Goal: Transaction & Acquisition: Obtain resource

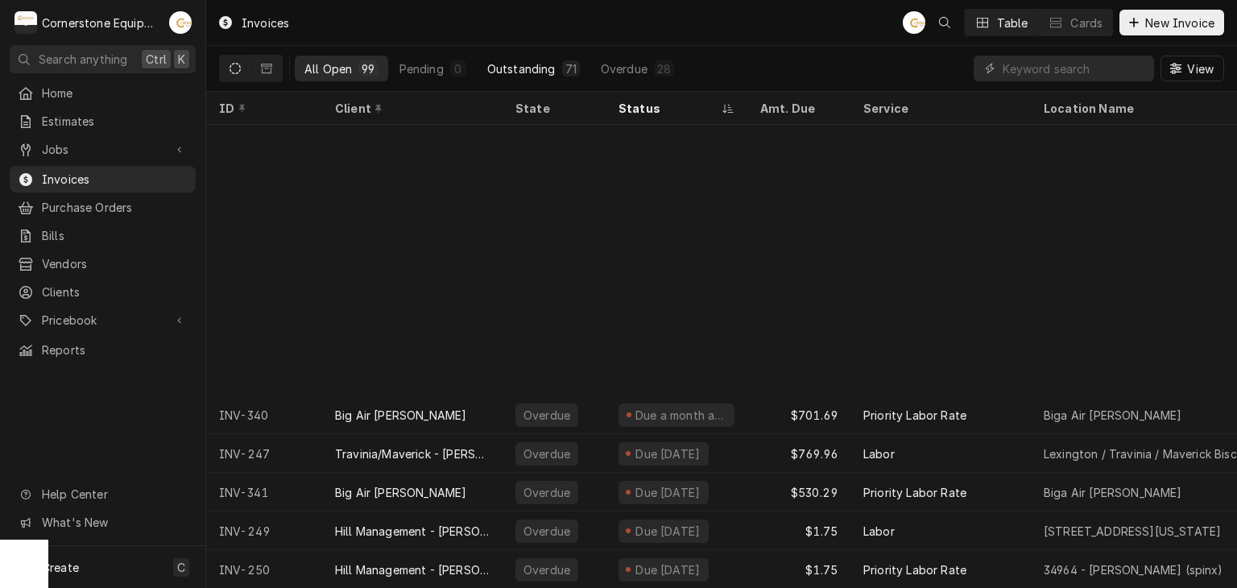
scroll to position [320, 0]
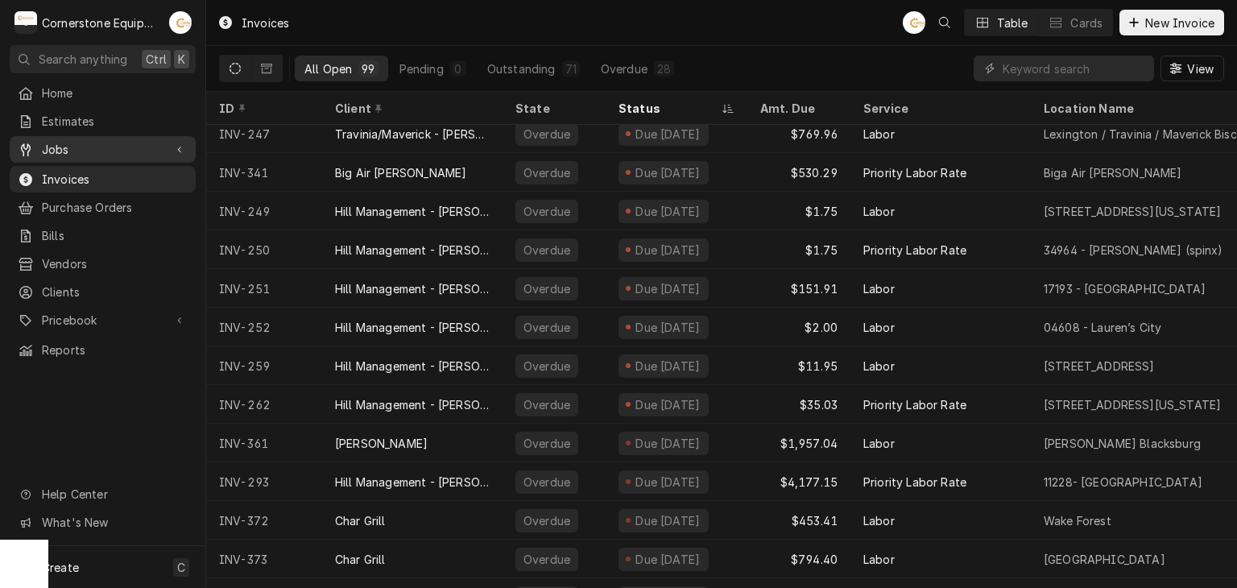
click at [160, 141] on span "Jobs" at bounding box center [103, 149] width 122 height 17
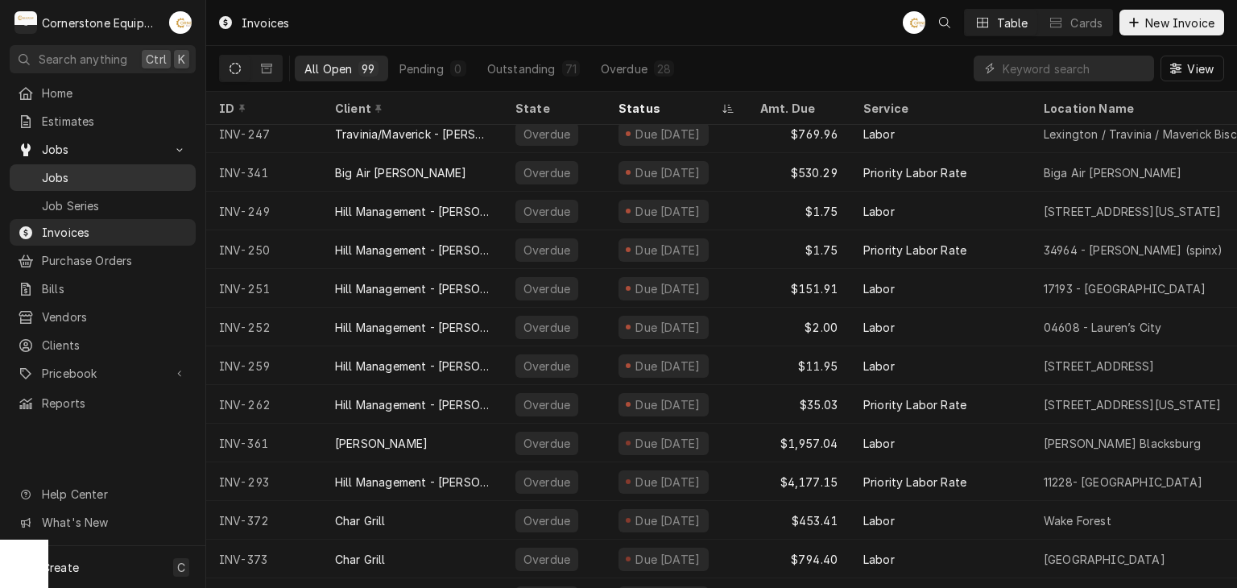
click at [193, 177] on link "Jobs" at bounding box center [103, 177] width 186 height 27
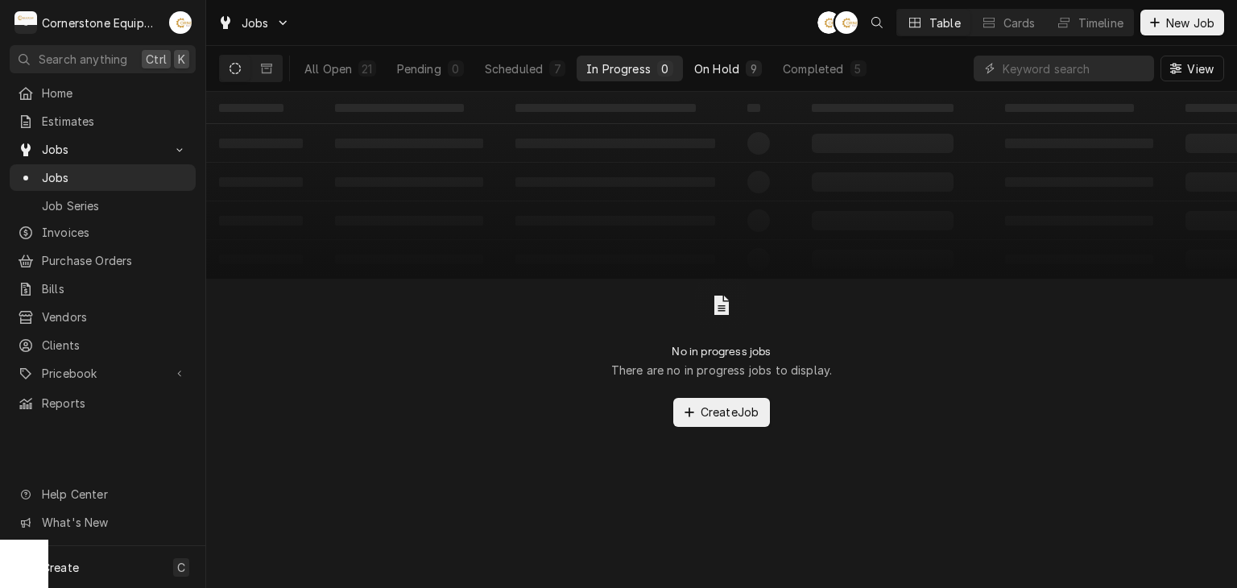
click at [746, 76] on div "9" at bounding box center [754, 68] width 16 height 16
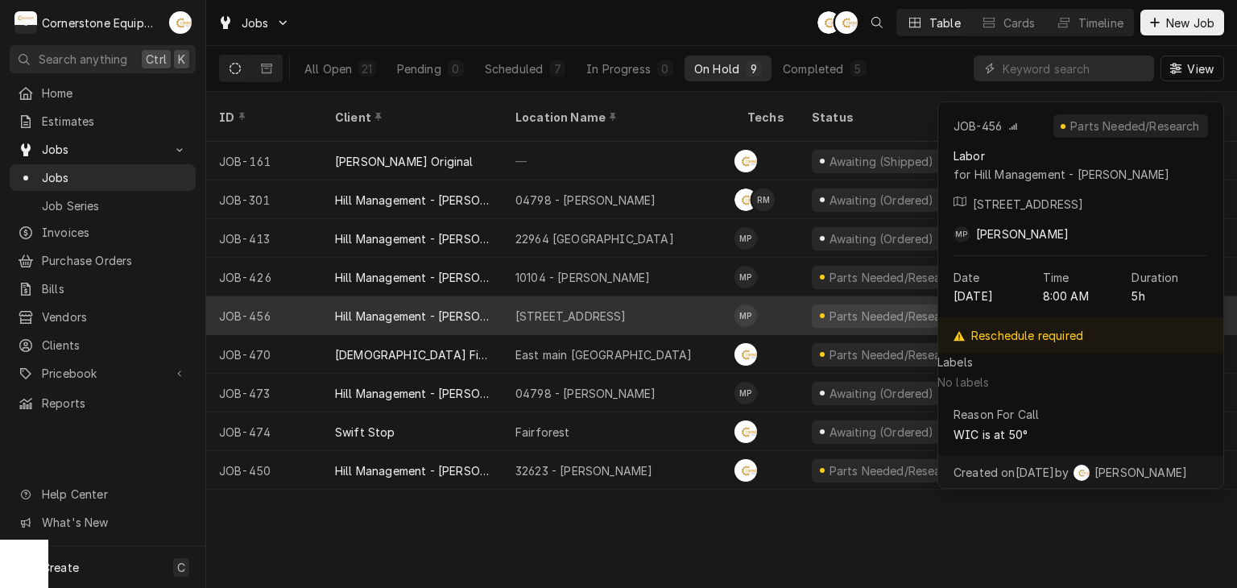
click at [622, 308] on div "11123 - Chesney Hwy" at bounding box center [571, 316] width 111 height 17
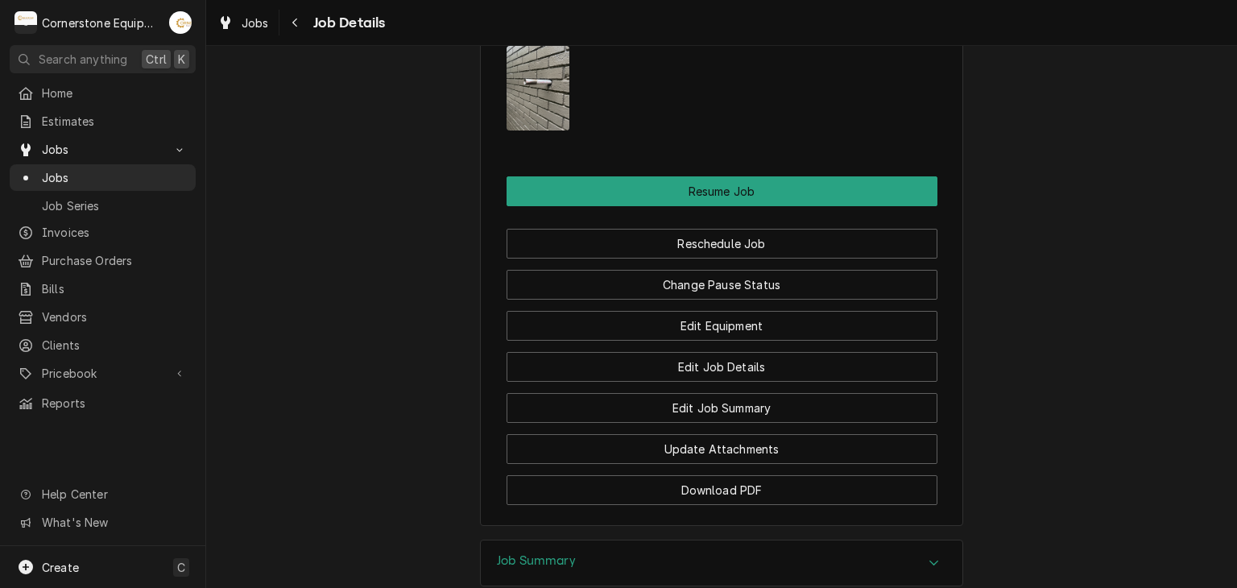
scroll to position [1781, 0]
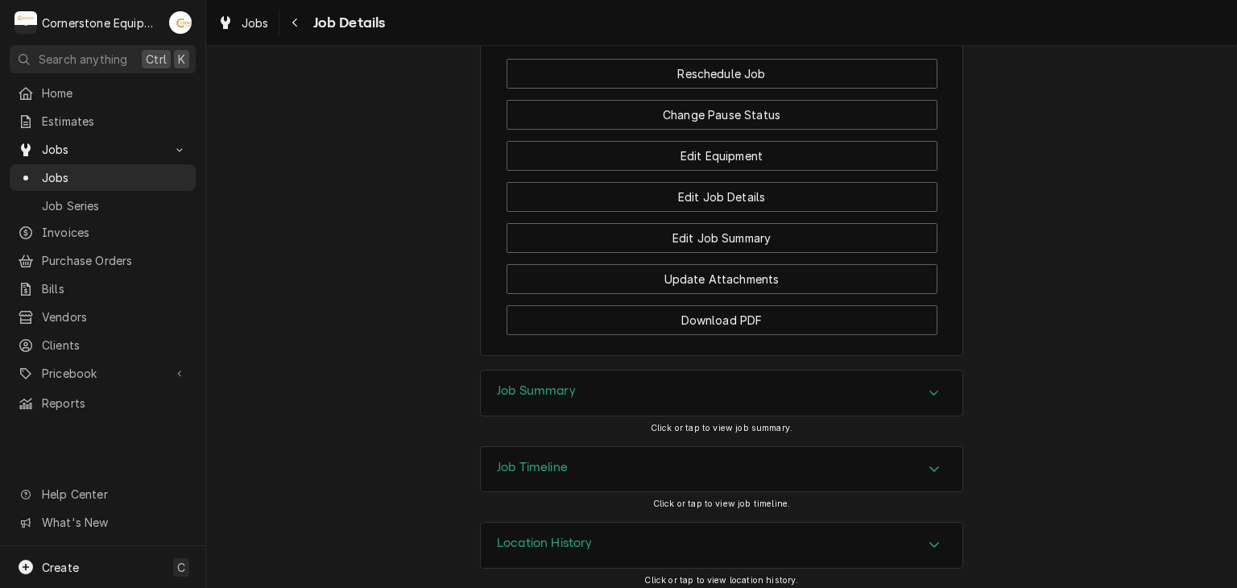
click at [632, 375] on div "Job Summary" at bounding box center [722, 393] width 482 height 45
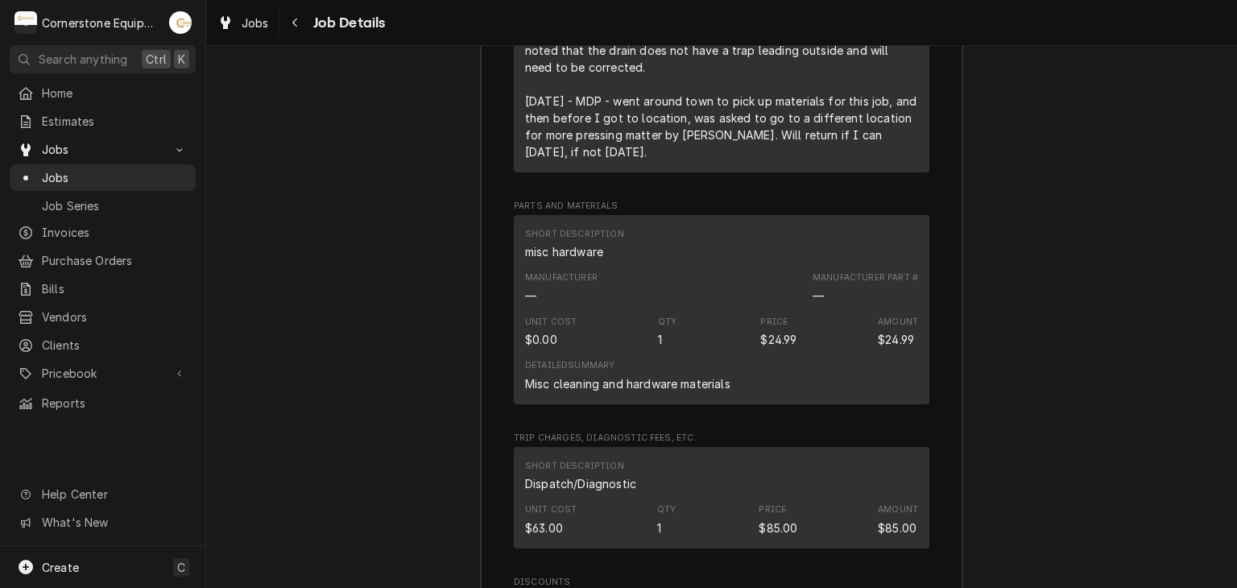
scroll to position [2417, 0]
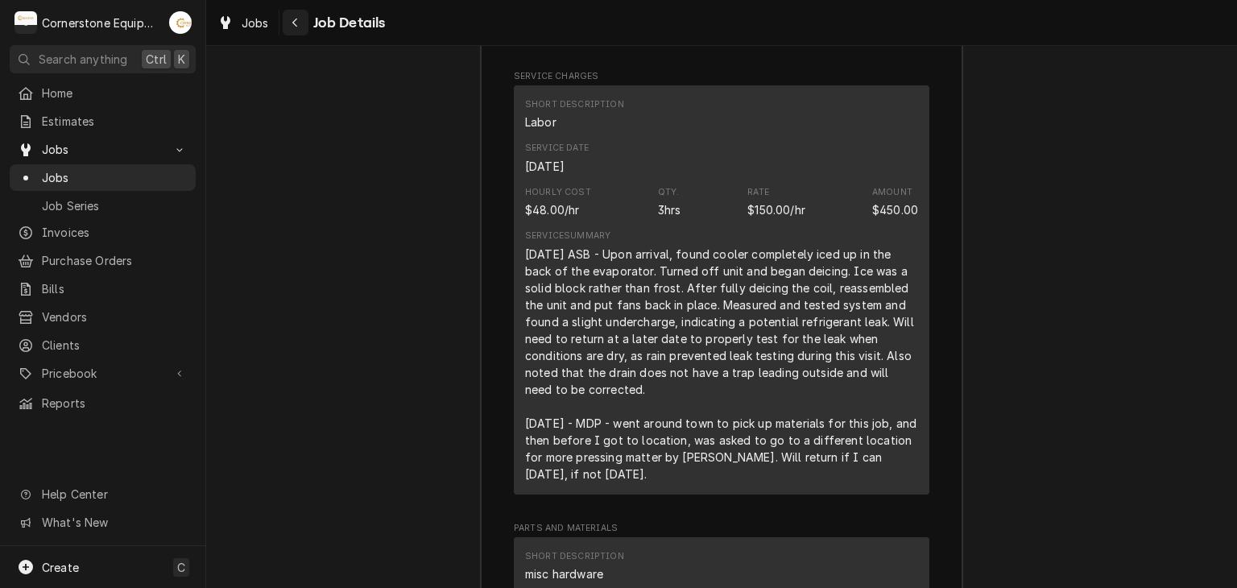
click at [301, 22] on div "Navigate back" at bounding box center [296, 23] width 16 height 16
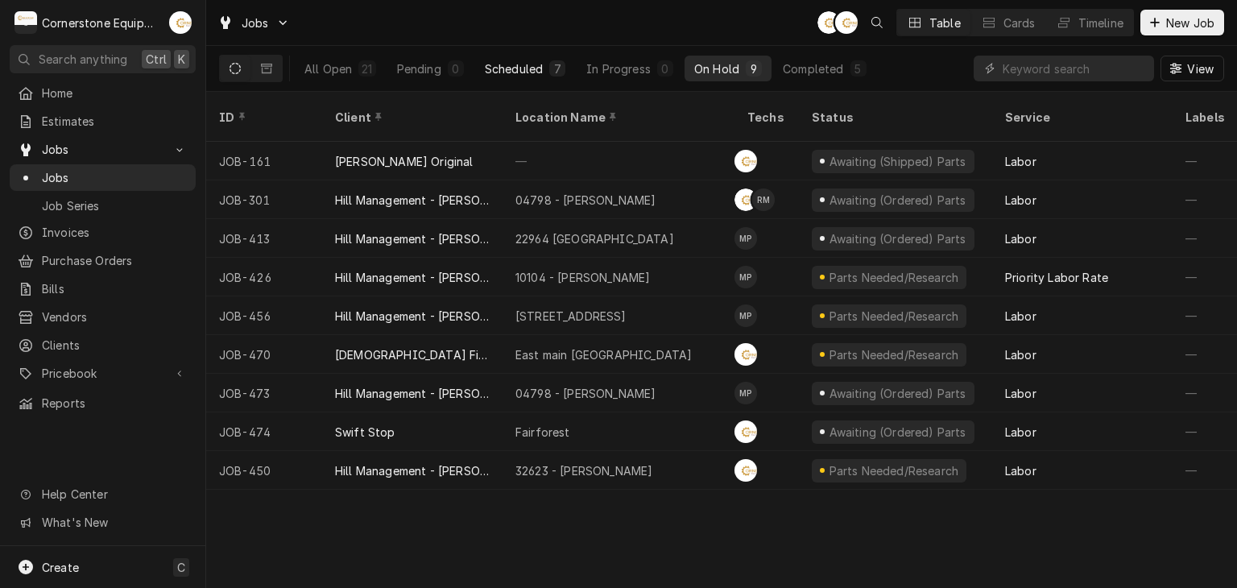
click at [566, 59] on button "Scheduled 7" at bounding box center [525, 69] width 100 height 26
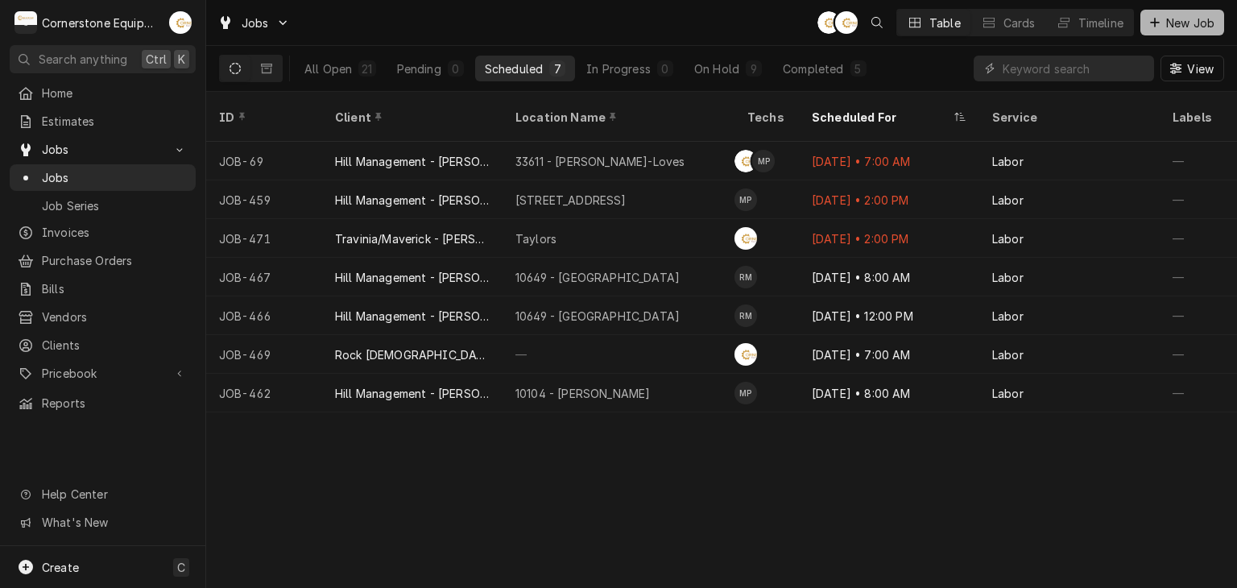
click at [1144, 25] on button "New Job" at bounding box center [1183, 23] width 84 height 26
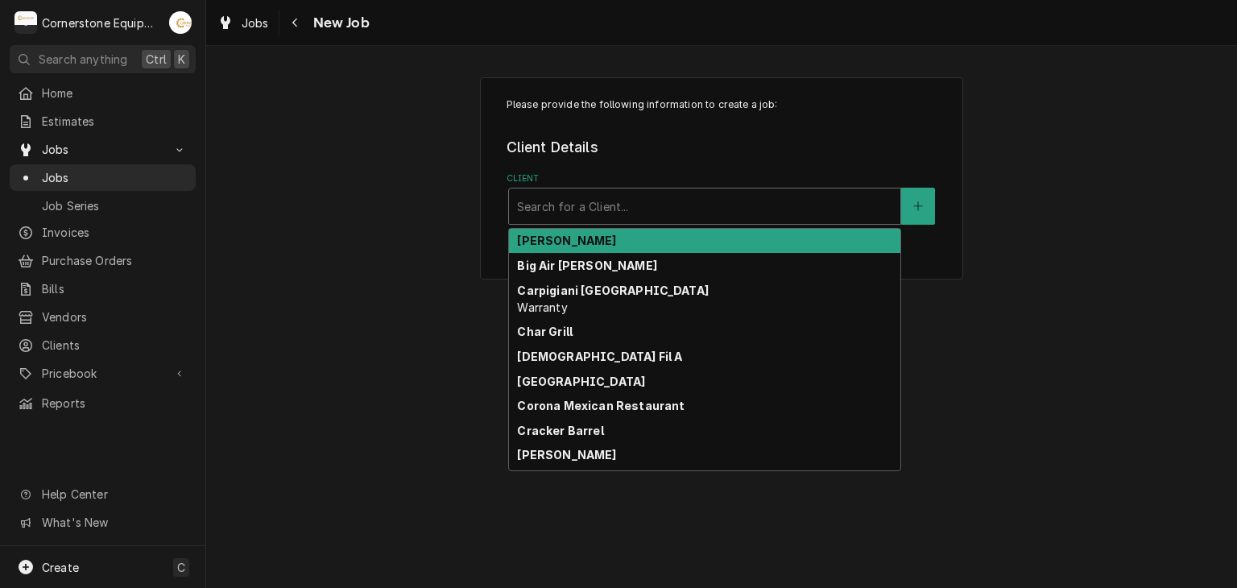
click at [690, 205] on div "Client" at bounding box center [704, 206] width 375 height 29
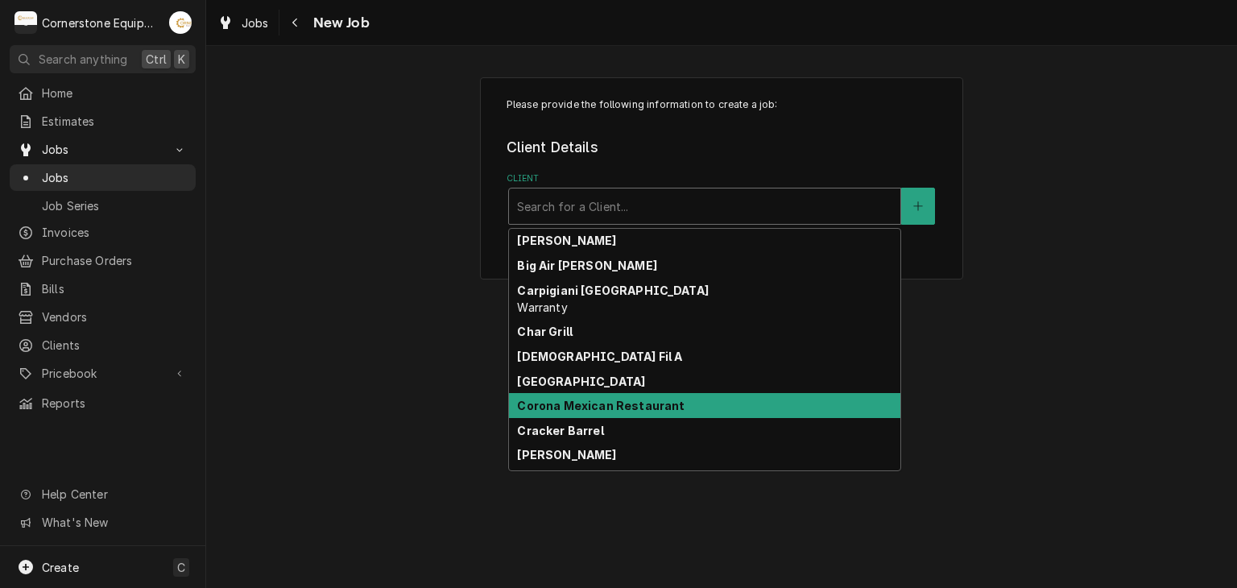
scroll to position [322, 0]
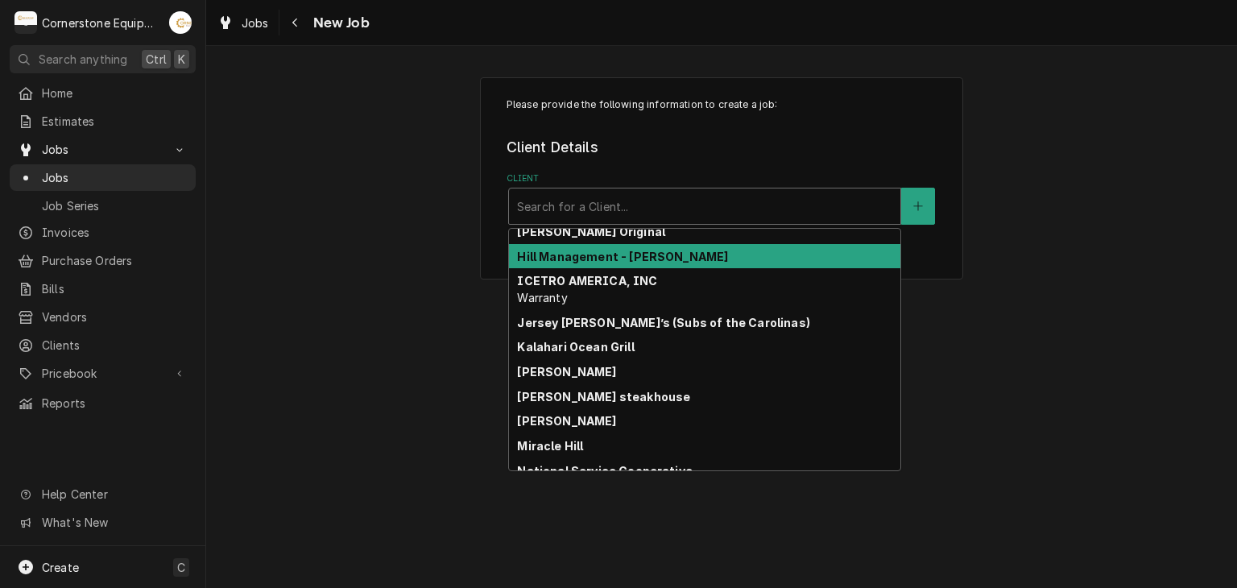
click at [670, 250] on strong "Hill Management - [PERSON_NAME]" at bounding box center [622, 257] width 211 height 14
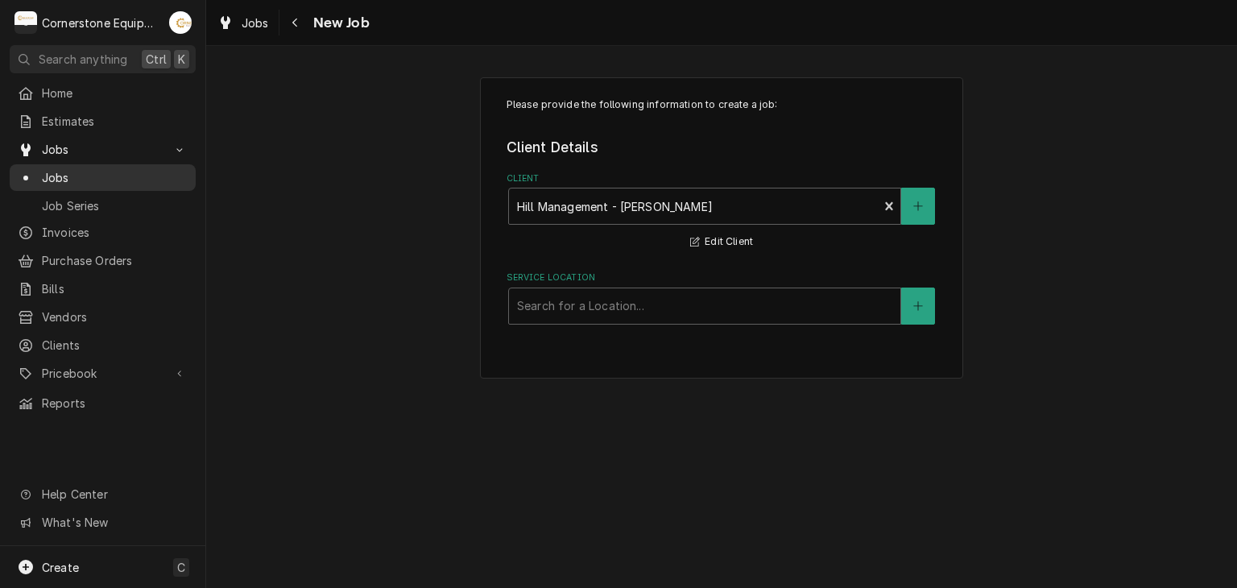
click at [110, 178] on span "Jobs" at bounding box center [115, 177] width 146 height 17
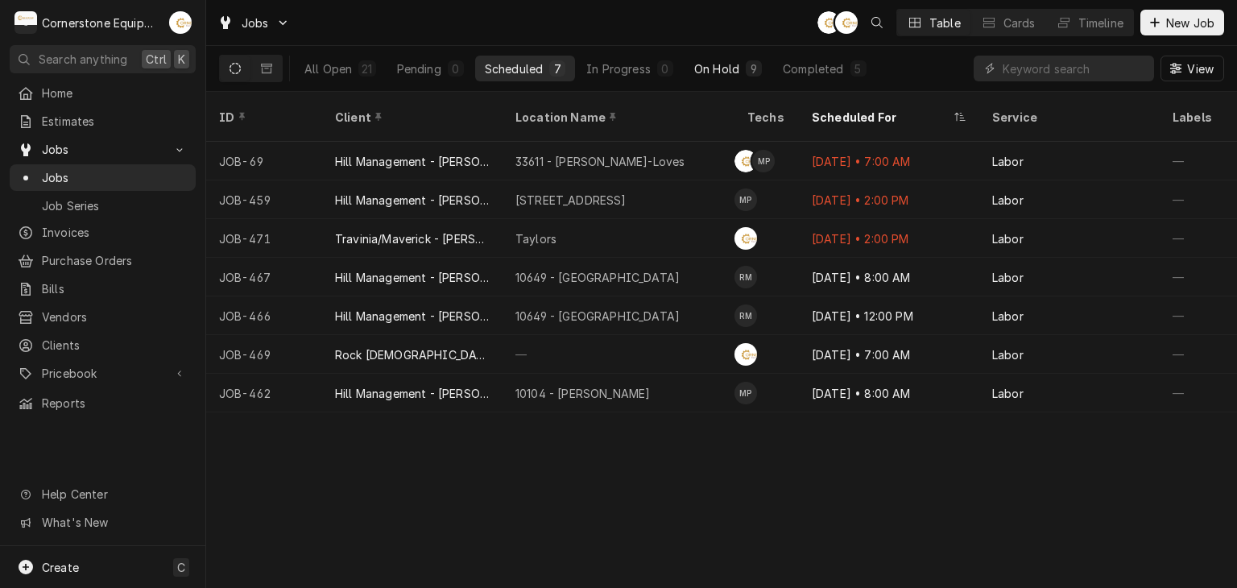
click at [698, 63] on div "On Hold" at bounding box center [716, 68] width 45 height 17
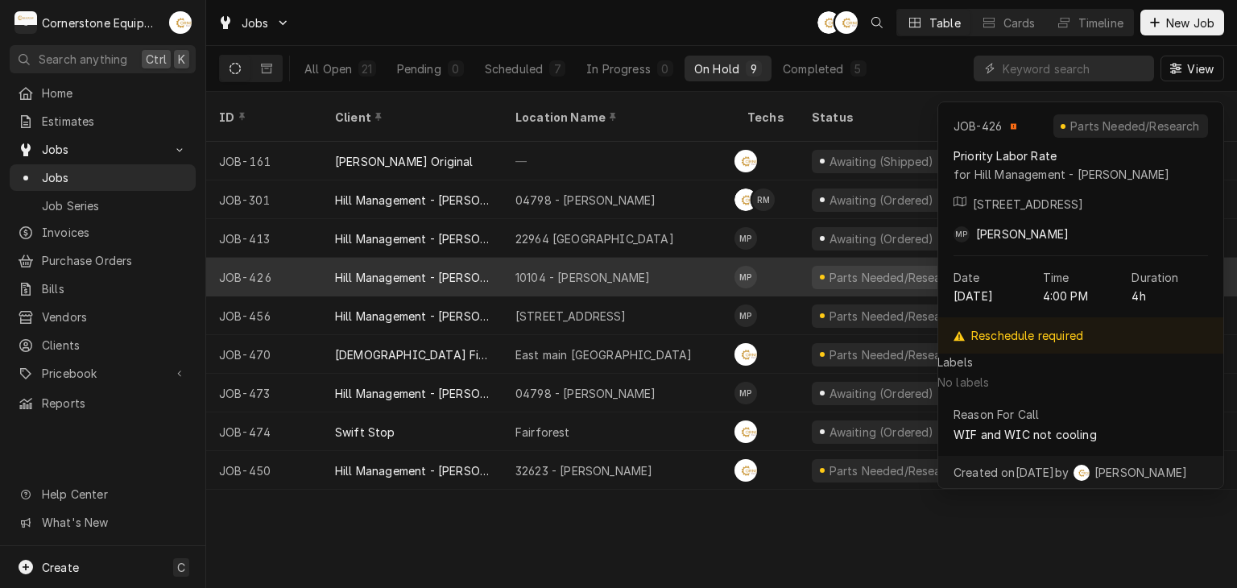
click at [577, 269] on div "10104 - Laurens Rd" at bounding box center [583, 277] width 135 height 17
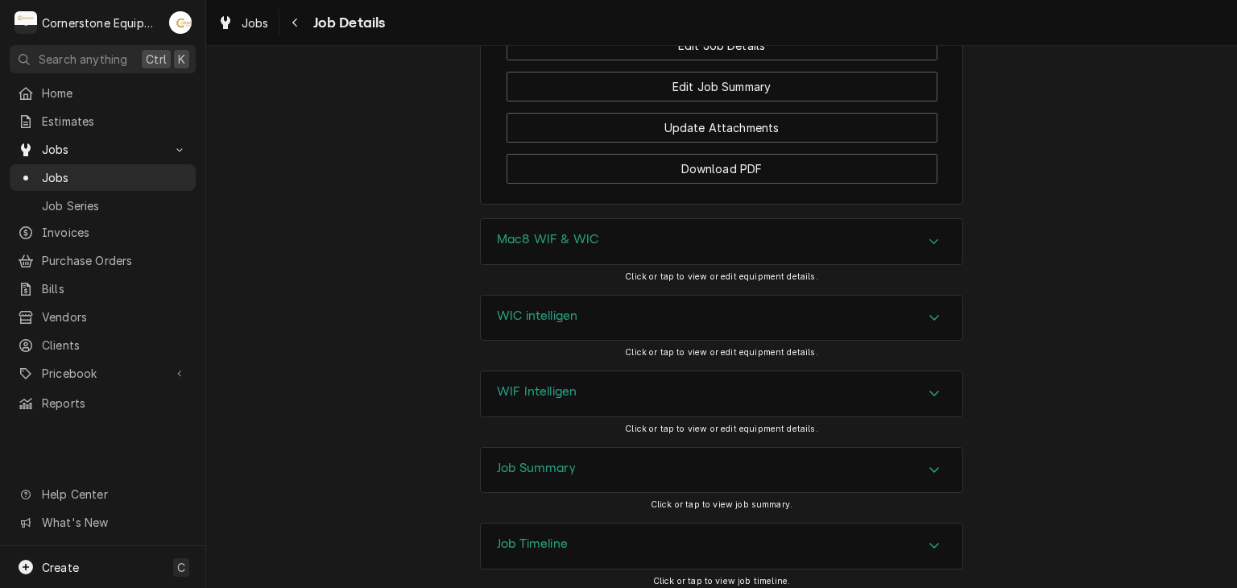
scroll to position [1751, 0]
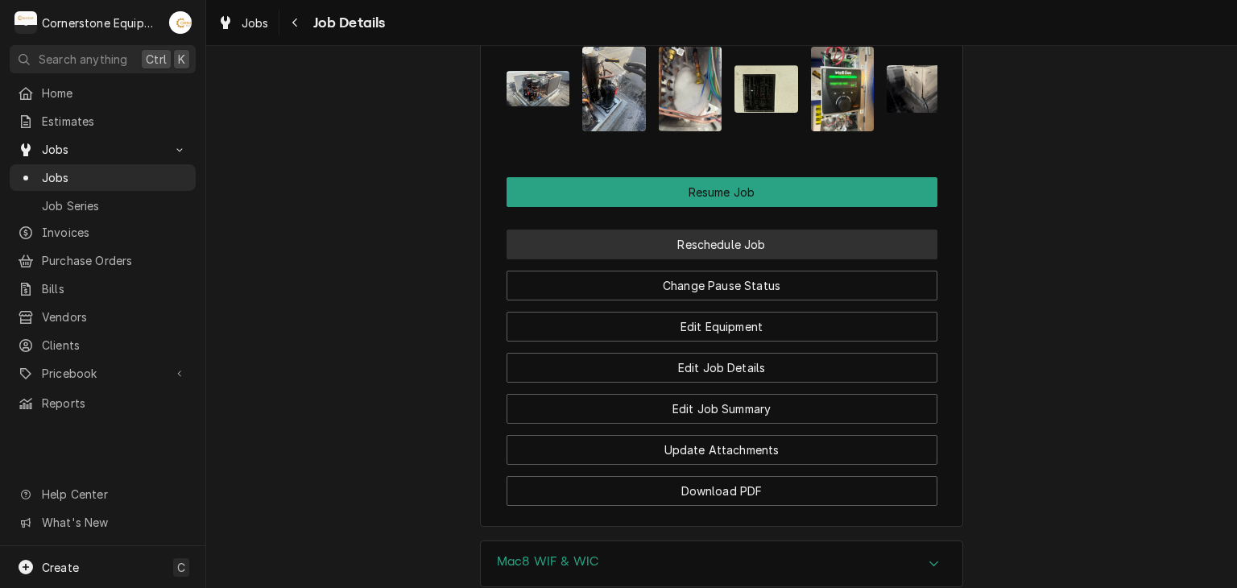
click at [686, 230] on button "Reschedule Job" at bounding box center [722, 245] width 431 height 30
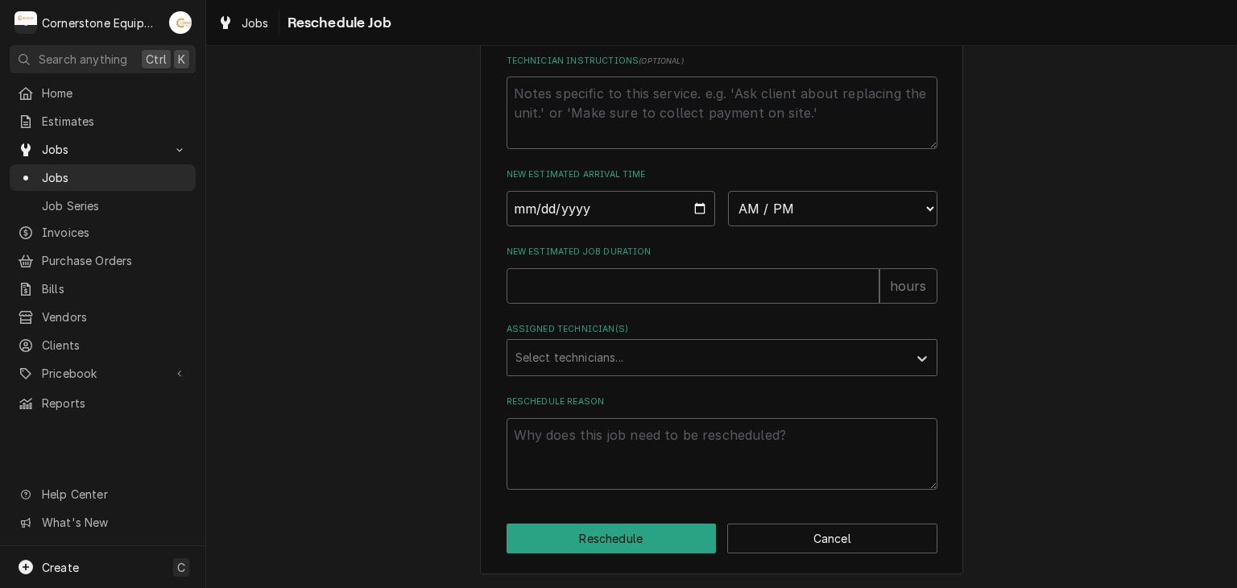
scroll to position [322, 0]
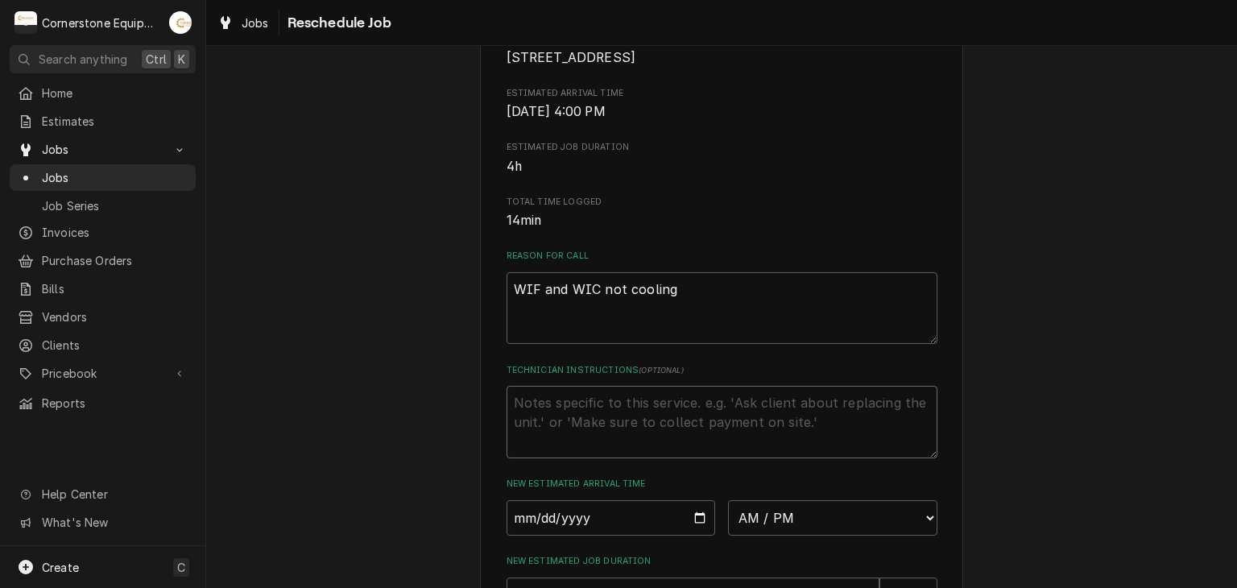
click at [635, 435] on textarea "Technician Instructions ( optional )" at bounding box center [722, 422] width 431 height 73
click at [691, 536] on input "Date" at bounding box center [611, 517] width 209 height 35
click at [419, 315] on div "Please provide some additional details to reschedule this job. Roopairs Job ID …" at bounding box center [721, 319] width 1031 height 1157
click at [119, 337] on span "Clients" at bounding box center [115, 345] width 146 height 17
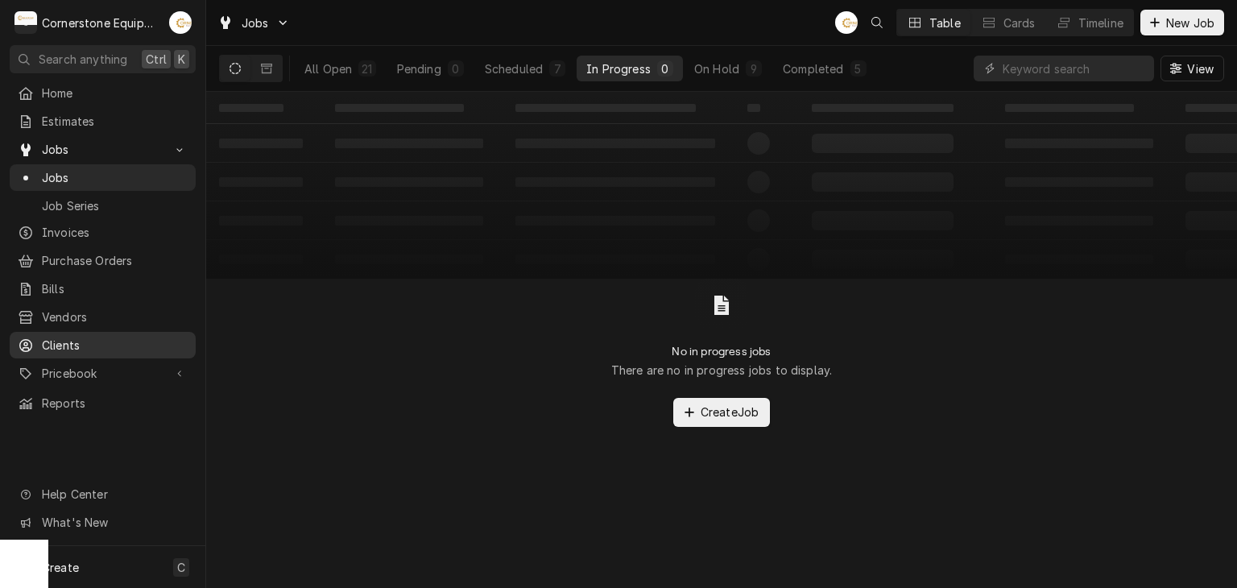
click at [118, 347] on link "Clients" at bounding box center [103, 345] width 186 height 27
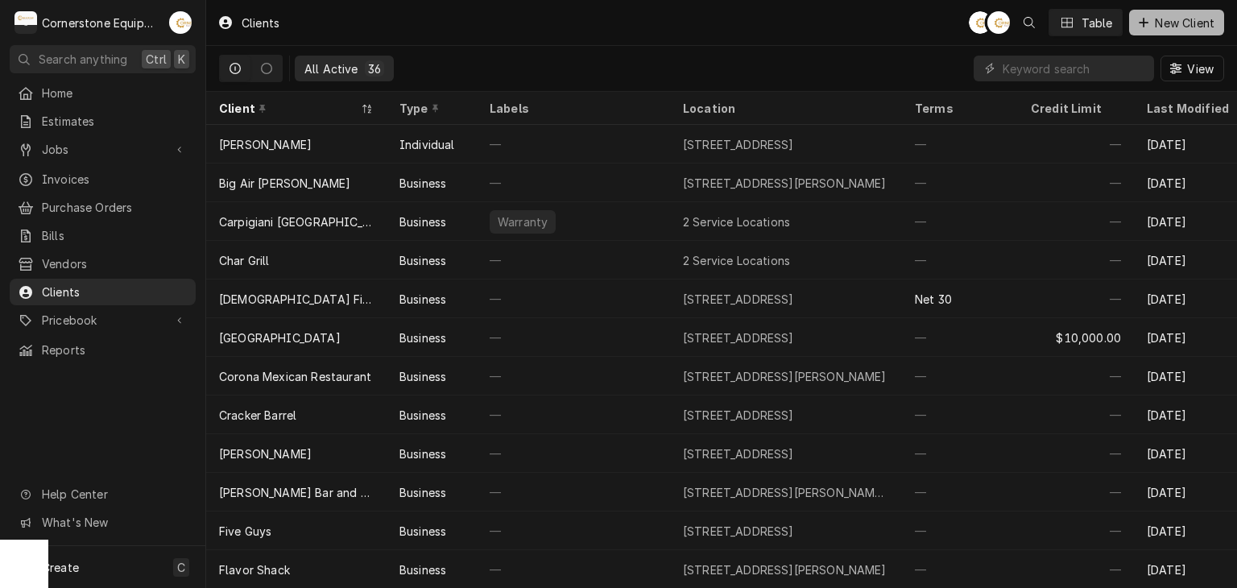
click at [1176, 18] on span "New Client" at bounding box center [1185, 23] width 66 height 17
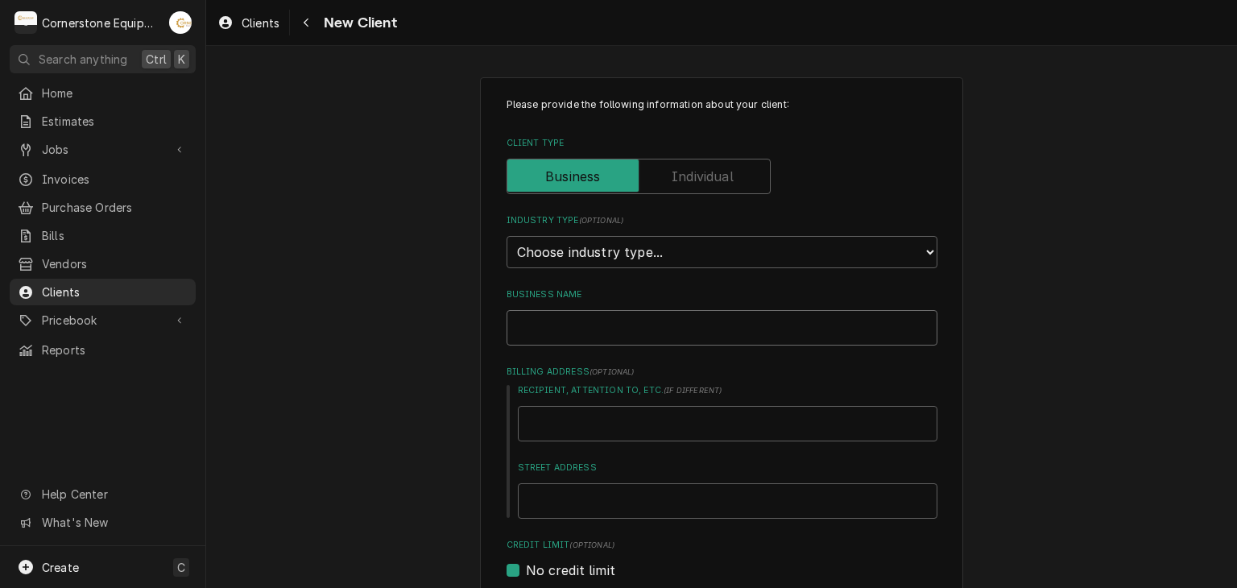
click at [632, 320] on input "Business Name" at bounding box center [722, 327] width 431 height 35
type textarea "x"
type input "T"
type textarea "x"
type input "Tr"
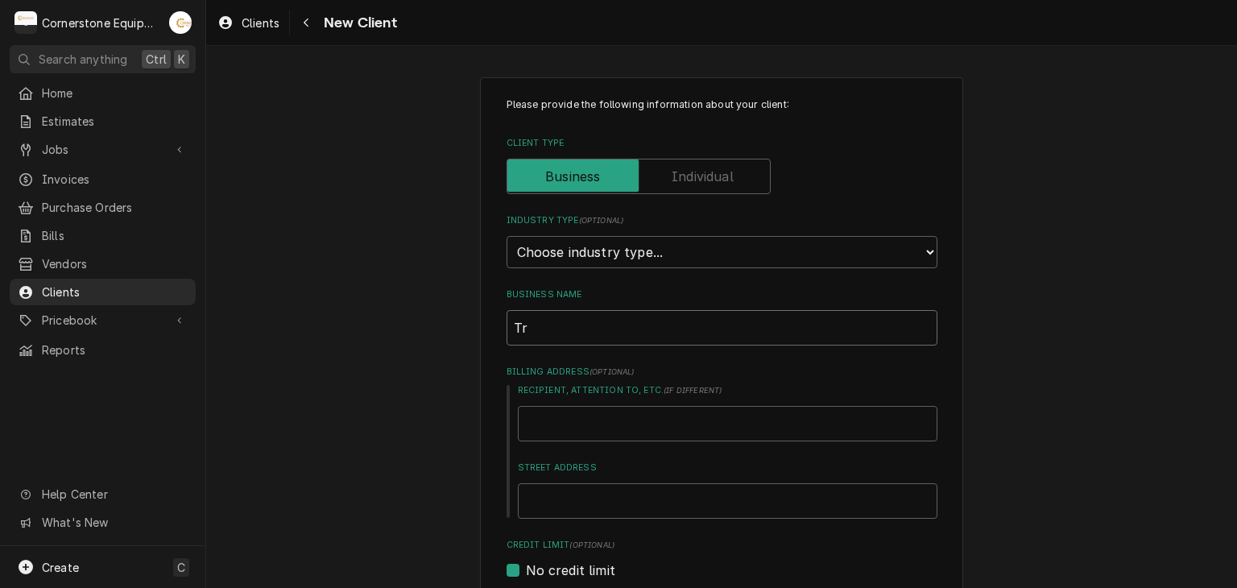
type textarea "x"
type input "Tri"
type textarea "x"
type input "Trin"
type textarea "x"
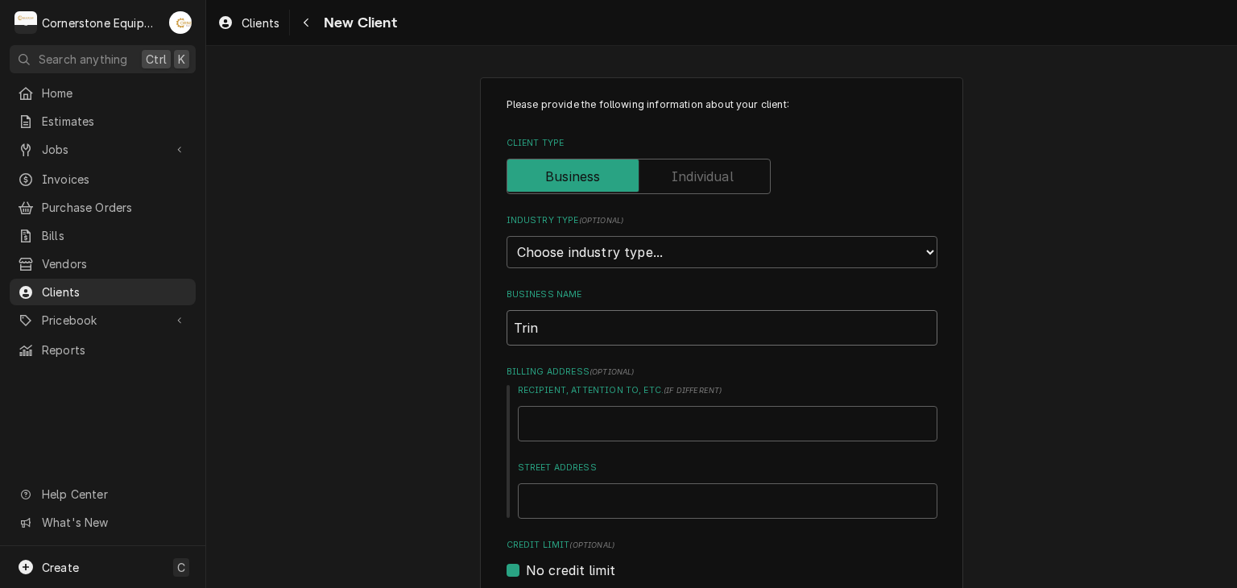
type input "Trini"
type textarea "x"
type input "Trinit"
type textarea "x"
type input "Trinity"
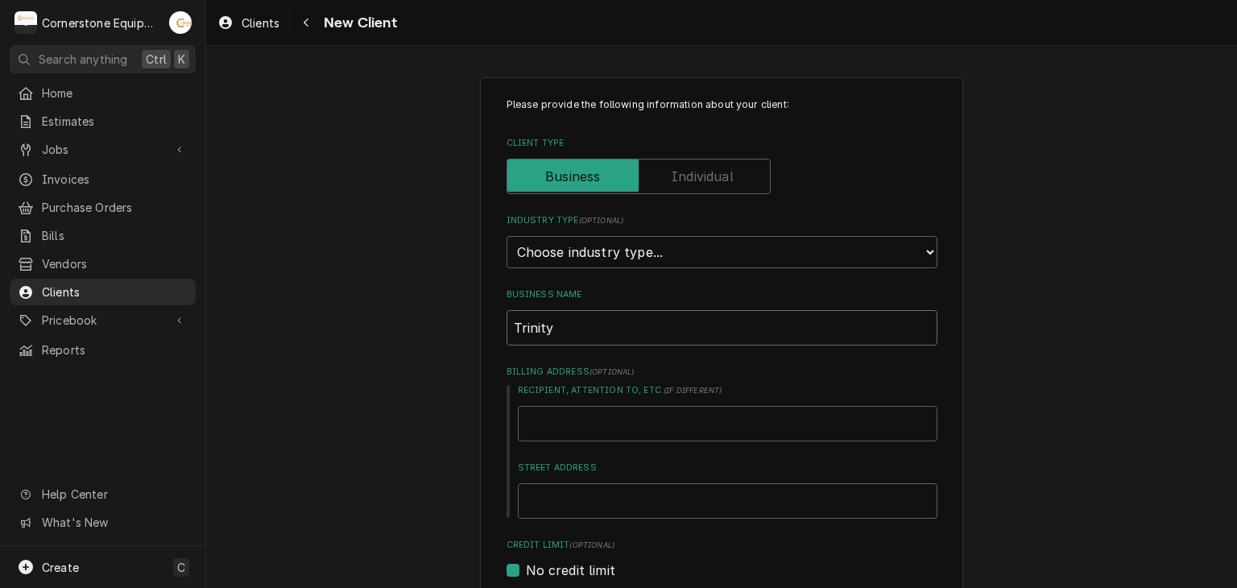
type textarea "x"
type input "Trinity"
click at [658, 252] on select "Choose industry type... Residential Commercial Industrial Government" at bounding box center [722, 252] width 431 height 32
select select "2"
click at [507, 236] on select "Choose industry type... Residential Commercial Industrial Government" at bounding box center [722, 252] width 431 height 32
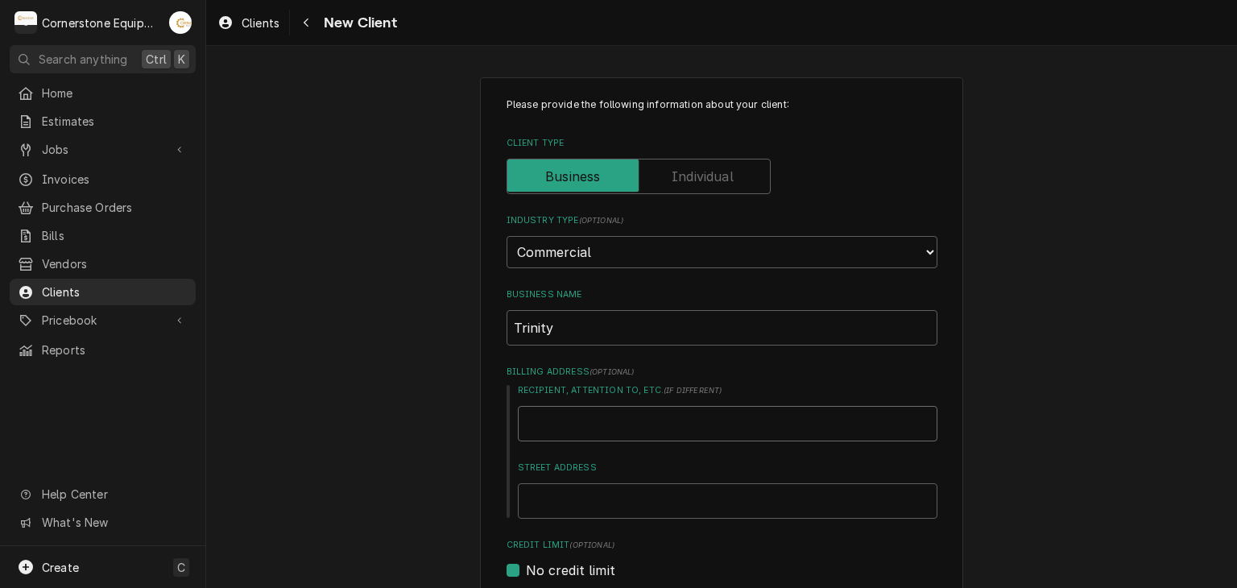
click at [578, 424] on input "Recipient, Attention To, etc. ( if different )" at bounding box center [728, 423] width 420 height 35
click at [574, 493] on input "Street Address" at bounding box center [728, 500] width 420 height 35
type textarea "x"
type input "p"
type textarea "x"
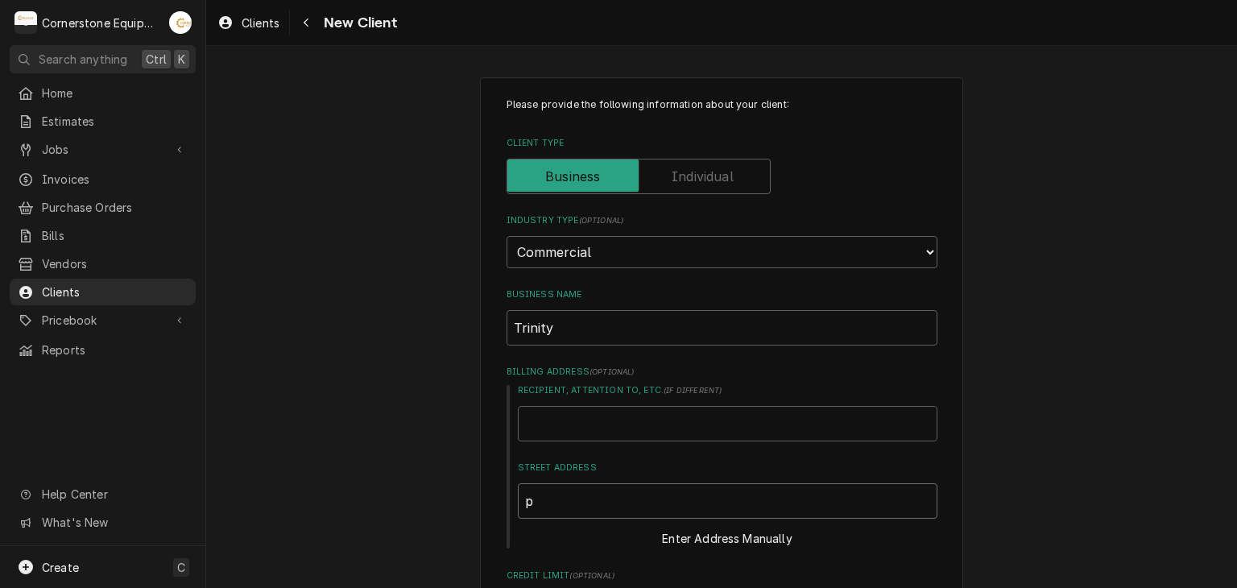
type input "po"
type textarea "x"
type input "po"
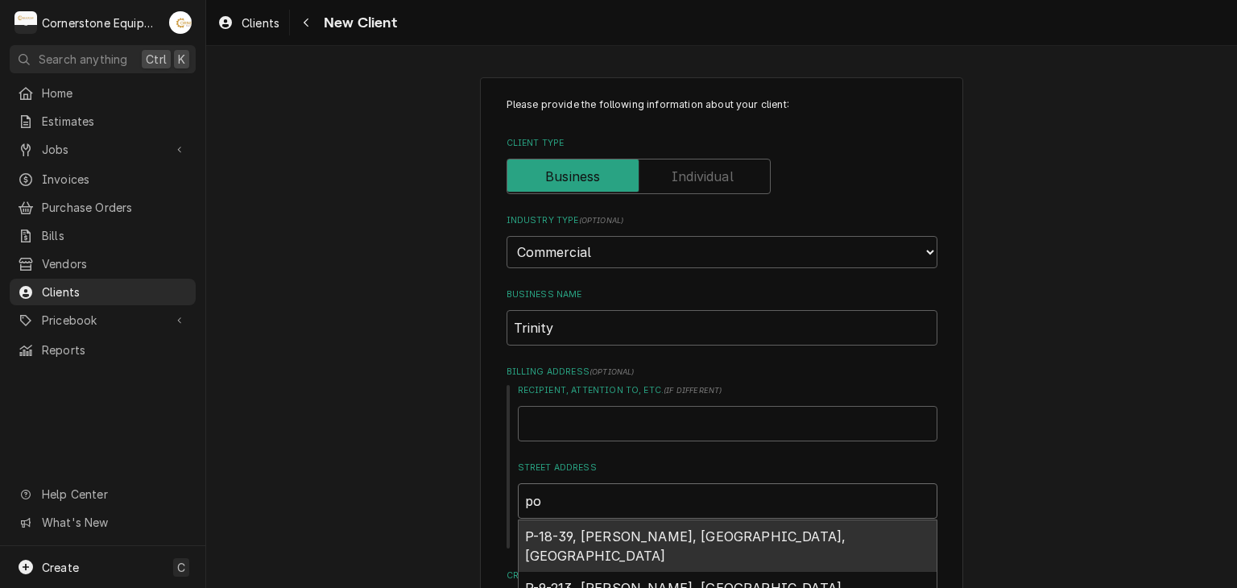
type textarea "x"
type input "po b"
type textarea "x"
type input "po bo"
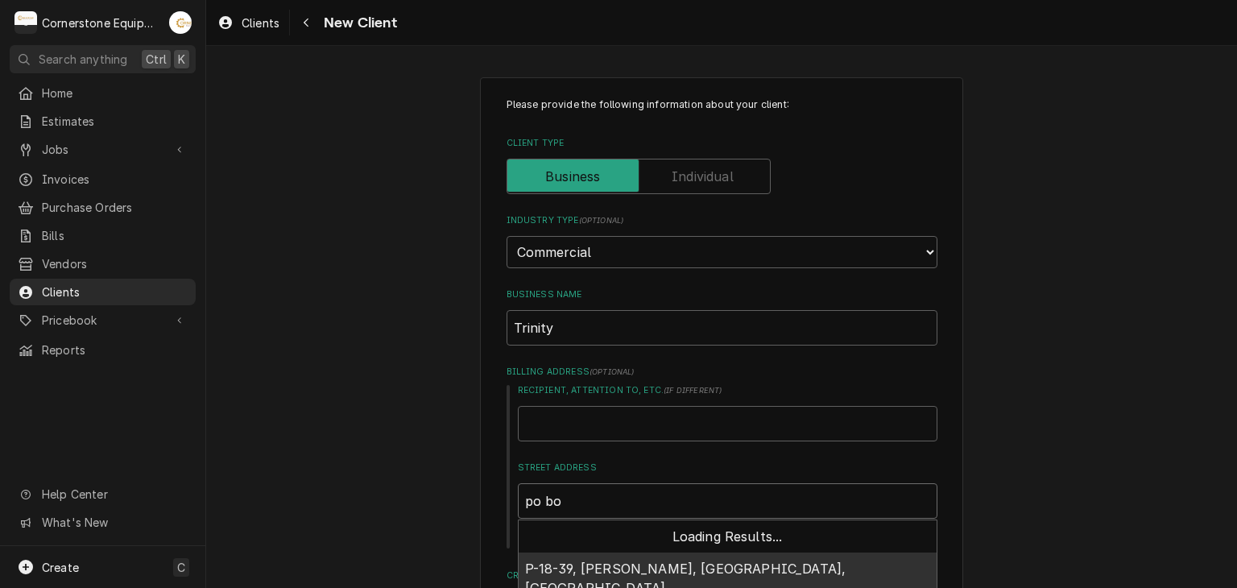
type textarea "x"
type input "po boc"
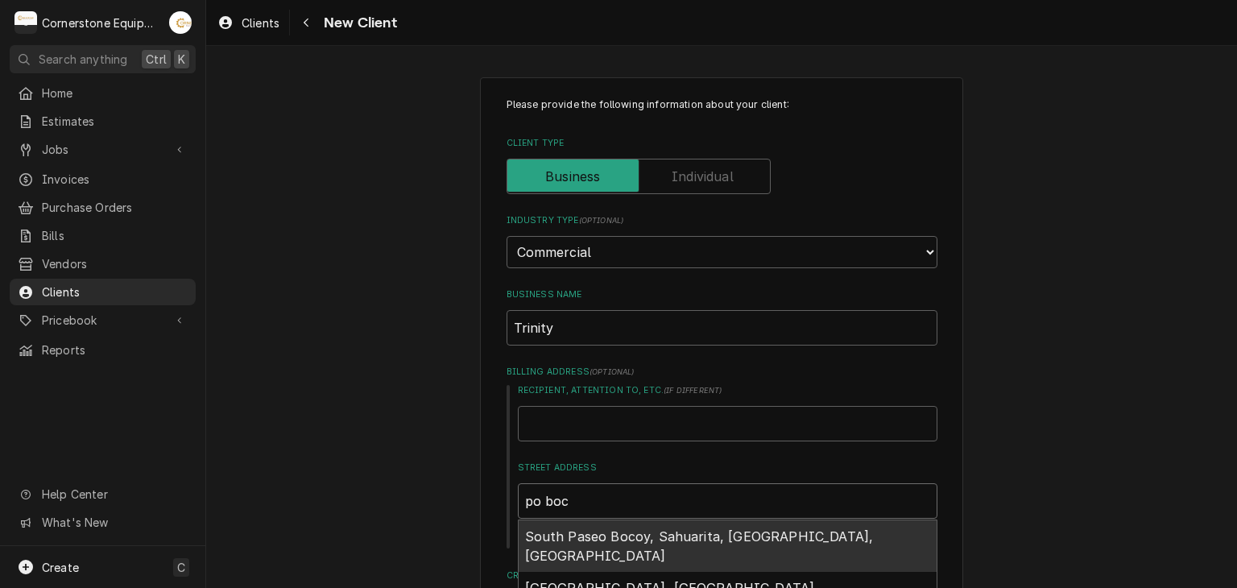
type textarea "x"
type input "po bo"
type textarea "x"
type input "po box"
type textarea "x"
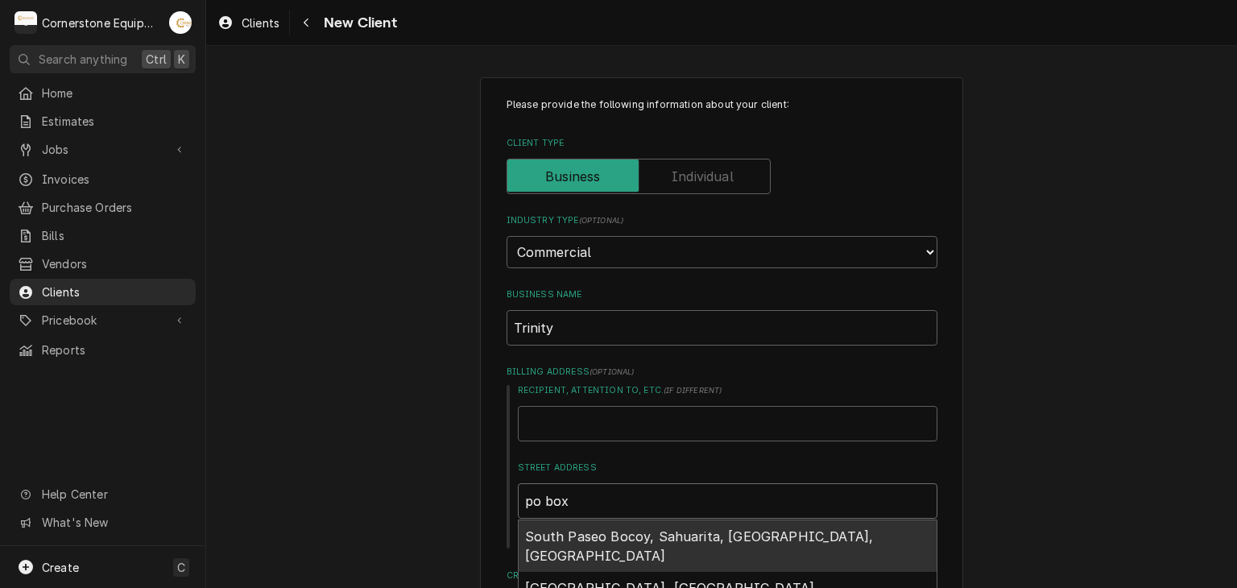
type input "po box"
type textarea "x"
type input "po box 5"
type textarea "x"
type input "po box 56"
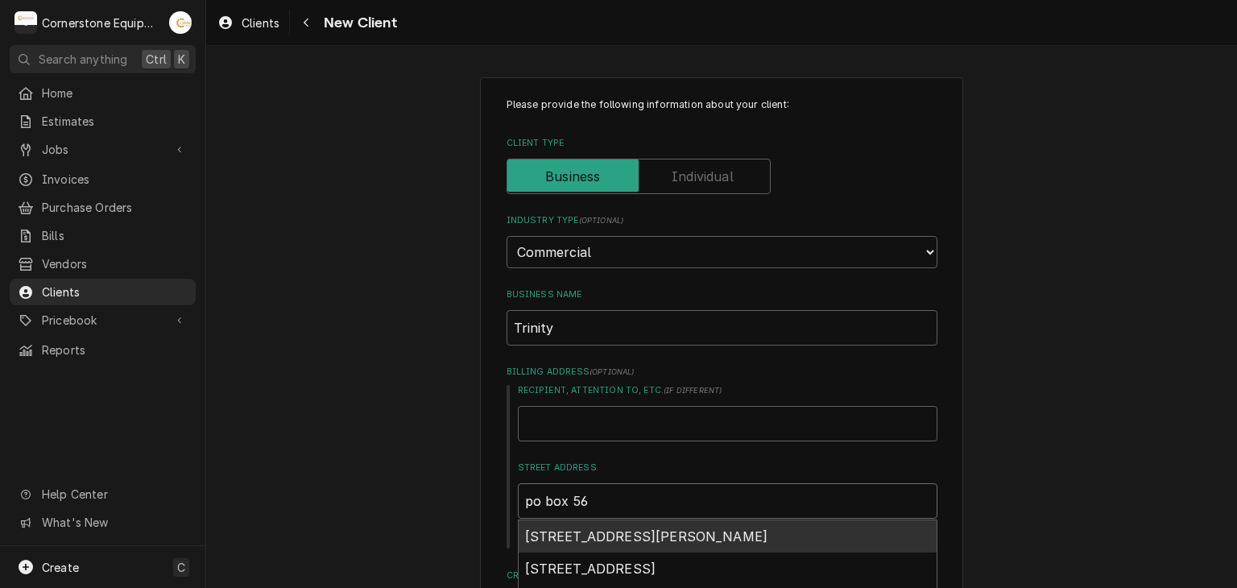
type textarea "x"
type input "po box 564"
type textarea "x"
type input "po box 5640"
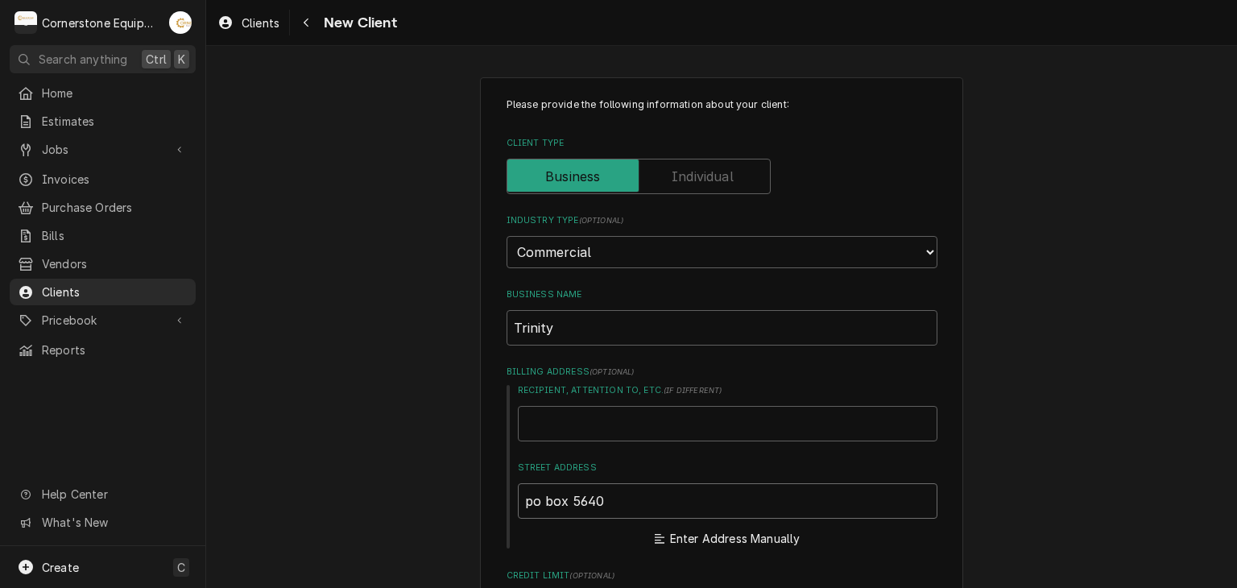
type textarea "x"
type input "po box 5640"
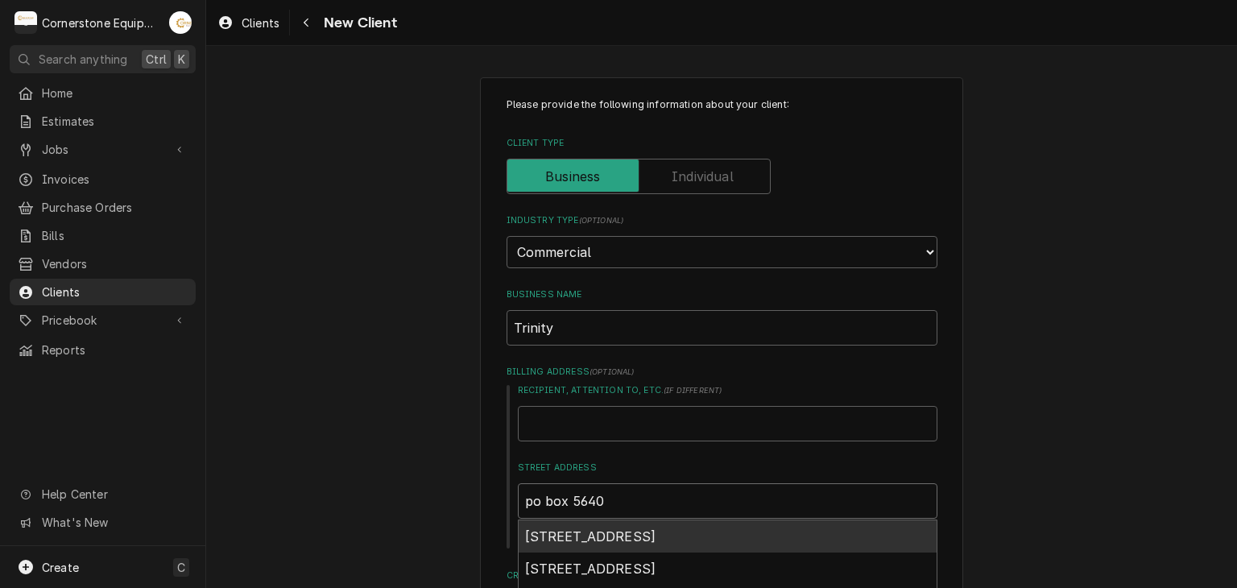
type textarea "x"
type input "po box 5640 v"
type textarea "x"
type input "po box 5640 vi"
type textarea "x"
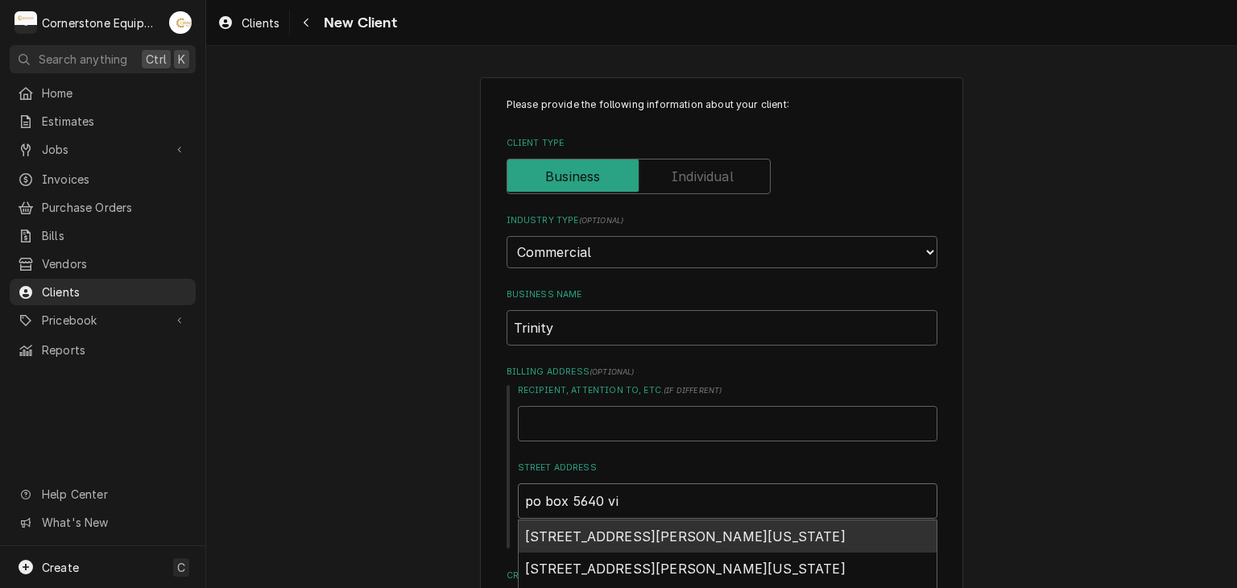
type input "po box 5640 vil"
type textarea "x"
type input "po box 5640 vill"
type textarea "x"
type input "po box 5640 villa"
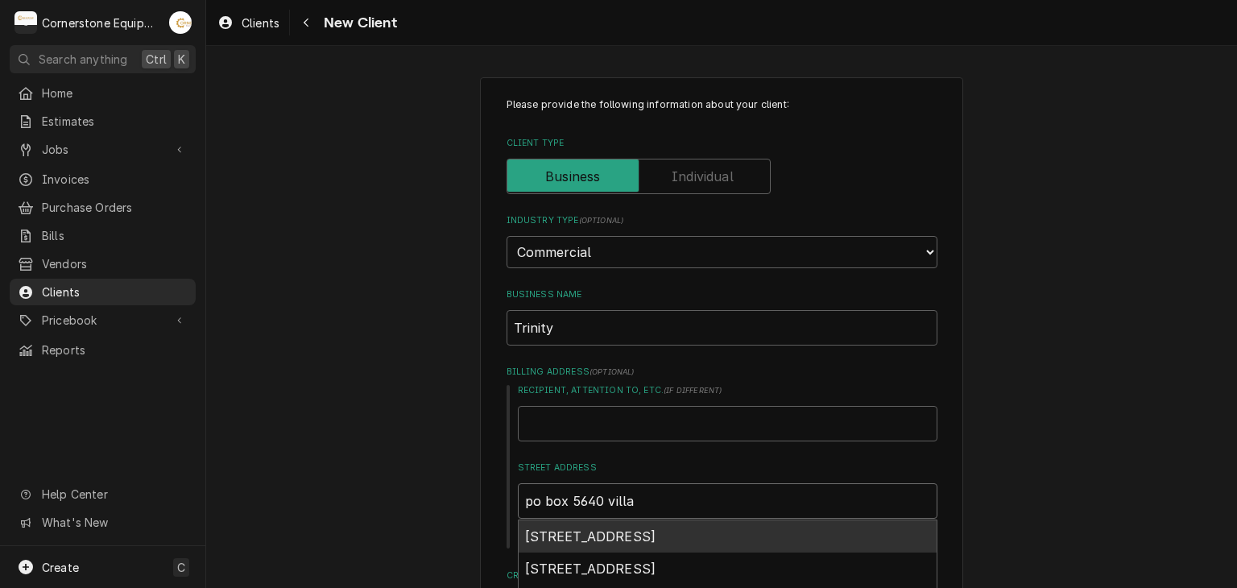
type textarea "x"
type input "po box 5640 villa"
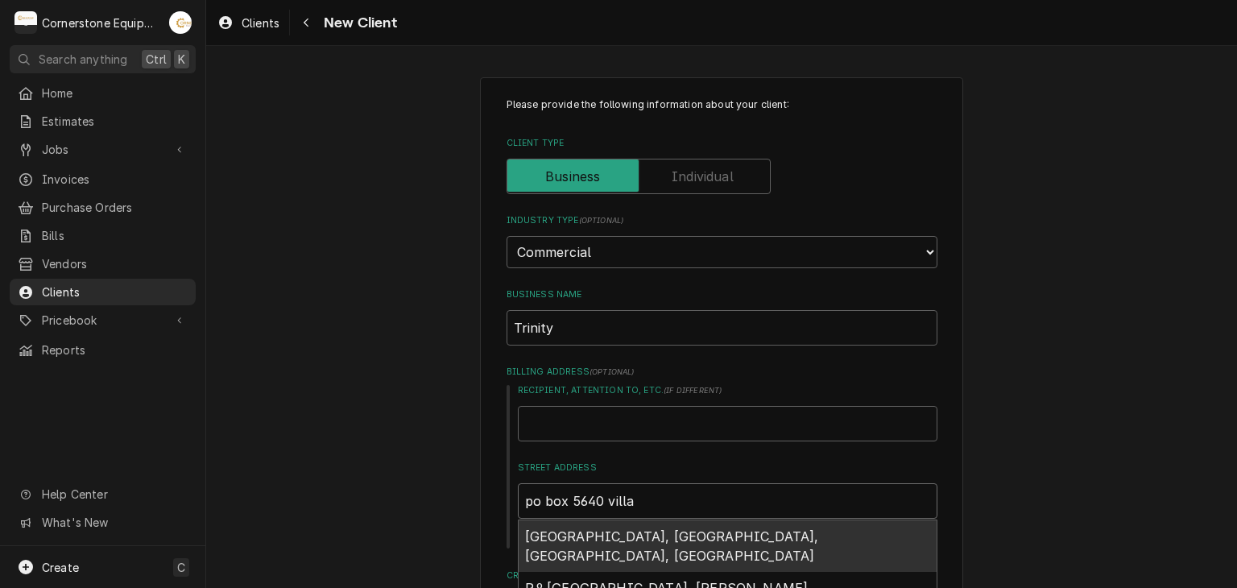
type textarea "x"
type input "po box 5640 villa p"
type textarea "x"
type input "po box 5640 villa pa"
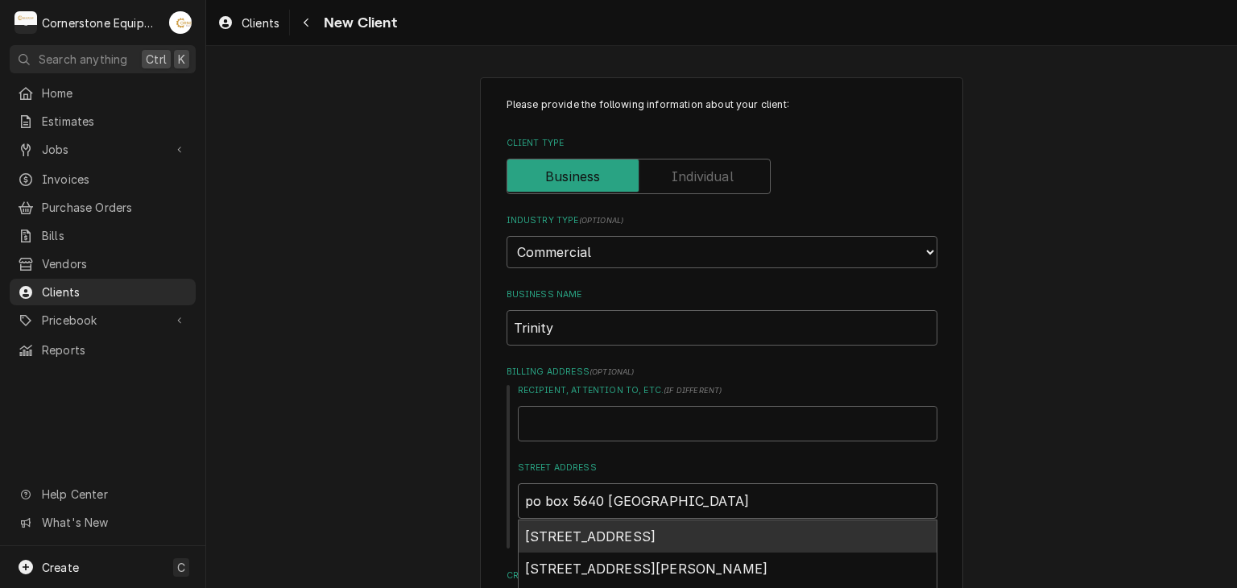
type textarea "x"
type input "po box 5640 villa par"
type textarea "x"
type input "po box 5640 villa park"
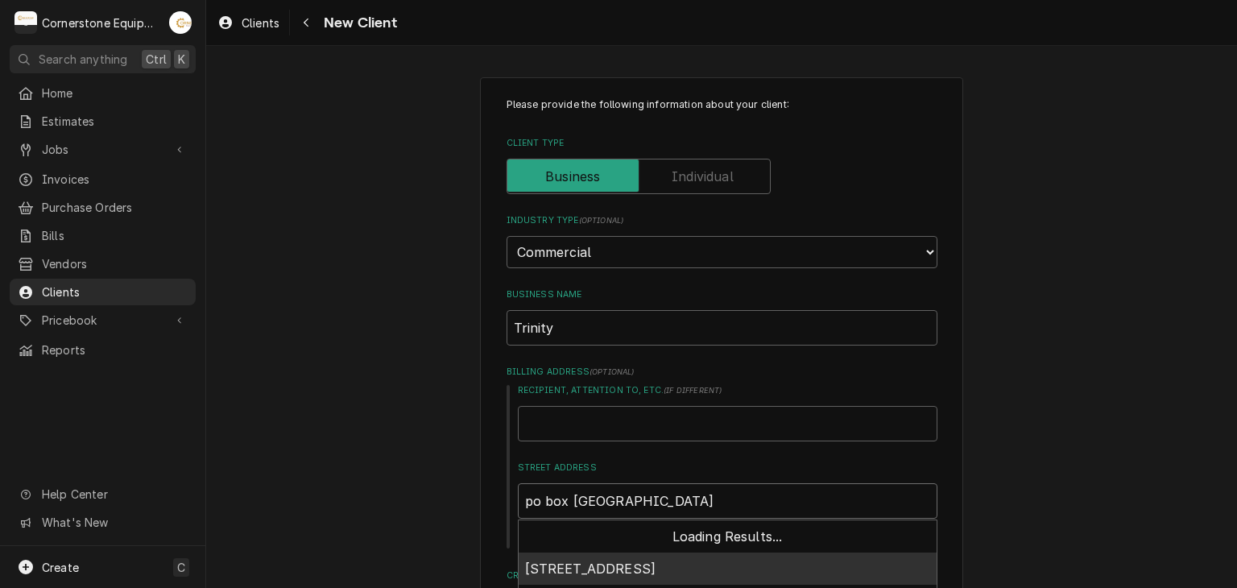
type textarea "x"
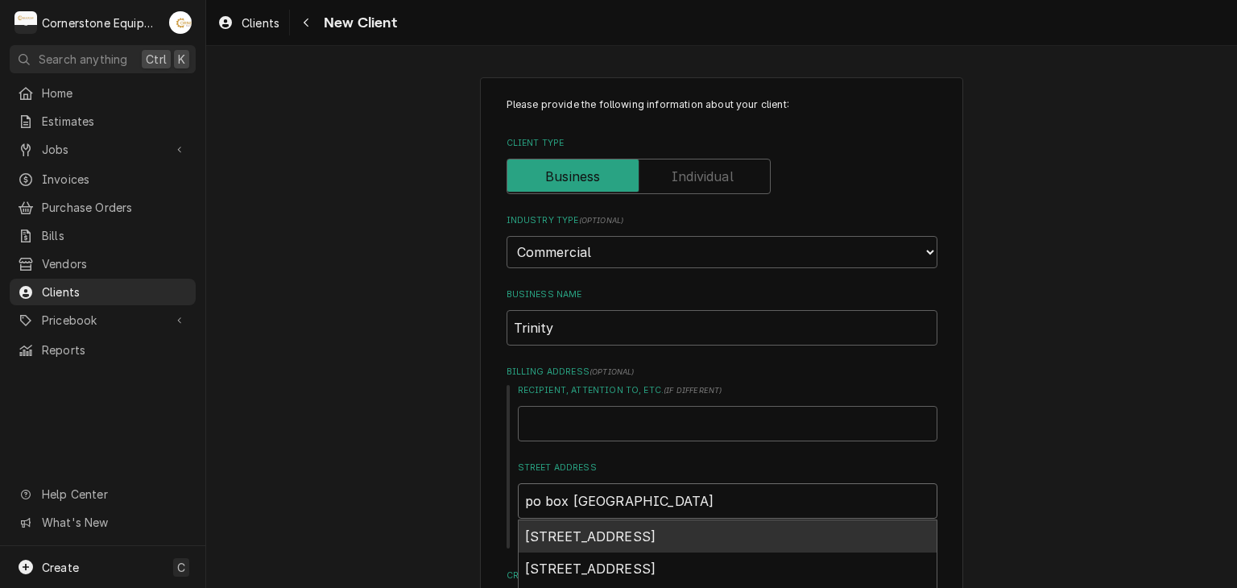
type input "po box 5640 villa park"
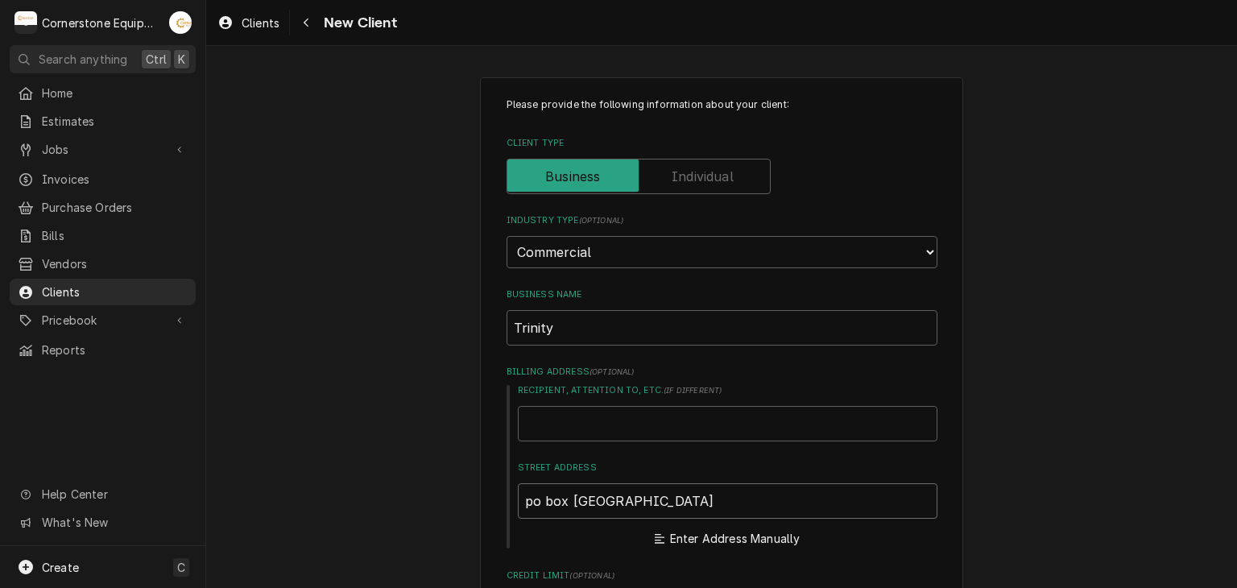
type textarea "x"
type input "po box 5640 villa park"
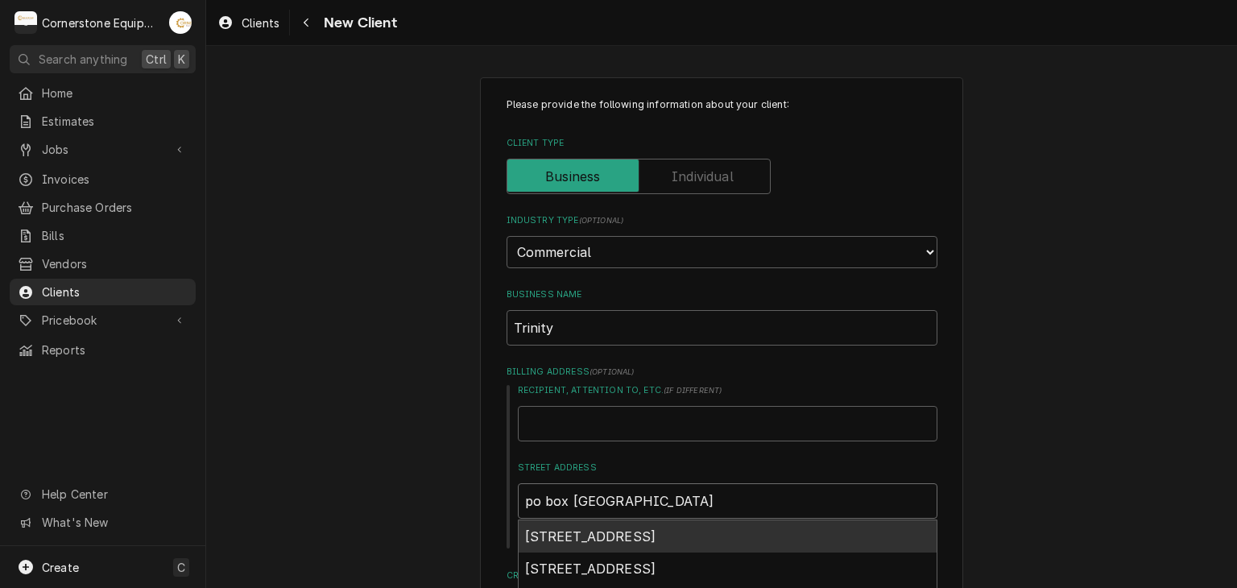
type textarea "x"
type input "po box 5640 villa park,"
type textarea "x"
type input "po box 5640 villa park,"
type textarea "x"
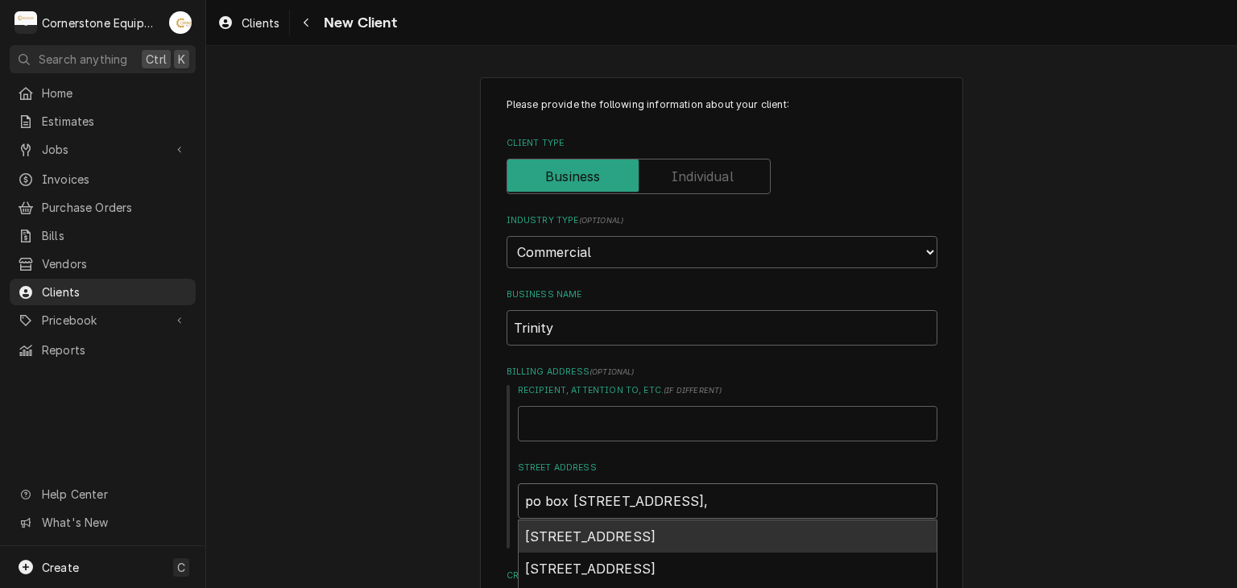
type input "po box 5640 villa park, i"
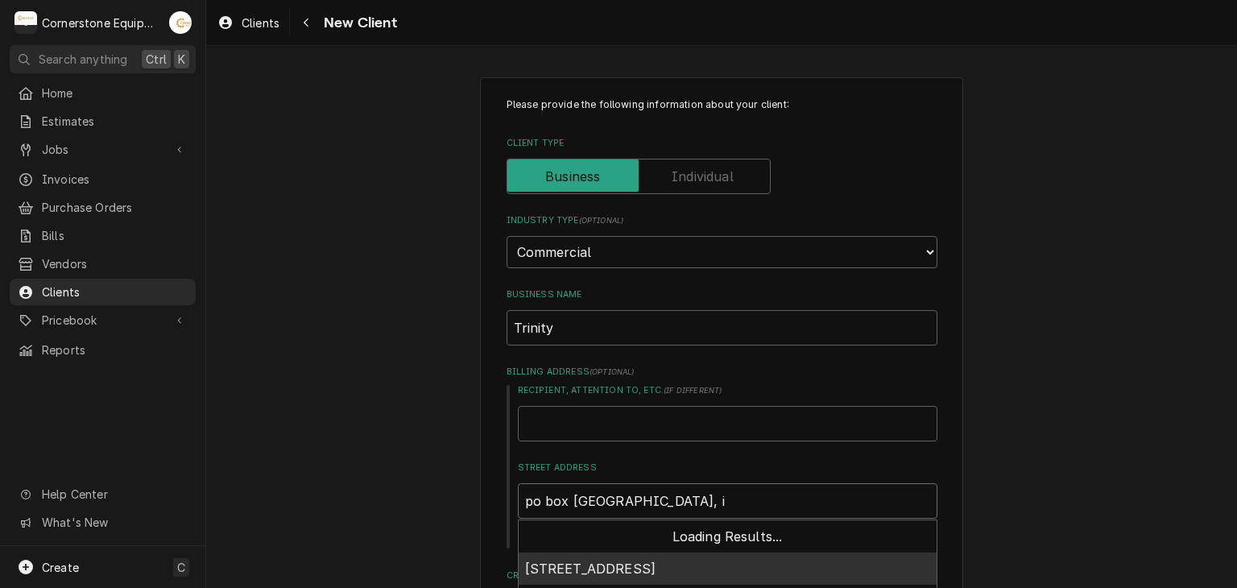
type textarea "x"
type input "po box 5640 villa park, il"
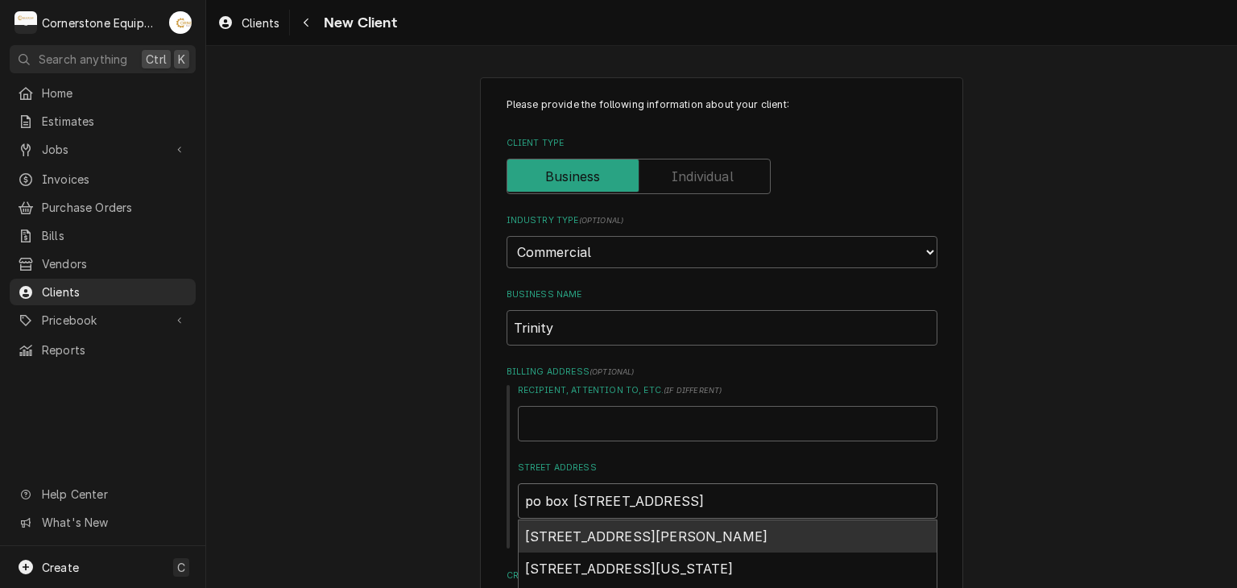
scroll to position [322, 0]
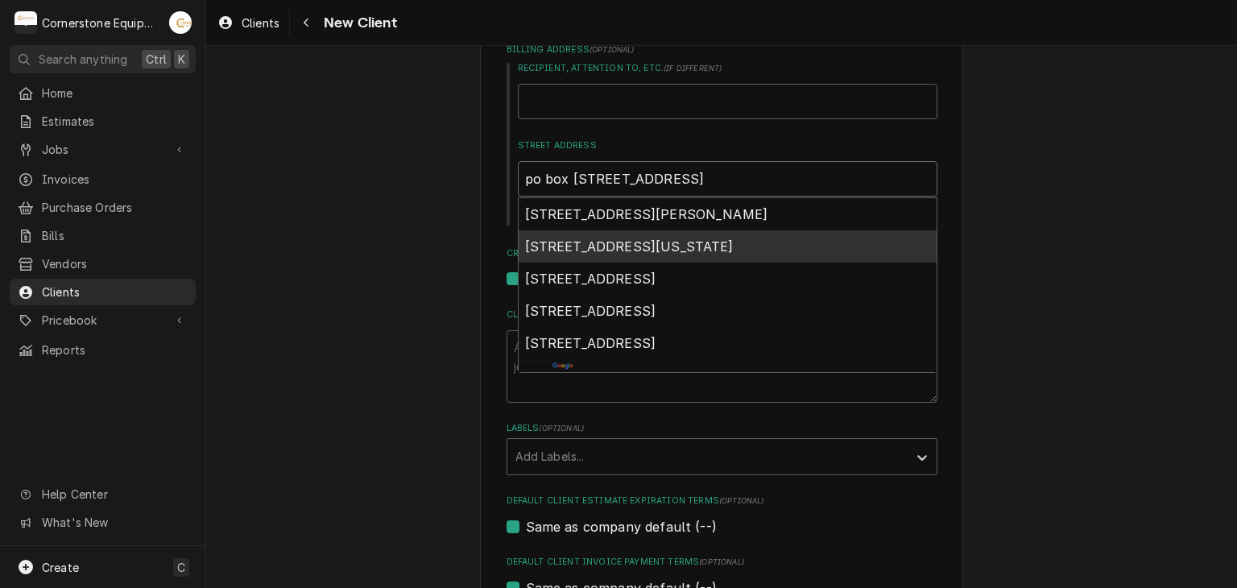
click at [644, 263] on div "5640 Villa Park Drive, Highland, Illinois, USA" at bounding box center [728, 246] width 418 height 32
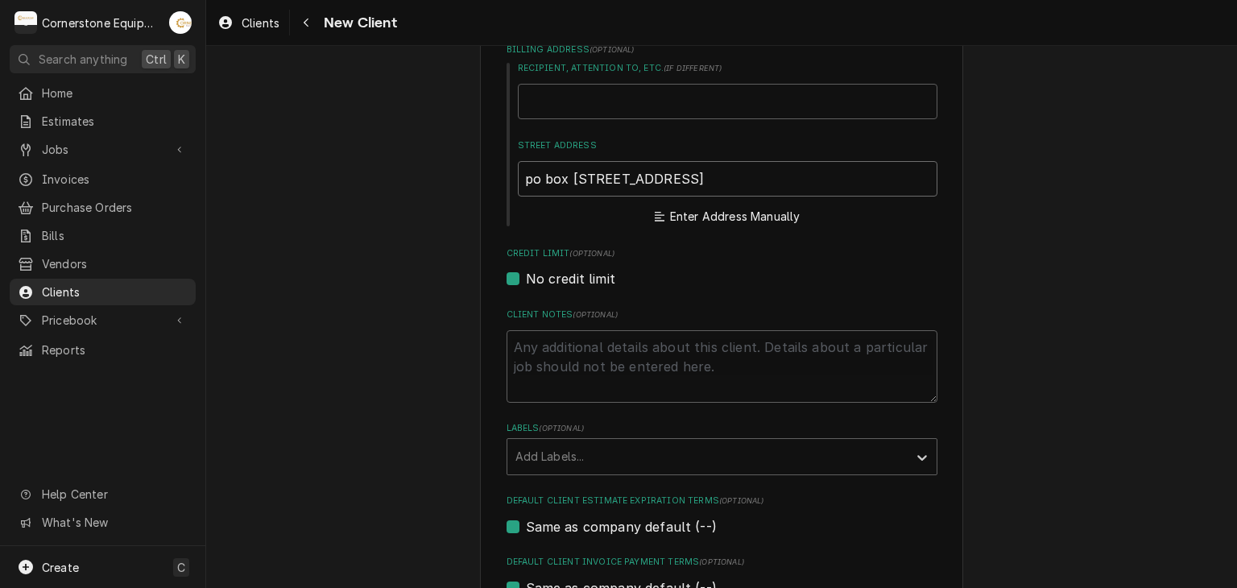
type textarea "x"
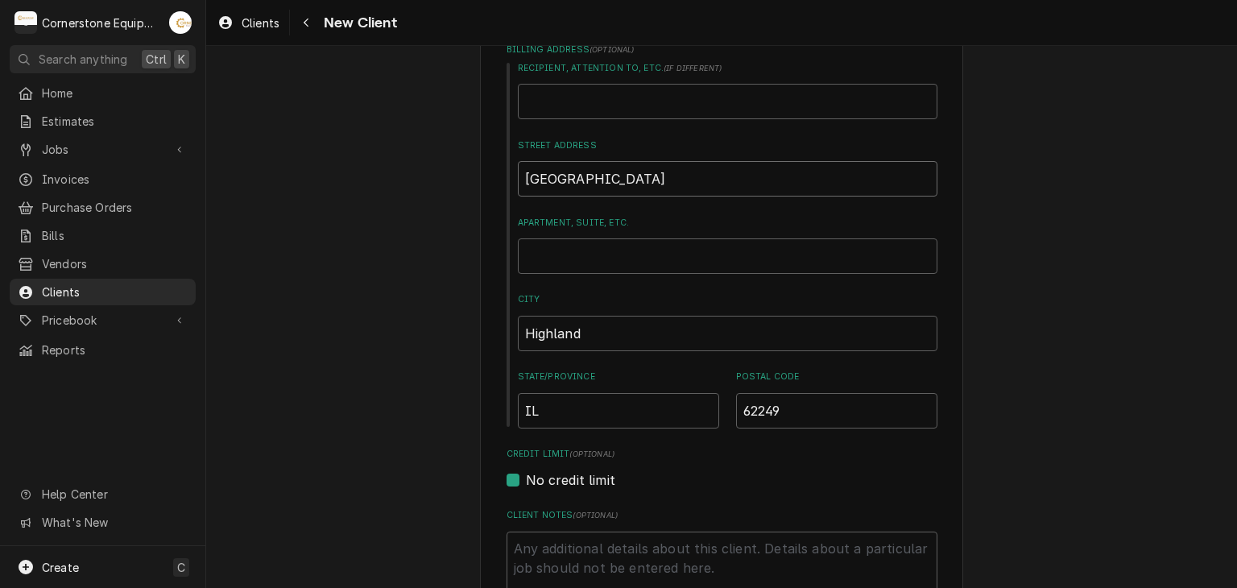
type input "Villa Park Dr"
click at [612, 106] on input "Recipient, Attention To, etc. ( if different )" at bounding box center [728, 101] width 420 height 35
type textarea "x"
type input "T"
type textarea "x"
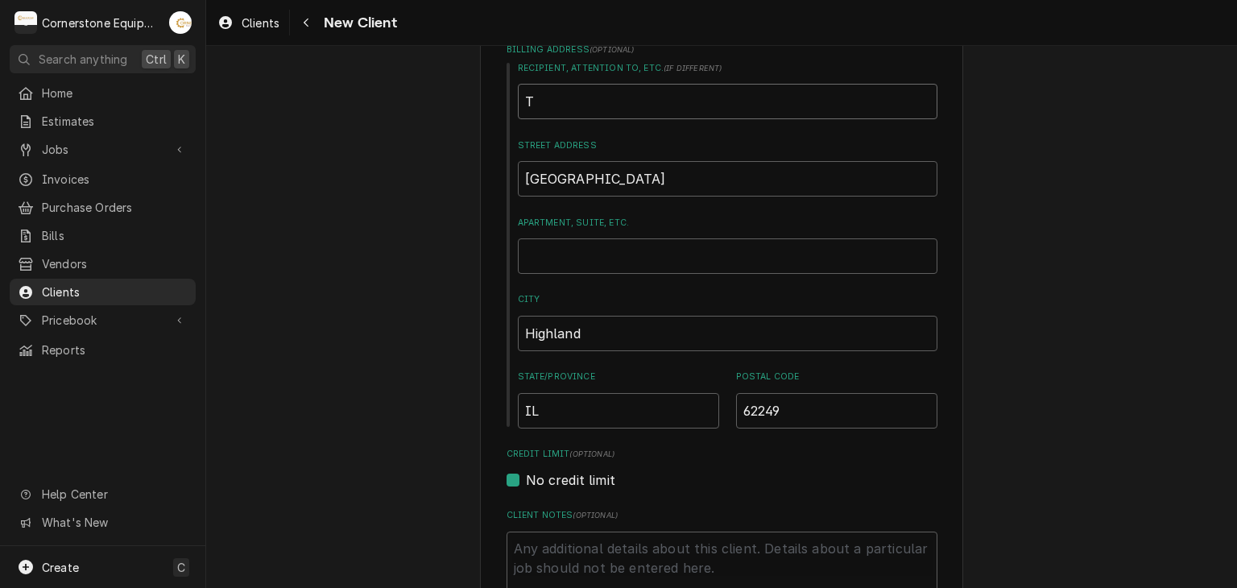
type input "Tr"
type textarea "x"
type input "Trin"
type textarea "x"
type input "Trini"
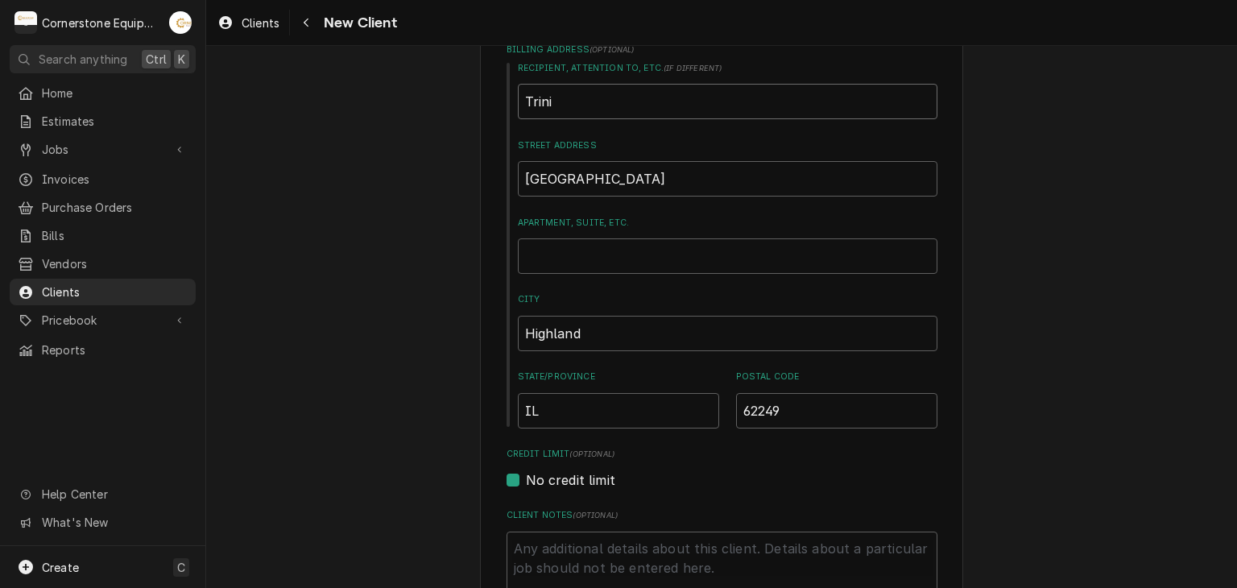
type textarea "x"
type input "Trinit"
type textarea "x"
type input "Trinity"
type textarea "x"
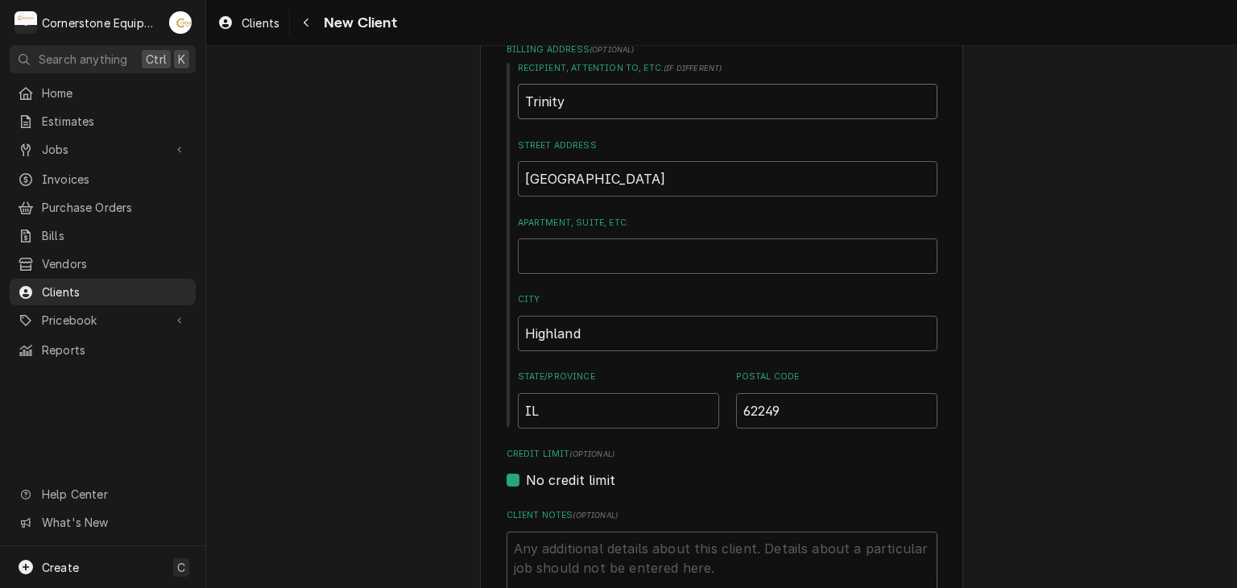
type input "Trinity"
type textarea "x"
type input "Trinity W"
type textarea "x"
type input "Trinity Wa"
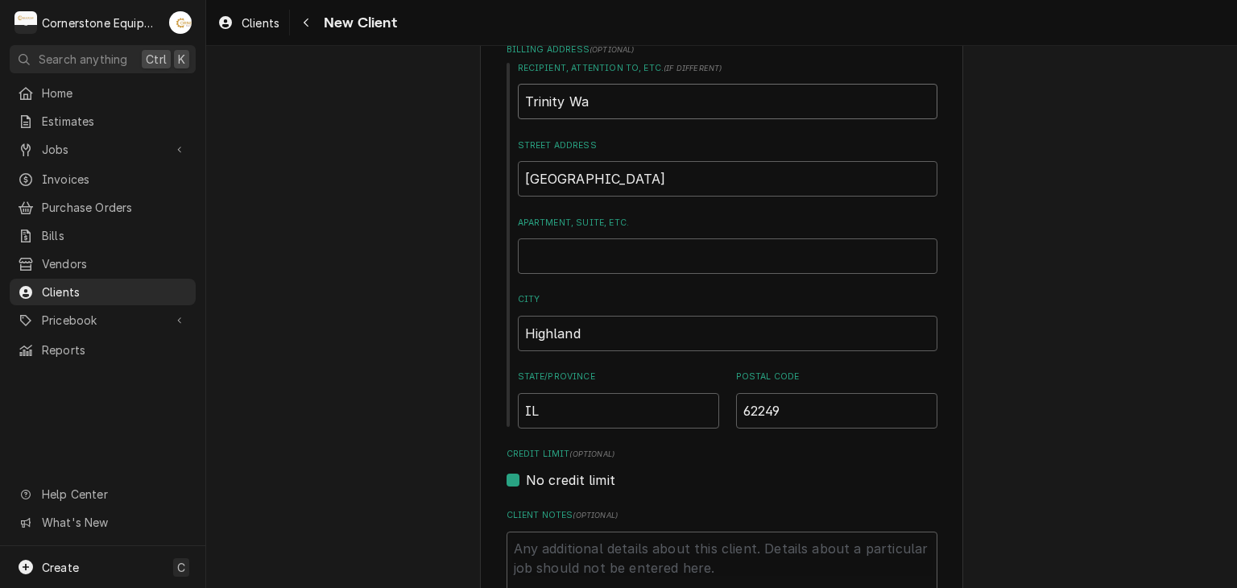
type textarea "x"
type input "Trinity War"
type textarea "x"
type input "Trinity Warr"
type textarea "x"
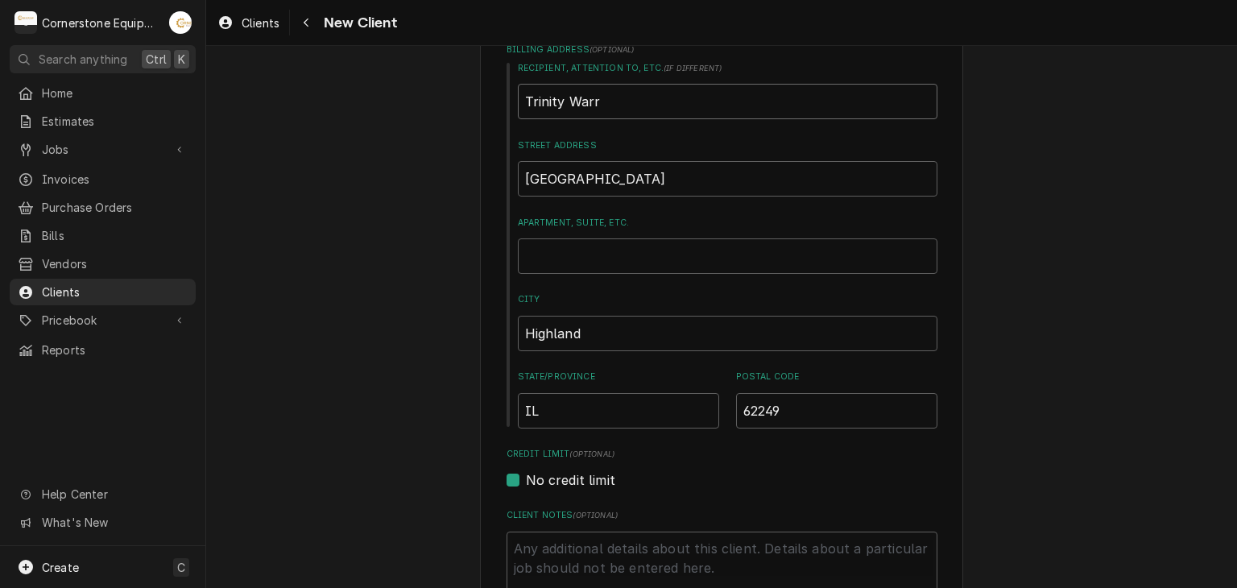
type input "Trinity Warra"
type textarea "x"
type input "Trinity Warran"
type textarea "x"
type input "Trinity Warrant"
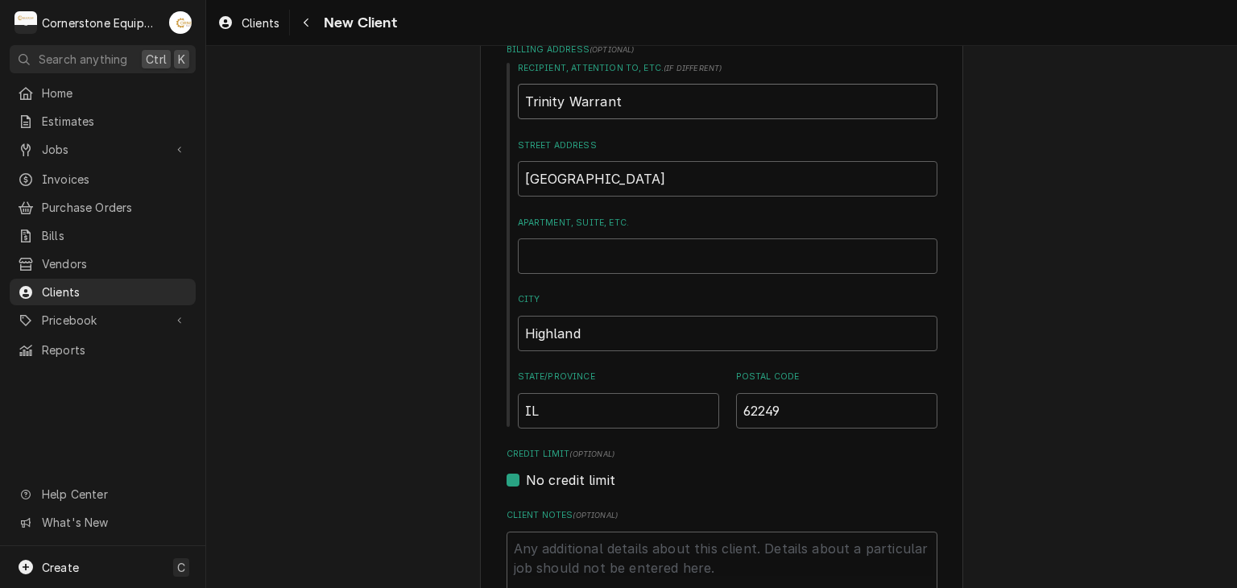
type textarea "x"
type input "Trinity Warrant"
type textarea "x"
type input "Trinity Warrant"
type textarea "x"
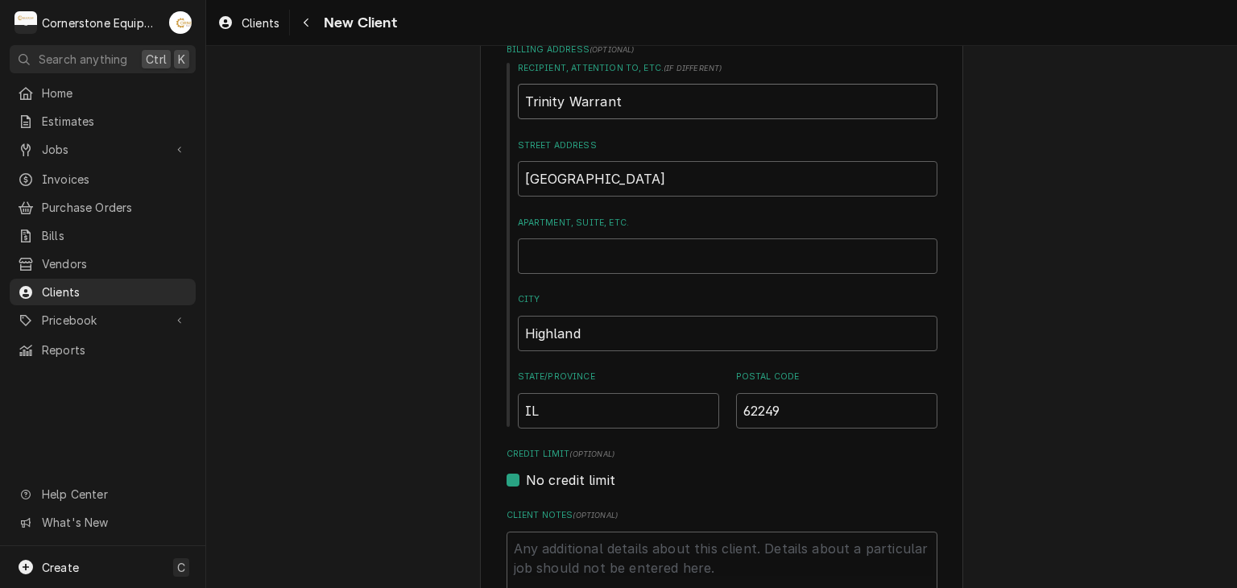
type input "Trinity Warranty"
type textarea "x"
type input "Trinity Warranty"
click at [647, 184] on input "Villa Park Dr" at bounding box center [728, 178] width 420 height 35
type textarea "x"
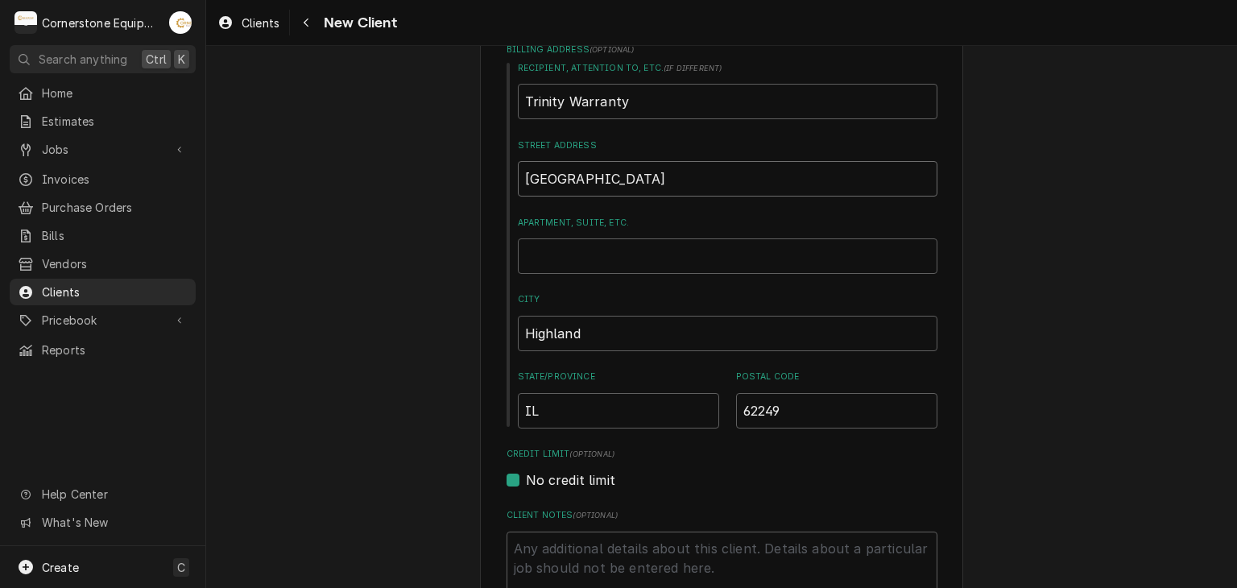
type input "Villa Park D"
type textarea "x"
type input "Villa Park"
type textarea "x"
type input "Villa Park"
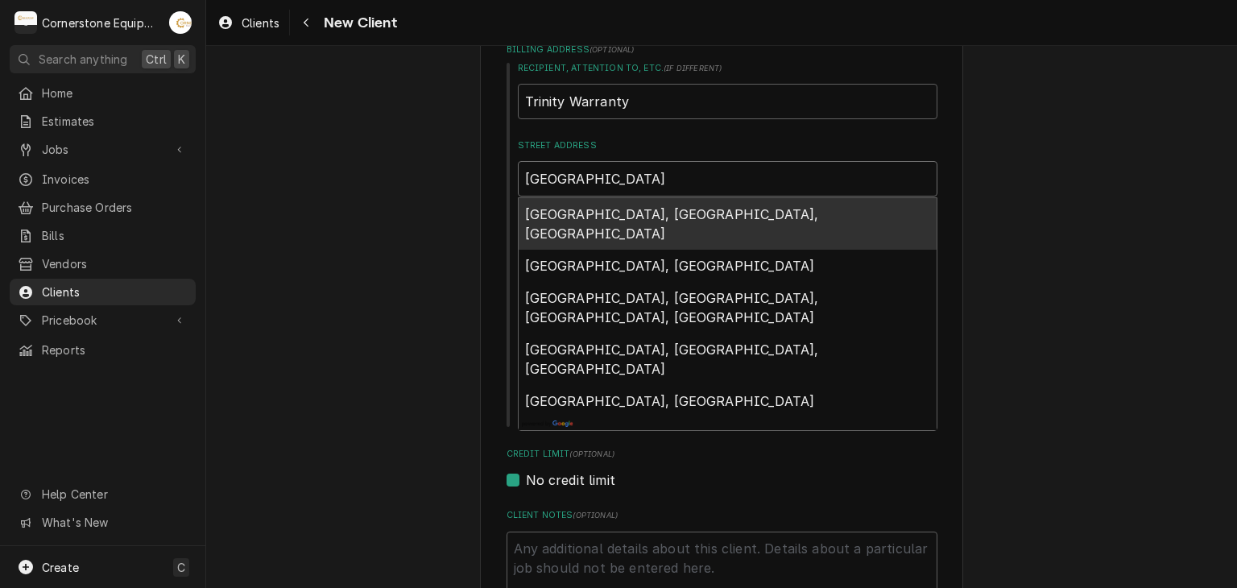
type textarea "x"
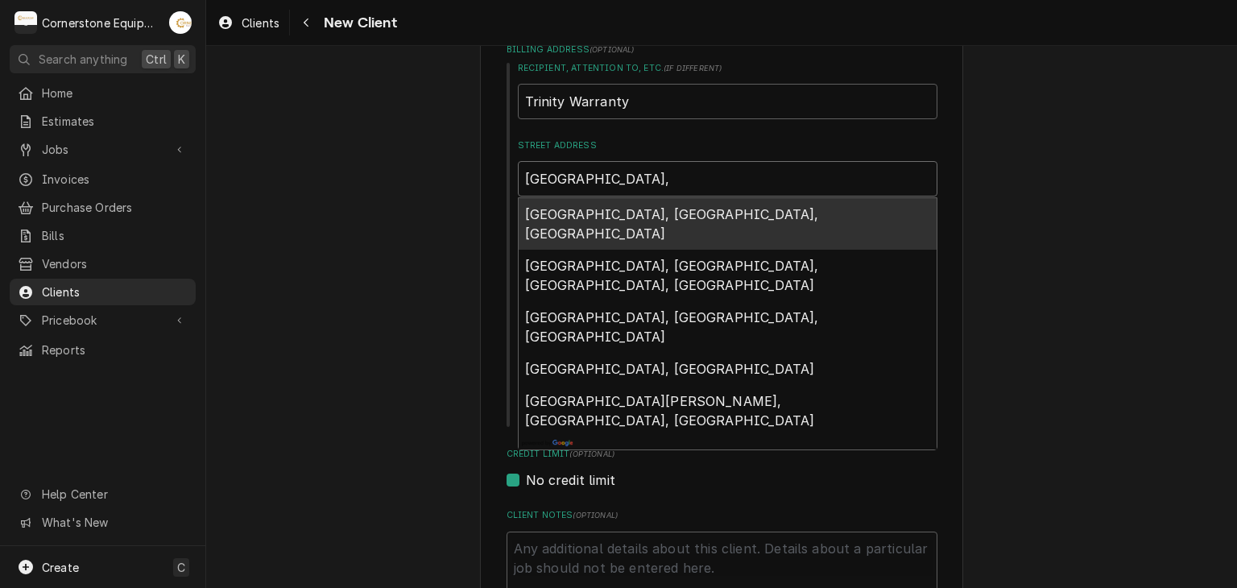
type input "Villa Park,"
click at [325, 226] on div "Please provide the following information about your client: Client Type Industr…" at bounding box center [721, 386] width 1031 height 1290
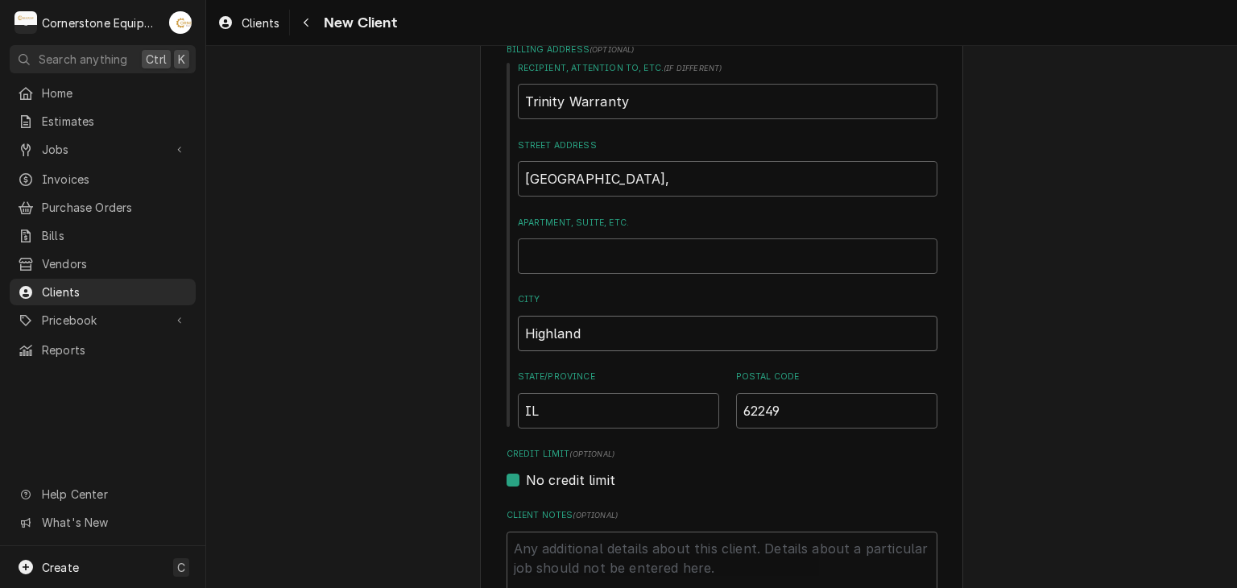
drag, startPoint x: 595, startPoint y: 321, endPoint x: 504, endPoint y: 317, distance: 90.3
click at [507, 317] on div "Recipient, Attention To, etc. ( if different ) Trinity Warranty Street Address …" at bounding box center [722, 245] width 431 height 367
type textarea "x"
type input "V"
type textarea "x"
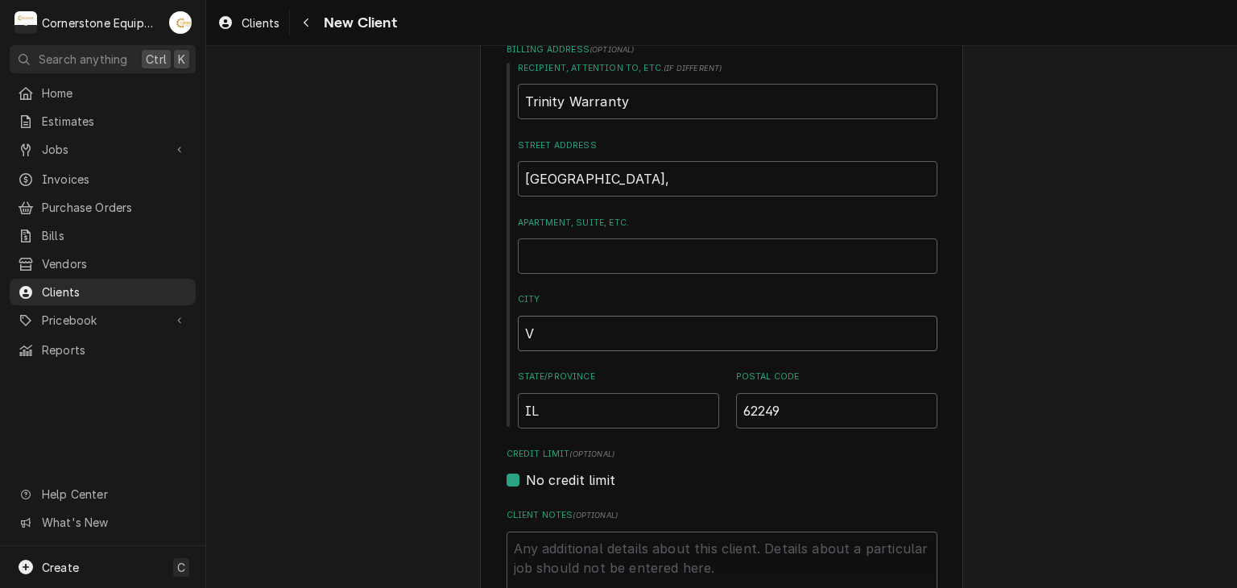
type input "Vi"
type textarea "x"
type input "Vil"
type textarea "x"
type input "Vill"
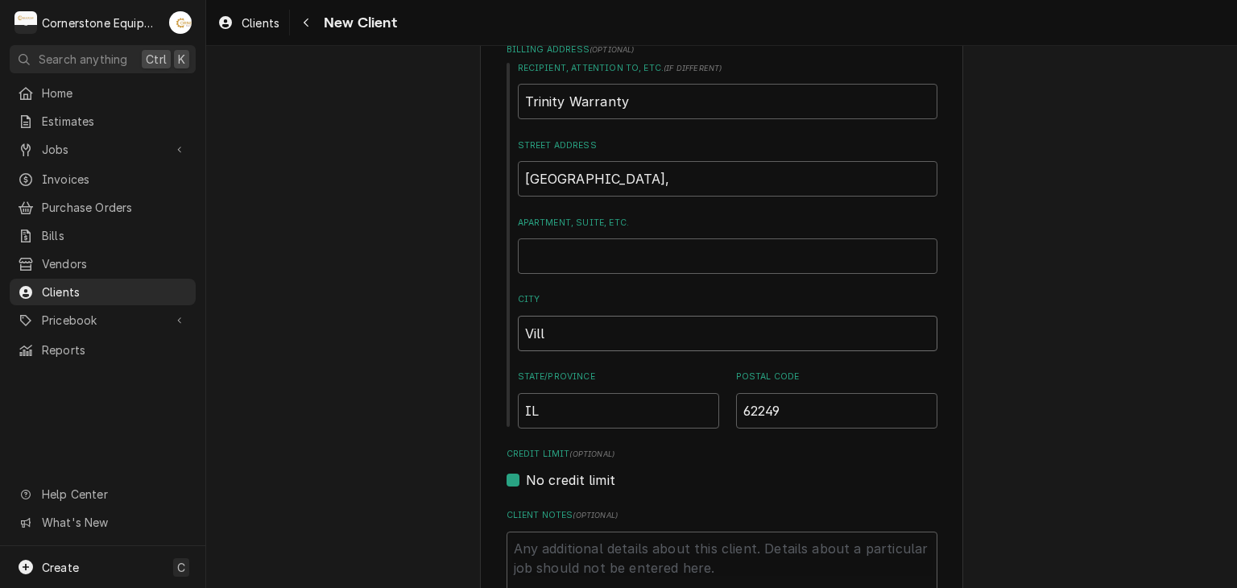
type textarea "x"
type input "Villa"
type textarea "x"
type input "Villa"
type textarea "x"
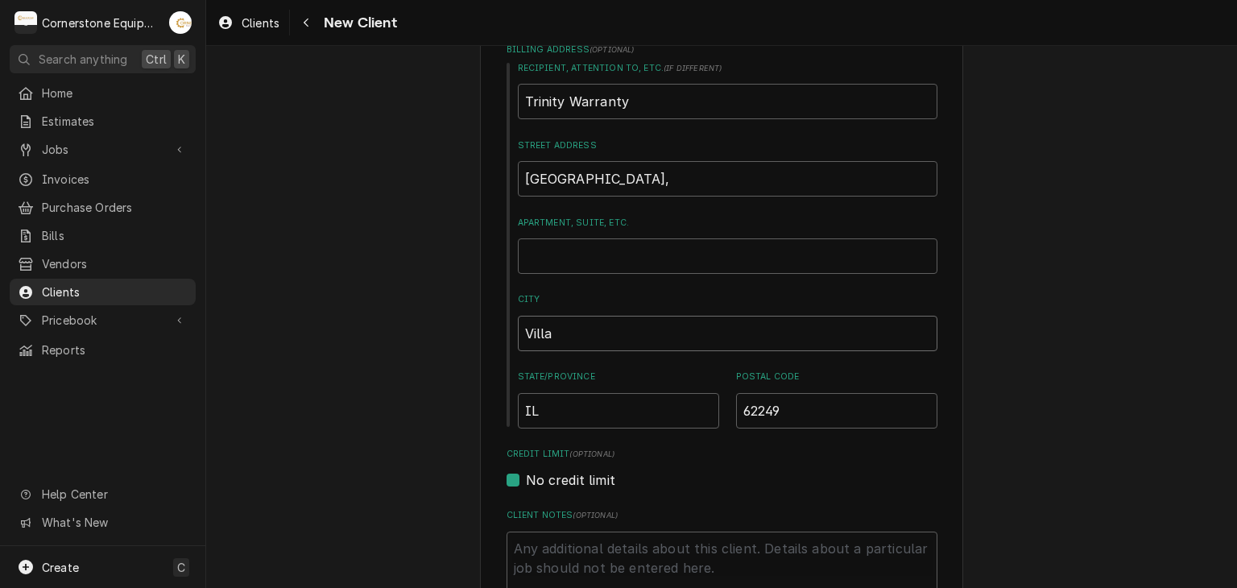
type input "Villa P"
type textarea "x"
type input "Villa Pa"
type textarea "x"
type input "Villa Par"
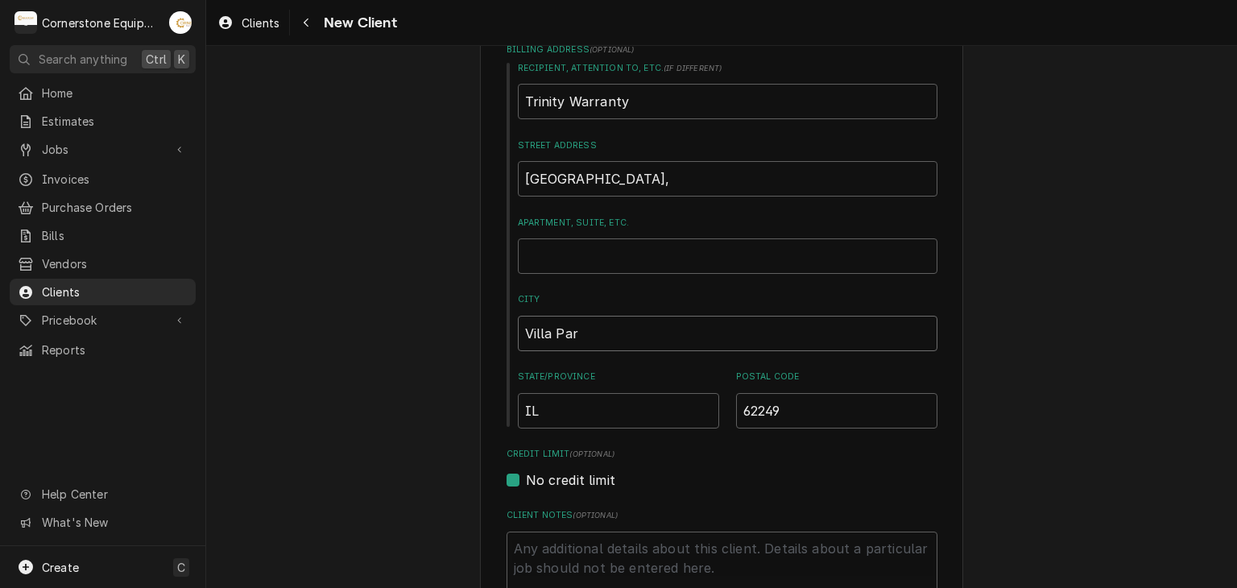
type textarea "x"
type input "Villa Park"
type textarea "x"
type input "Villa Park"
drag, startPoint x: 554, startPoint y: 188, endPoint x: 503, endPoint y: 176, distance: 52.8
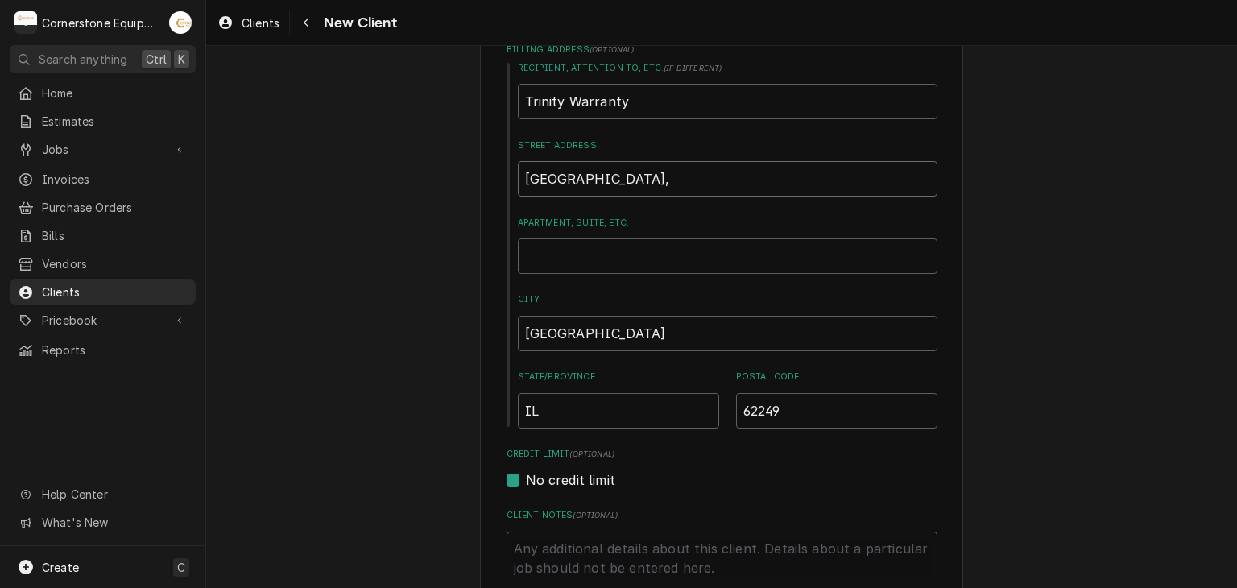
click at [507, 176] on div "Recipient, Attention To, etc. ( if different ) Trinity Warranty Street Address …" at bounding box center [722, 245] width 431 height 367
type textarea "x"
type input "O"
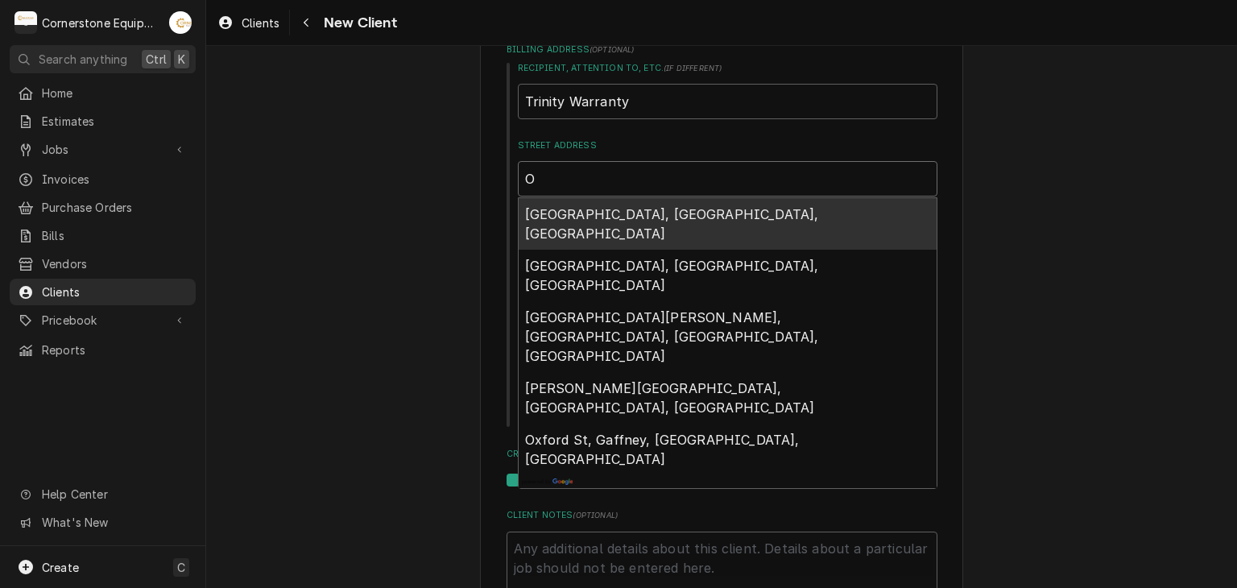
type textarea "x"
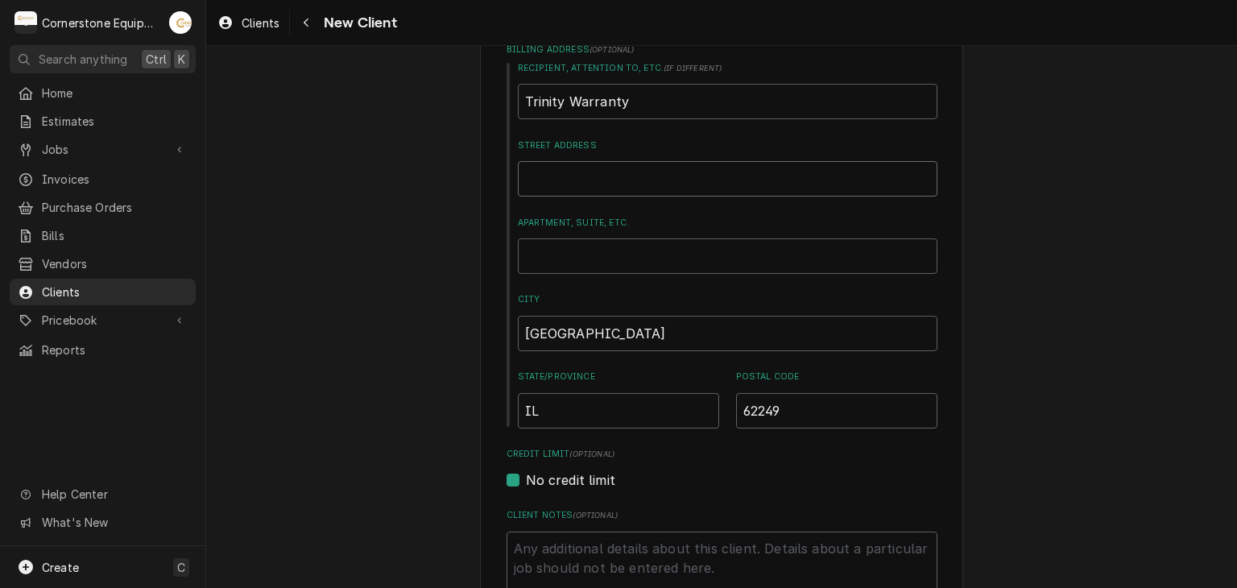
type textarea "x"
type input "P"
type textarea "x"
type input "PO"
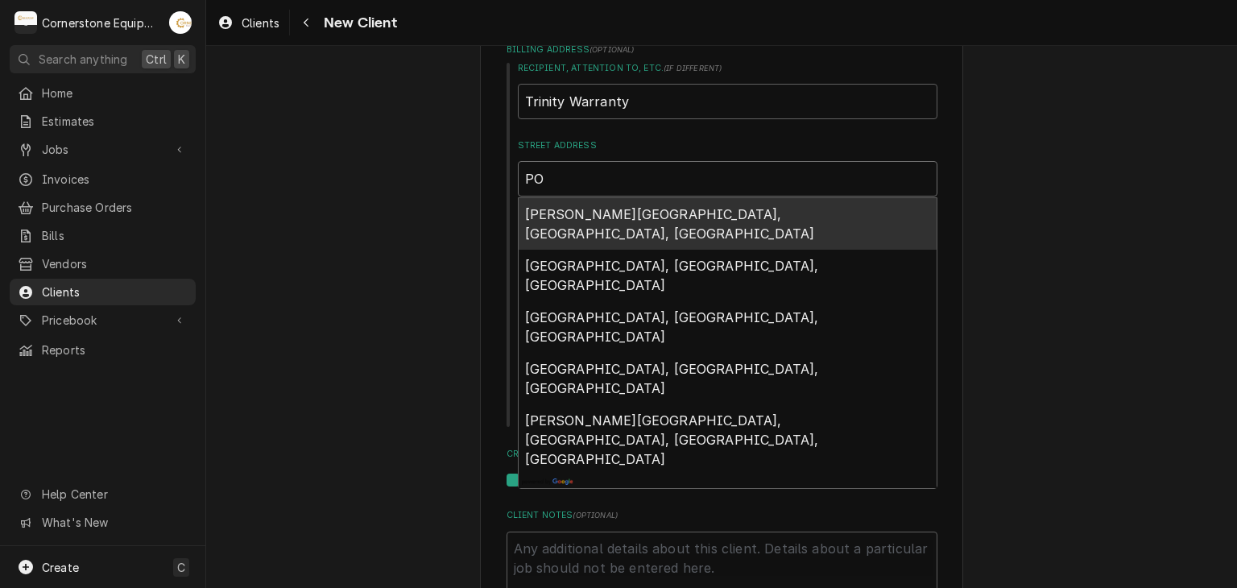
type textarea "x"
type input "PO"
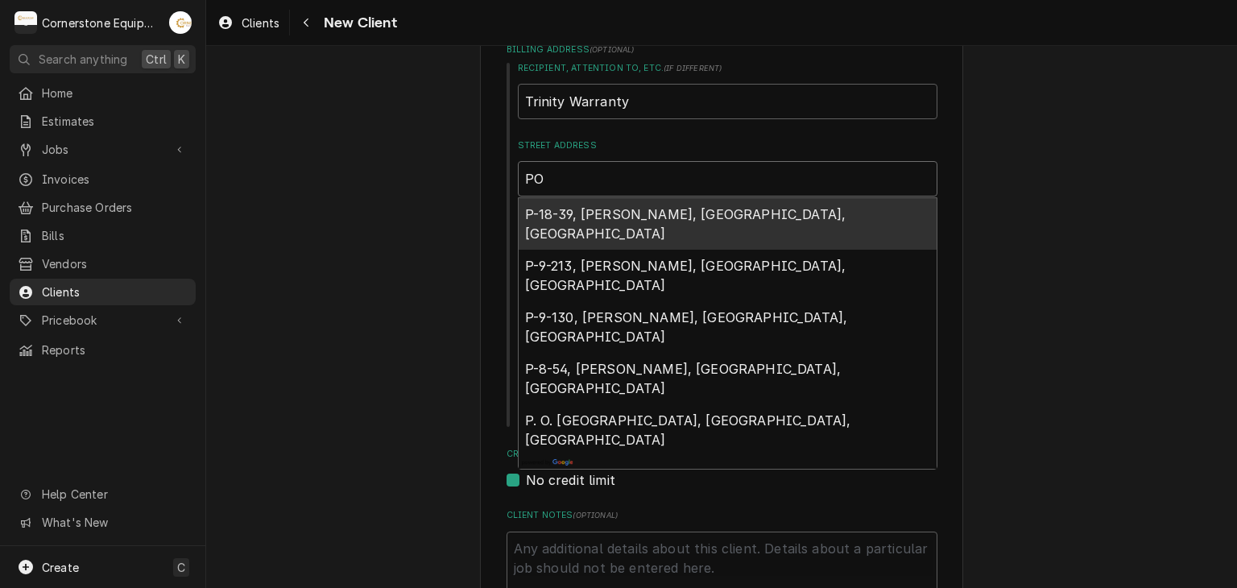
type textarea "x"
type input "PO B"
type textarea "x"
type input "PO BO"
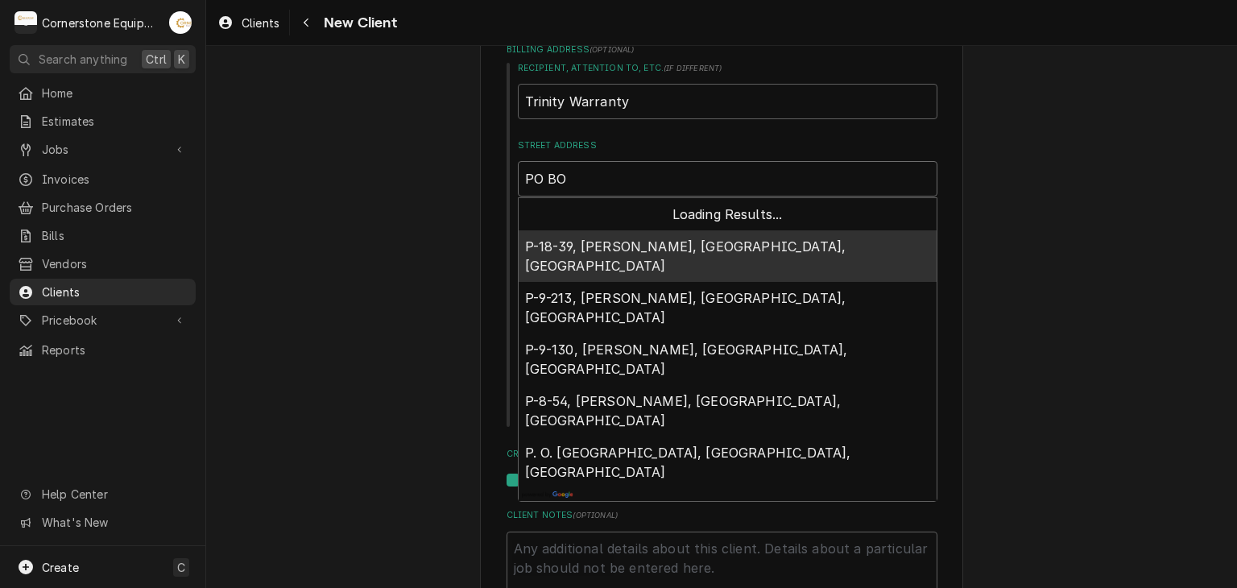
type textarea "x"
type input "PO BOX"
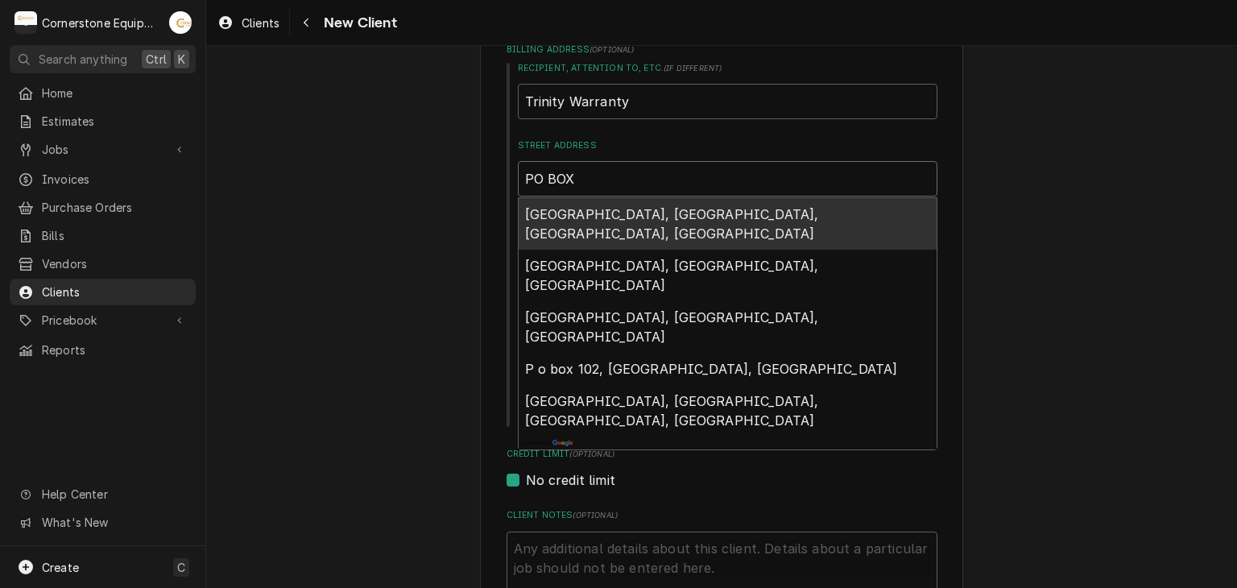
type textarea "x"
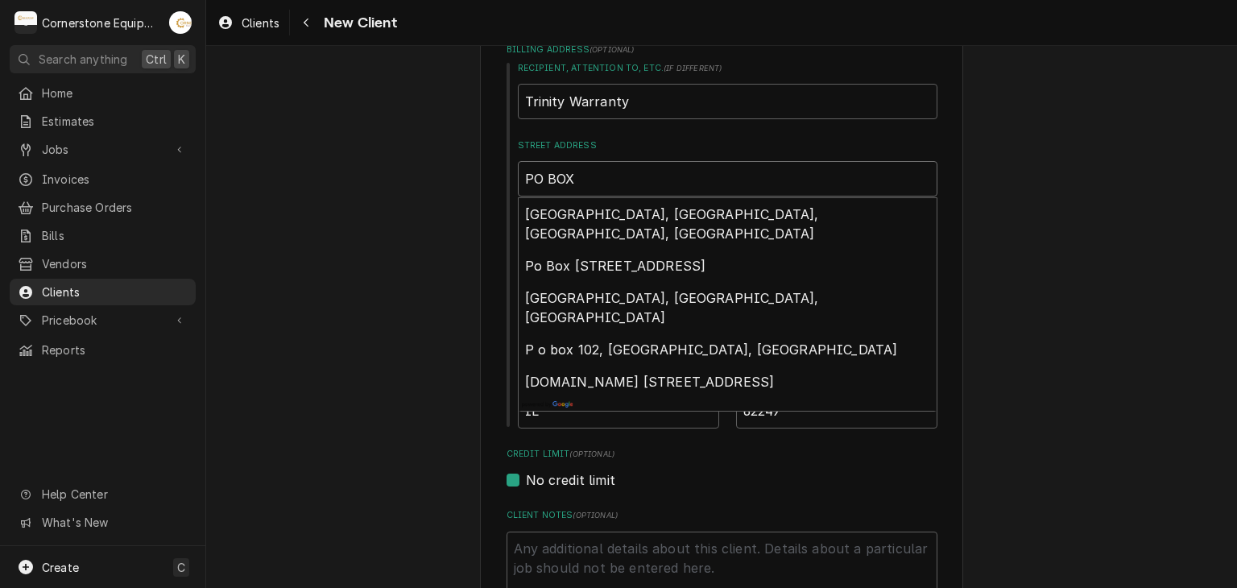
type input "PO BOX"
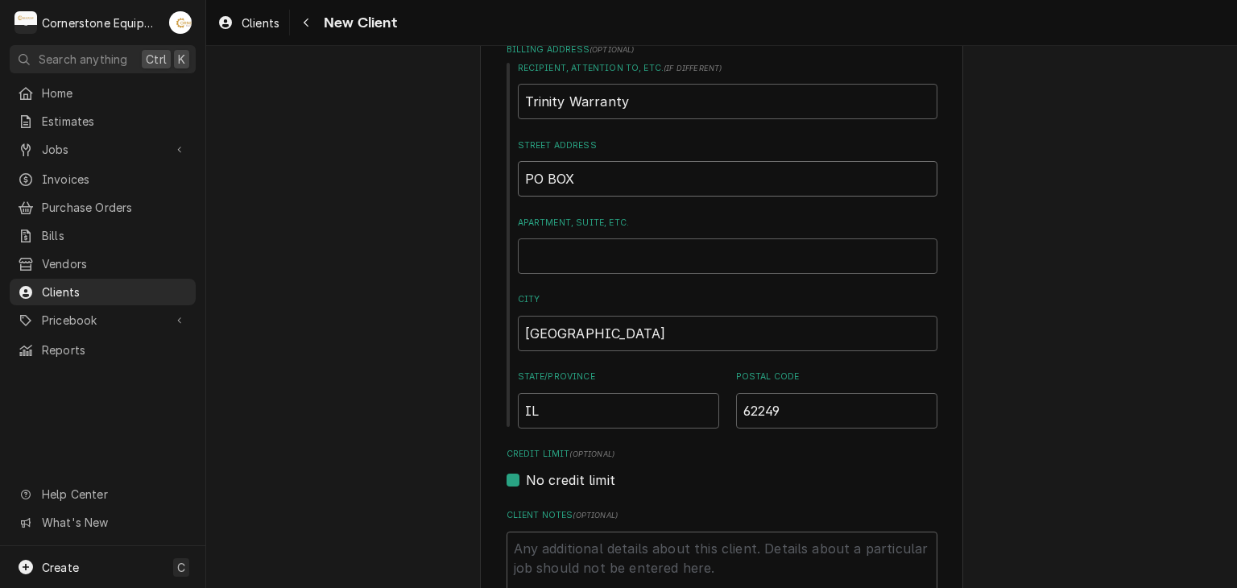
type textarea "x"
type input "PO BOX"
type textarea "x"
type input "PO BO"
type textarea "x"
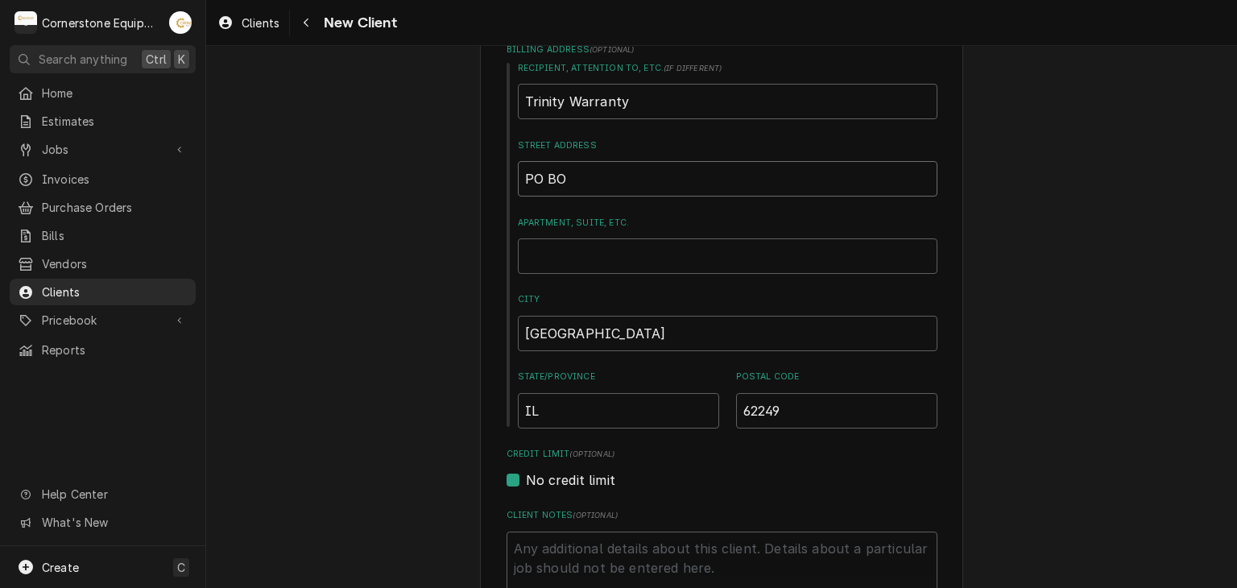
type input "PO B"
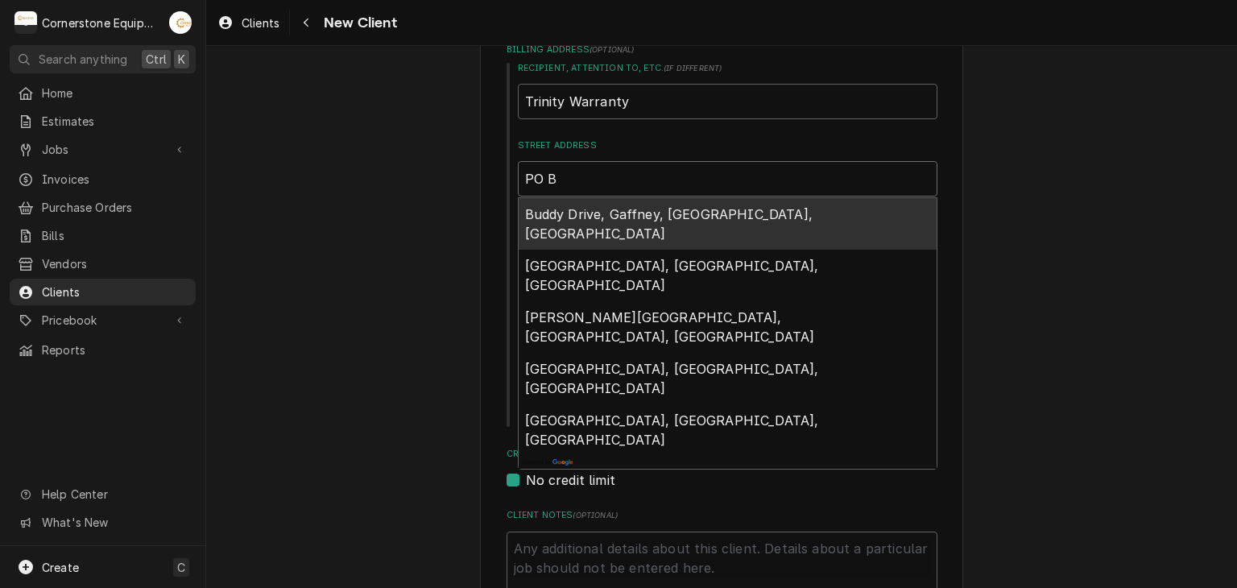
type textarea "x"
type input "PO Bo"
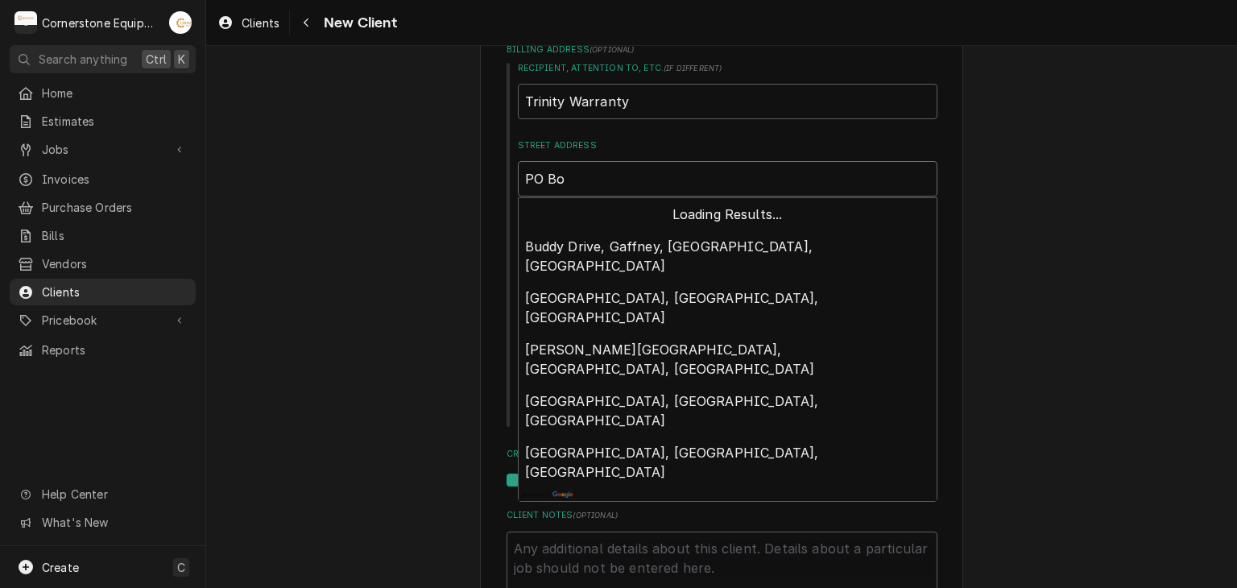
type textarea "x"
type input "PO Box"
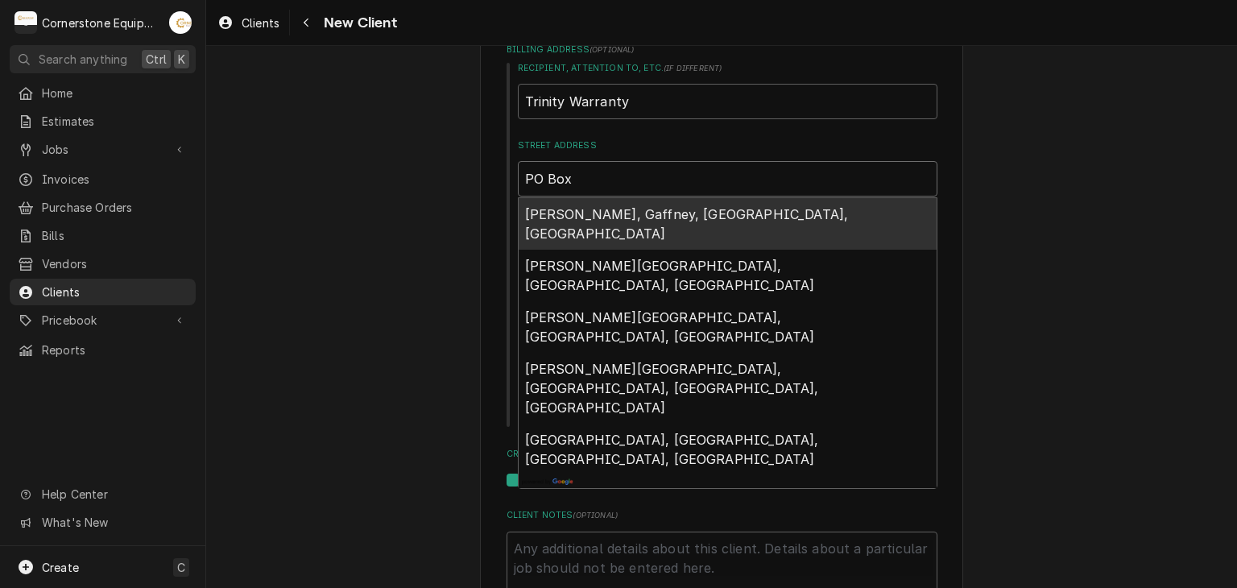
type textarea "x"
type input "PO Box"
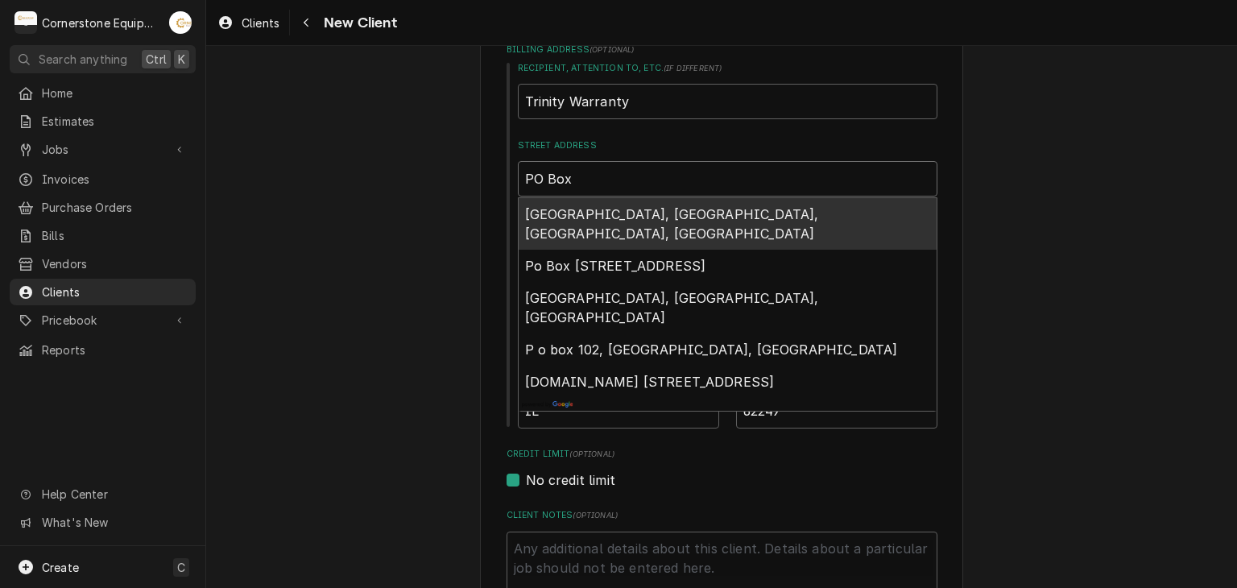
type textarea "x"
type input "PO Box 5"
type textarea "x"
type input "PO Box 56"
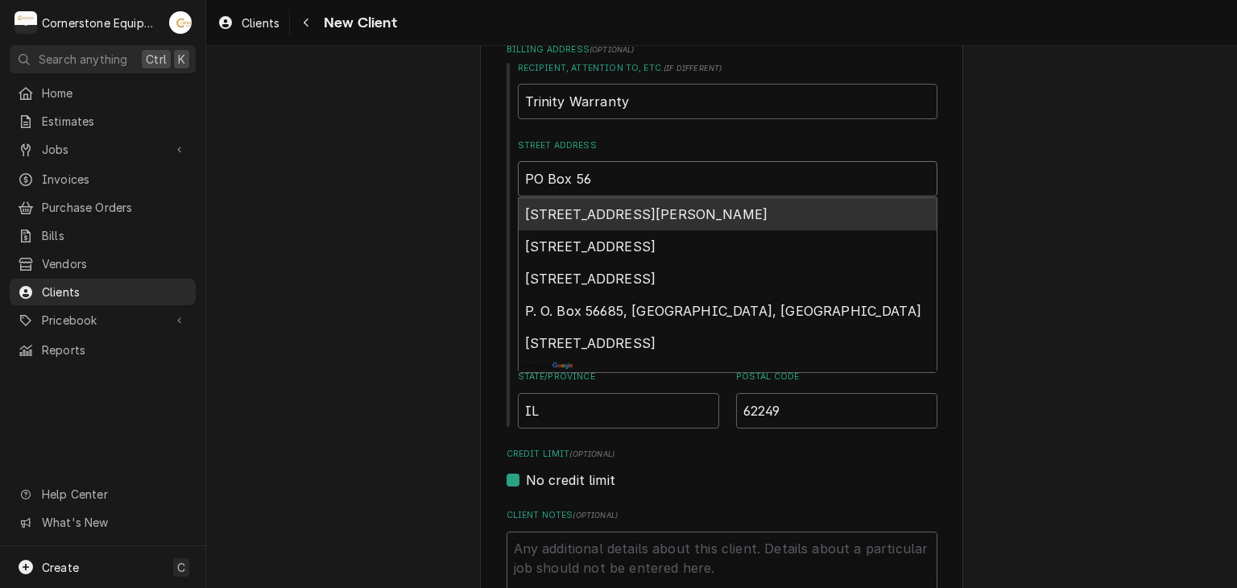
type textarea "x"
type input "PO Box 564"
type textarea "x"
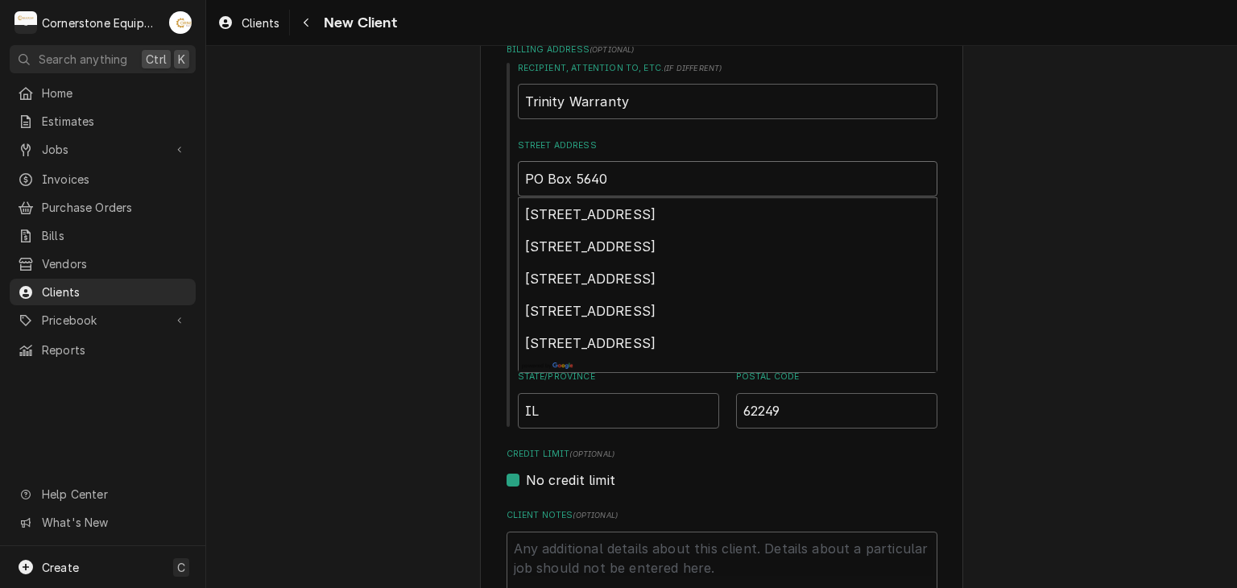
type input "PO Box 5640"
click at [989, 239] on div "Please provide the following information about your client: Client Type Industr…" at bounding box center [721, 386] width 1031 height 1290
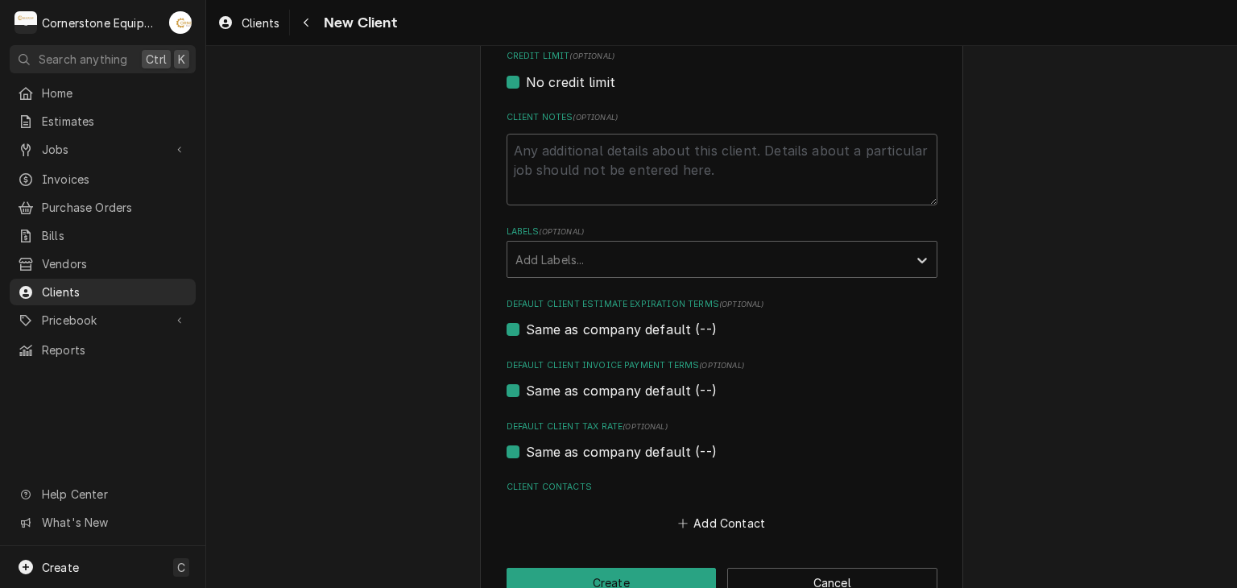
scroll to position [763, 0]
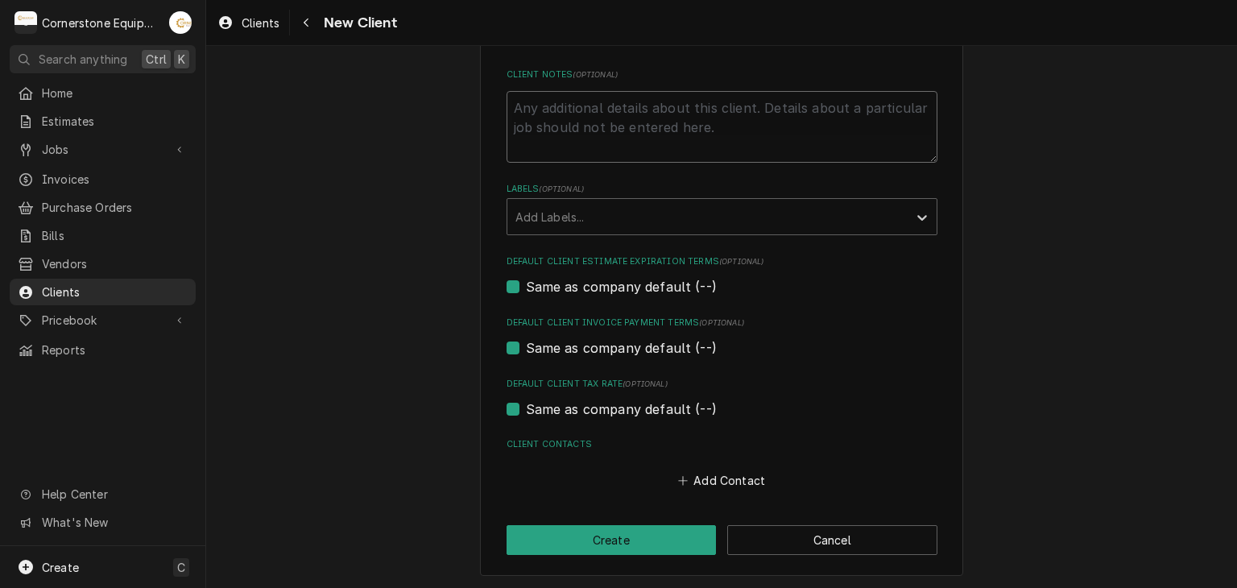
click at [769, 146] on textarea "Client Notes ( optional )" at bounding box center [722, 127] width 431 height 73
type textarea "x"
type textarea "W"
type textarea "x"
type textarea "Wa"
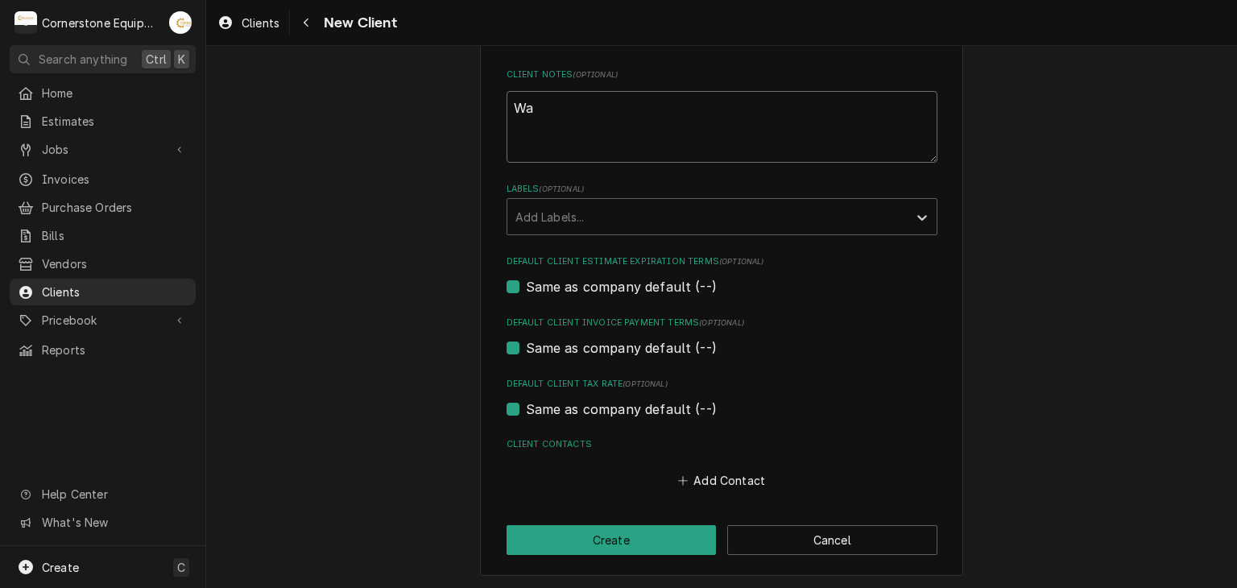
type textarea "x"
type textarea "War"
type textarea "x"
type textarea "Wara"
type textarea "x"
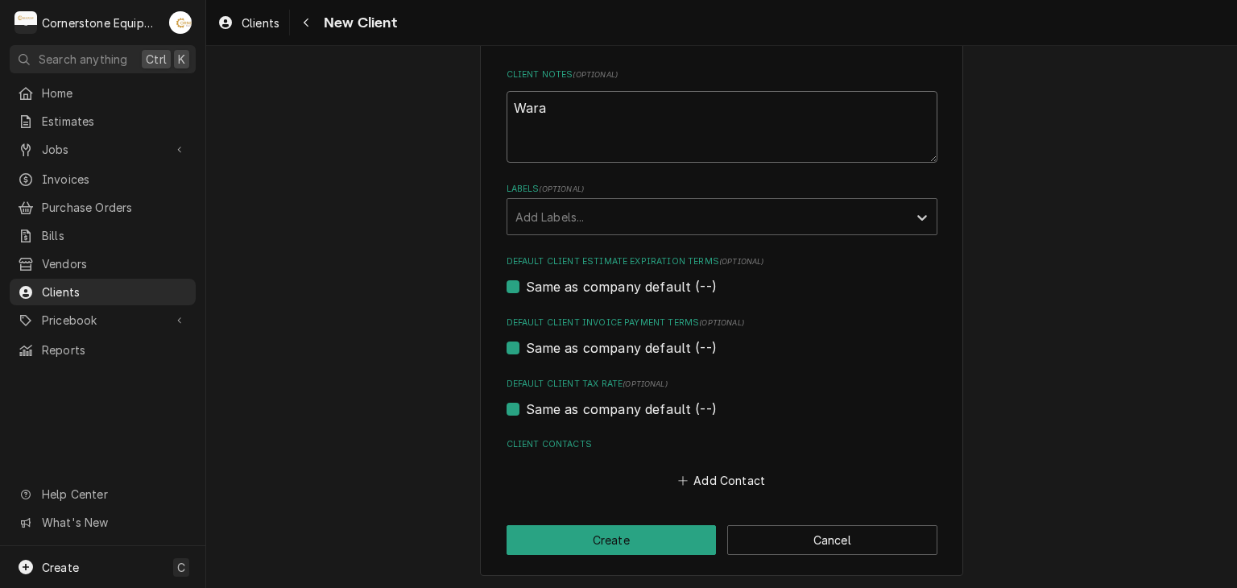
type textarea "War"
type textarea "x"
type textarea "Warr"
type textarea "x"
type textarea "Warrn"
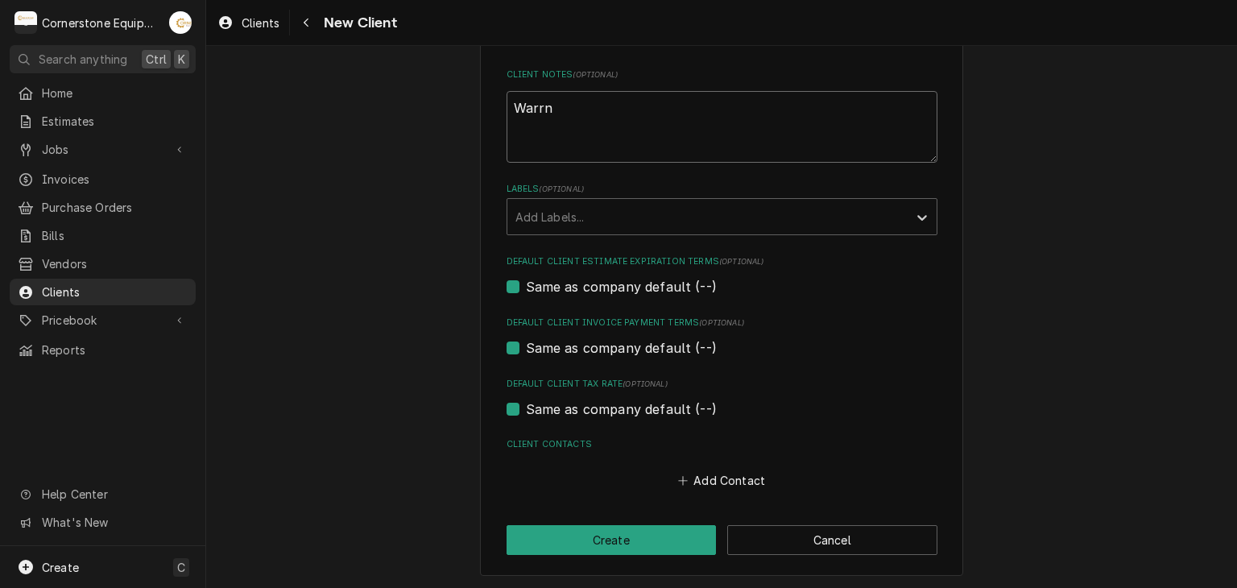
type textarea "x"
click at [682, 475] on icon "Client Contacts" at bounding box center [683, 480] width 10 height 11
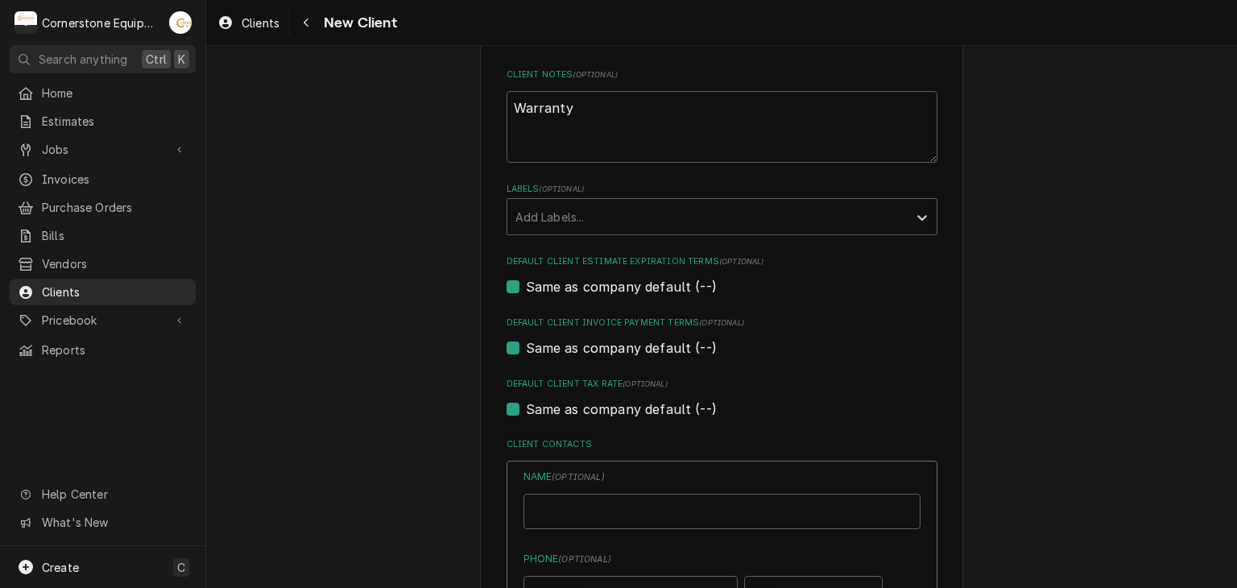
scroll to position [1085, 0]
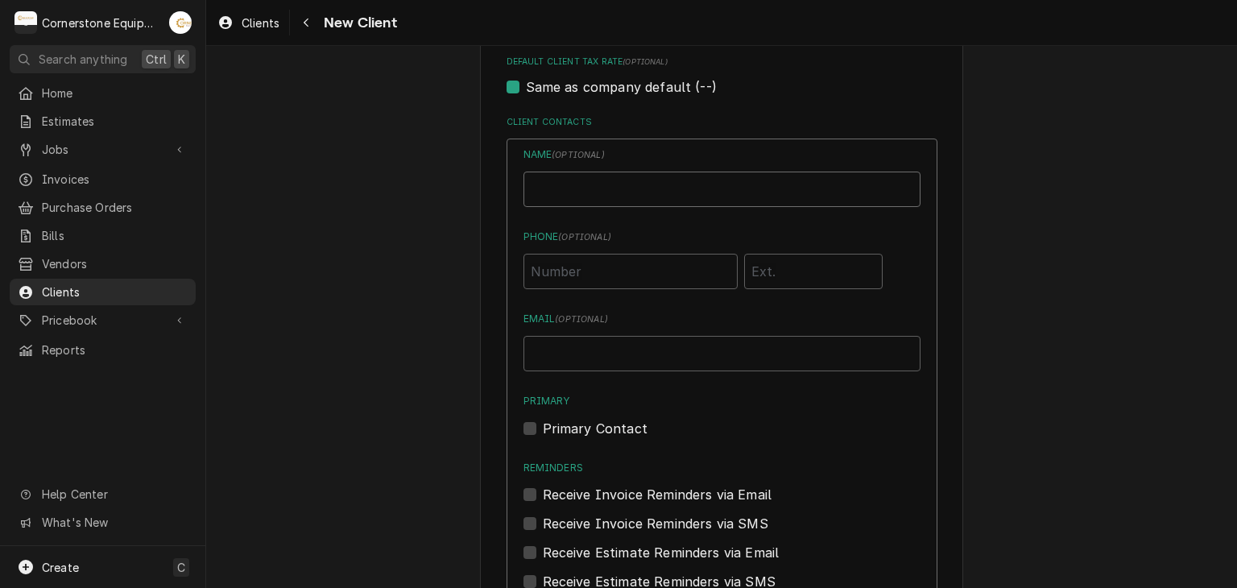
click at [601, 172] on input "Business Name" at bounding box center [722, 189] width 397 height 35
click at [582, 353] on input "Email ( optional )" at bounding box center [722, 353] width 397 height 35
drag, startPoint x: 537, startPoint y: 349, endPoint x: 479, endPoint y: 339, distance: 58.8
paste input "trinitywarranty.com"
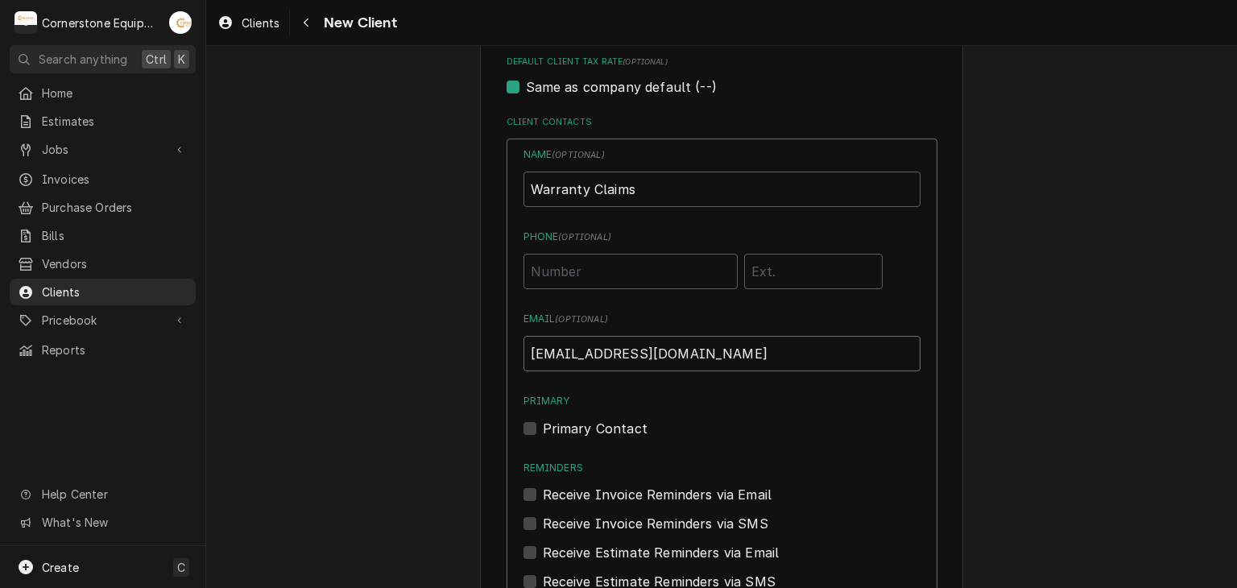
click at [532, 354] on input "claims@trinitywarranty.com" at bounding box center [722, 353] width 397 height 35
click at [537, 427] on div "Primary Contact" at bounding box center [722, 428] width 397 height 19
click at [520, 426] on div "Name ( optional ) Warranty Claims Phone ( optional ) Email ( optional ) claims@…" at bounding box center [722, 420] width 431 height 562
click at [534, 428] on div "Primary Contact" at bounding box center [722, 428] width 397 height 19
click at [543, 428] on label "Primary Contact" at bounding box center [595, 428] width 105 height 19
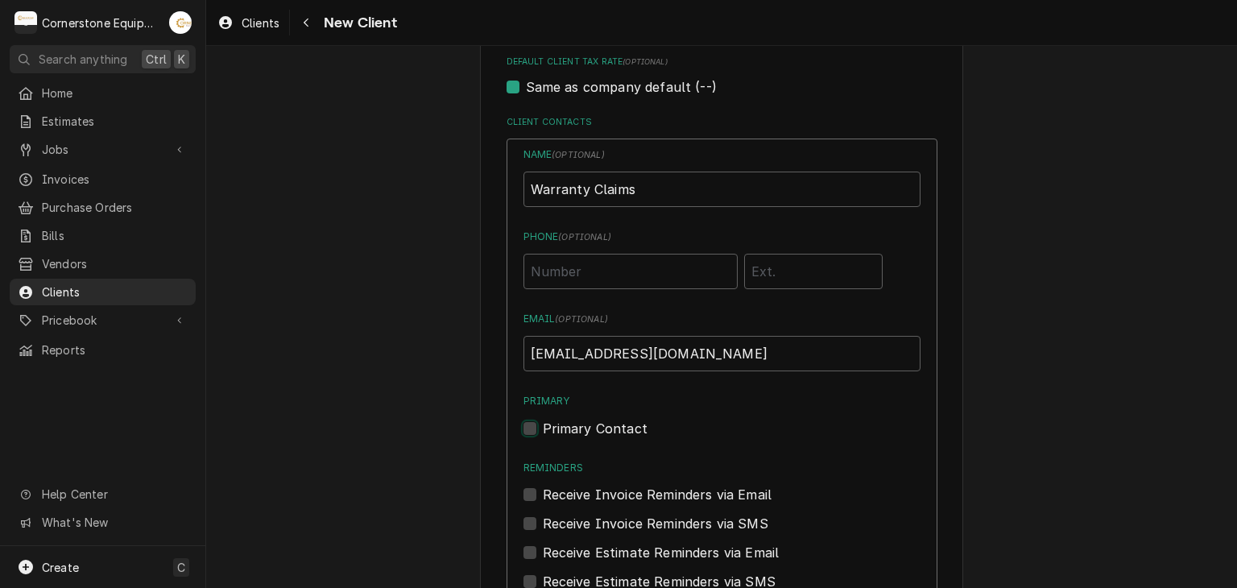
click at [543, 428] on input "Primary" at bounding box center [741, 436] width 397 height 35
click at [735, 431] on div "Primary Contact" at bounding box center [722, 428] width 397 height 19
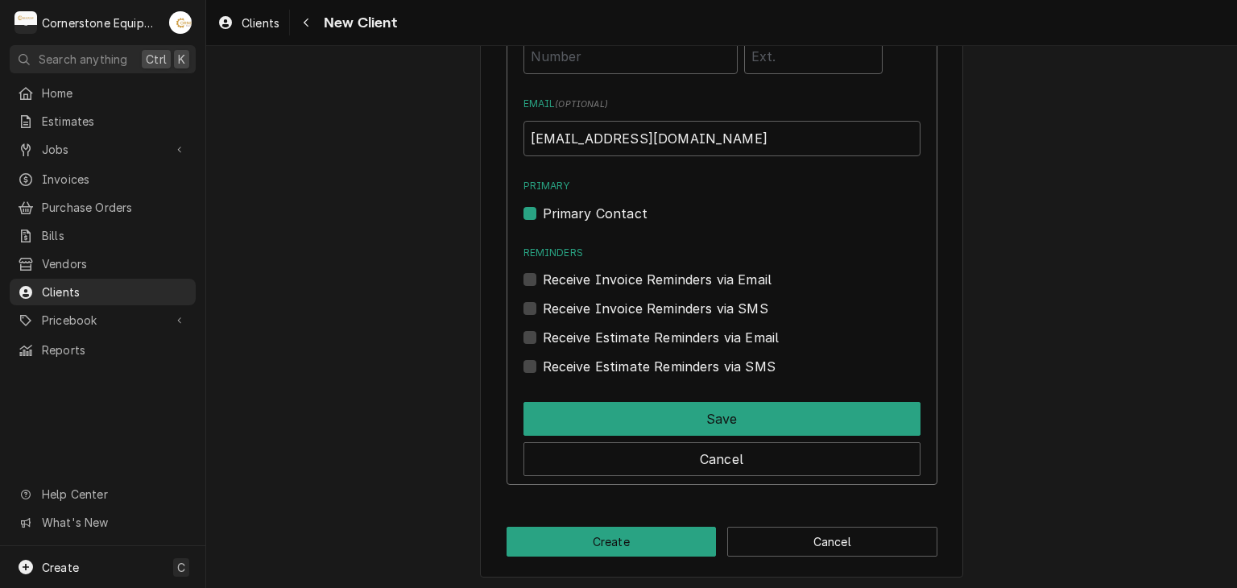
click at [665, 339] on label "Receive Estimate Reminders via Email" at bounding box center [661, 337] width 237 height 19
click at [665, 339] on input "Contact Edit Form" at bounding box center [741, 345] width 397 height 35
click at [677, 271] on label "Receive Invoice Reminders via Email" at bounding box center [658, 279] width 230 height 19
click at [677, 271] on input "Reminders" at bounding box center [741, 287] width 397 height 35
click at [661, 336] on label "Receive Estimate Reminders via Email" at bounding box center [661, 337] width 237 height 19
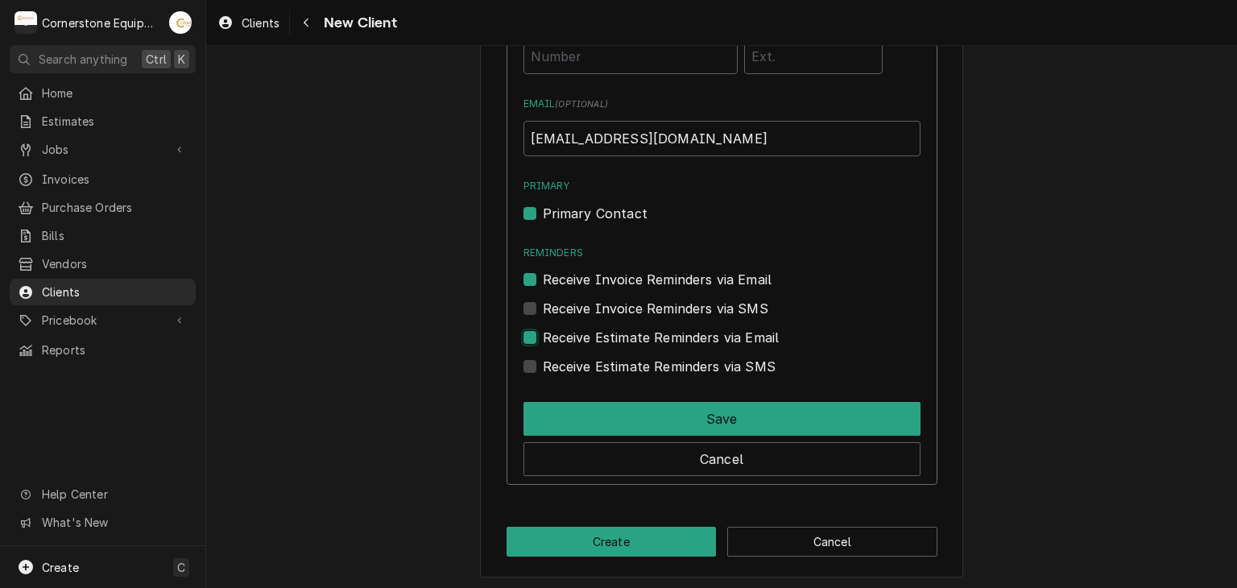
click at [661, 336] on input "Contact Edit Form" at bounding box center [741, 345] width 397 height 35
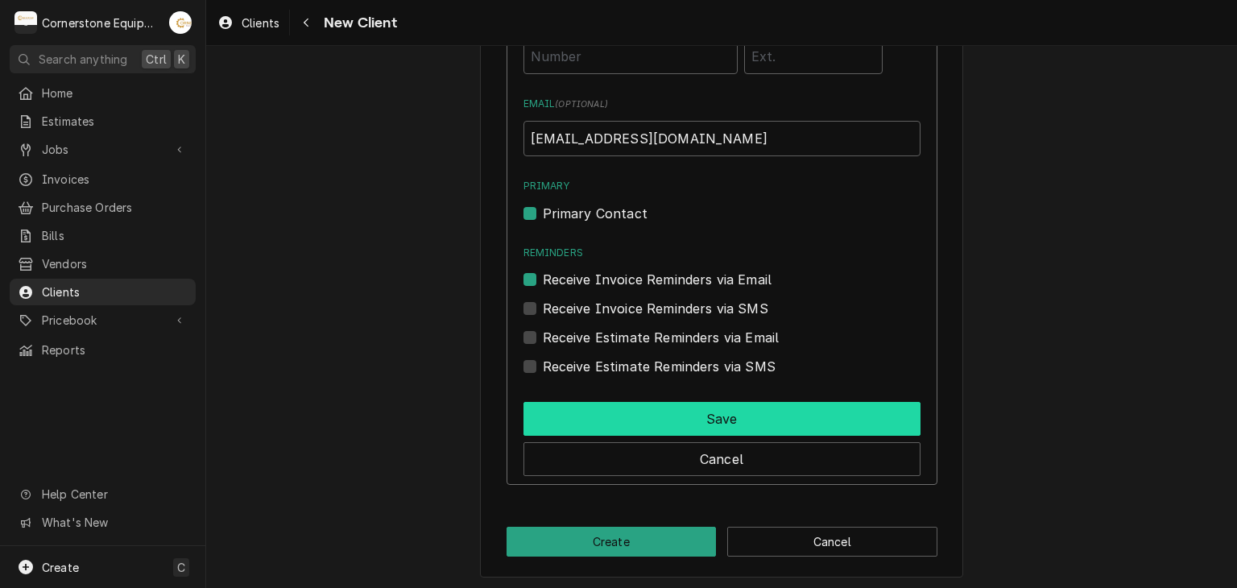
click at [674, 402] on button "Save" at bounding box center [722, 419] width 397 height 34
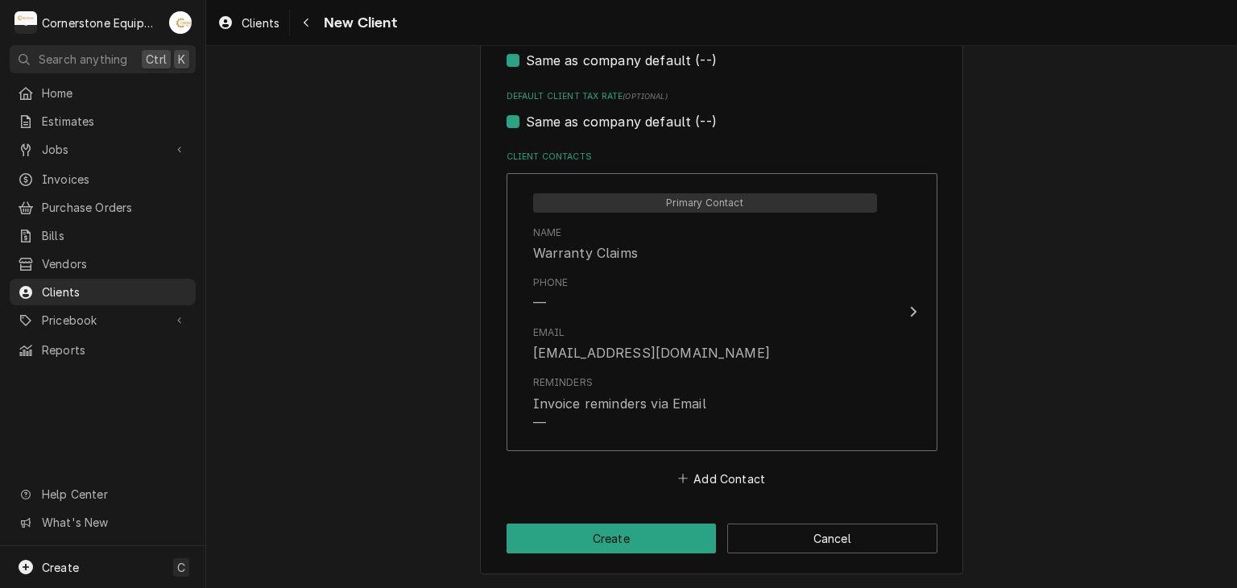
scroll to position [1047, 0]
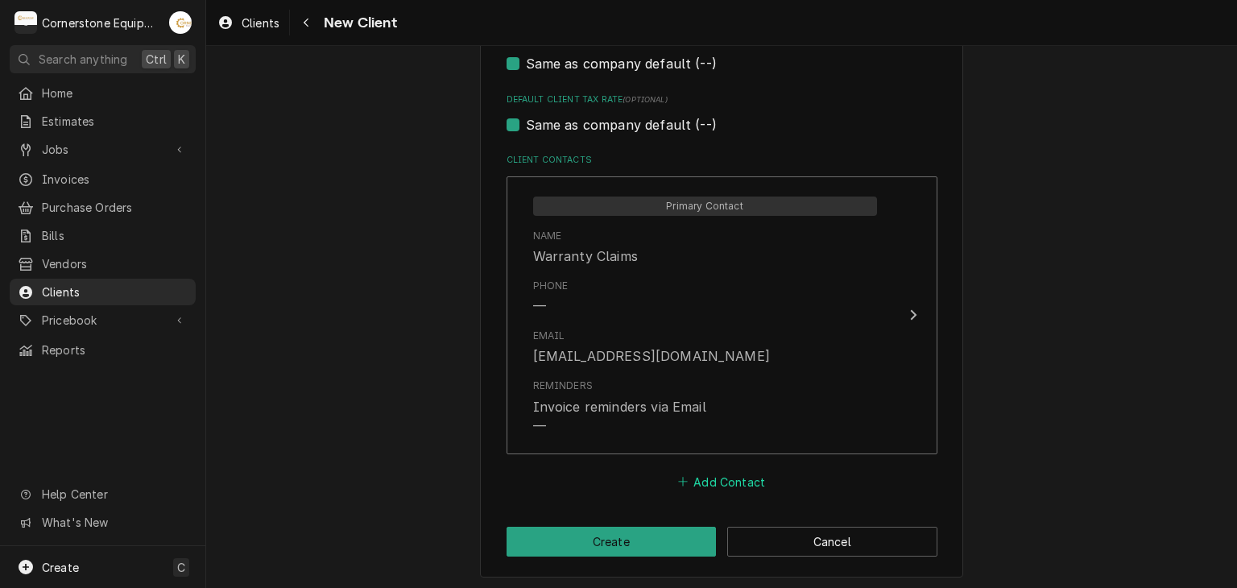
click at [711, 475] on button "Add Contact" at bounding box center [721, 481] width 93 height 23
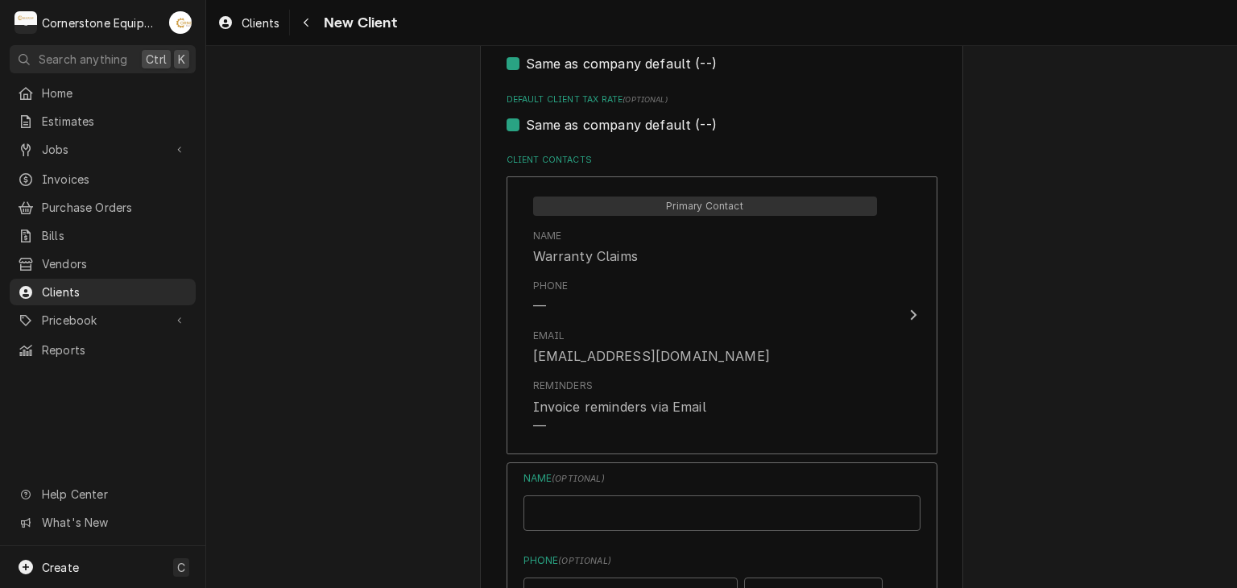
click at [636, 490] on div "Name ( optional )" at bounding box center [722, 501] width 397 height 60
click at [637, 498] on input "Business Name" at bounding box center [722, 512] width 397 height 35
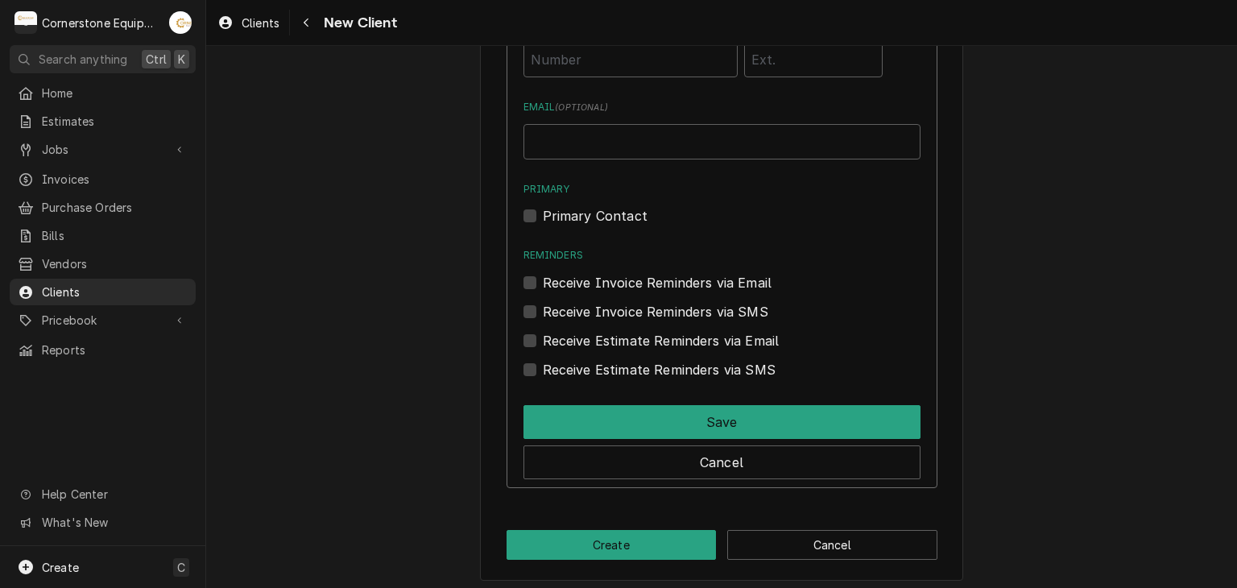
scroll to position [1585, 0]
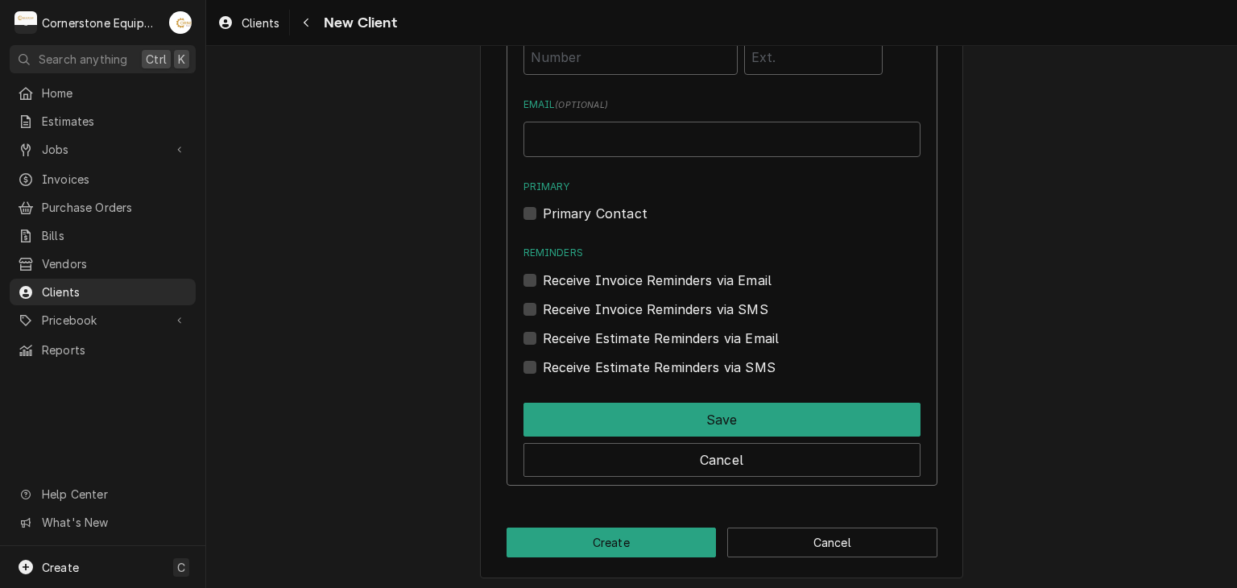
click at [579, 164] on div "Name ( optional ) Eddie Green Phone ( optional ) Email ( optional ) Primary Pri…" at bounding box center [722, 155] width 397 height 445
click at [580, 149] on input "Email ( optional )" at bounding box center [722, 139] width 397 height 35
paste input "serviceplus@trinitywarranty.com"
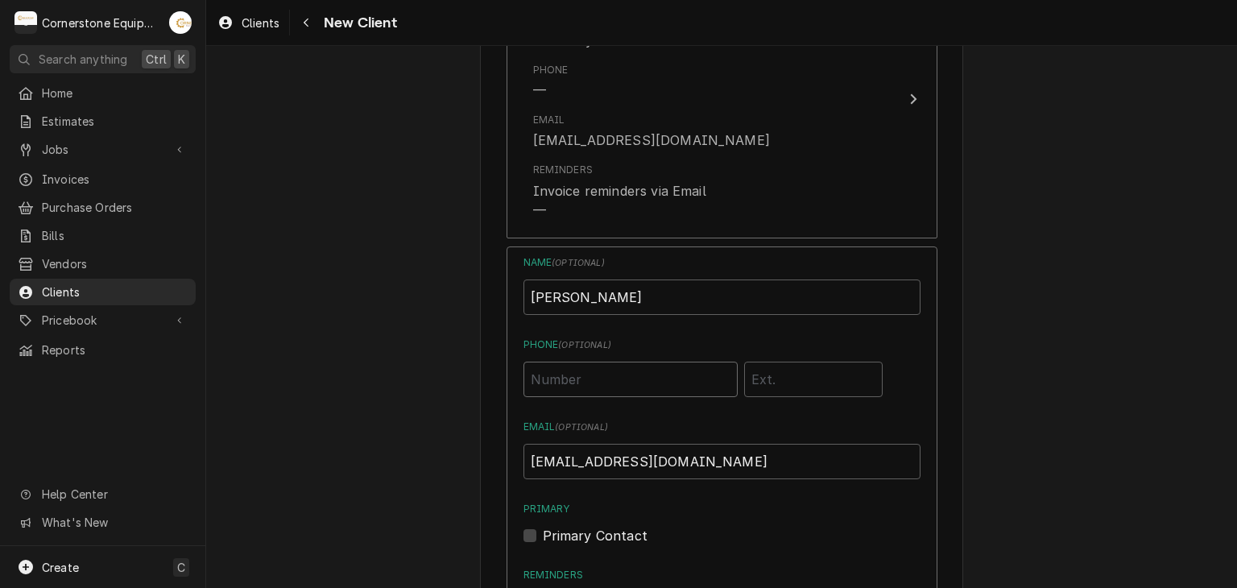
click at [566, 386] on input "Phone ( optional )" at bounding box center [631, 379] width 214 height 35
click at [595, 381] on input "(877)" at bounding box center [631, 379] width 214 height 35
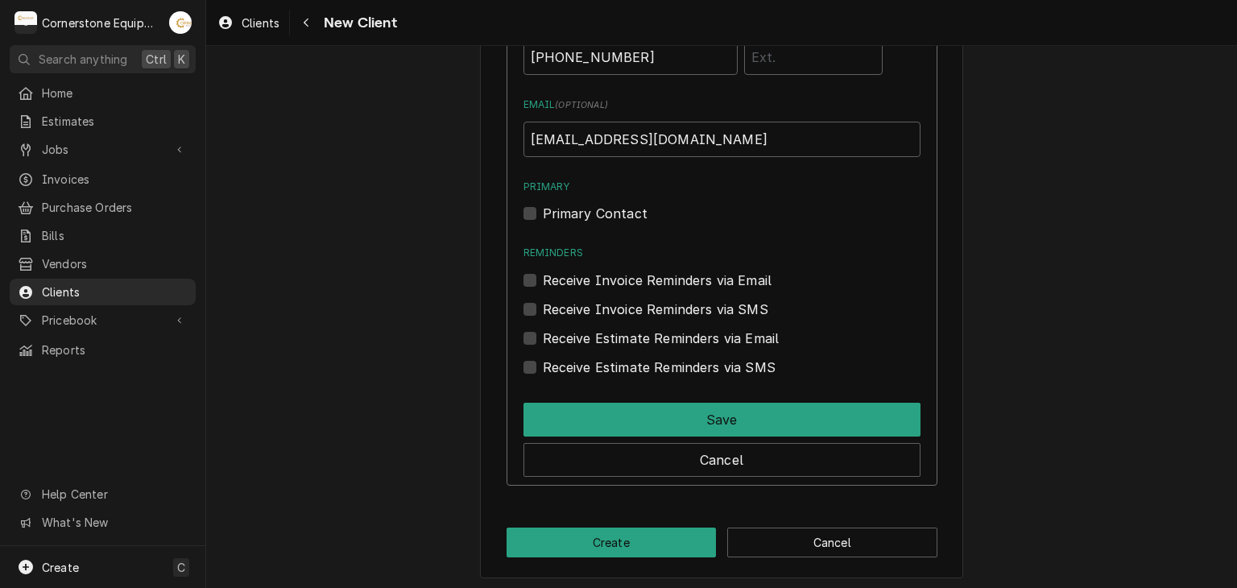
drag, startPoint x: 569, startPoint y: 376, endPoint x: 580, endPoint y: 410, distance: 35.7
click at [570, 378] on div "Name ( optional ) Eddie Green Phone ( optional ) (877) 482-7238 Email ( optiona…" at bounding box center [722, 205] width 431 height 562
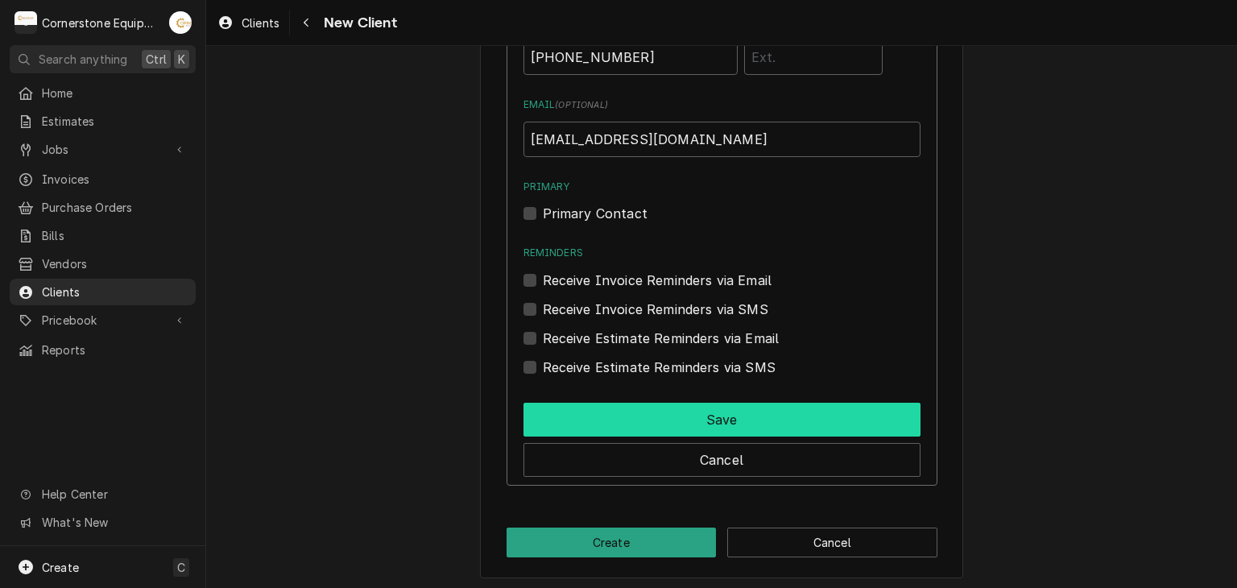
click at [582, 417] on button "Save" at bounding box center [722, 420] width 397 height 34
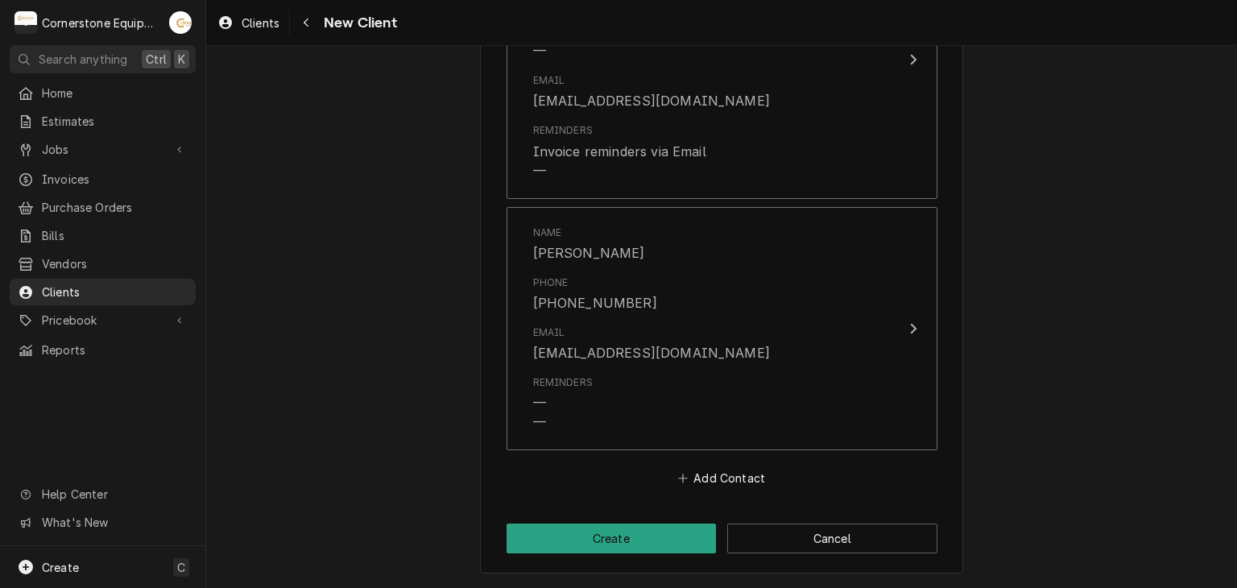
scroll to position [1299, 0]
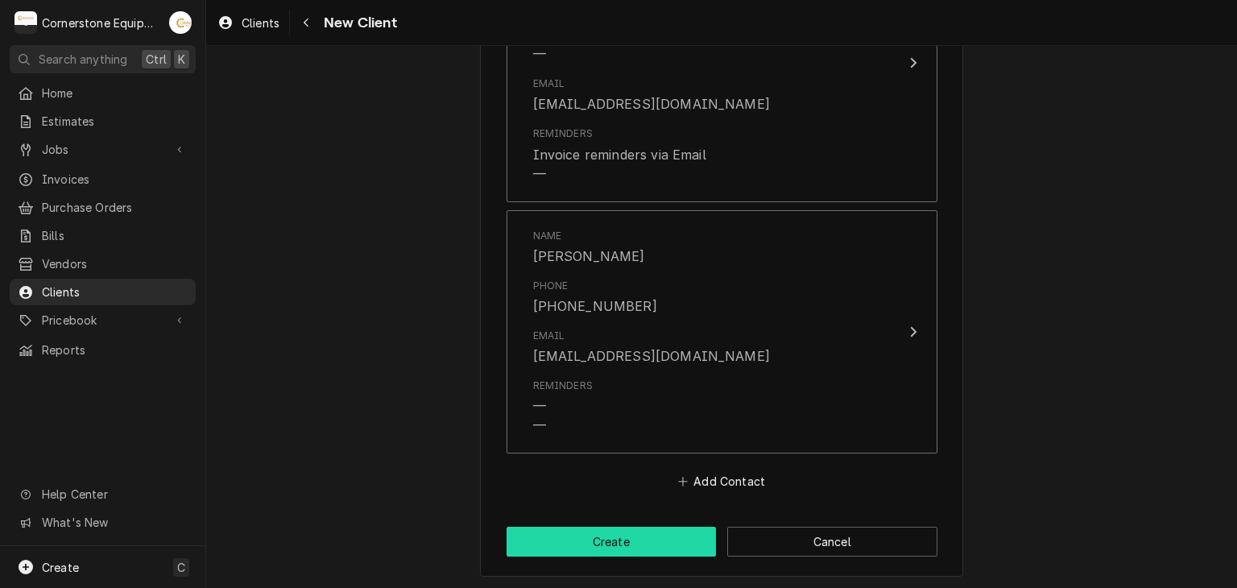
click at [637, 539] on button "Create" at bounding box center [612, 542] width 210 height 30
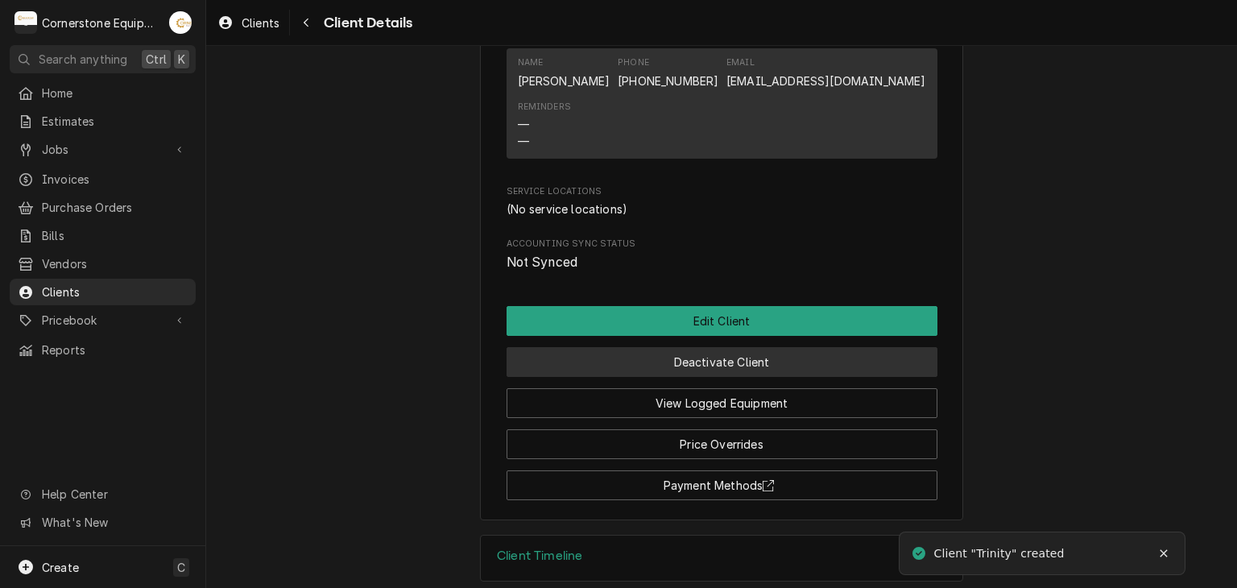
scroll to position [744, 0]
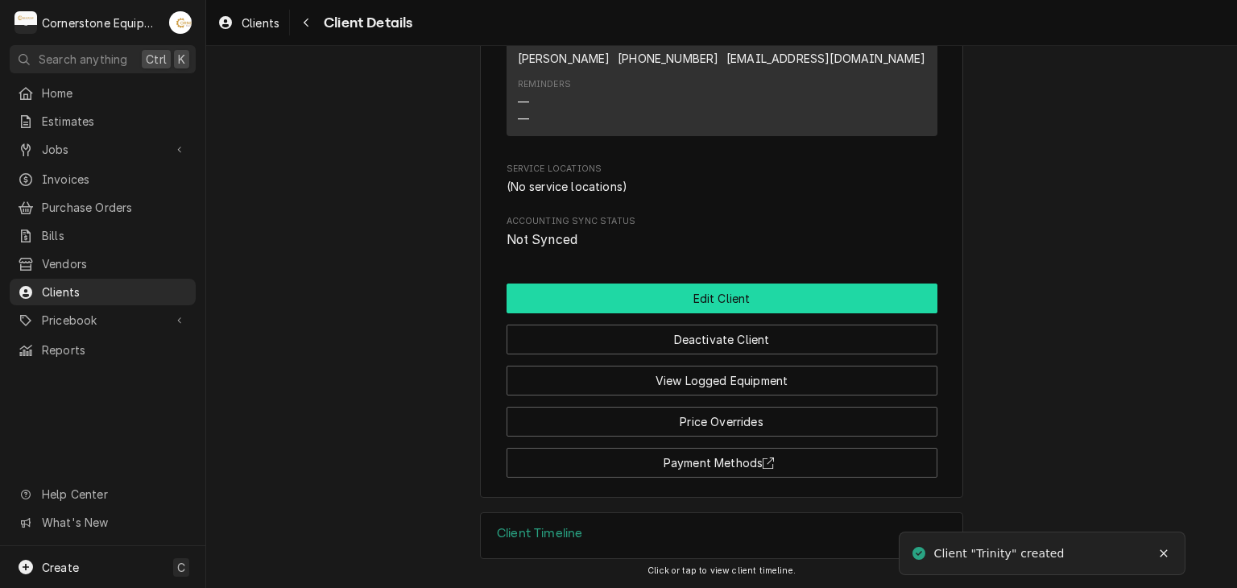
click at [693, 302] on button "Edit Client" at bounding box center [722, 299] width 431 height 30
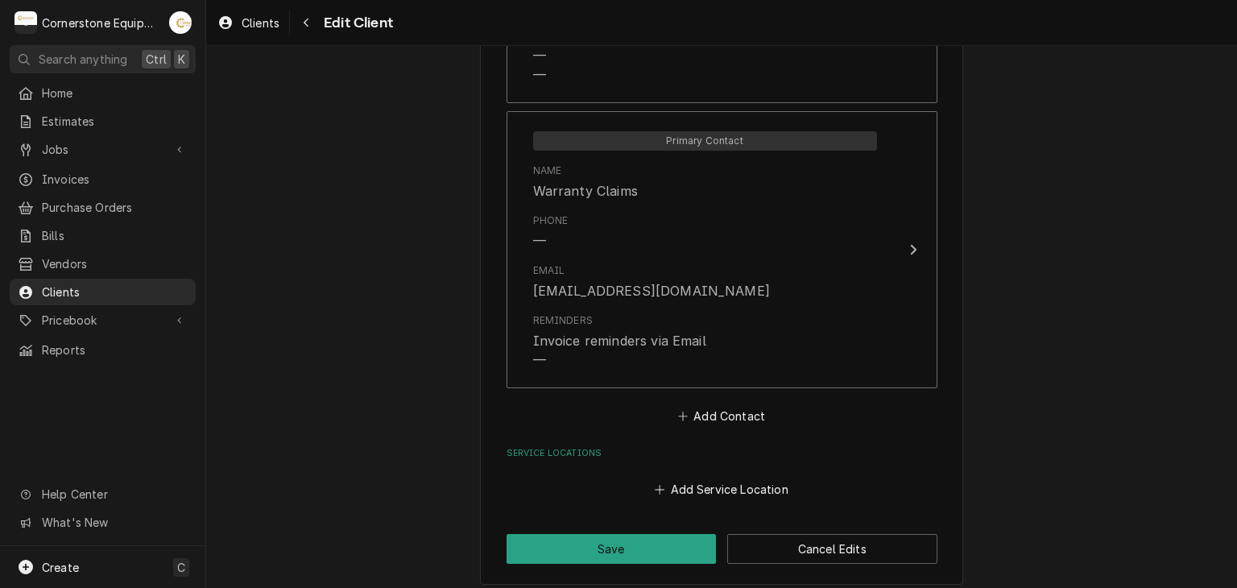
scroll to position [1373, 0]
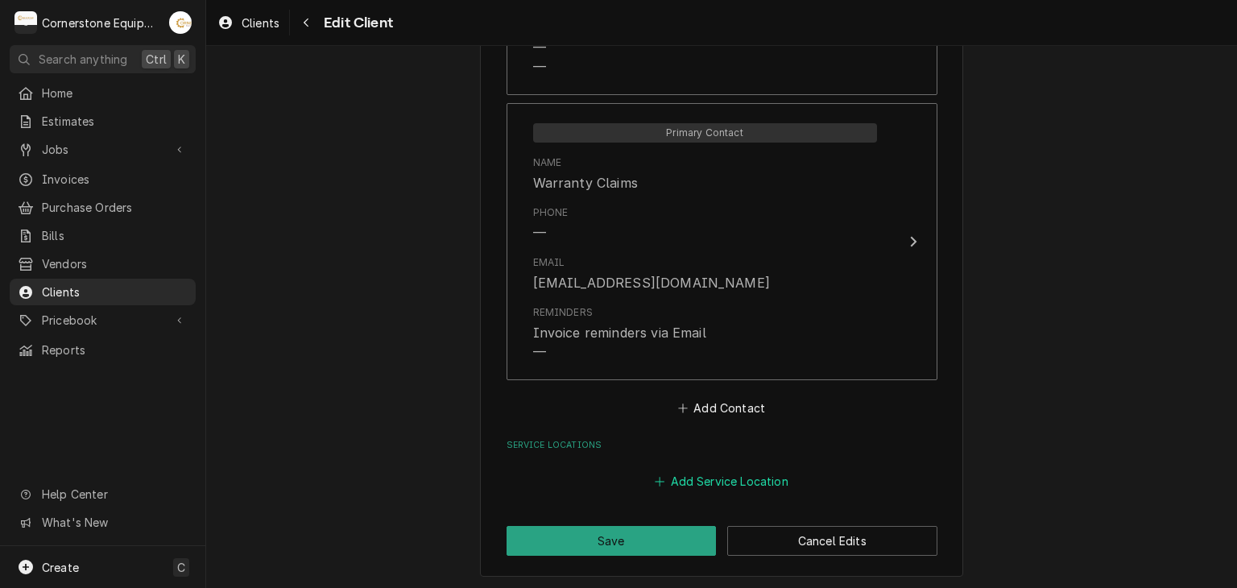
click at [713, 474] on button "Add Service Location" at bounding box center [722, 481] width 139 height 23
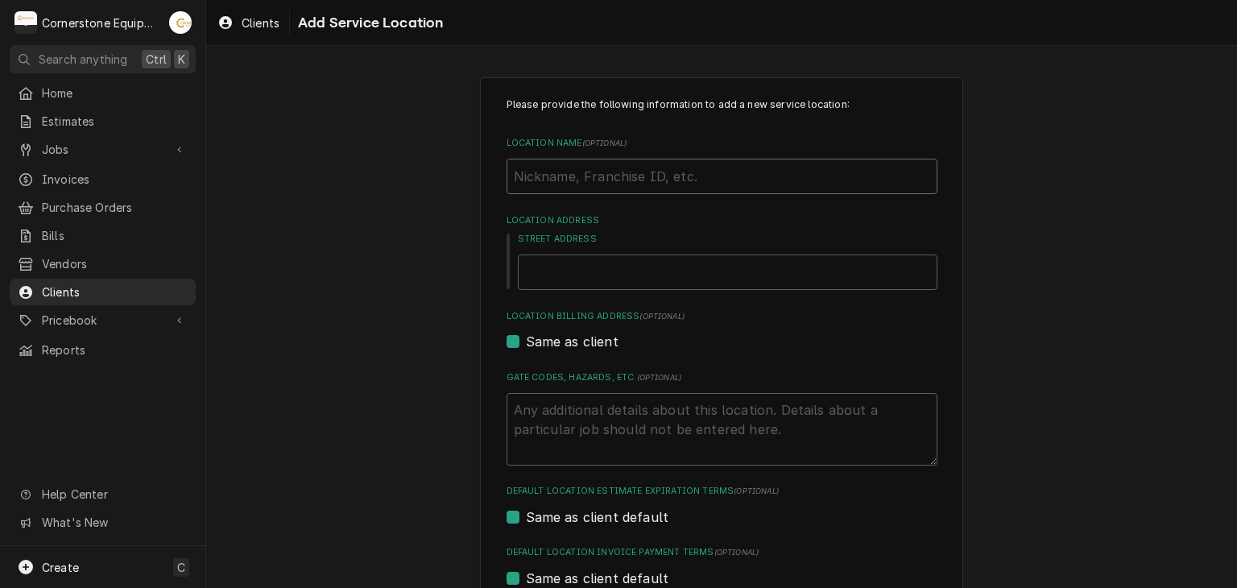
click at [601, 180] on input "Location Name ( optional )" at bounding box center [722, 176] width 431 height 35
type textarea "x"
type input "M"
type textarea "x"
type input "Mc"
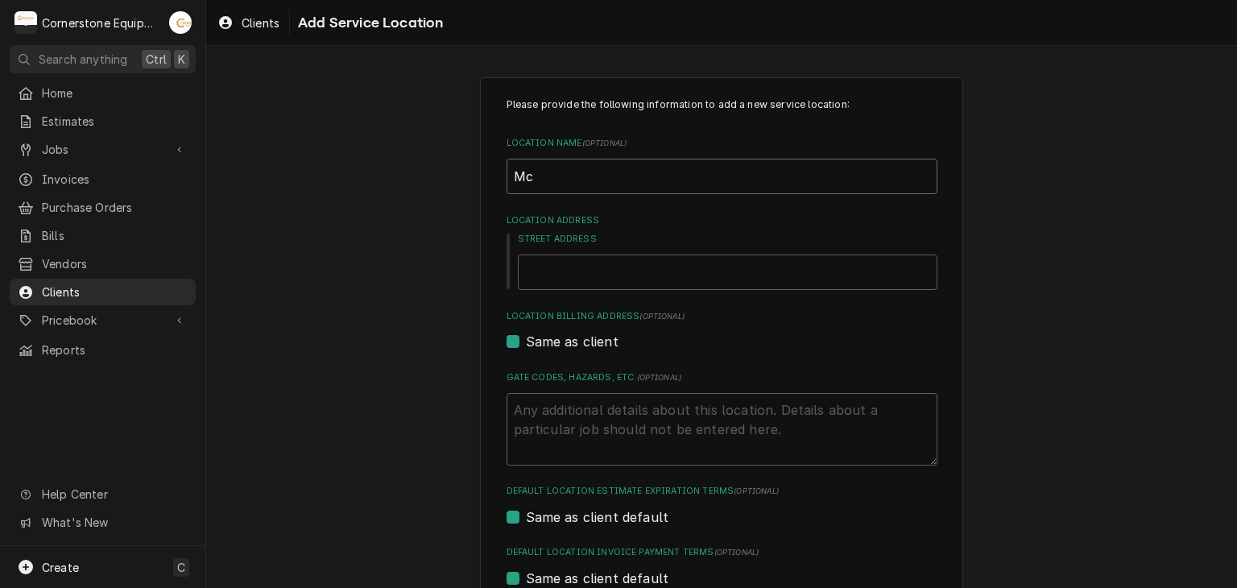
type textarea "x"
type input "Mcd"
type textarea "x"
type input "Mcdo"
type textarea "x"
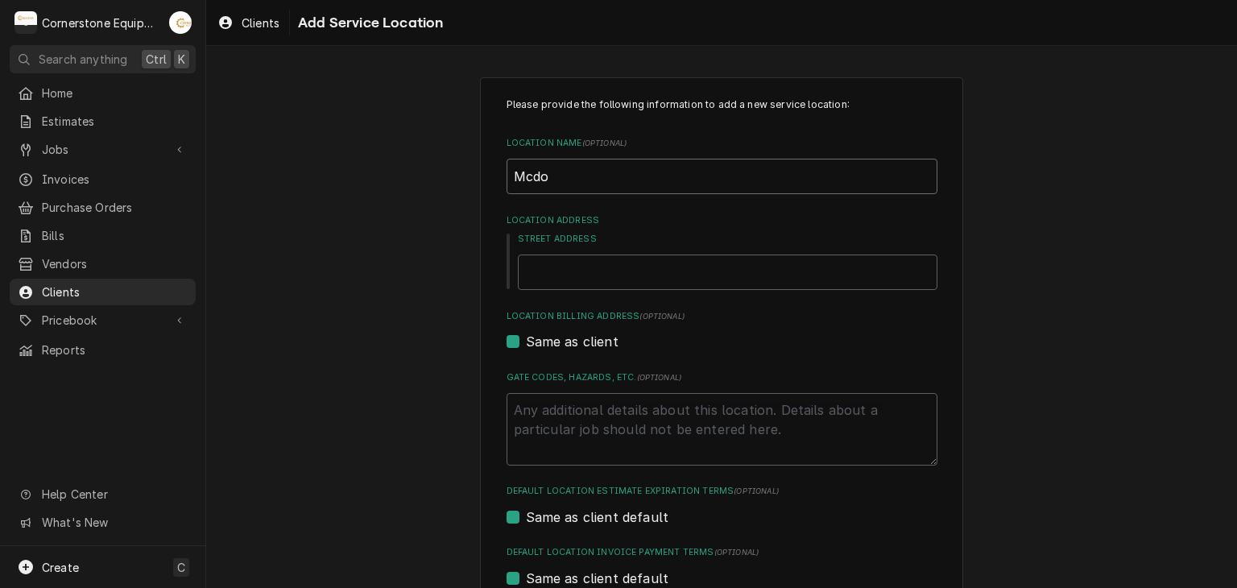
type input "Mcdon"
type textarea "x"
type input "Mcdona"
type textarea "x"
type input "[PERSON_NAME]"
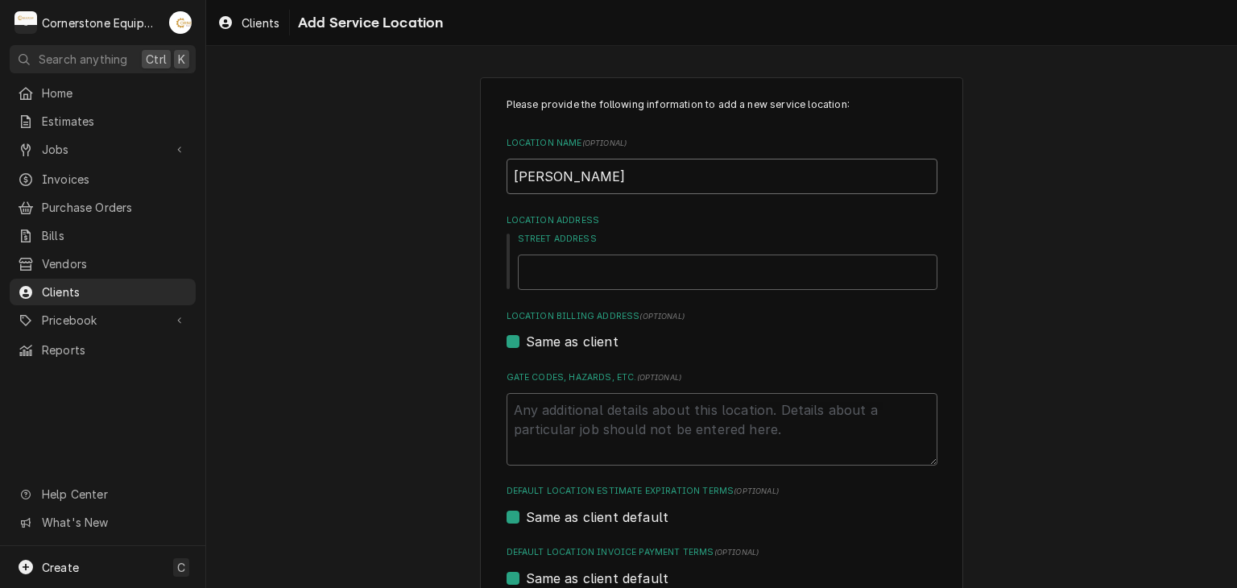
type textarea "x"
type input "Mcdonala"
type textarea "x"
type input "Mcdonalad"
type textarea "x"
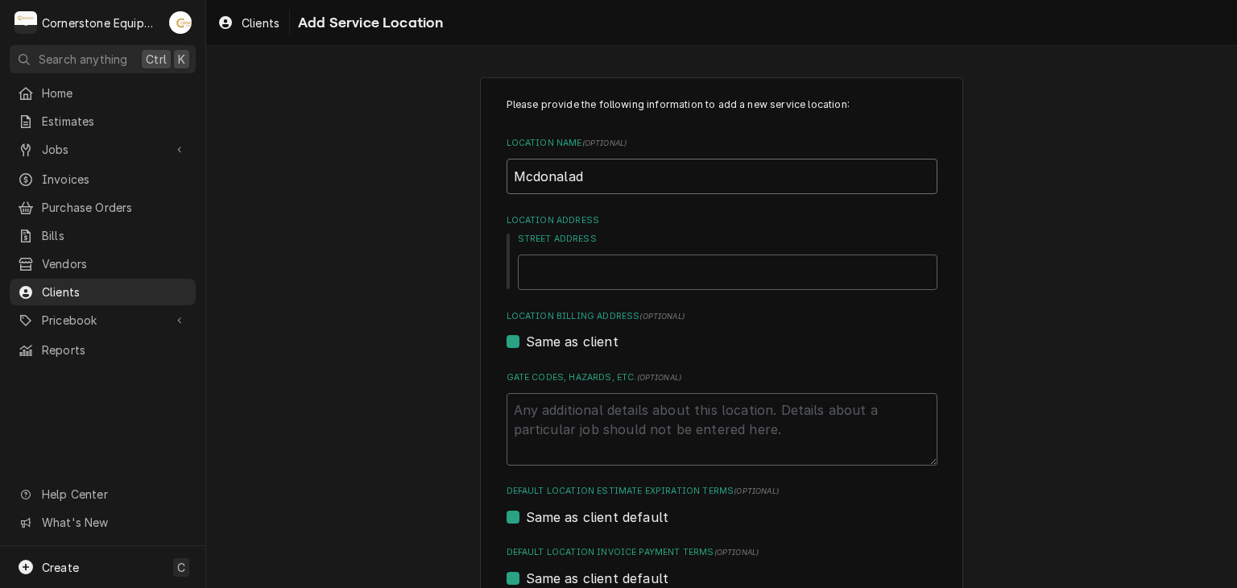
type input "Mcdonalads"
type textarea "x"
type input "Mcdonalad"
type textarea "x"
type input "Mcdonala"
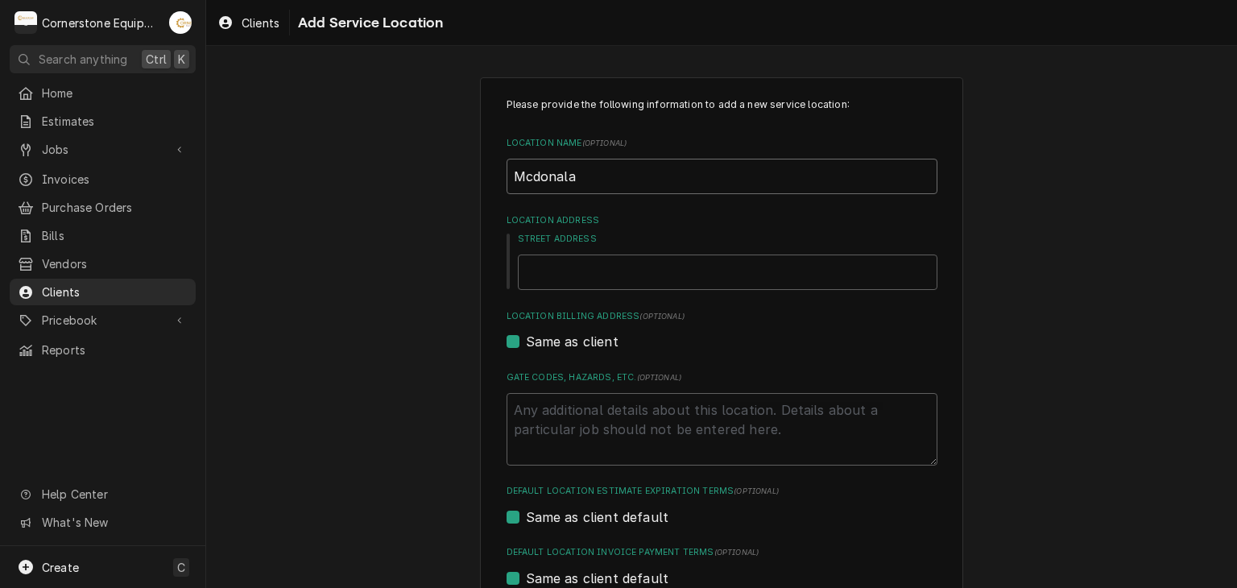
type textarea "x"
type input "Mcdonal"
type textarea "x"
type input "Mcdonald"
type textarea "x"
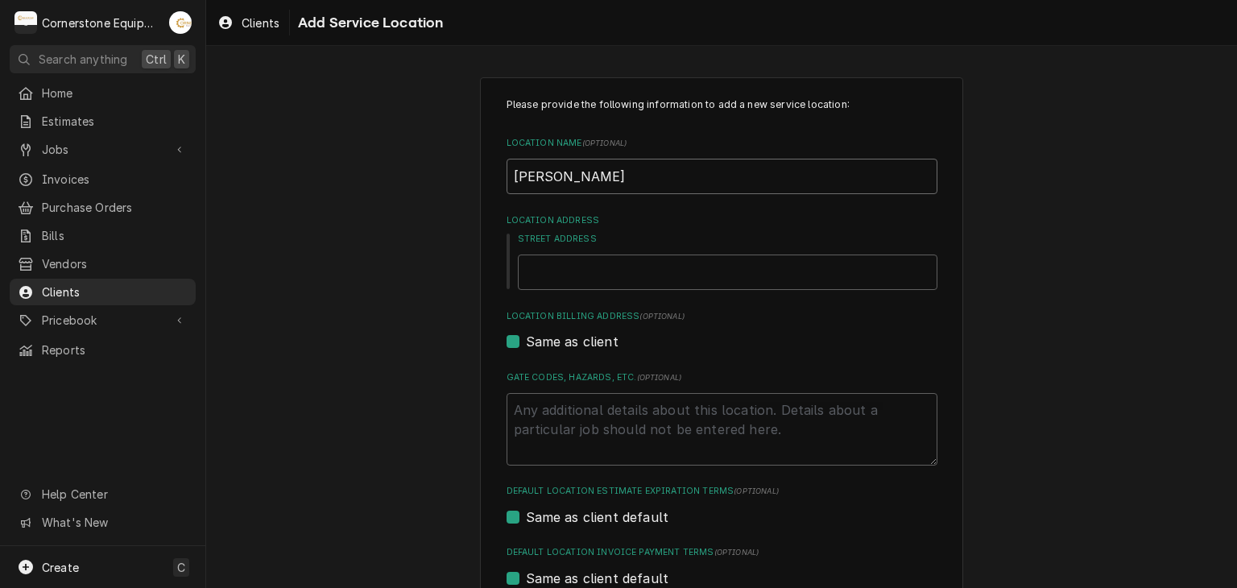
type input "Mcdonalds"
type textarea "x"
type input "Mcdonalds"
type textarea "x"
type input "Mcdonalds"
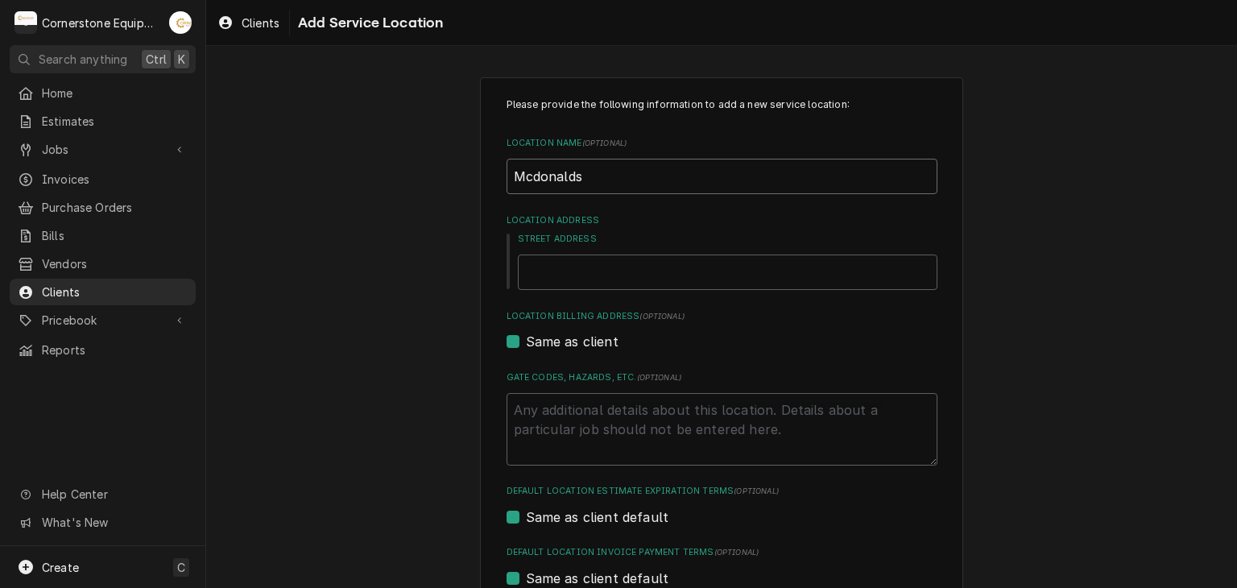
type textarea "x"
type input "Mcdonald"
type textarea "x"
type input "Mcdonald'"
type textarea "x"
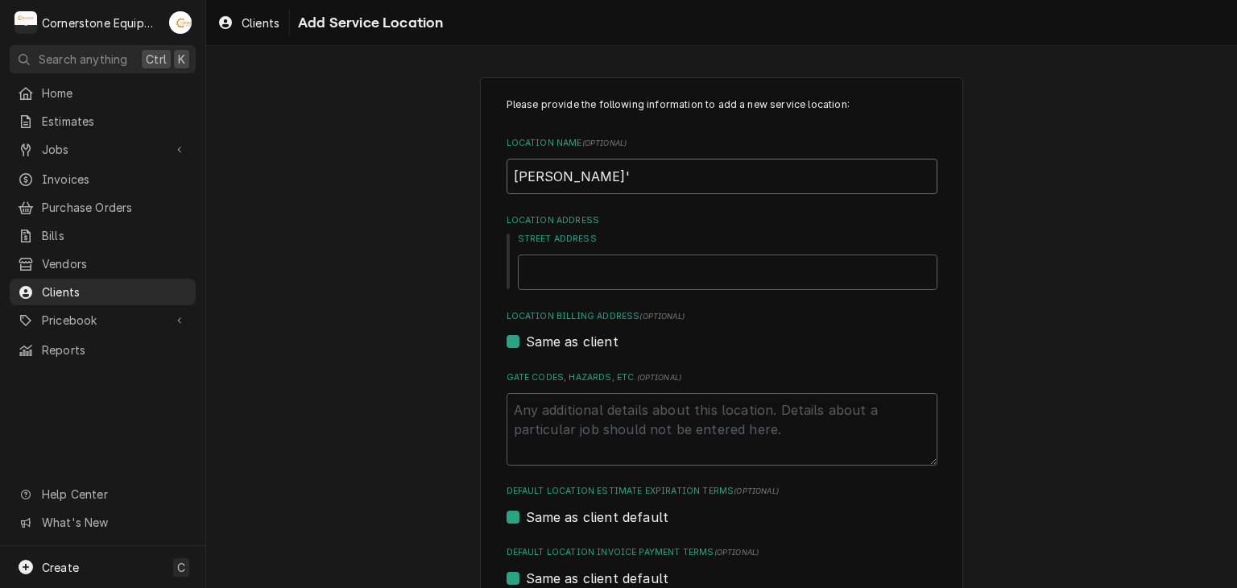
type input "Mcdonald's"
type textarea "x"
type input "Mcdonald's"
type textarea "x"
type input "McDonald's"
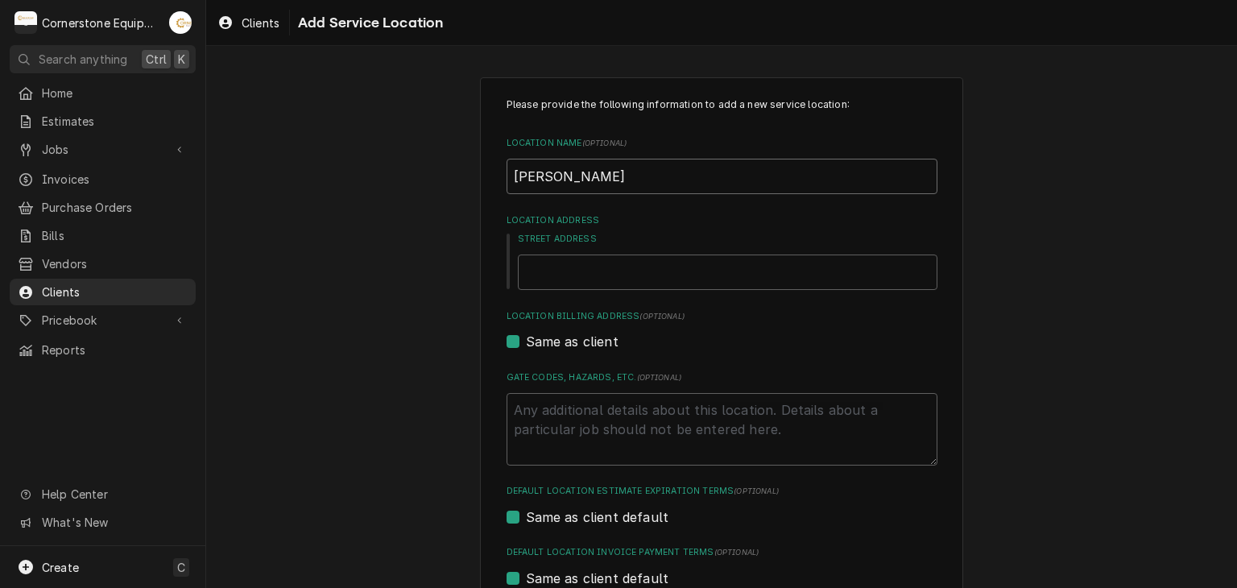
click at [612, 169] on input "McDonald's" at bounding box center [722, 176] width 431 height 35
type textarea "x"
type input "McDonald's 1"
type textarea "x"
type input "McDonald's 10"
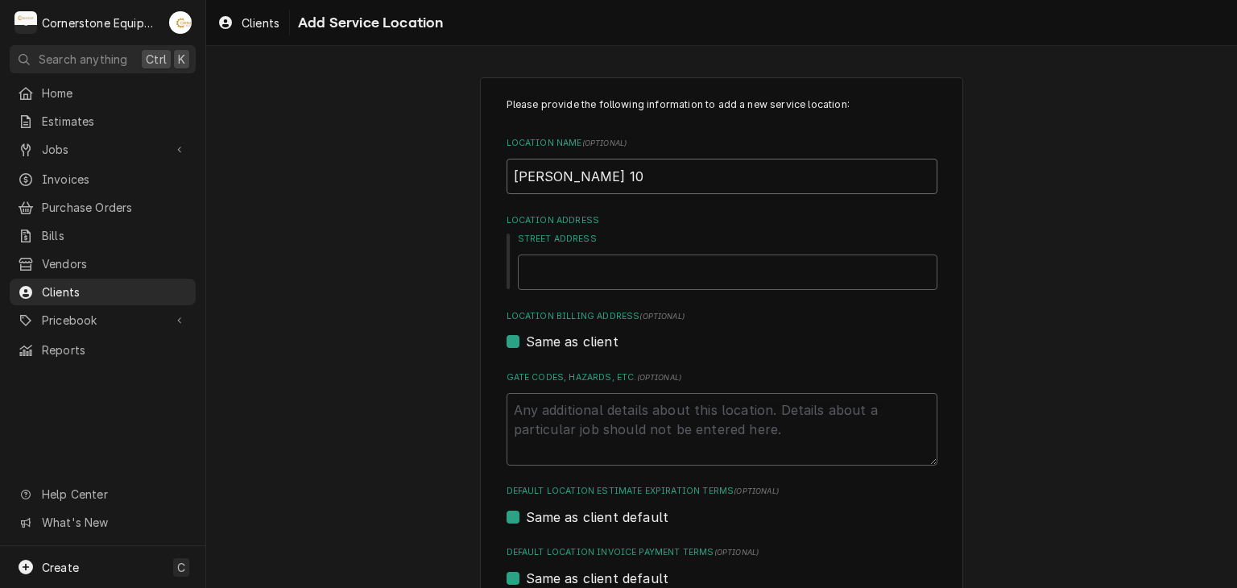
type textarea "x"
type input "McDonald's 101"
type textarea "x"
type input "McDonald's 1010"
type textarea "x"
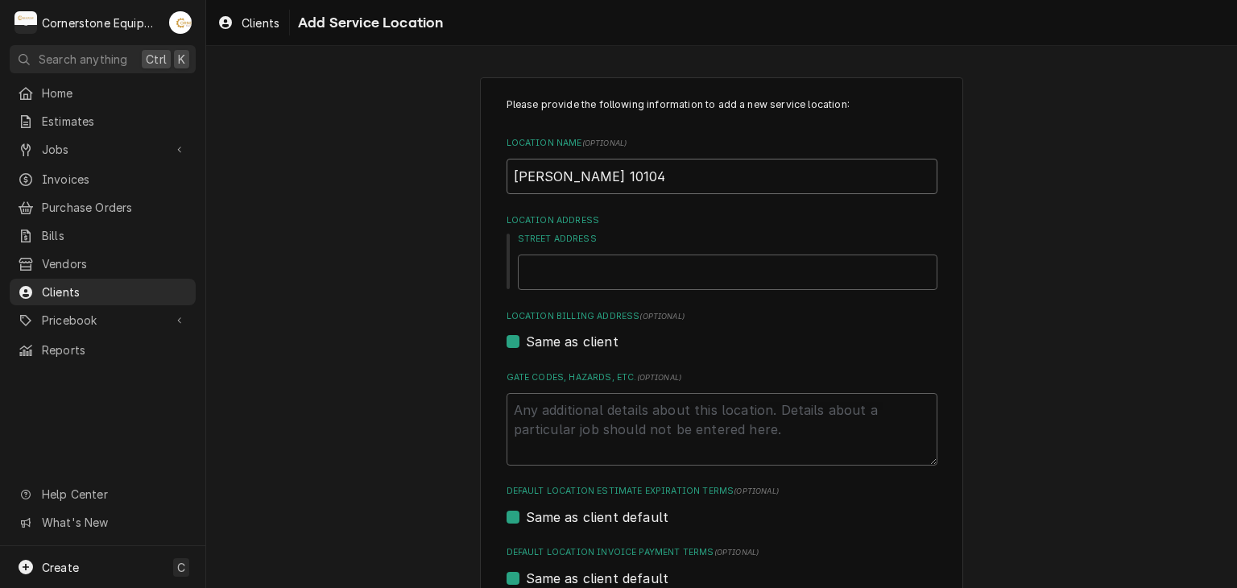
type input "McDonald's 10104"
click at [556, 281] on input "Street Address" at bounding box center [728, 272] width 420 height 35
type textarea "x"
type input "2"
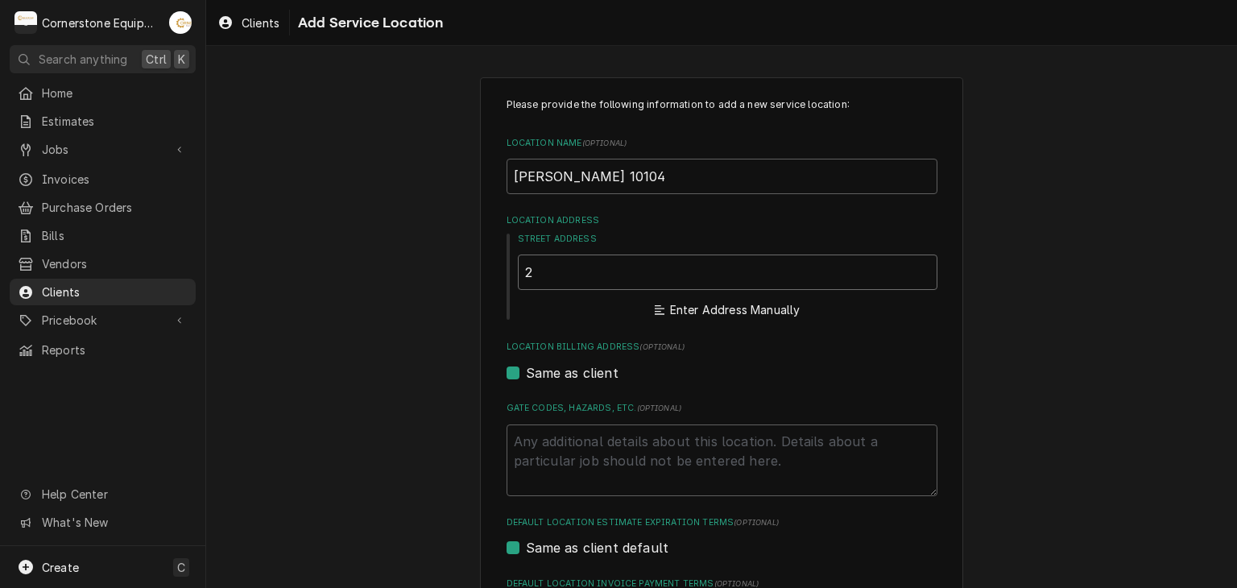
type textarea "x"
type input "24"
type textarea "x"
type input "244"
type textarea "x"
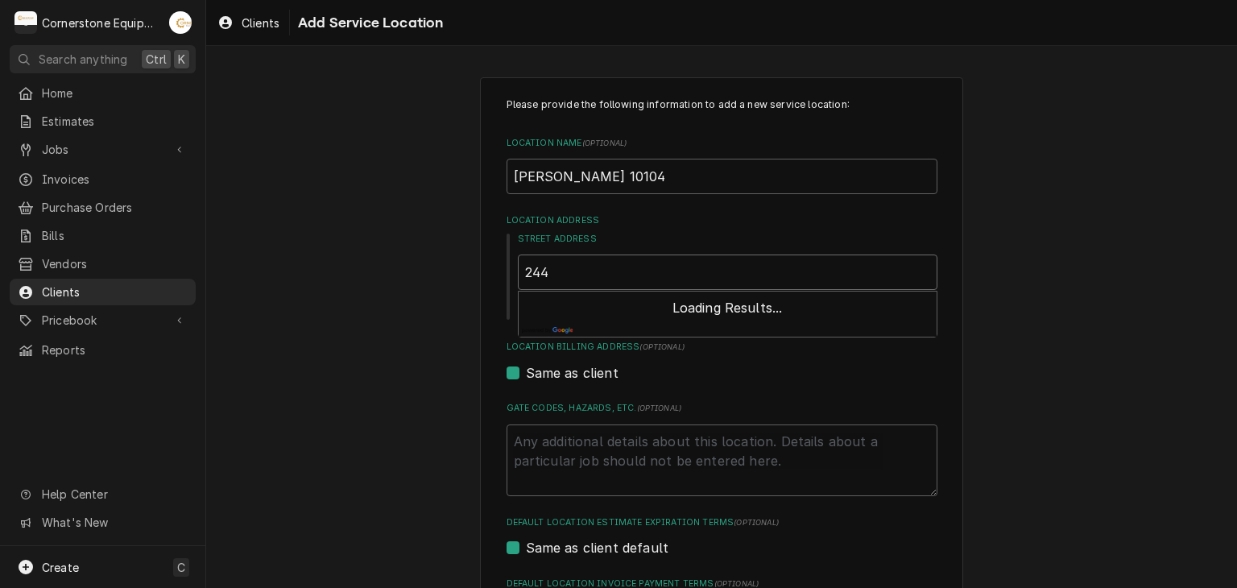
type input "2443"
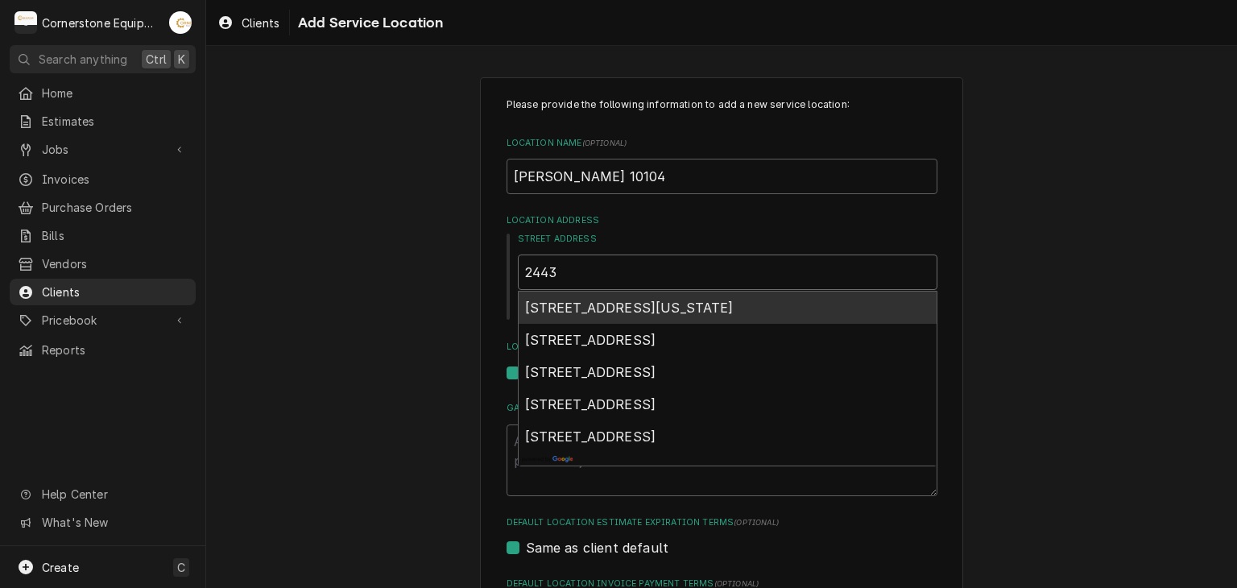
type textarea "x"
type input "2443"
type textarea "x"
type input "2443 L"
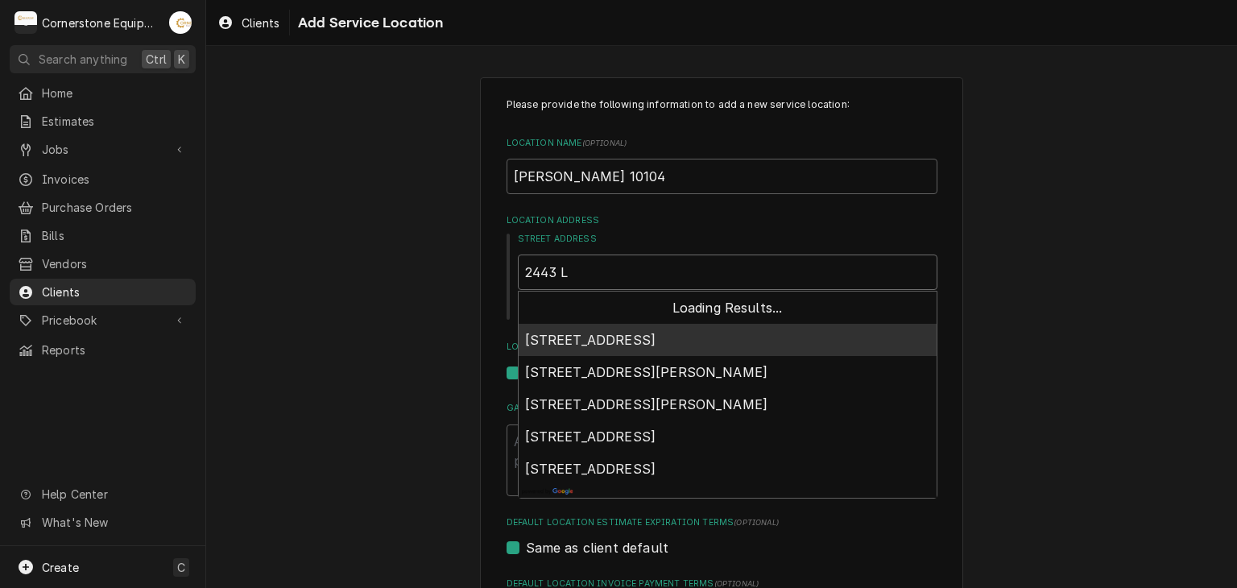
type textarea "x"
type input "2443 La"
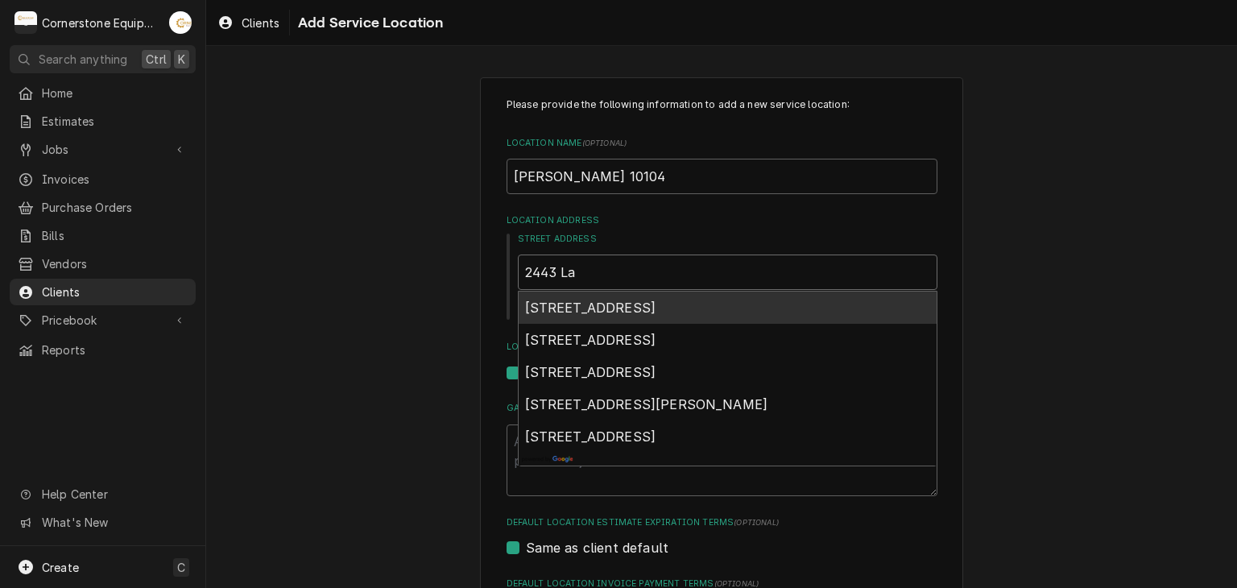
type textarea "x"
type input "2443 Lau"
type textarea "x"
type input "2443 Laur"
type textarea "x"
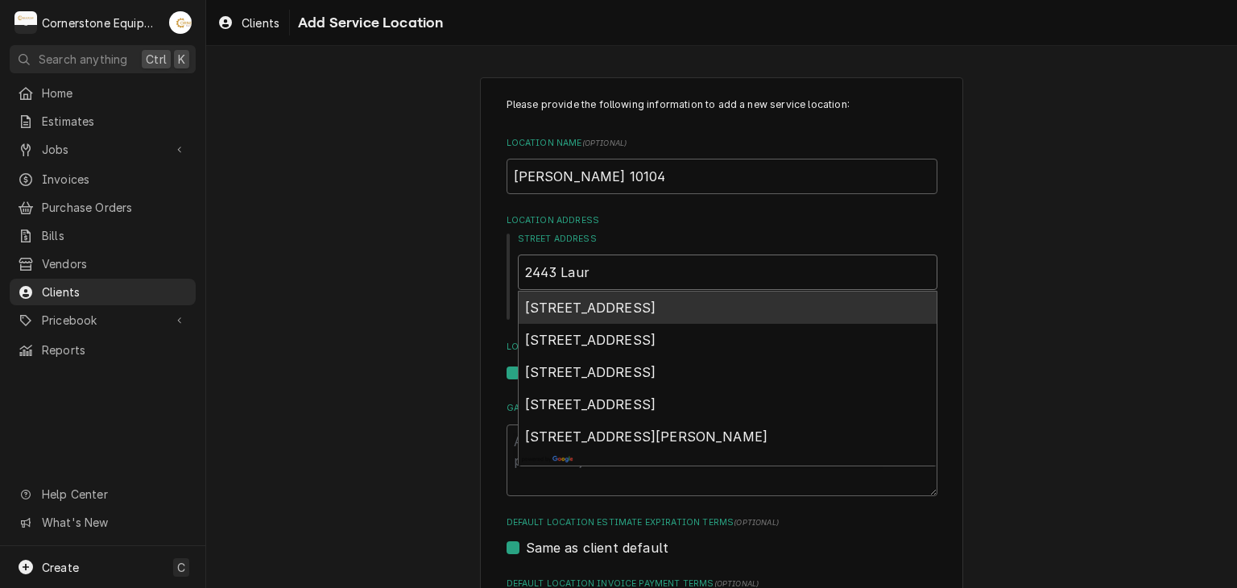
type input "2443 Laure"
type textarea "x"
type input "2443 Lauren"
type textarea "x"
type input "2443 Laurens"
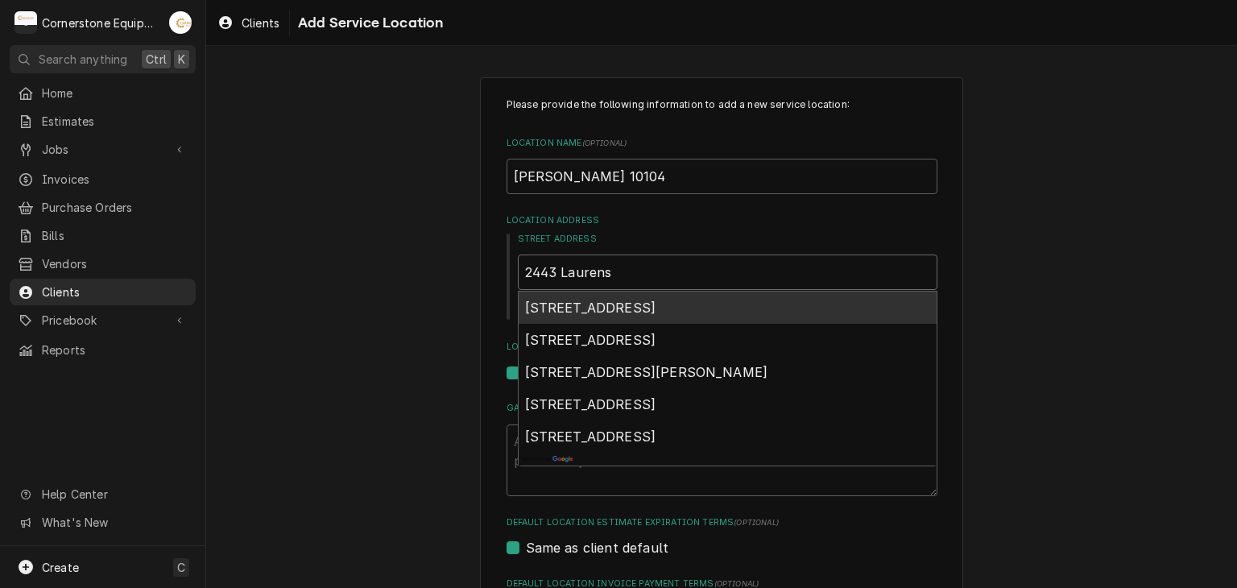
click at [557, 304] on span "2443 Laurens Road, Greenville, SC, USA" at bounding box center [590, 308] width 131 height 16
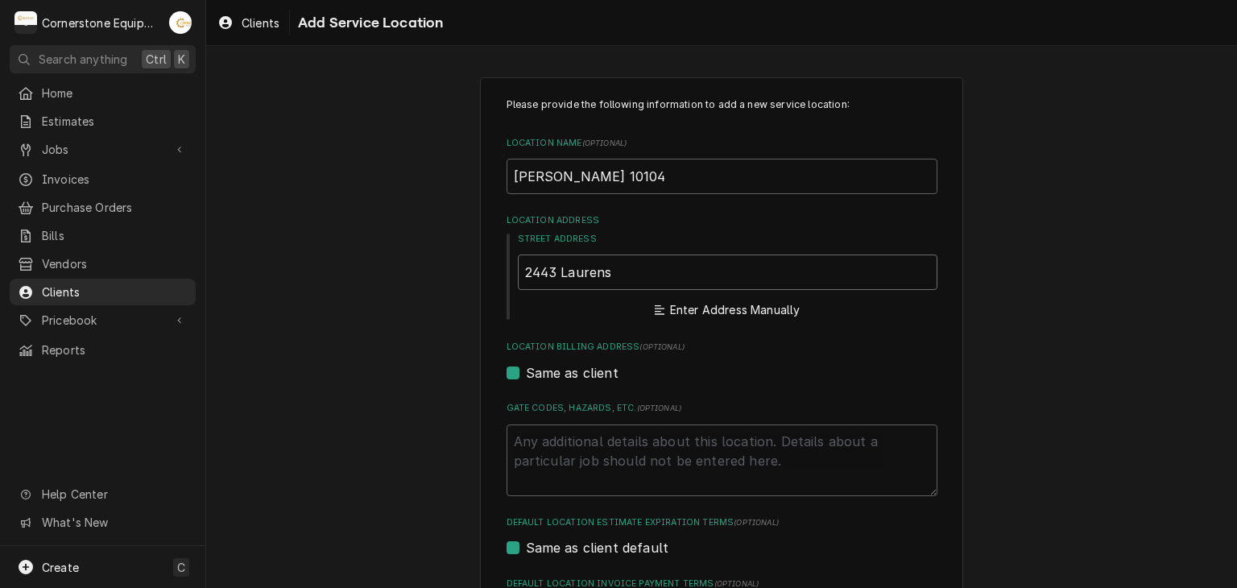
type textarea "x"
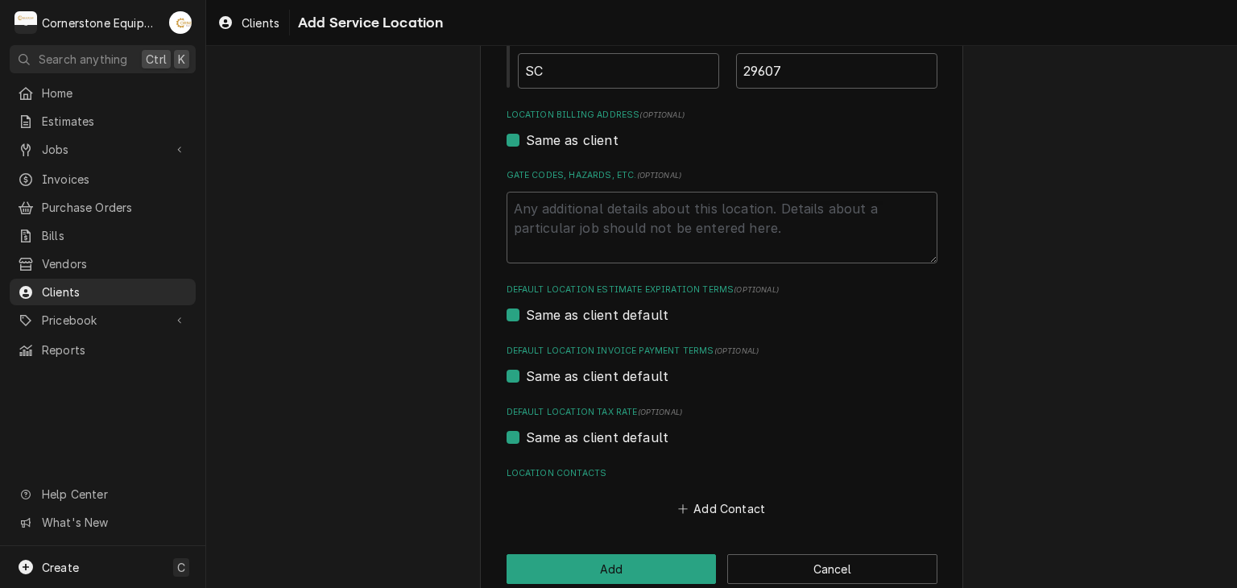
scroll to position [463, 0]
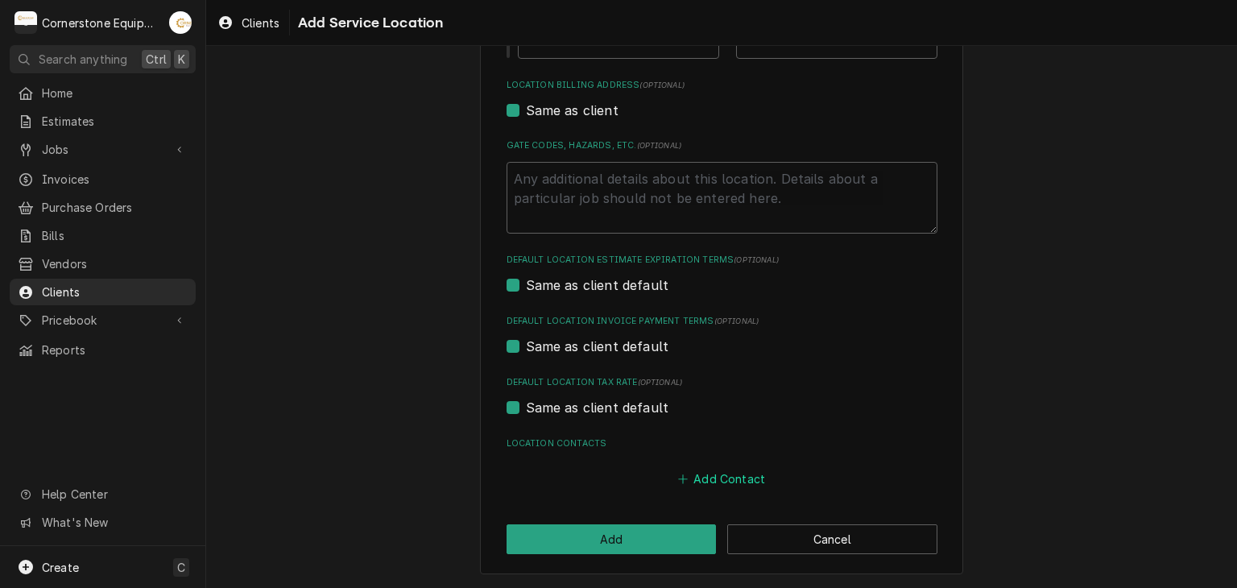
type input "2443 Laurens Rd"
click at [686, 481] on button "Add Contact" at bounding box center [721, 479] width 93 height 23
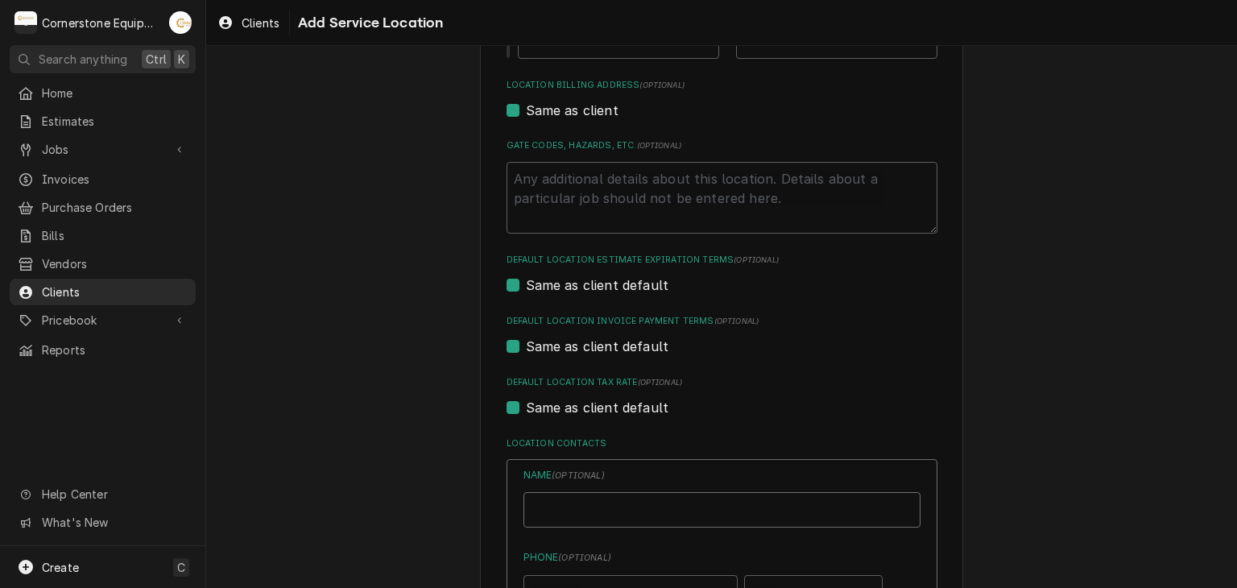
click at [657, 508] on input "Location Name ( optional )" at bounding box center [722, 509] width 397 height 35
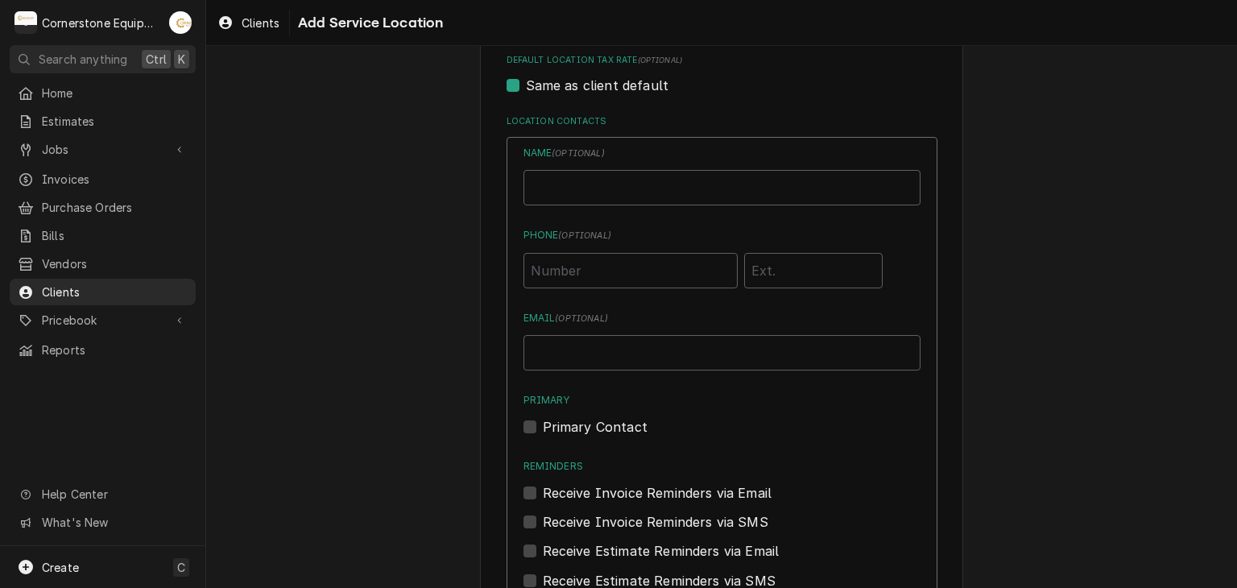
click at [471, 493] on div "Please provide the following information to add a new service location: Locatio…" at bounding box center [721, 41] width 1031 height 1528
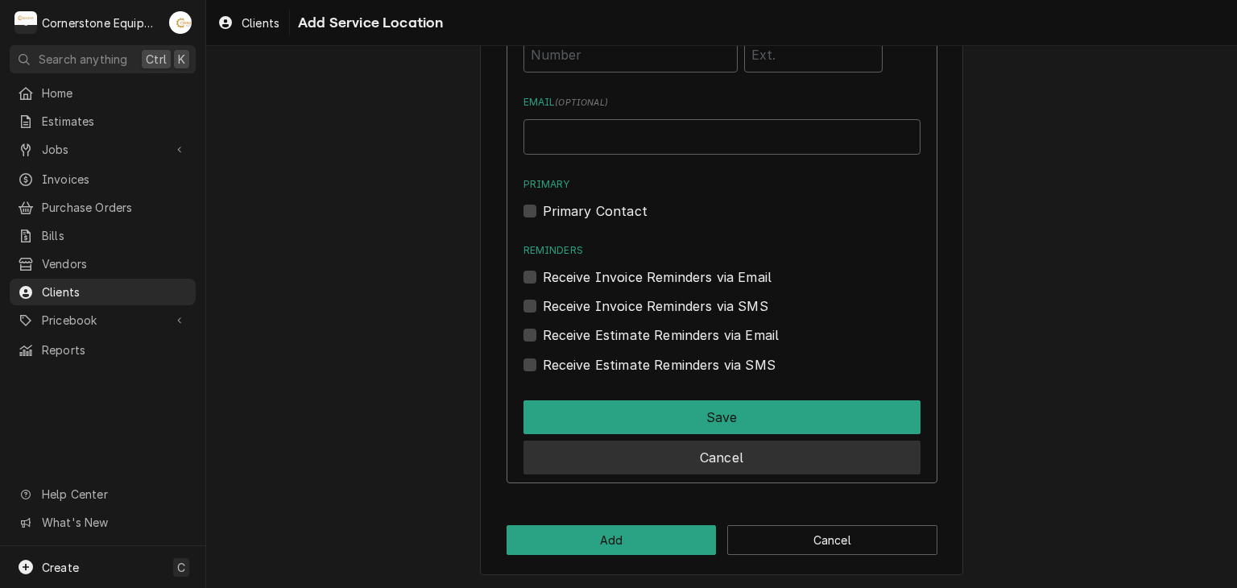
click at [653, 461] on button "Cancel" at bounding box center [722, 458] width 397 height 34
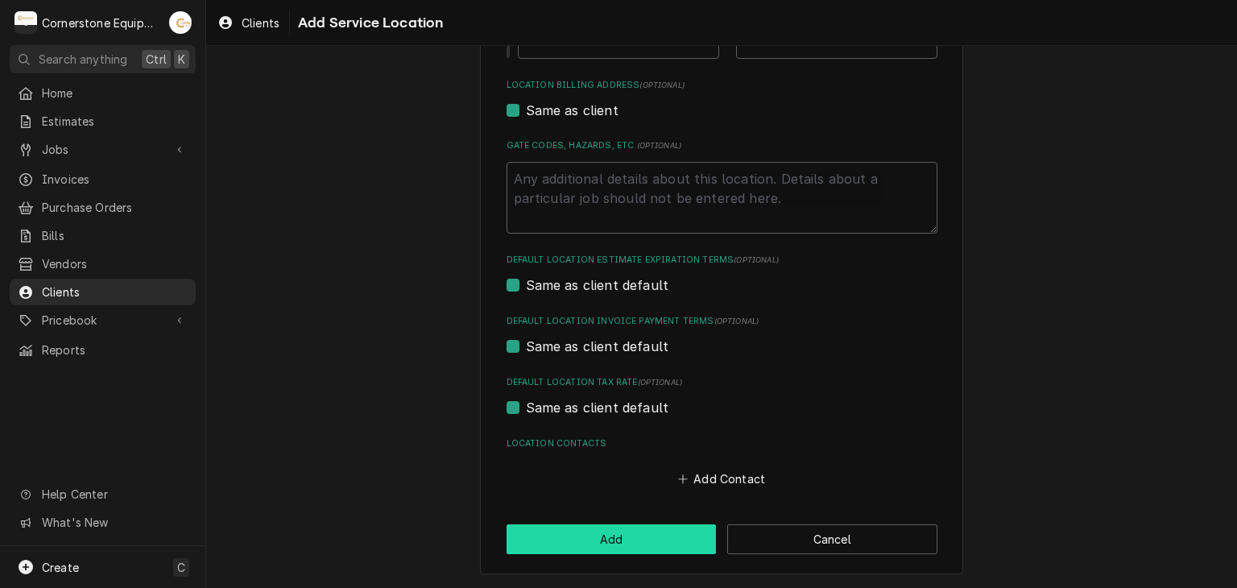
click at [633, 538] on button "Add" at bounding box center [612, 539] width 210 height 30
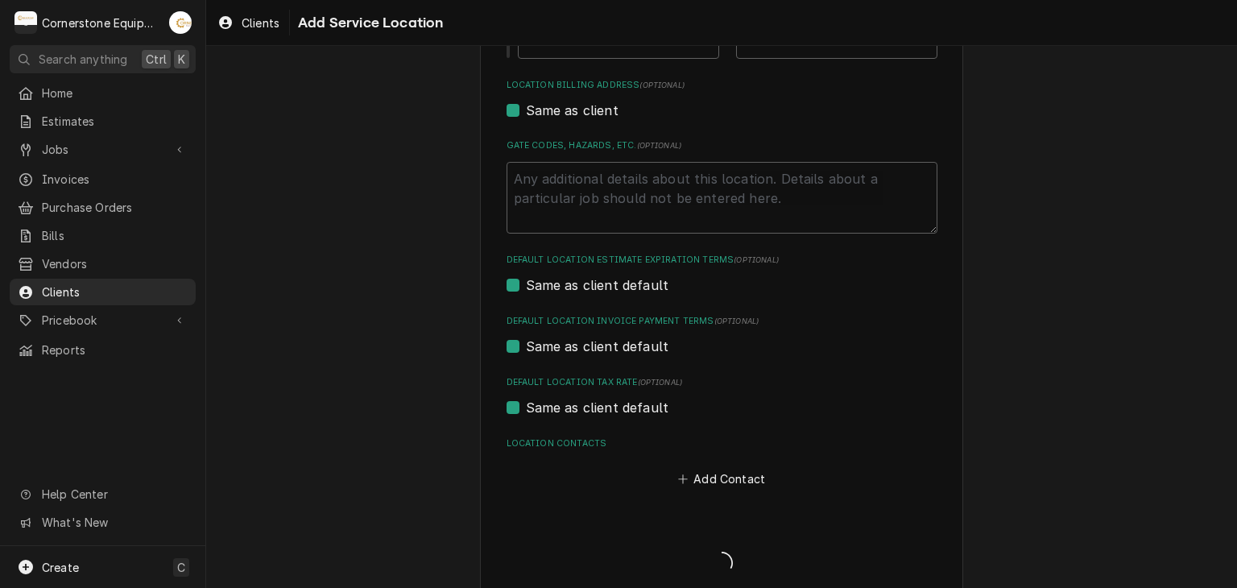
scroll to position [1353, 0]
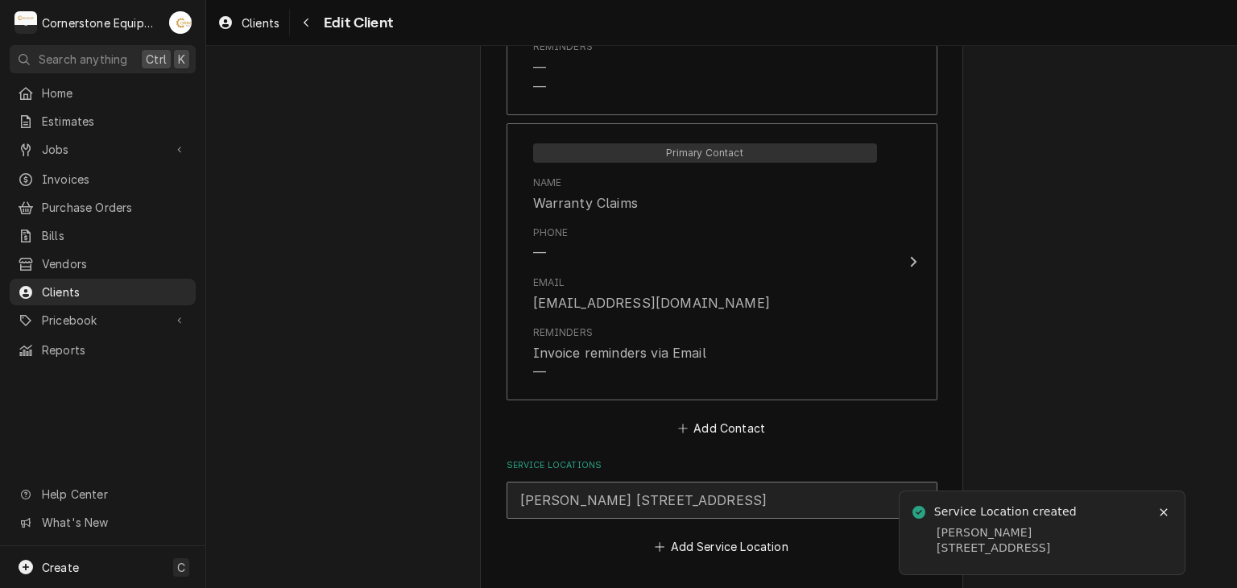
click at [639, 505] on div "[PERSON_NAME] [STREET_ADDRESS]" at bounding box center [643, 500] width 247 height 19
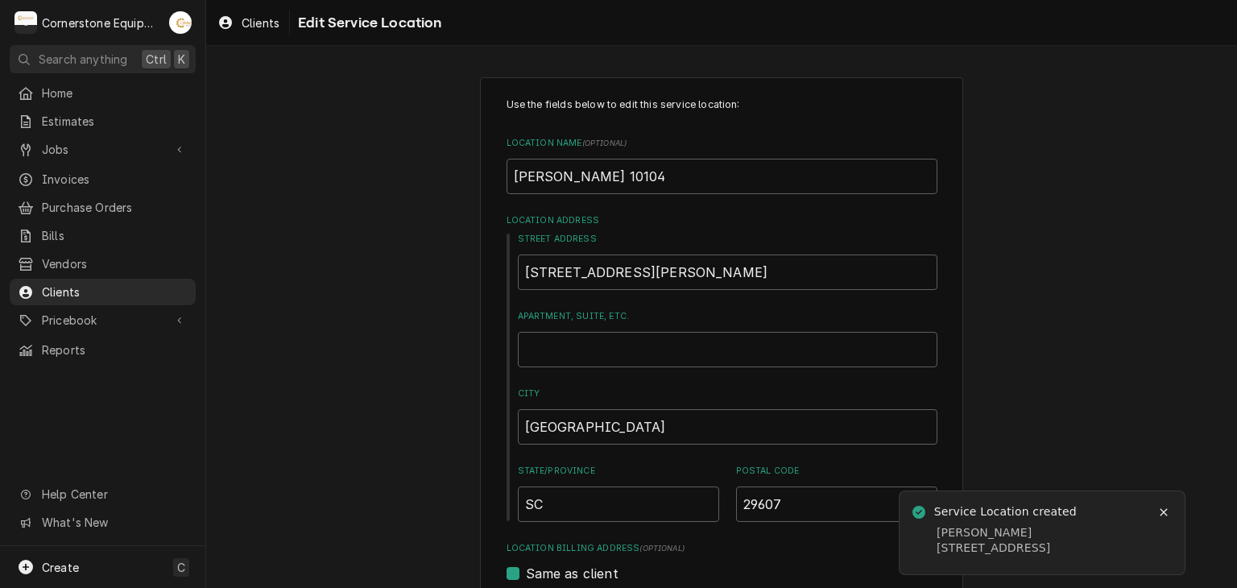
scroll to position [463, 0]
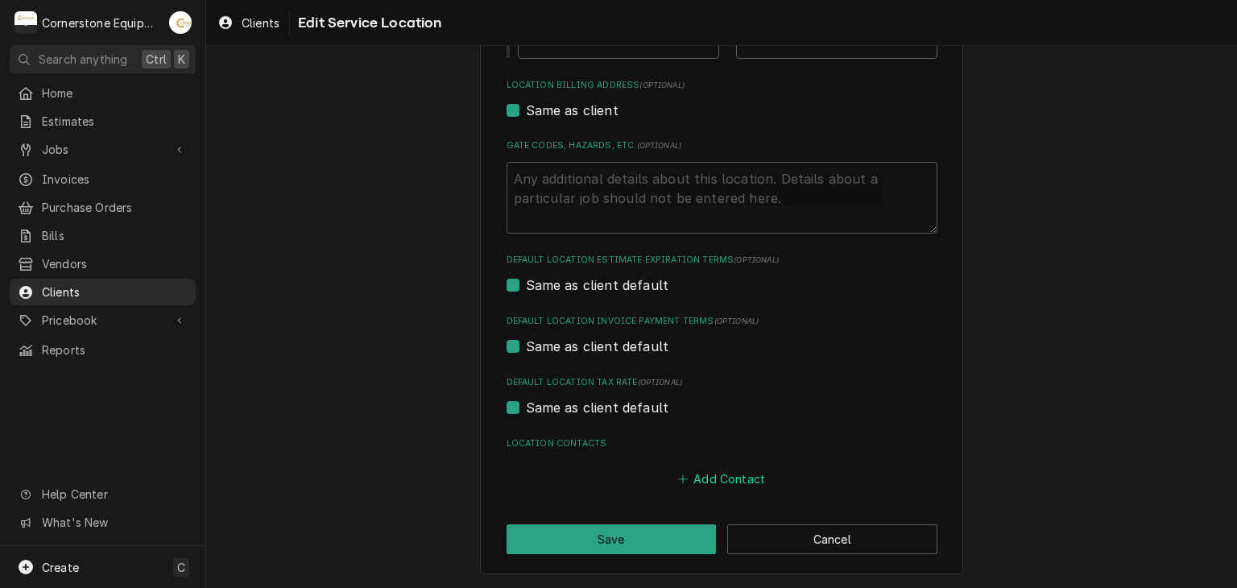
click at [677, 470] on button "Add Contact" at bounding box center [721, 479] width 93 height 23
type textarea "x"
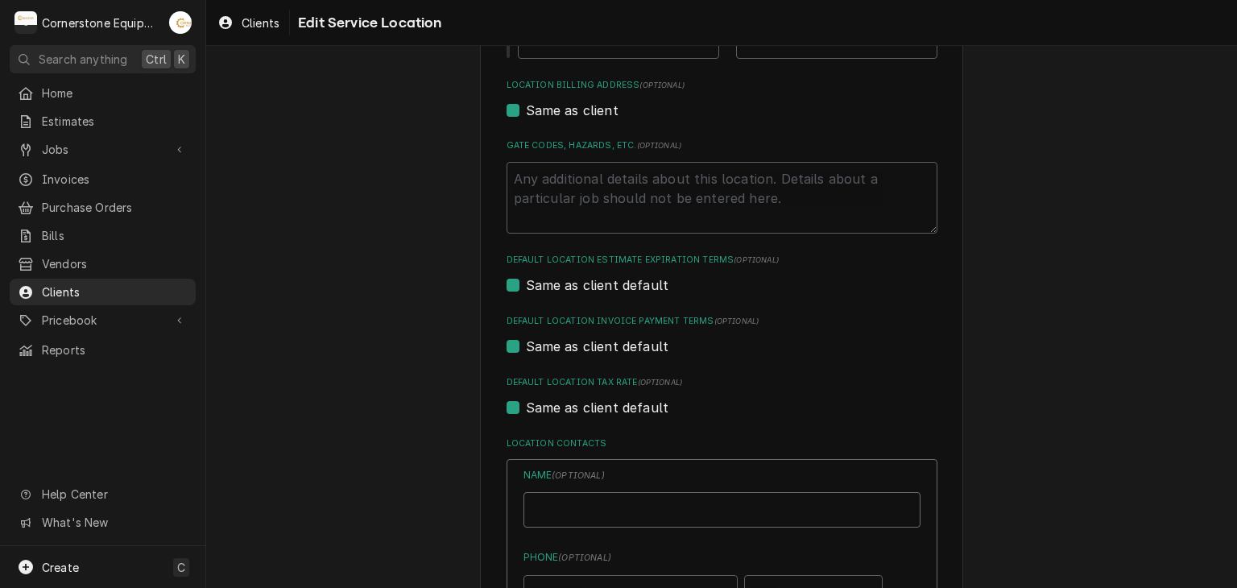
click at [616, 510] on input "Location Name ( optional )" at bounding box center [722, 509] width 397 height 35
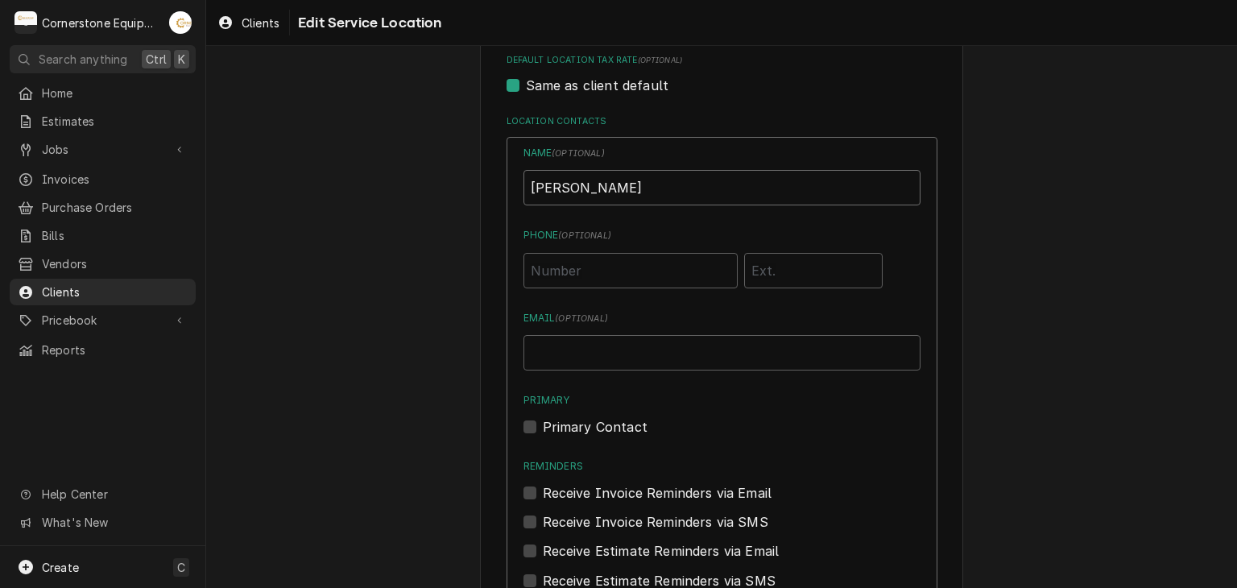
type input "[PERSON_NAME]"
click at [603, 276] on input "Phone ( optional )" at bounding box center [631, 270] width 214 height 35
type input "[PHONE_NUMBER]"
click at [562, 352] on input "Email ( optional )" at bounding box center [722, 352] width 397 height 35
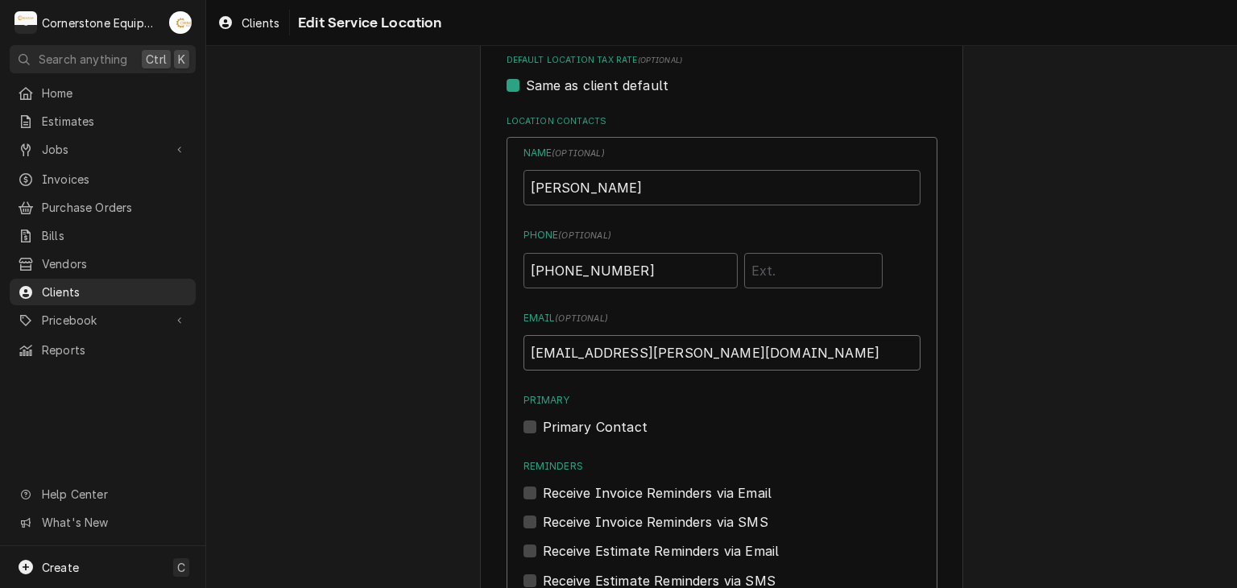
scroll to position [1001, 0]
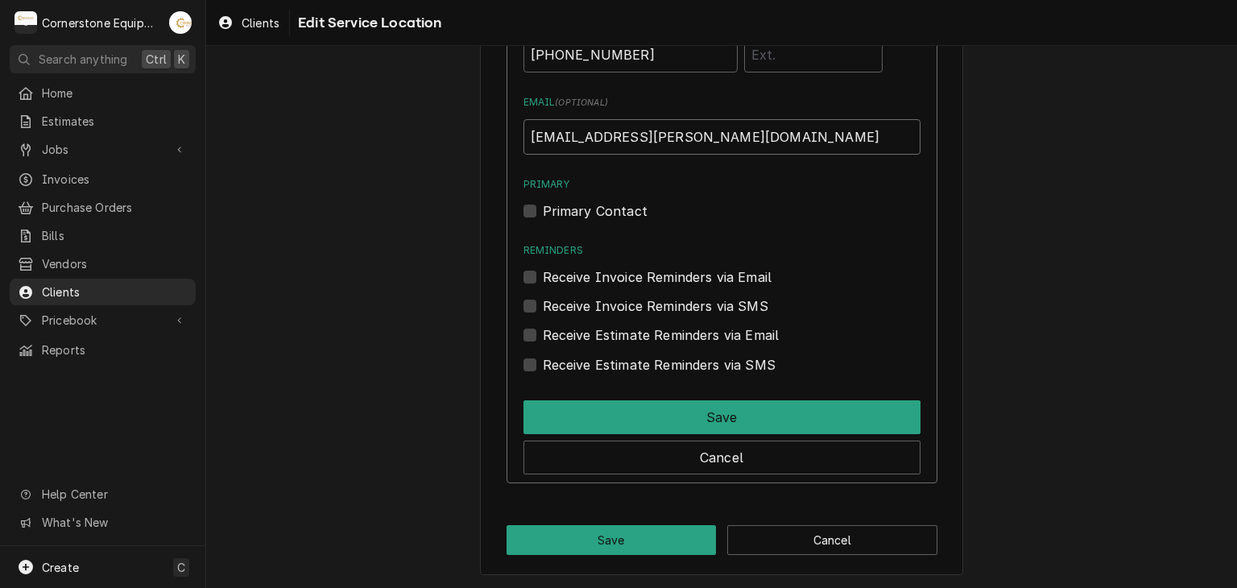
type input "[EMAIL_ADDRESS][PERSON_NAME][DOMAIN_NAME]"
click at [580, 210] on label "Primary Contact" at bounding box center [595, 210] width 105 height 19
click at [580, 210] on input "Primary" at bounding box center [741, 218] width 397 height 35
checkbox input "true"
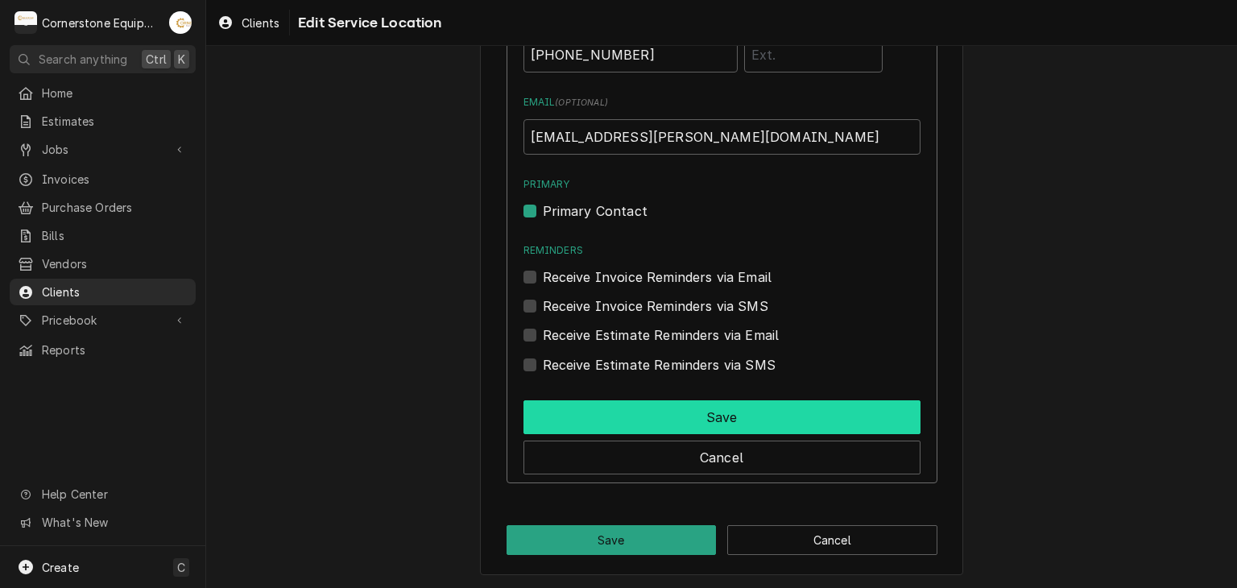
click at [600, 426] on button "Save" at bounding box center [722, 417] width 397 height 34
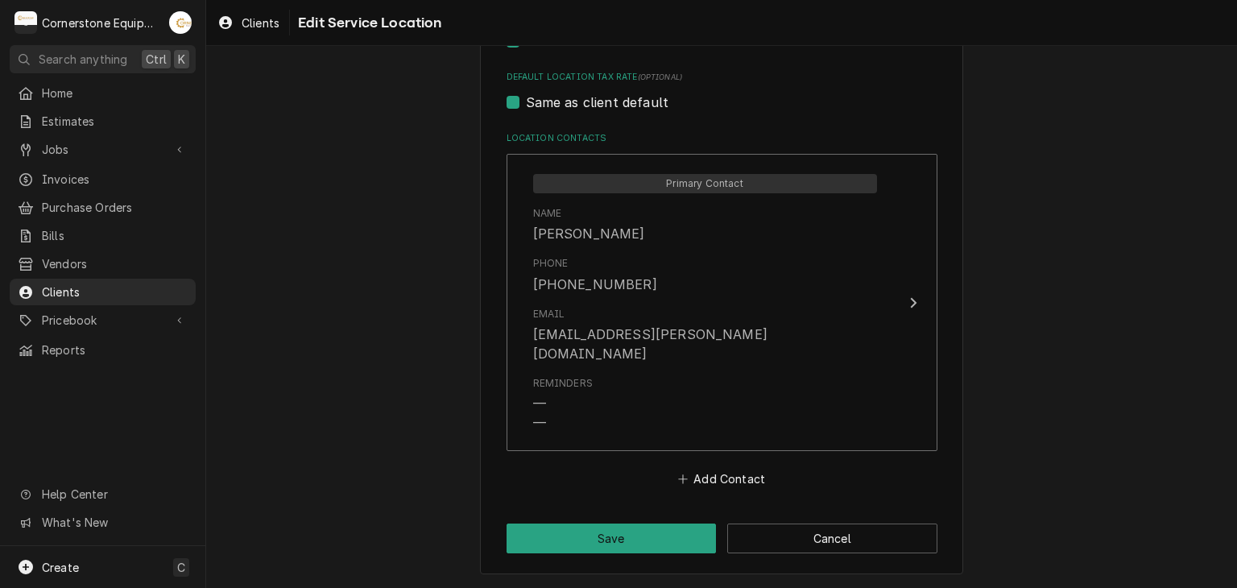
scroll to position [748, 0]
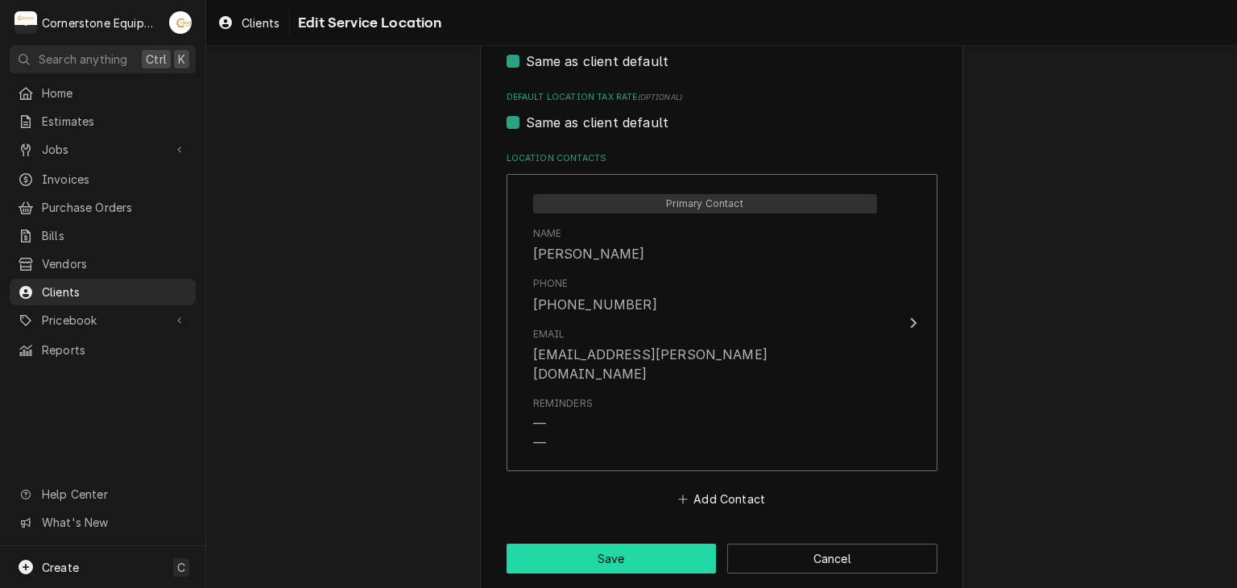
click at [619, 544] on button "Save" at bounding box center [612, 559] width 210 height 30
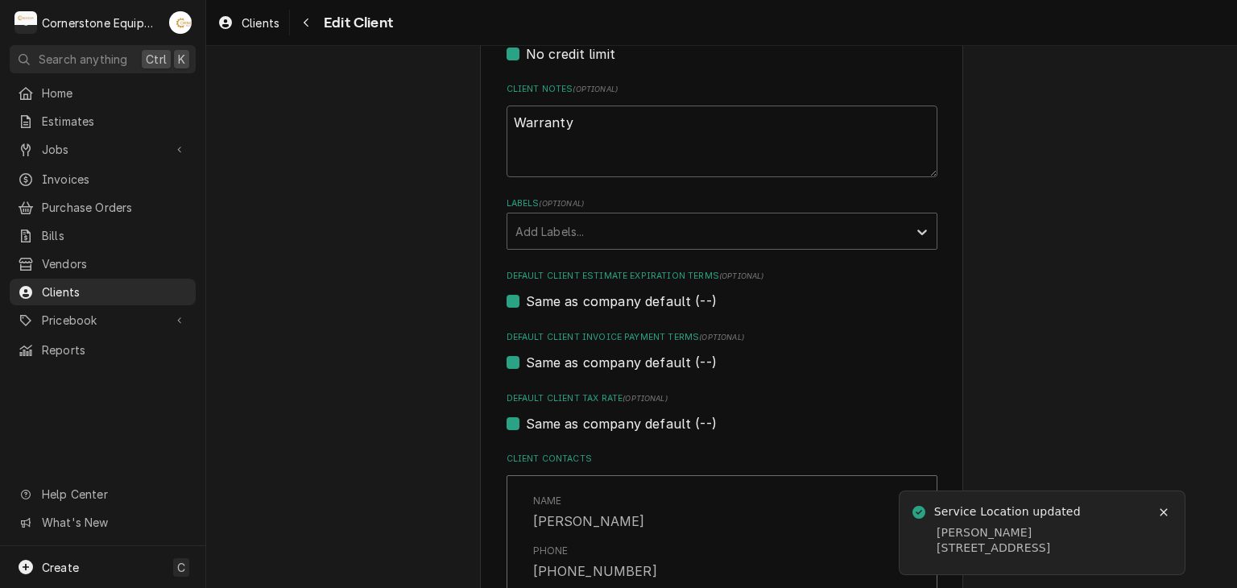
scroll to position [1333, 0]
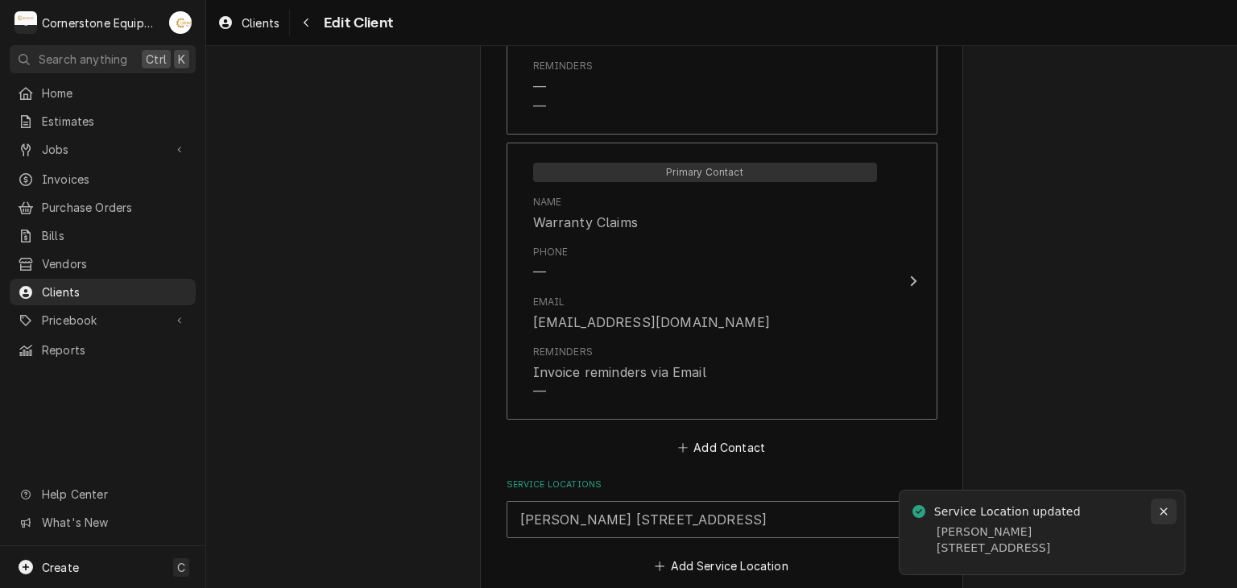
click at [1157, 504] on div "Notifications alt+T" at bounding box center [1164, 512] width 16 height 16
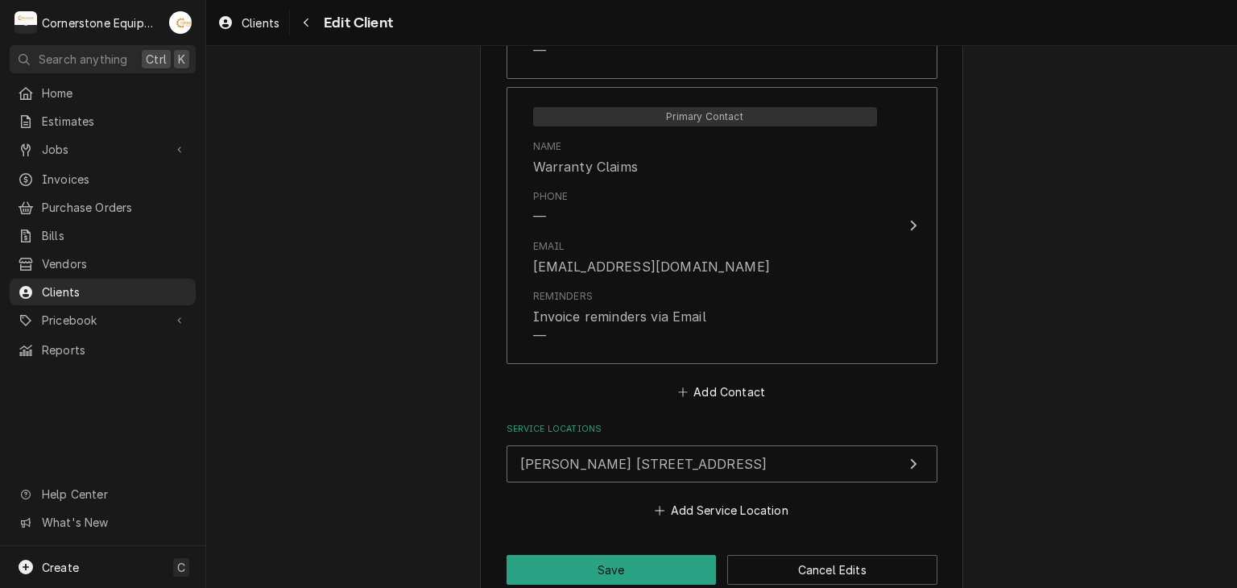
scroll to position [1417, 0]
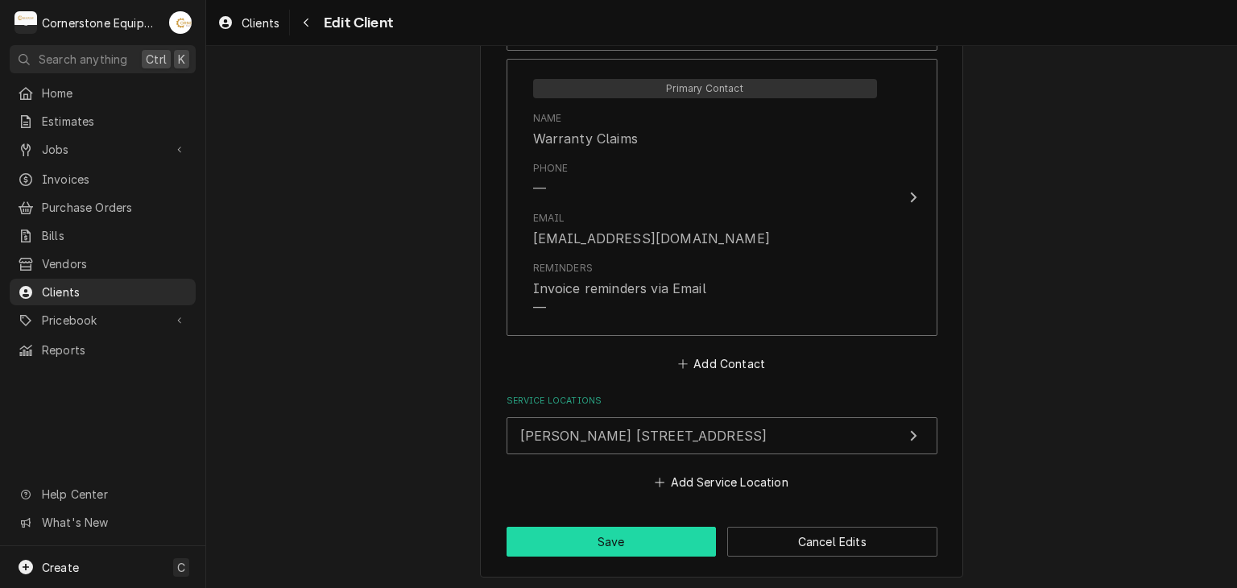
click at [595, 539] on button "Save" at bounding box center [612, 542] width 210 height 30
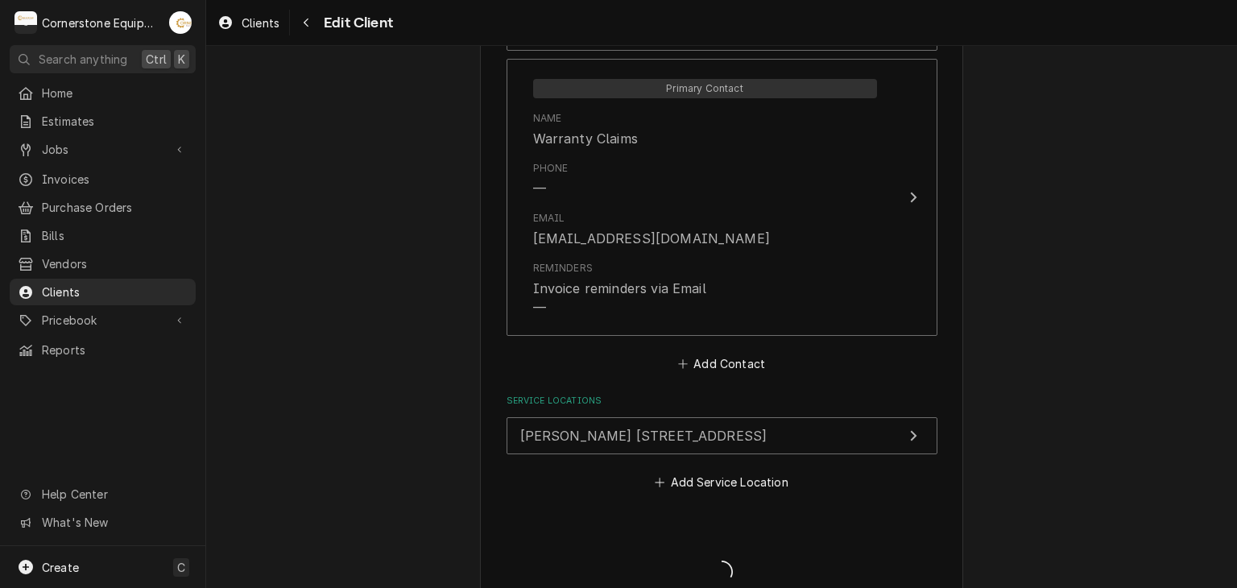
type textarea "x"
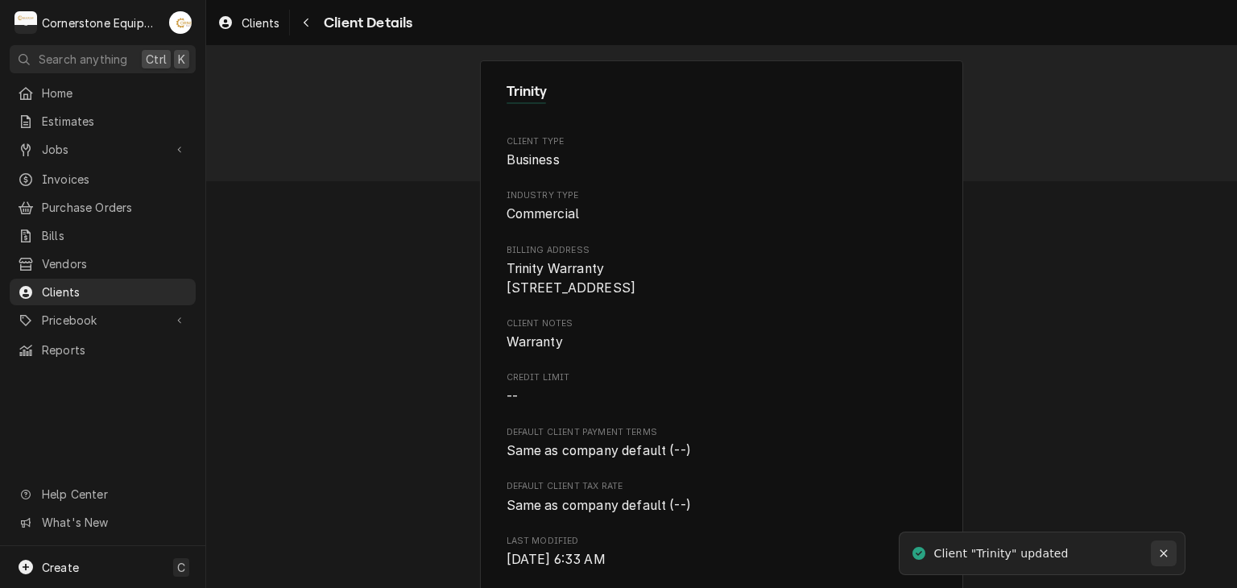
click at [1159, 552] on icon "Notifications alt+T" at bounding box center [1164, 553] width 11 height 11
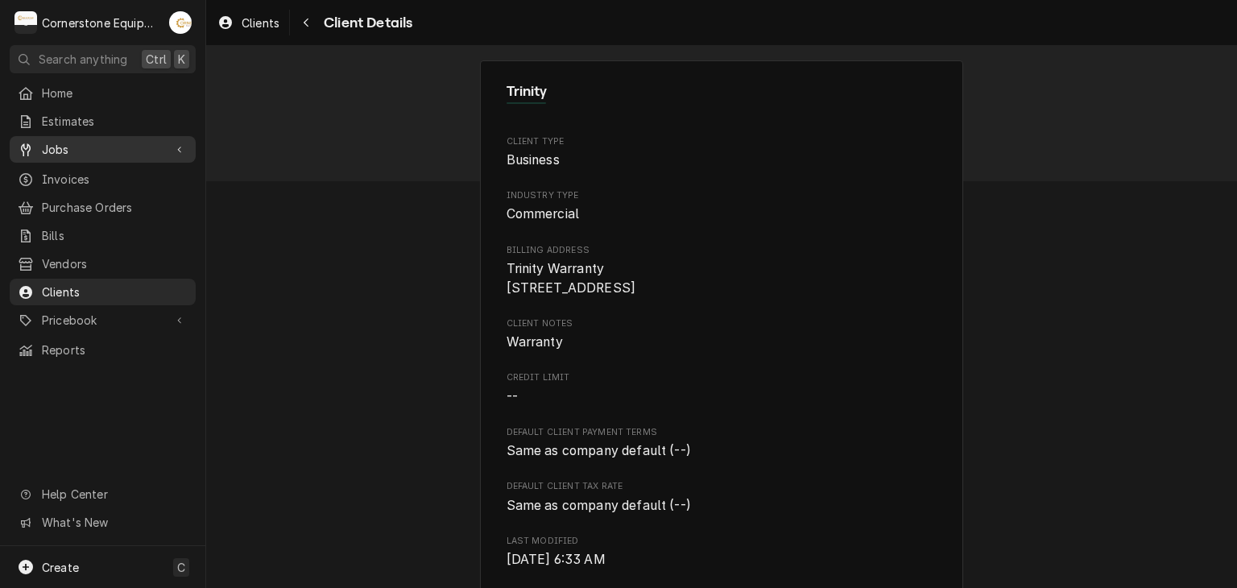
click at [136, 149] on span "Jobs" at bounding box center [103, 149] width 122 height 17
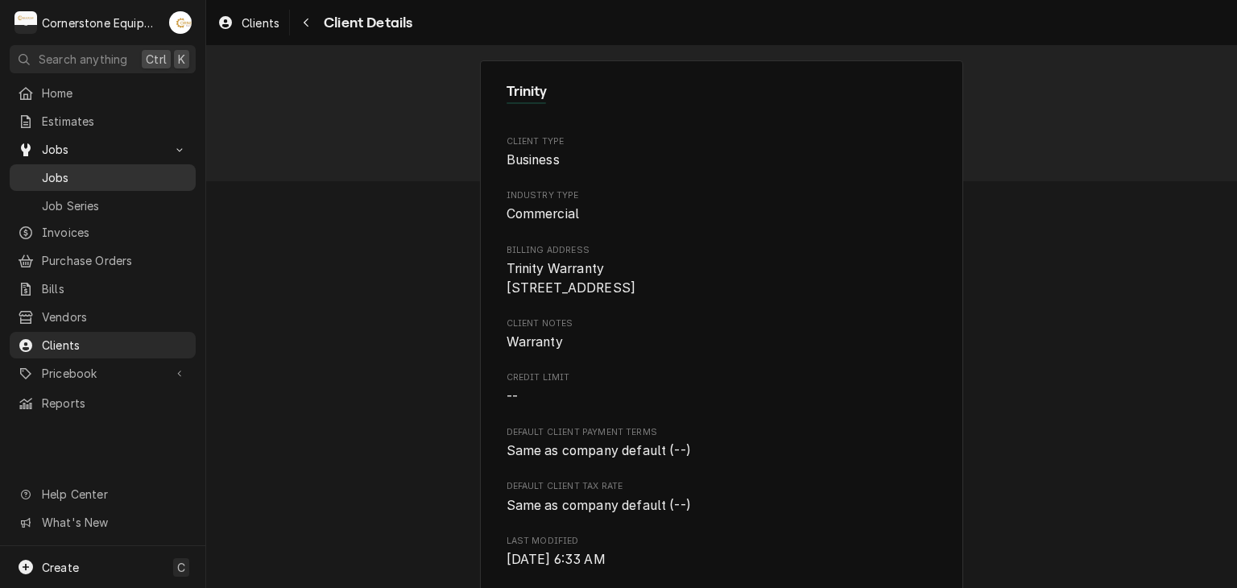
click at [140, 176] on span "Jobs" at bounding box center [115, 177] width 146 height 17
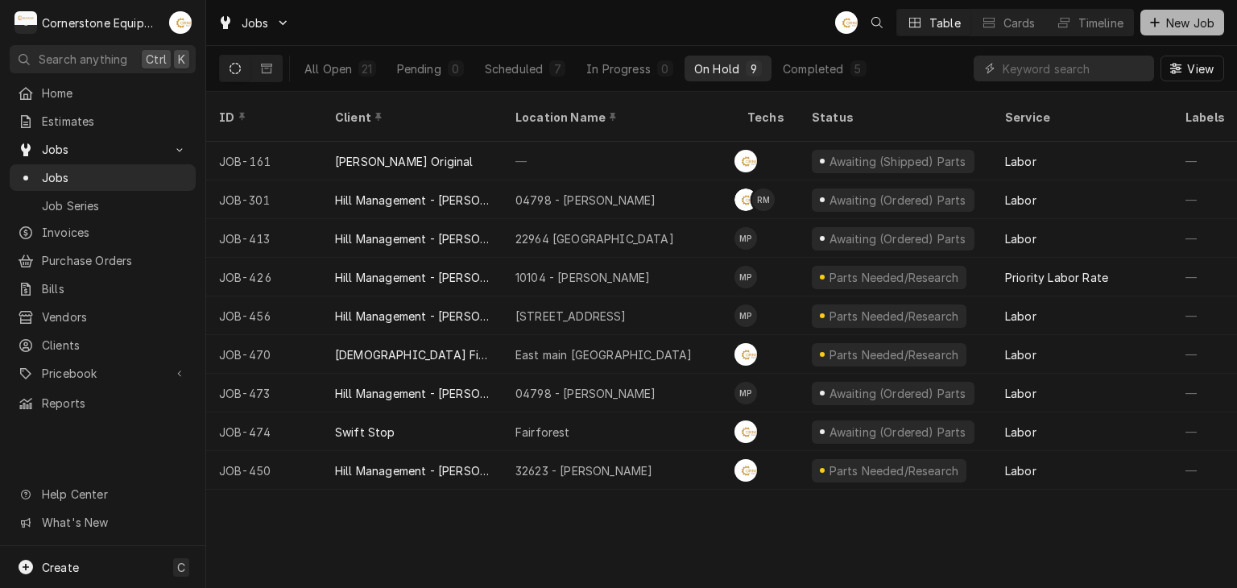
click at [1177, 31] on button "New Job" at bounding box center [1183, 23] width 84 height 26
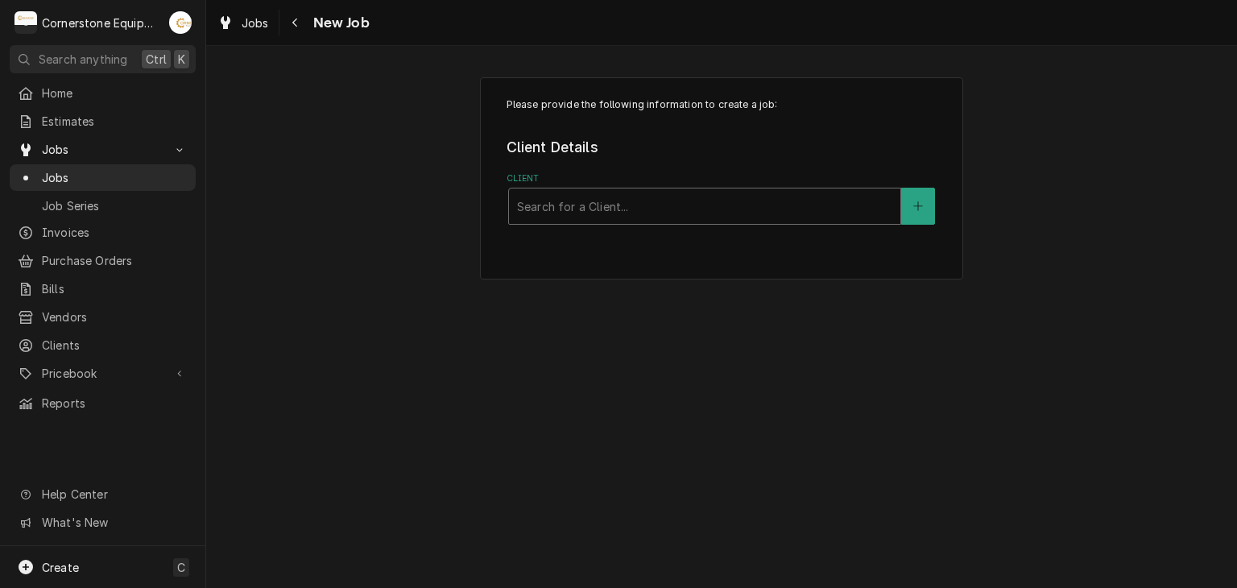
click at [730, 212] on div "Client" at bounding box center [704, 206] width 375 height 29
type input "tr"
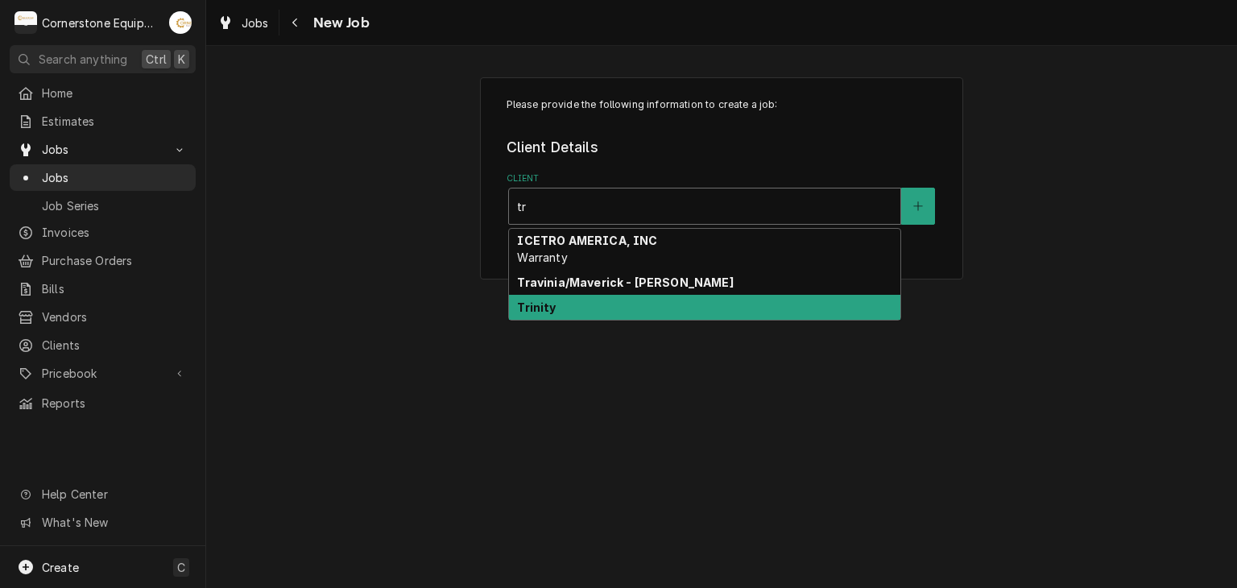
click at [590, 298] on div "Trinity" at bounding box center [705, 307] width 392 height 25
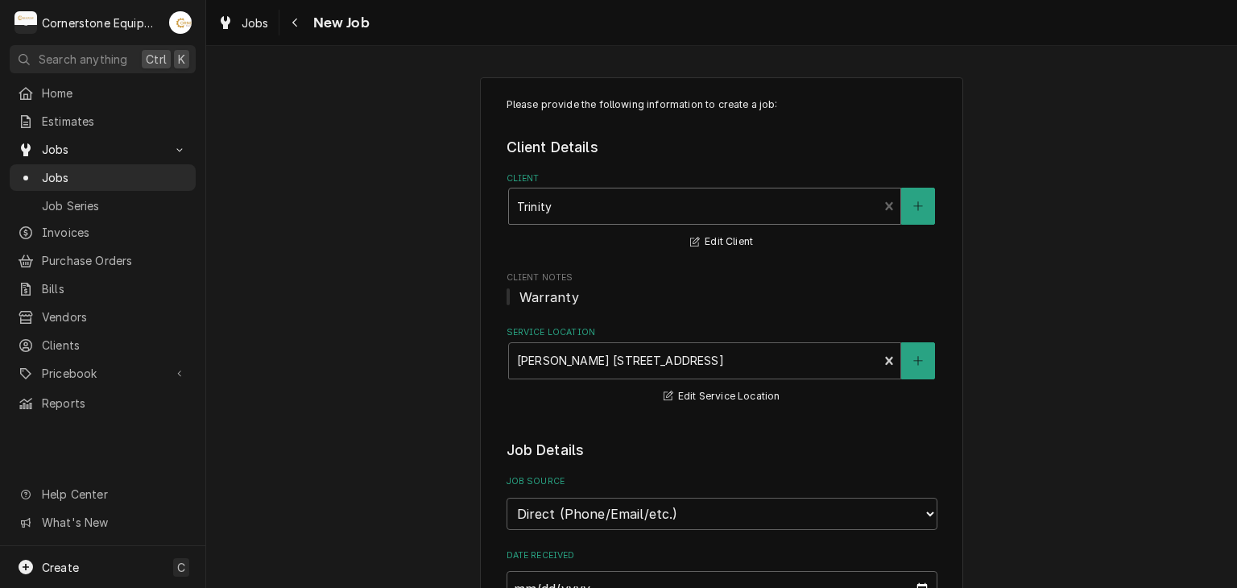
scroll to position [322, 0]
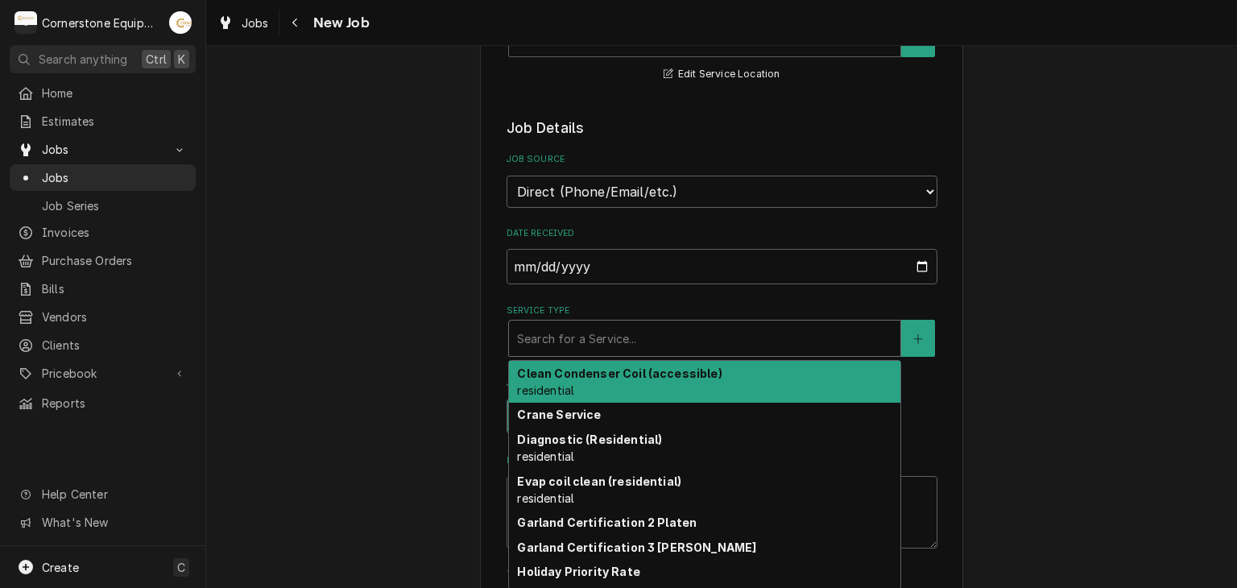
click at [591, 335] on div "Service Type" at bounding box center [704, 338] width 375 height 29
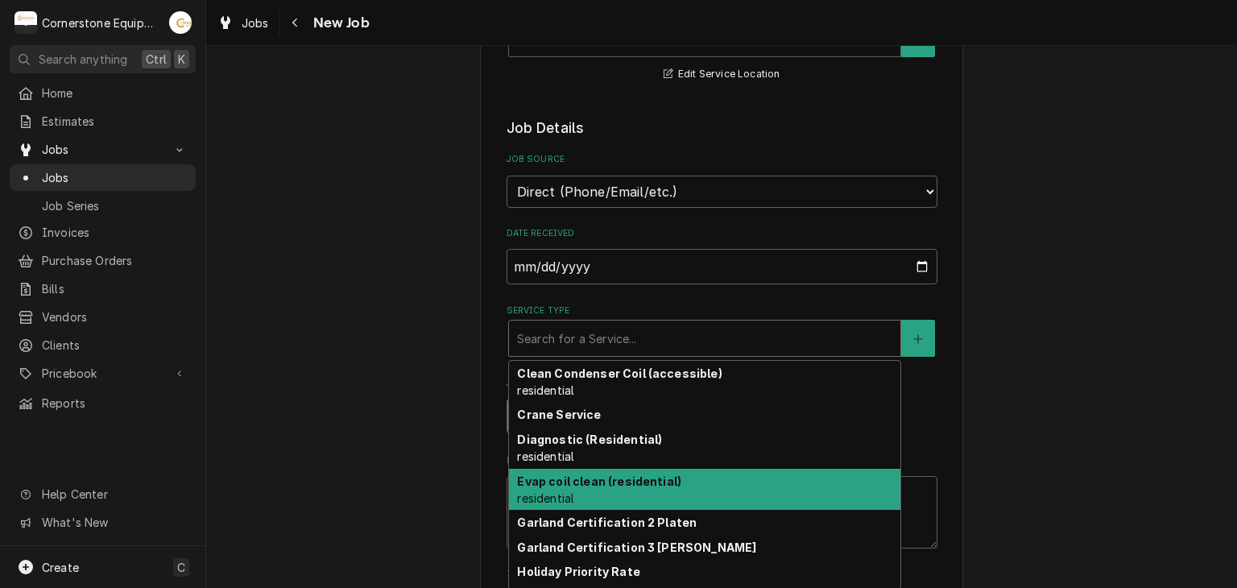
scroll to position [86, 0]
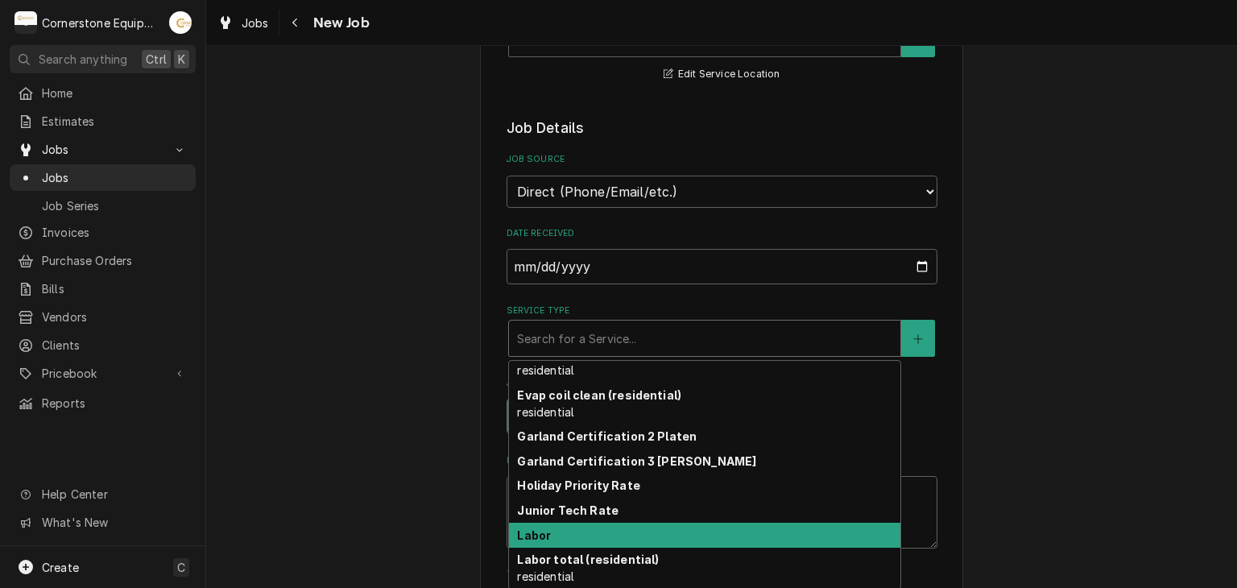
click at [587, 528] on div "Labor" at bounding box center [705, 535] width 392 height 25
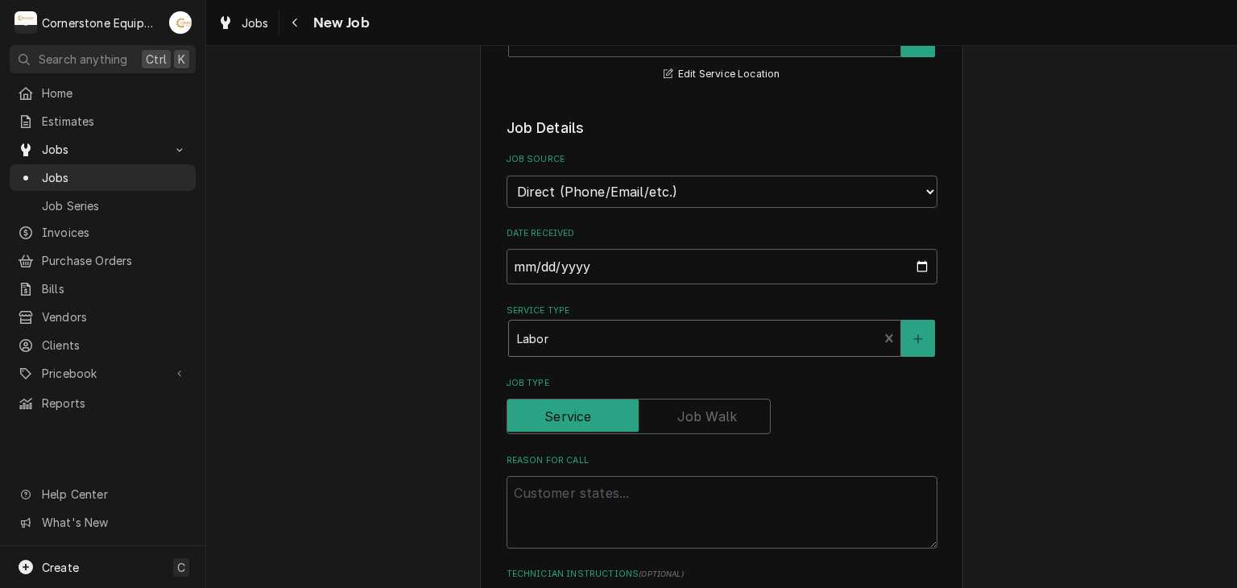
type textarea "x"
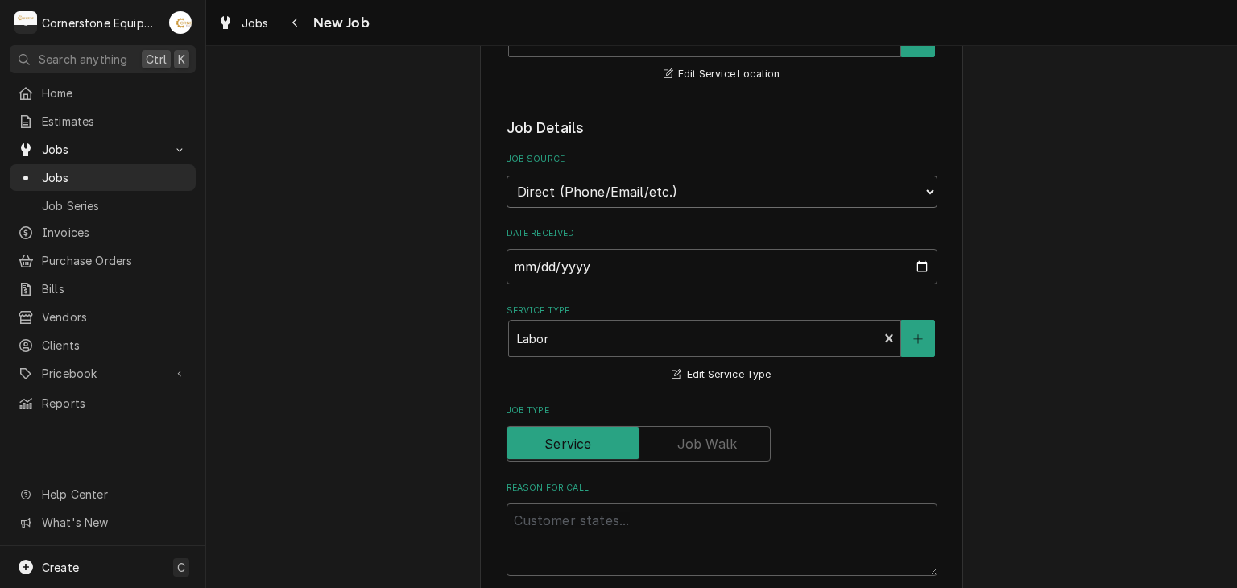
click at [599, 197] on select "Direct (Phone/Email/etc.) Other" at bounding box center [722, 192] width 431 height 32
select select "100"
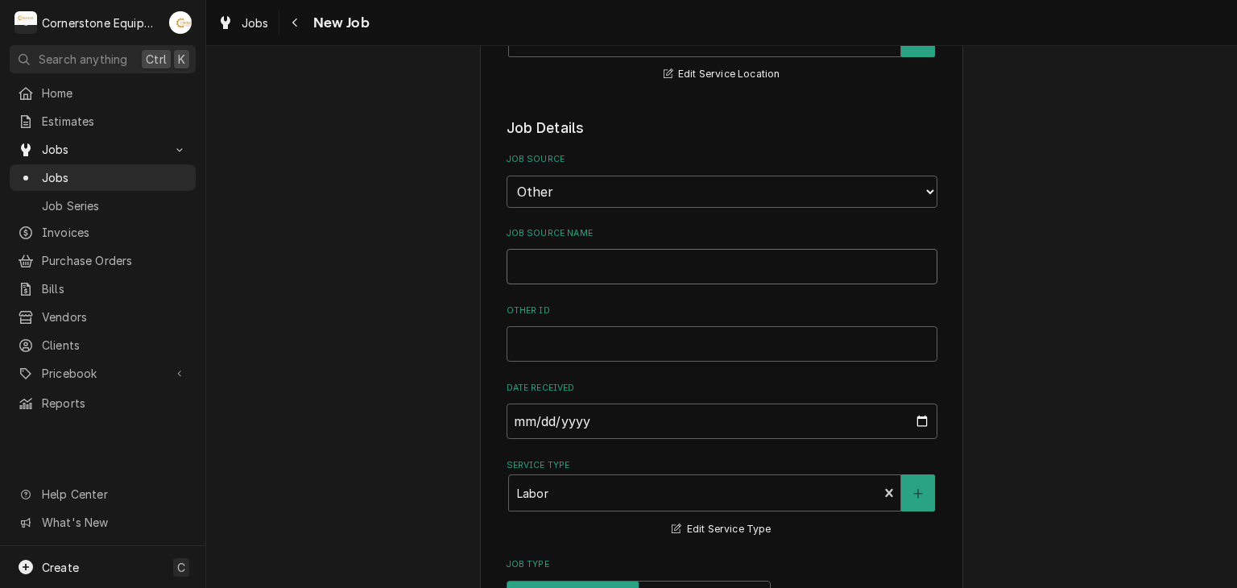
click at [577, 265] on input "Job Source Name" at bounding box center [722, 266] width 431 height 35
type textarea "x"
type input "u"
type textarea "x"
type input "ut"
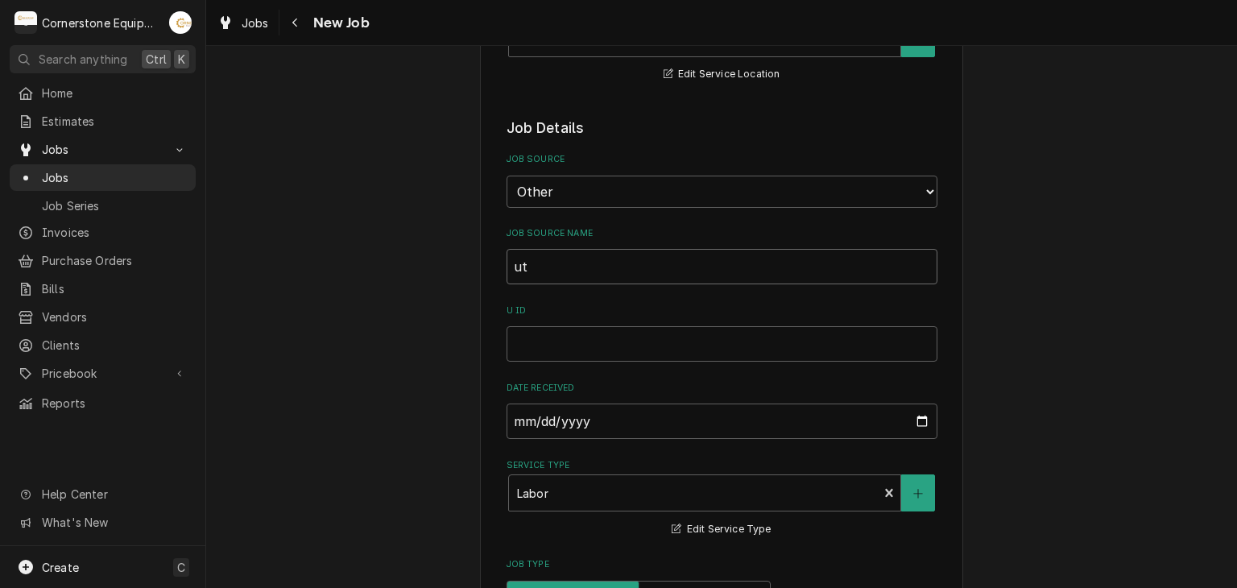
type textarea "x"
type input "uth"
type textarea "x"
type input "uth"
type textarea "x"
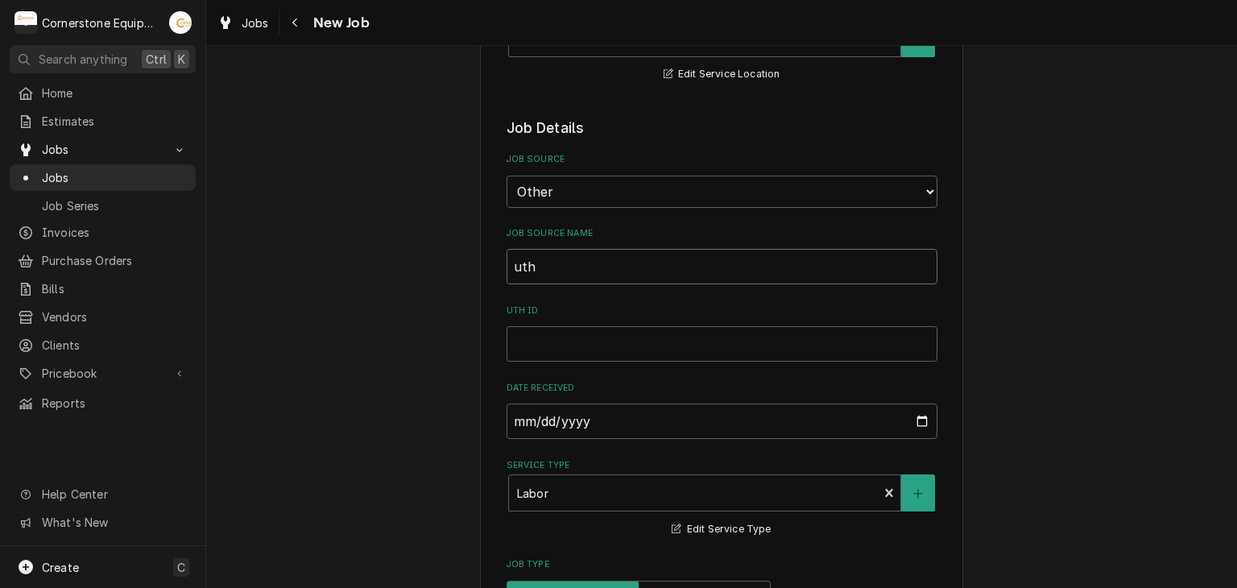
type input "uth"
type textarea "x"
type input "ut"
type textarea "x"
type input "u"
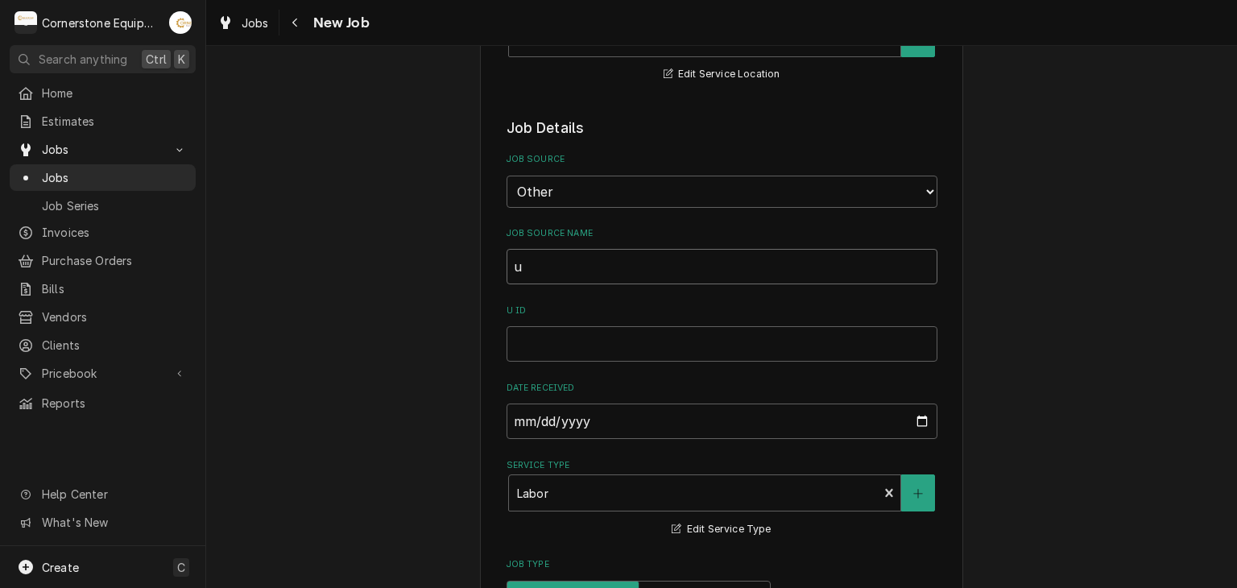
type textarea "x"
type input "A"
type textarea "x"
type input "Au"
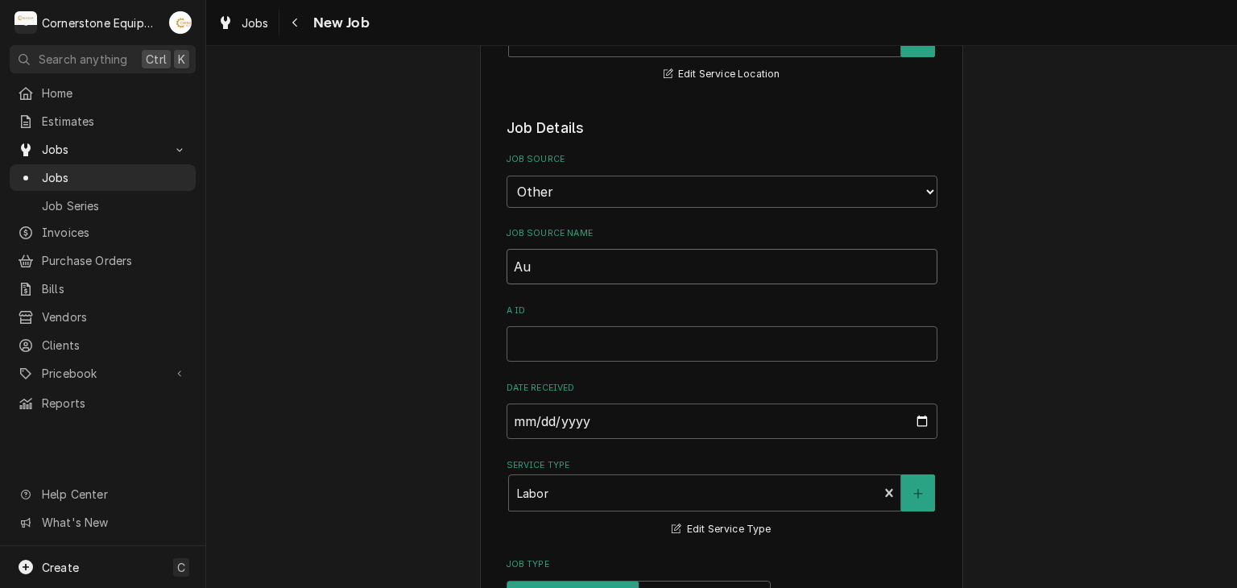
type textarea "x"
type input "Aut"
type textarea "x"
type input "Auth"
type textarea "x"
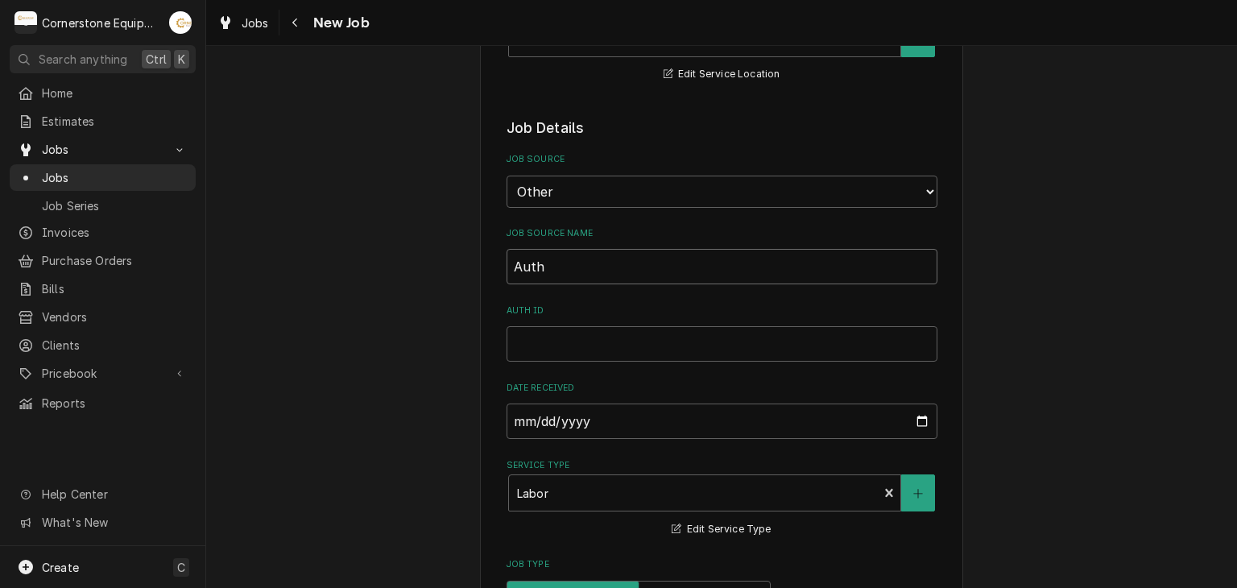
type input "Autho"
type textarea "x"
type input "Author"
type textarea "x"
type input "Authori"
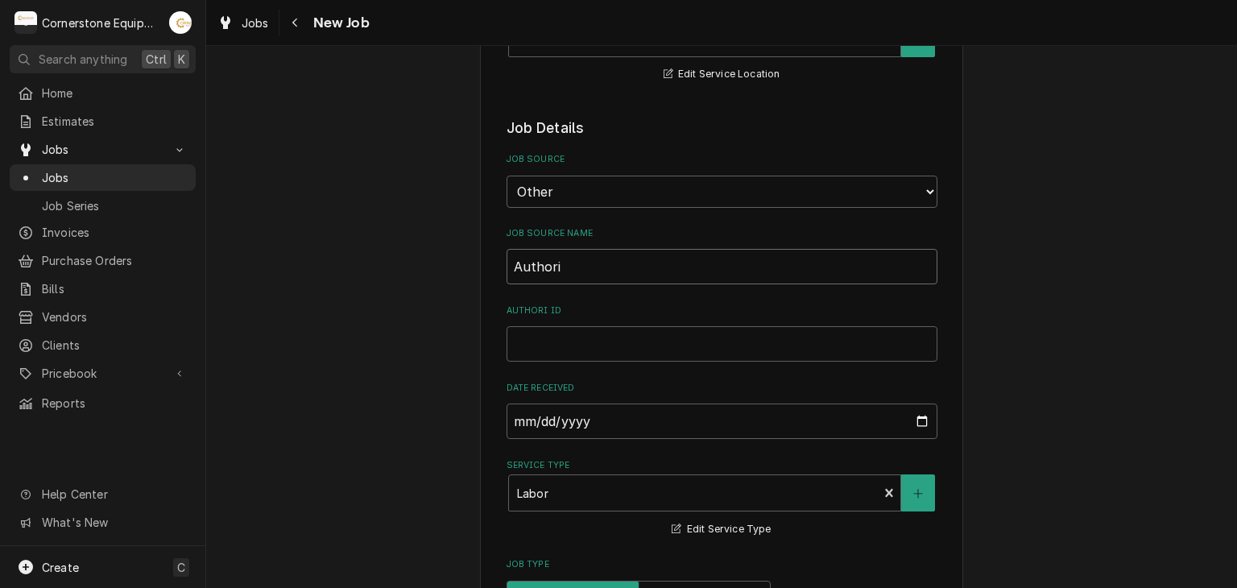
type textarea "x"
type input "Authoriz"
type textarea "x"
type input "Authoriza"
type textarea "x"
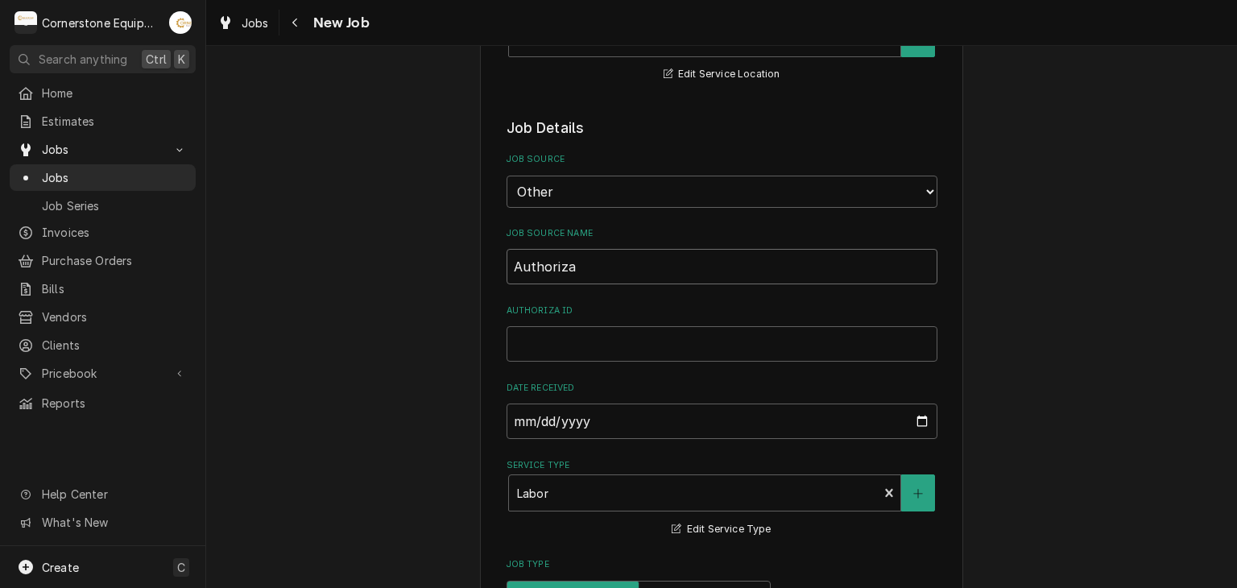
type input "Authorizat"
type textarea "x"
type input "Authorizati"
type textarea "x"
type input "Authorizatio"
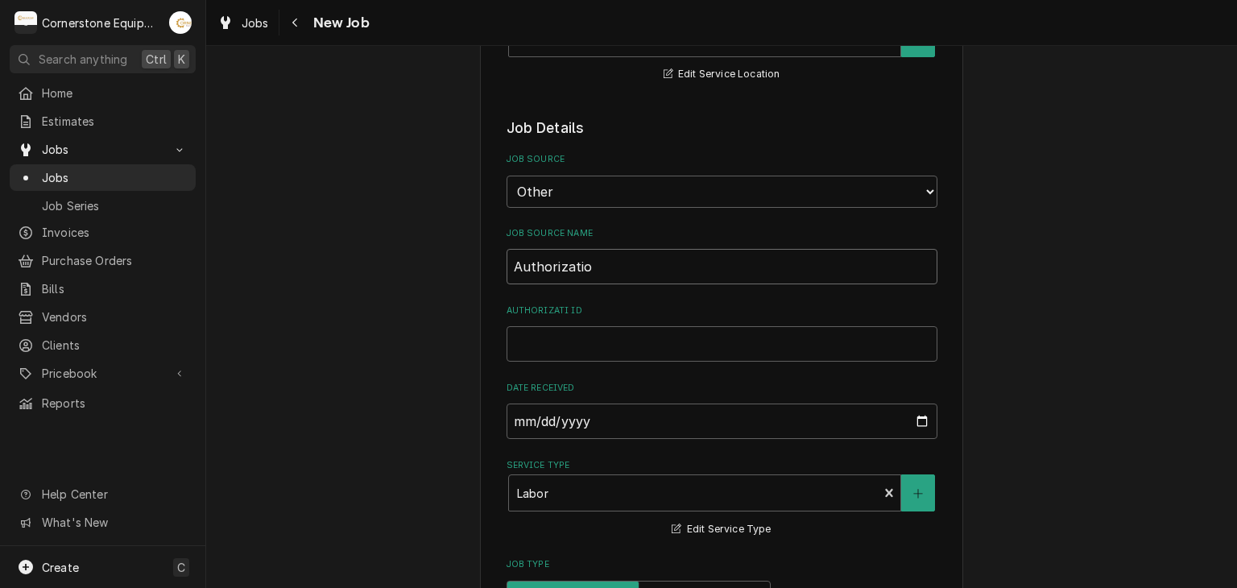
type textarea "x"
type input "Authorization"
type textarea "x"
type input "Authorization"
click at [582, 349] on input "Authorization ID" at bounding box center [722, 343] width 431 height 35
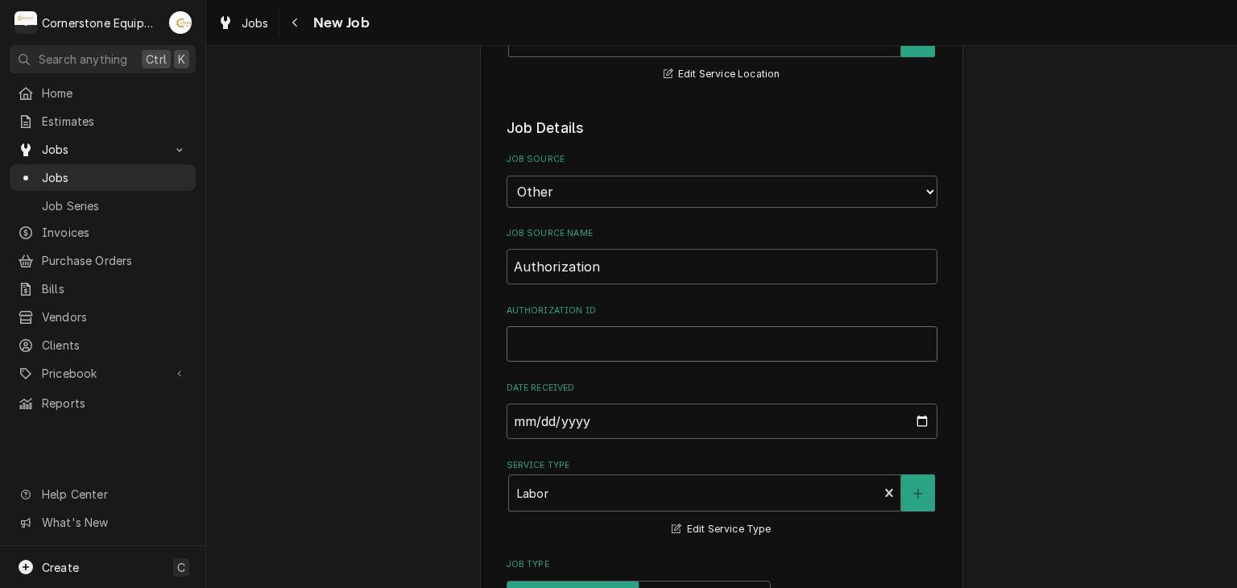
type textarea "x"
type input "E"
type textarea "x"
type input "E0"
type textarea "x"
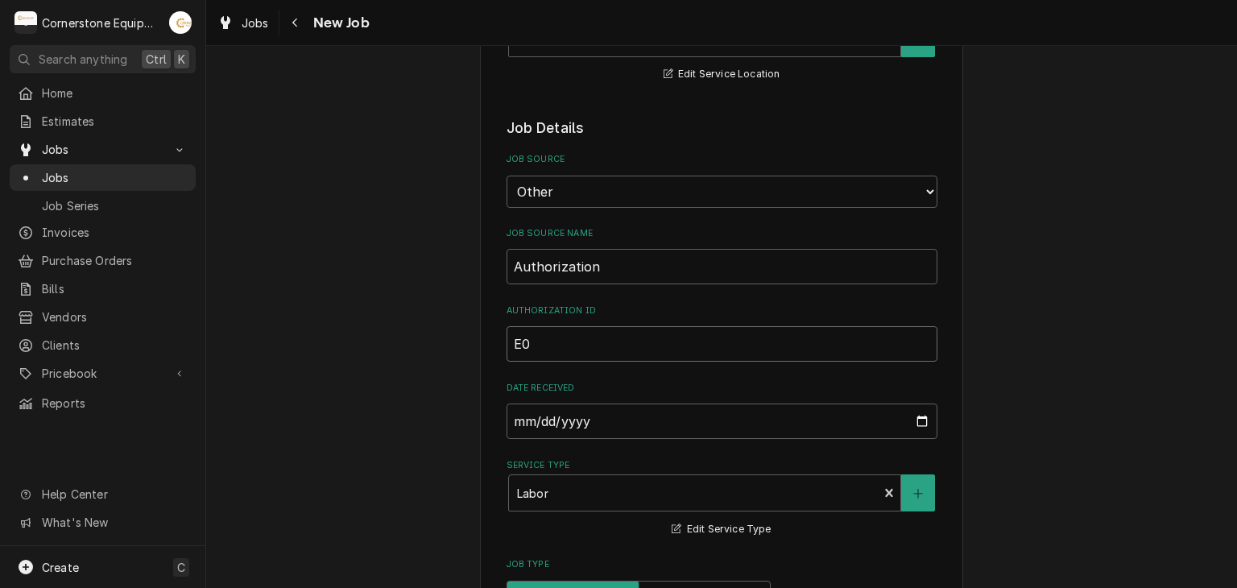
type input "E09"
type textarea "x"
type input "E092"
type textarea "x"
type input "E0922"
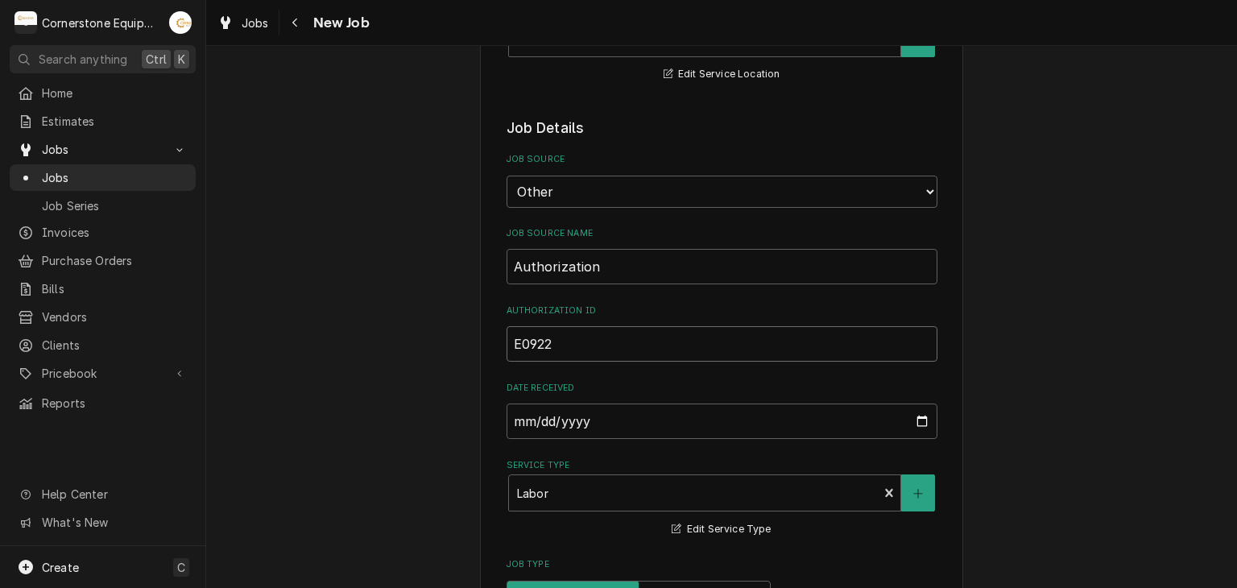
type textarea "x"
type input "E09222"
type textarea "x"
type input "E092220"
type textarea "x"
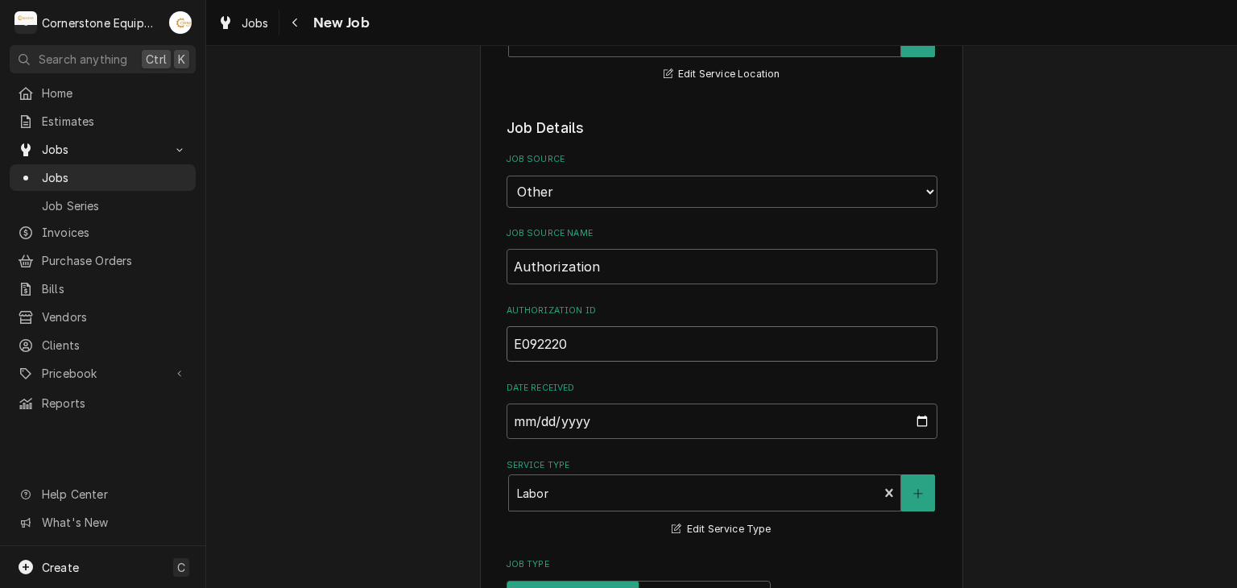
type input "E0922202"
type textarea "x"
type input "E09222025"
type textarea "x"
type input "E092220253"
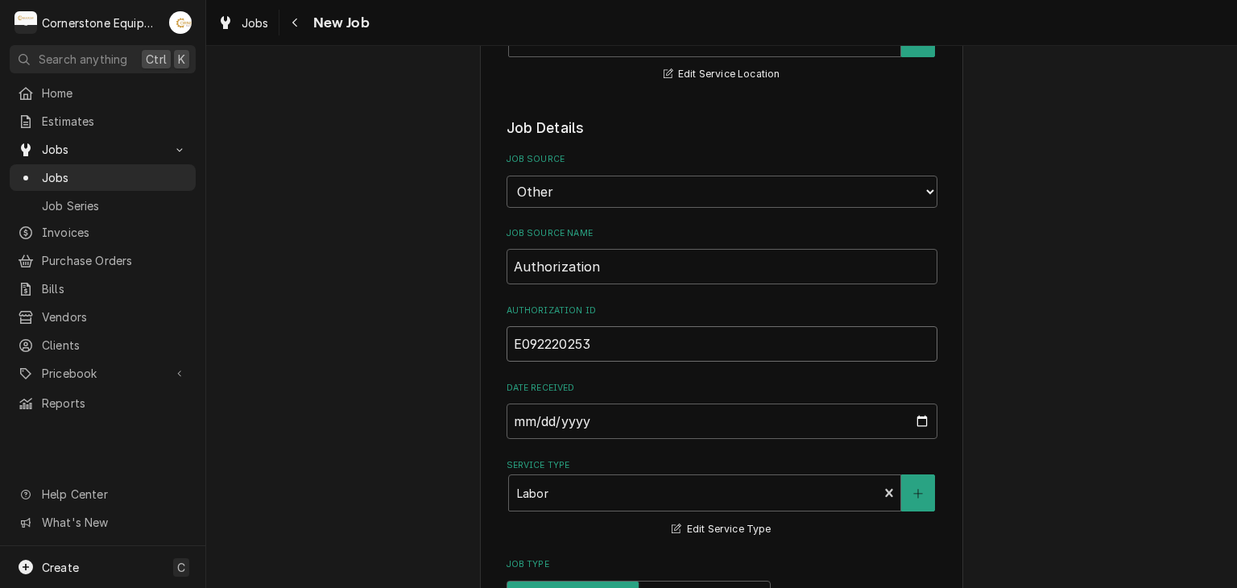
type textarea "x"
type input "E0922202533"
type textarea "x"
type input "E09222025338"
type textarea "x"
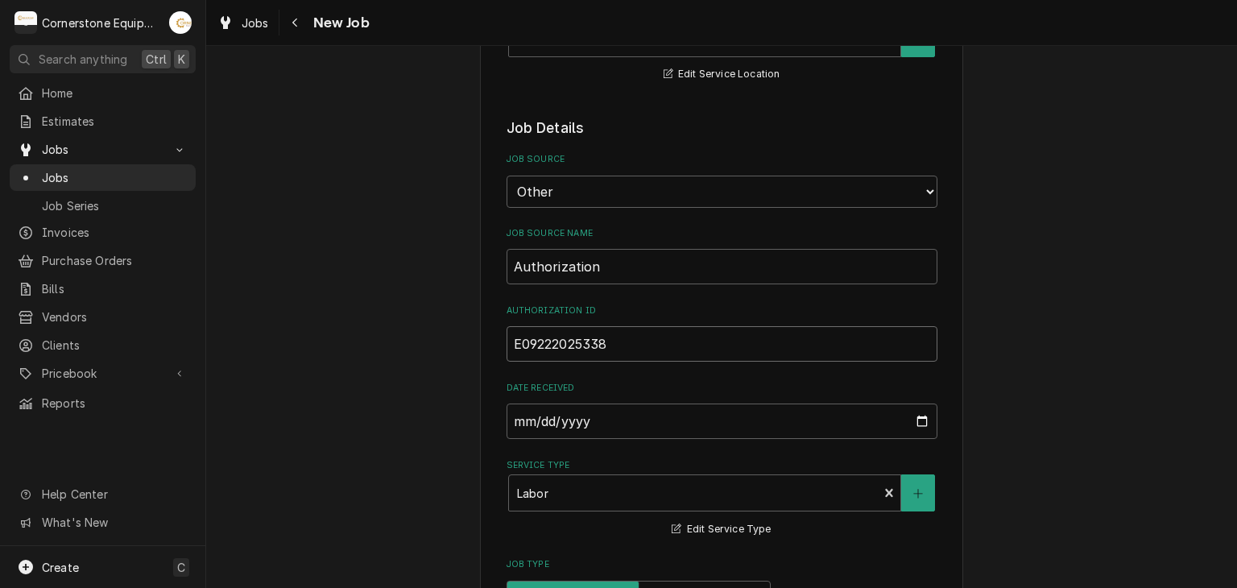
type input "E09222025338P"
type textarea "x"
type input "E09222025338PG"
type textarea "x"
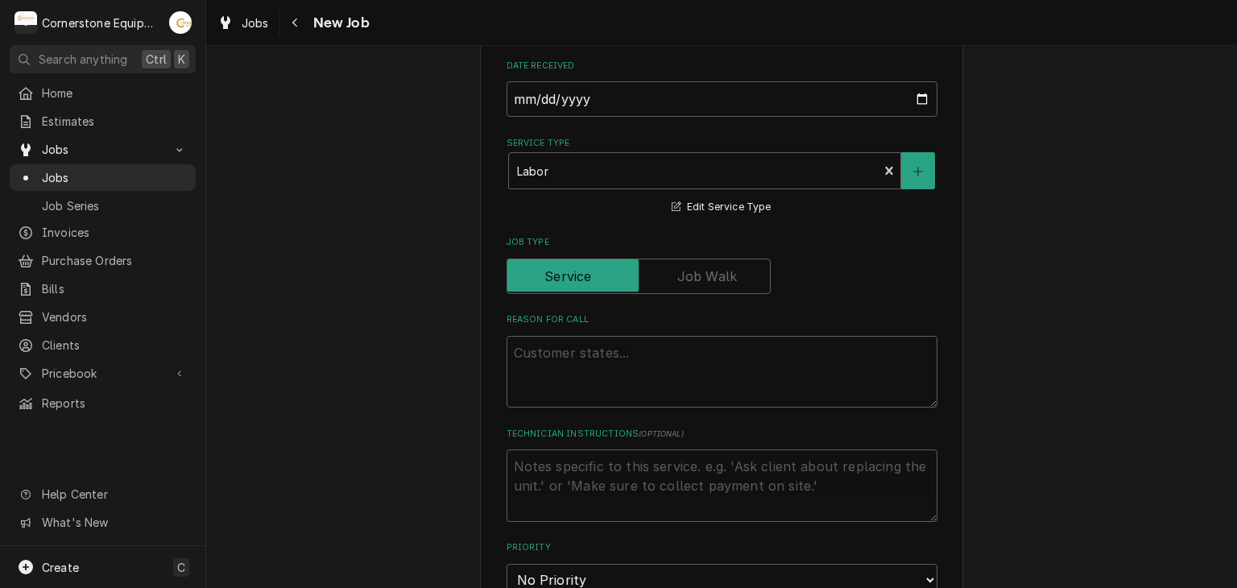
type input "E09222025338PG"
click at [553, 363] on textarea "Reason For Call" at bounding box center [722, 372] width 431 height 73
type textarea "x"
type textarea "R"
type textarea "x"
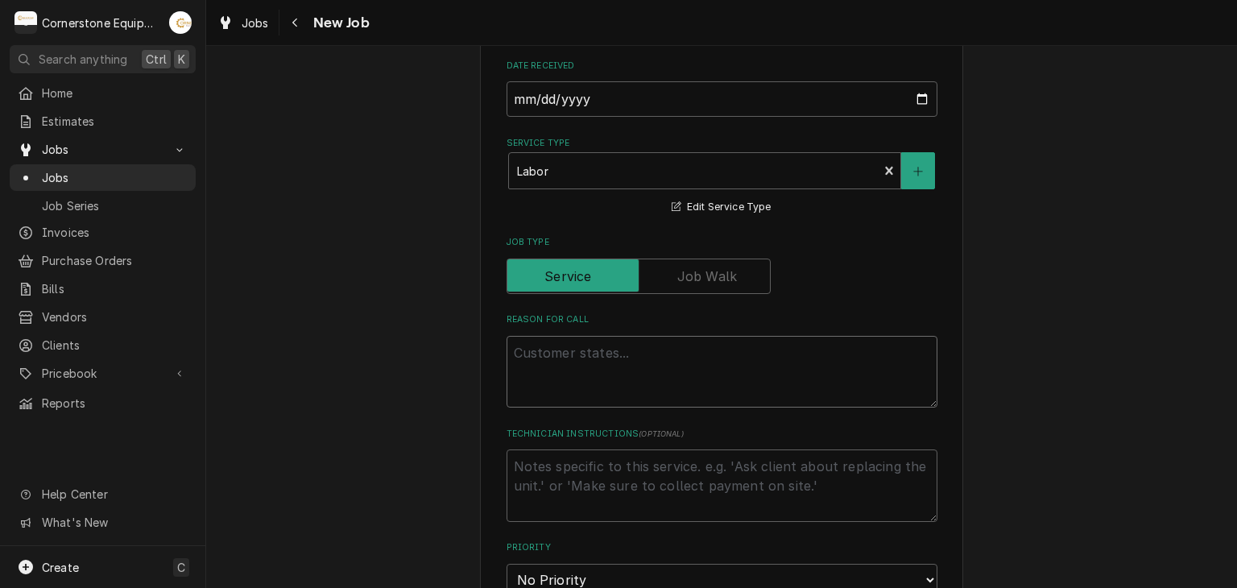
type textarea "x"
type textarea "F"
type textarea "x"
type textarea "Fa"
type textarea "x"
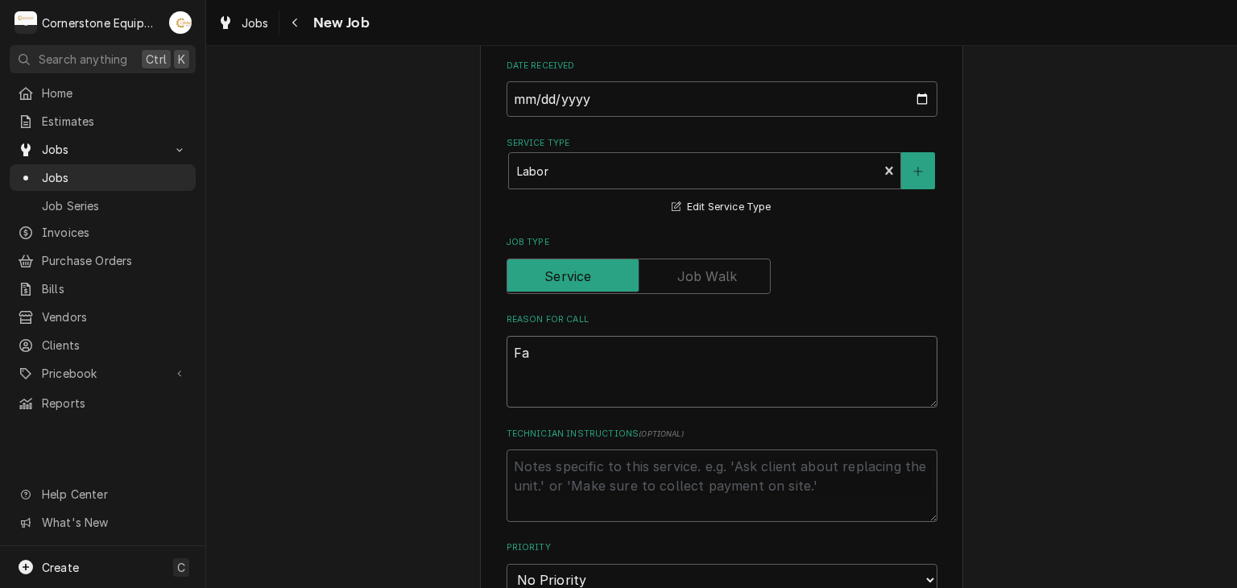
type textarea "Fal"
type textarea "x"
type textarea "Faly"
type textarea "x"
type textarea "Falyt"
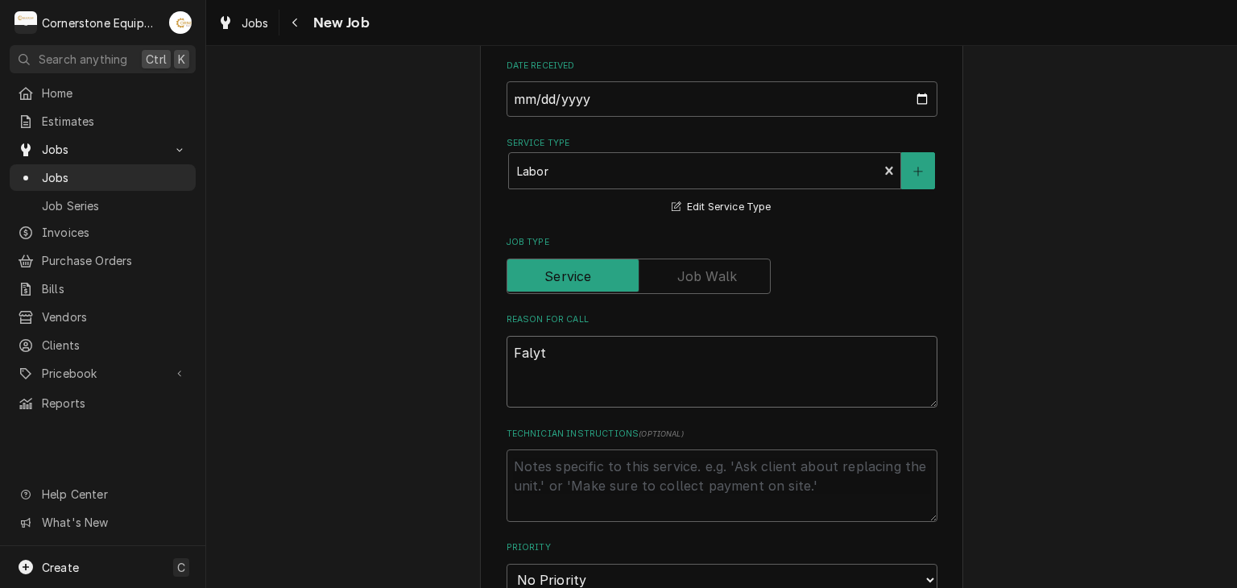
type textarea "x"
type textarea "Faly"
type textarea "x"
type textarea "Fal"
type textarea "x"
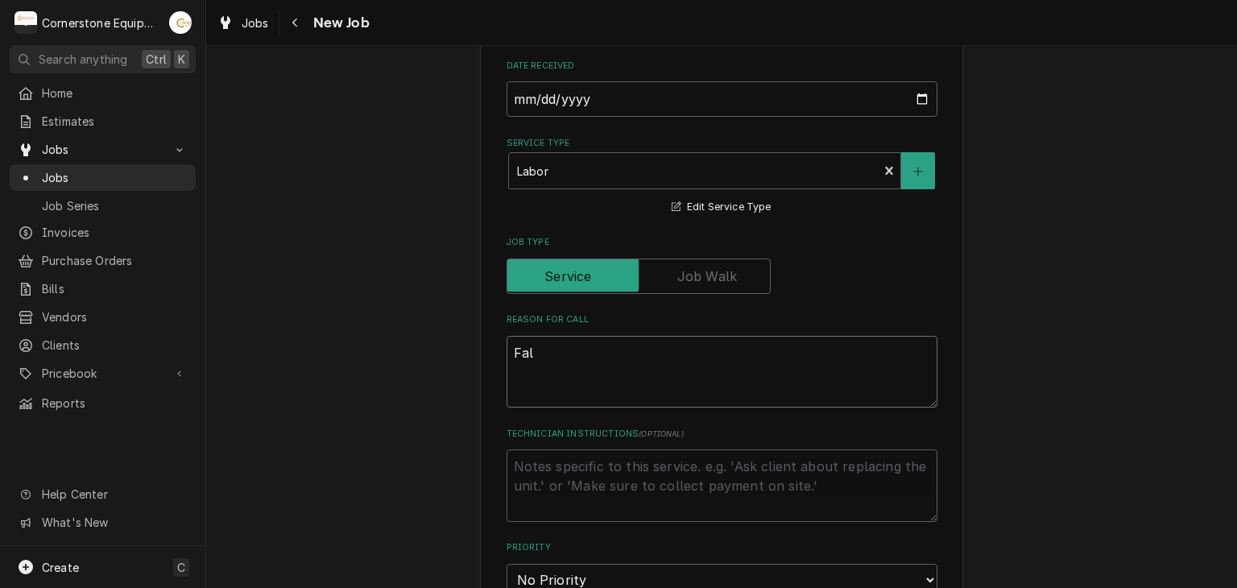
type textarea "Fa"
type textarea "x"
type textarea "Fau"
type textarea "x"
type textarea "[PERSON_NAME]"
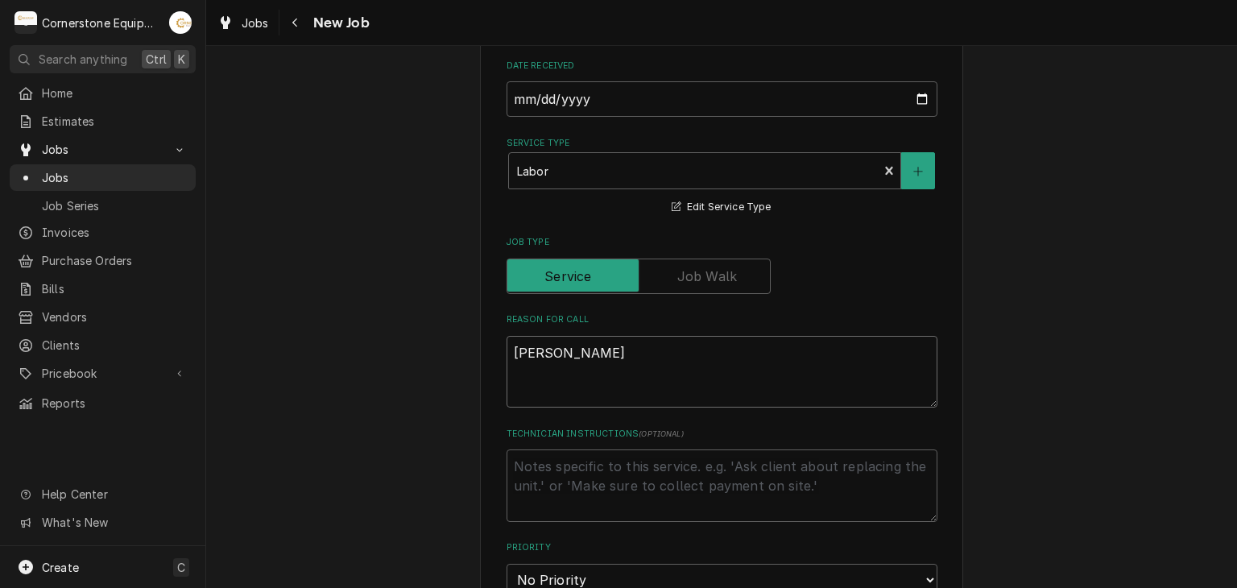
type textarea "x"
type textarea "Fault"
type textarea "x"
type textarea "Faulty"
type textarea "x"
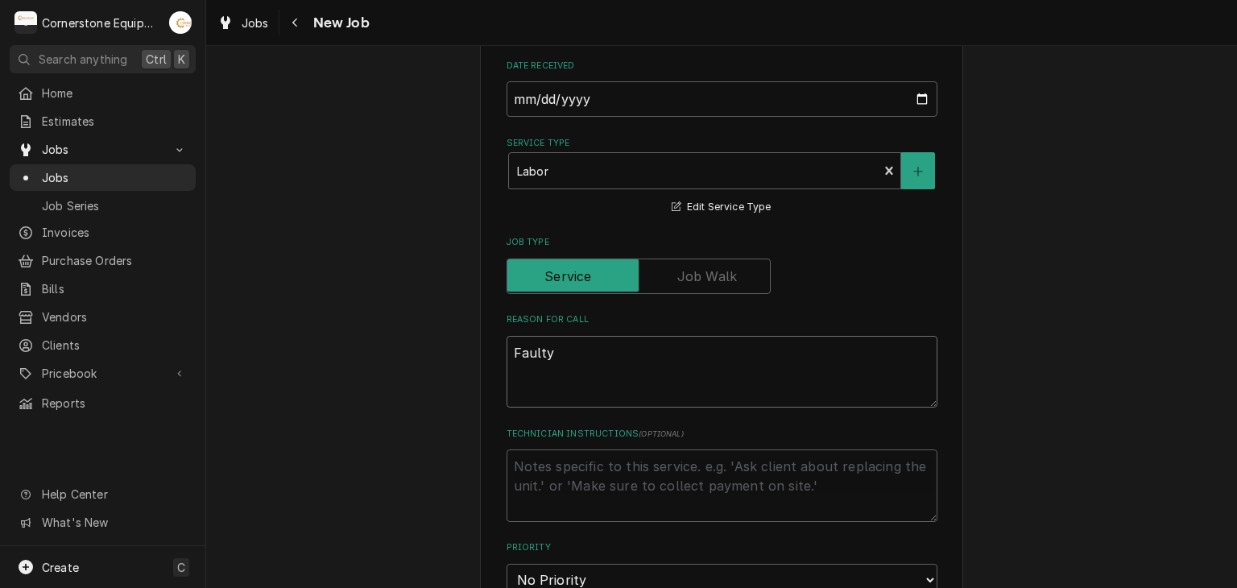
type textarea "Faulty"
type textarea "x"
type textarea "Faulty C"
type textarea "x"
type textarea "Faulty Co"
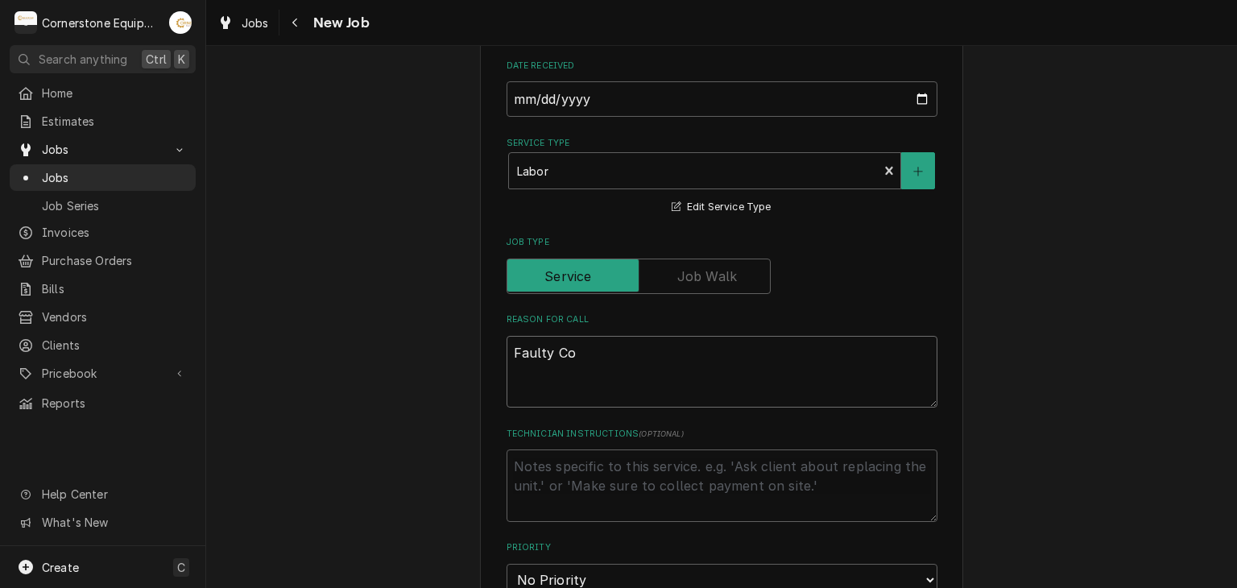
type textarea "x"
type textarea "Faulty Con"
type textarea "x"
type textarea "Faulty Cont"
type textarea "x"
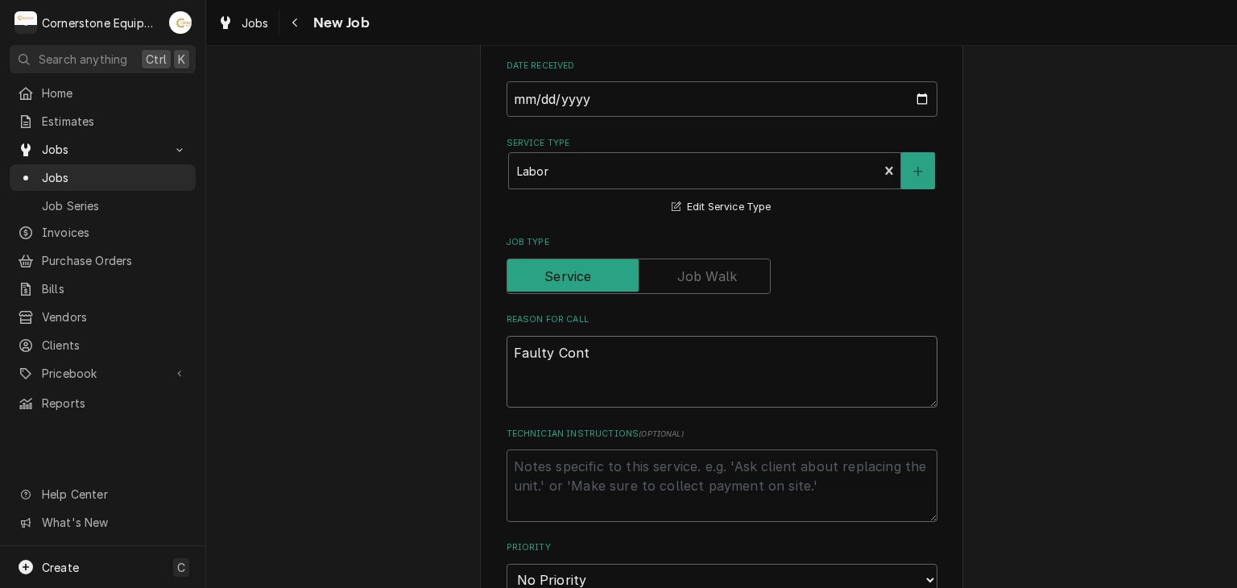
type textarea "Faulty Conto"
type textarea "x"
type textarea "Faulty Contol"
type textarea "x"
type textarea "Faulty Contol"
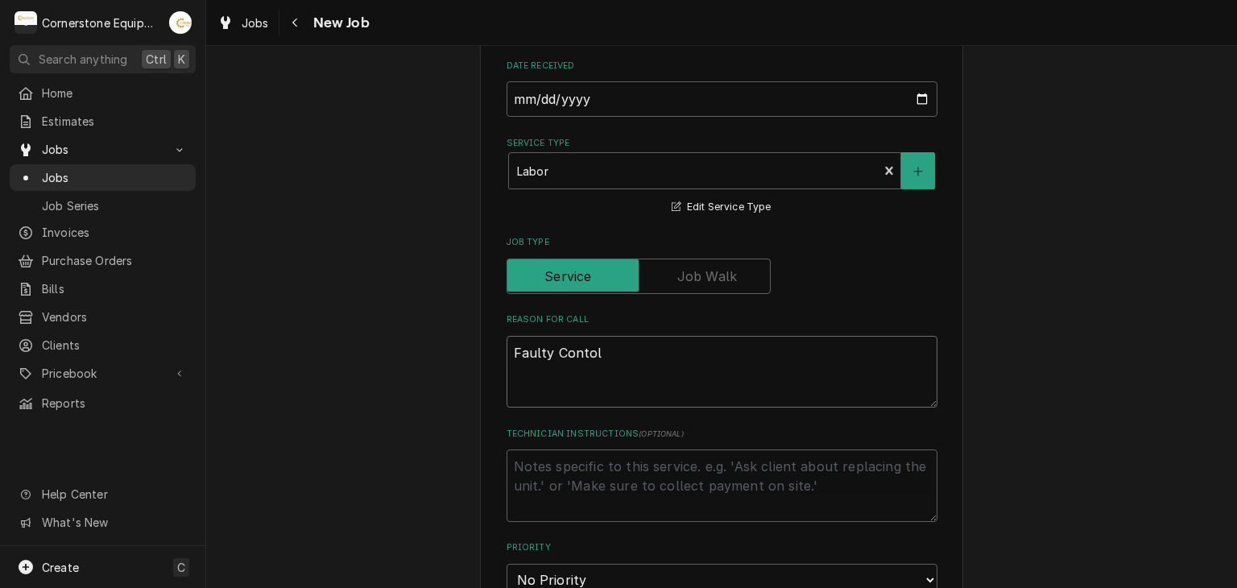
type textarea "x"
type textarea "Faulty Contol"
type textarea "x"
type textarea "Faulty Conto"
type textarea "x"
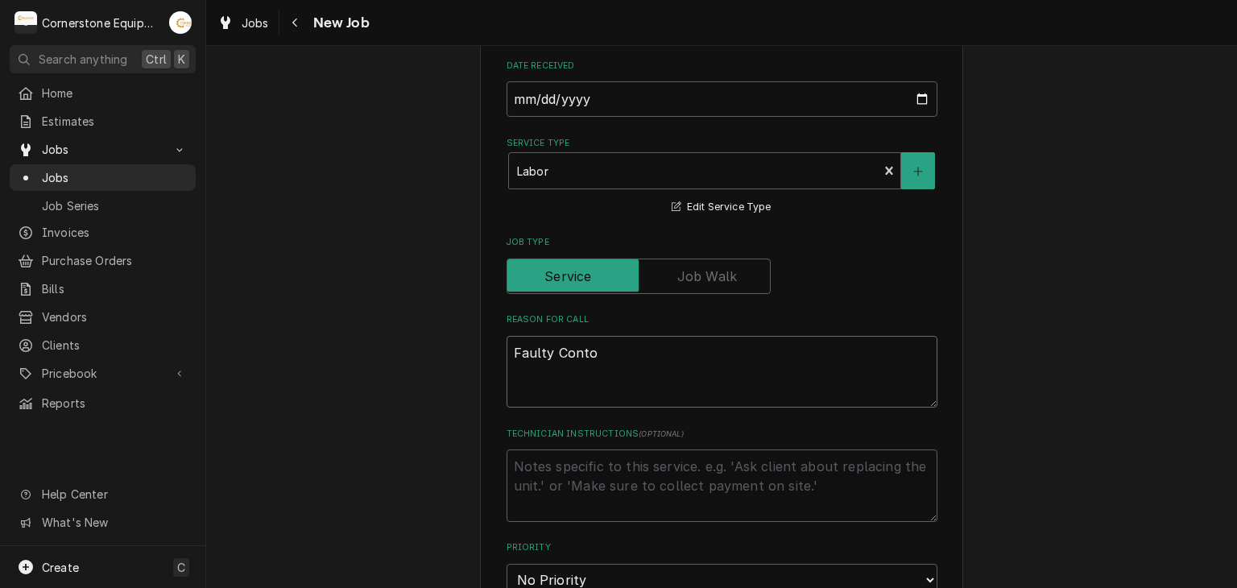
type textarea "Faulty Cont"
type textarea "x"
type textarea "Faulty Contr"
type textarea "x"
type textarea "Faulty Contro"
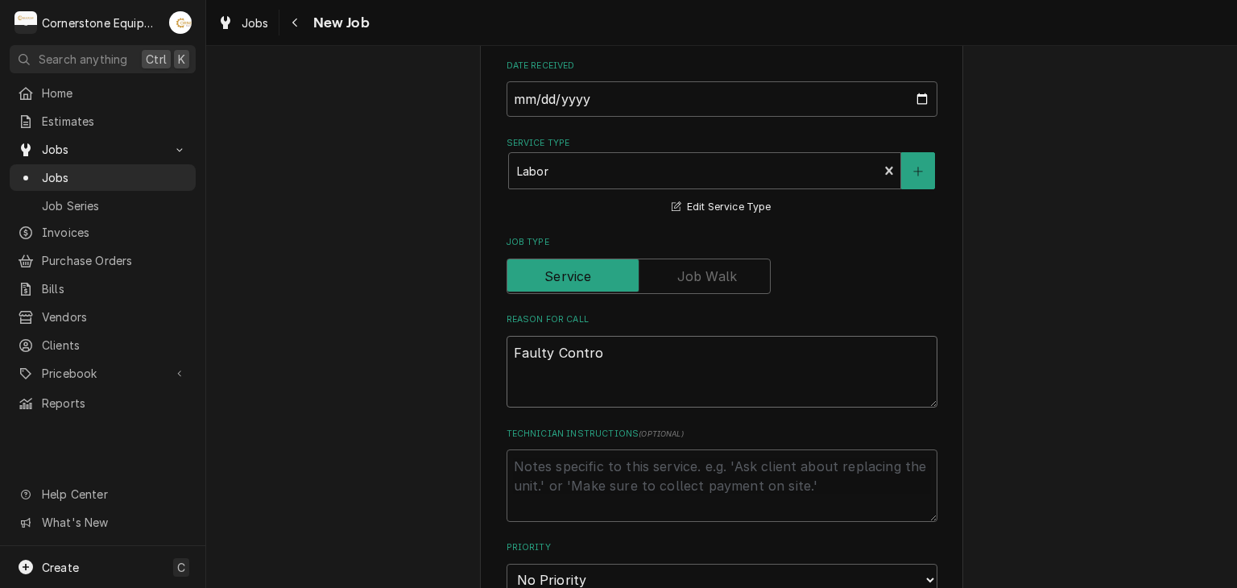
type textarea "x"
type textarea "Faulty Control"
type textarea "x"
type textarea "Faulty Control"
type textarea "x"
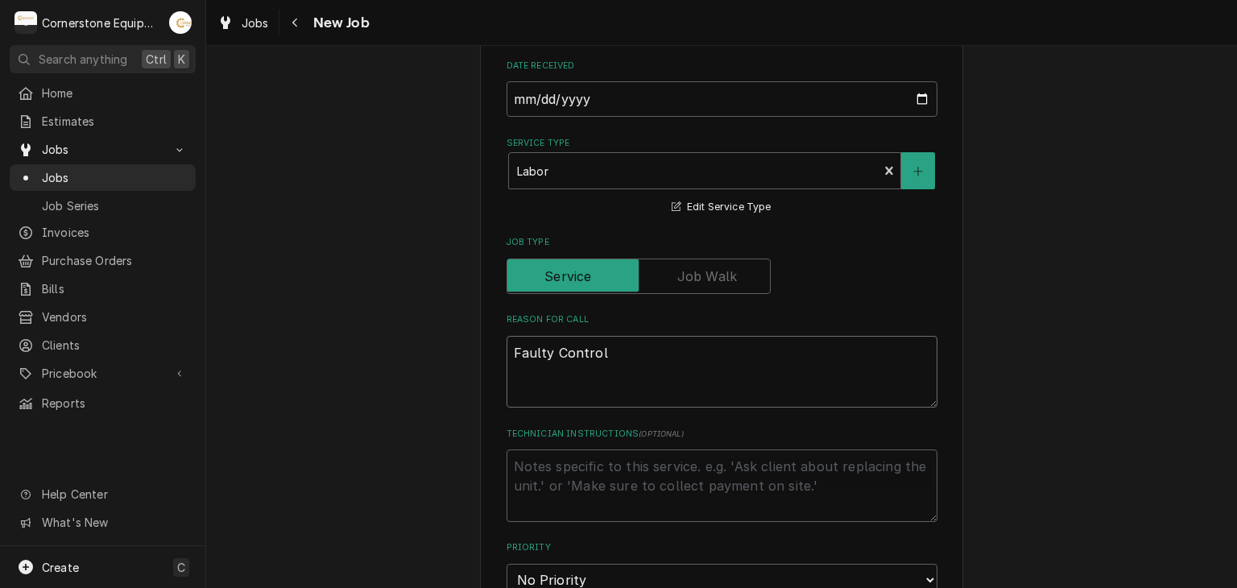
type textarea "Faulty Control U"
type textarea "x"
type textarea "Faulty Control UI"
type textarea "x"
type textarea "Faulty Control UI"
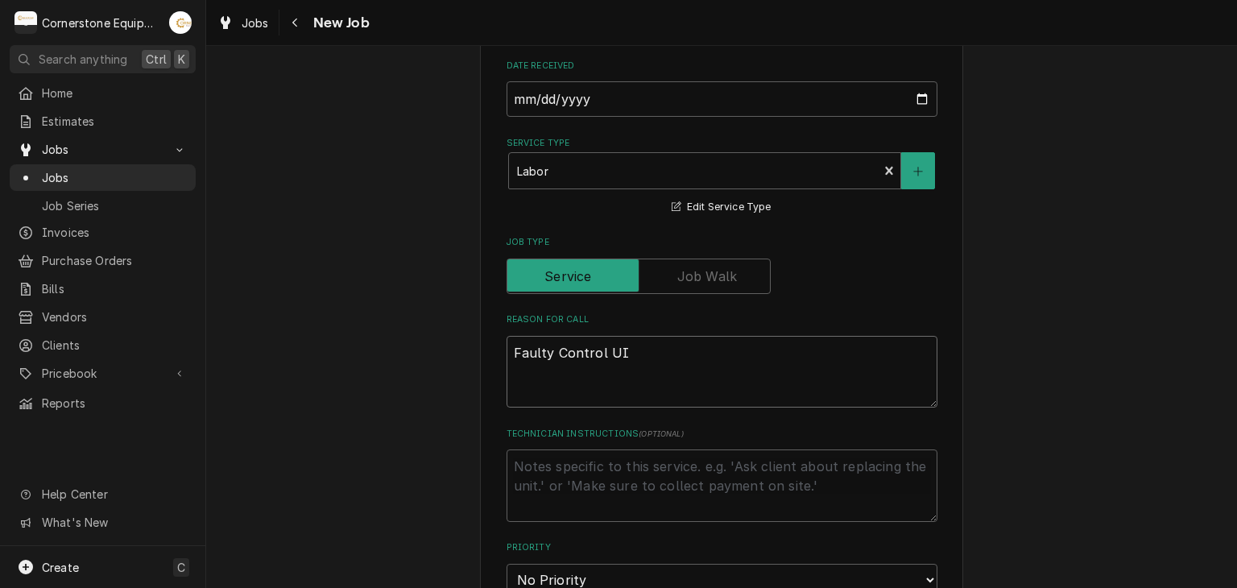
type textarea "x"
type textarea "Faulty Control UI a"
type textarea "x"
type textarea "Faulty Control UI an"
type textarea "x"
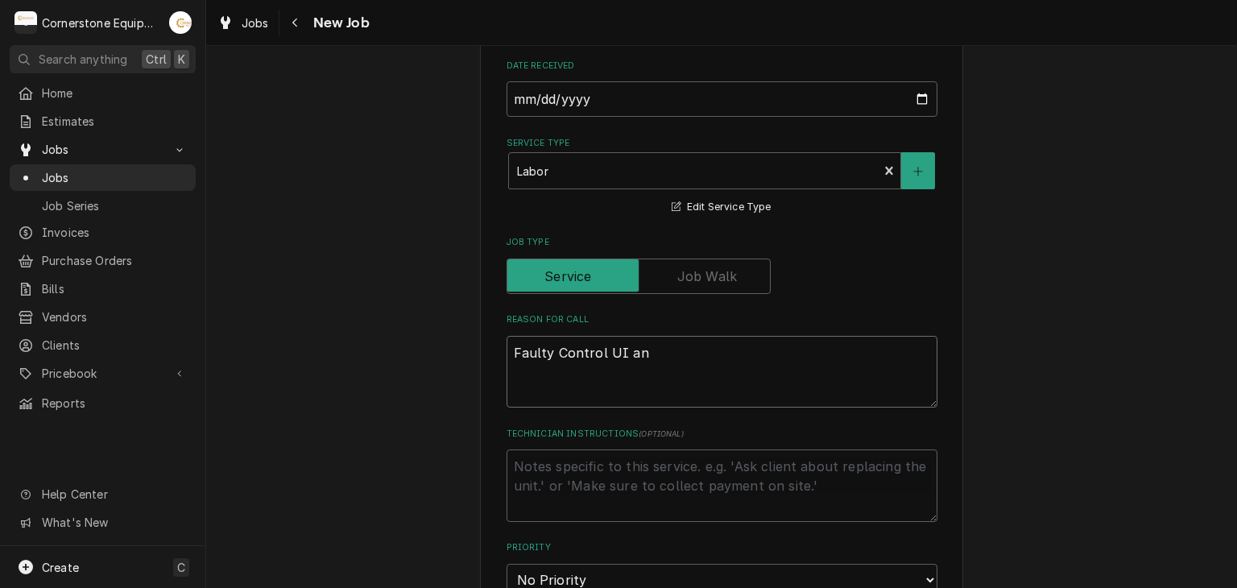
type textarea "Faulty Control UI and"
type textarea "x"
type textarea "Faulty Control UI and"
type textarea "x"
type textarea "Faulty Control UI and r"
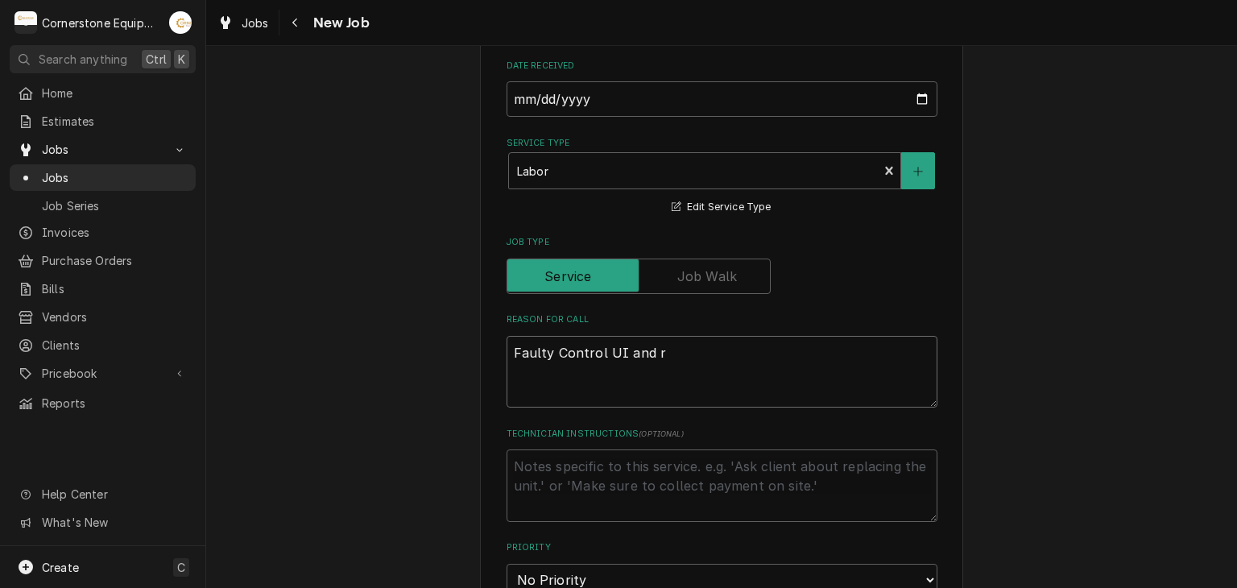
type textarea "x"
type textarea "Faulty Control UI and ri"
type textarea "x"
type textarea "Faulty Control UI and rib"
type textarea "x"
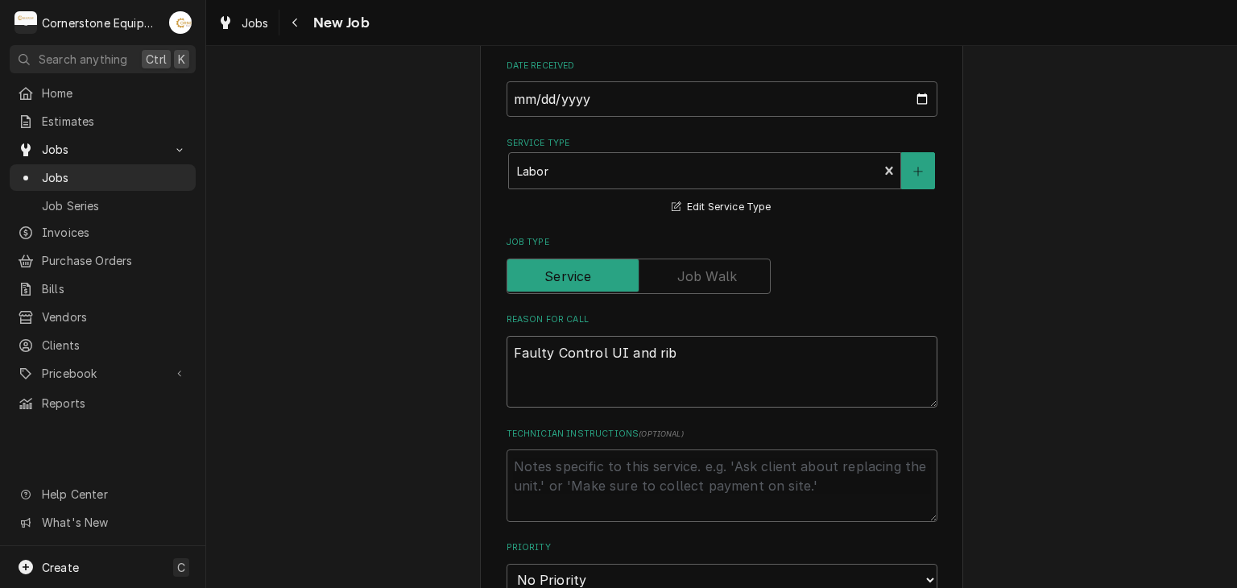
type textarea "Faulty Control UI and ribb"
type textarea "x"
type textarea "Faulty Control UI and ribbo"
type textarea "x"
type textarea "Faulty Control UI and ribbon"
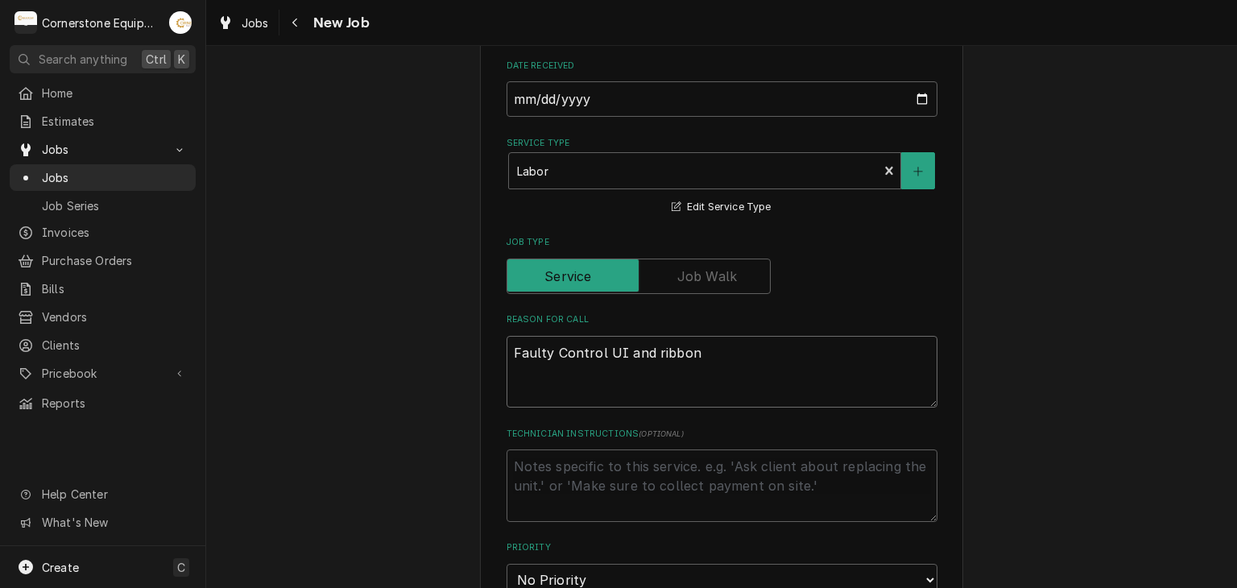
type textarea "x"
type textarea "Faulty Control UI and ribbon"
type textarea "x"
type textarea "Faulty Control UI and ribbon C"
type textarea "x"
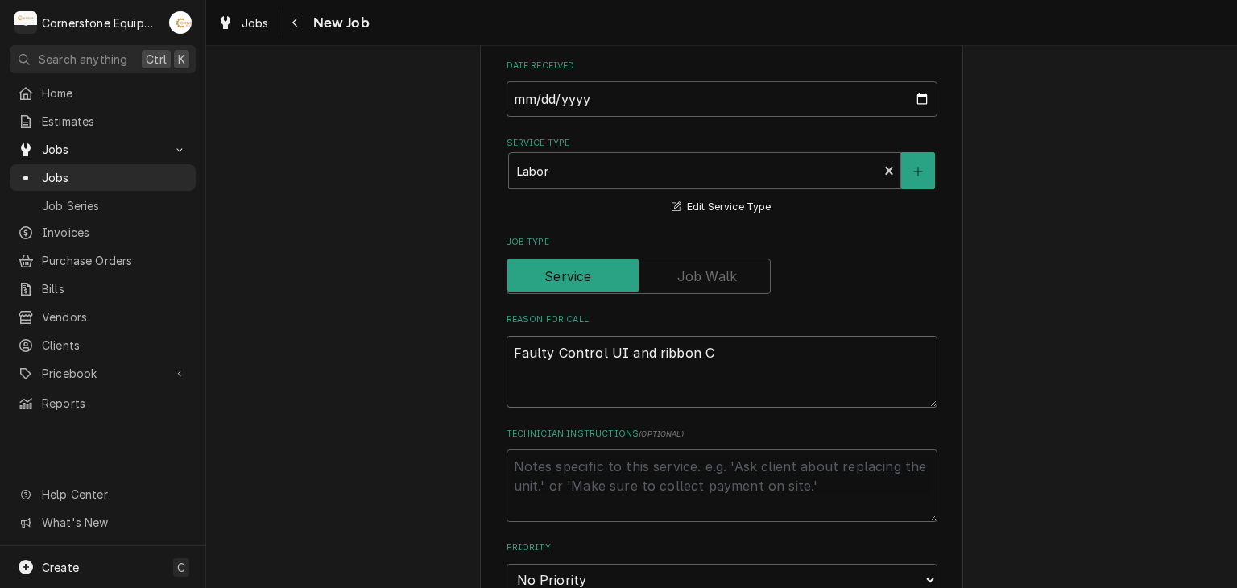
type textarea "Faulty Control UI and ribbon Ca"
type textarea "x"
type textarea "Faulty Control UI and ribbon Cab"
type textarea "x"
type textarea "Faulty Control UI and ribbon Cabl"
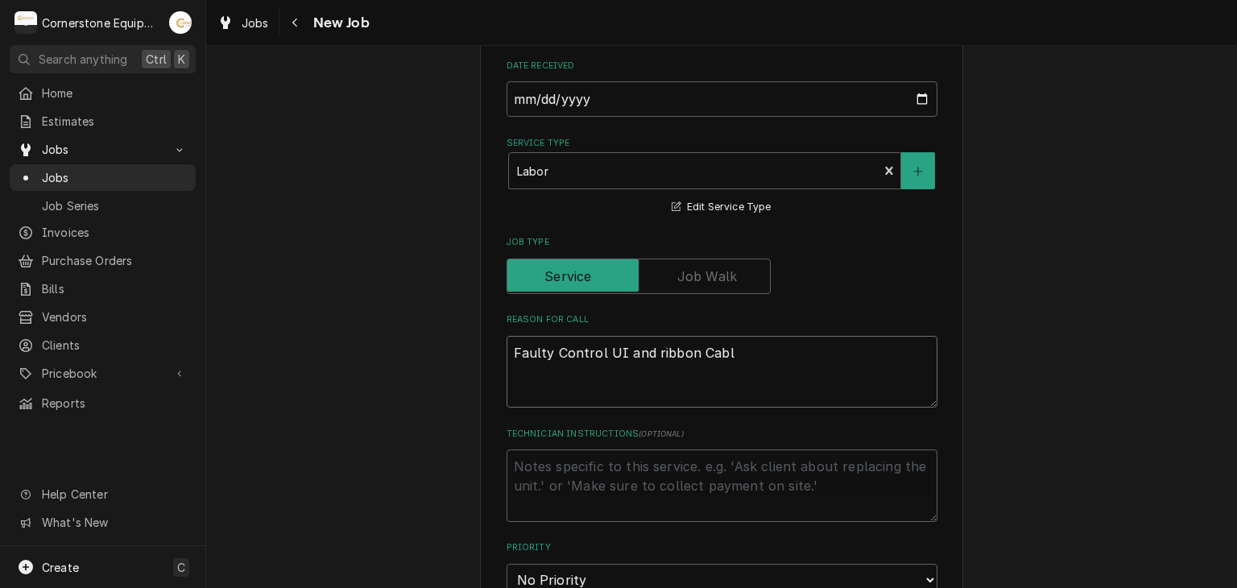
type textarea "x"
type textarea "Faulty Control UI and ribbon Cable"
type textarea "x"
type textarea "Faulty Control UI and ribbon Cable."
click at [652, 349] on textarea "Faulty Control UI and ribbon Cable." at bounding box center [722, 372] width 431 height 73
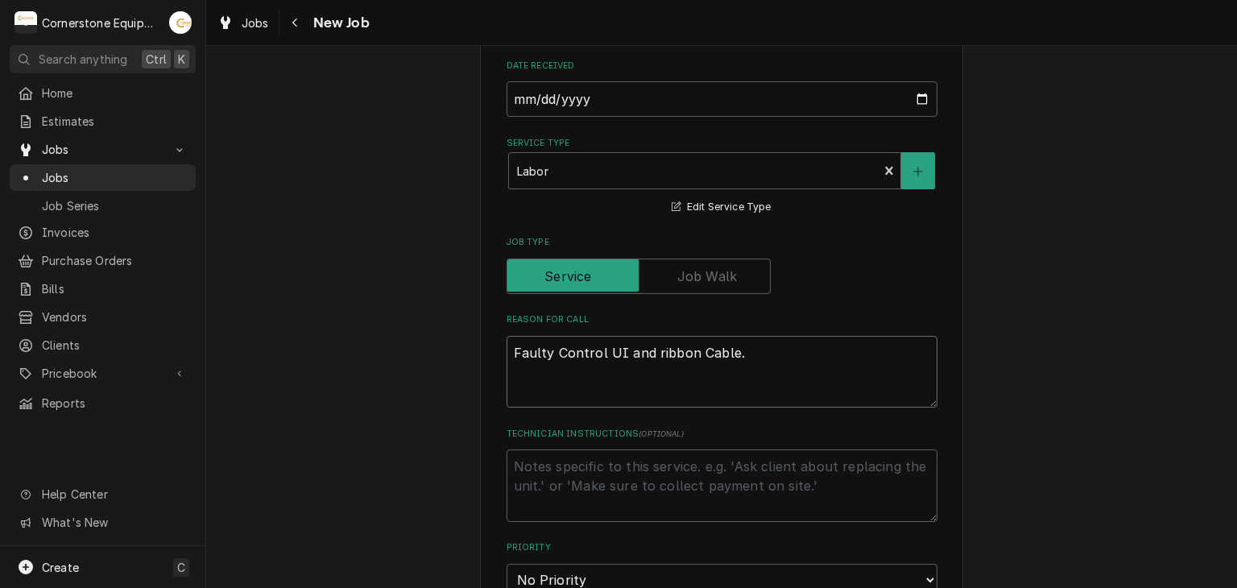
type textarea "x"
type textarea "Faulty Control UI and ibbon Cable."
type textarea "x"
type textarea "Faulty Control UI and Ribbon Cable."
type textarea "x"
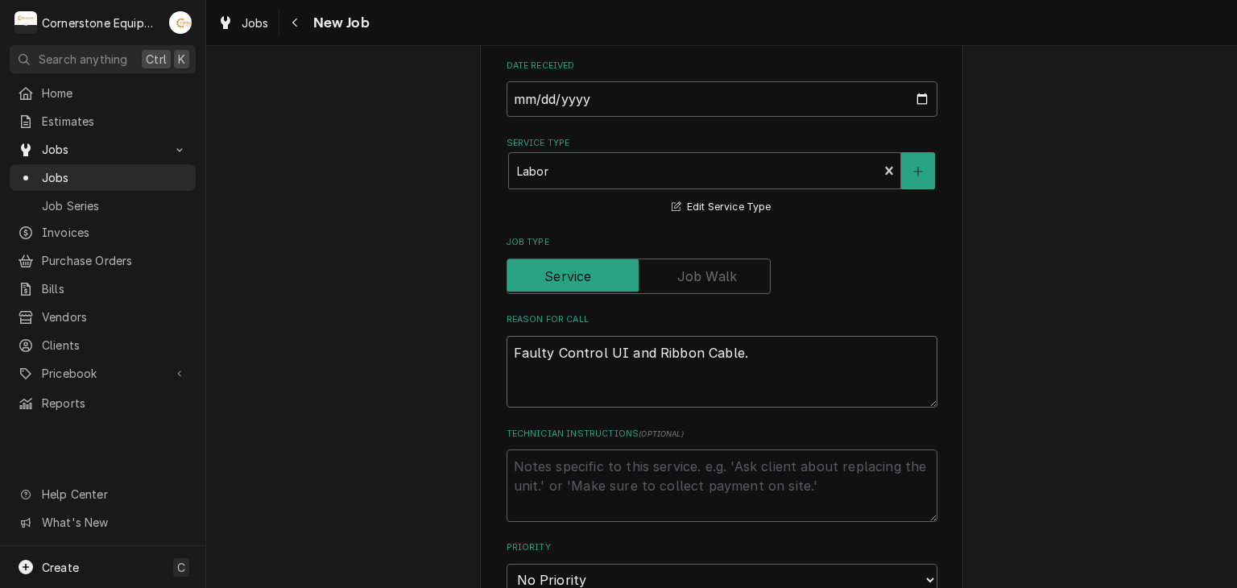
scroll to position [967, 0]
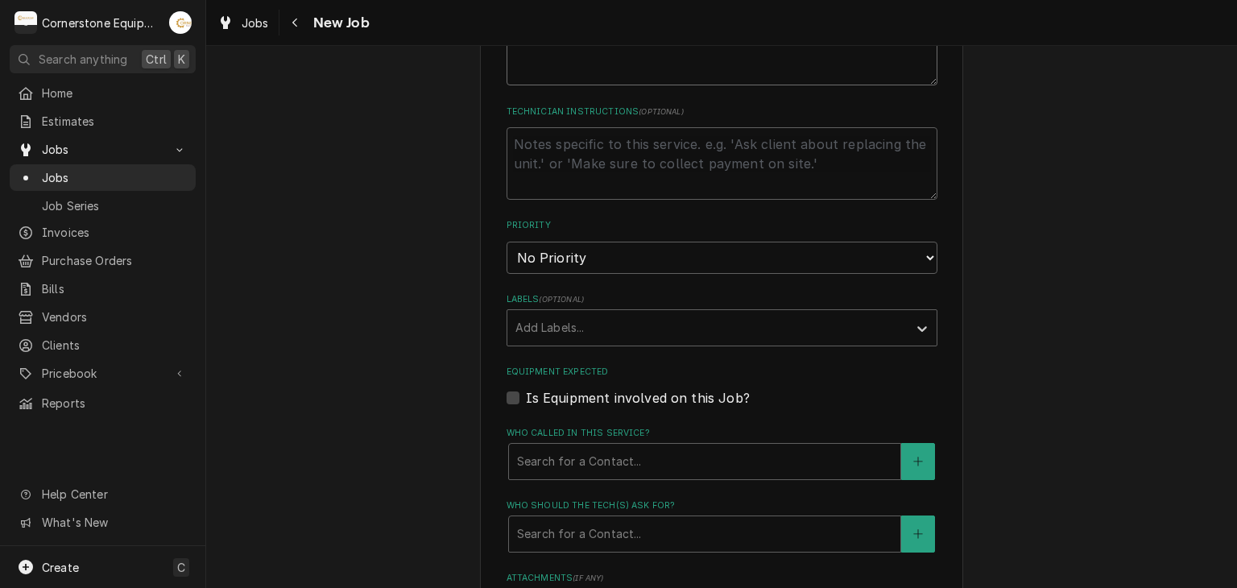
type textarea "Faulty Control UI and Ribbon Cable."
click at [606, 252] on select "No Priority Urgent High Medium Low" at bounding box center [722, 258] width 431 height 32
select select "1"
click at [507, 242] on select "No Priority Urgent High Medium Low" at bounding box center [722, 258] width 431 height 32
type textarea "x"
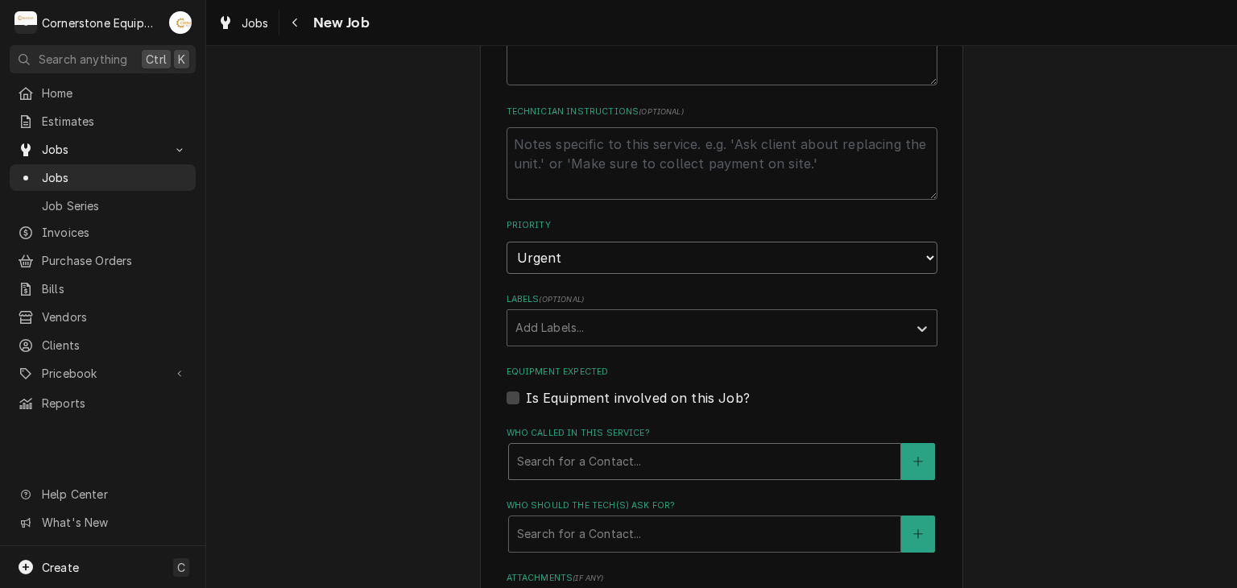
scroll to position [1289, 0]
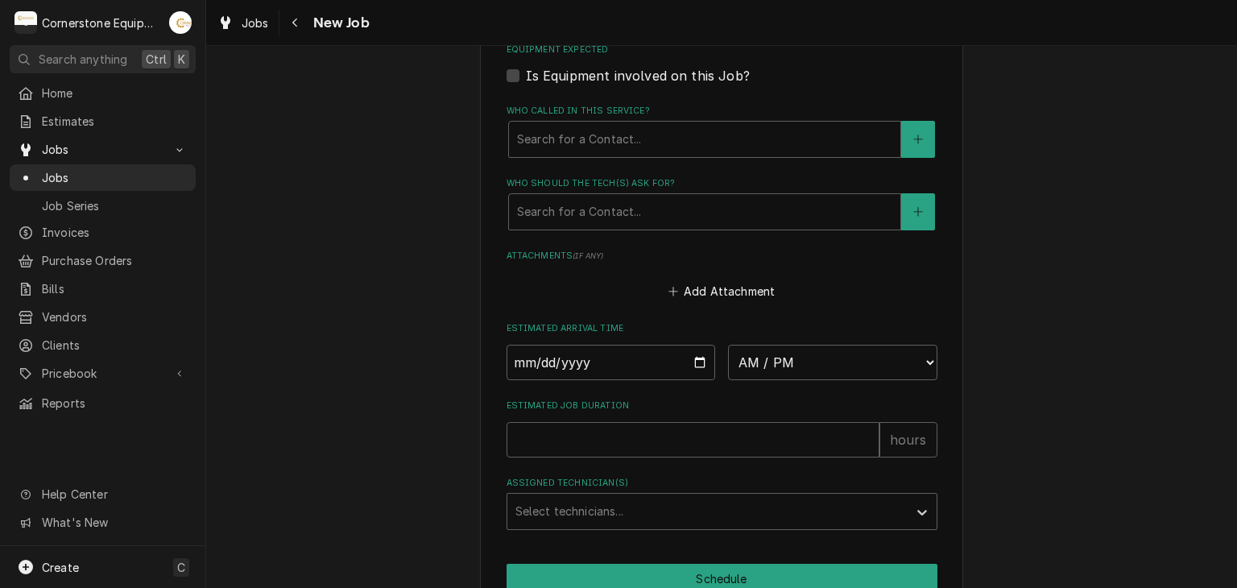
click at [599, 70] on label "Is Equipment involved on this Job?" at bounding box center [638, 75] width 224 height 19
click at [599, 70] on input "Equipment Expected" at bounding box center [741, 83] width 431 height 35
checkbox input "true"
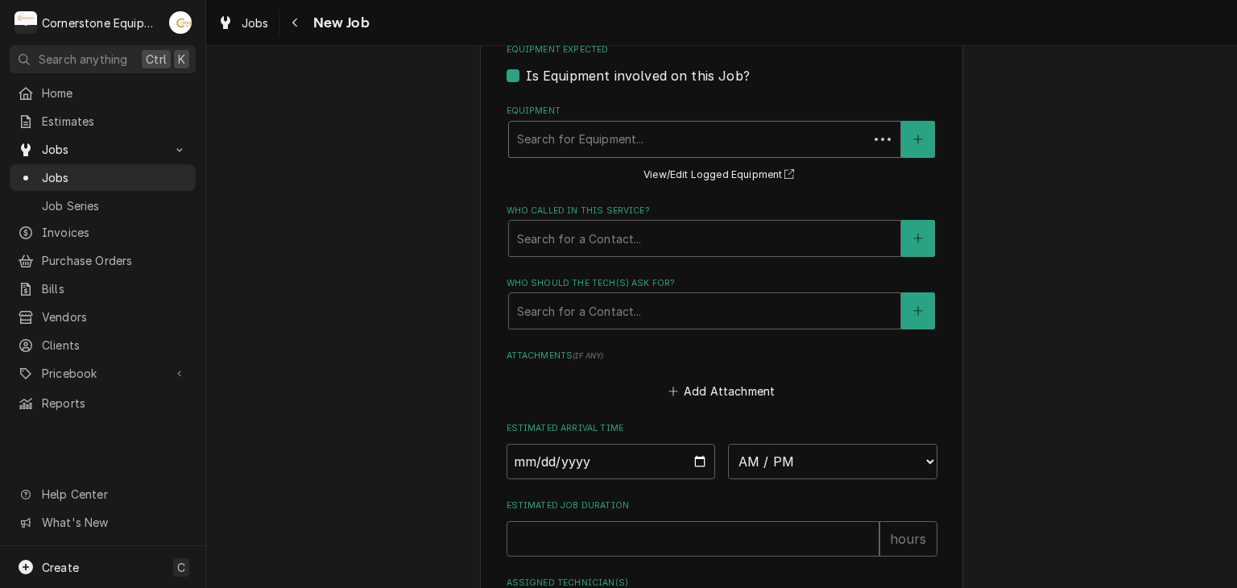
click at [612, 137] on div "Equipment" at bounding box center [688, 139] width 343 height 29
type textarea "x"
click at [649, 135] on div "Equipment" at bounding box center [704, 139] width 375 height 29
click at [679, 68] on label "Is Equipment involved on this Job?" at bounding box center [638, 75] width 224 height 19
click at [679, 68] on input "Equipment Expected" at bounding box center [741, 83] width 431 height 35
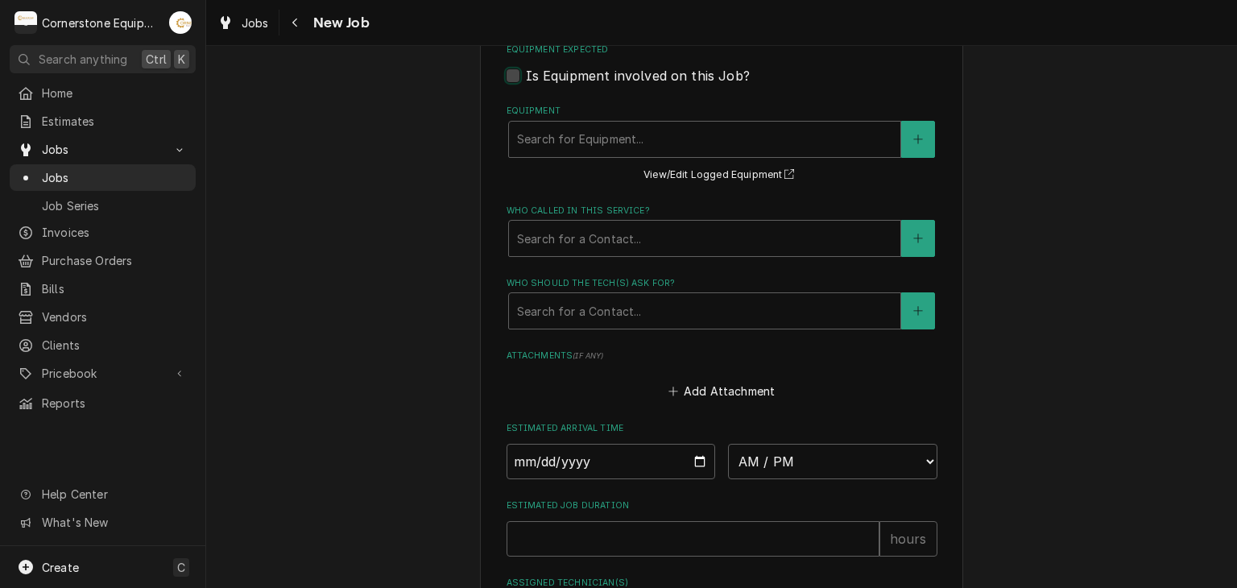
checkbox input "false"
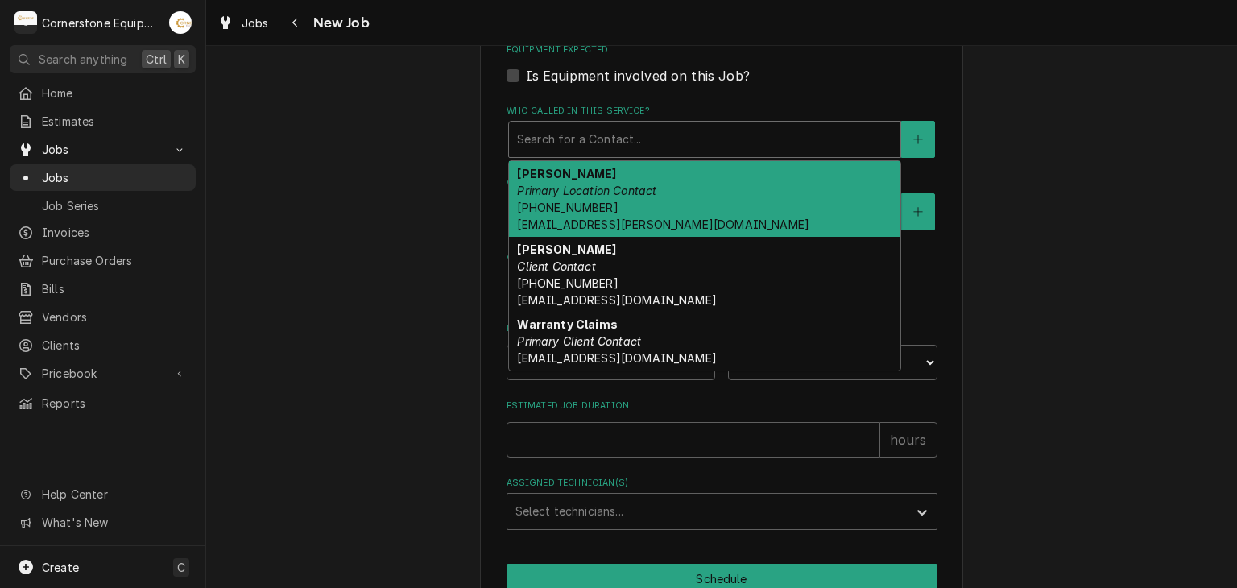
click at [635, 143] on div "Who called in this service?" at bounding box center [704, 139] width 375 height 29
click at [635, 191] on em "Primary Location Contact" at bounding box center [586, 191] width 139 height 14
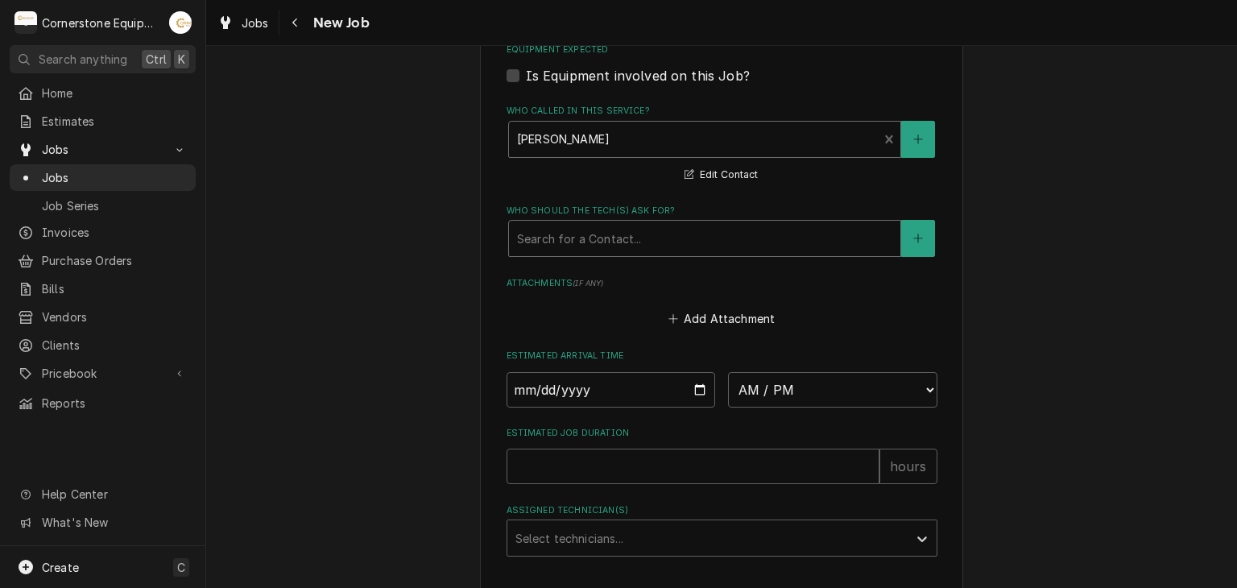
click at [634, 226] on div "Who should the tech(s) ask for?" at bounding box center [704, 238] width 375 height 29
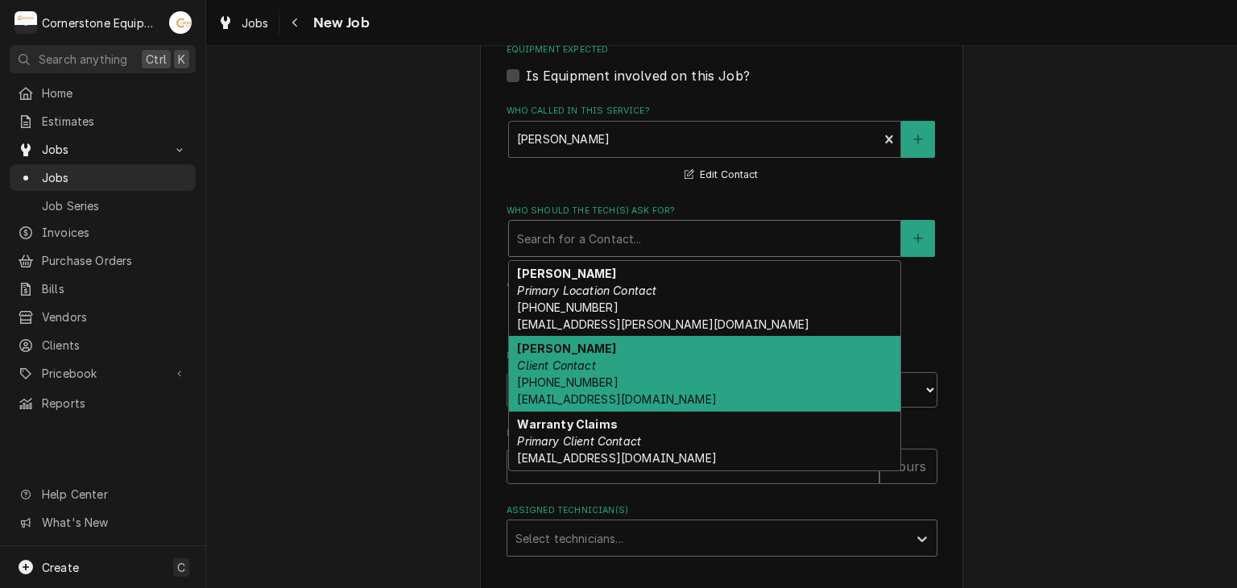
click at [614, 385] on div "Eddie Green Client Contact (877) 482-7238 serviceplus@trinitywarranty.com" at bounding box center [705, 374] width 392 height 76
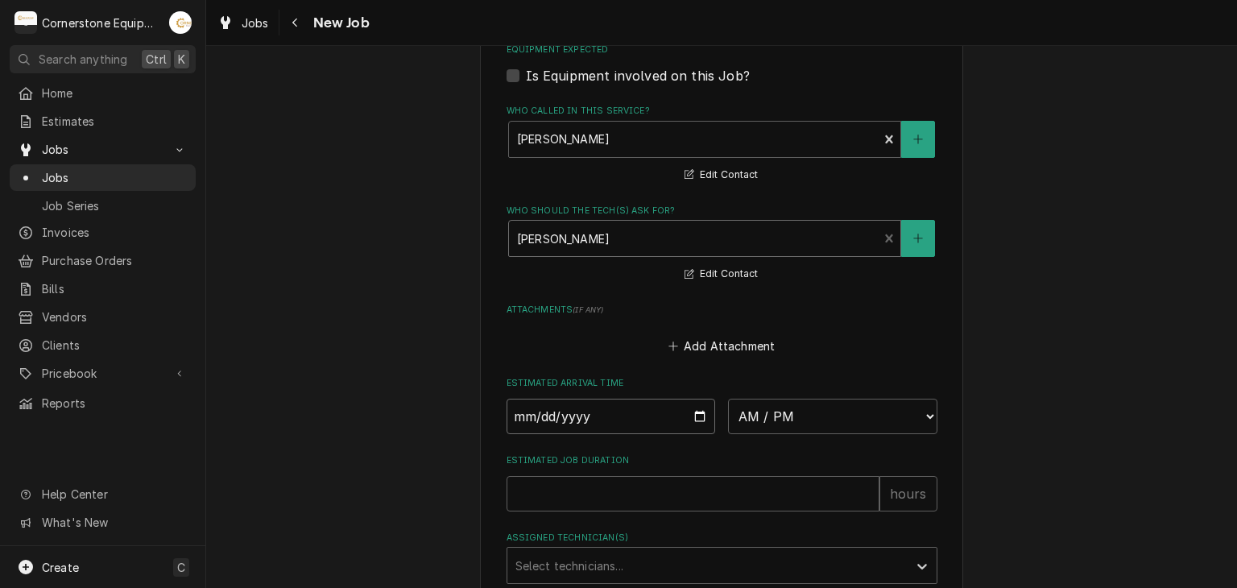
click at [699, 411] on input "Date" at bounding box center [611, 416] width 209 height 35
type textarea "x"
type input "[DATE]"
click at [772, 426] on select "AM / PM 6:00 AM 6:15 AM 6:30 AM 6:45 AM 7:00 AM 7:15 AM 7:30 AM 7:45 AM 8:00 AM…" at bounding box center [832, 416] width 209 height 35
type textarea "x"
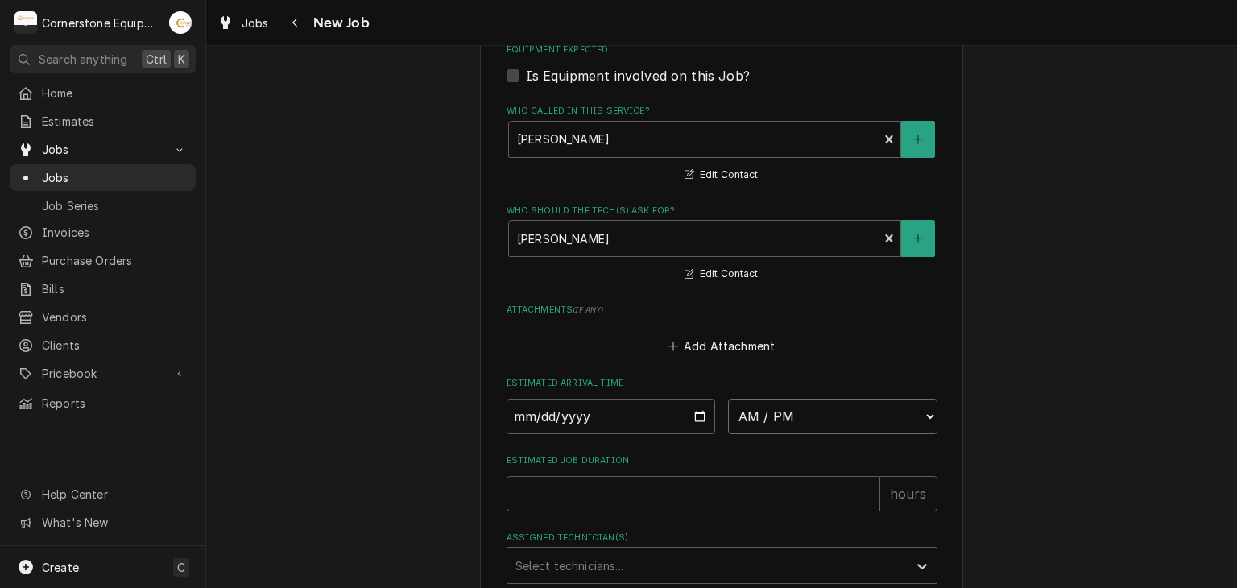
select select "08:00:00"
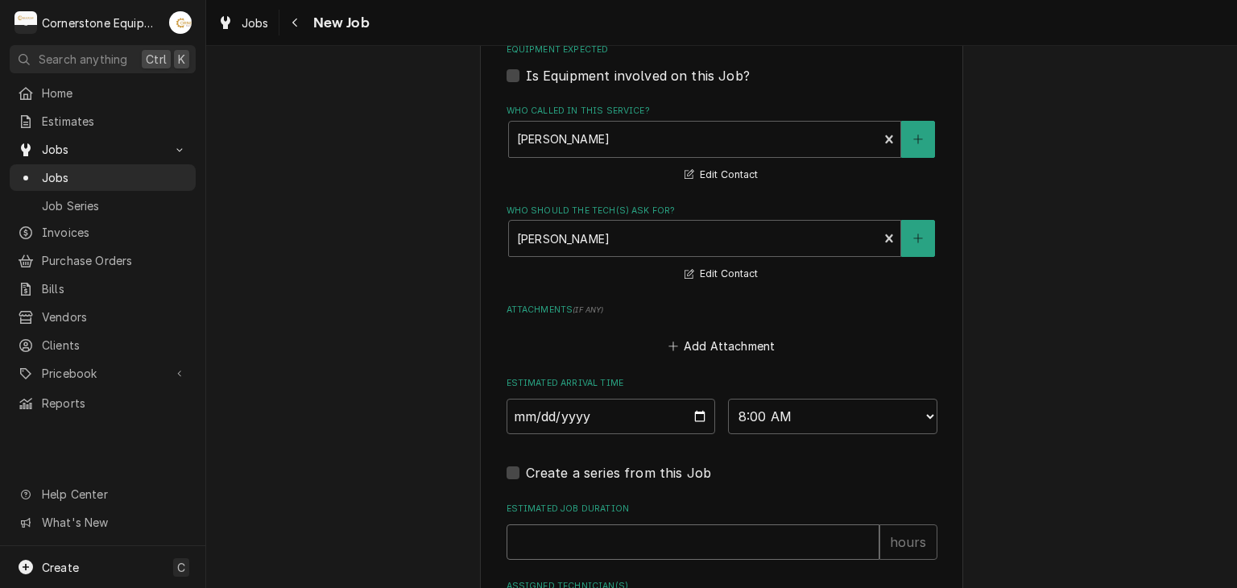
click at [587, 529] on input "Estimated Job Duration" at bounding box center [693, 541] width 373 height 35
type textarea "x"
type input "2"
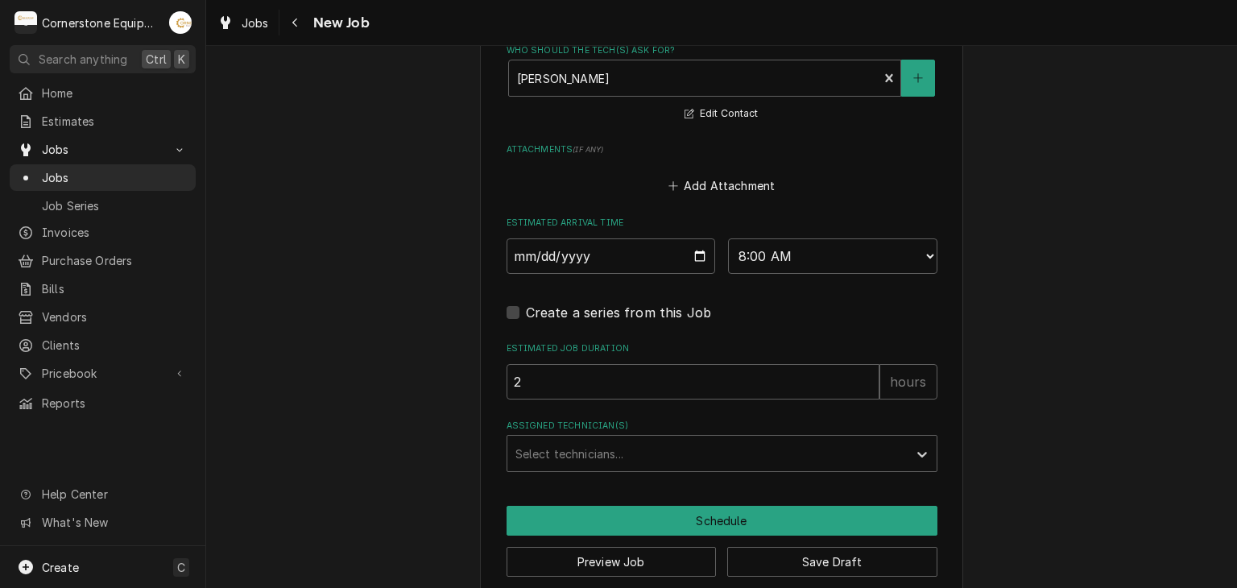
scroll to position [1467, 0]
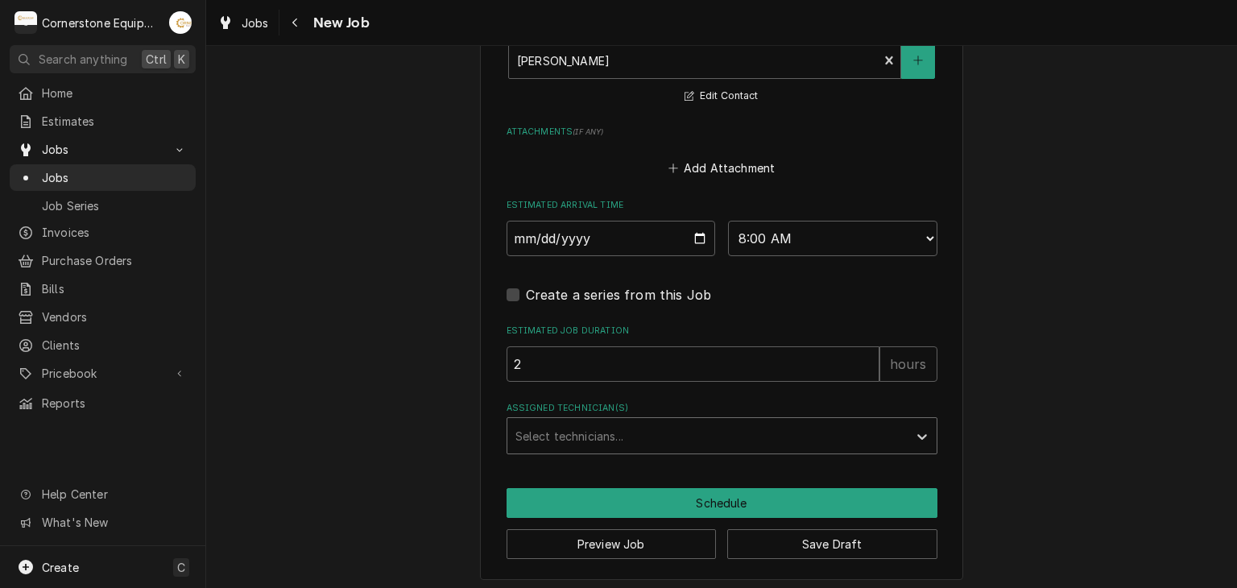
click at [571, 430] on div "Assigned Technician(s)" at bounding box center [708, 435] width 384 height 29
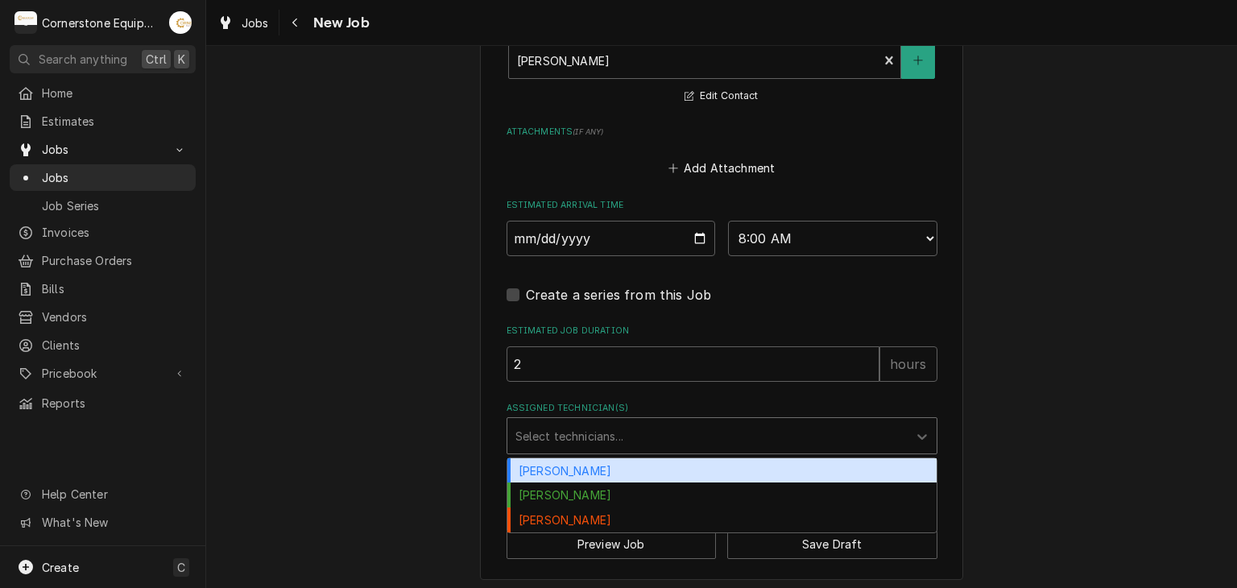
click at [565, 466] on div "[PERSON_NAME]" at bounding box center [722, 470] width 429 height 25
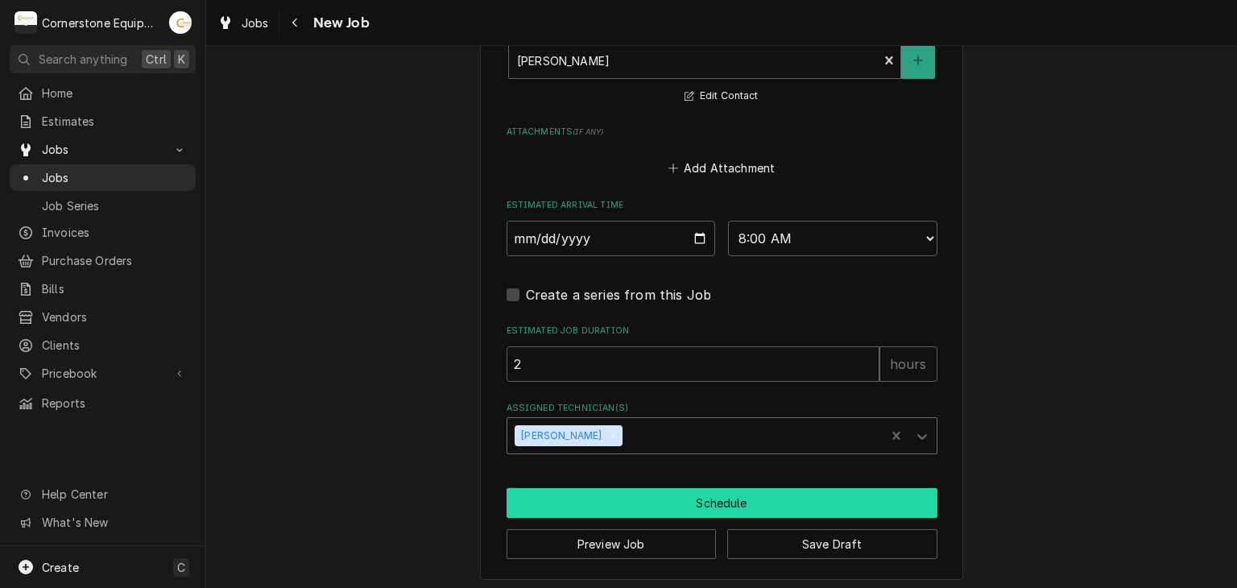
click at [575, 504] on button "Schedule" at bounding box center [722, 503] width 431 height 30
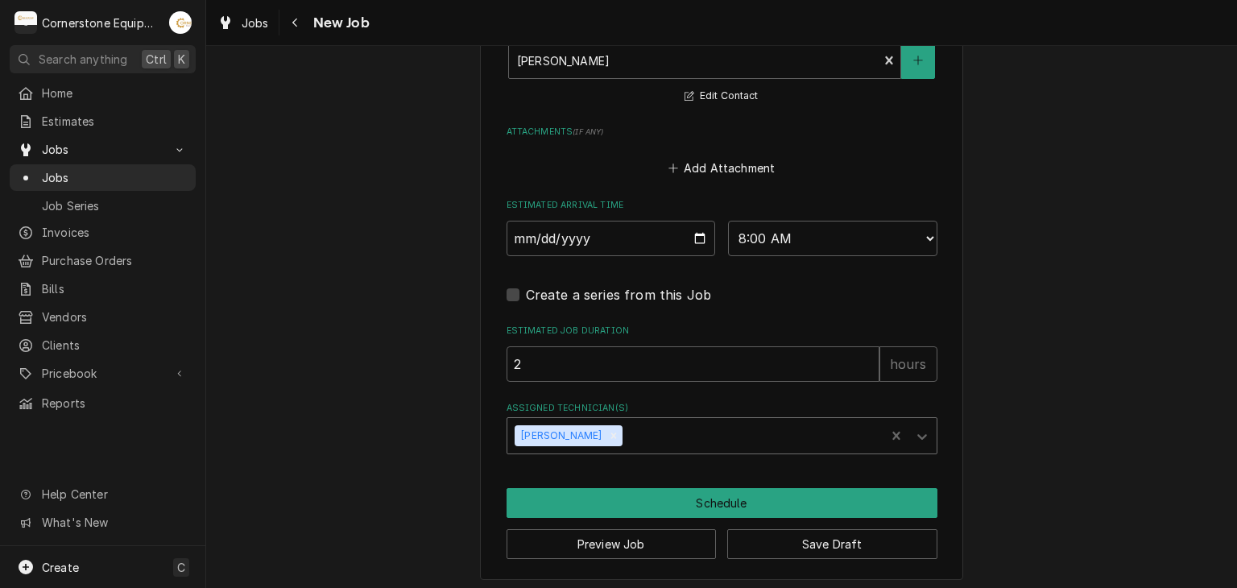
scroll to position [1453, 0]
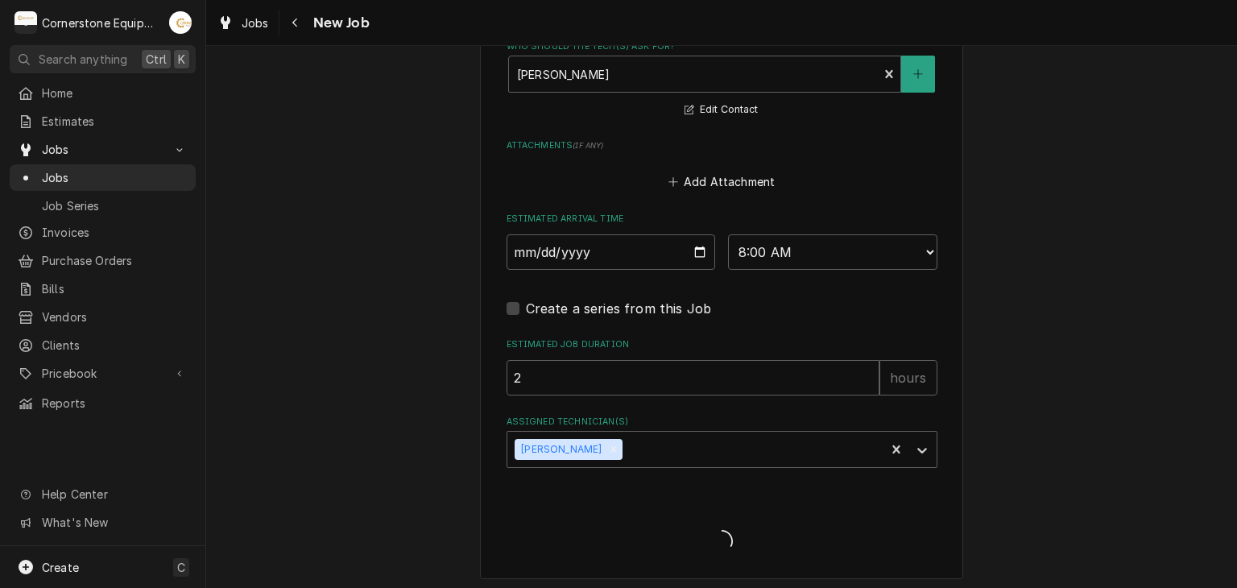
type textarea "x"
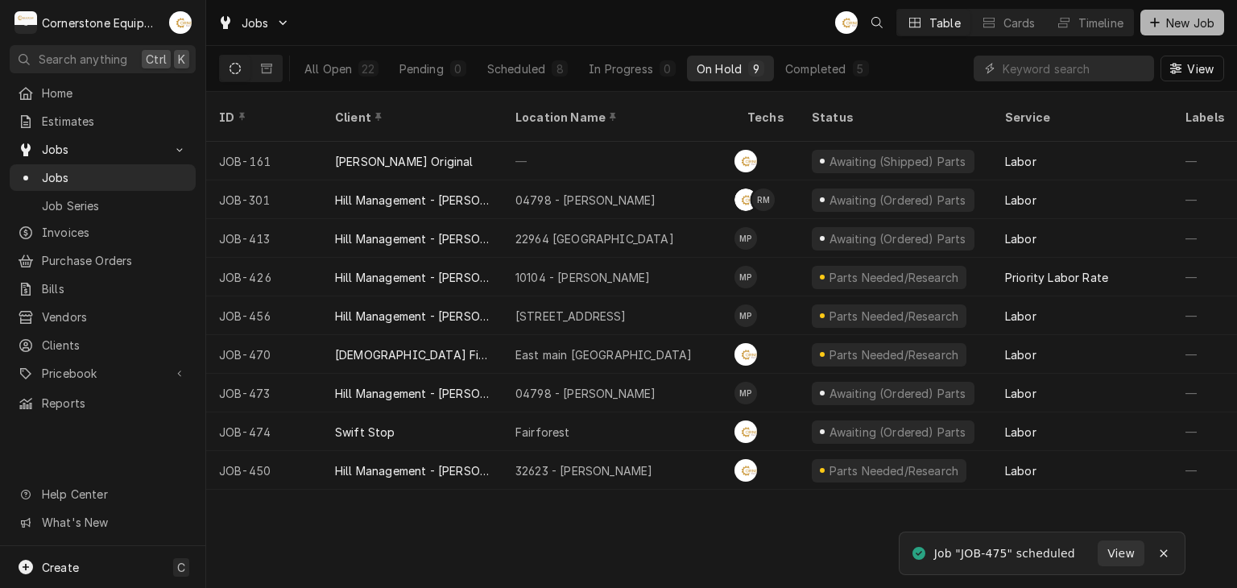
click at [1163, 25] on span "New Job" at bounding box center [1190, 23] width 55 height 17
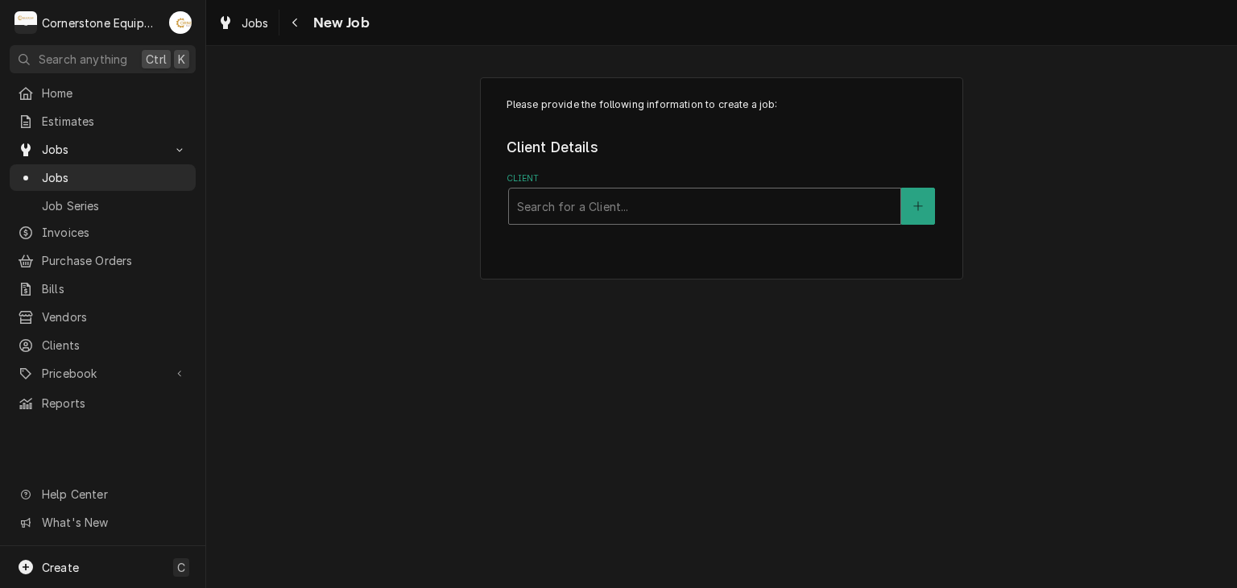
click at [691, 204] on div "Client" at bounding box center [704, 206] width 375 height 29
type input "tr"
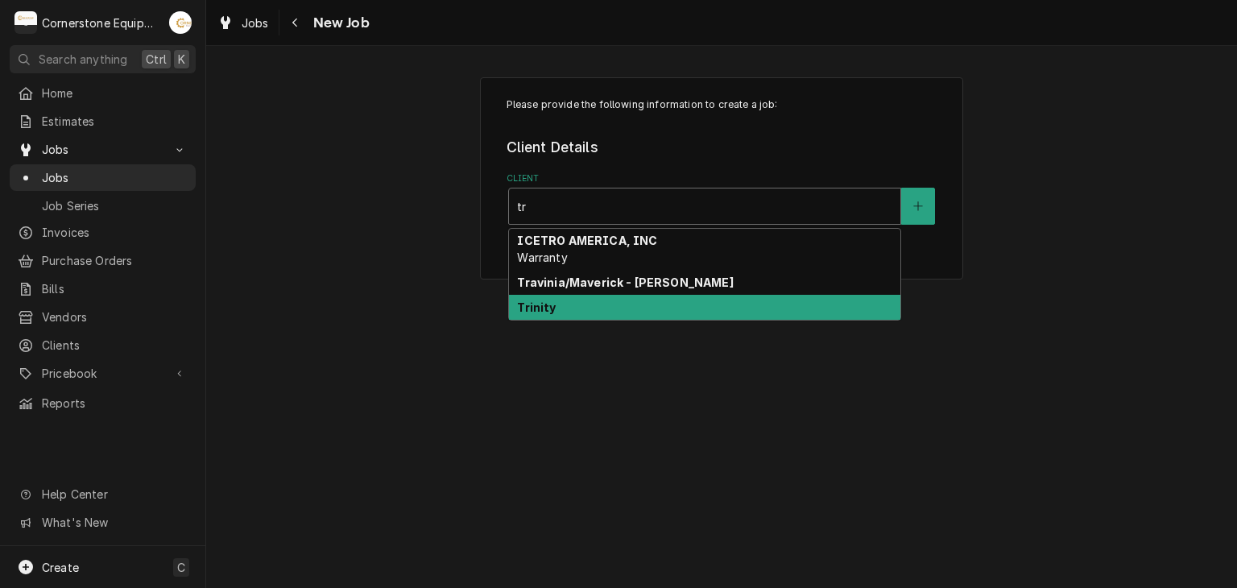
click at [584, 300] on div "Trinity" at bounding box center [705, 307] width 392 height 25
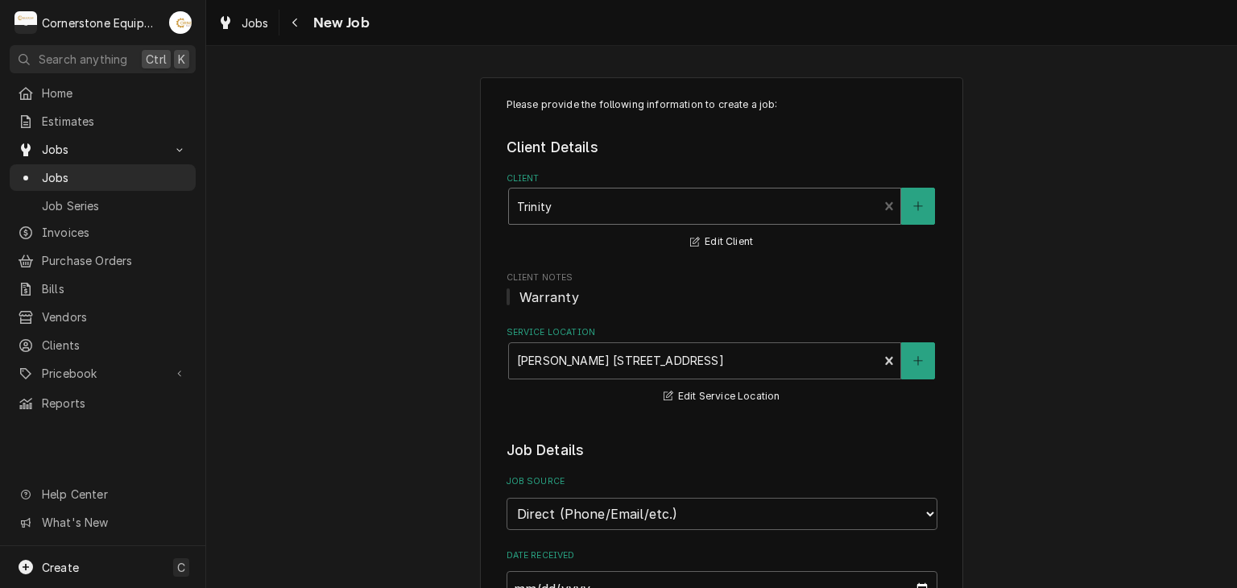
type textarea "x"
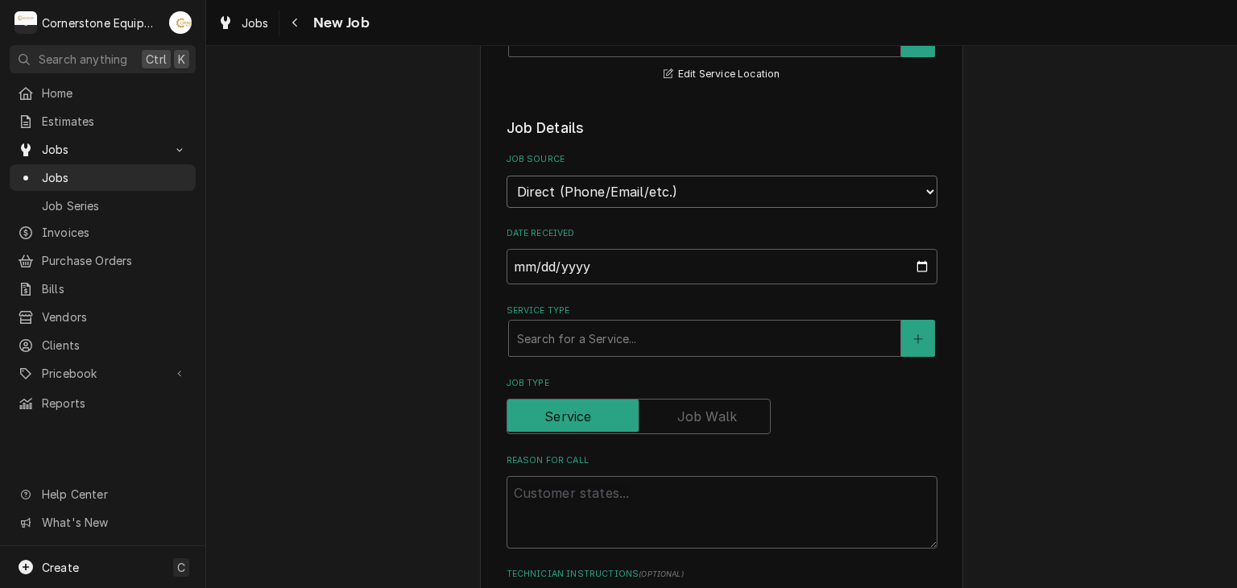
click at [599, 193] on select "Direct (Phone/Email/etc.) Other" at bounding box center [722, 192] width 431 height 32
select select "100"
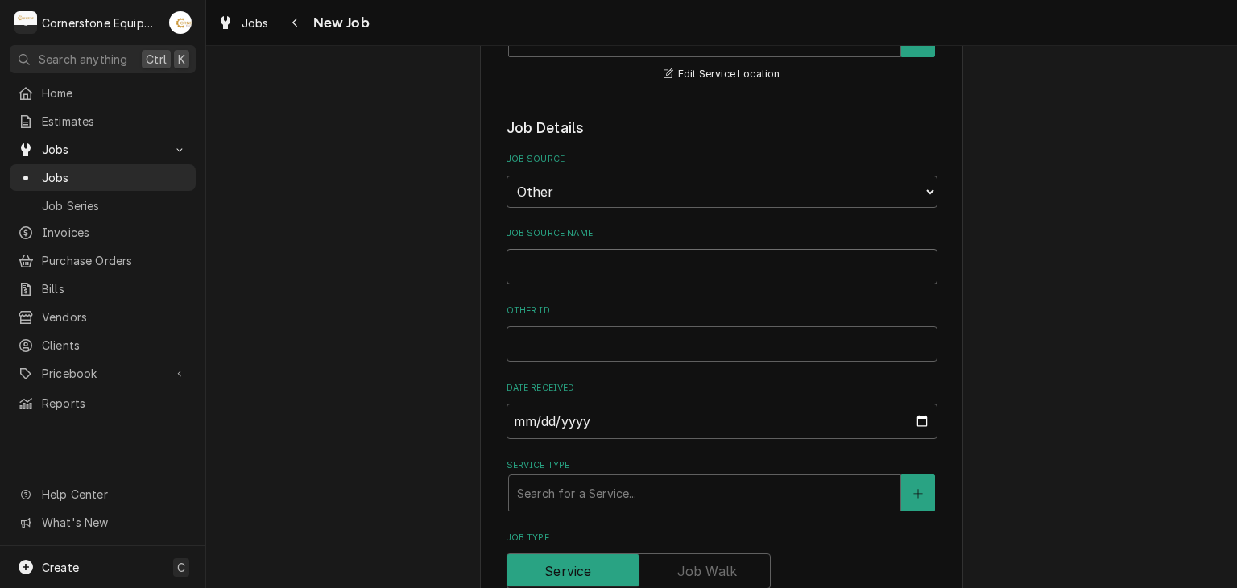
click at [572, 270] on input "Job Source Name" at bounding box center [722, 266] width 431 height 35
type textarea "x"
type input "A"
type textarea "x"
type input "Au"
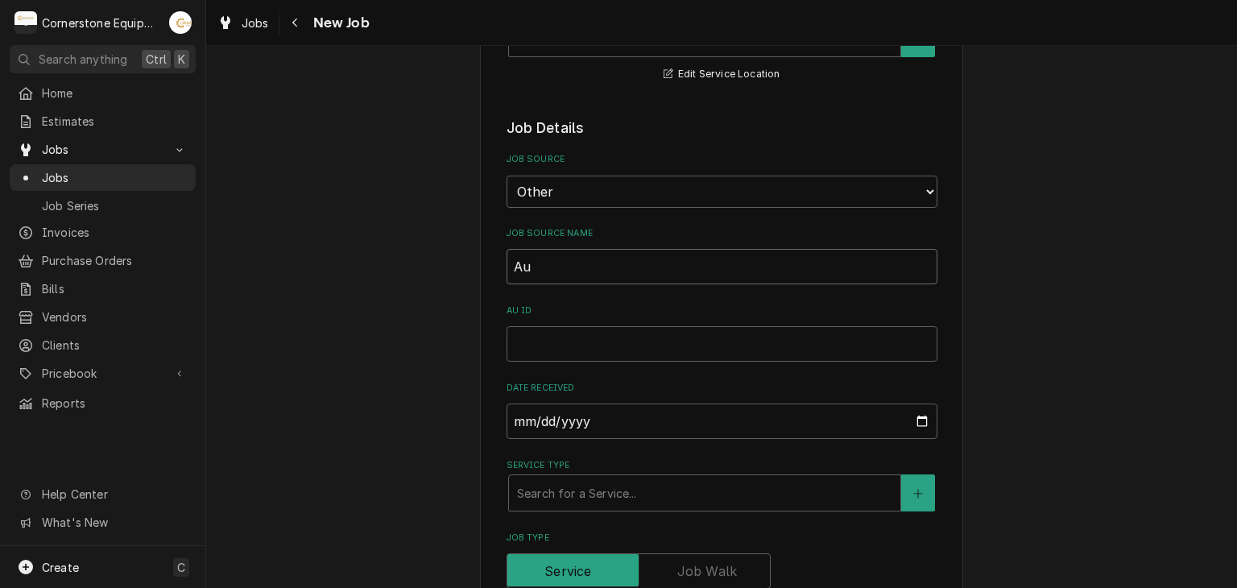
type textarea "x"
type input "Aut"
type textarea "x"
type input "Auth"
type textarea "x"
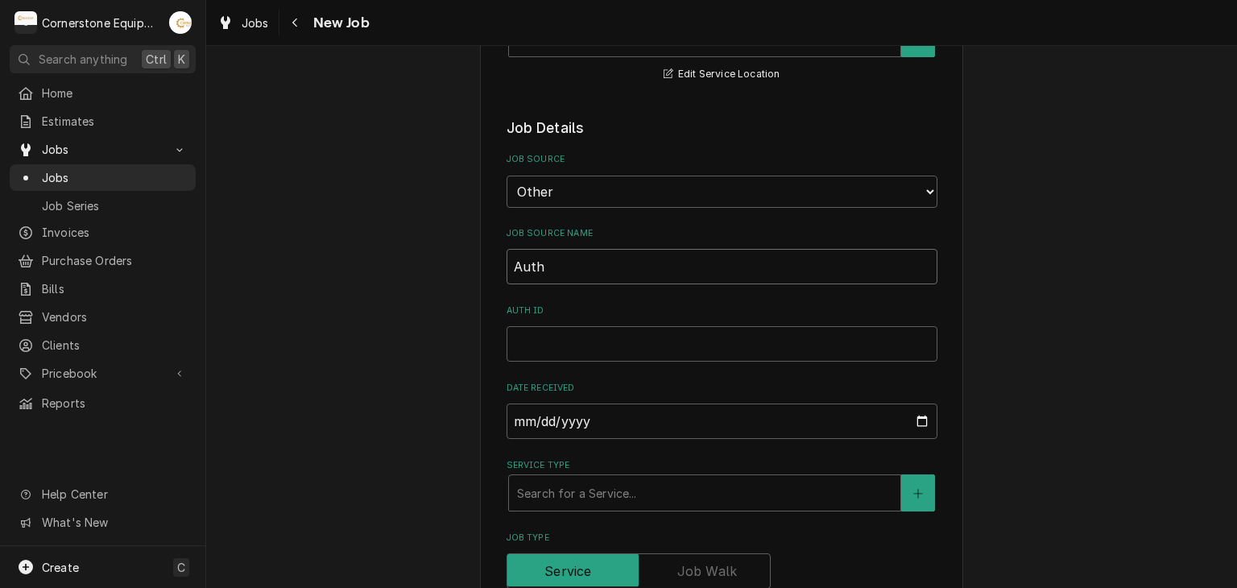
type input "Autho"
type textarea "x"
type input "Author"
type textarea "x"
type input "Authori"
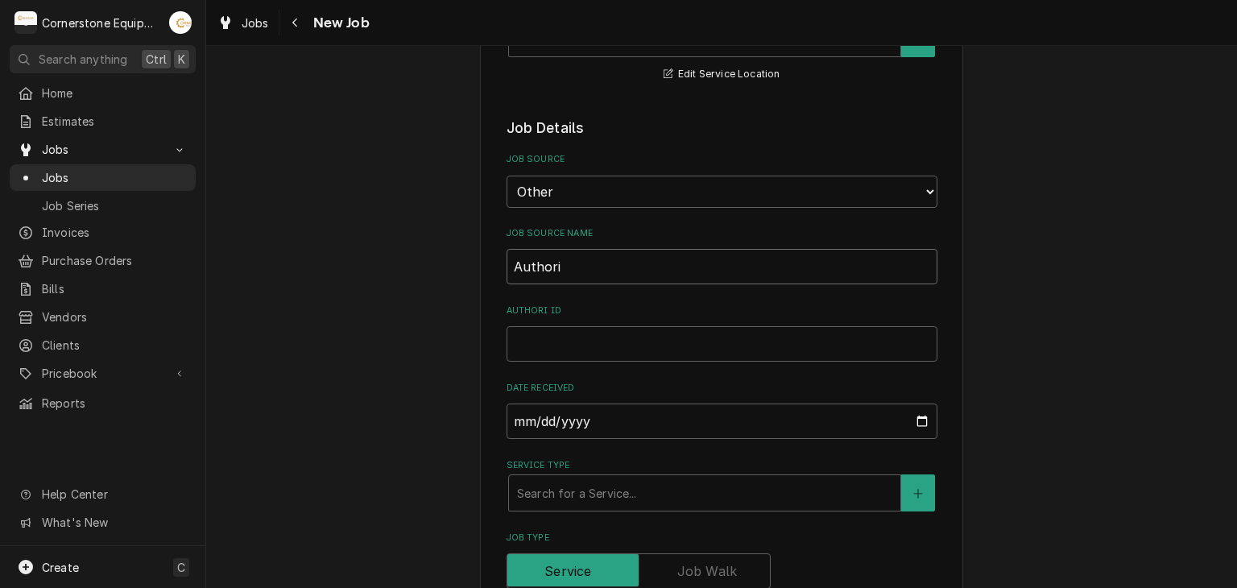
type textarea "x"
type input "Authoriz"
type textarea "x"
type input "Authoriza"
type textarea "x"
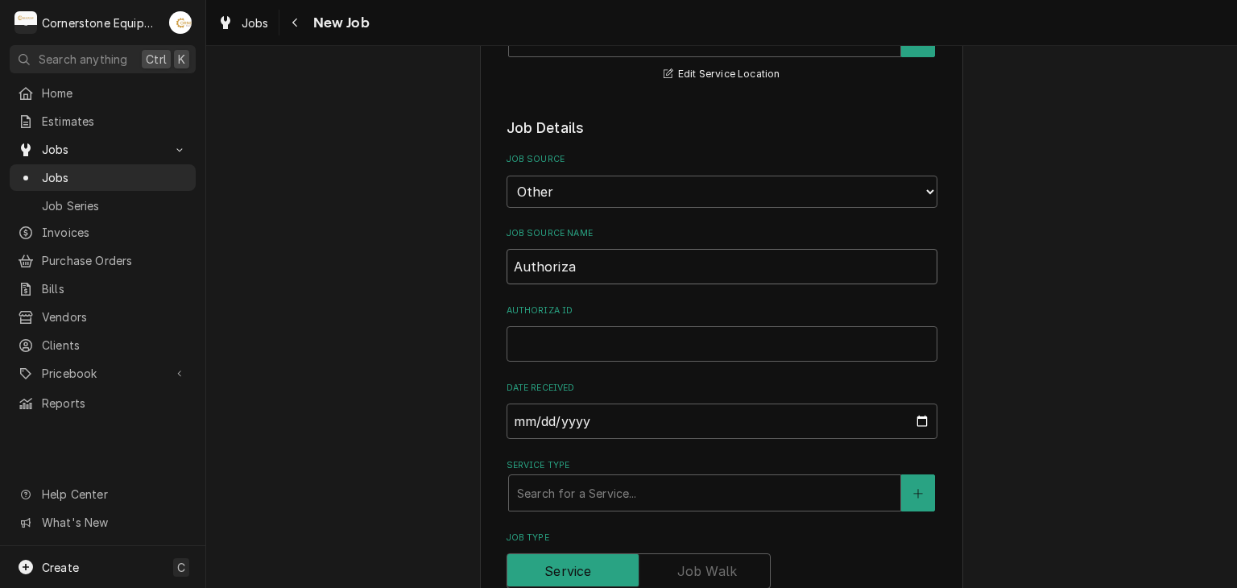
type input "Authorizat"
type textarea "x"
type input "Authorizati"
type textarea "x"
type input "Authorizatio"
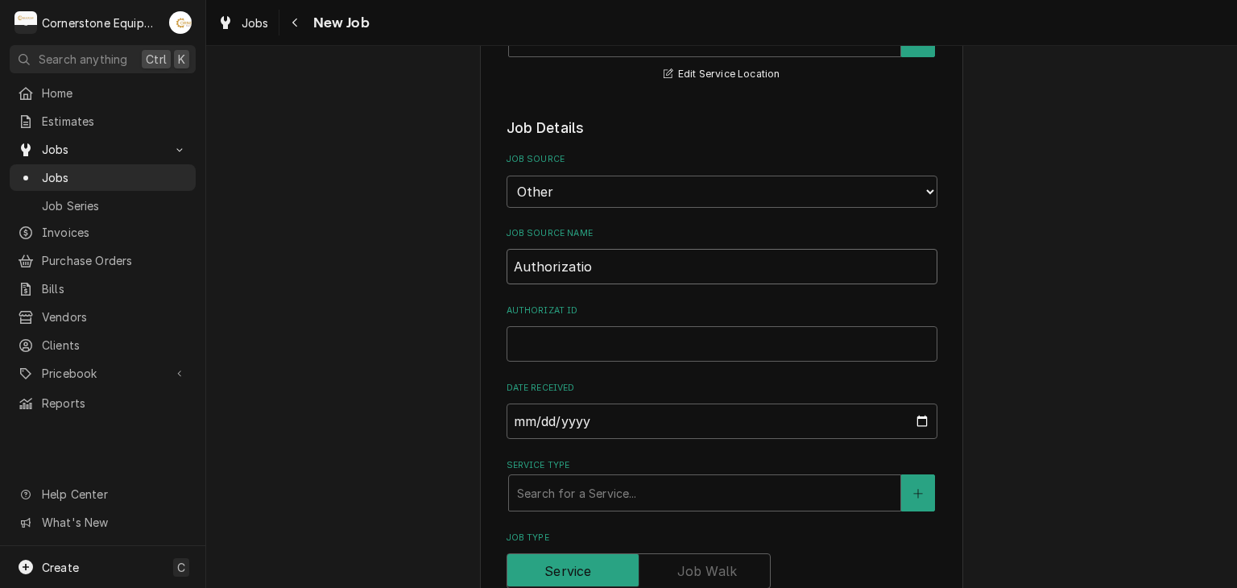
type textarea "x"
type input "Authorization"
type textarea "x"
type input "Authorization"
type textarea "x"
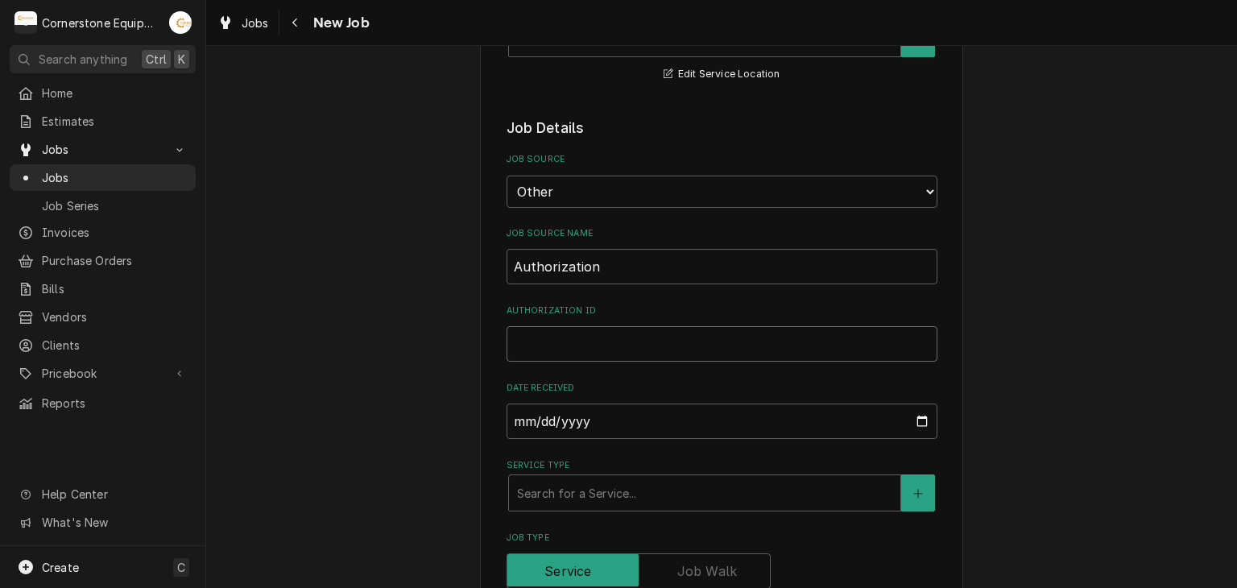
type input "e"
type textarea "x"
type input "E"
type textarea "x"
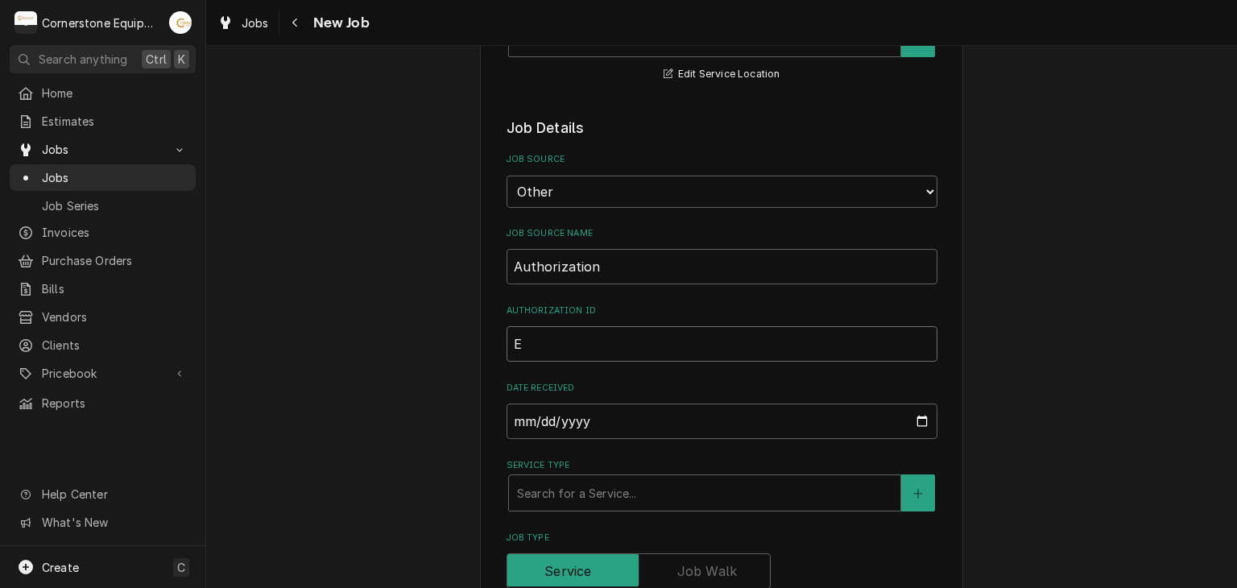
type input "E0"
type textarea "x"
type input "E09"
type textarea "x"
type input "E092"
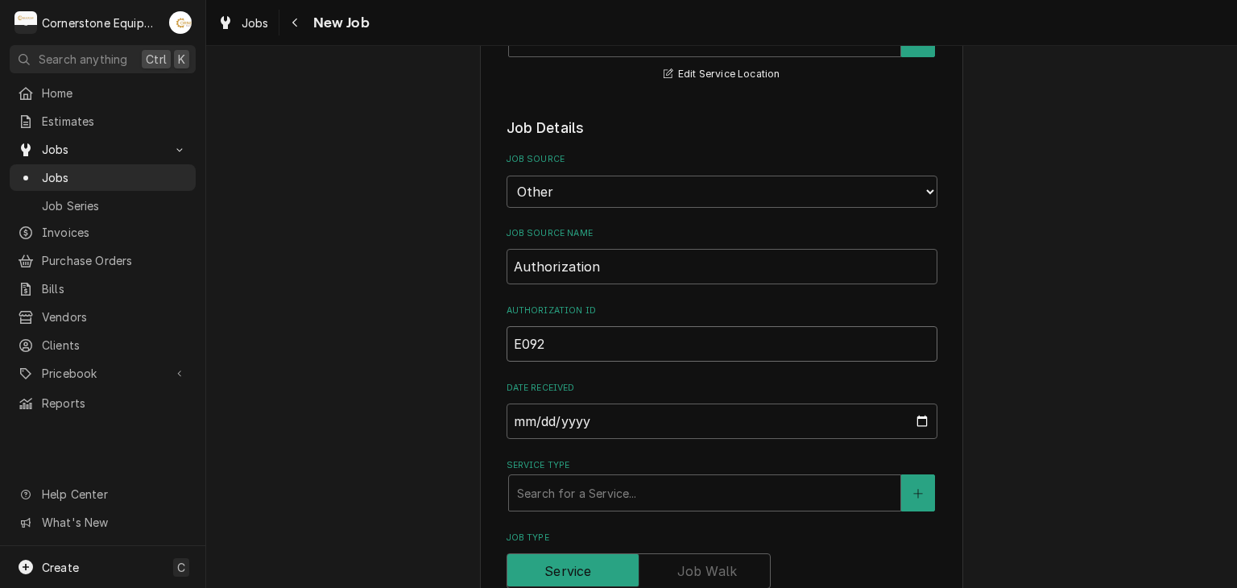
type textarea "x"
type input "E0929"
type textarea "x"
type input "E09292"
type textarea "x"
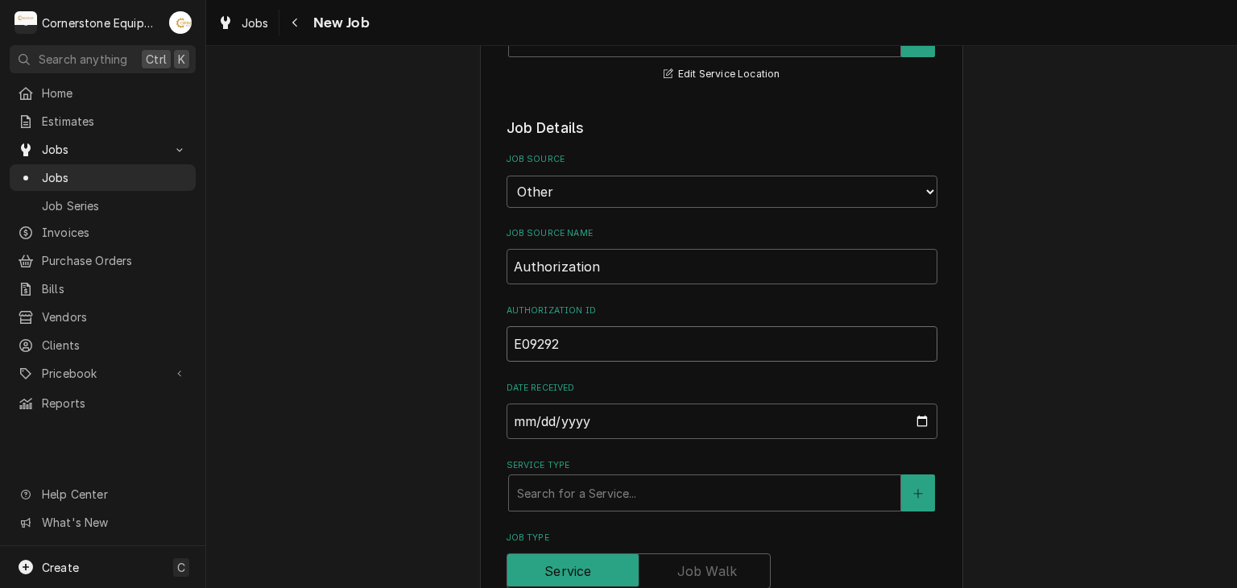
type input "E092920"
type textarea "x"
type input "E0929202"
type textarea "x"
type input "E09292025"
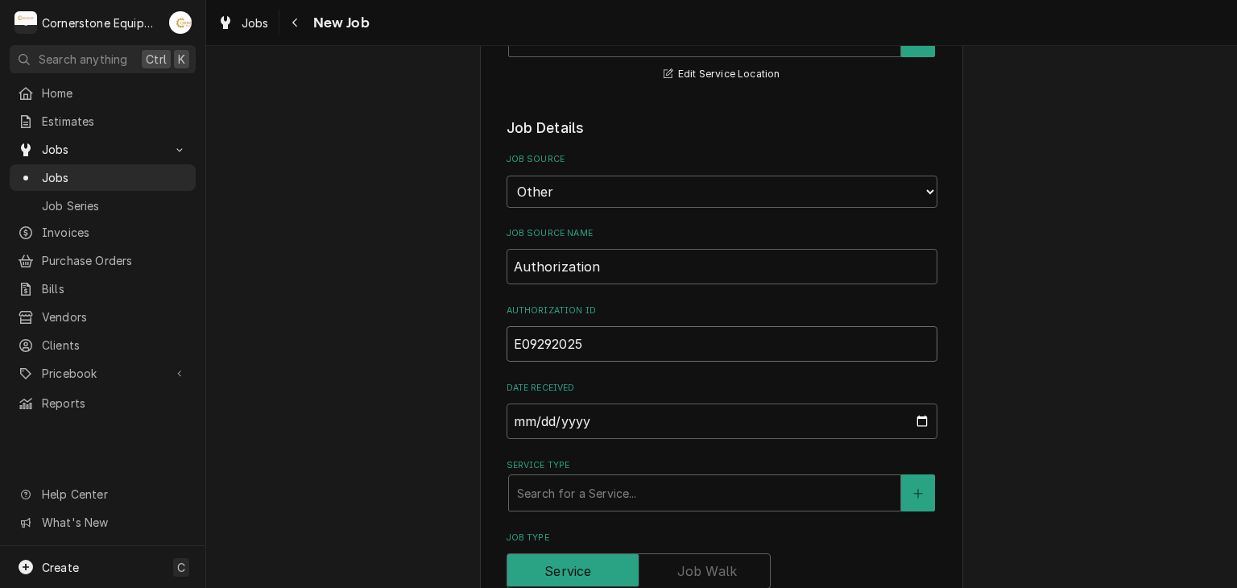
type textarea "x"
type input "E092920251"
type textarea "x"
type input "E0929202511"
type textarea "x"
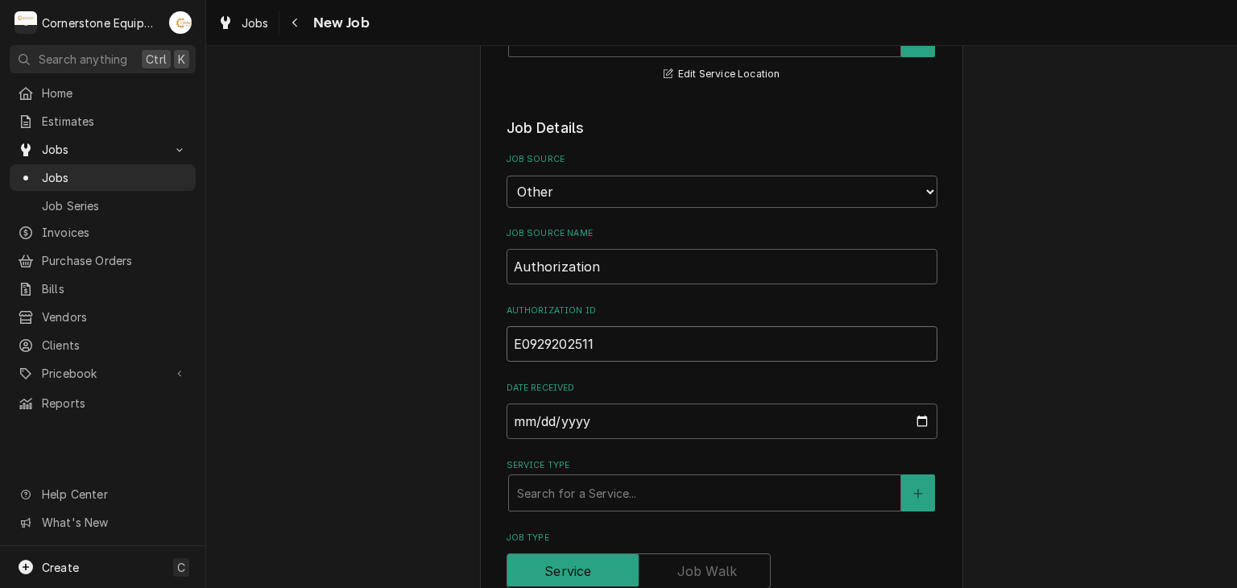
type input "E09292025113"
type textarea "x"
type input "E092920251135"
type textarea "x"
type input "E092920251135A"
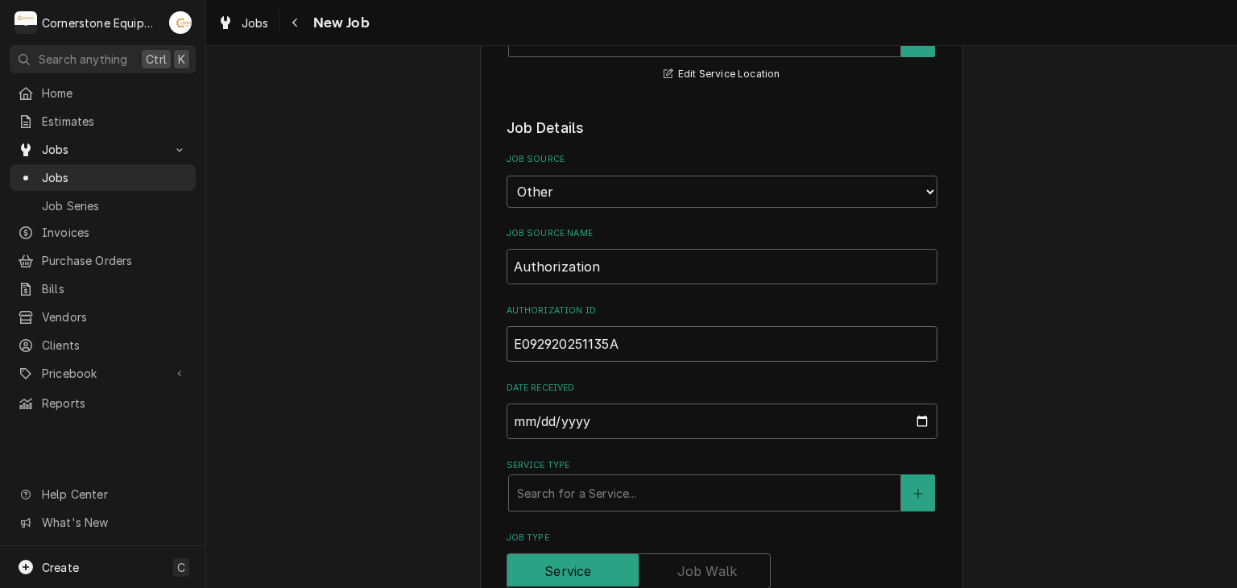
type textarea "x"
type input "E092920251135AG"
type textarea "x"
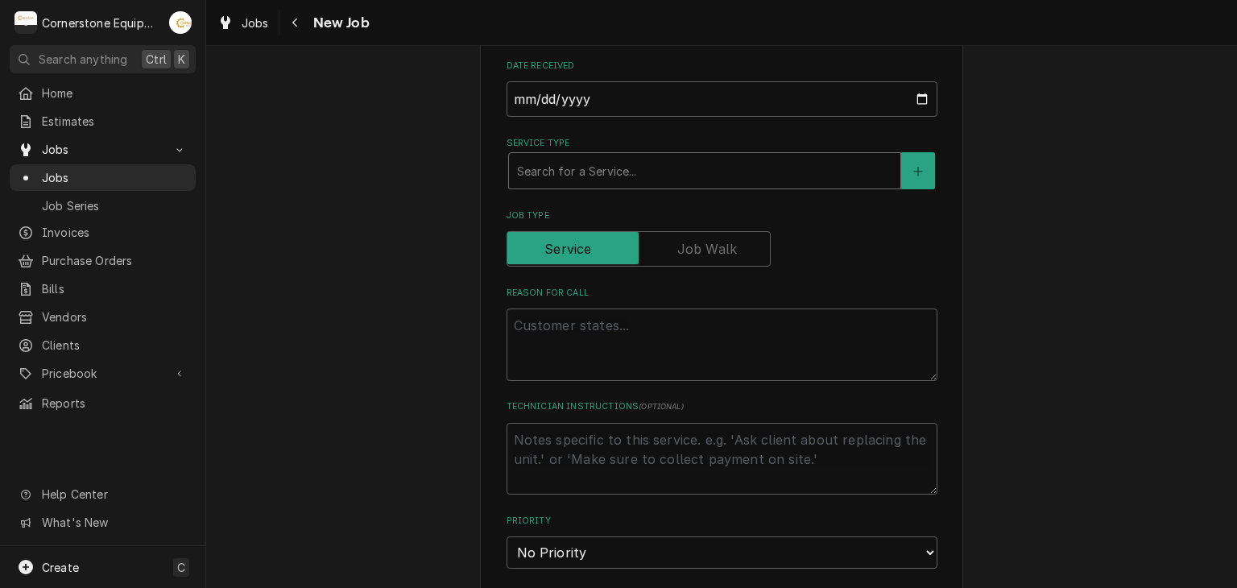
type input "E092920251135AG"
click at [603, 161] on div "Service Type" at bounding box center [704, 170] width 375 height 29
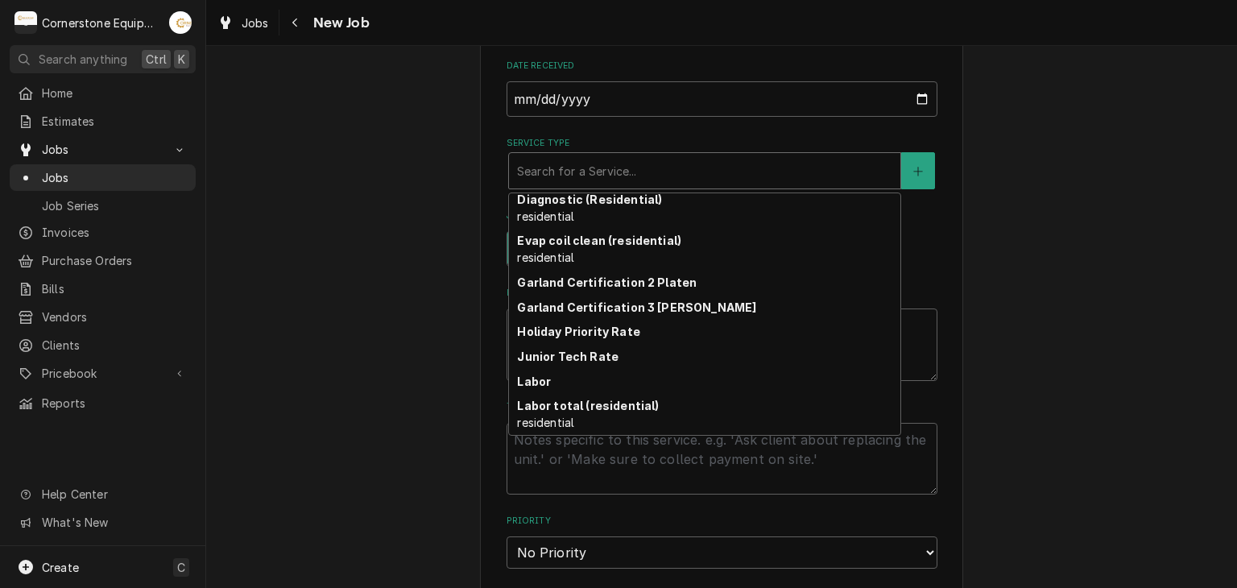
scroll to position [188, 0]
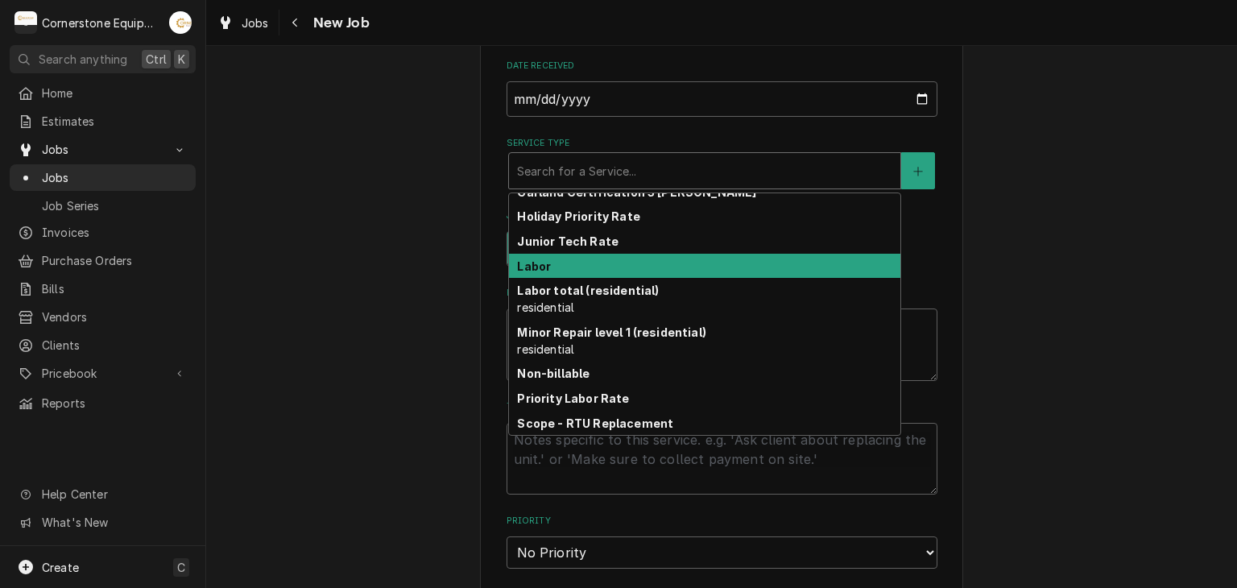
click at [582, 267] on div "Labor" at bounding box center [705, 266] width 392 height 25
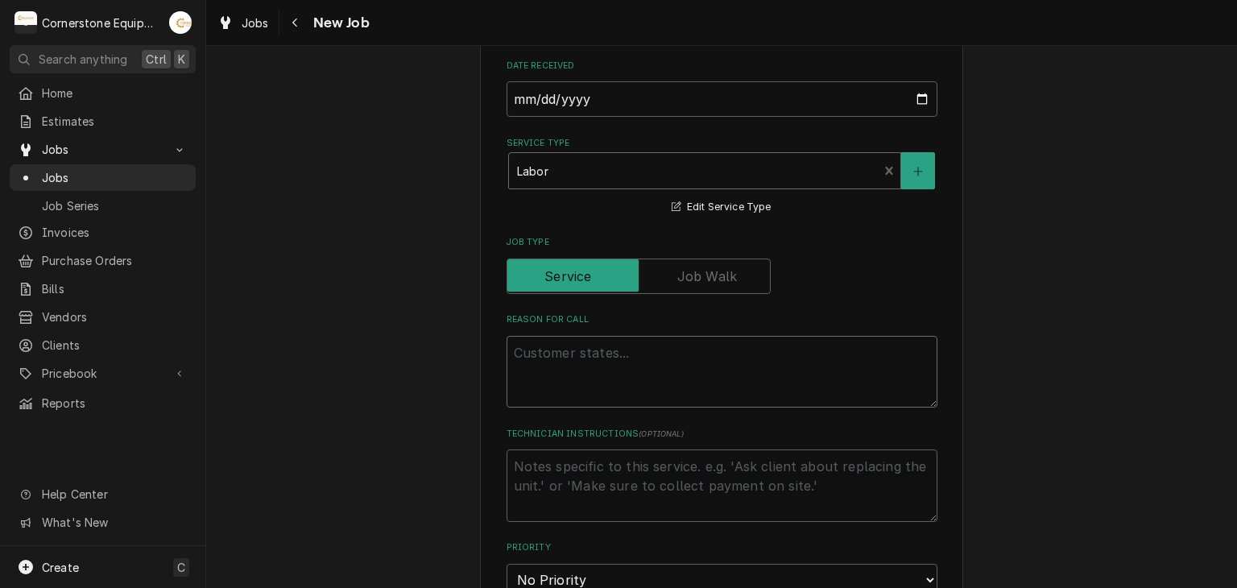
click at [561, 369] on textarea "Reason For Call" at bounding box center [722, 372] width 431 height 73
type textarea "x"
type textarea "C"
type textarea "x"
type textarea "Co"
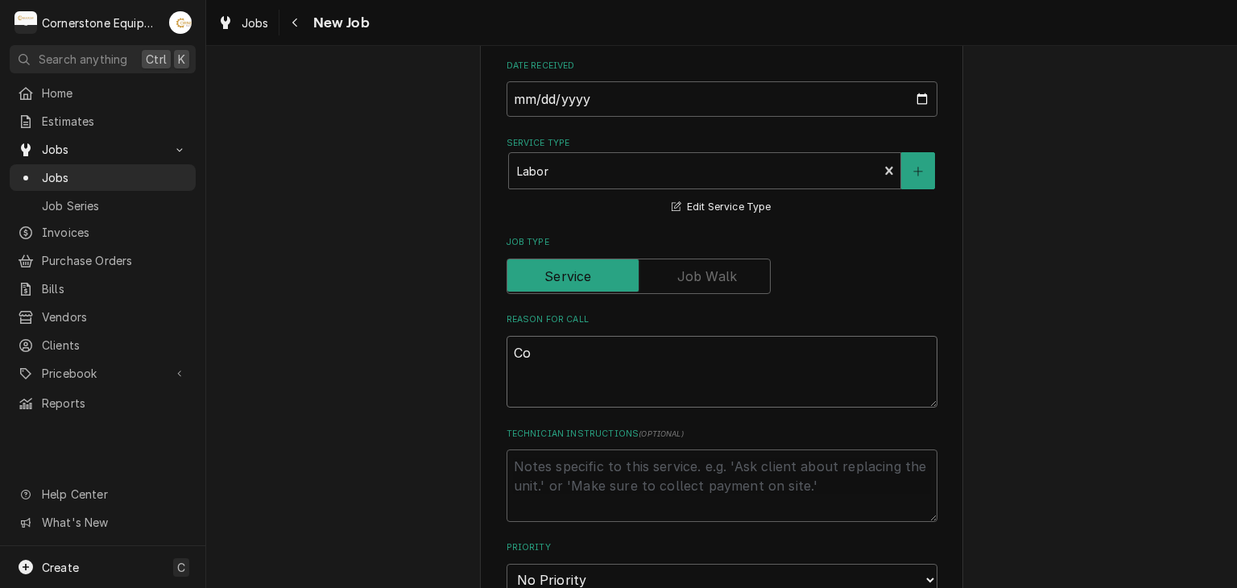
type textarea "x"
type textarea "Com"
type textarea "x"
type textarea "Co"
type textarea "x"
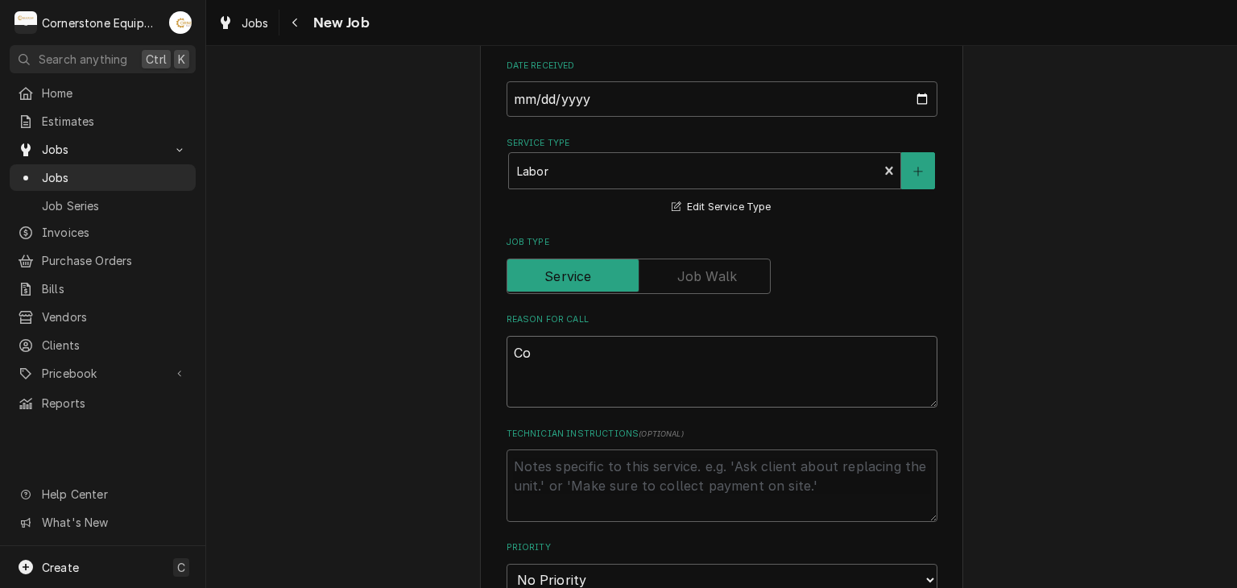
type textarea "C"
type textarea "x"
type textarea "M"
type textarea "x"
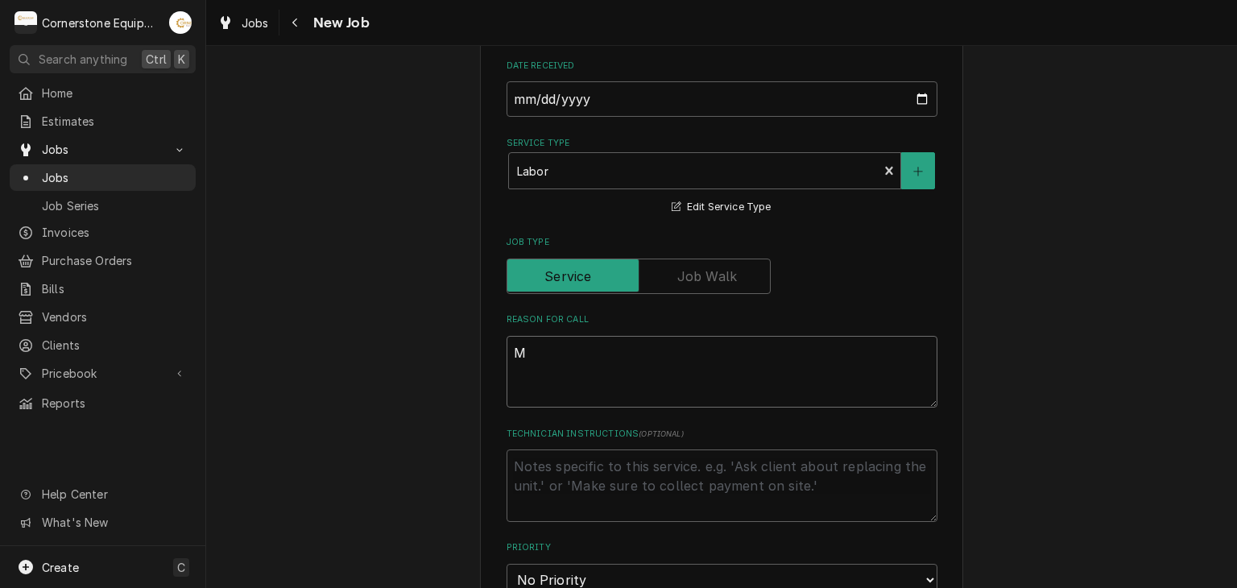
type textarea "MA"
type textarea "x"
type textarea "MAc"
type textarea "x"
type textarea "MAc"
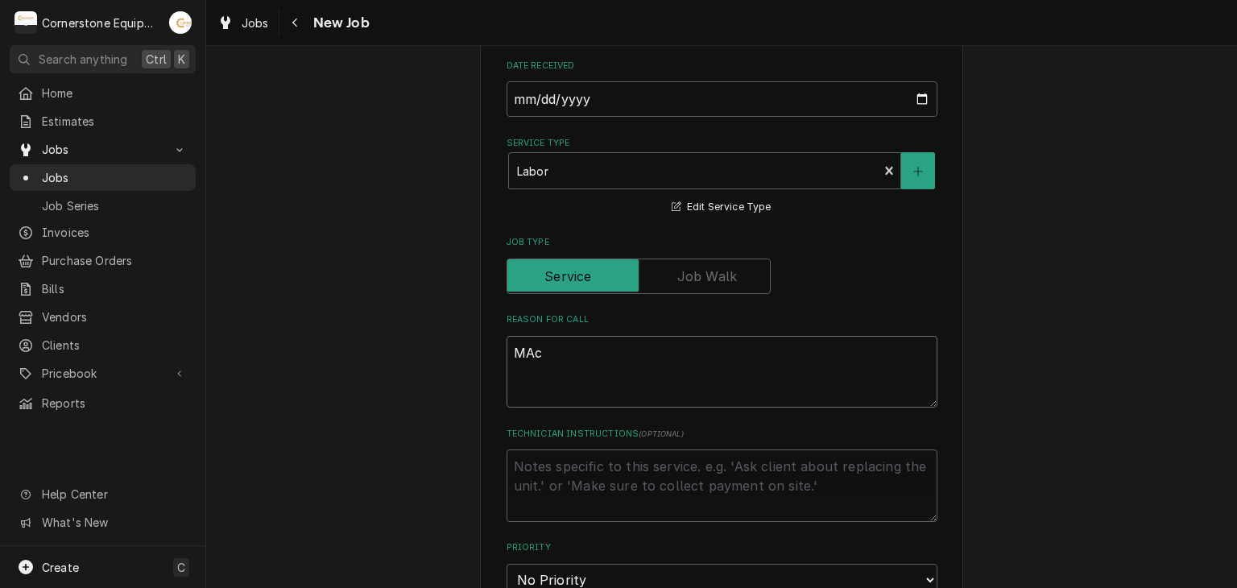
type textarea "x"
type textarea "MAc"
type textarea "x"
type textarea "MA"
type textarea "x"
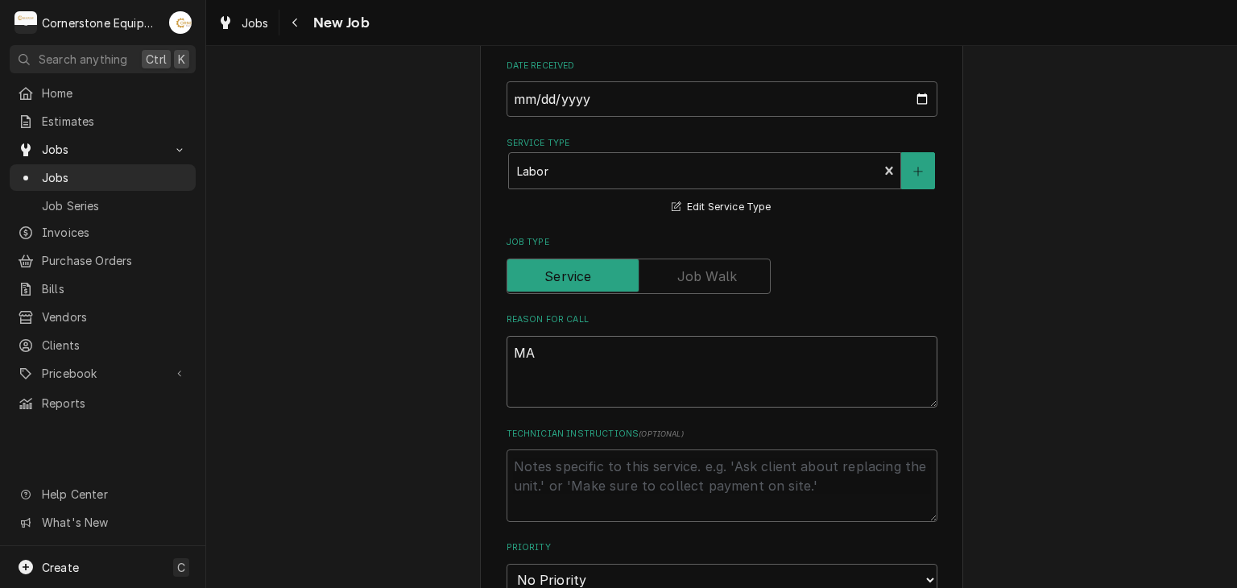
type textarea "MAc"
type textarea "x"
type textarea "MA"
type textarea "x"
type textarea "MAC"
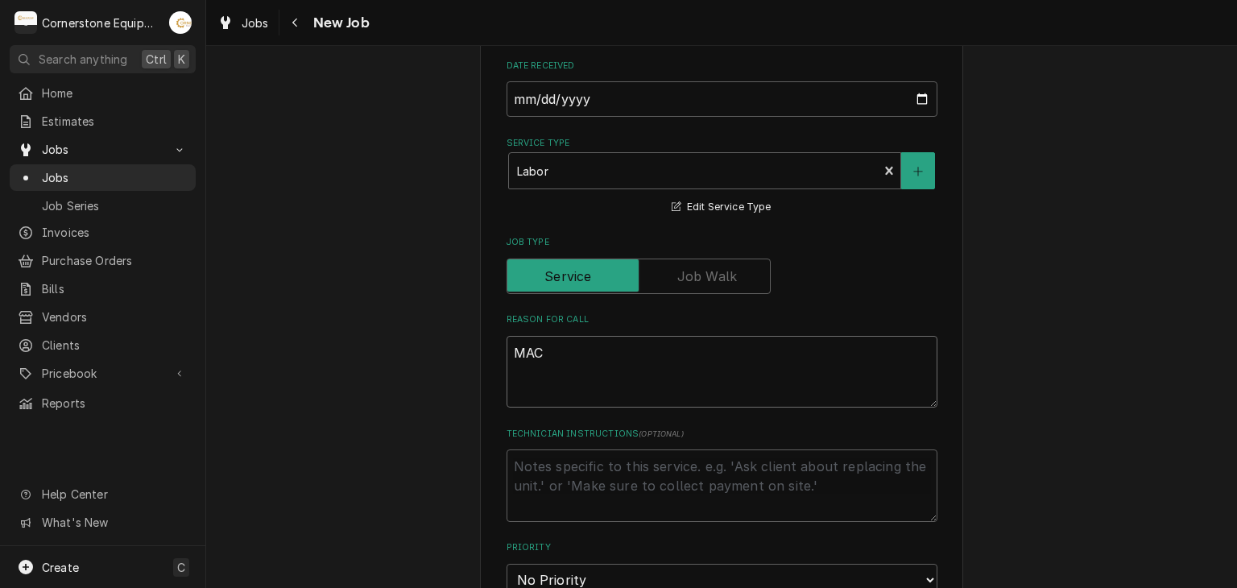
type textarea "x"
type textarea "MAC"
type textarea "x"
type textarea "MAC 8"
type textarea "x"
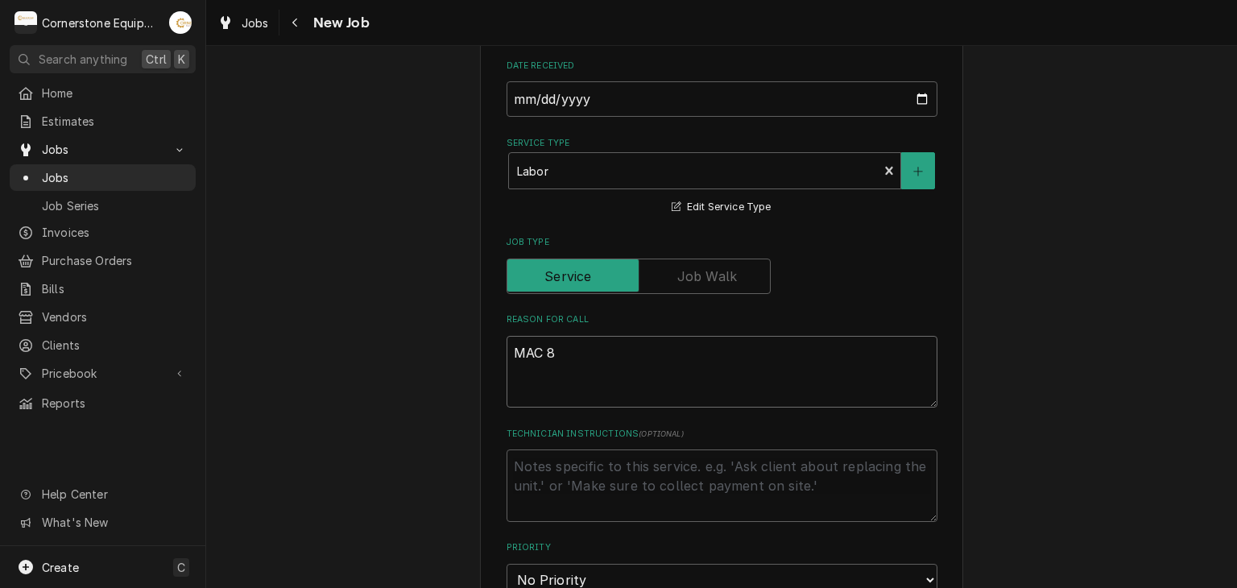
type textarea "MAC 8"
type textarea "x"
type textarea "MAC 8 F"
type textarea "x"
type textarea "MAC 8 Fr"
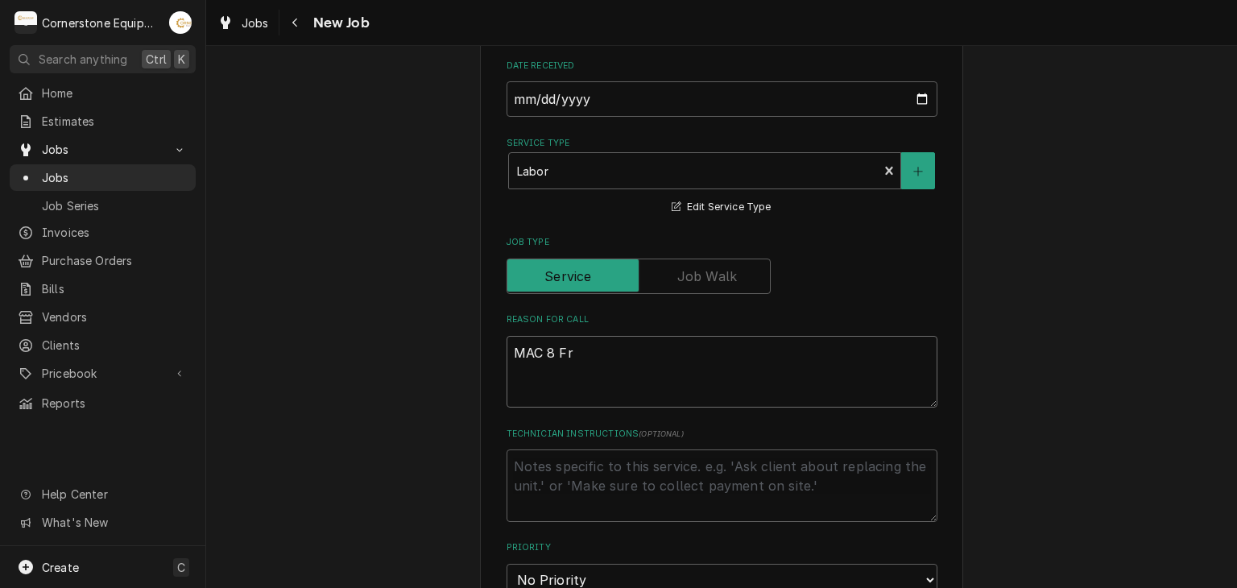
type textarea "x"
type textarea "MAC 8 Fre"
type textarea "x"
type textarea "MAC 8 Free"
type textarea "x"
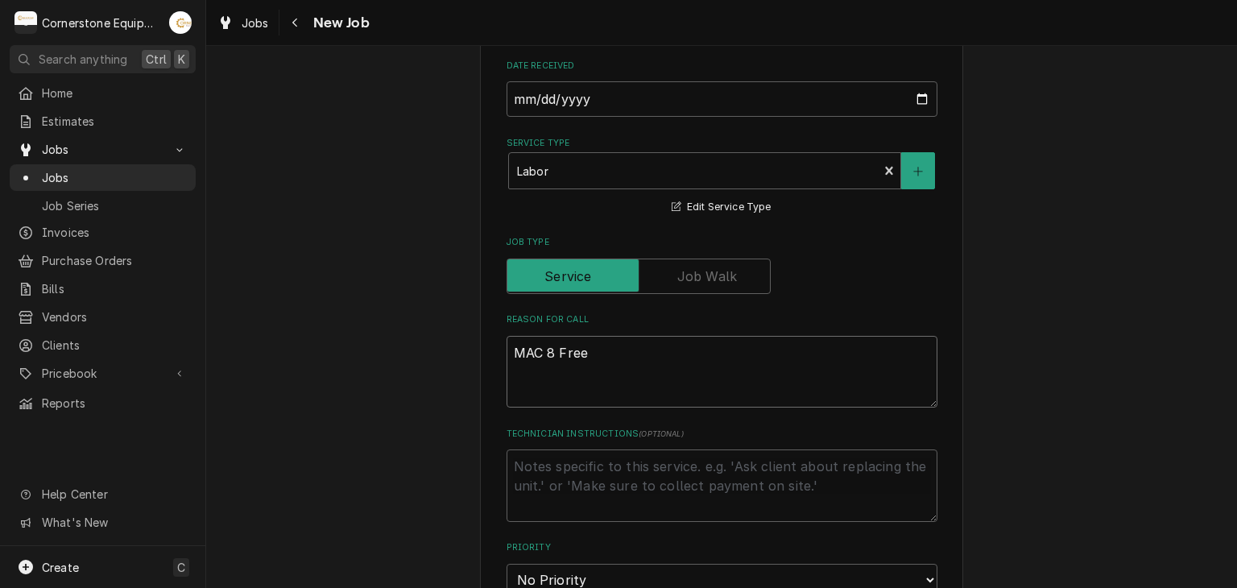
type textarea "MAC 8 Freez"
type textarea "x"
type textarea "MAC 8 Freeze"
type textarea "x"
type textarea "MAC 8 Freezer"
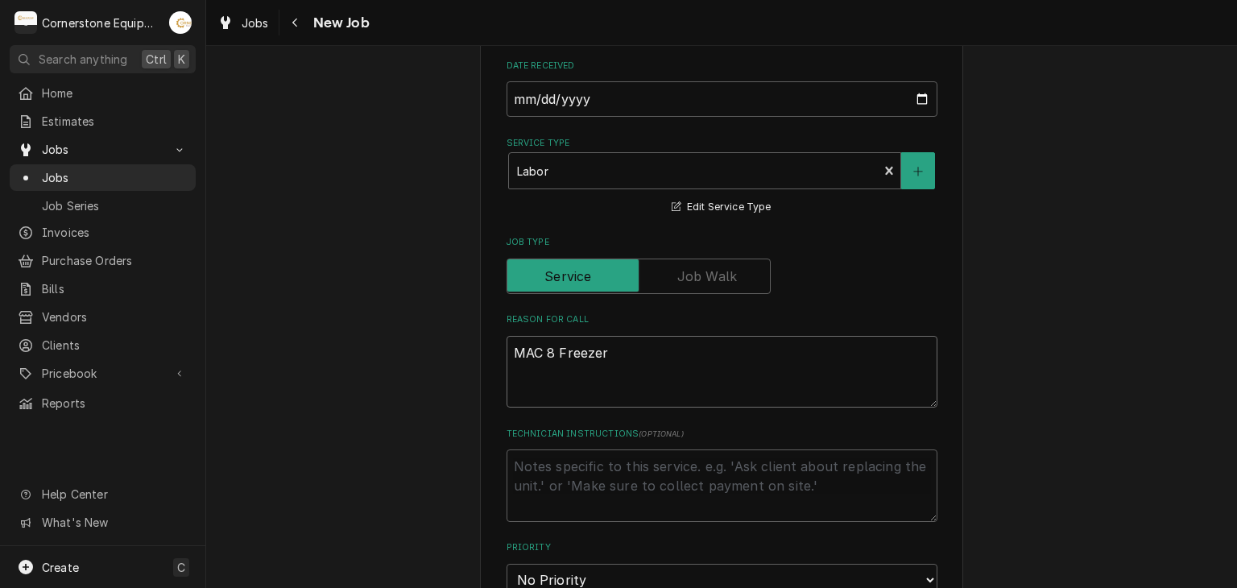
type textarea "x"
type textarea "MAC 8 Freezer"
type textarea "x"
type textarea "MAC 8 Freezer C"
type textarea "x"
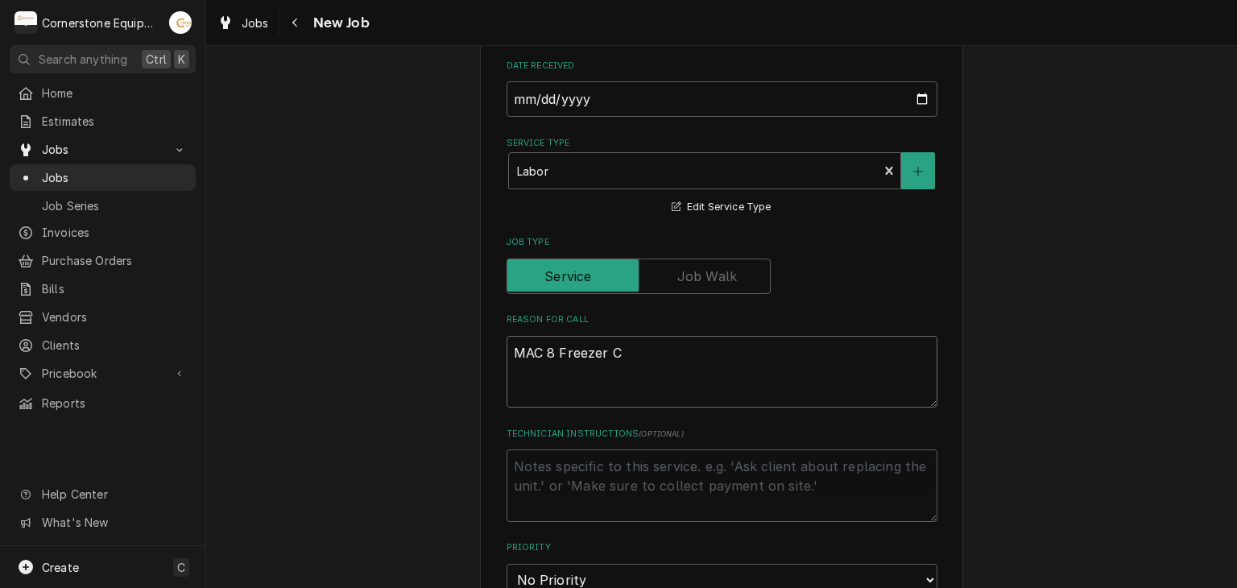
type textarea "MAC 8 Freezer Co"
type textarea "x"
type textarea "MAC 8 Freezer Com"
type textarea "x"
type textarea "MAC 8 Freezer Comp"
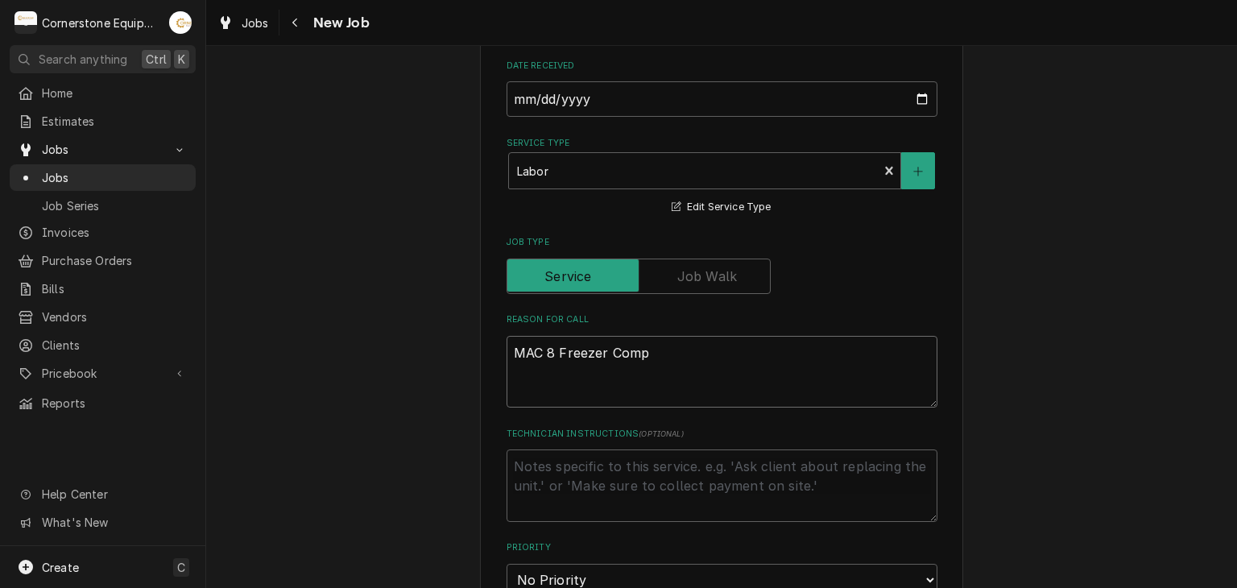
type textarea "x"
type textarea "MAC 8 Freezer Compr"
type textarea "x"
type textarea "MAC 8 Freezer Compre"
type textarea "x"
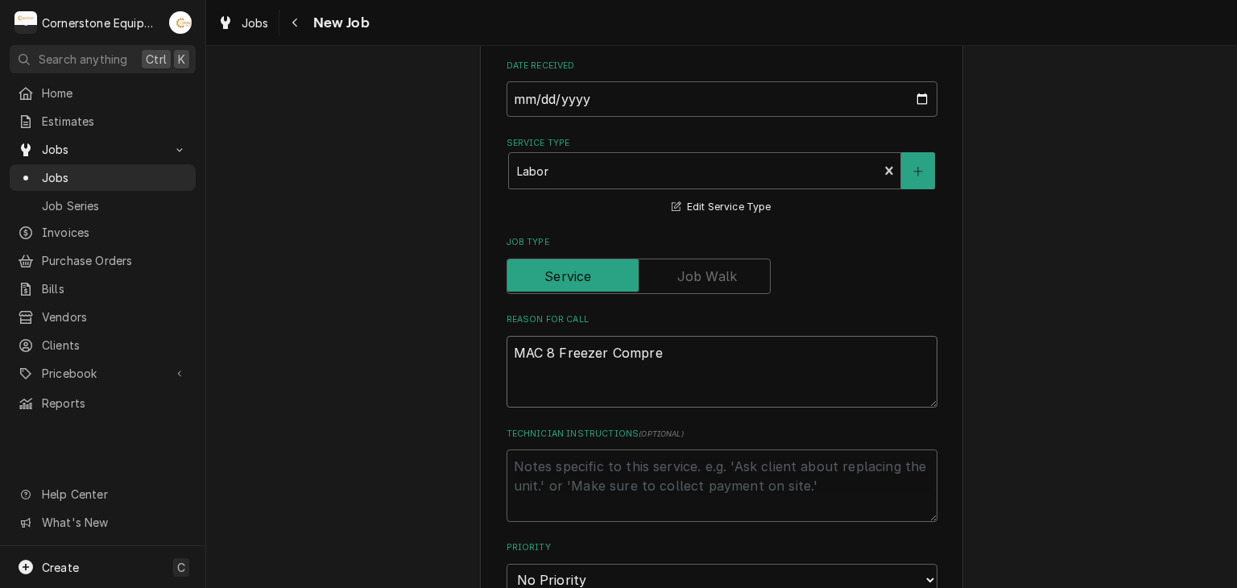
type textarea "MAC 8 Freezer Compres"
type textarea "x"
type textarea "MAC 8 Freezer Compress"
type textarea "x"
type textarea "MAC 8 Freezer Compresso"
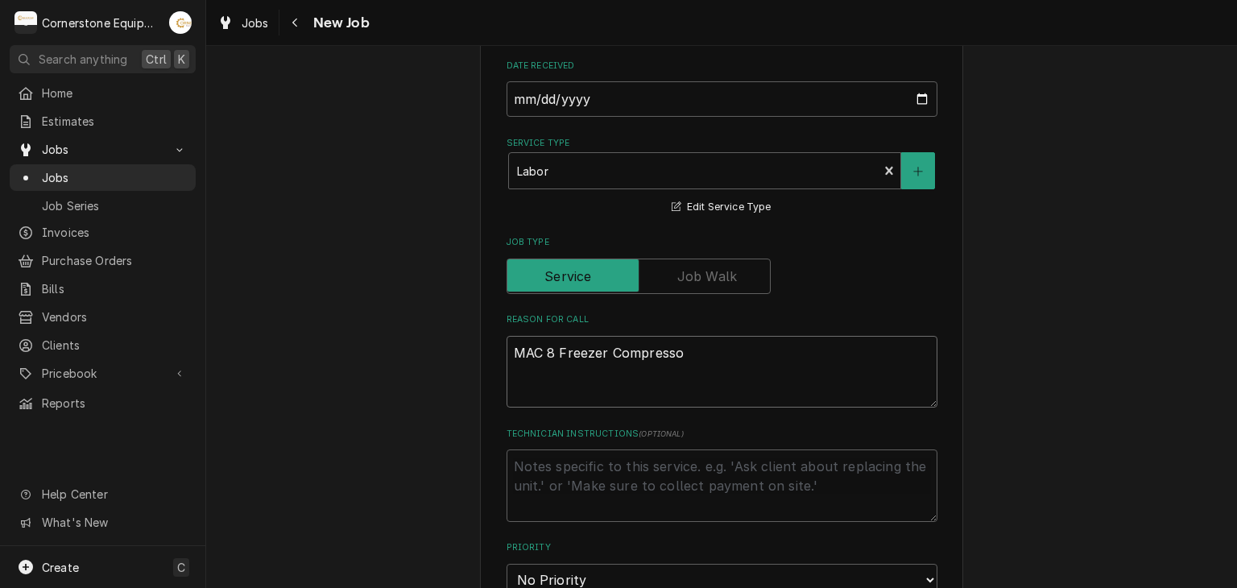
type textarea "x"
type textarea "MAC 8 Freezer Compressor"
type textarea "x"
type textarea "MAC 8 Freezer Compressor"
type textarea "x"
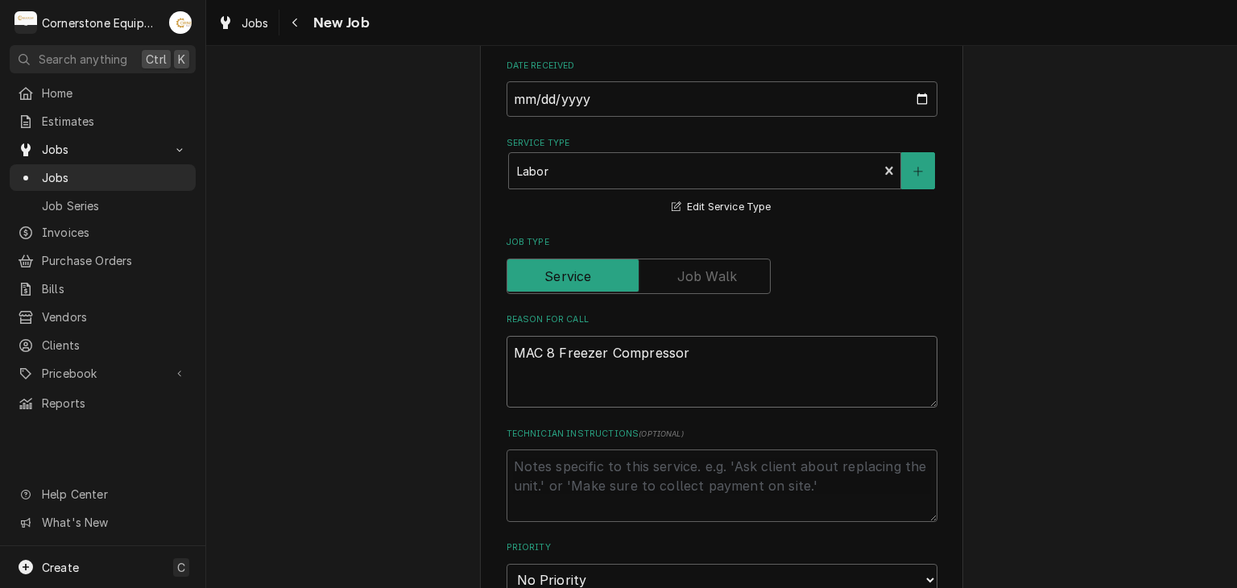
type textarea "MAC 8 Freezer Compressor r"
type textarea "x"
type textarea "MAC 8 Freezer Compressor re"
type textarea "x"
type textarea "MAC 8 Freezer Compressor rep"
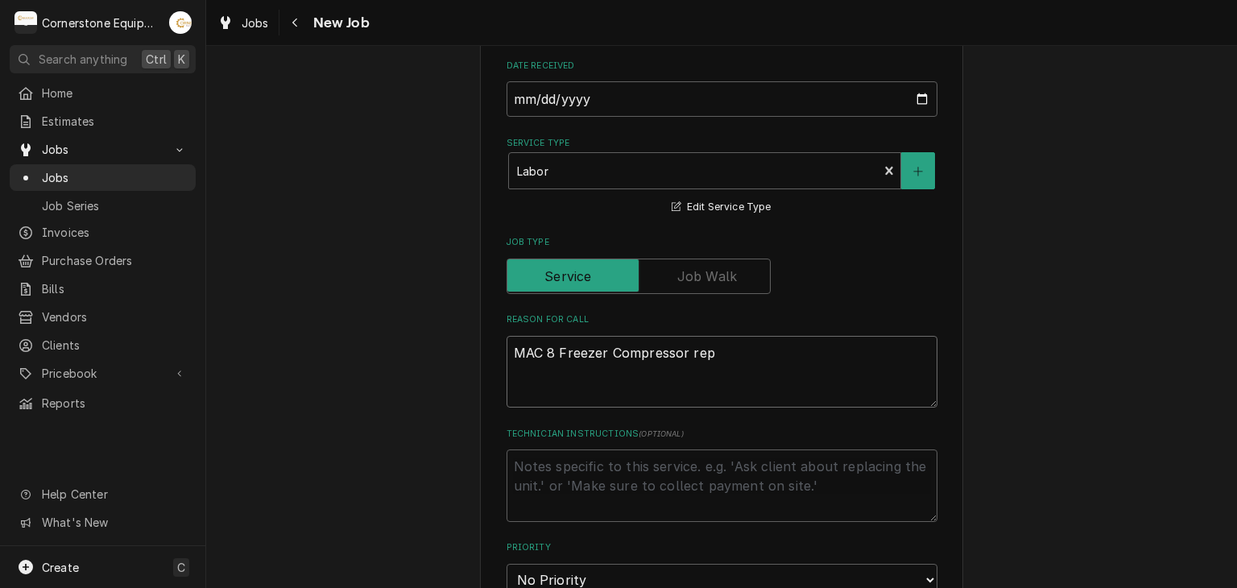
type textarea "x"
type textarea "MAC 8 Freezer Compressor repl"
type textarea "x"
type textarea "MAC 8 Freezer Compressor repla"
type textarea "x"
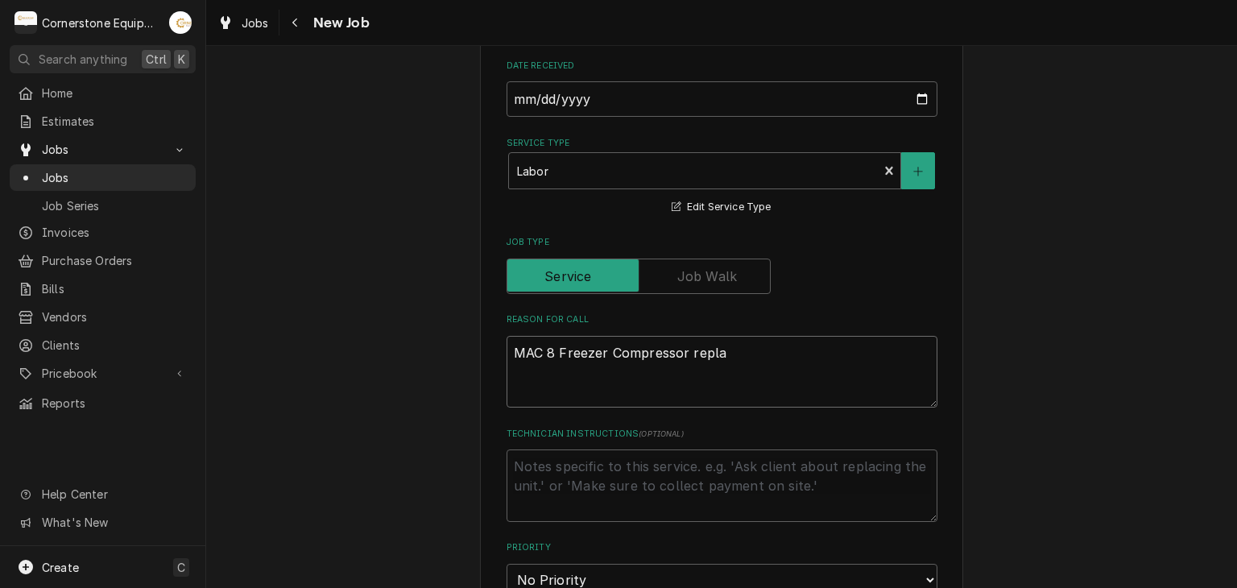
type textarea "MAC 8 Freezer Compressor replac"
type textarea "x"
type textarea "MAC 8 Freezer Compressor replace"
type textarea "x"
type textarea "MAC 8 Freezer Compressor replacem"
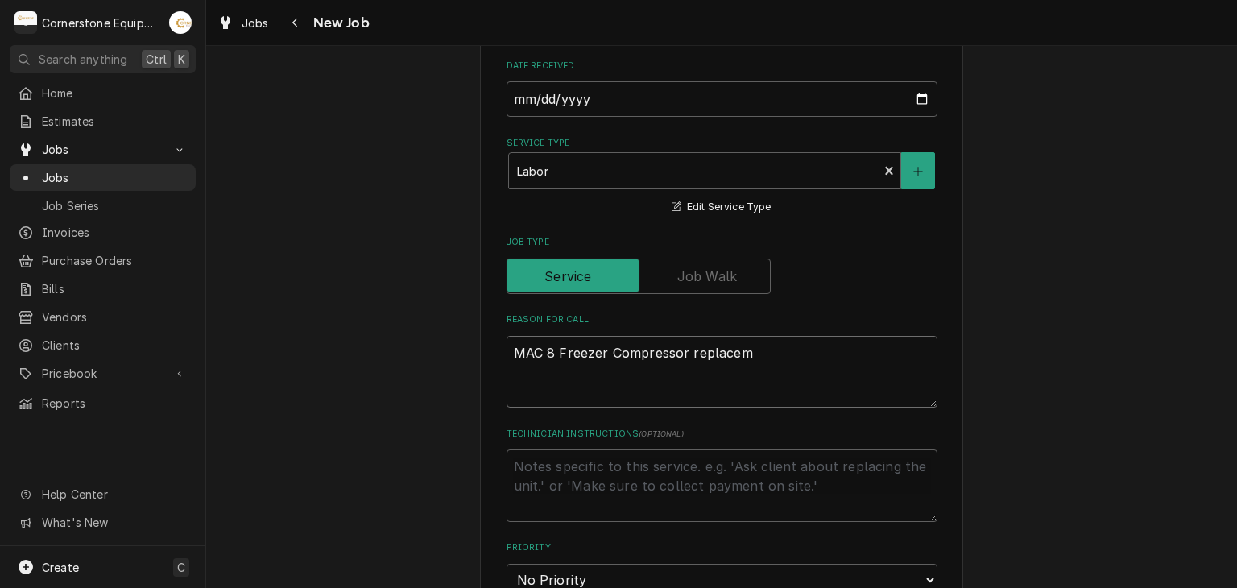
type textarea "x"
type textarea "MAC 8 Freezer Compressor replaceme"
type textarea "x"
type textarea "MAC 8 Freezer Compressor replacemen"
type textarea "x"
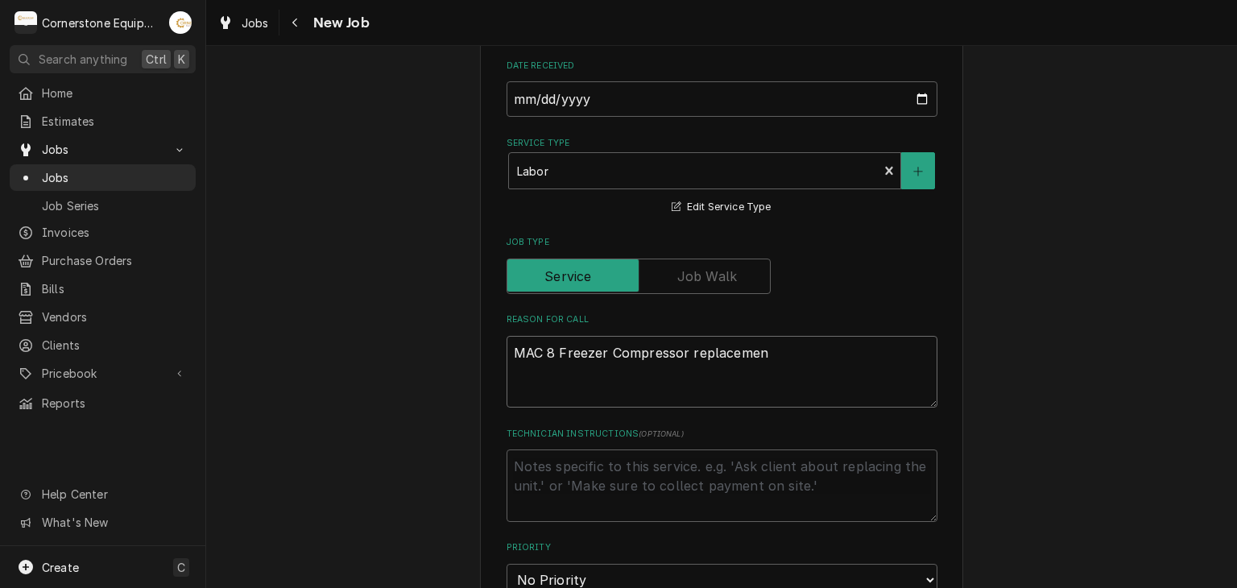
type textarea "MAC 8 Freezer Compressor replacement"
type textarea "x"
type textarea "MAC 8 Freezer Compressor replacement"
type textarea "x"
type textarea "MAC 8 Freezer Compressor replacement"
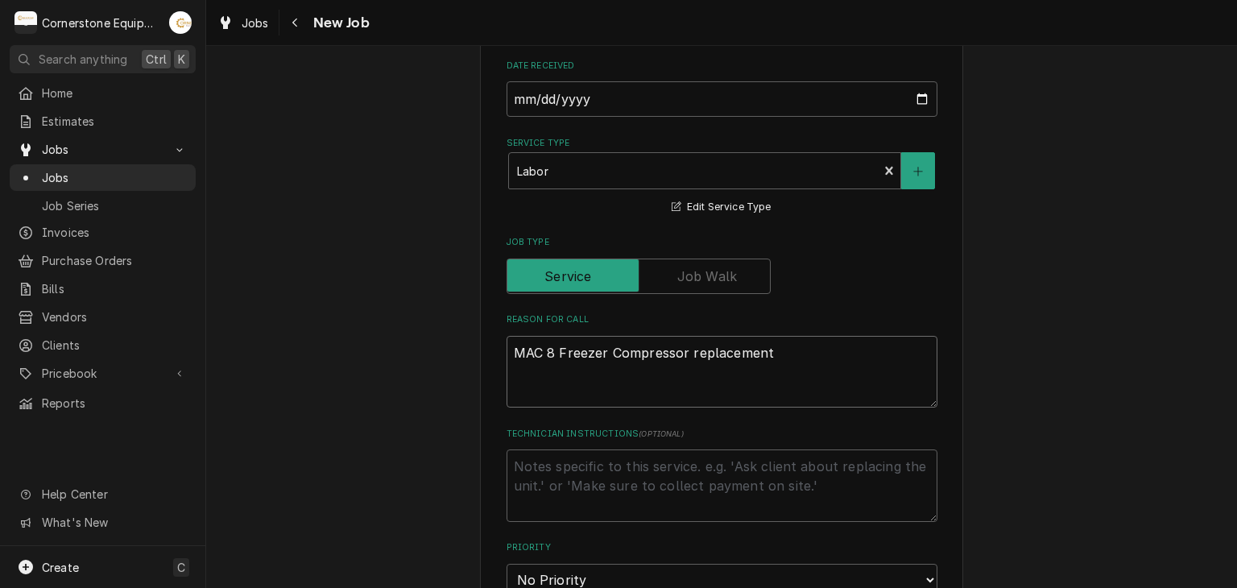
type textarea "x"
type textarea "MAC 8 Freezer Compressor replacement;"
type textarea "x"
type textarea "MAC 8 Freezer Compressor replacement;"
type textarea "x"
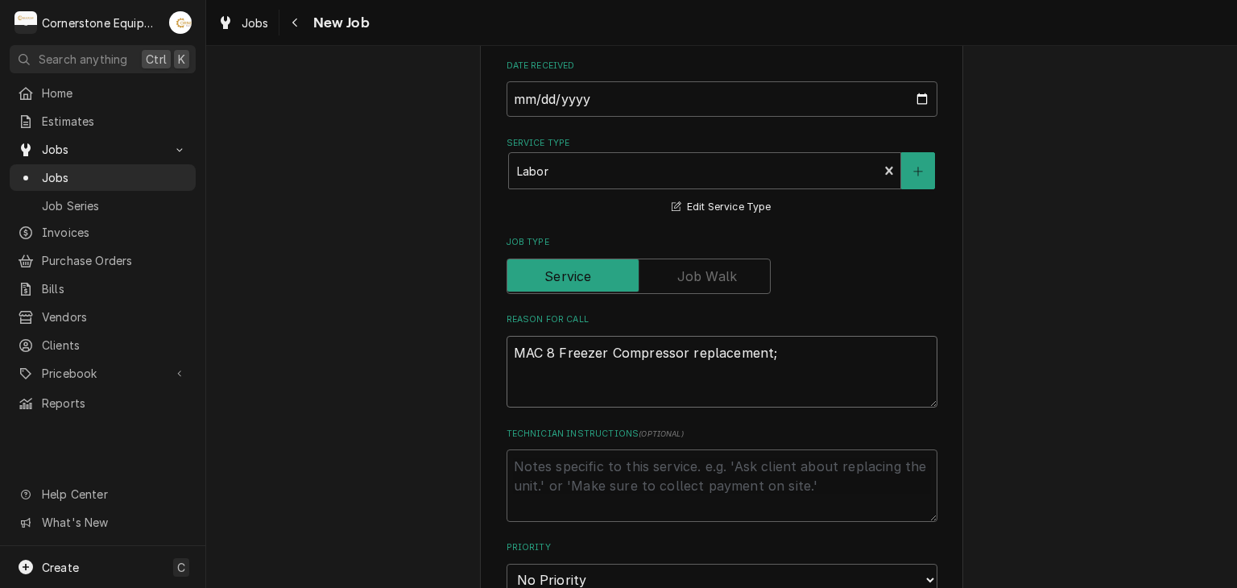
type textarea "MAC 8 Freezer Compressor replacement; C"
type textarea "x"
type textarea "MAC 8 Freezer Compressor replacement; Co"
type textarea "x"
type textarea "MAC 8 Freezer Compressor replacement; Coo"
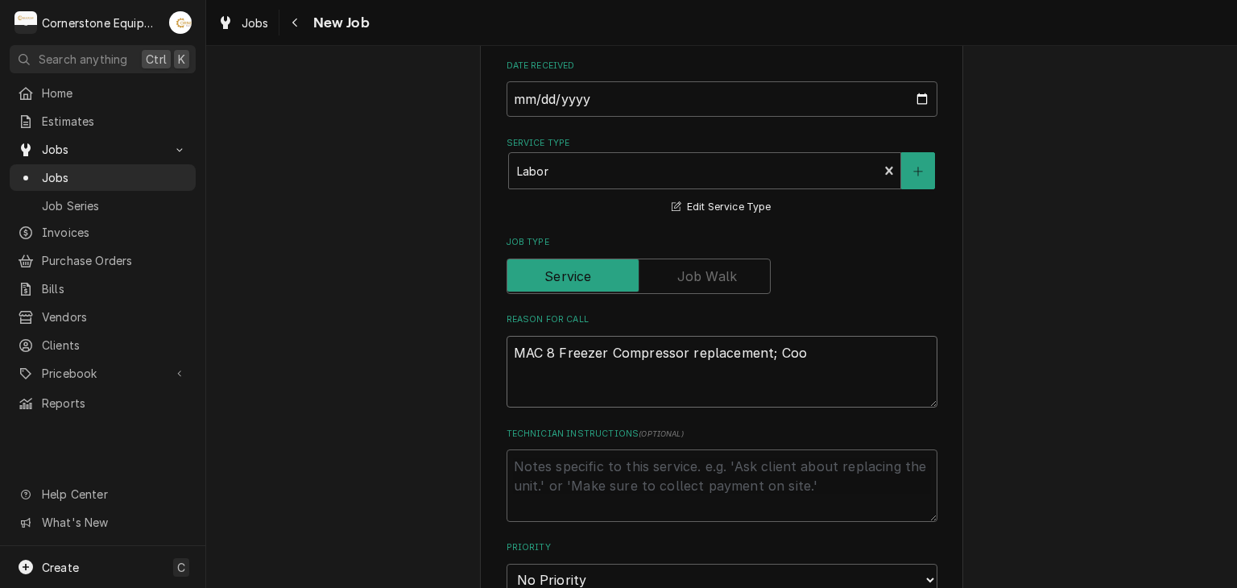
type textarea "x"
type textarea "MAC 8 Freezer Compressor replacement; Cool"
type textarea "x"
type textarea "MAC 8 Freezer Compressor replacement; Coole"
type textarea "x"
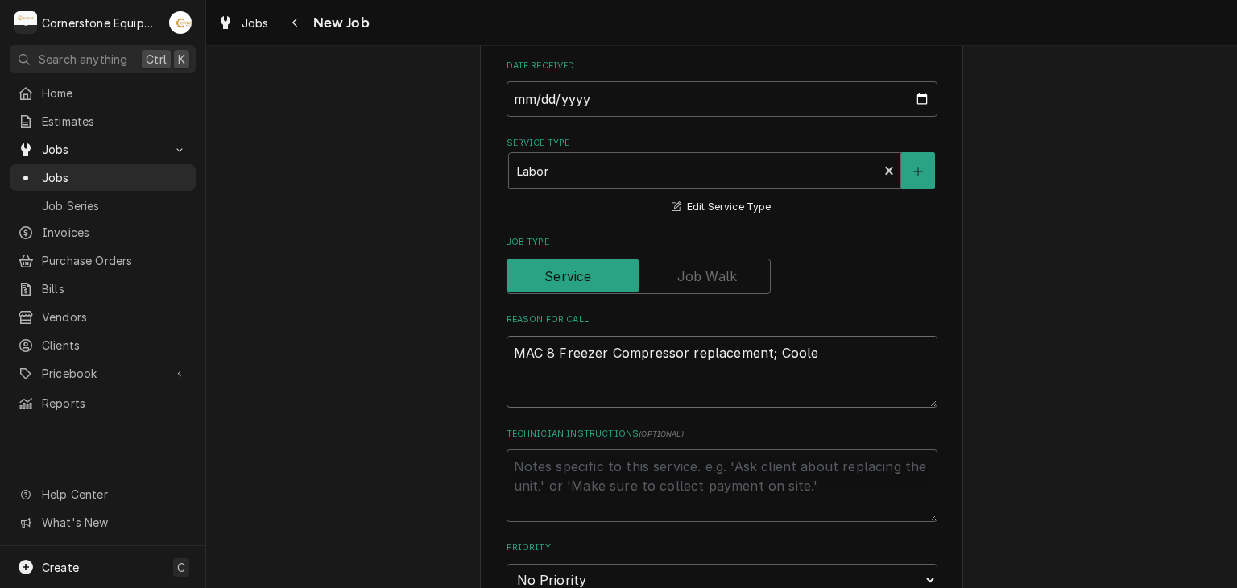
type textarea "MAC 8 Freezer Compressor replacement; Cooler"
type textarea "x"
type textarea "MAC 8 Freezer Compressor replacement; Cooler"
type textarea "x"
type textarea "MAC 8 Freezer Compressor replacement; Cooler F"
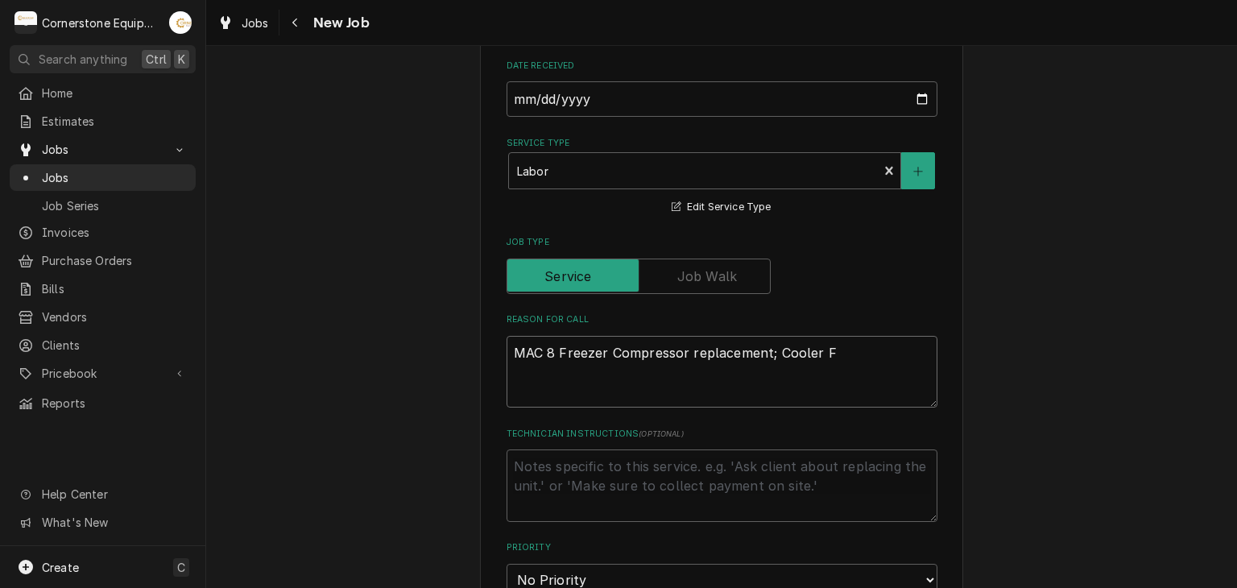
type textarea "x"
type textarea "MAC 8 Freezer Compressor replacement; Cooler Fi"
type textarea "x"
type textarea "MAC 8 Freezer Compressor replacement; Cooler Fil"
type textarea "x"
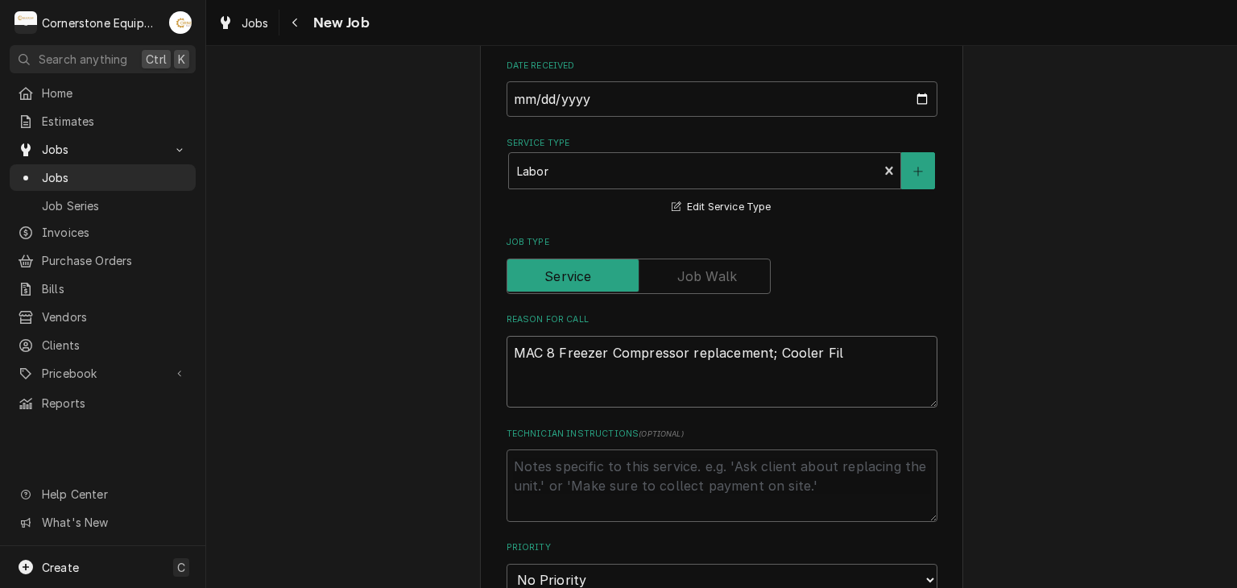
type textarea "MAC 8 Freezer Compressor replacement; Cooler Filt"
type textarea "x"
type textarea "MAC 8 Freezer Compressor replacement; Cooler Filte"
type textarea "x"
type textarea "MAC 8 Freezer Compressor replacement; Cooler Filter"
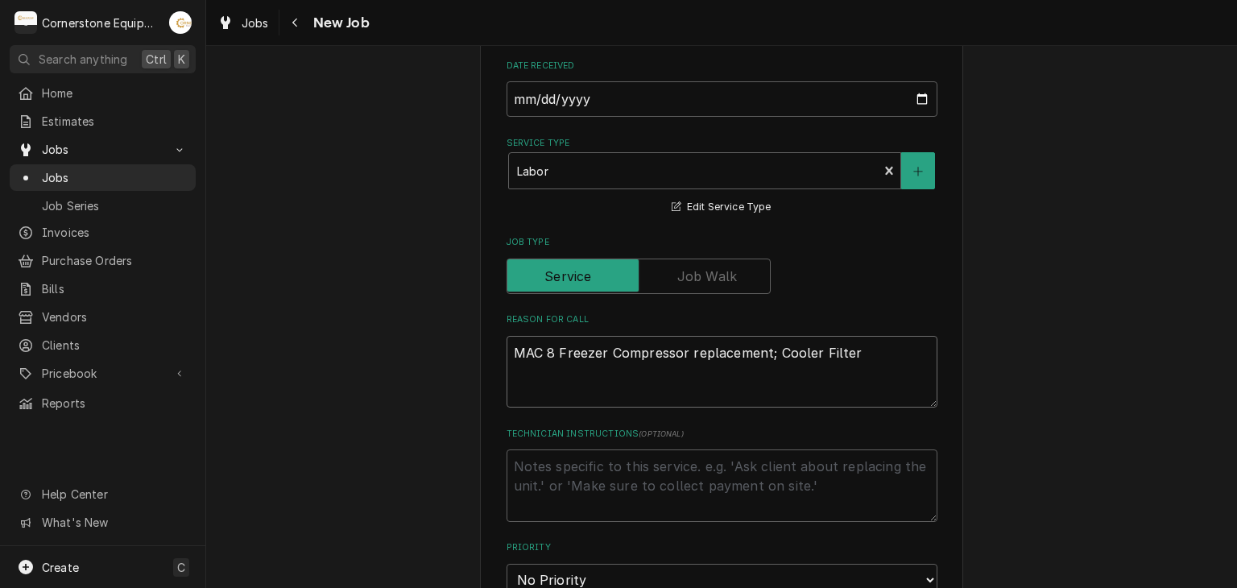
type textarea "x"
type textarea "MAC 8 Freezer Compressor replacement; Cooler Filter/"
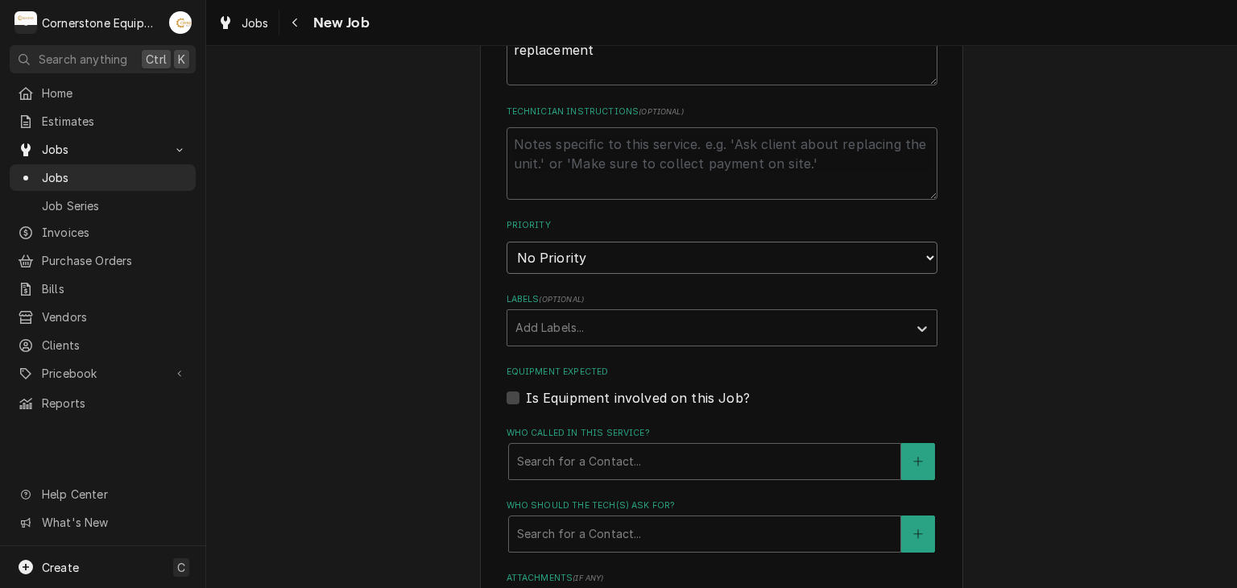
click at [553, 252] on select "No Priority Urgent High Medium Low" at bounding box center [722, 258] width 431 height 32
click at [507, 242] on select "No Priority Urgent High Medium Low" at bounding box center [722, 258] width 431 height 32
click at [573, 459] on div "Who called in this service?" at bounding box center [704, 461] width 375 height 29
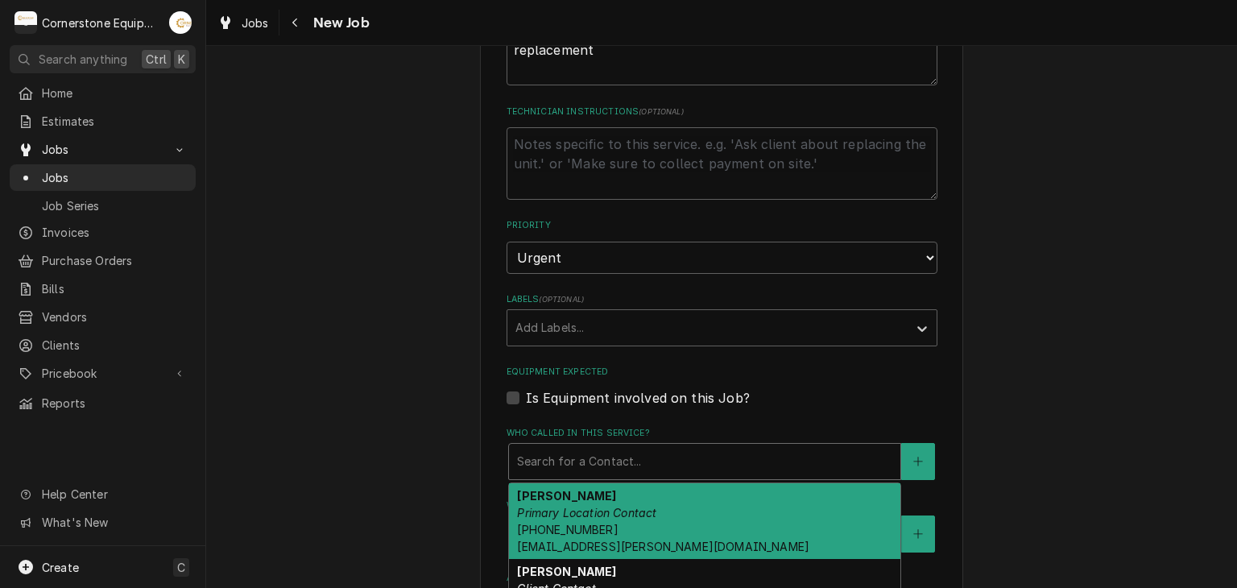
click at [572, 523] on span "(346) 249-1763 ashton.vazquez@us.stores.mdc.com" at bounding box center [663, 538] width 292 height 31
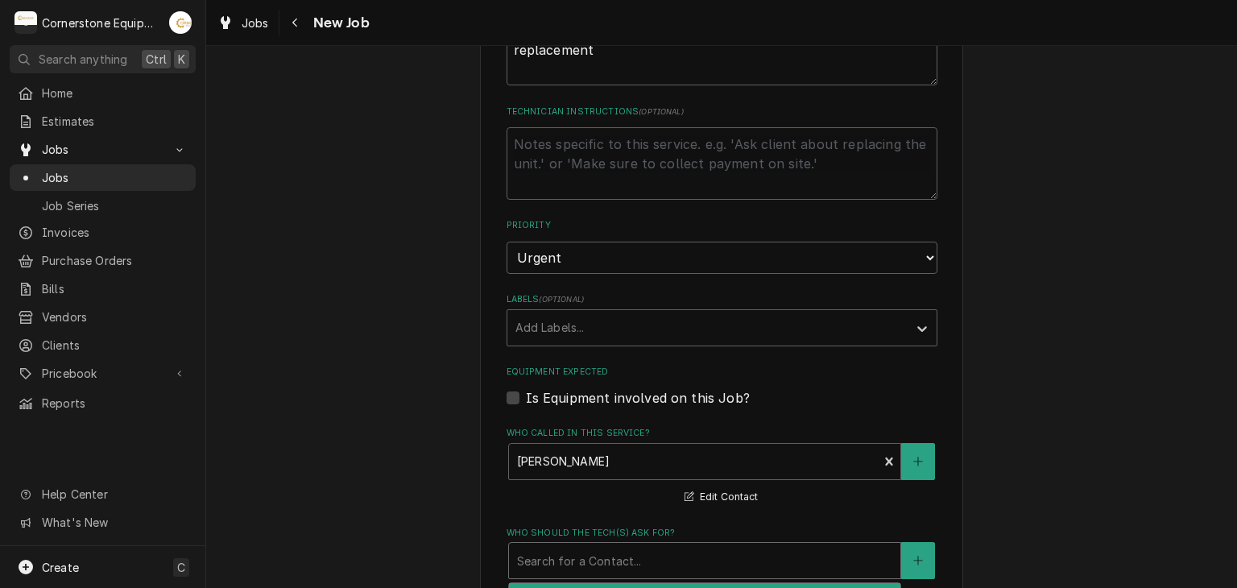
click at [580, 550] on div "Who should the tech(s) ask for?" at bounding box center [704, 560] width 375 height 29
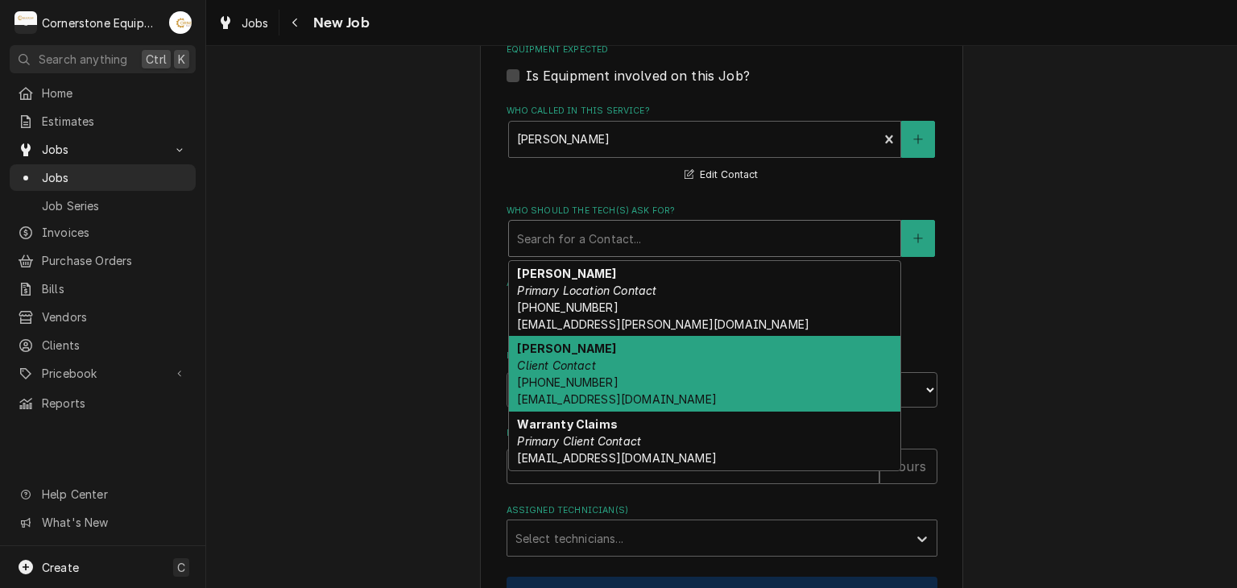
click at [577, 359] on em "Client Contact" at bounding box center [556, 366] width 78 height 14
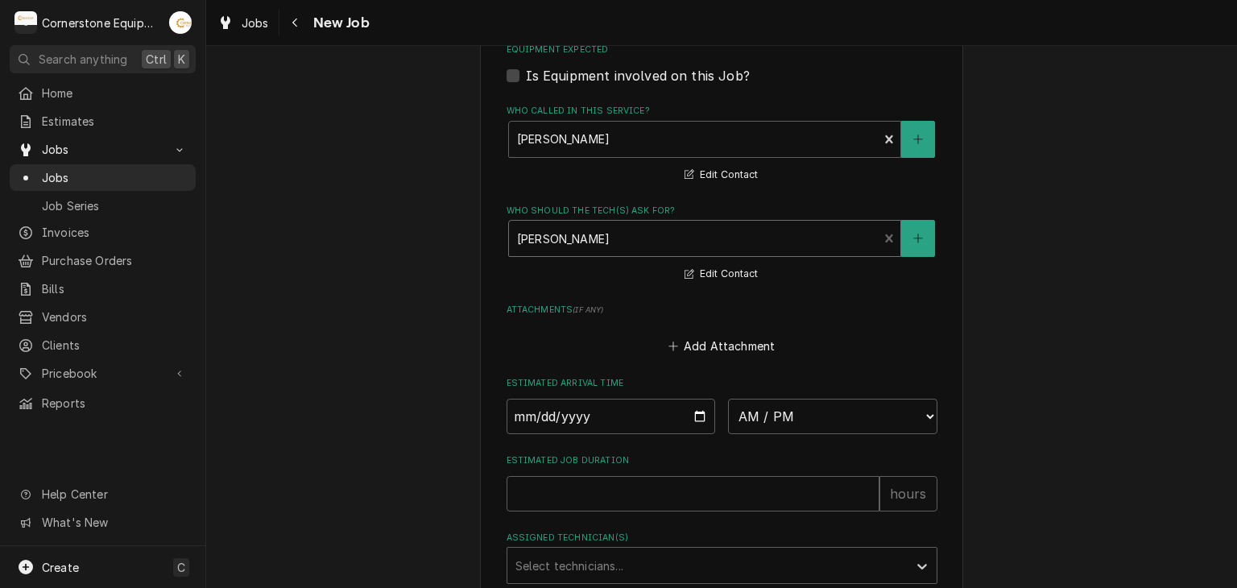
scroll to position [1566, 0]
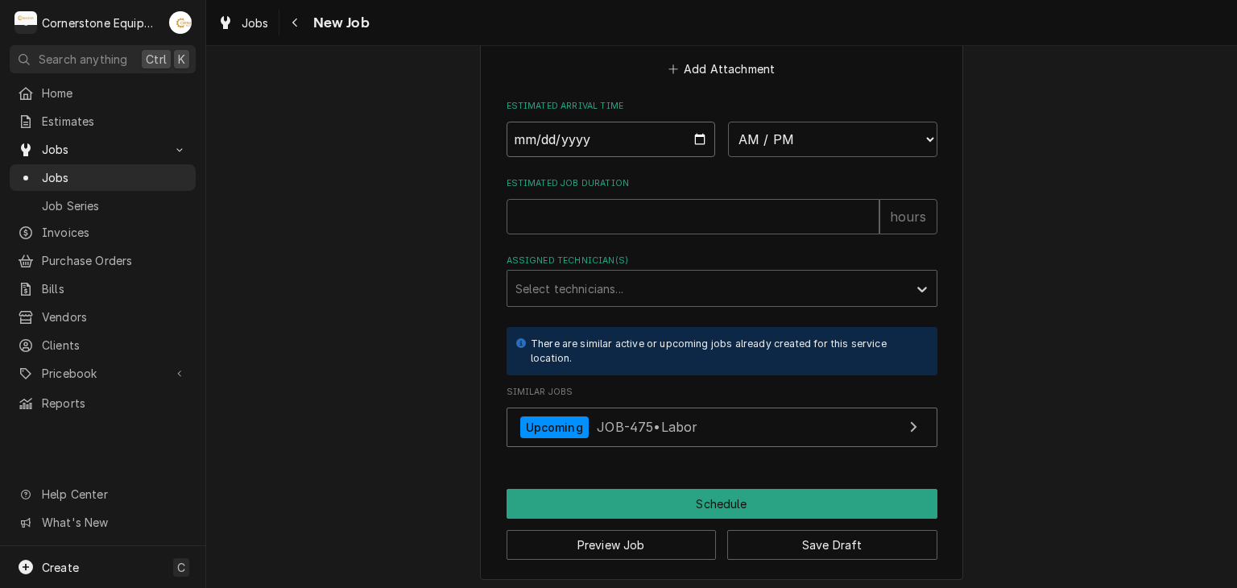
click at [690, 126] on input "Date" at bounding box center [611, 139] width 209 height 35
click at [767, 143] on select "AM / PM 6:00 AM 6:15 AM 6:30 AM 6:45 AM 7:00 AM 7:15 AM 7:30 AM 7:45 AM 8:00 AM…" at bounding box center [832, 139] width 209 height 35
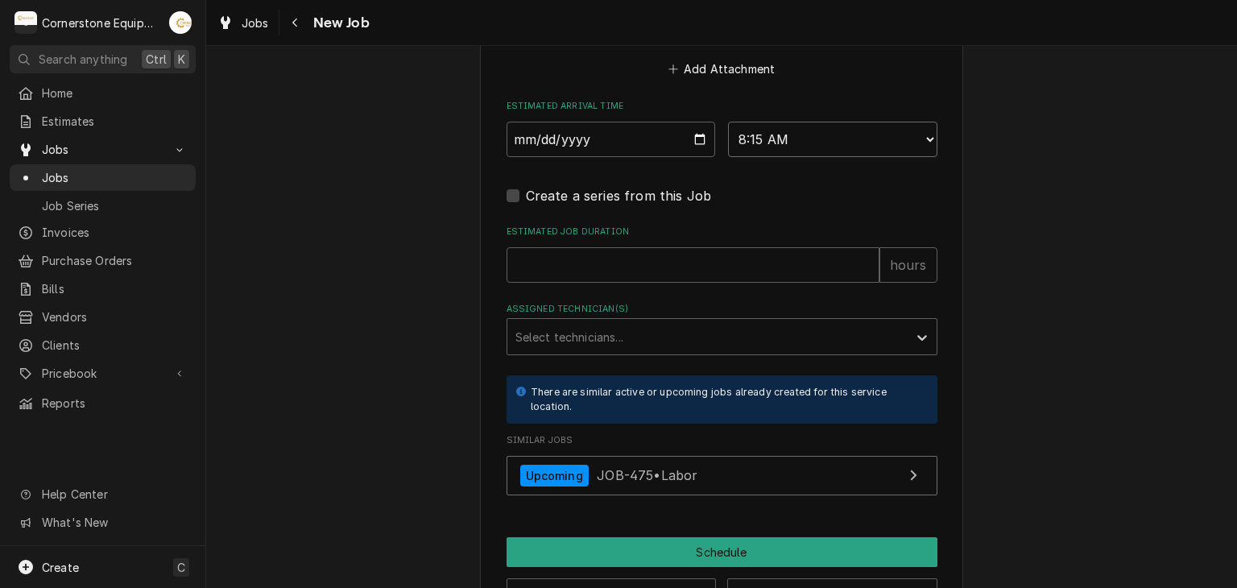
click at [800, 146] on select "AM / PM 6:00 AM 6:15 AM 6:30 AM 6:45 AM 7:00 AM 7:15 AM 7:30 AM 7:45 AM 8:00 AM…" at bounding box center [832, 139] width 209 height 35
click at [728, 122] on select "AM / PM 6:00 AM 6:15 AM 6:30 AM 6:45 AM 7:00 AM 7:15 AM 7:30 AM 7:45 AM 8:00 AM…" at bounding box center [832, 139] width 209 height 35
click at [685, 260] on input "Estimated Job Duration" at bounding box center [693, 264] width 373 height 35
click at [638, 322] on div "Assigned Technician(s)" at bounding box center [708, 336] width 384 height 29
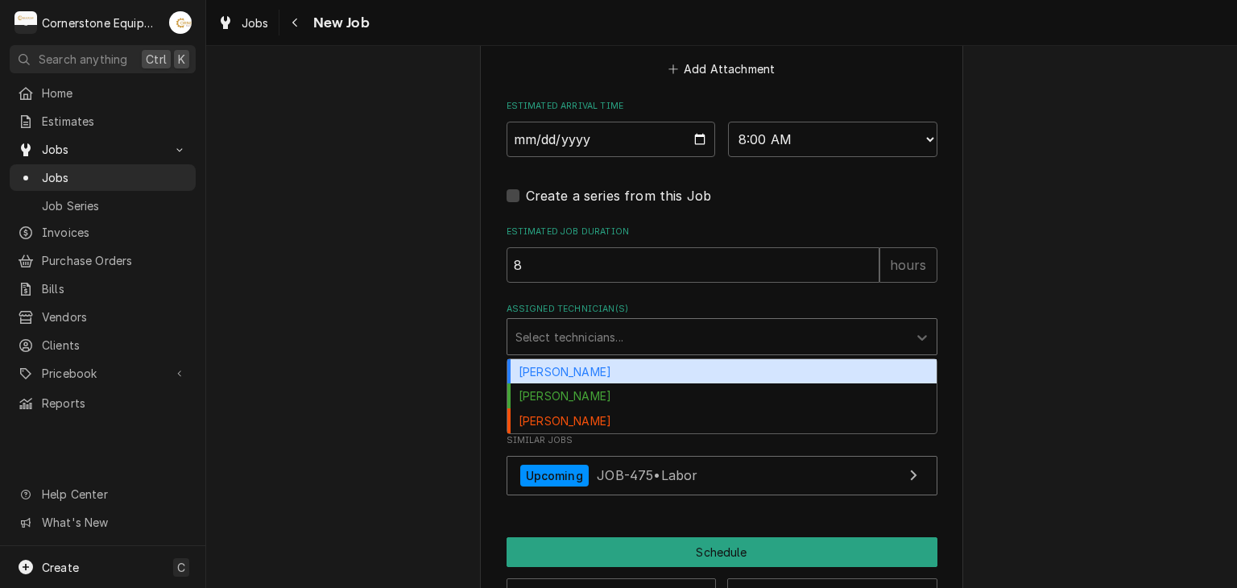
click at [617, 374] on div "Andrew Buigues" at bounding box center [722, 371] width 429 height 25
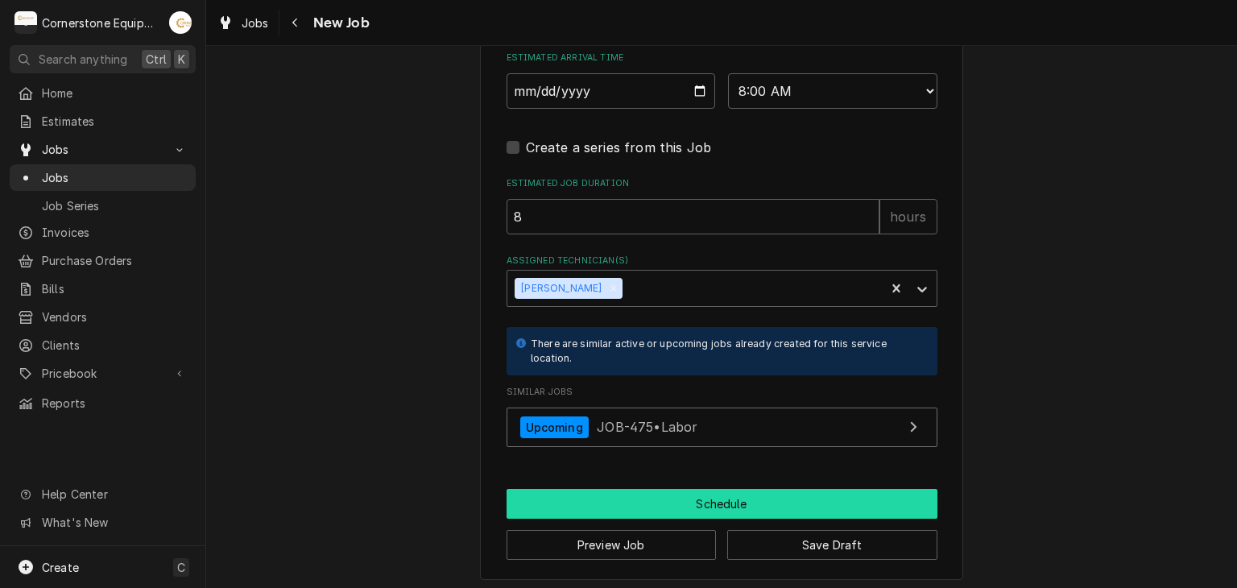
click at [632, 489] on button "Schedule" at bounding box center [722, 504] width 431 height 30
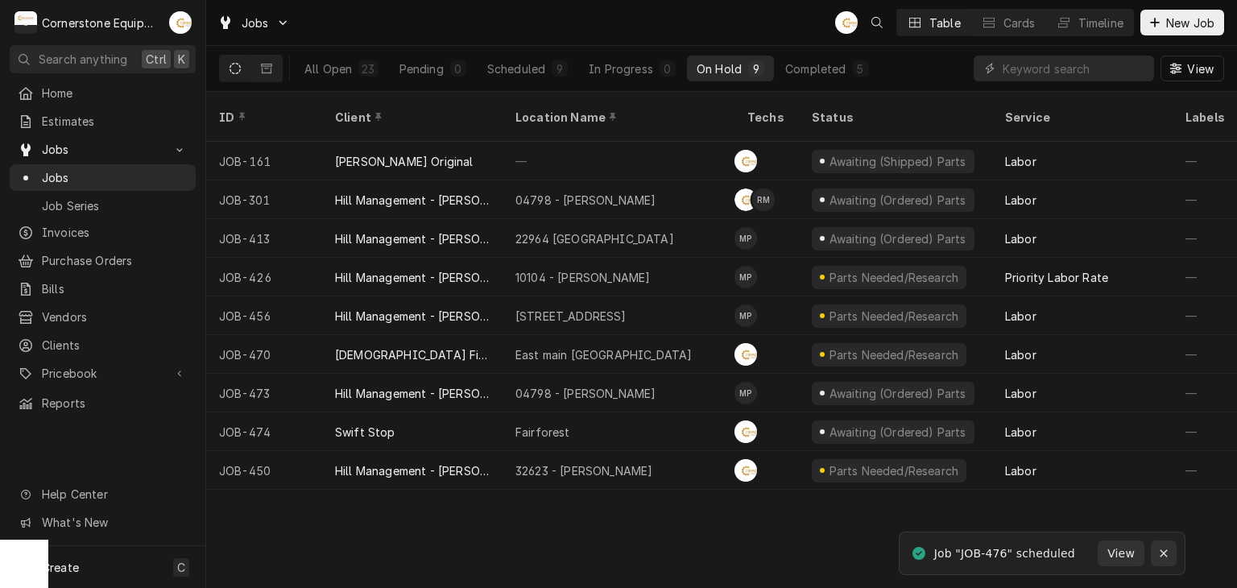
click at [1171, 550] on div "Notifications alt+T" at bounding box center [1164, 553] width 16 height 16
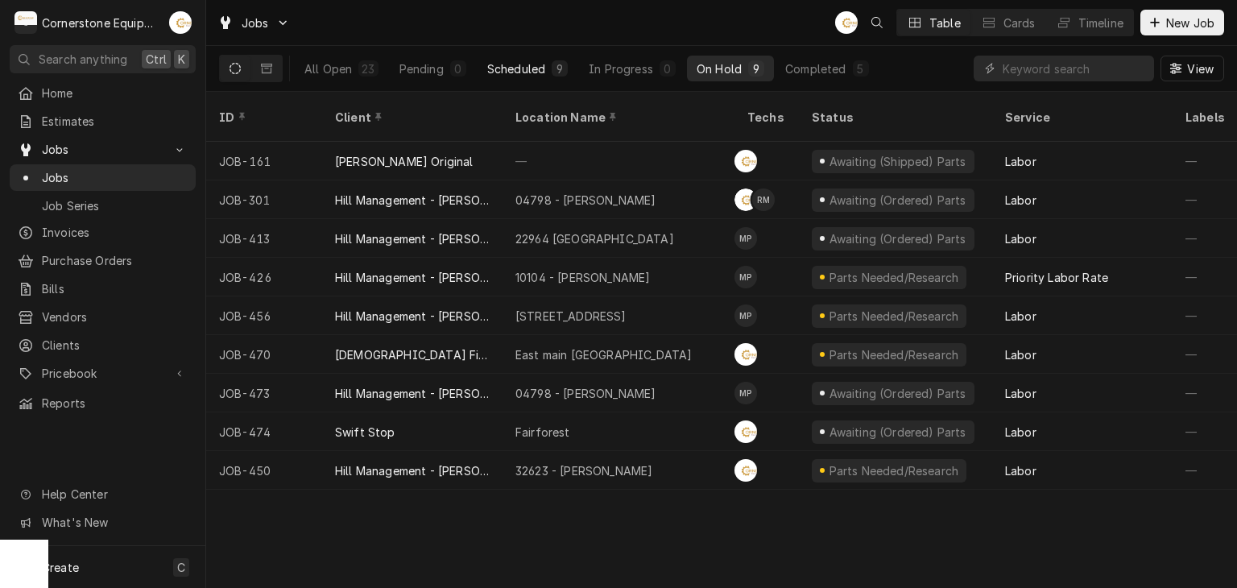
click at [551, 56] on button "Scheduled 9" at bounding box center [528, 69] width 100 height 26
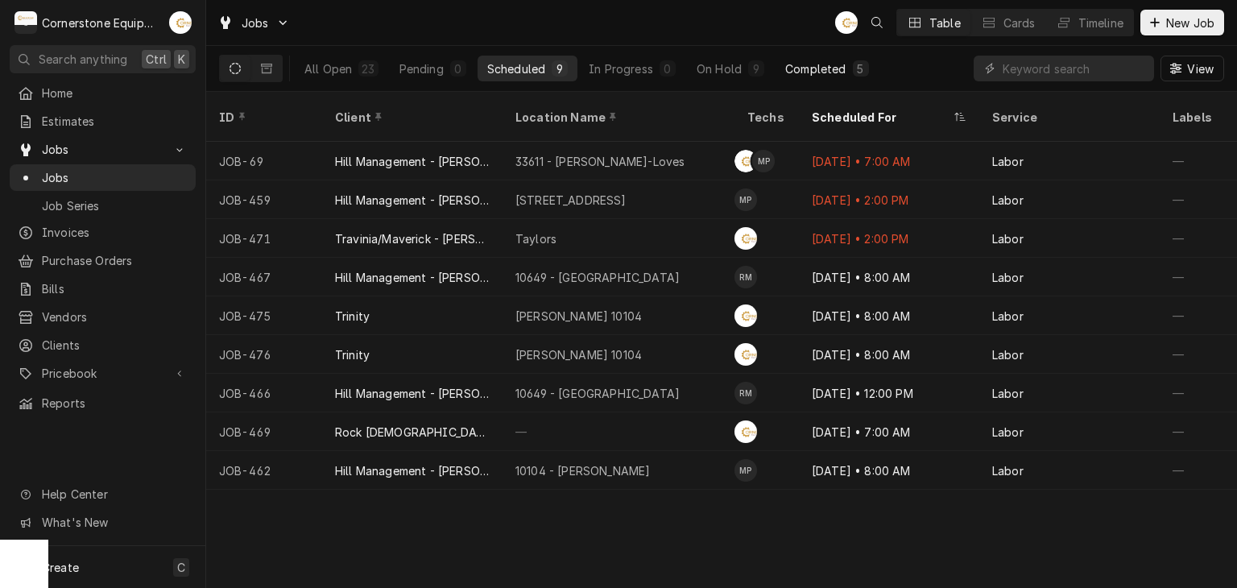
click at [799, 54] on div "All Open 23 Pending 0 Scheduled 9 In Progress 0 On Hold 9 Completed 5" at bounding box center [587, 68] width 584 height 45
click at [812, 71] on div "Completed" at bounding box center [815, 68] width 60 height 17
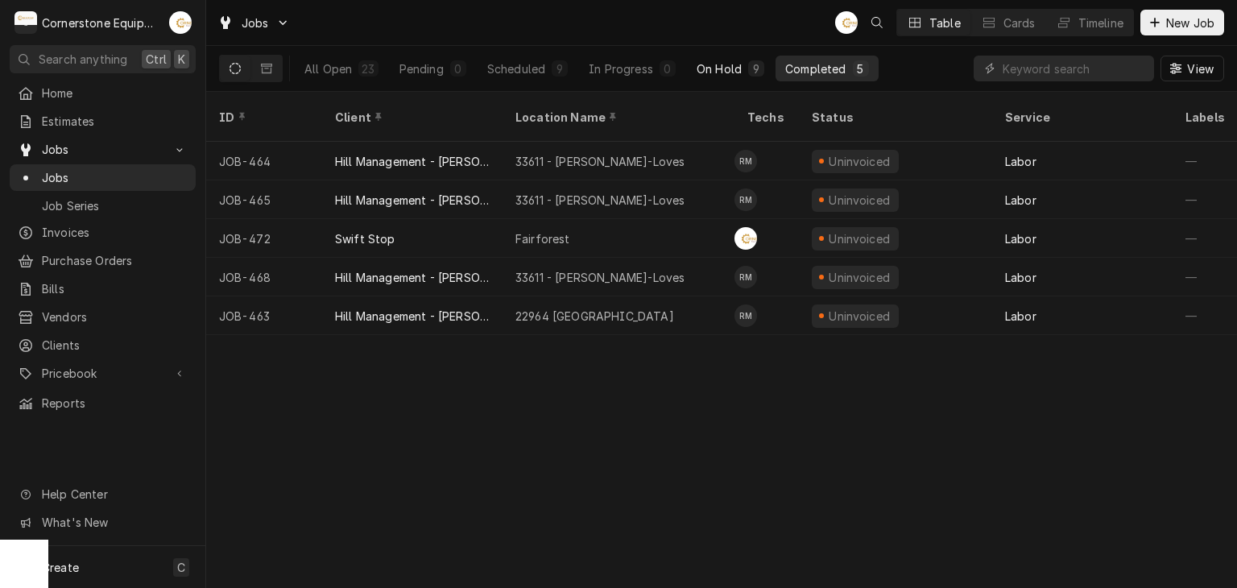
click at [711, 73] on div "On Hold" at bounding box center [719, 68] width 45 height 17
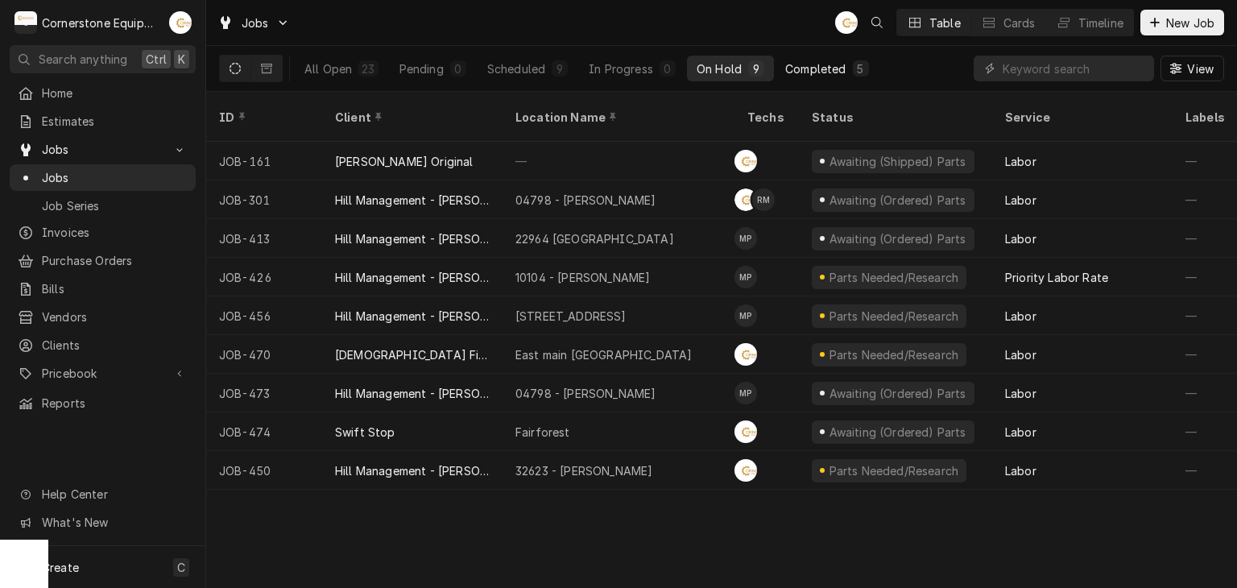
click at [853, 65] on div "5" at bounding box center [861, 68] width 16 height 16
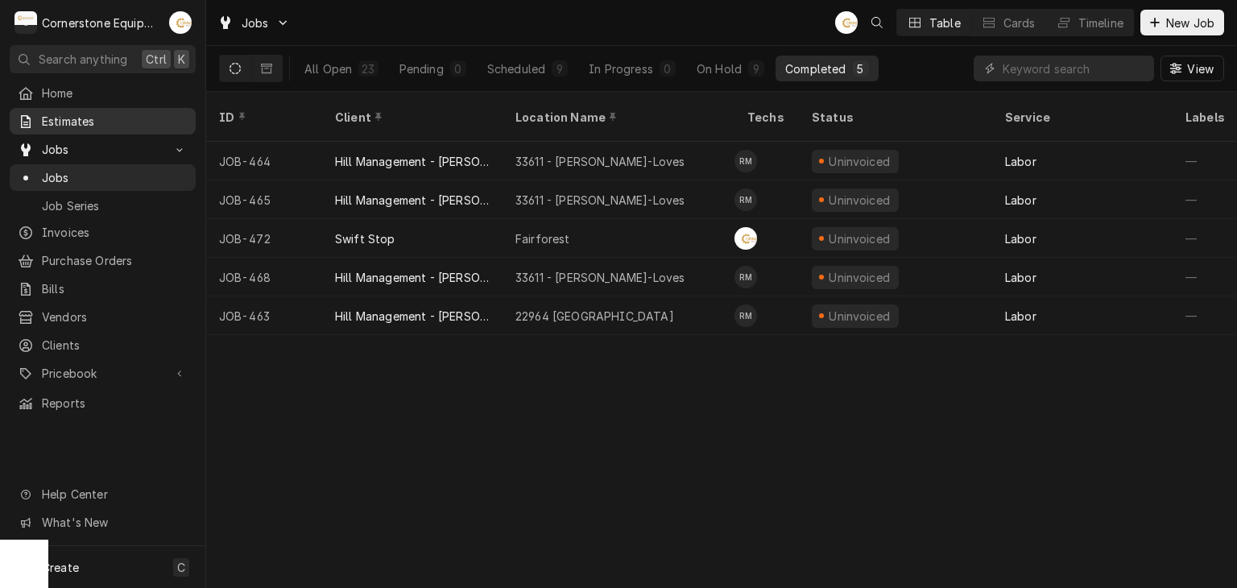
click at [124, 123] on span "Estimates" at bounding box center [115, 121] width 146 height 17
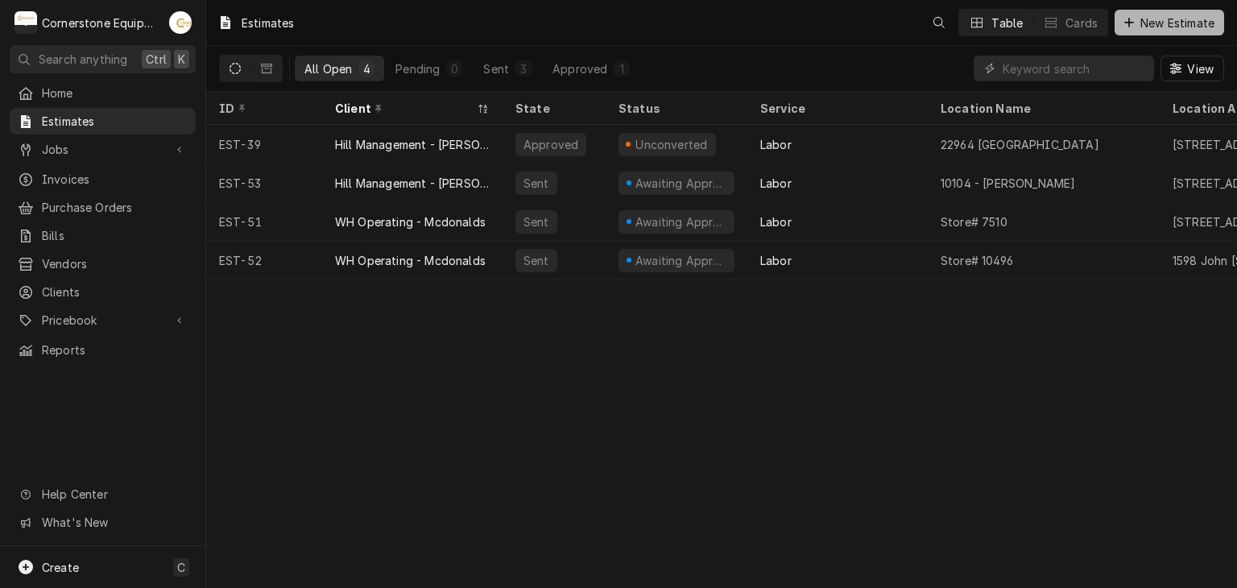
click at [1150, 25] on span "New Estimate" at bounding box center [1178, 23] width 81 height 17
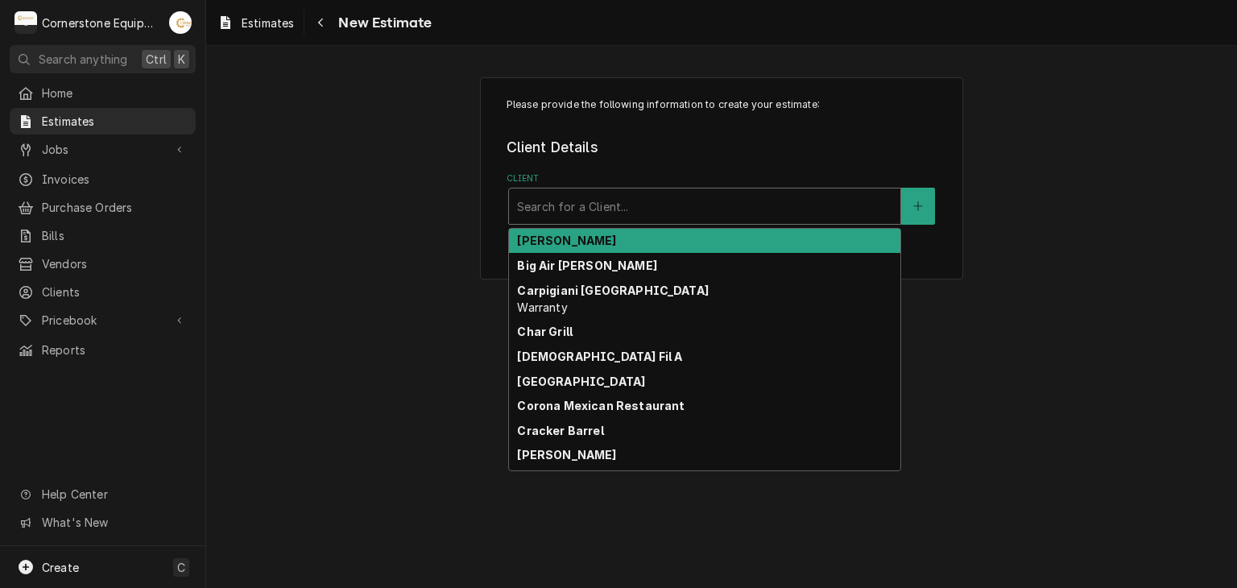
click at [833, 218] on div "Client" at bounding box center [704, 206] width 375 height 29
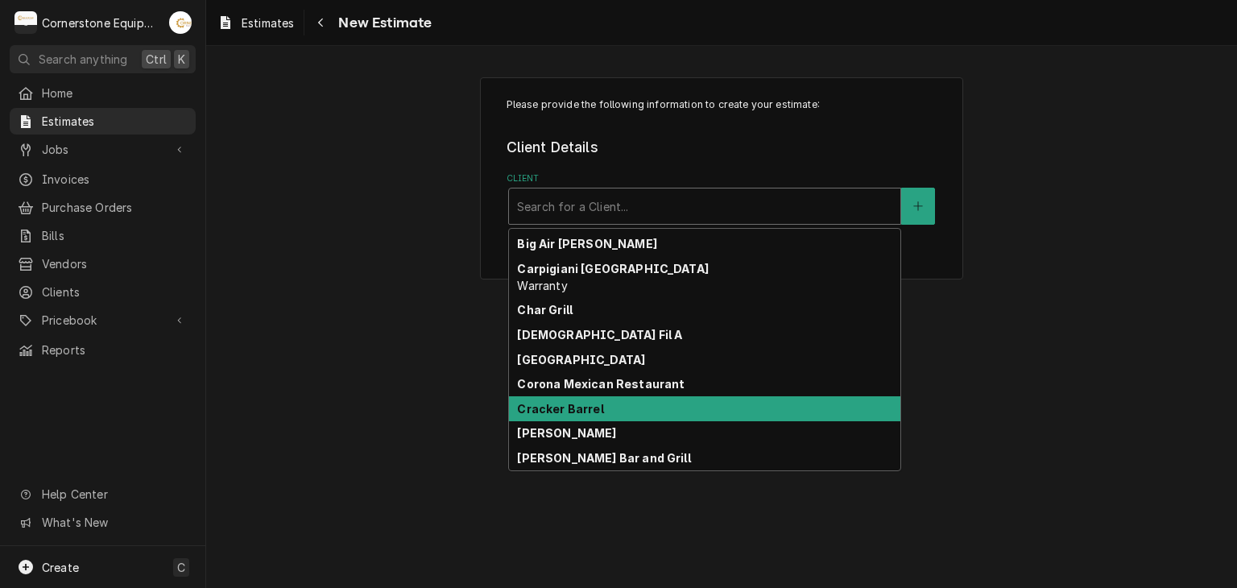
scroll to position [285, 0]
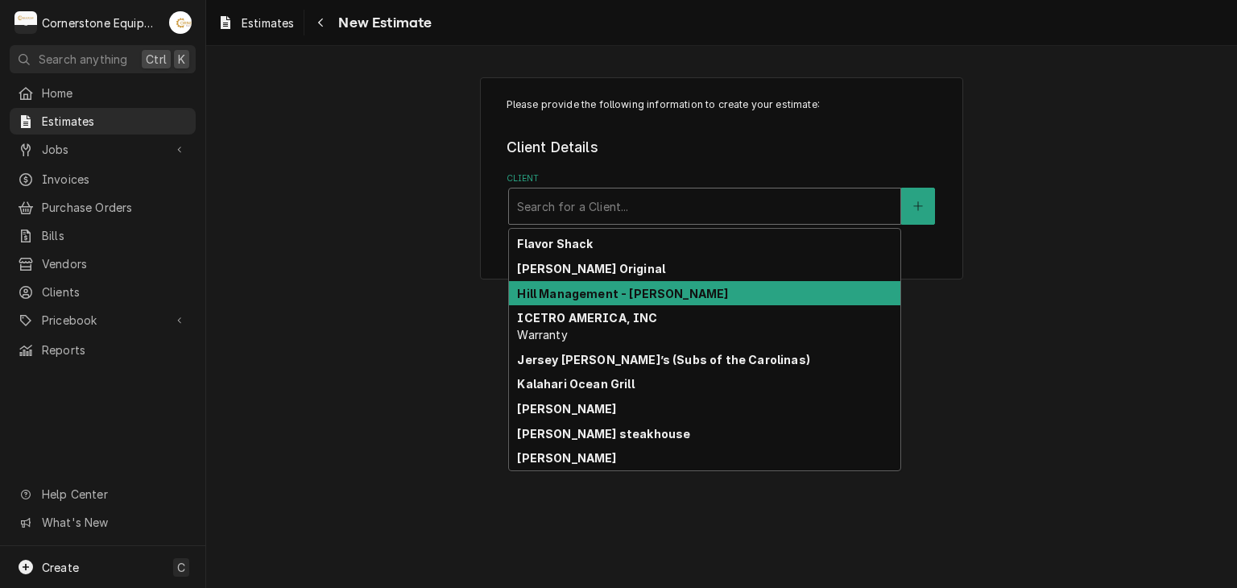
click at [720, 301] on div "Hill Management - [PERSON_NAME]" at bounding box center [705, 293] width 392 height 25
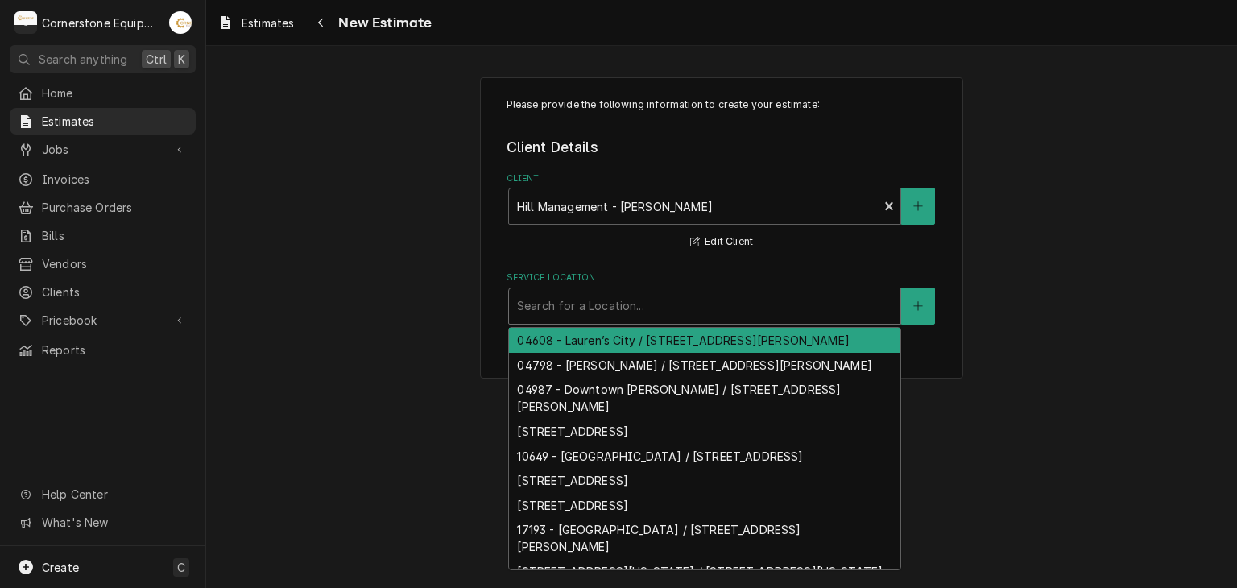
click at [642, 307] on div "Service Location" at bounding box center [704, 306] width 375 height 29
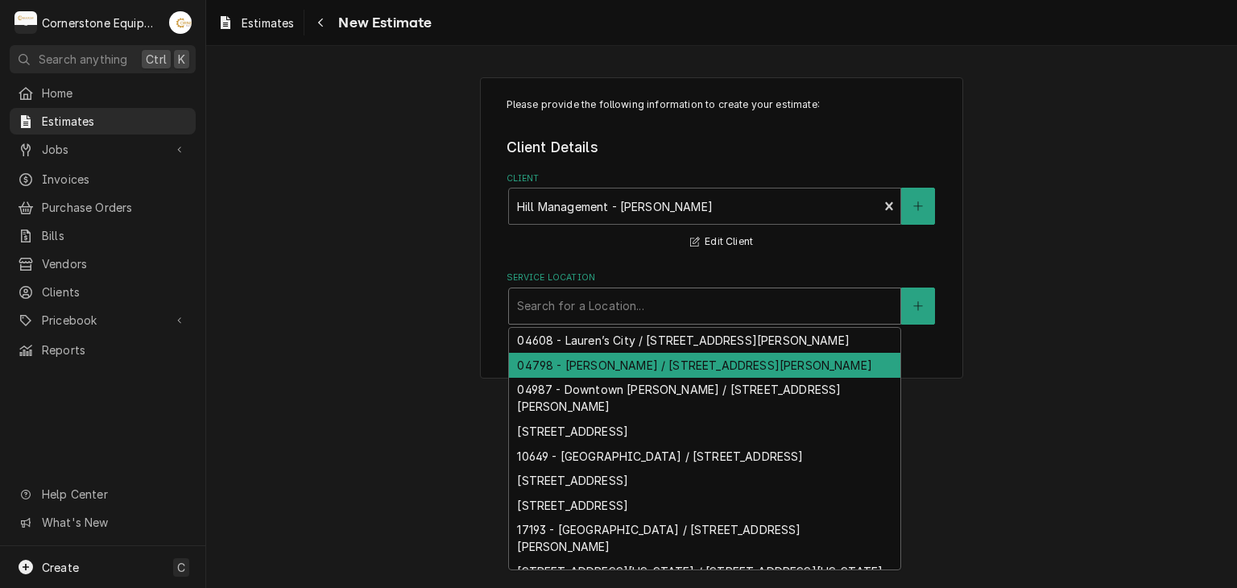
click at [640, 366] on div "04798 - Woodruff Rd / 1111 Woodruff Rd, Greenville, SC 29607" at bounding box center [705, 365] width 392 height 25
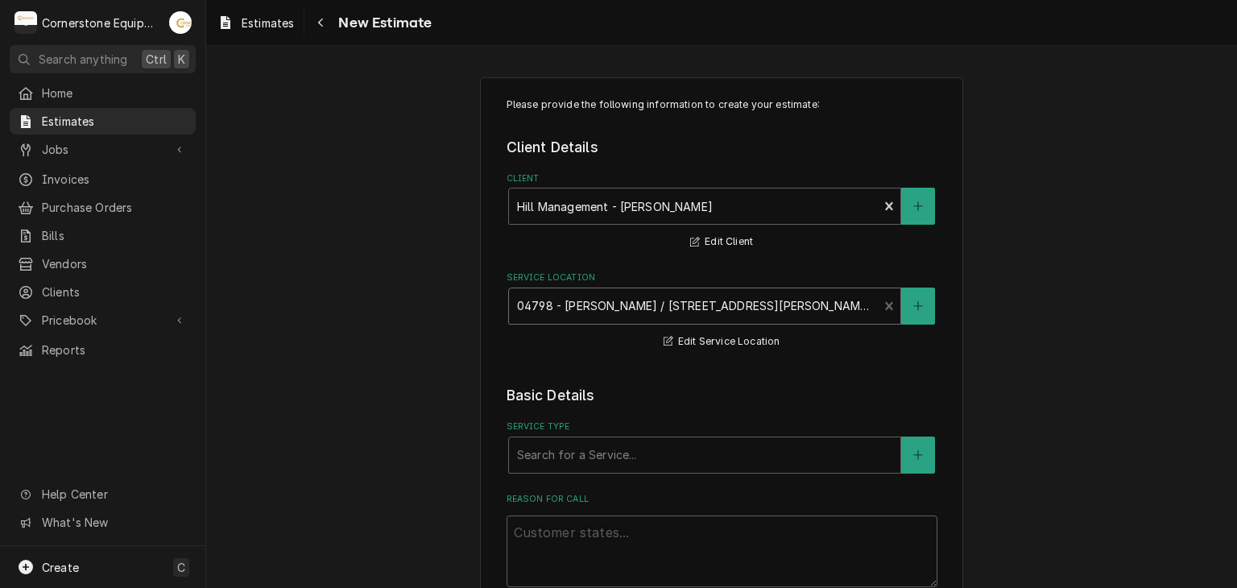
click at [655, 325] on div "Service Location option 04798 - Woodruff Rd / 1111 Woodruff Rd, Greenville, SC …" at bounding box center [722, 311] width 431 height 80
click at [664, 309] on div "Service Location" at bounding box center [694, 306] width 354 height 29
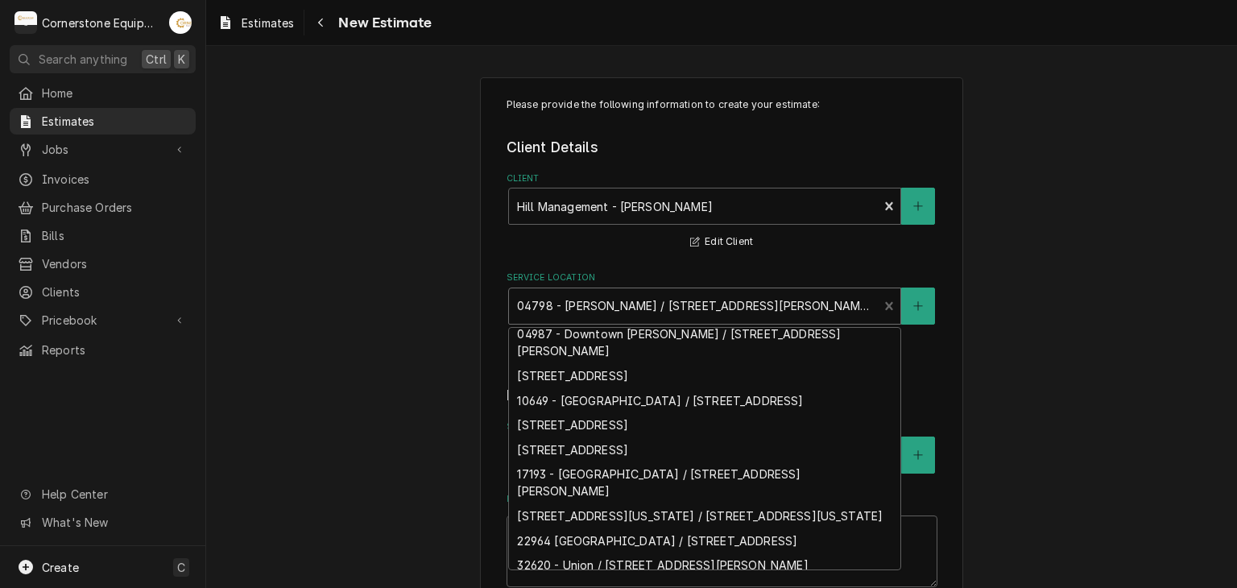
scroll to position [155, 0]
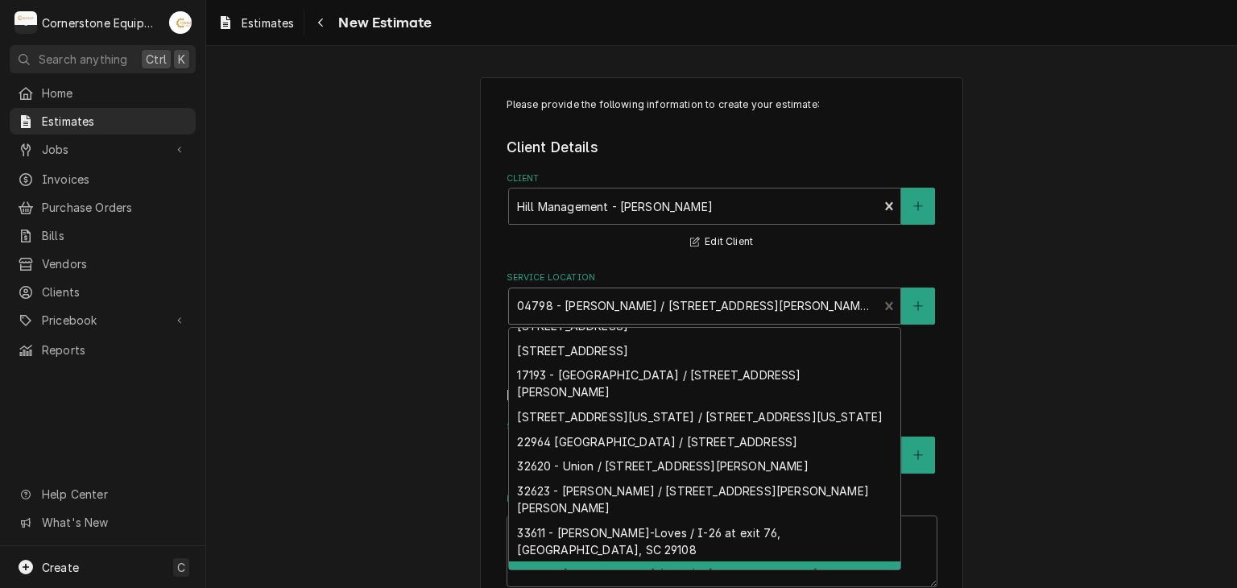
click at [632, 562] on div "34964 - Woodruff (spinx) / 890 N Main St, Woodruff, SC 29388" at bounding box center [705, 583] width 392 height 42
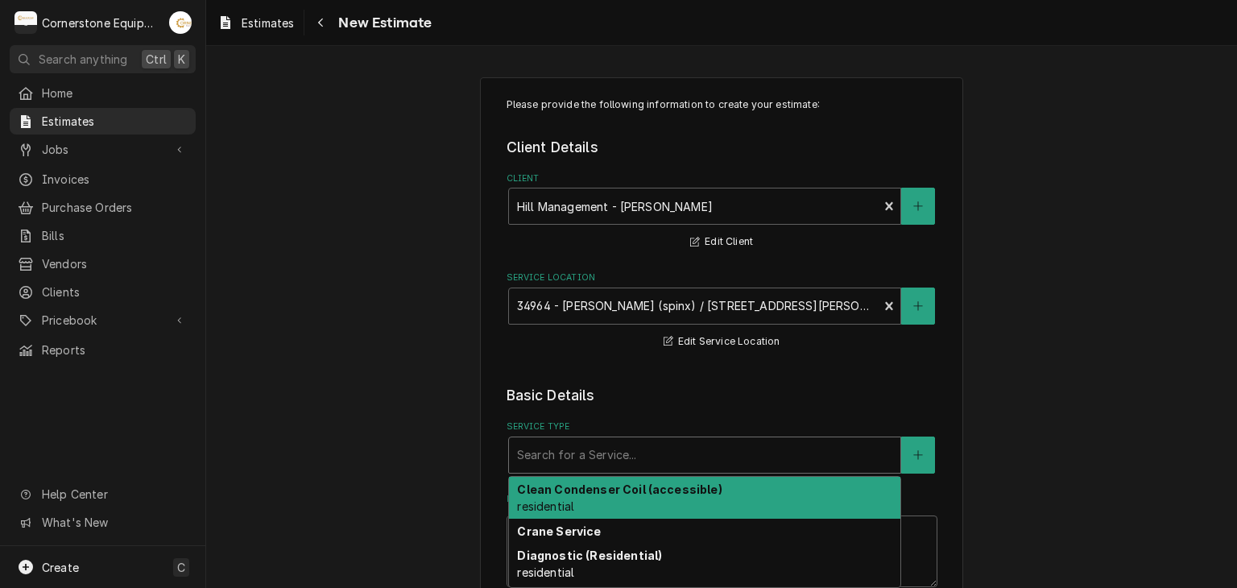
click at [671, 454] on div "Service Type" at bounding box center [704, 455] width 375 height 29
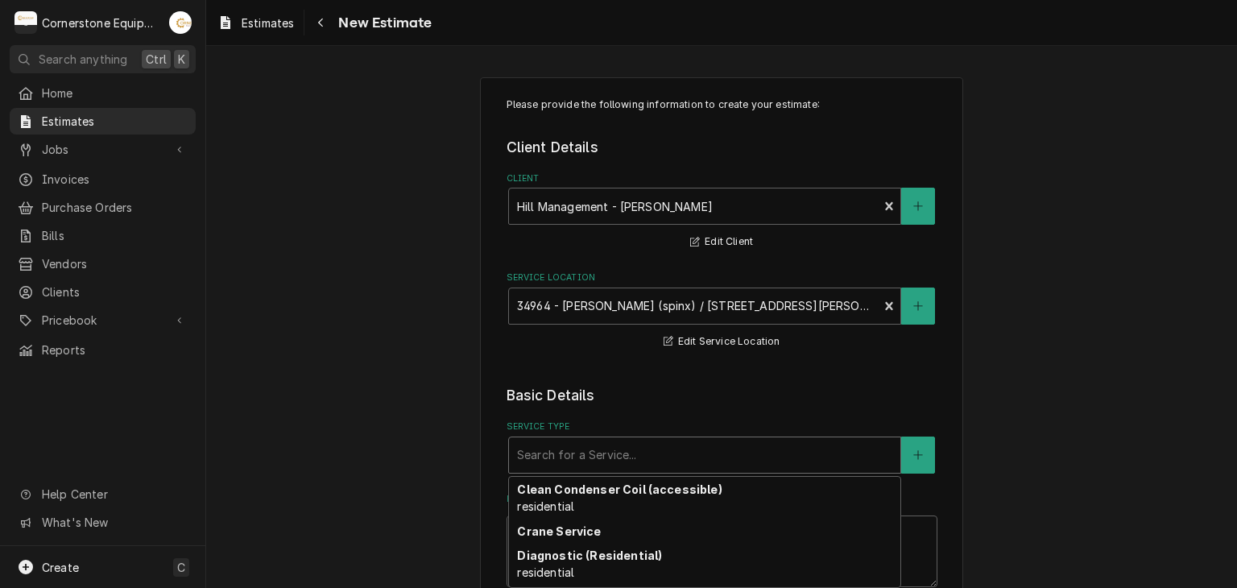
scroll to position [204, 0]
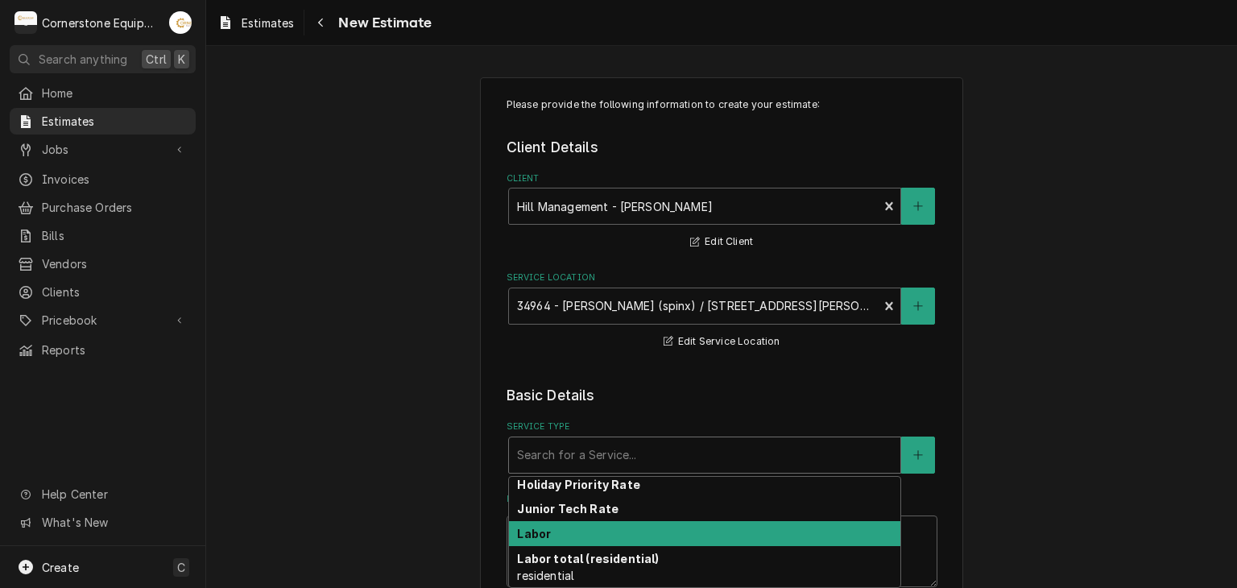
click at [584, 541] on div "Labor" at bounding box center [705, 533] width 392 height 25
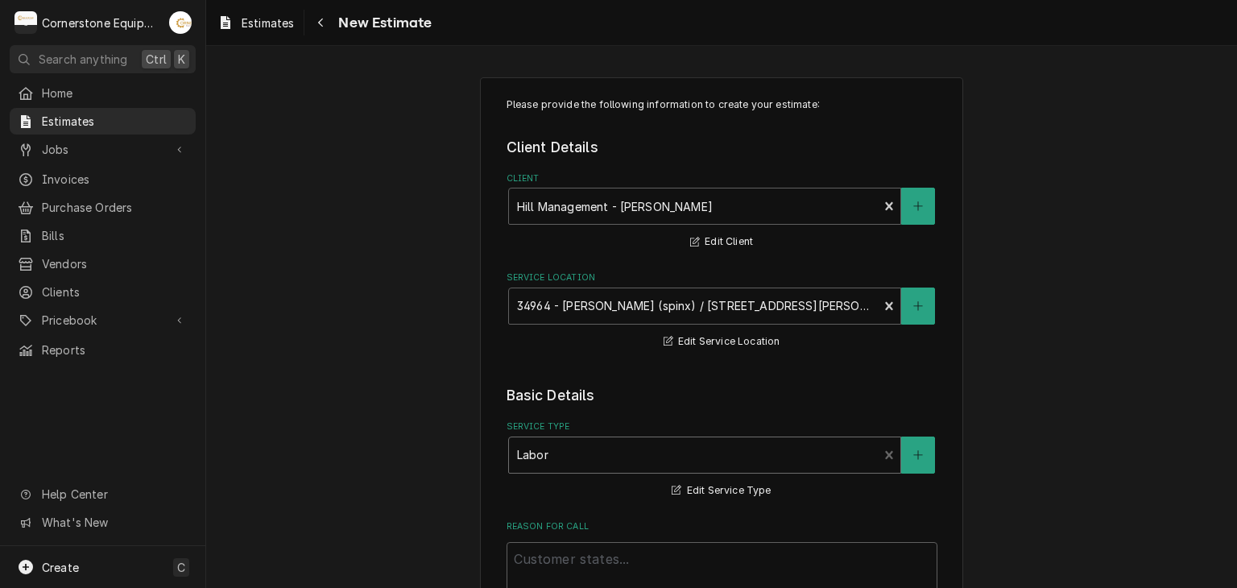
scroll to position [322, 0]
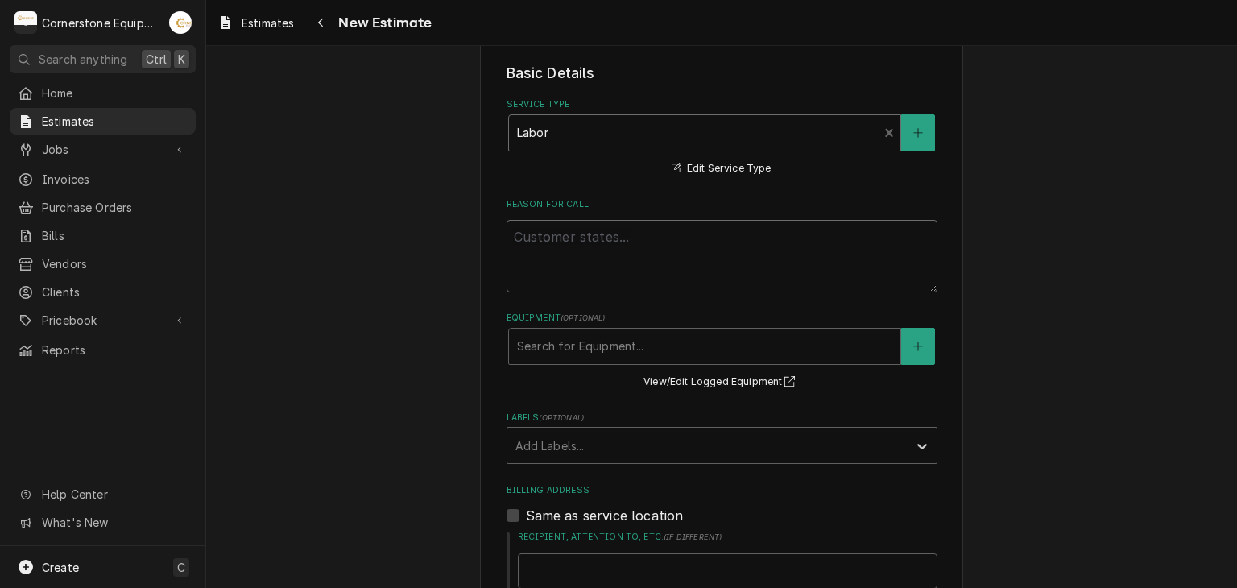
click at [577, 249] on textarea "Reason For Call" at bounding box center [722, 256] width 431 height 73
click at [693, 245] on textarea "Reason For Call" at bounding box center [722, 256] width 431 height 73
type textarea "x"
type textarea "N"
type textarea "x"
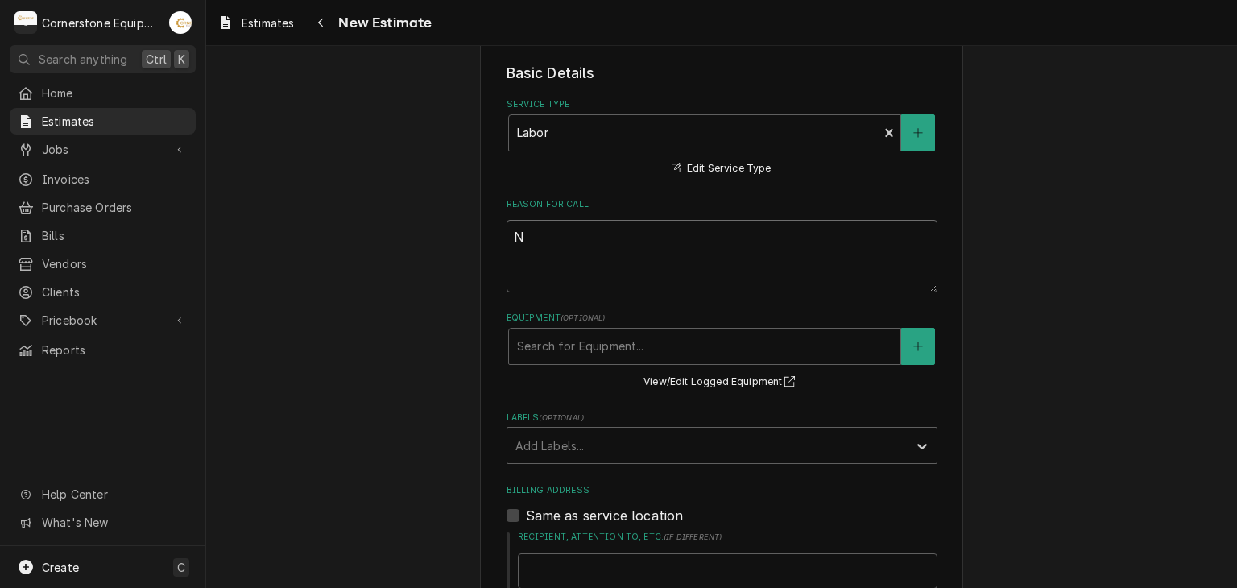
type textarea "NE"
type textarea "x"
type textarea "N"
type textarea "x"
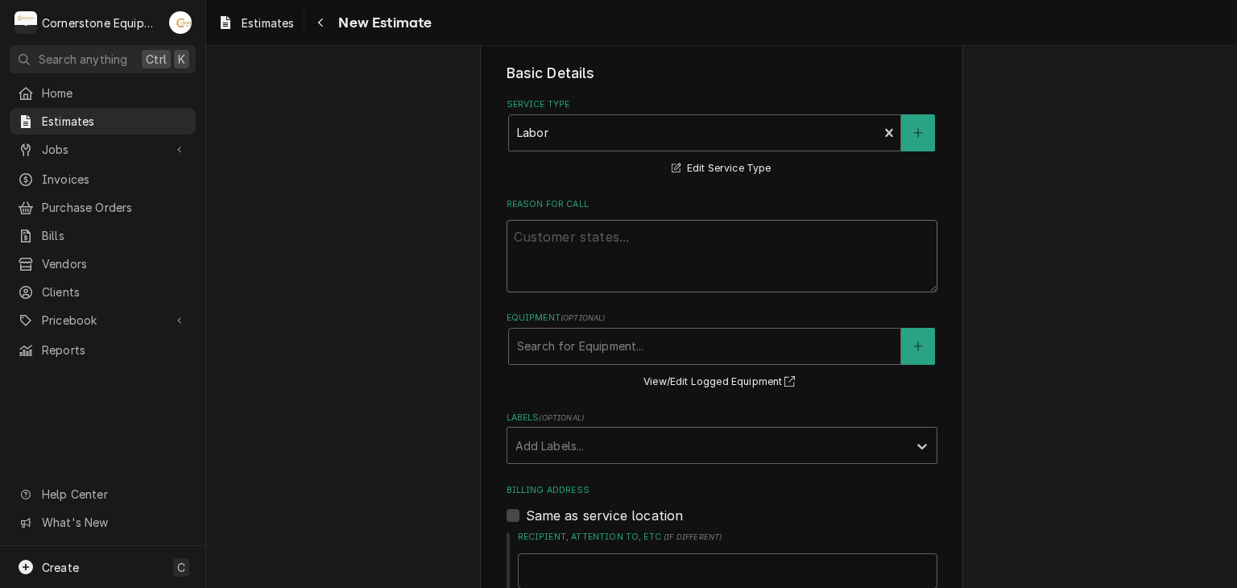
type textarea "I"
type textarea "x"
type textarea "Ic"
type textarea "x"
type textarea "Ice"
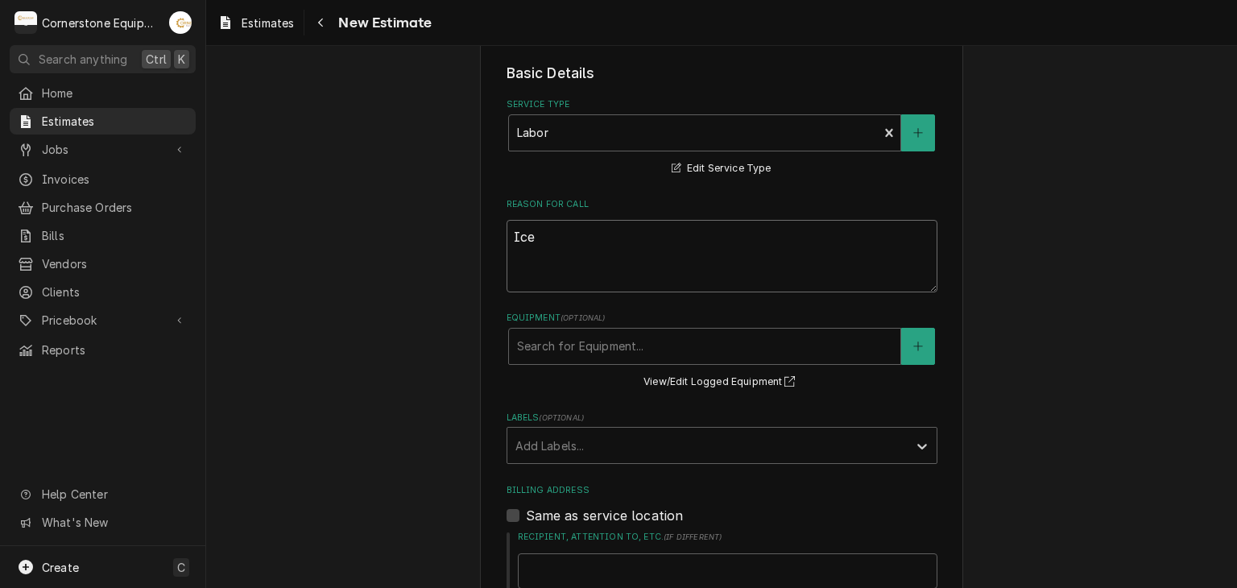
type textarea "x"
type textarea "Ice"
type textarea "x"
type textarea "Ice M"
type textarea "x"
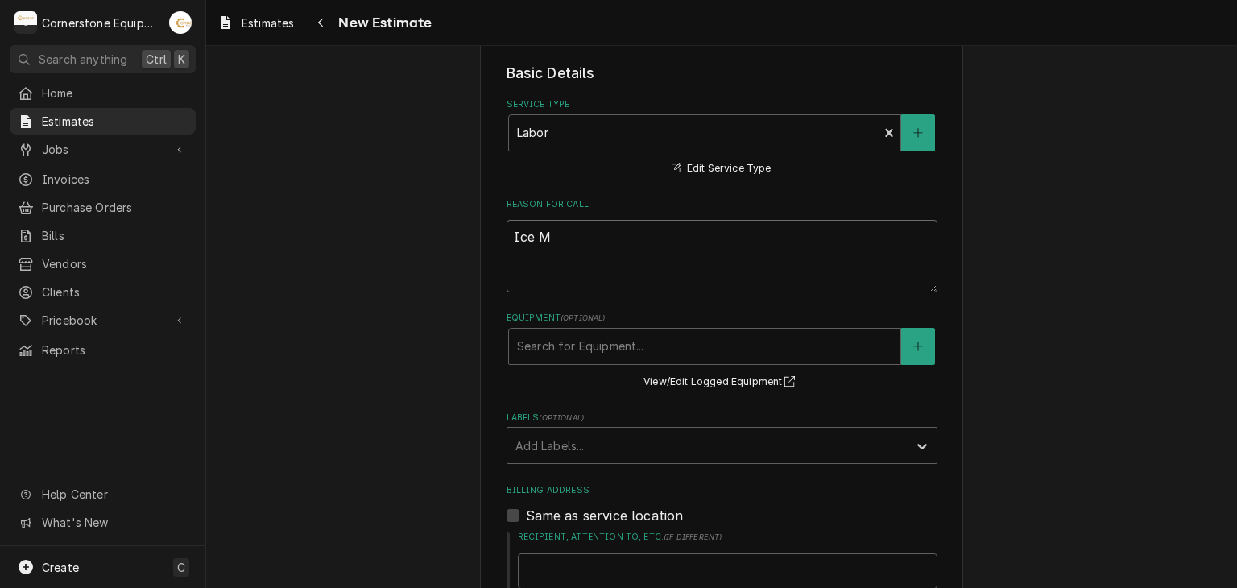
type textarea "Ice MA"
type textarea "x"
type textarea "Ice MAc"
type textarea "x"
type textarea "Ice MAch"
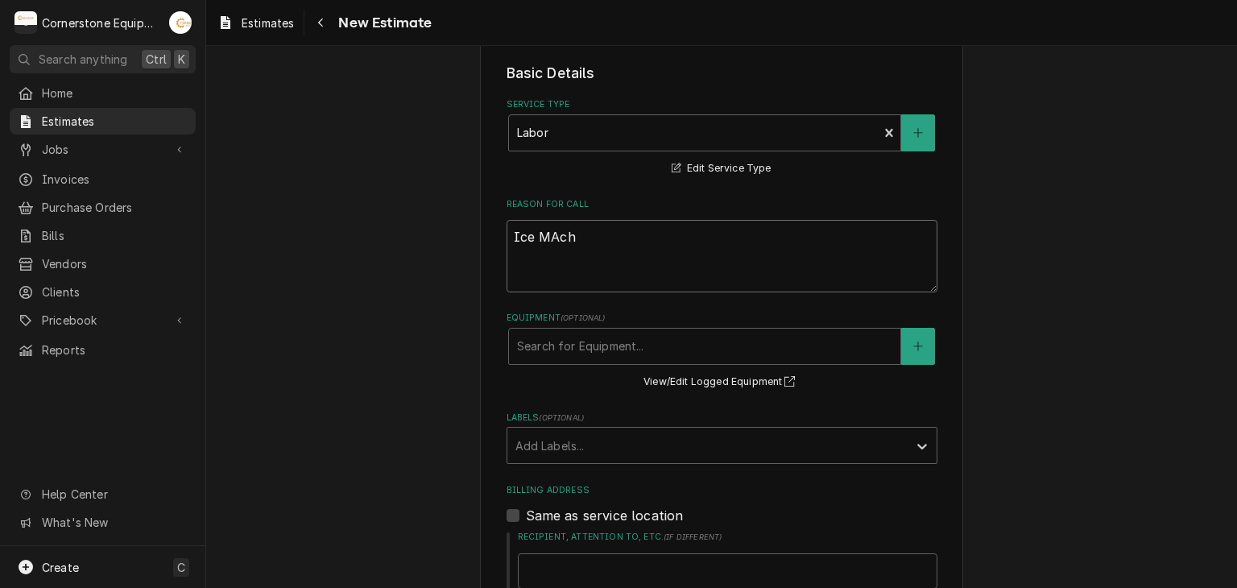
type textarea "x"
type textarea "Ice MAcho"
type textarea "x"
type textarea "Ice MAchon"
type textarea "x"
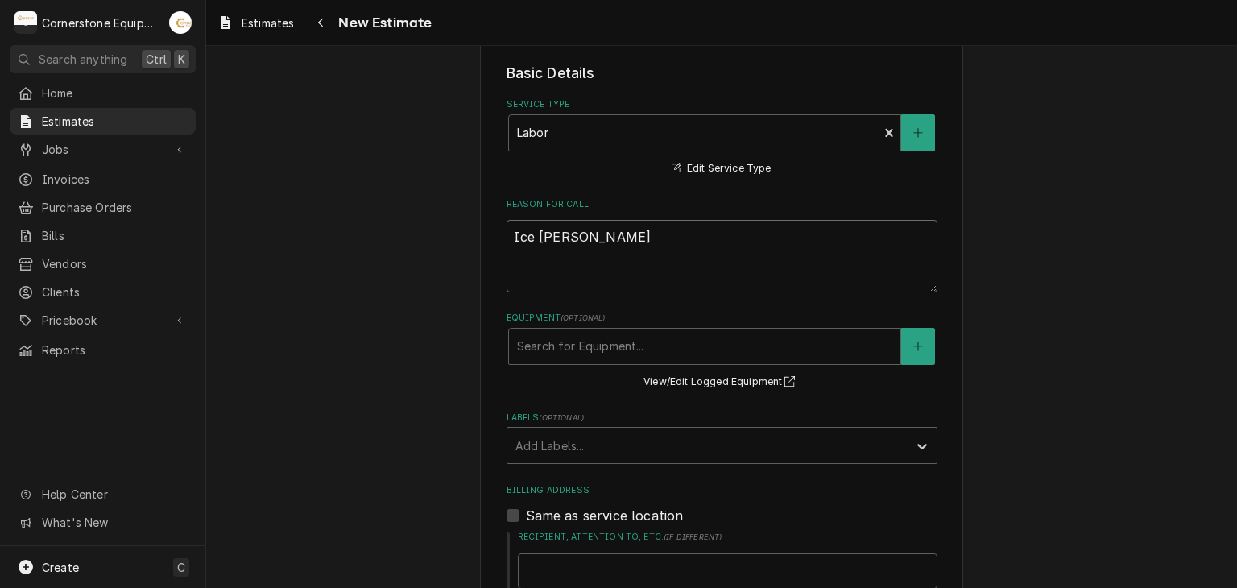
type textarea "Ice MAchone"
type textarea "x"
type textarea "Ice MAchone"
type textarea "x"
type textarea "Ice MAchone"
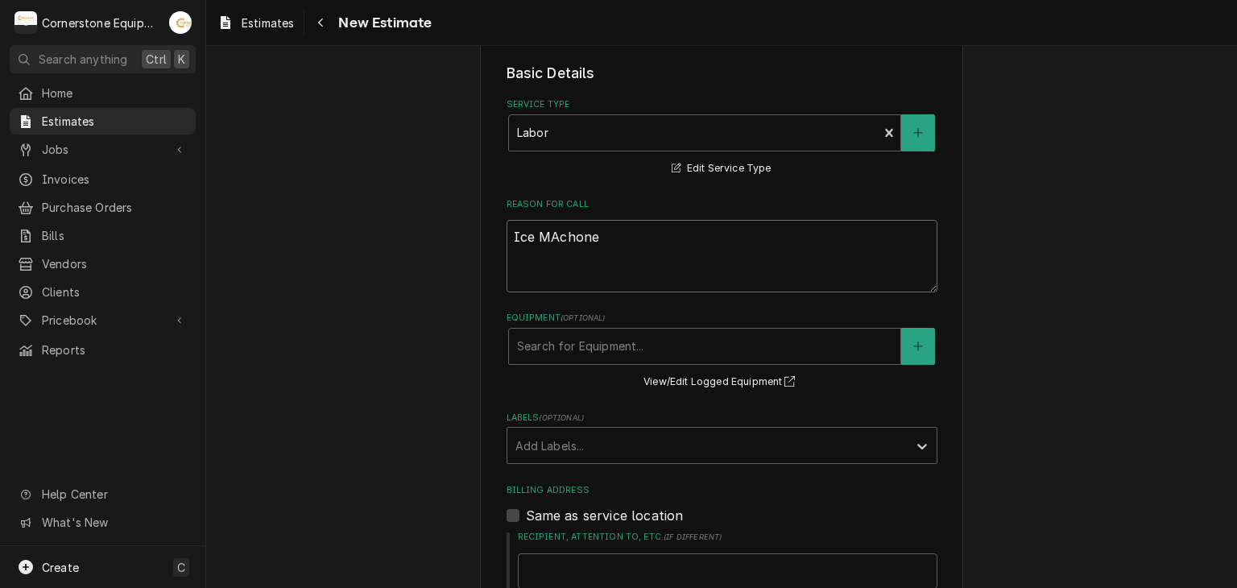
type textarea "x"
type textarea "Ice MAchon"
type textarea "x"
type textarea "Ice MAcho"
type textarea "x"
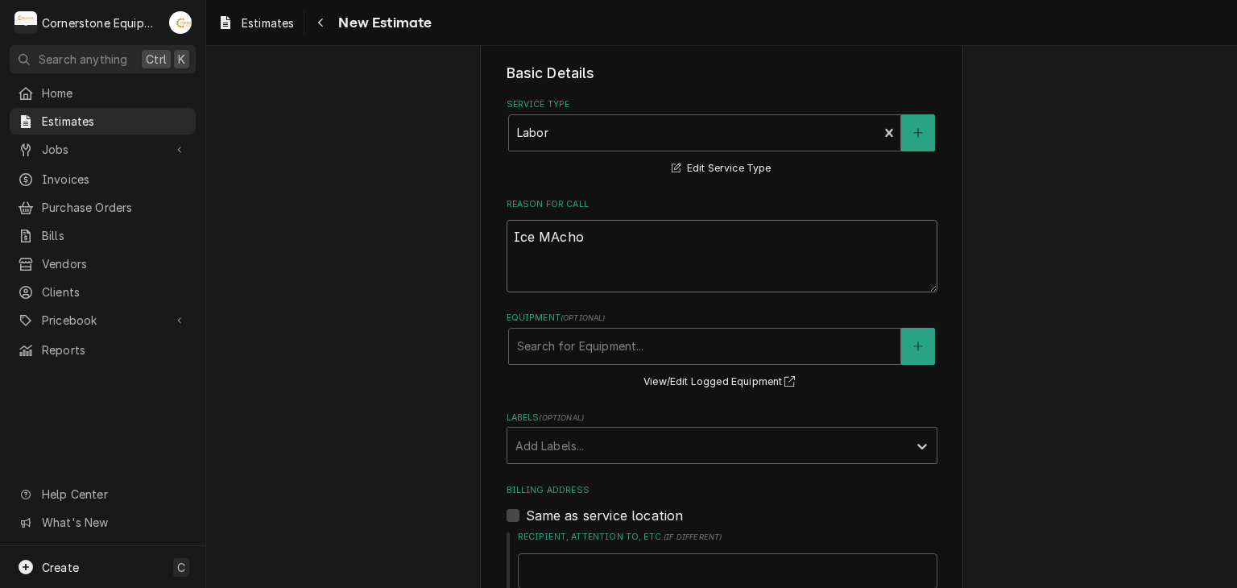
type textarea "Ice MAch"
type textarea "x"
type textarea "Ice MAc"
type textarea "x"
type textarea "Ice MA"
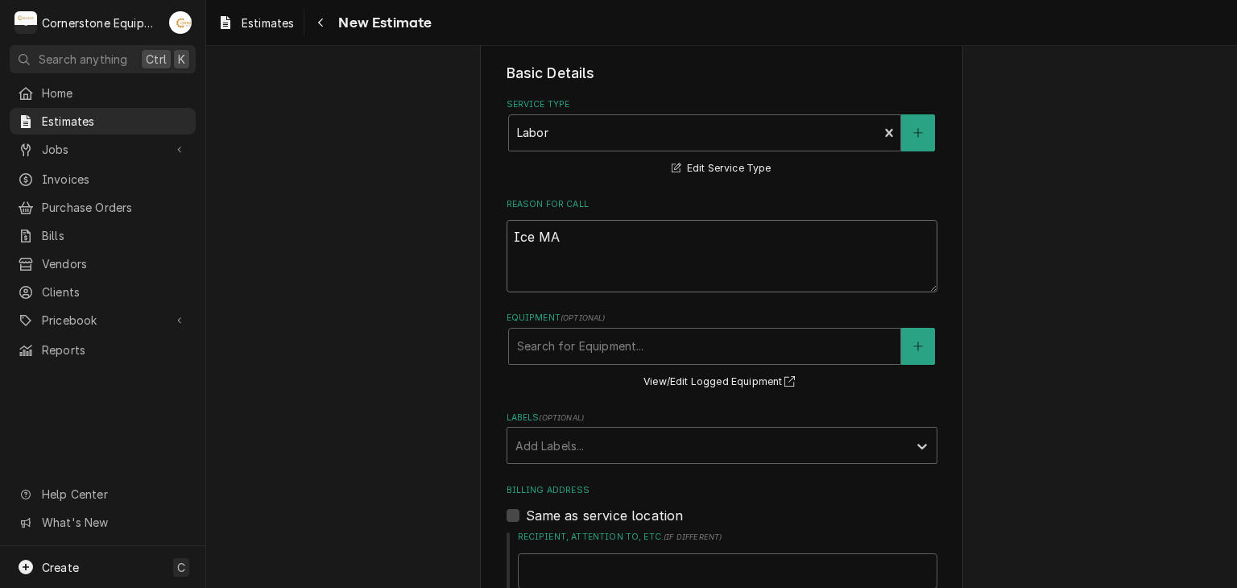
type textarea "x"
type textarea "Ice M"
type textarea "x"
type textarea "Ice Ma"
type textarea "x"
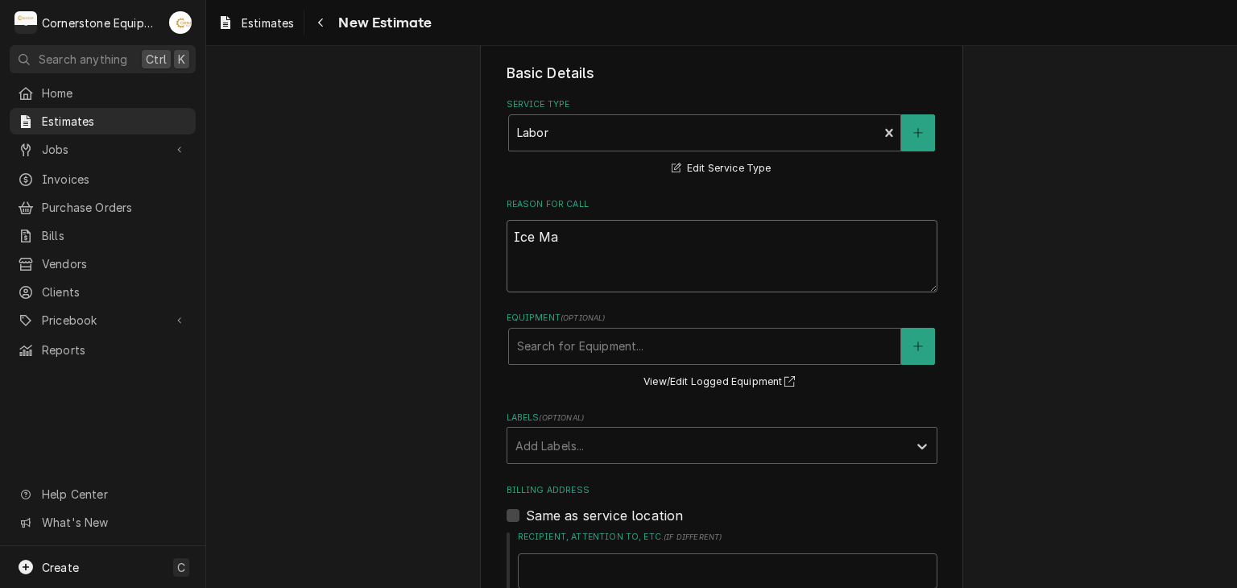
type textarea "Ice Mak"
type textarea "x"
type textarea "Ice Make"
type textarea "x"
type textarea "Ice Maker"
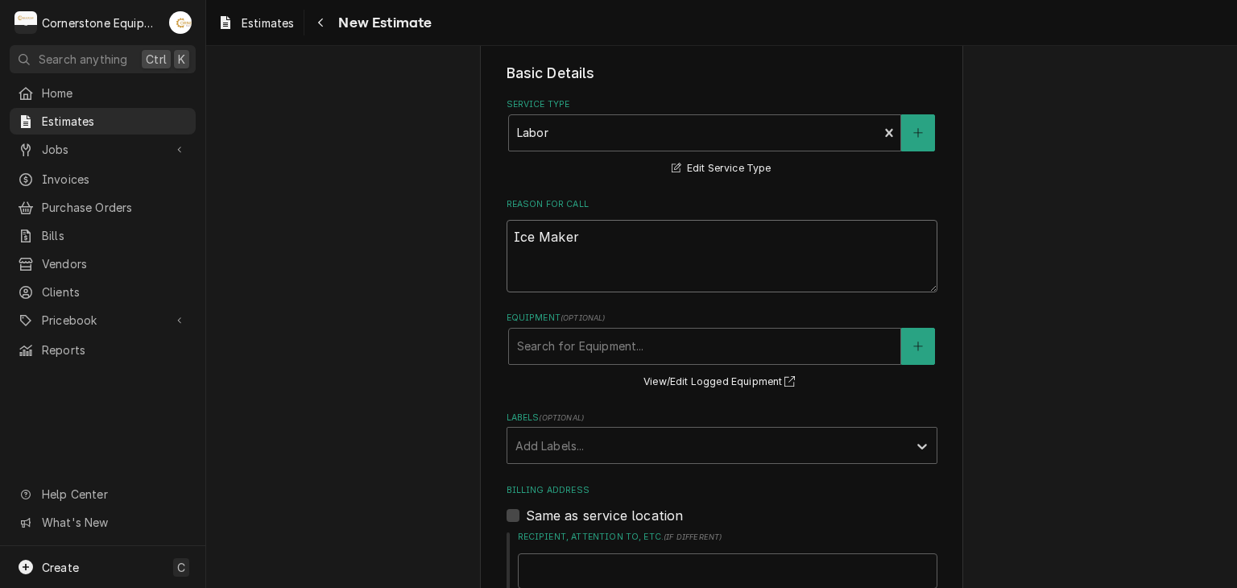
type textarea "x"
type textarea "Ice Maker"
type textarea "x"
type textarea "Ice Maker i"
type textarea "x"
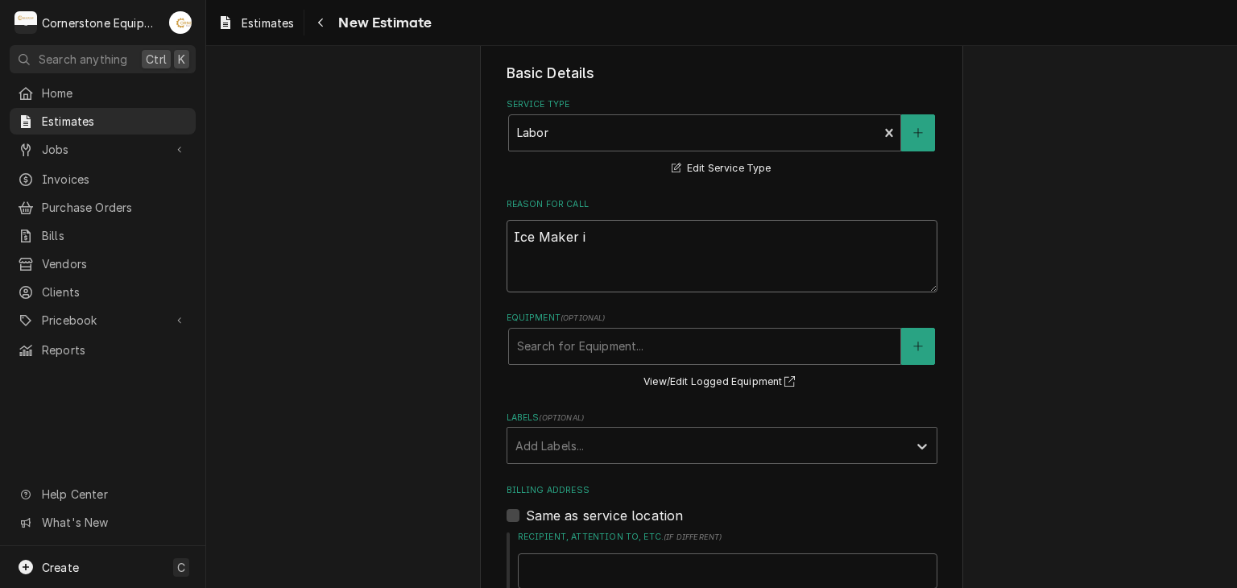
type textarea "Ice Maker in"
type textarea "x"
type textarea "Ice Maker ins"
type textarea "x"
type textarea "Ice Maker inst"
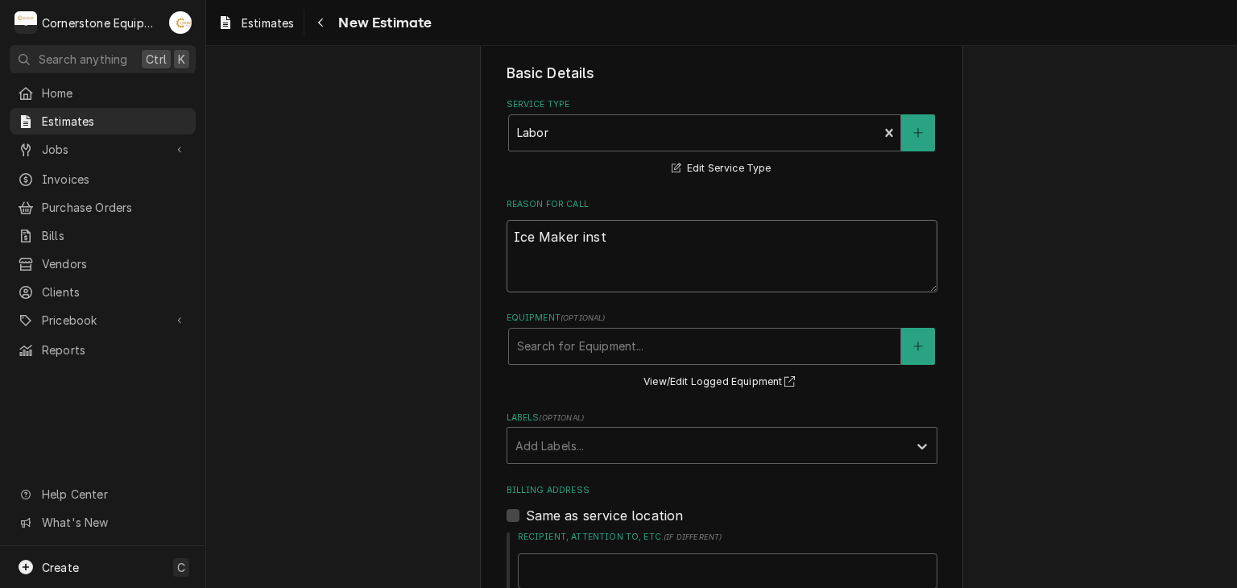
type textarea "x"
type textarea "Ice Maker insta"
type textarea "x"
type textarea "Ice Maker instal"
type textarea "x"
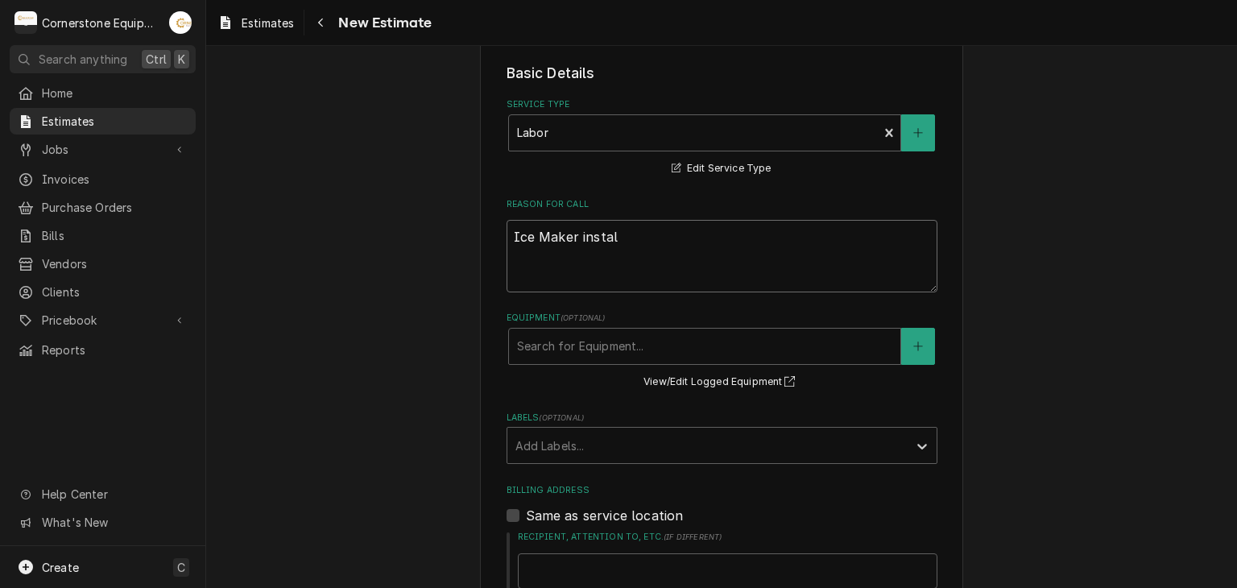
type textarea "Ice Maker install"
type textarea "x"
type textarea "Ice Maker install"
type textarea "x"
type textarea "Ice Maker install ("
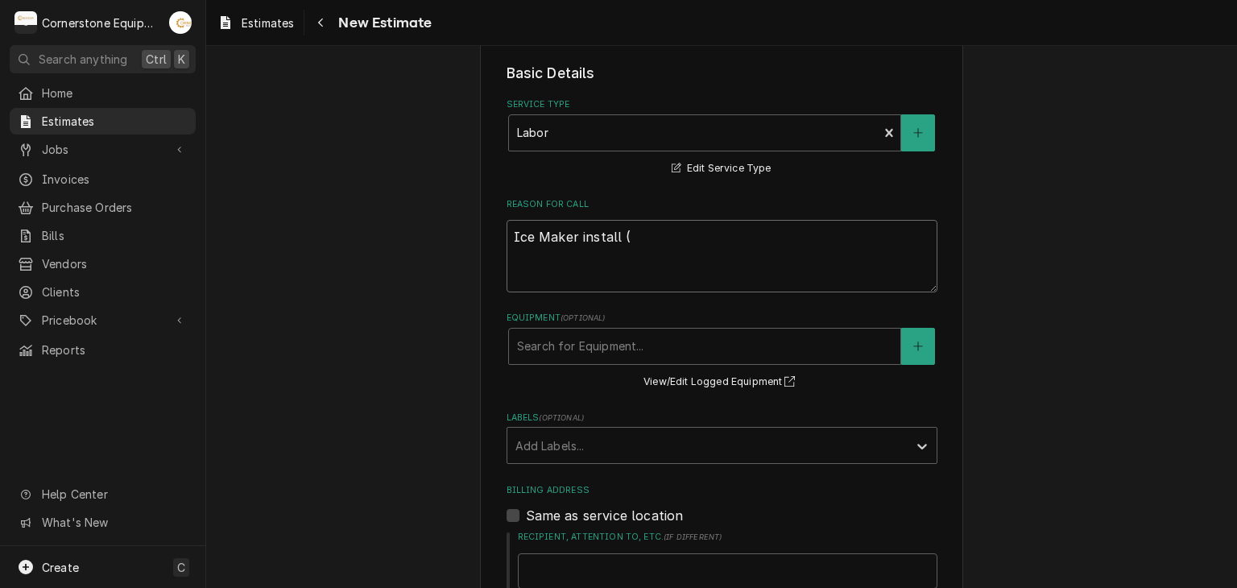
type textarea "x"
type textarea "Ice Maker install (I"
type textarea "x"
type textarea "Ice Maker install (IC"
type textarea "x"
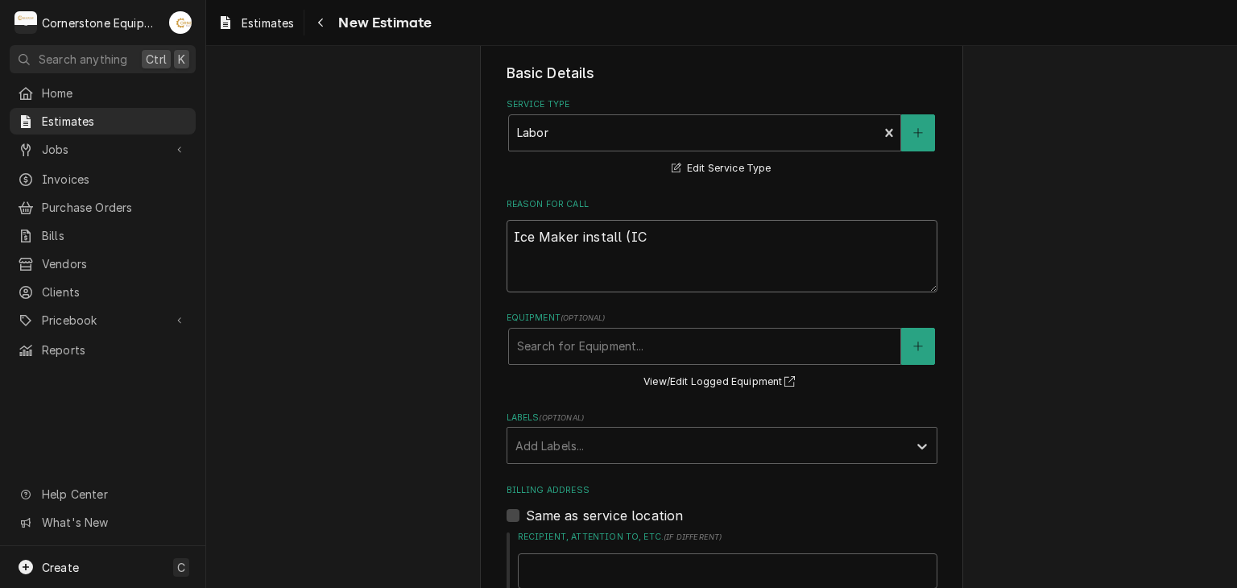
type textarea "Ice Maker install (ICE"
type textarea "x"
type textarea "Ice Maker install (ICEtr"
type textarea "x"
type textarea "Ice Maker install (ICEtro"
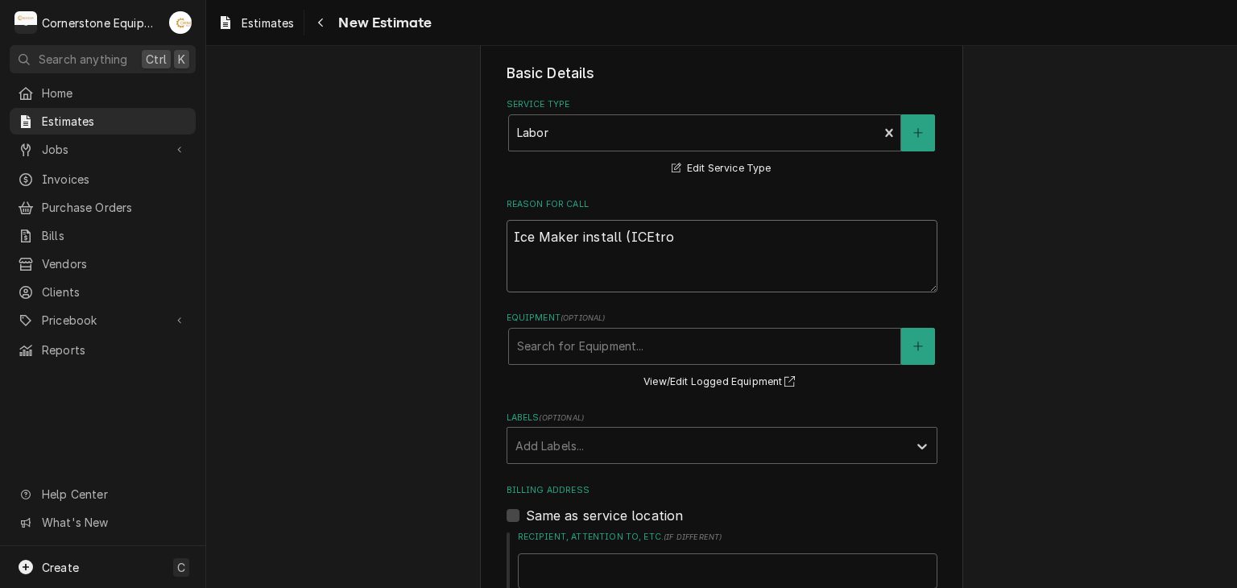
type textarea "x"
type textarea "Ice Maker install (ICEtro)"
click at [640, 236] on textarea "Ice Maker install (ICEtro)" at bounding box center [722, 256] width 431 height 73
type textarea "x"
type textarea "Ice Maker install (ICtro)"
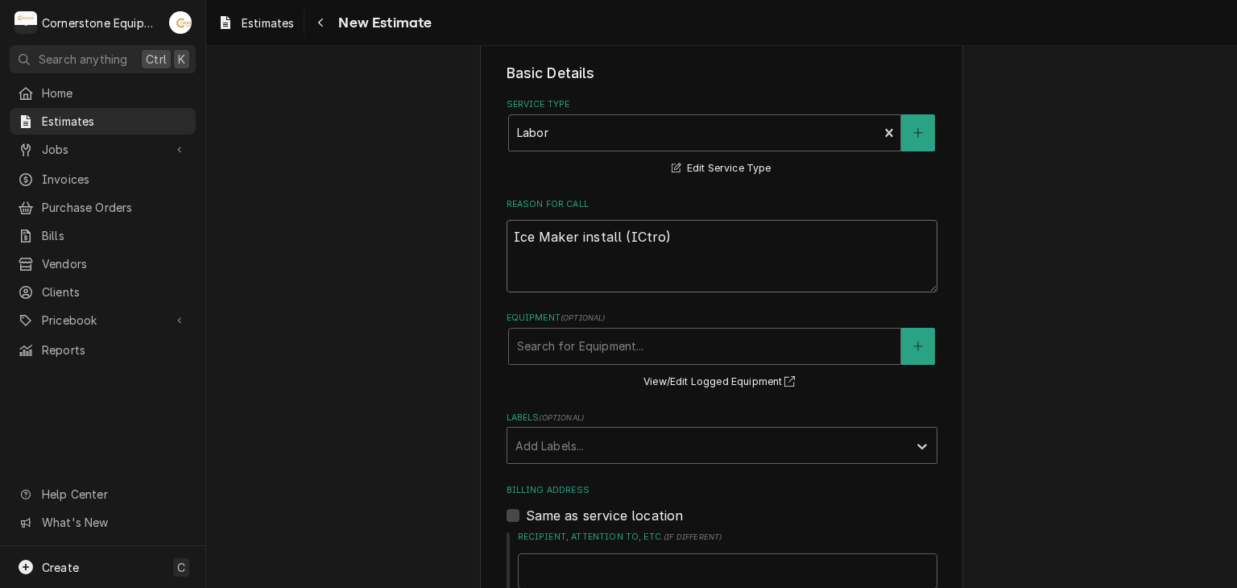
type textarea "x"
type textarea "Ice Maker install (Itro)"
type textarea "x"
type textarea "Ice Maker install (Ictro)"
type textarea "x"
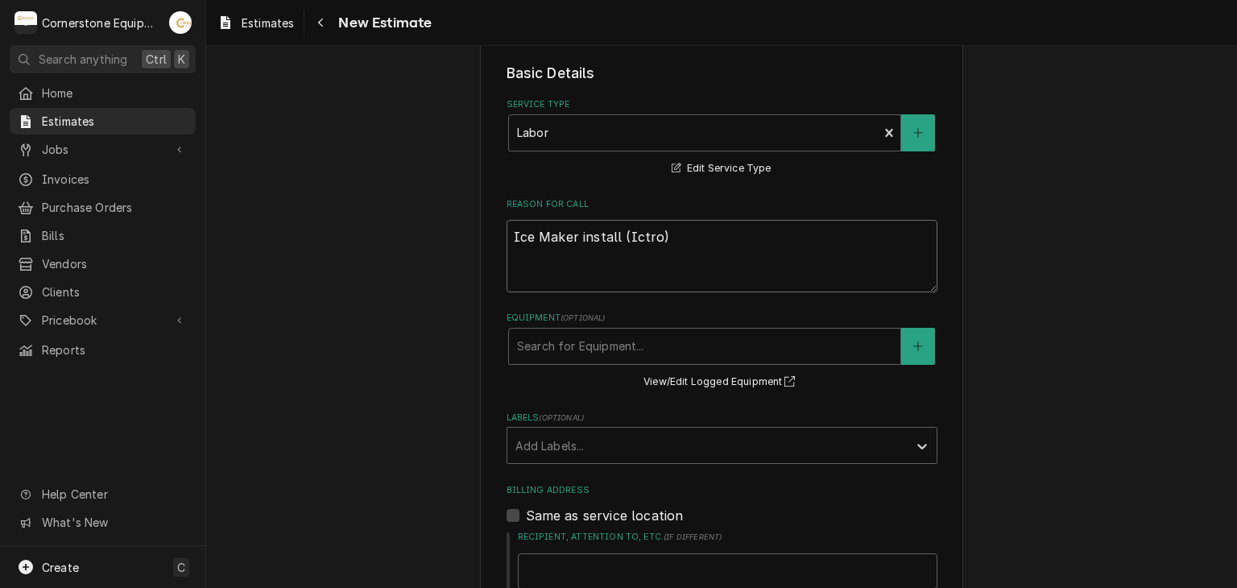
type textarea "Ice Maker install (Icetro)"
type textarea "x"
click at [668, 247] on textarea "Ice Maker install (Icetro)" at bounding box center [722, 256] width 431 height 73
type textarea "Ice Maker install (Icetro)"
click at [632, 352] on div "Equipment" at bounding box center [704, 346] width 375 height 29
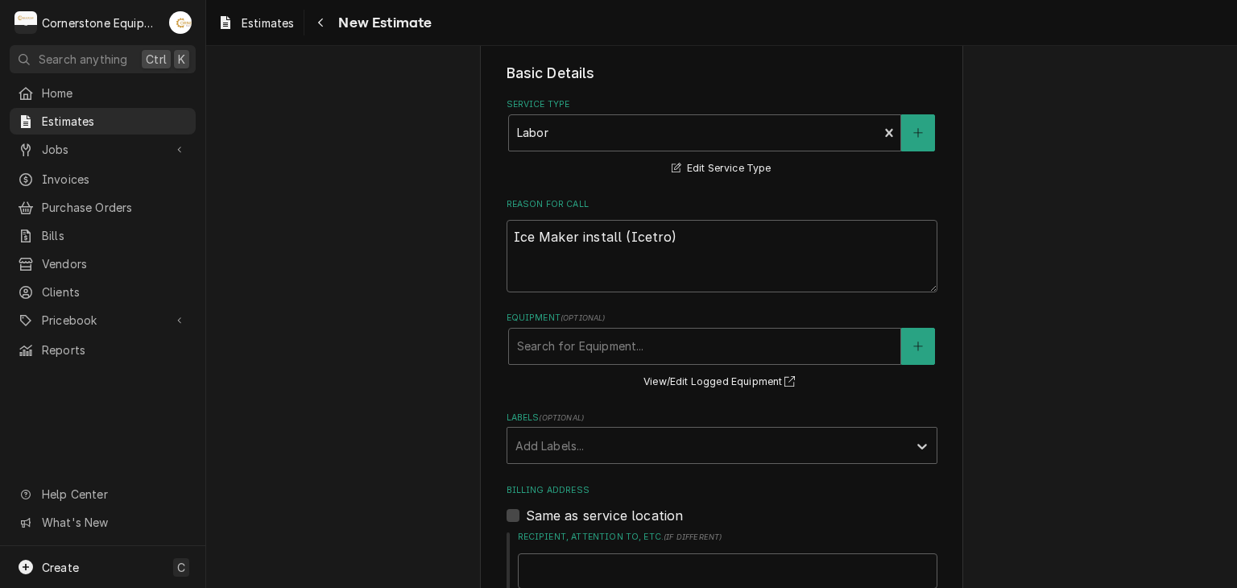
click at [469, 458] on div "Please provide the following information to create your estimate: Client Detail…" at bounding box center [721, 498] width 1031 height 1515
click at [551, 445] on div "Labels" at bounding box center [708, 445] width 384 height 29
click at [434, 466] on div "Please provide the following information to create your estimate: Client Detail…" at bounding box center [721, 498] width 1031 height 1515
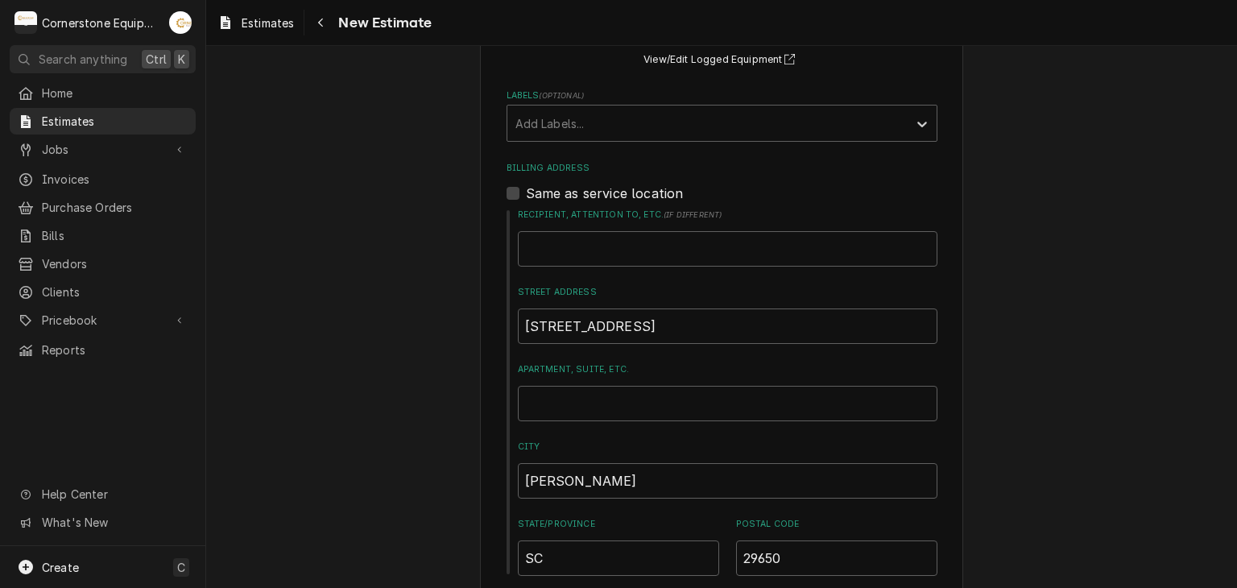
scroll to position [967, 0]
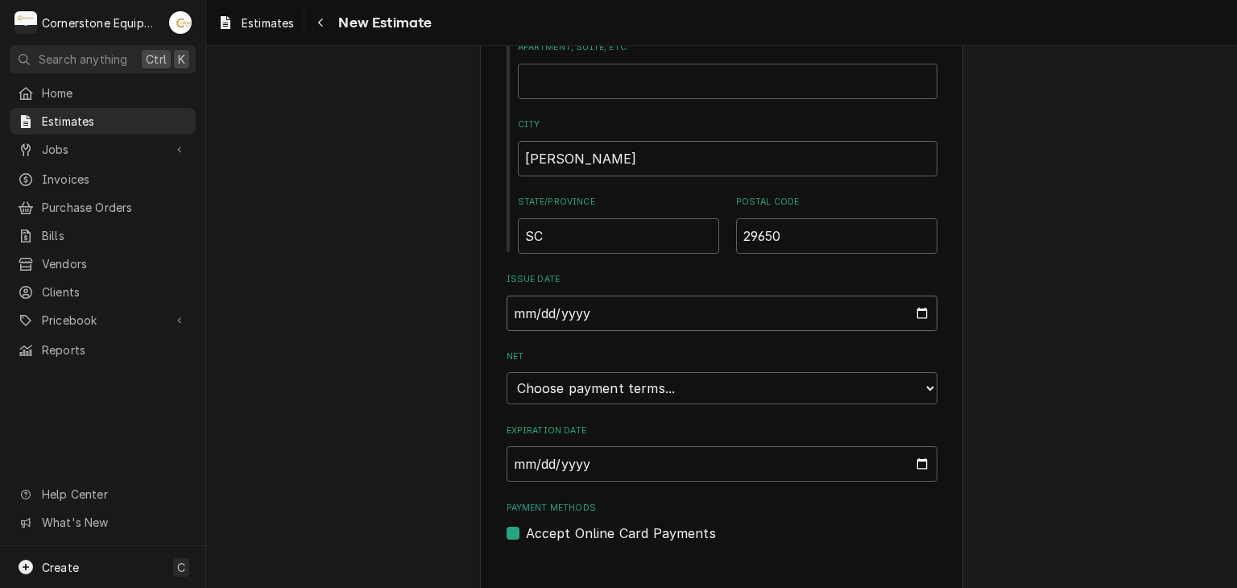
click at [583, 321] on input "2025-10-02" at bounding box center [722, 313] width 431 height 35
click at [597, 381] on select "Choose payment terms... Same Day Net 7 Net 14 Net 21 Net 30 Net 45 Net 60 Net 90" at bounding box center [722, 388] width 431 height 32
type textarea "x"
click at [580, 468] on input "2025-11-01" at bounding box center [722, 463] width 431 height 35
click at [433, 424] on div "Please provide the following information to create your estimate: Client Detail…" at bounding box center [721, 335] width 1031 height 2479
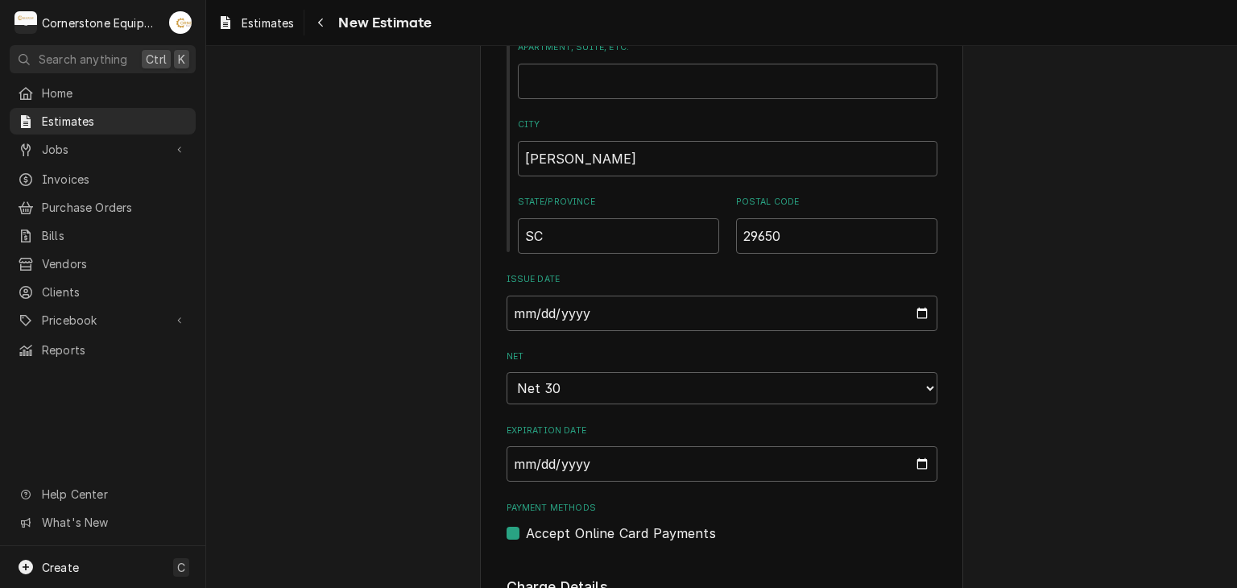
scroll to position [1289, 0]
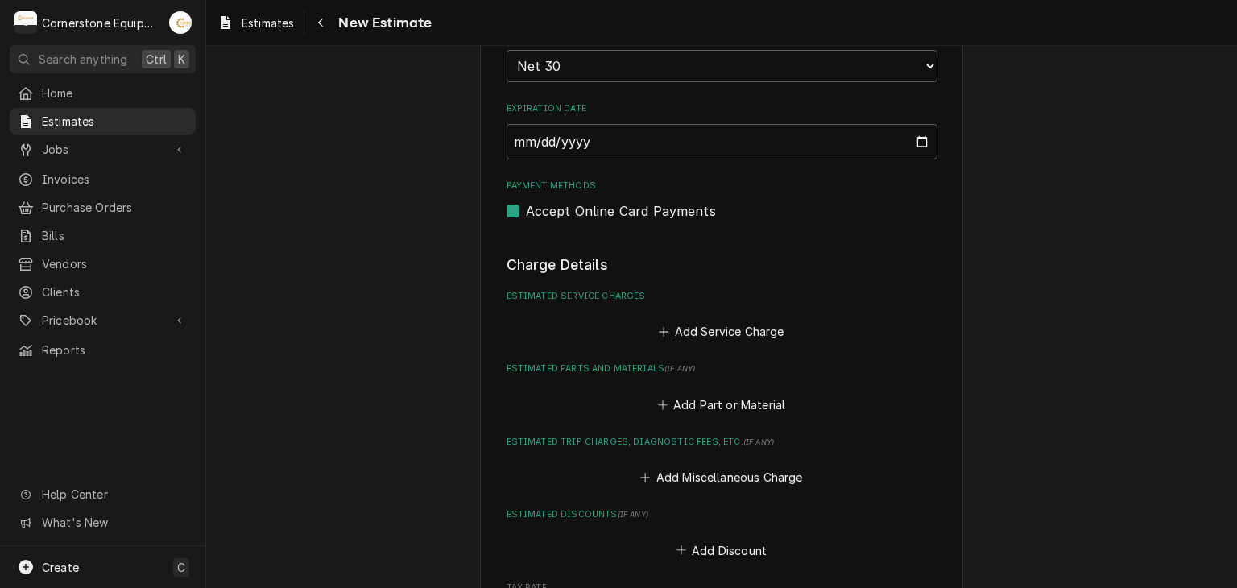
click at [690, 207] on label "Accept Online Card Payments" at bounding box center [621, 210] width 190 height 19
click at [690, 207] on input "Payment Methods" at bounding box center [741, 218] width 431 height 35
checkbox input "false"
click at [683, 331] on button "Add Service Charge" at bounding box center [722, 332] width 131 height 23
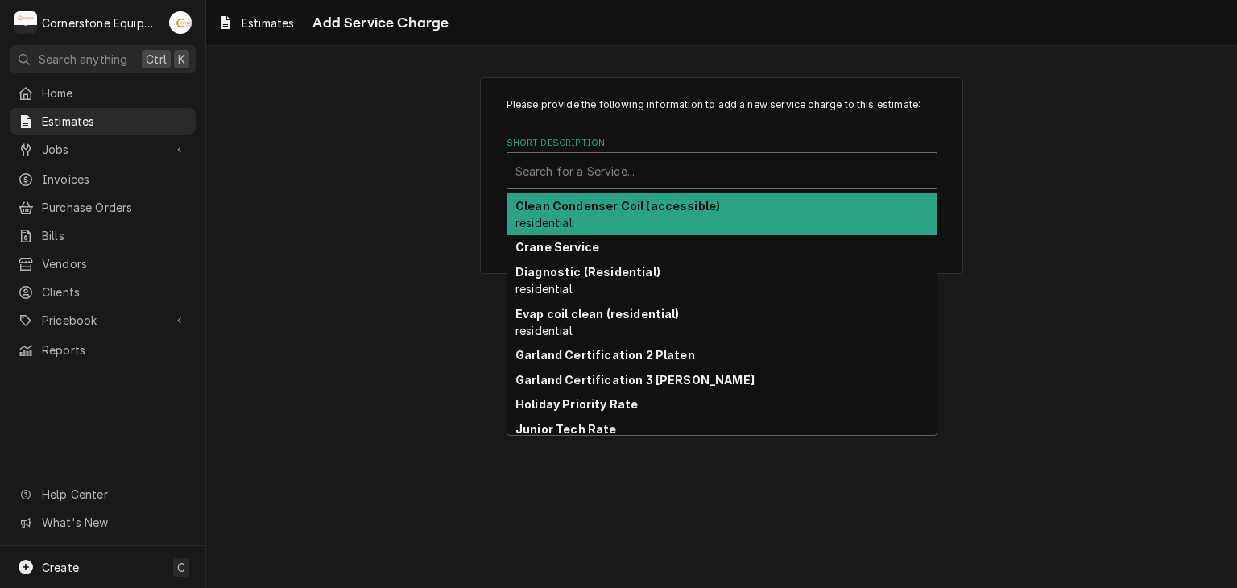
click at [595, 175] on div "Short Description" at bounding box center [722, 170] width 413 height 29
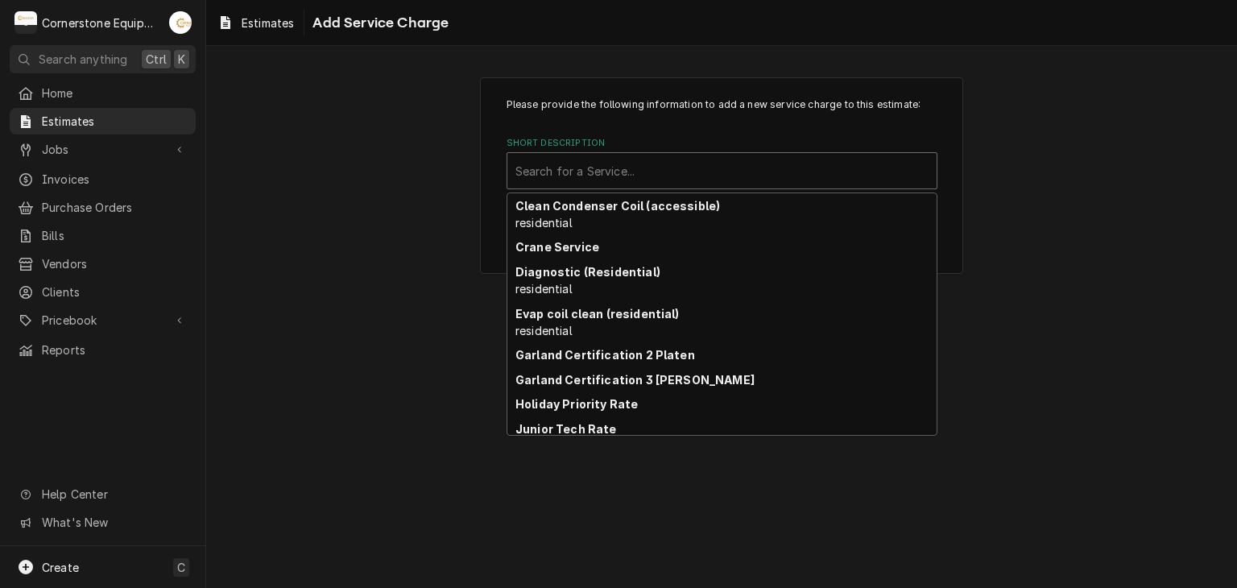
scroll to position [73, 0]
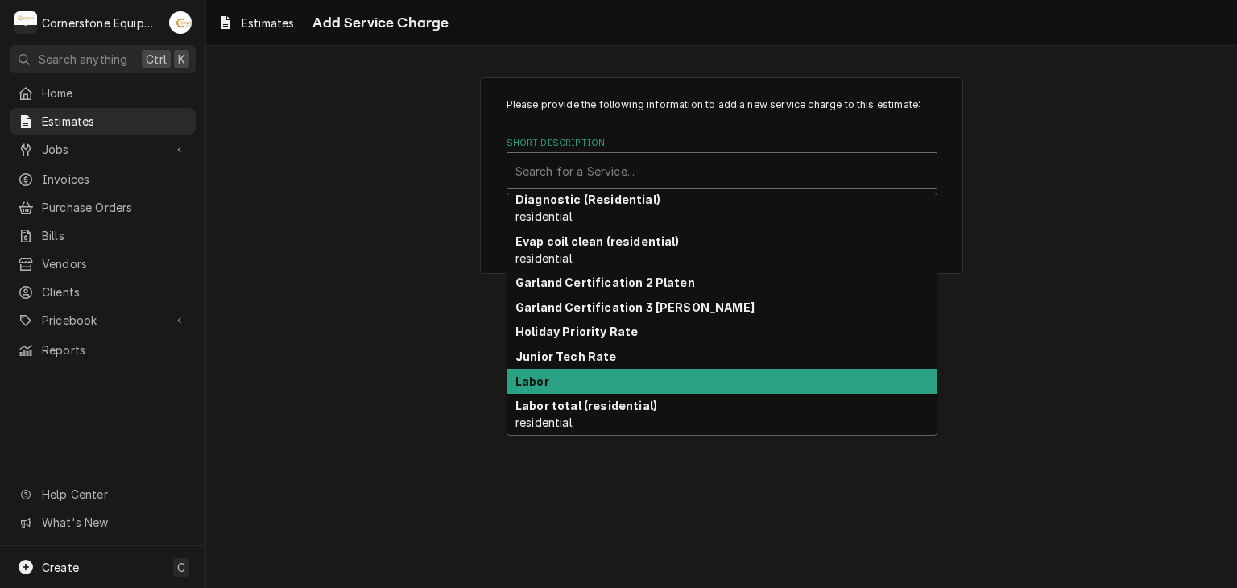
click at [624, 372] on div "Labor" at bounding box center [722, 381] width 429 height 25
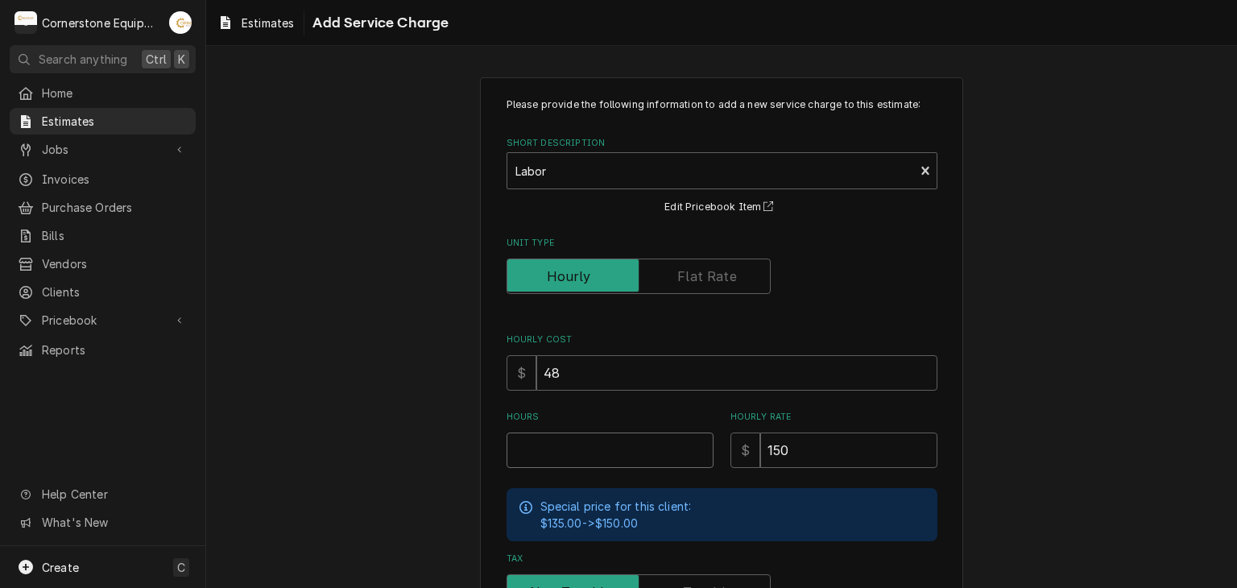
click at [603, 459] on input "Hours" at bounding box center [610, 450] width 207 height 35
type textarea "x"
type input "5"
click at [419, 425] on div "Please provide the following information to add a new service charge to this es…" at bounding box center [721, 443] width 1031 height 760
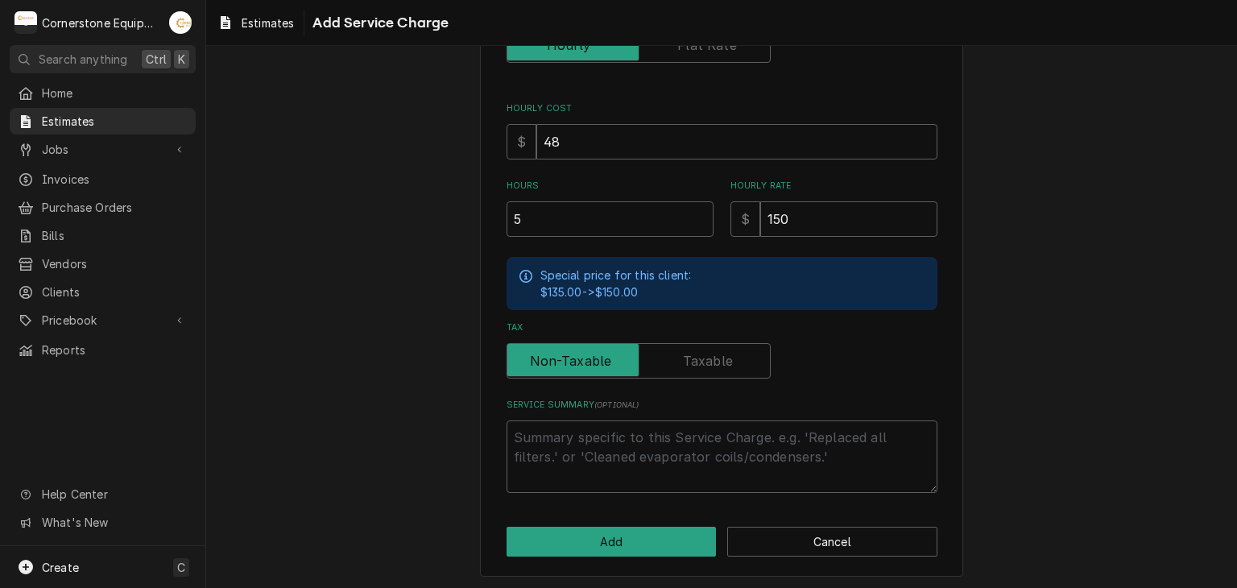
scroll to position [232, 0]
click at [586, 491] on div "Please provide the following information to add a new service charge to this es…" at bounding box center [721, 211] width 483 height 732
click at [588, 536] on button "Add" at bounding box center [612, 541] width 210 height 30
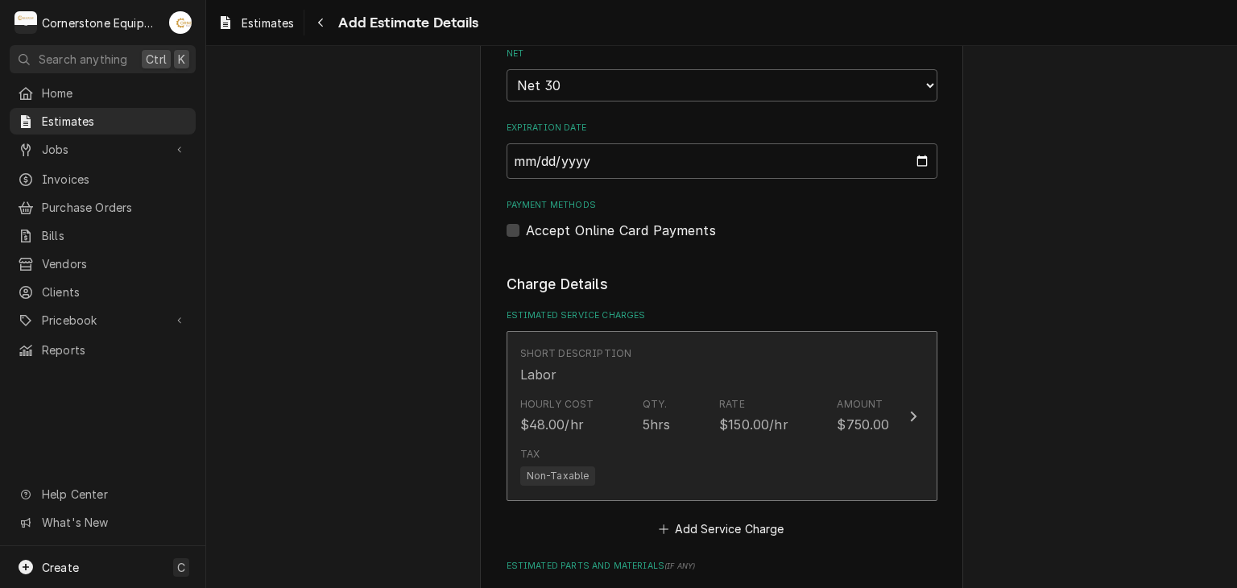
type textarea "x"
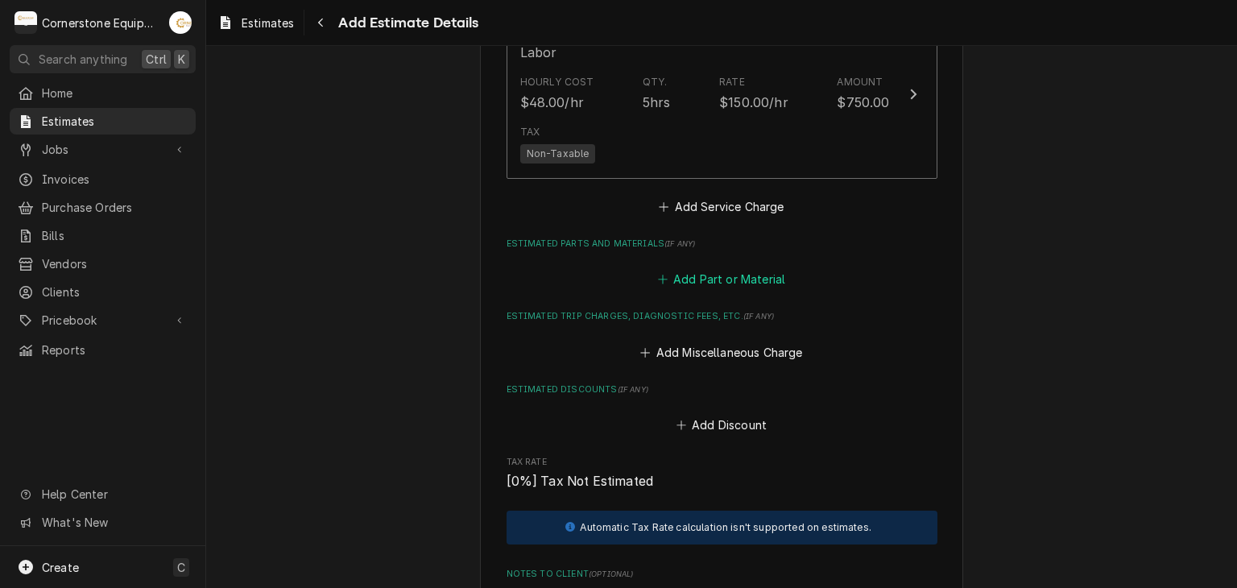
click at [711, 281] on button "Add Part or Material" at bounding box center [721, 279] width 133 height 23
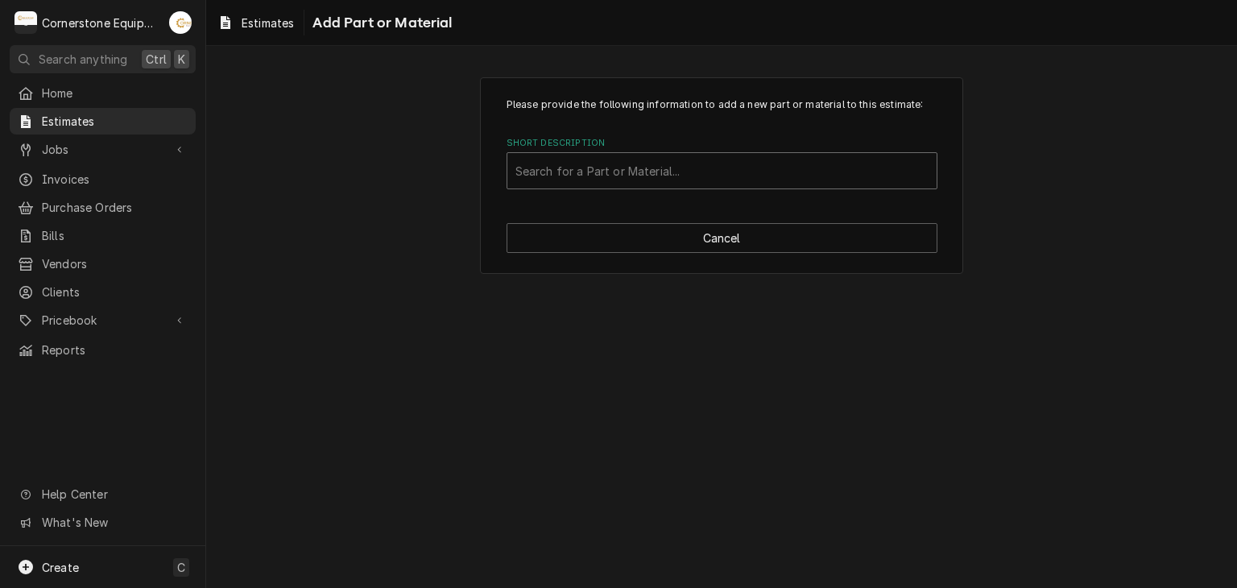
click at [686, 156] on div "Short Description" at bounding box center [722, 170] width 413 height 29
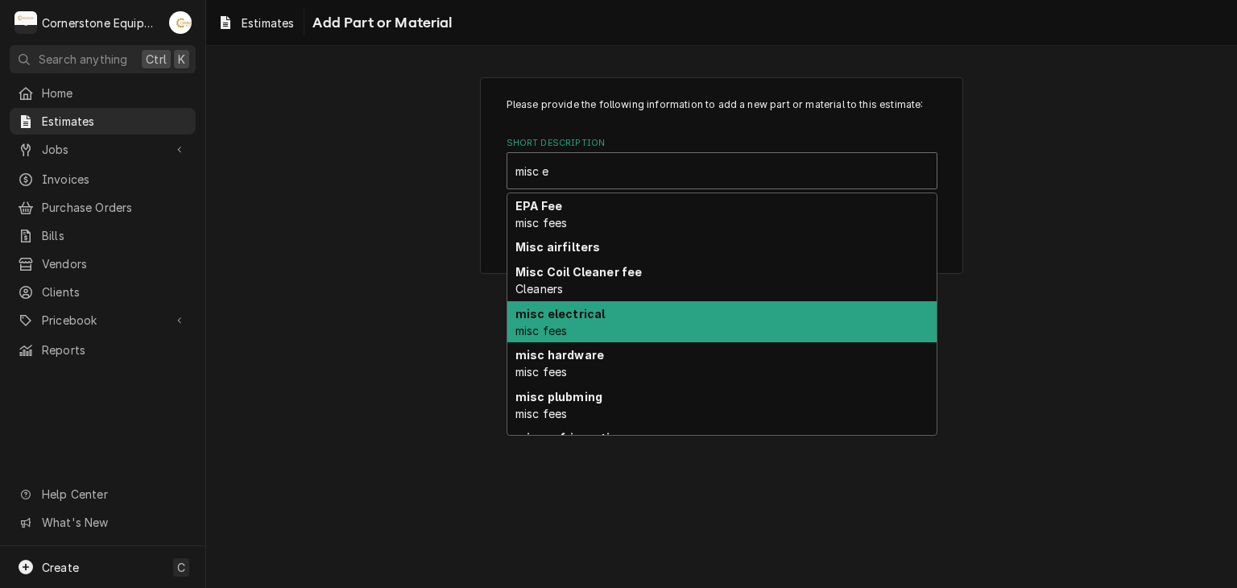
type input "misc e"
click at [256, 290] on div "Please provide the following information to add a new part or material to this …" at bounding box center [721, 317] width 1031 height 542
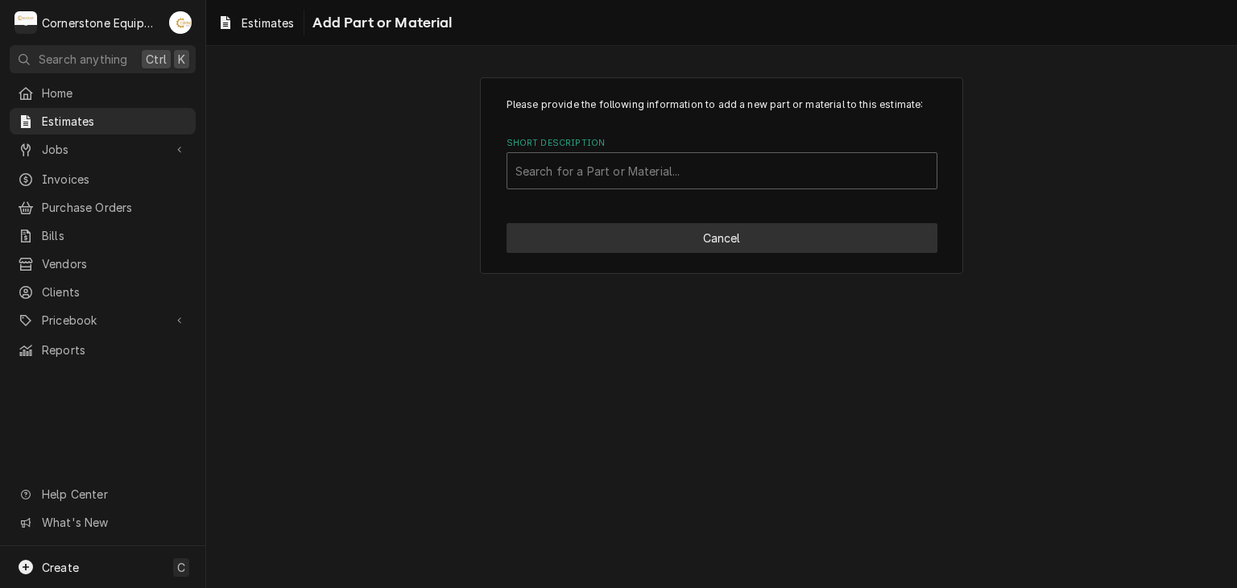
click at [661, 244] on button "Cancel" at bounding box center [722, 238] width 431 height 30
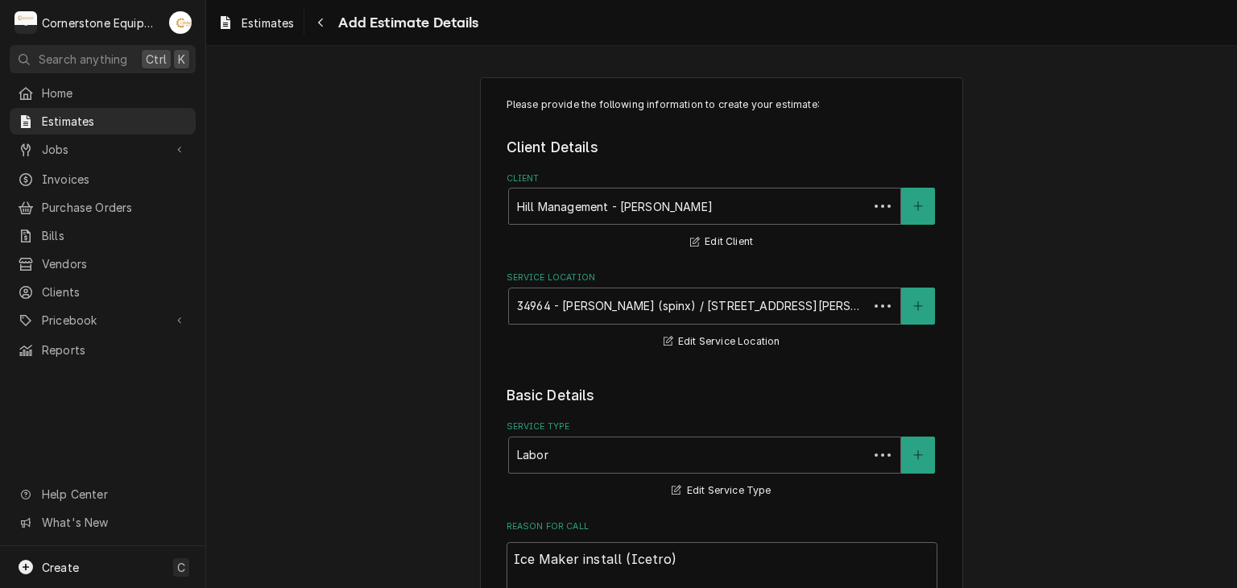
scroll to position [1573, 0]
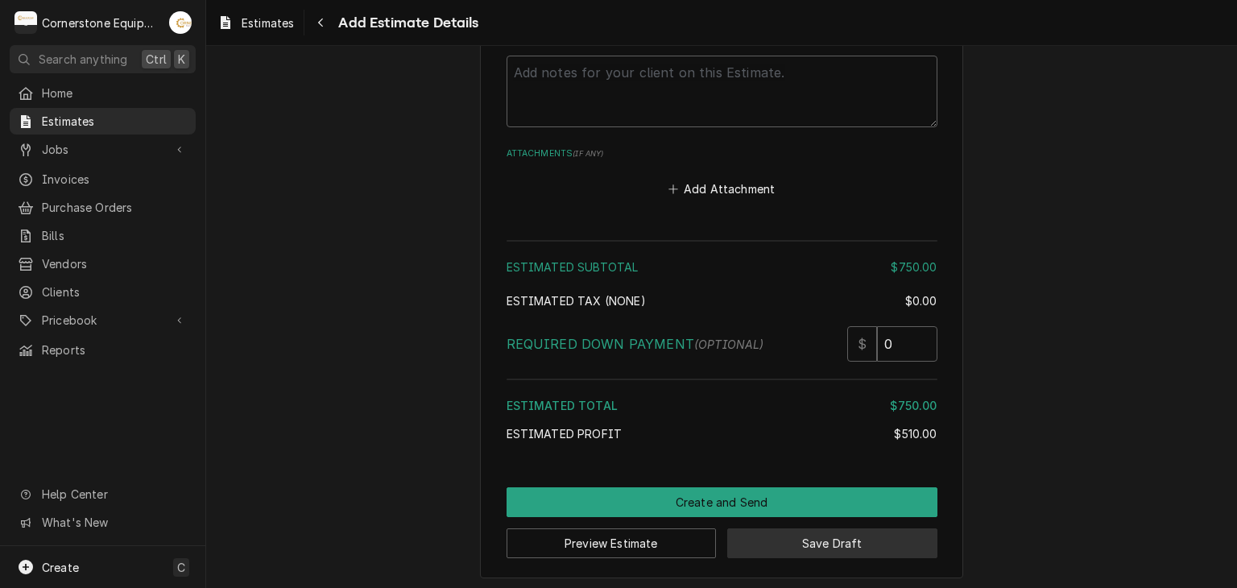
click at [789, 538] on button "Save Draft" at bounding box center [832, 543] width 210 height 30
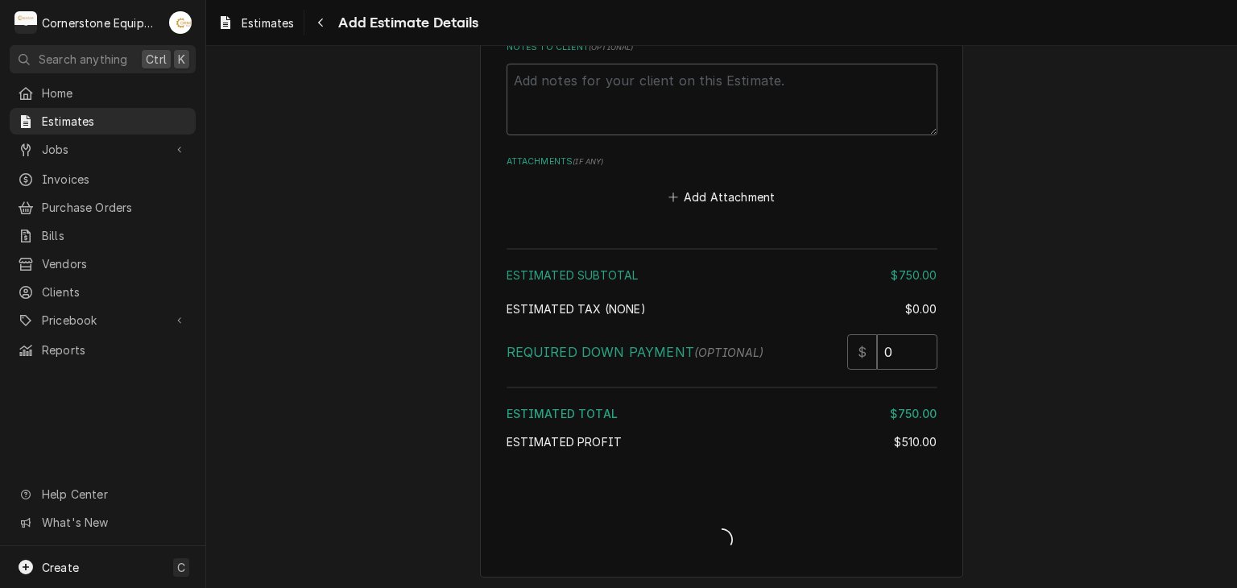
type textarea "x"
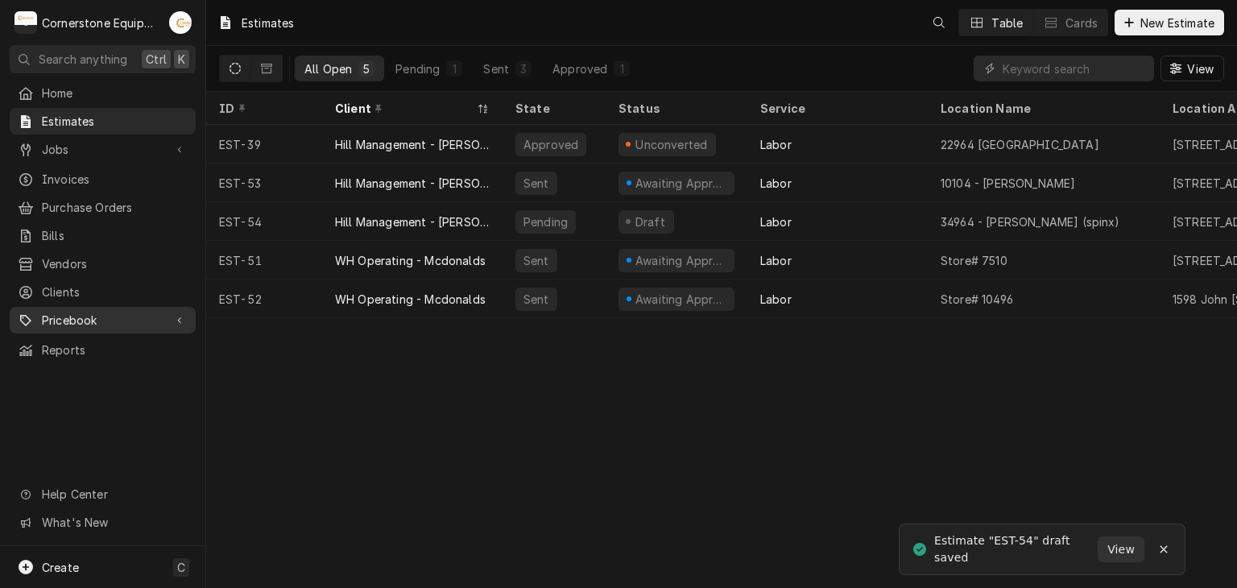
click at [60, 316] on span "Pricebook" at bounding box center [103, 320] width 122 height 17
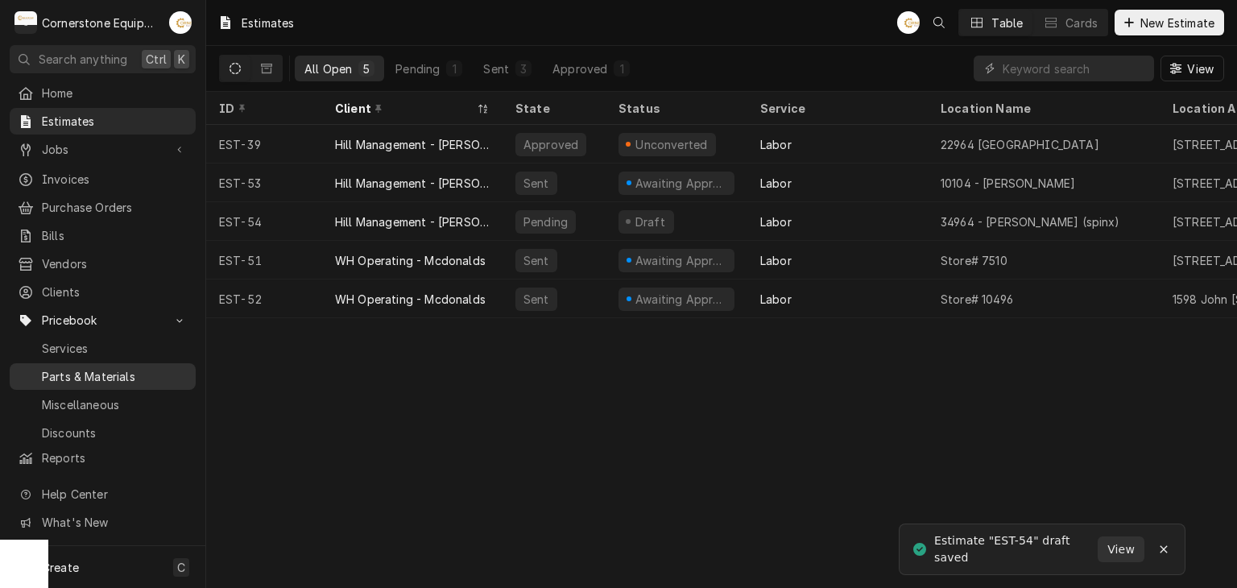
click at [126, 368] on span "Parts & Materials" at bounding box center [115, 376] width 146 height 17
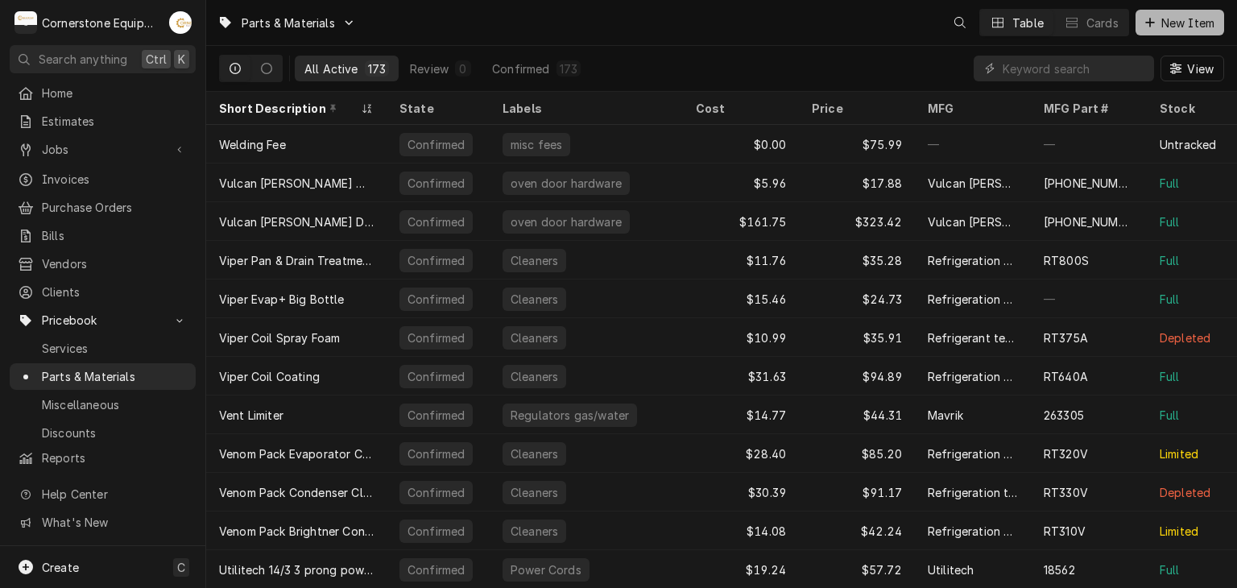
click at [1136, 28] on button "New Item" at bounding box center [1180, 23] width 89 height 26
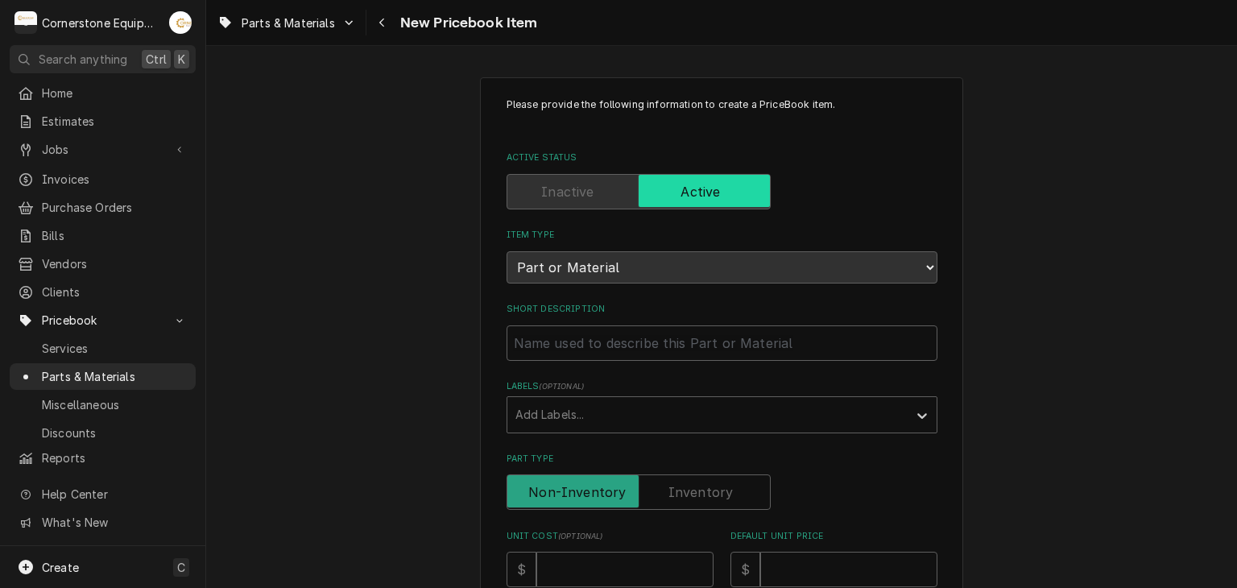
click at [81, 115] on span "Estimates" at bounding box center [115, 121] width 146 height 17
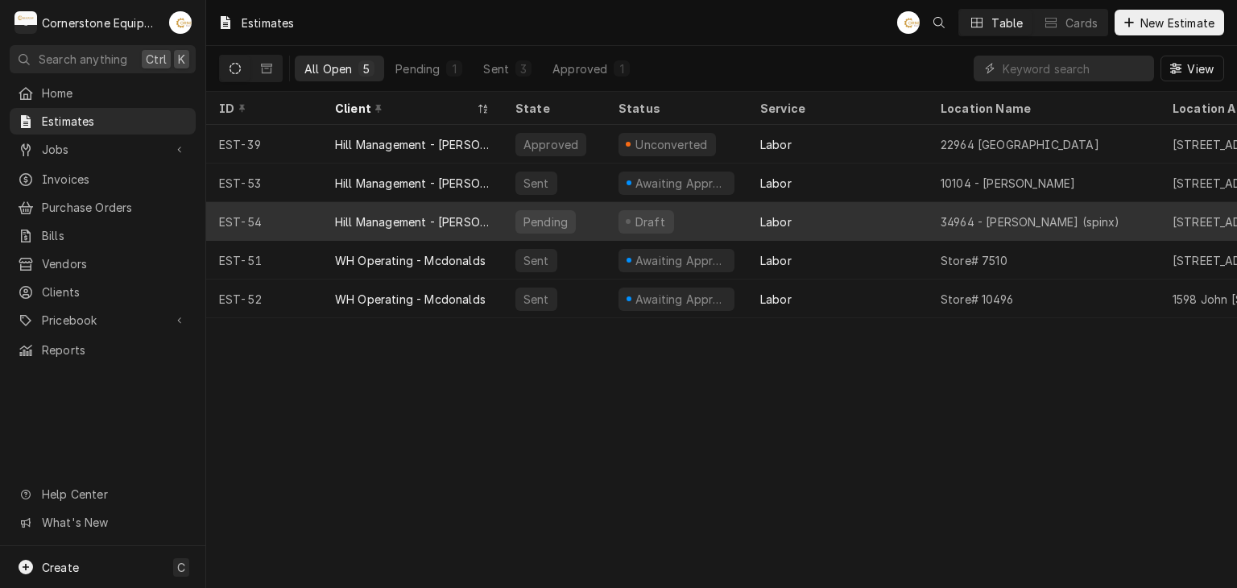
click at [531, 219] on div "Pending" at bounding box center [546, 221] width 48 height 17
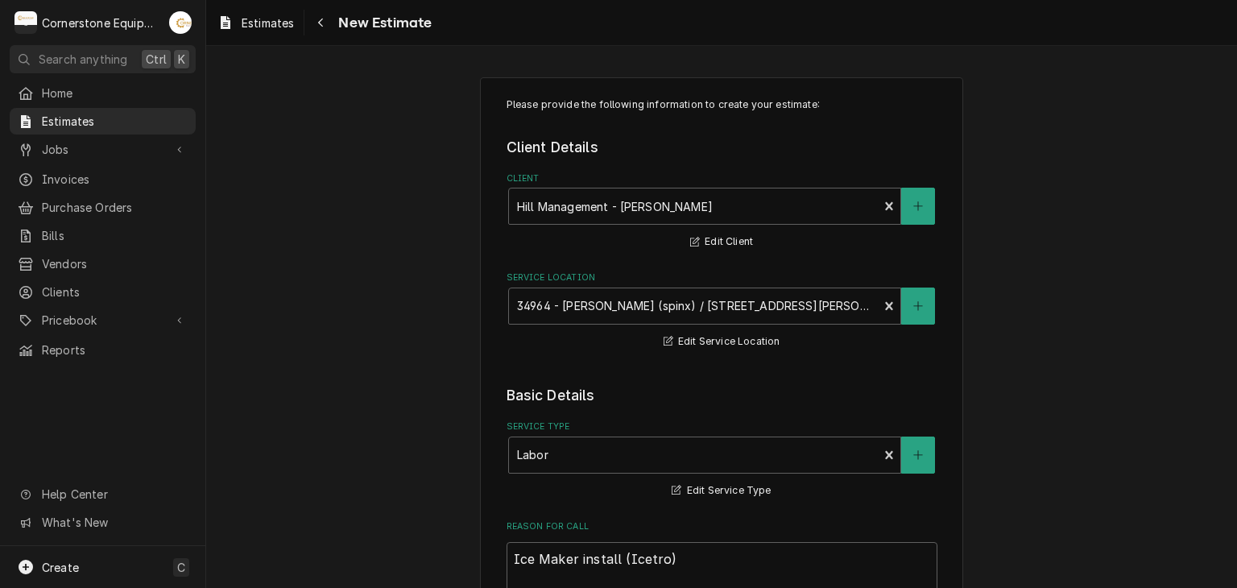
type textarea "x"
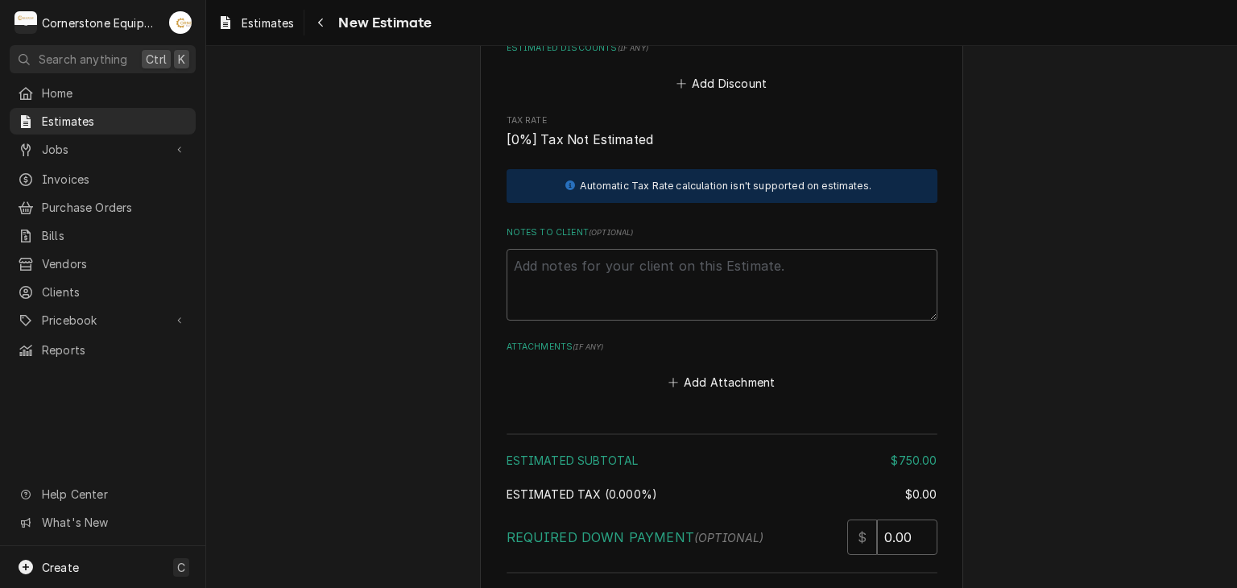
scroll to position [1611, 0]
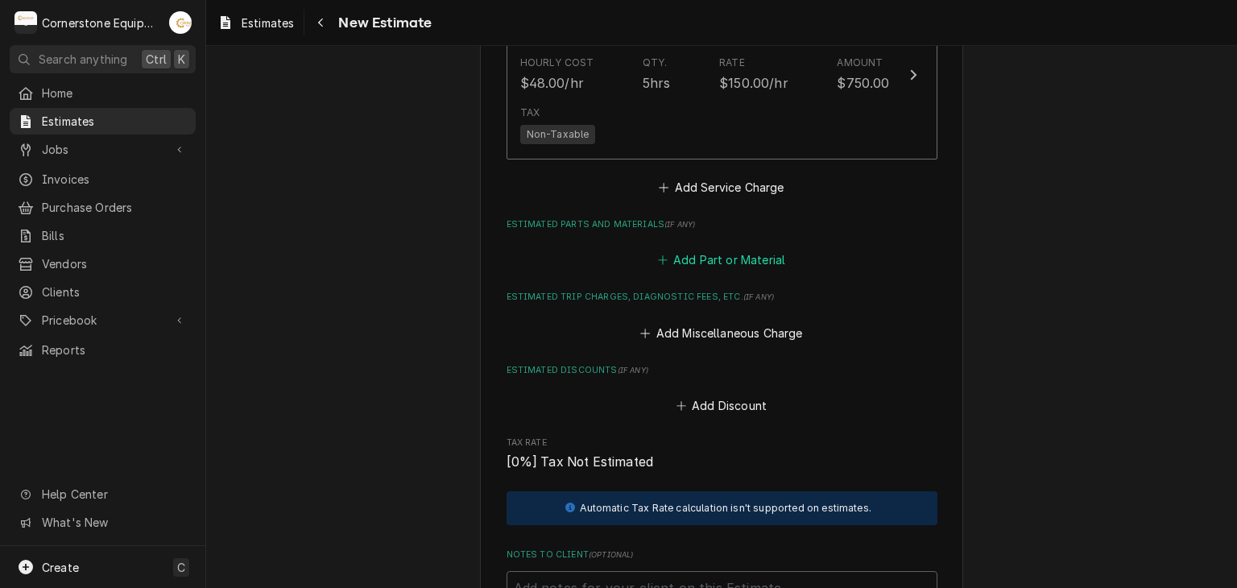
click at [707, 263] on button "Add Part or Material" at bounding box center [721, 260] width 133 height 23
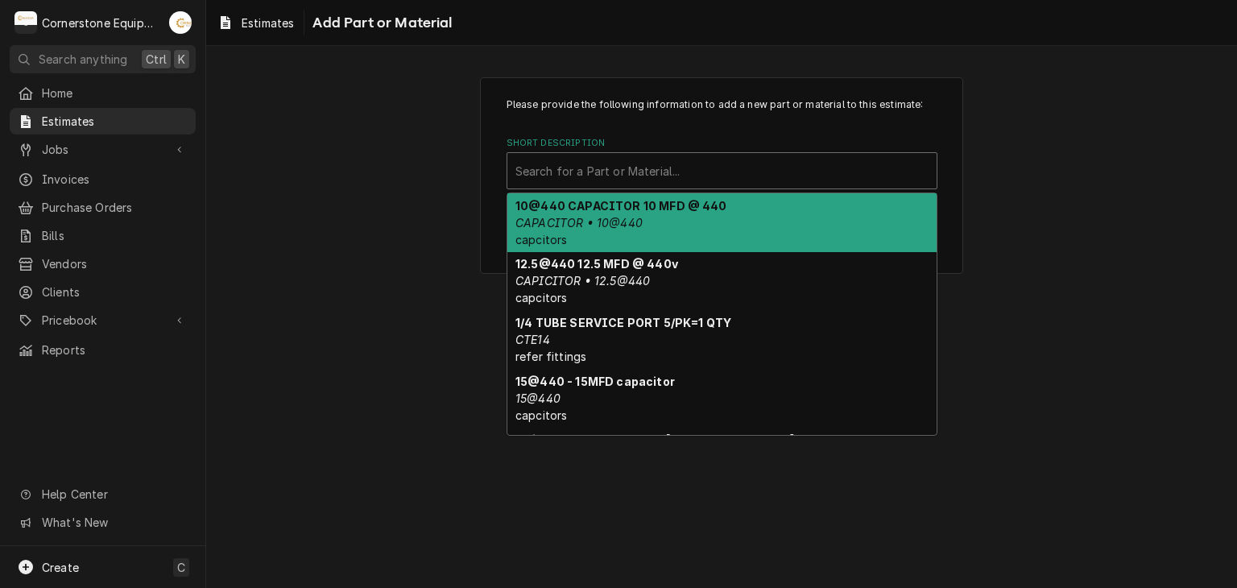
click at [622, 176] on div "Short Description" at bounding box center [722, 170] width 413 height 29
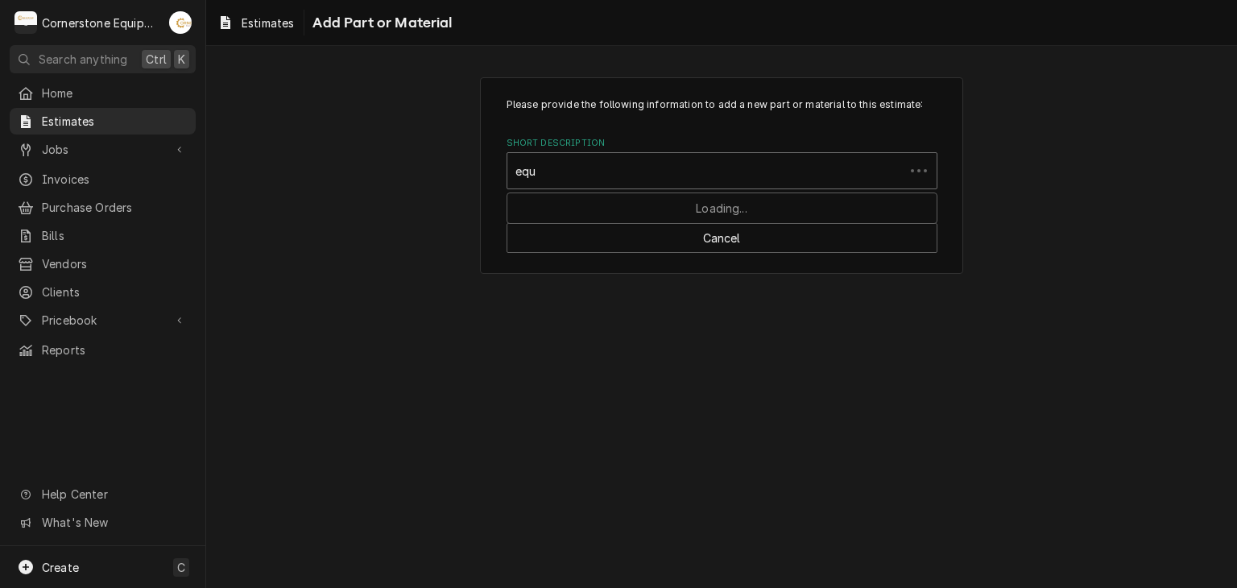
type input "equi"
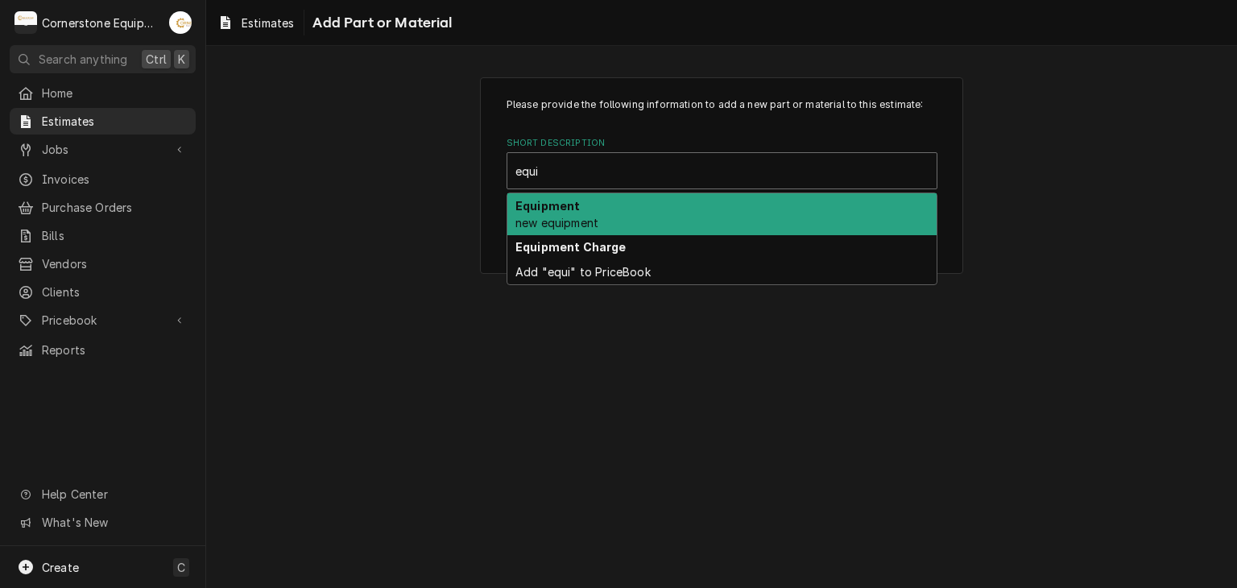
click at [617, 217] on div "Equipment new equipment" at bounding box center [722, 214] width 429 height 42
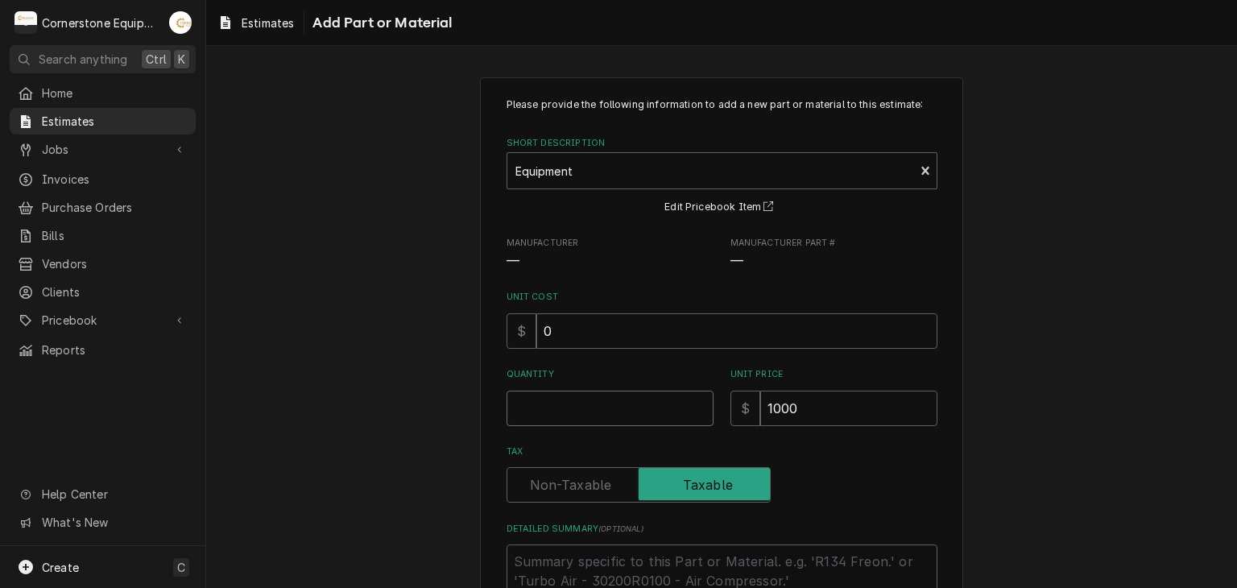
click at [569, 404] on input "Quantity" at bounding box center [610, 408] width 207 height 35
type textarea "x"
type input "5"
type textarea "x"
type input "56"
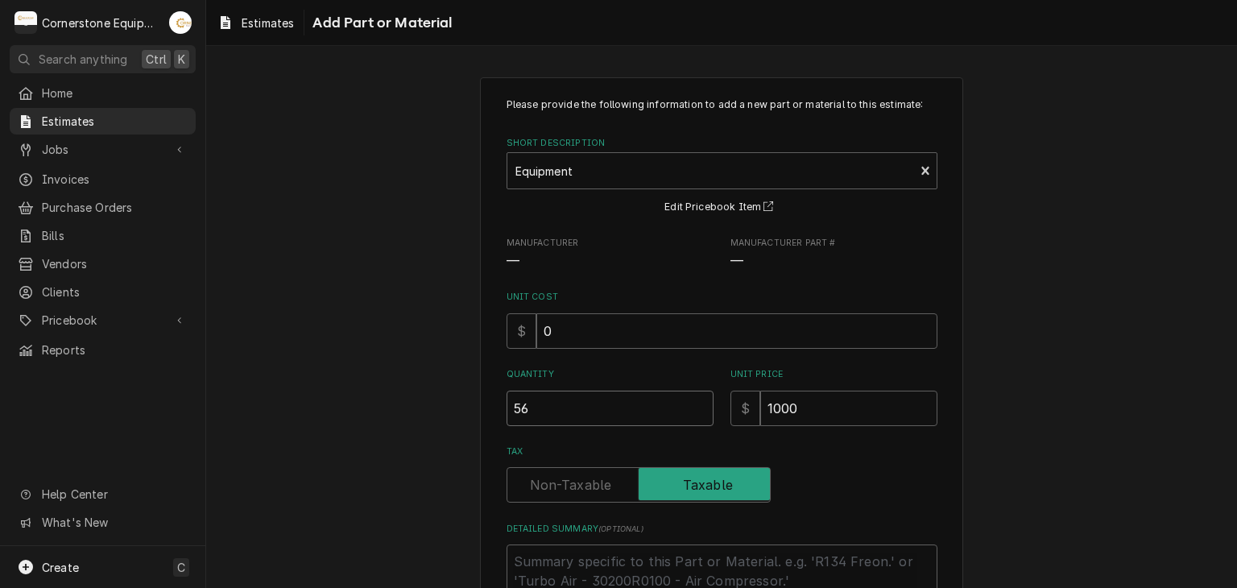
type textarea "x"
type input "569"
type textarea "x"
type input "5692"
type textarea "x"
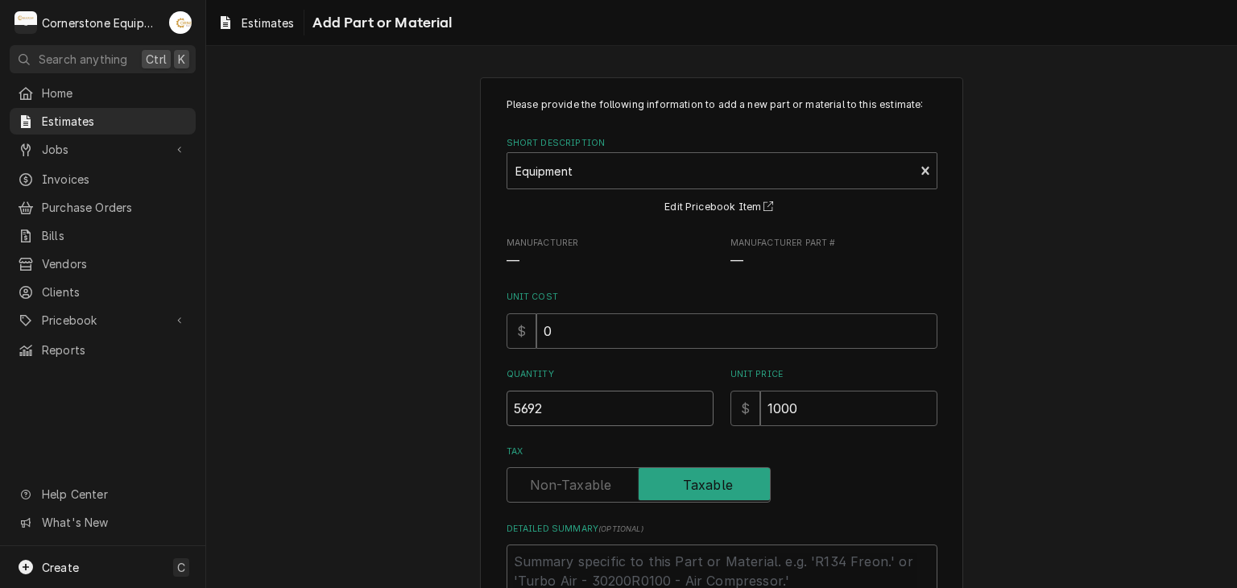
type input "5692.5"
type textarea "x"
type input "5692.59"
type textarea "x"
type input "5692.59"
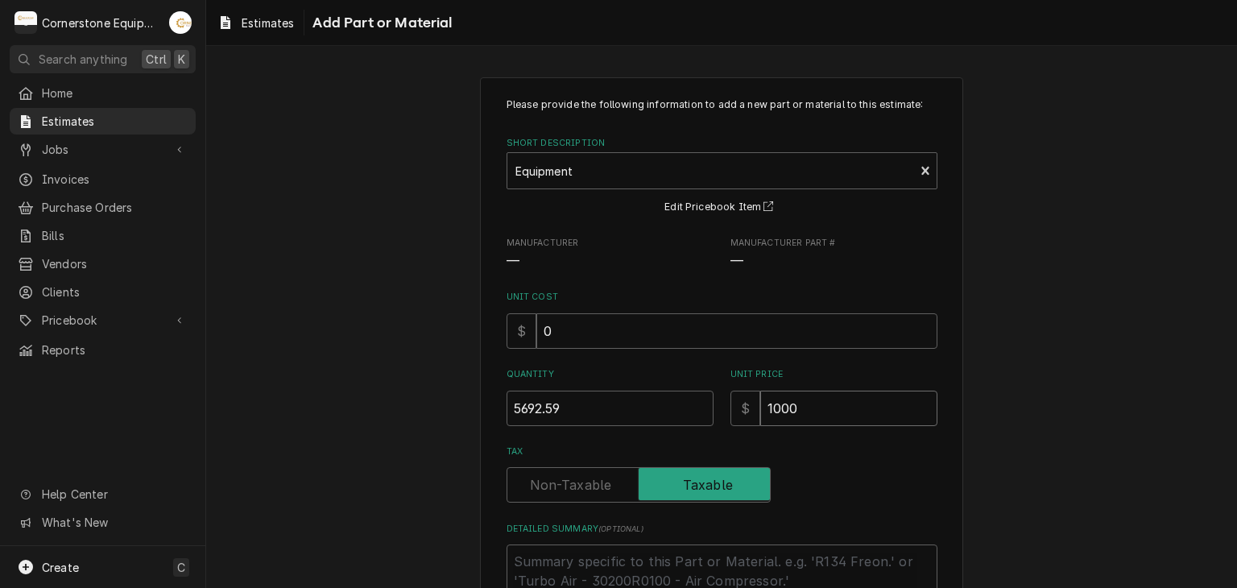
click at [827, 420] on input "1000" at bounding box center [849, 408] width 177 height 35
type textarea "x"
type input "100"
type textarea "x"
type input "10"
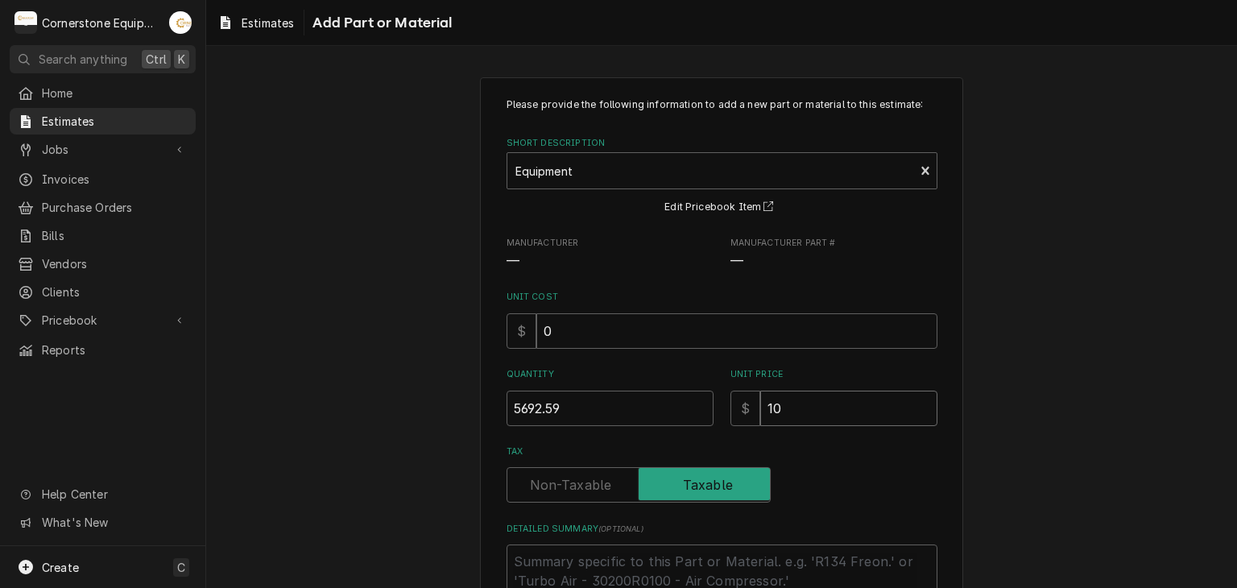
type textarea "x"
type input "1"
type textarea "x"
type input "6"
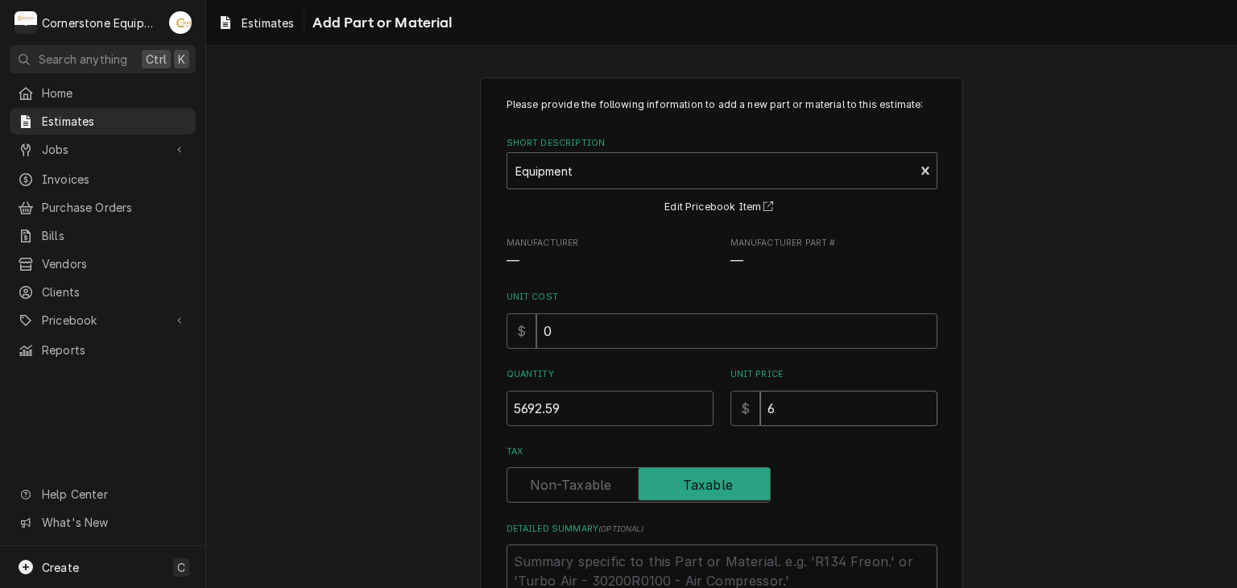
type textarea "x"
type input "67"
type textarea "x"
type input "678"
type textarea "x"
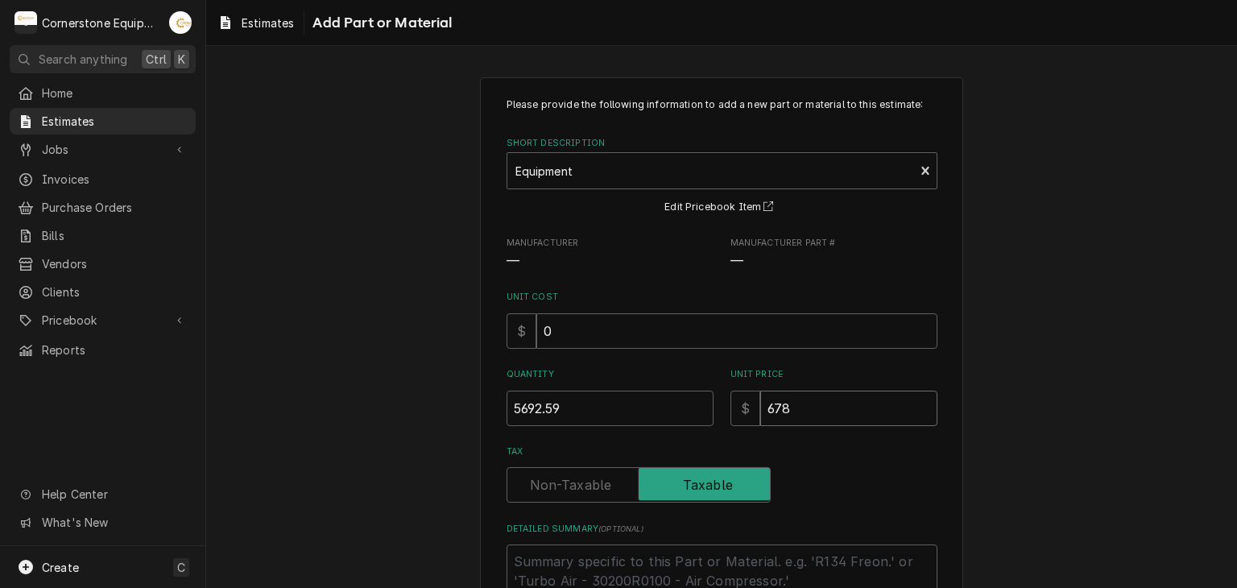
type input "6783"
type textarea "x"
type input "6783.1"
type textarea "x"
type input "6783.11"
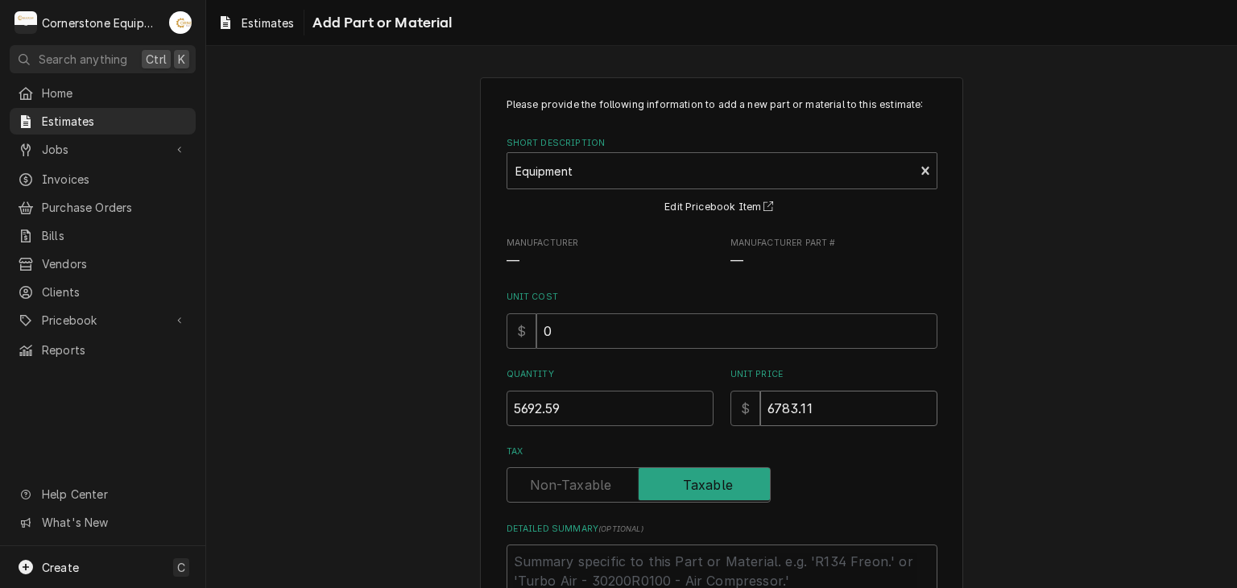
type textarea "x"
type input "6783.11"
click at [1063, 350] on div "Please provide the following information to add a new part or material to this …" at bounding box center [721, 389] width 1031 height 653
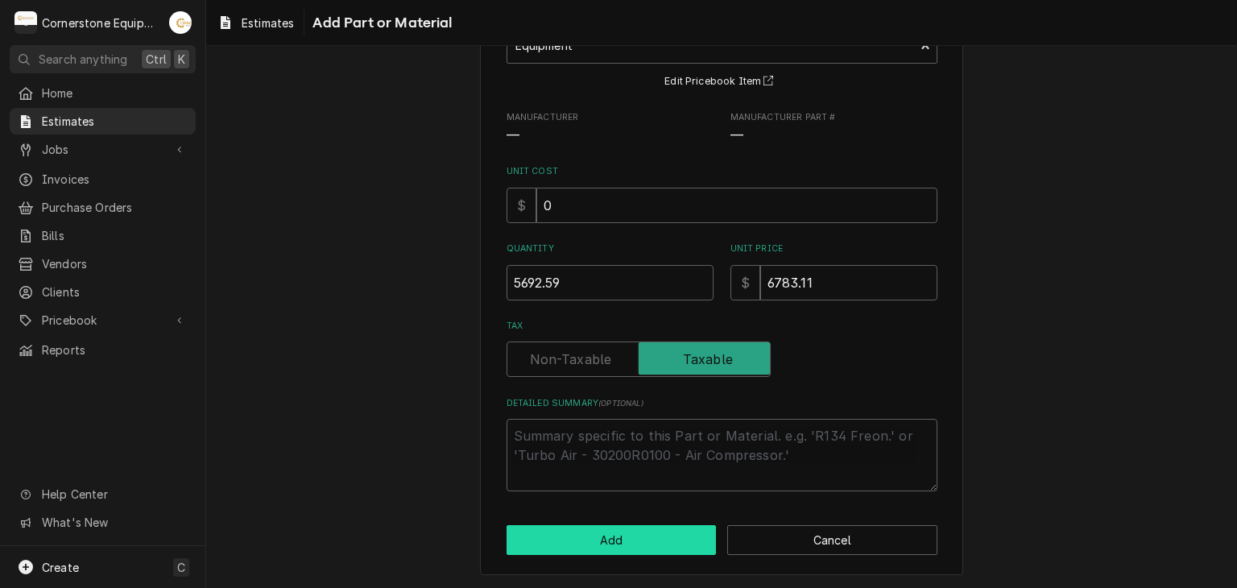
click at [570, 533] on button "Add" at bounding box center [612, 540] width 210 height 30
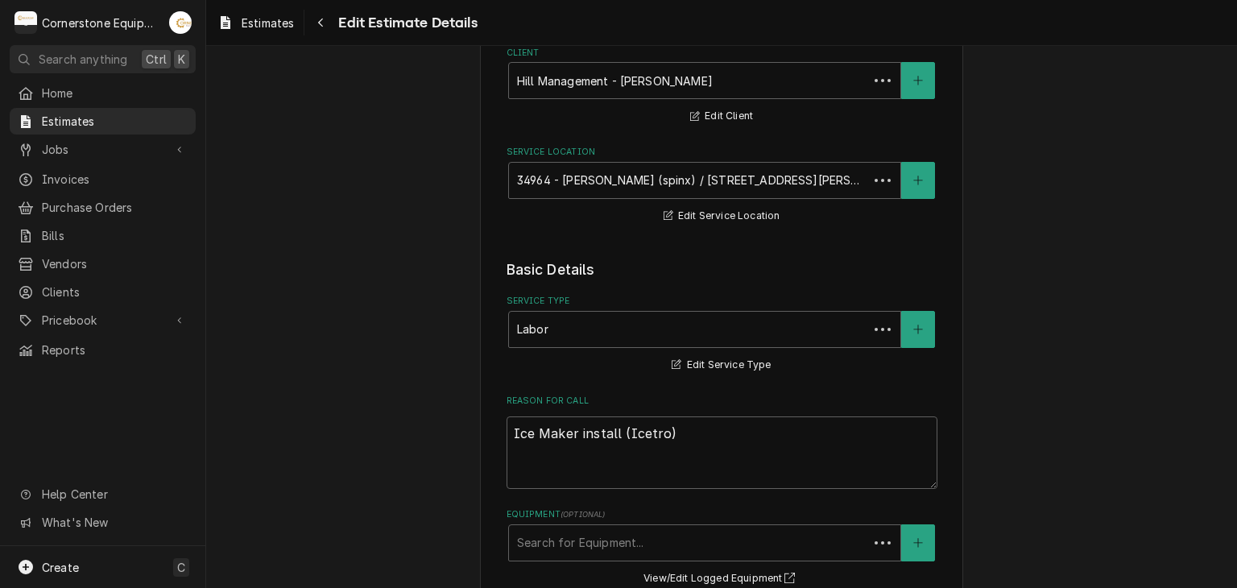
scroll to position [1592, 0]
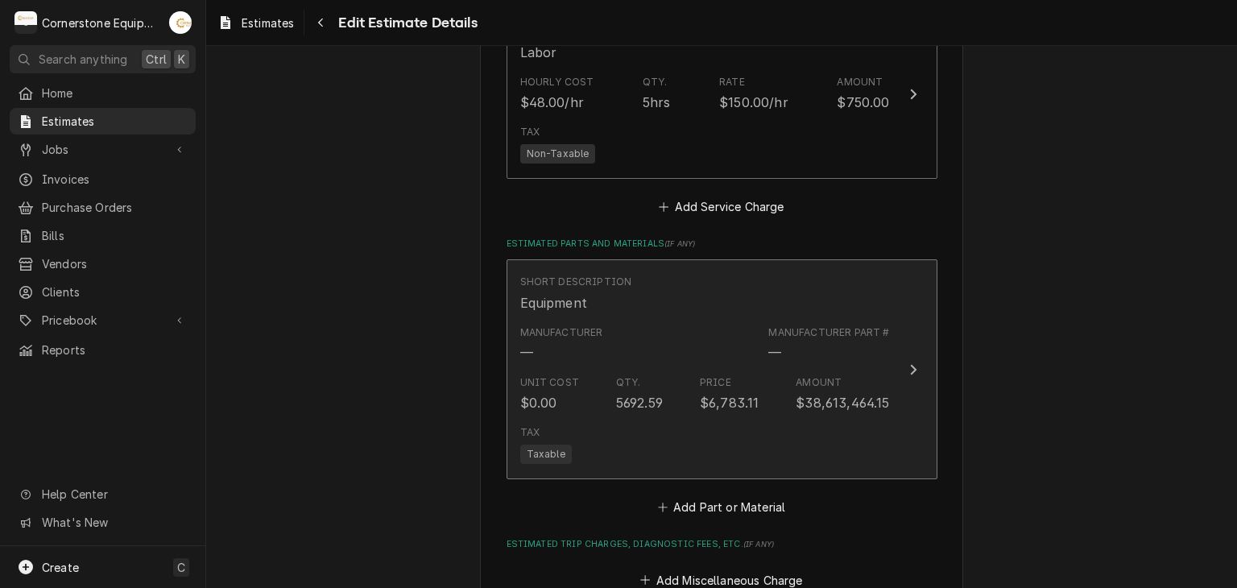
click at [626, 381] on div "Qty." at bounding box center [628, 382] width 25 height 15
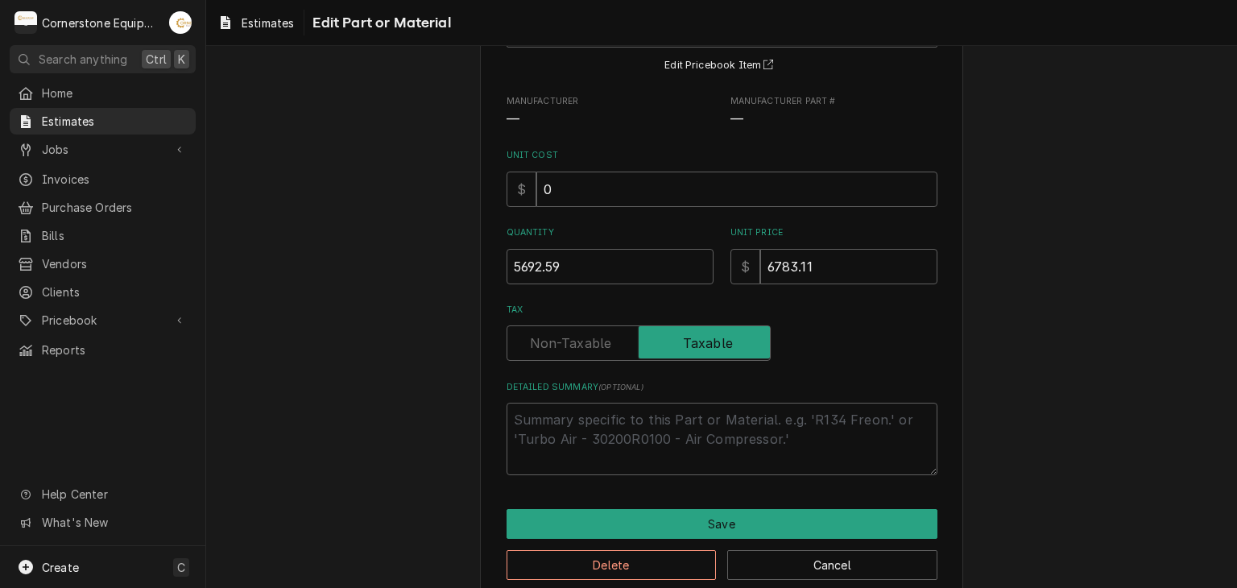
scroll to position [167, 0]
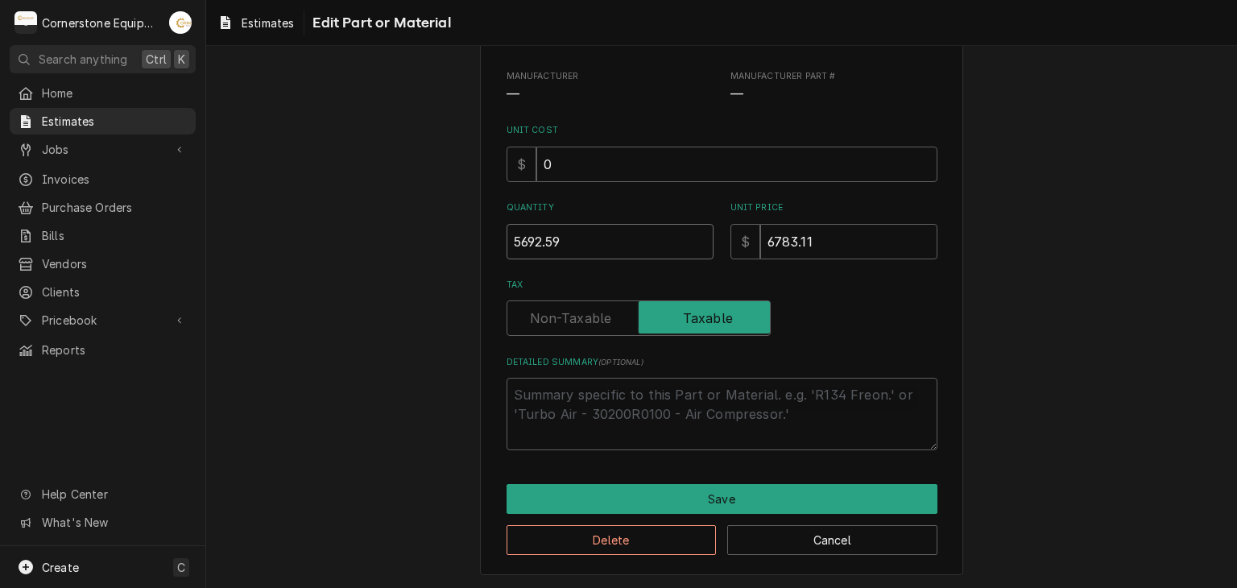
drag, startPoint x: 571, startPoint y: 242, endPoint x: 482, endPoint y: 250, distance: 89.8
click at [482, 250] on div "Use the fields below to edit this part or material: Short Description Equipment…" at bounding box center [721, 243] width 483 height 665
type textarea "x"
click at [571, 178] on input "0" at bounding box center [737, 164] width 401 height 35
paste input "5692.59"
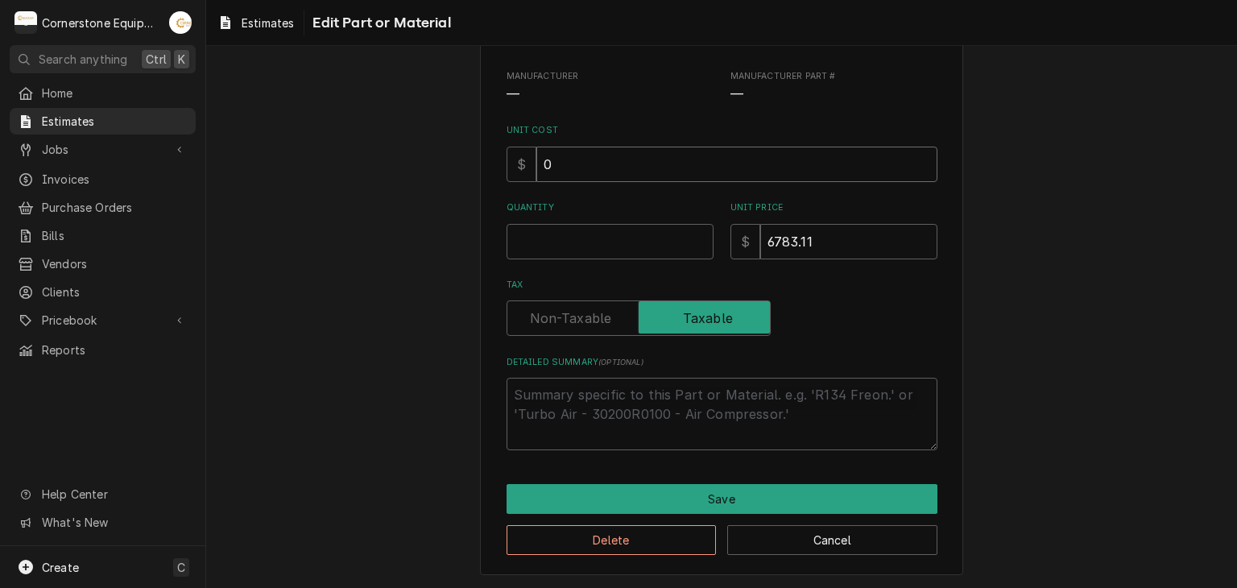
type textarea "x"
type input "05692.59"
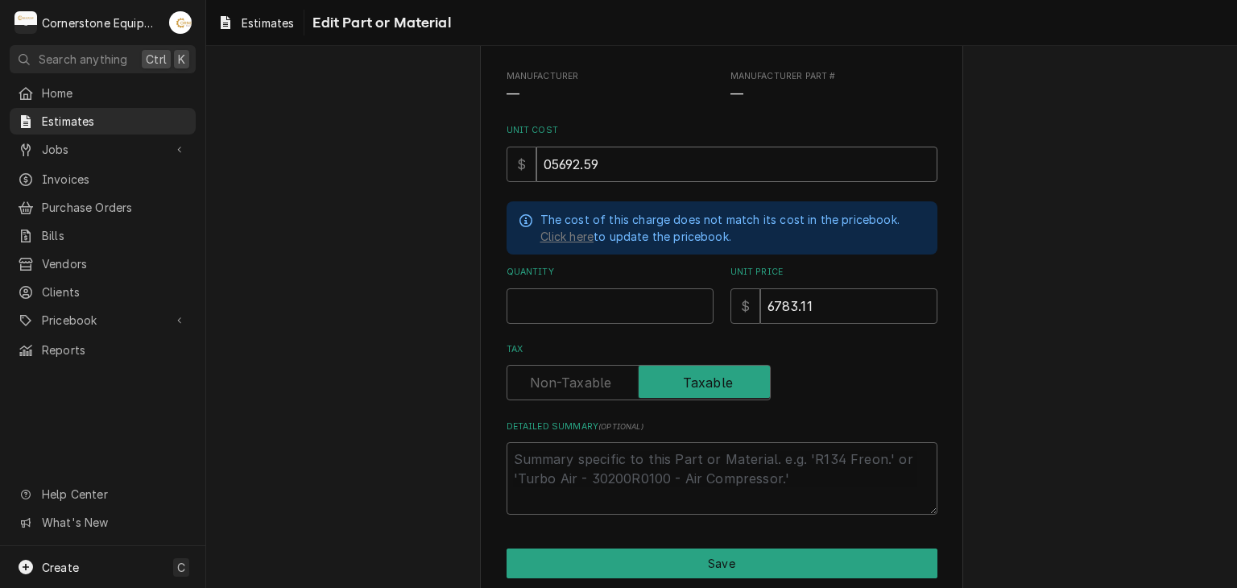
click at [545, 158] on input "05692.59" at bounding box center [737, 164] width 401 height 35
type textarea "x"
type input "5692.59"
type textarea "x"
type input "5692.59"
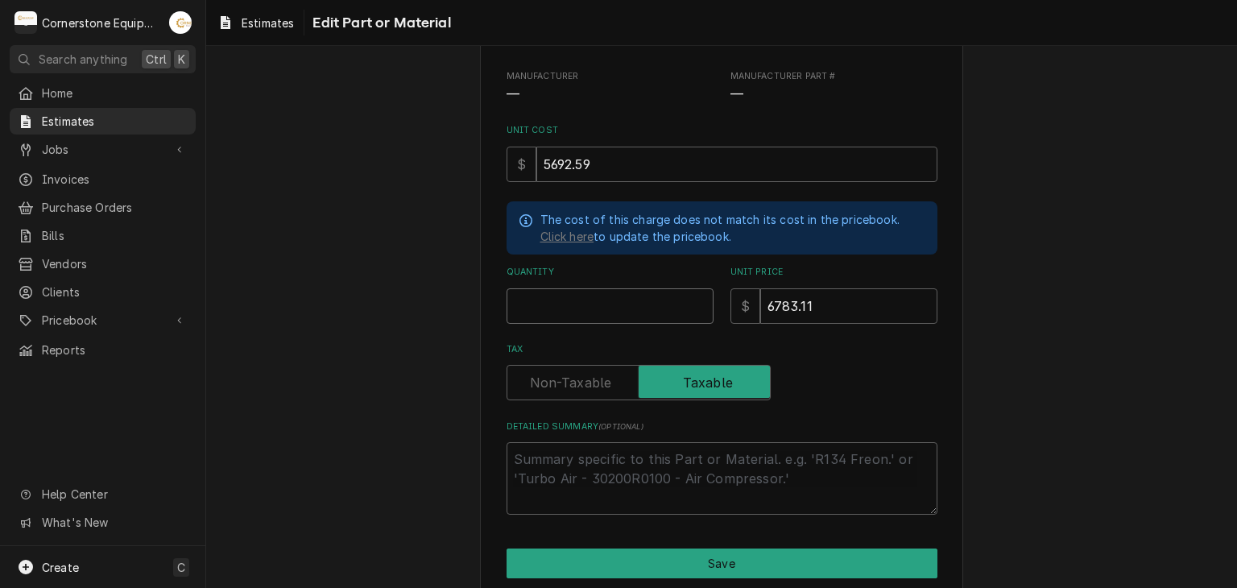
click at [551, 313] on input "Quantity" at bounding box center [610, 305] width 207 height 35
type textarea "x"
type input "1"
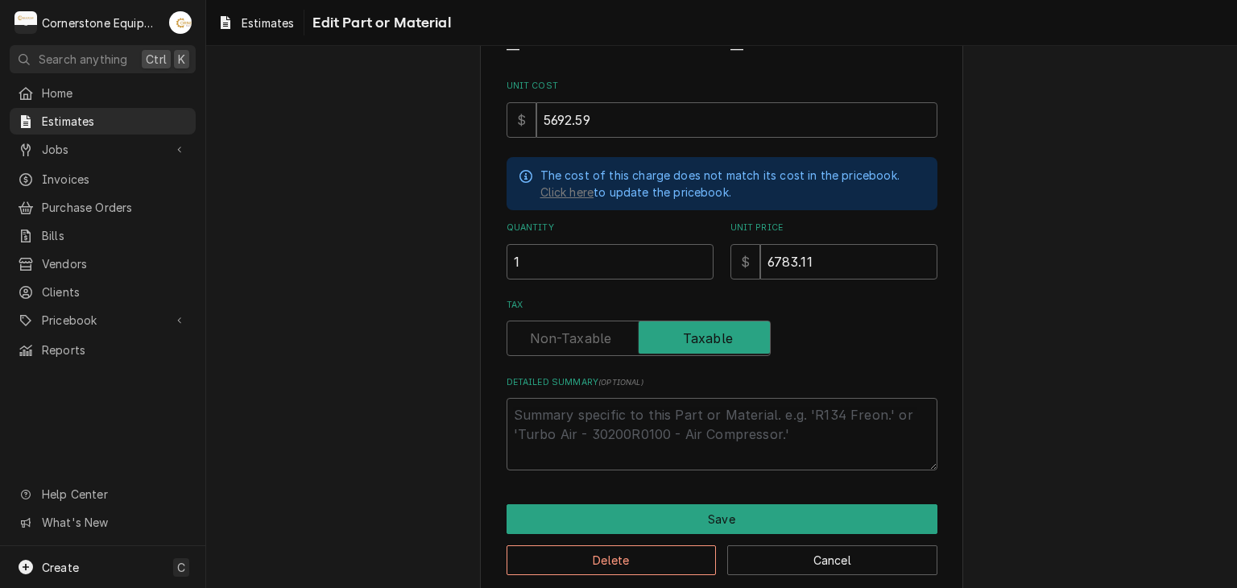
scroll to position [230, 0]
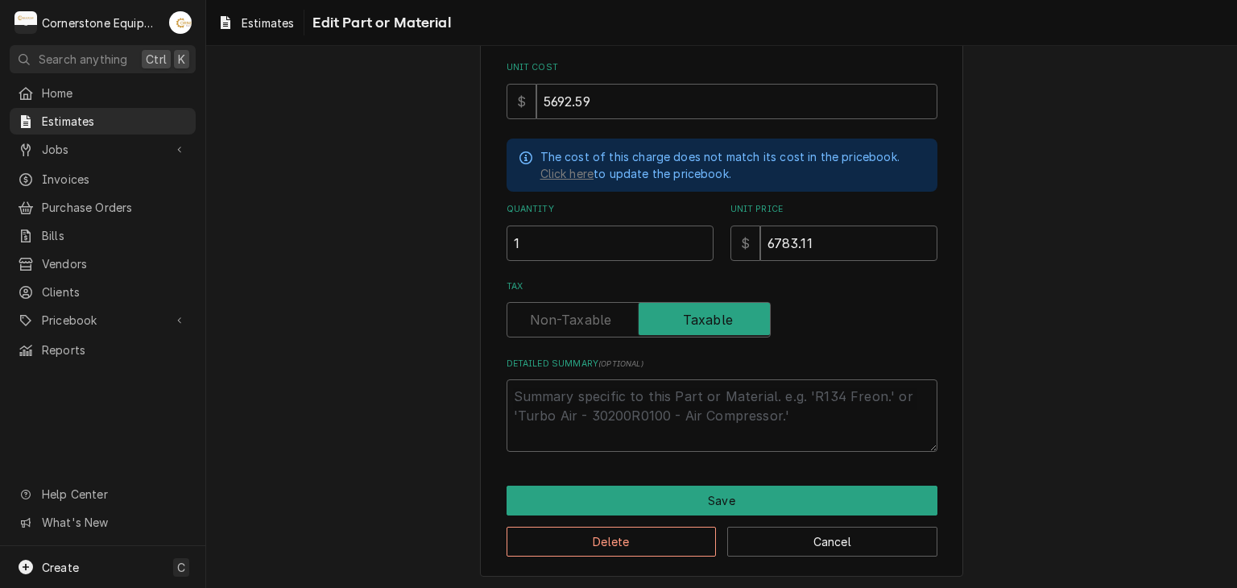
click at [625, 481] on div "Use the fields below to edit this part or material: Short Description Equipment…" at bounding box center [721, 213] width 483 height 730
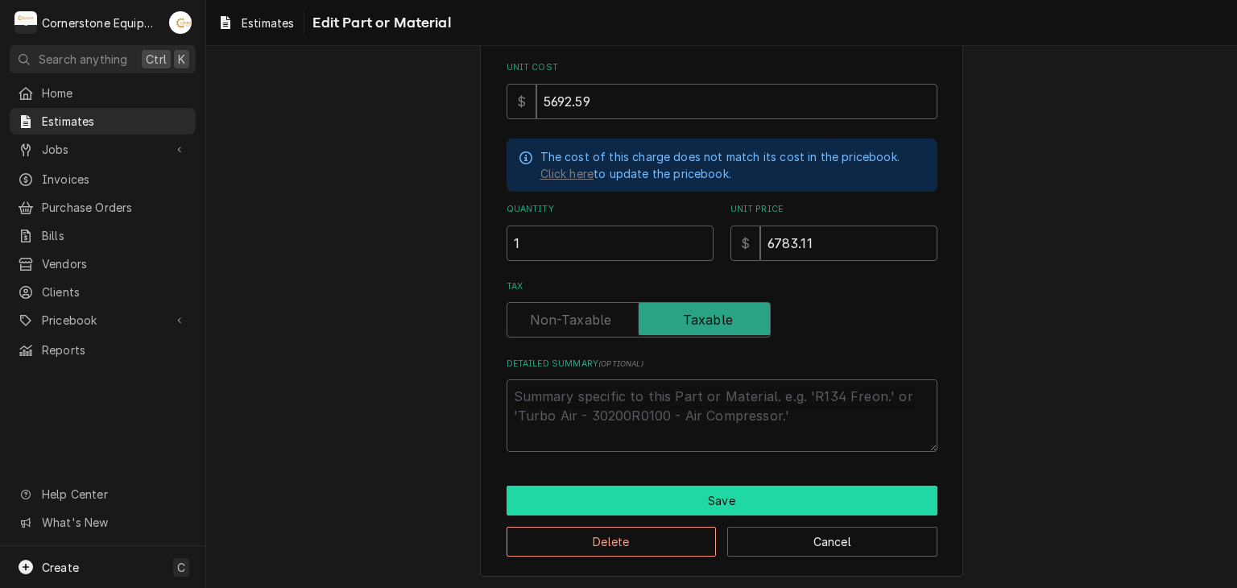
click at [628, 491] on button "Save" at bounding box center [722, 501] width 431 height 30
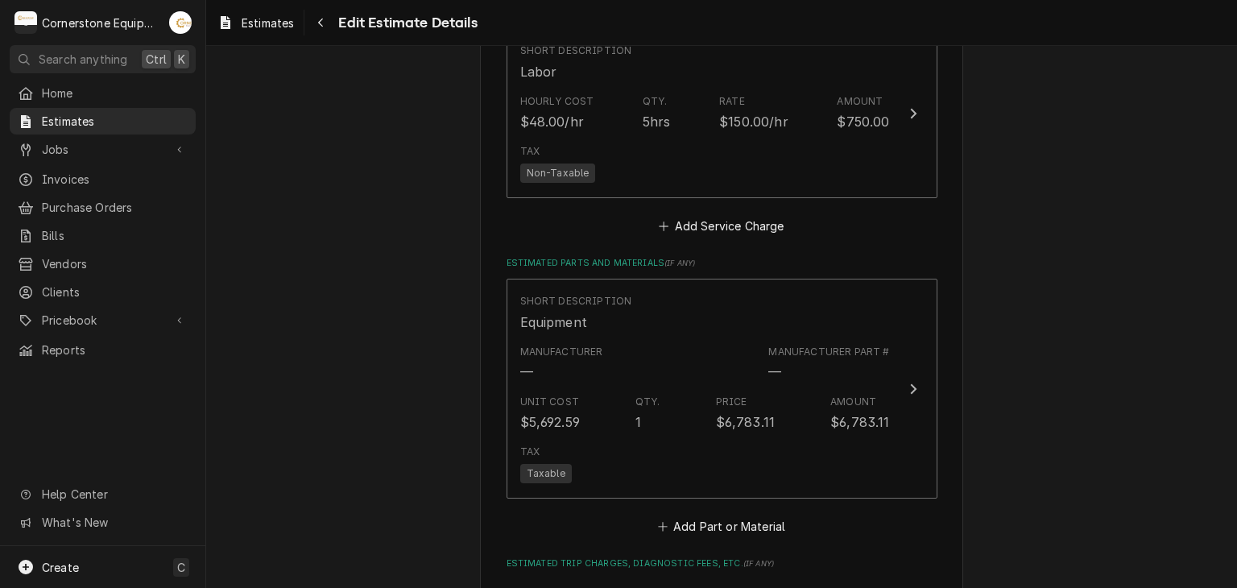
type textarea "x"
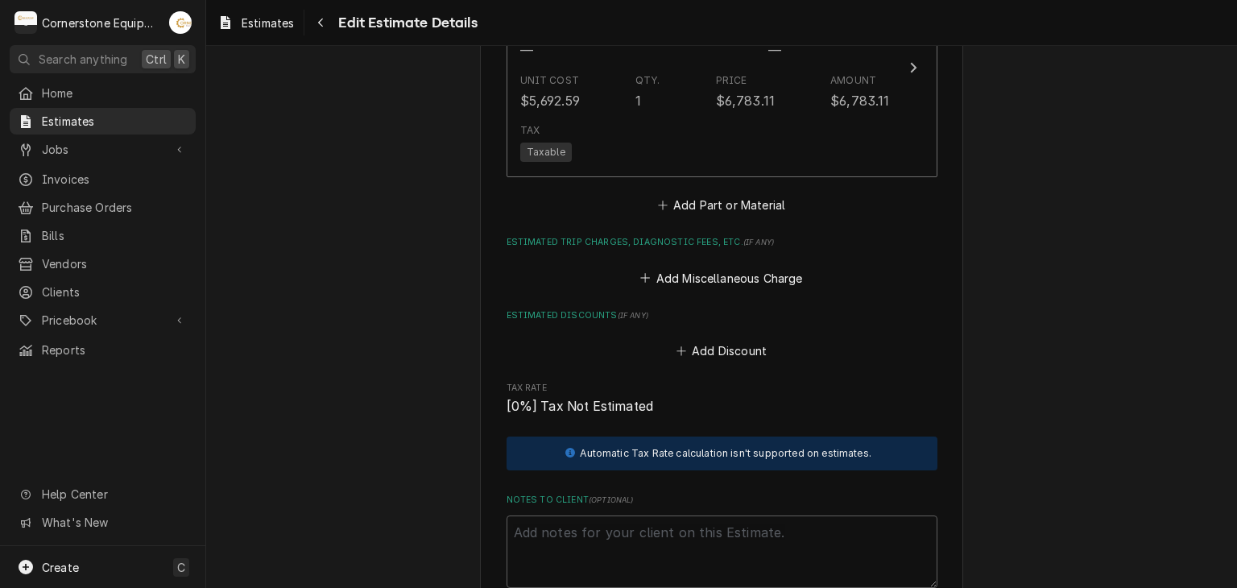
scroll to position [1895, 0]
click at [773, 201] on button "Add Part or Material" at bounding box center [721, 204] width 133 height 23
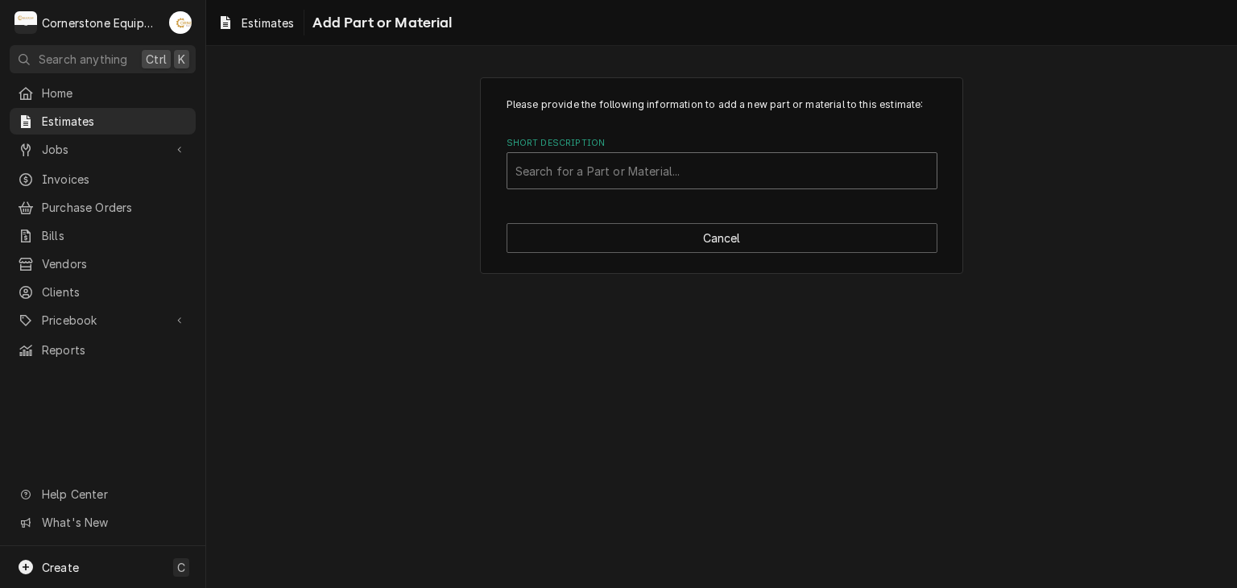
click at [770, 179] on div "Short Description" at bounding box center [722, 170] width 413 height 29
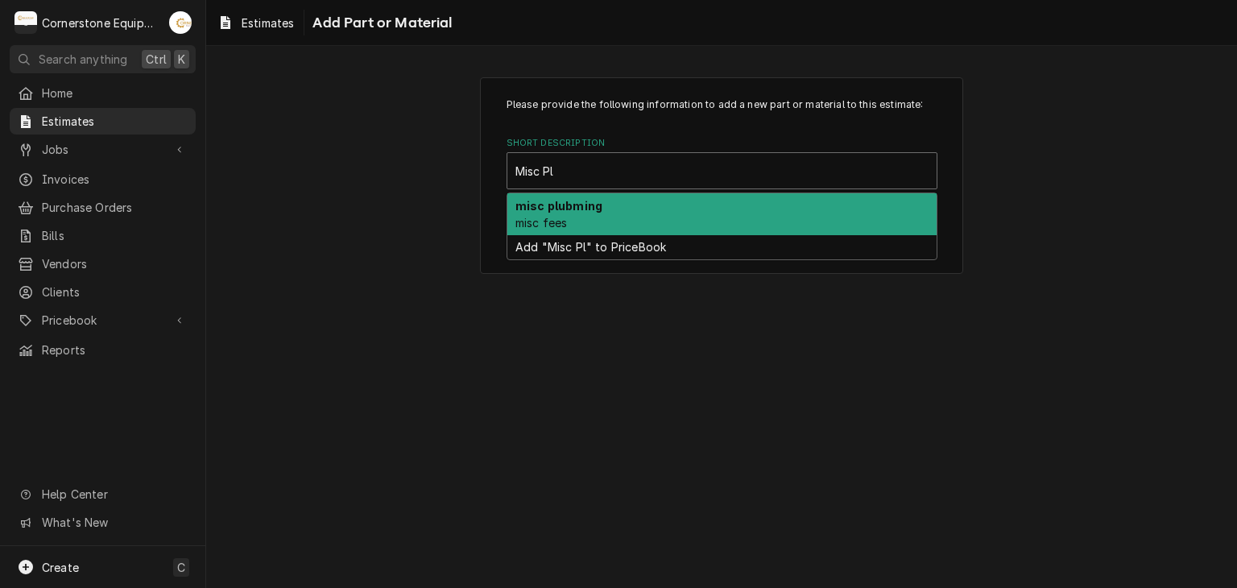
type input "Misc P"
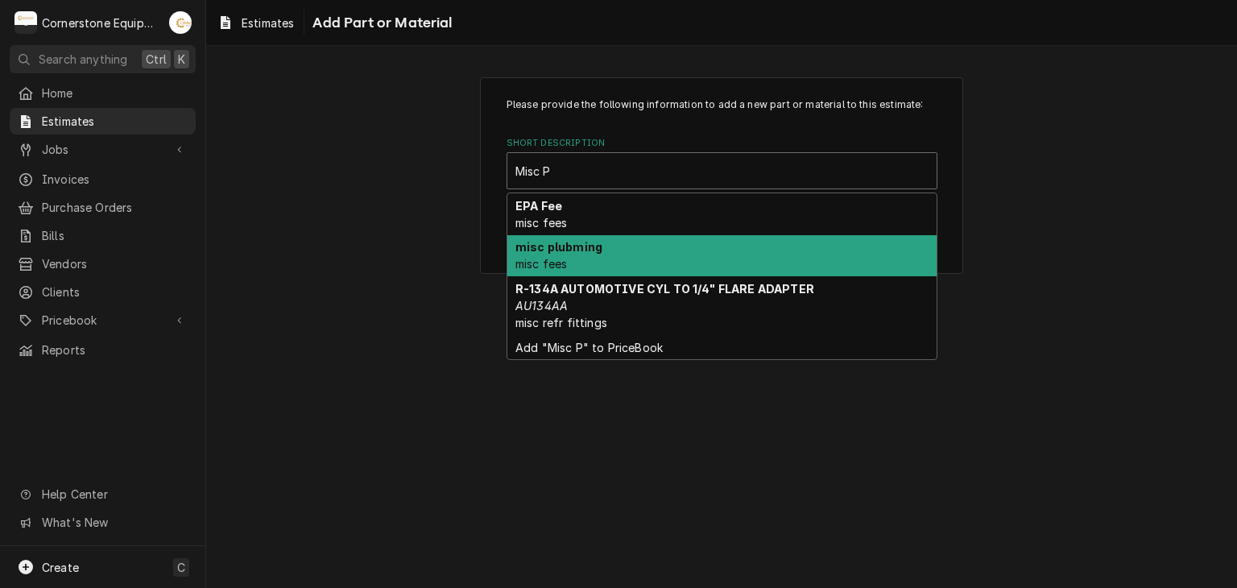
click at [557, 251] on strong "misc plubming" at bounding box center [559, 247] width 87 height 14
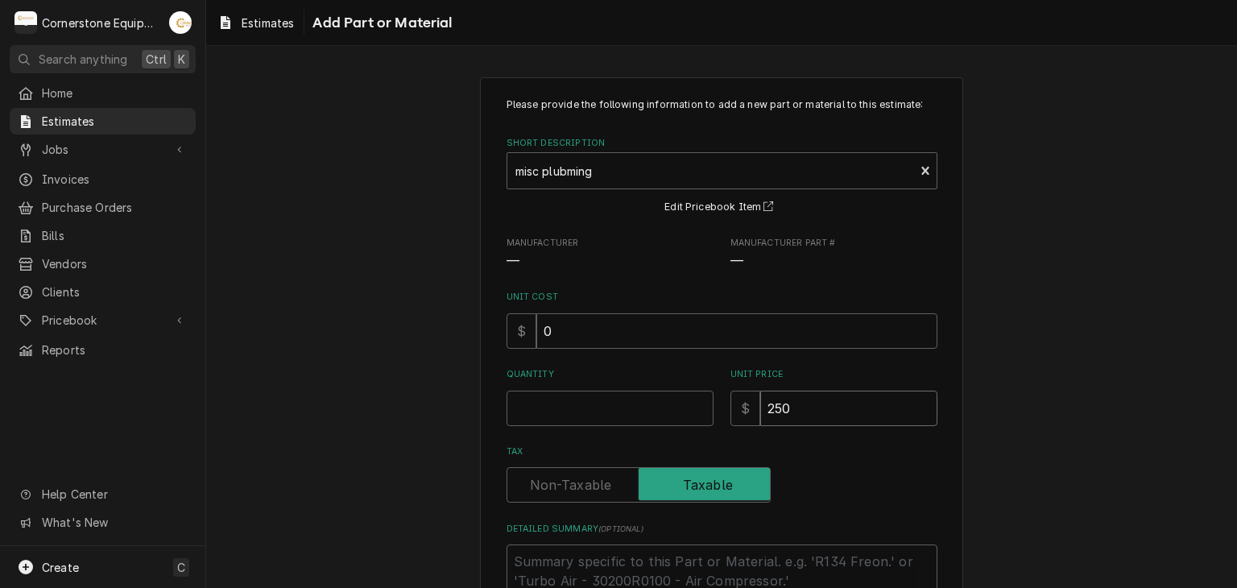
click at [838, 408] on input "250" at bounding box center [849, 408] width 177 height 35
type textarea "x"
type input "25"
type textarea "x"
type input "2"
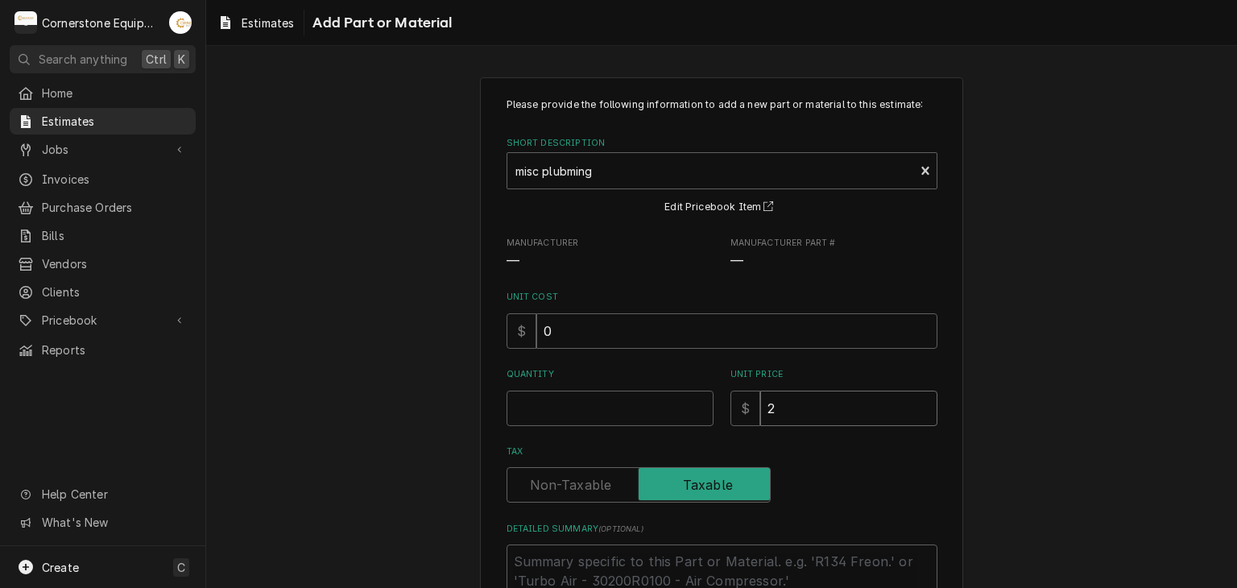
type textarea "x"
type input "1"
type textarea "x"
type input "10"
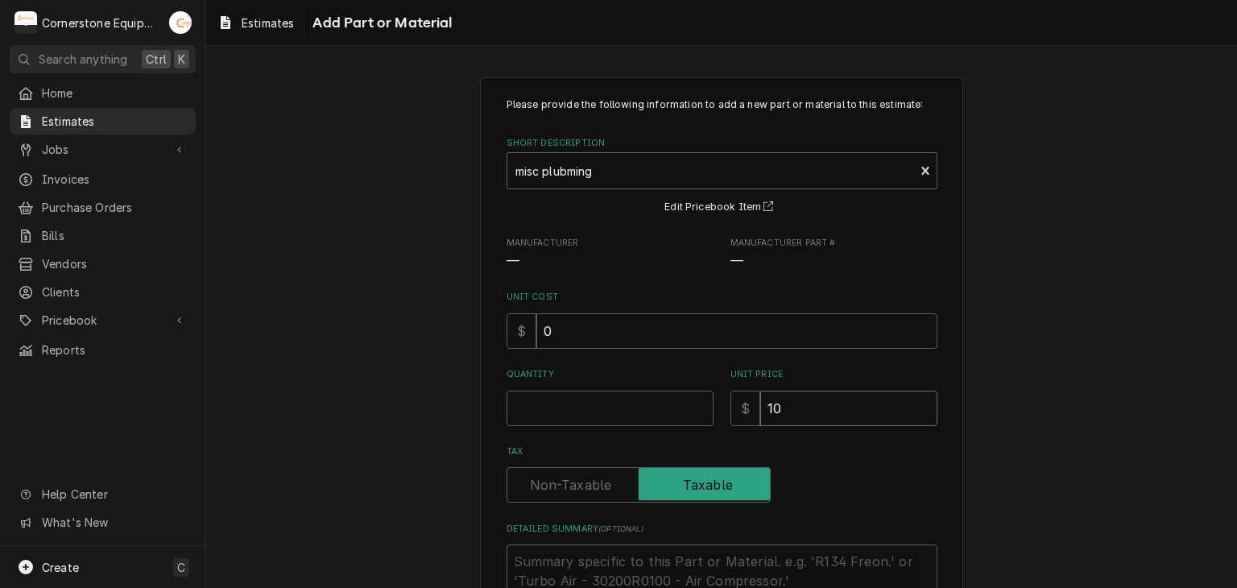
type textarea "x"
type input "100"
type textarea "x"
type input "100"
click at [678, 412] on input "Quantity" at bounding box center [610, 408] width 207 height 35
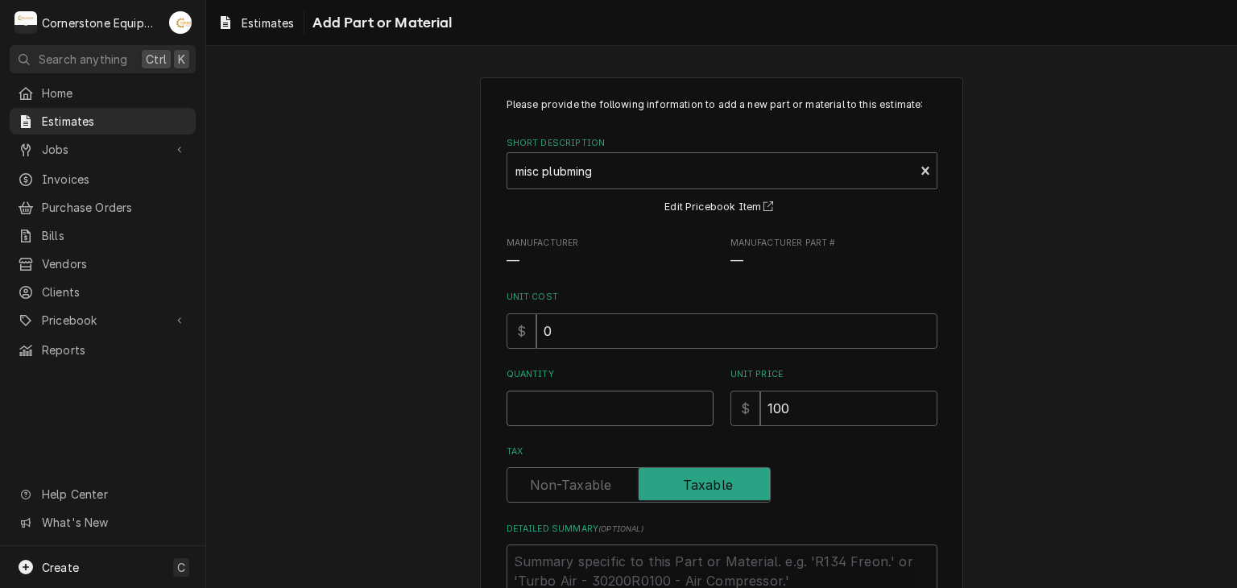
type textarea "x"
type input "1"
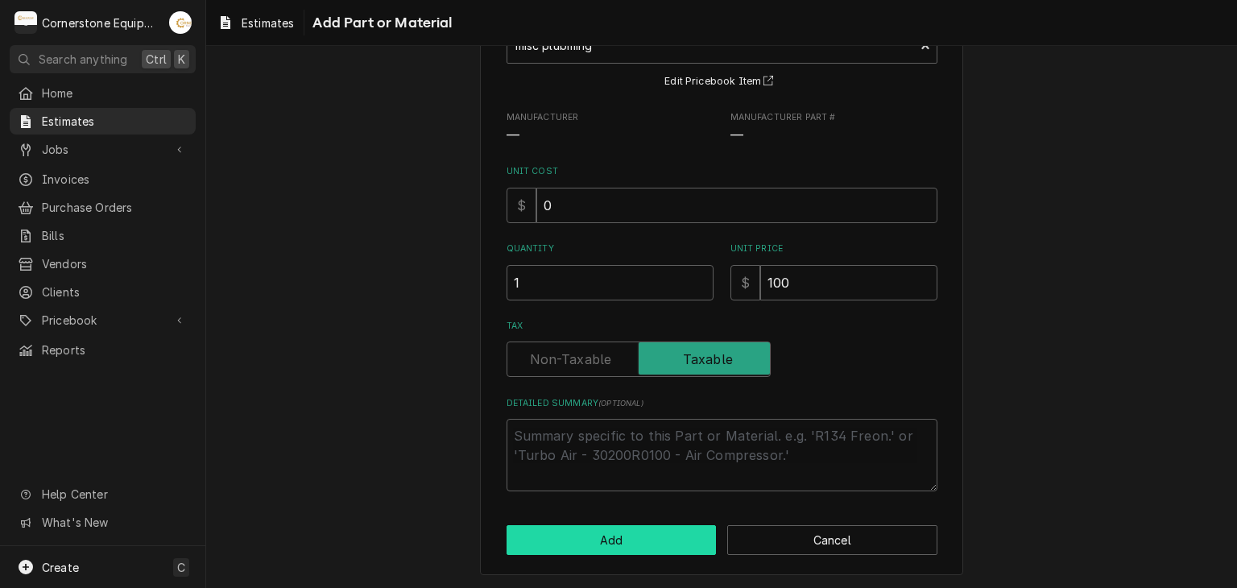
click at [647, 537] on button "Add" at bounding box center [612, 540] width 210 height 30
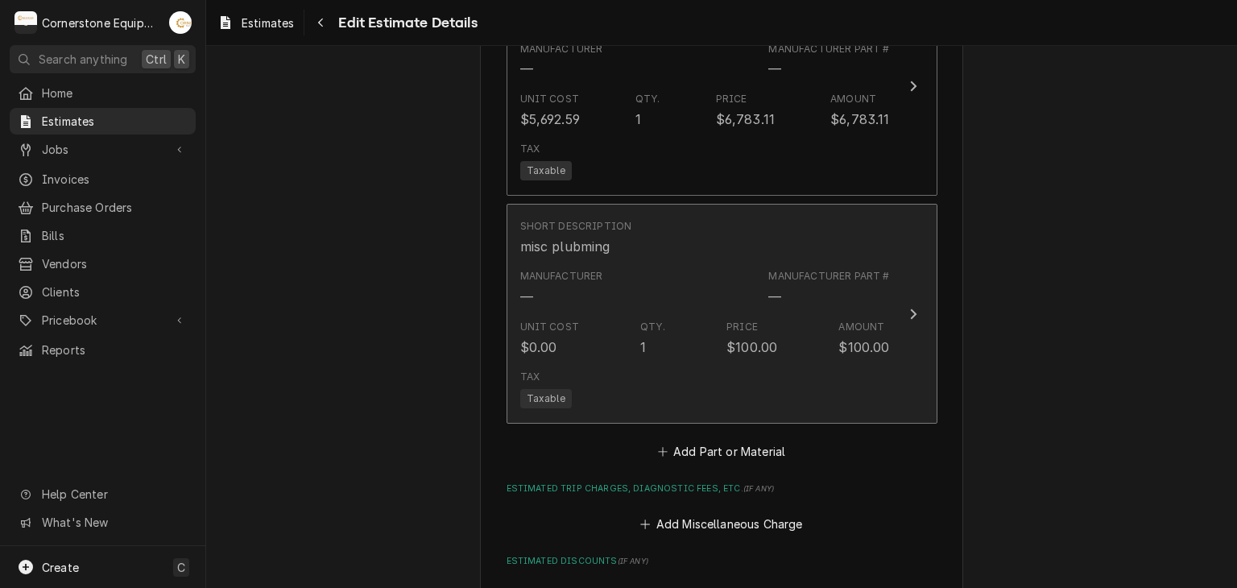
type textarea "x"
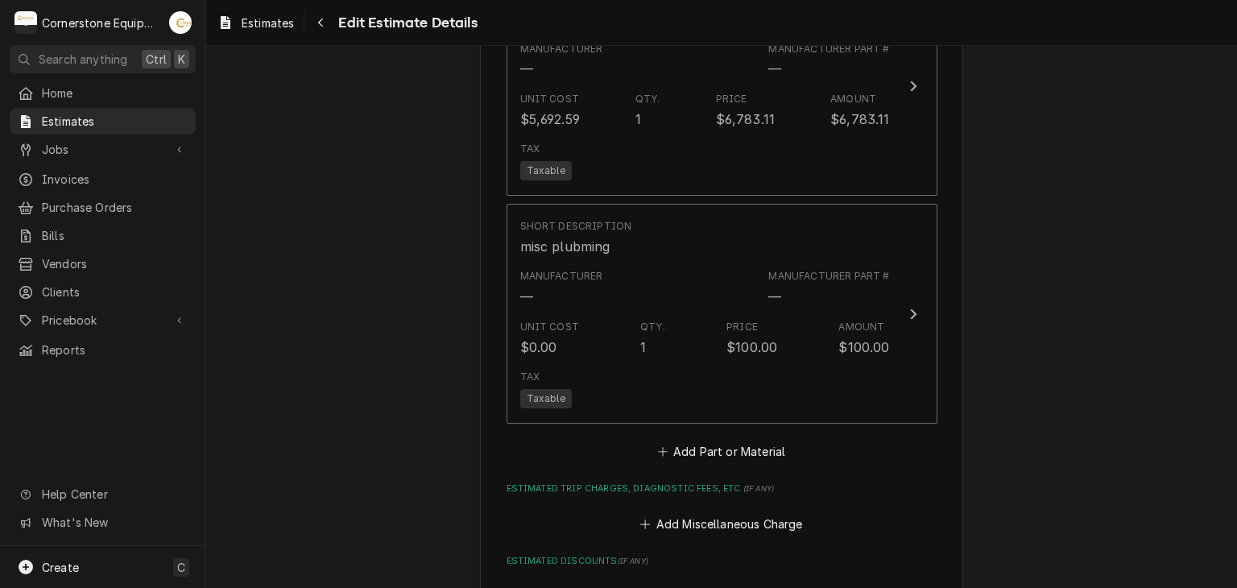
click at [673, 459] on fieldset "Charge Details Estimated Service Charges Short Description Labor Hourly Cost $4…" at bounding box center [722, 287] width 431 height 1239
drag, startPoint x: 673, startPoint y: 459, endPoint x: 677, endPoint y: 450, distance: 9.7
click at [677, 452] on fieldset "Charge Details Estimated Service Charges Short Description Labor Hourly Cost $4…" at bounding box center [722, 287] width 431 height 1239
click at [678, 450] on button "Add Part or Material" at bounding box center [721, 451] width 133 height 23
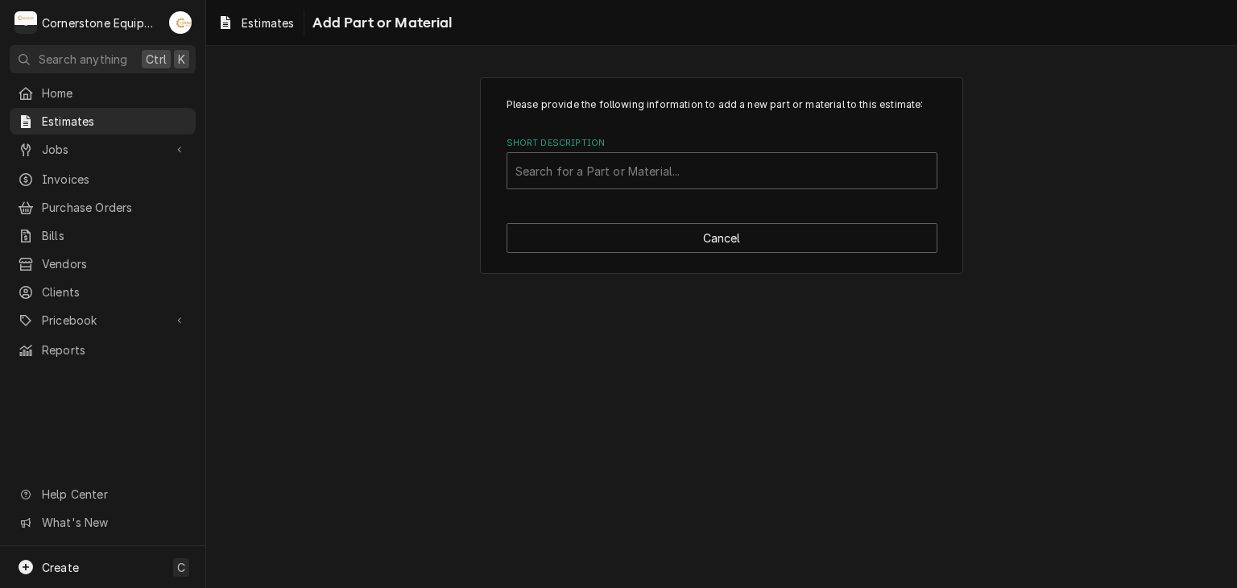
click at [562, 146] on label "Short Description" at bounding box center [722, 143] width 431 height 13
click at [563, 185] on div "Search for a Part or Material..." at bounding box center [722, 170] width 429 height 35
type input "misc"
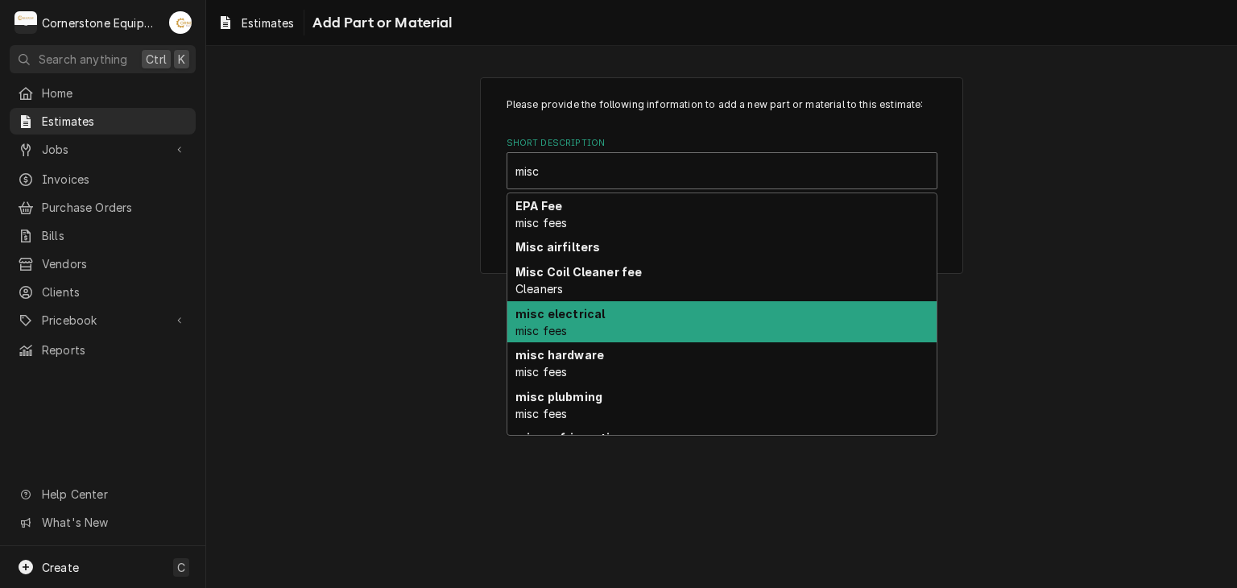
click at [613, 325] on div "misc electrical misc fees" at bounding box center [722, 322] width 429 height 42
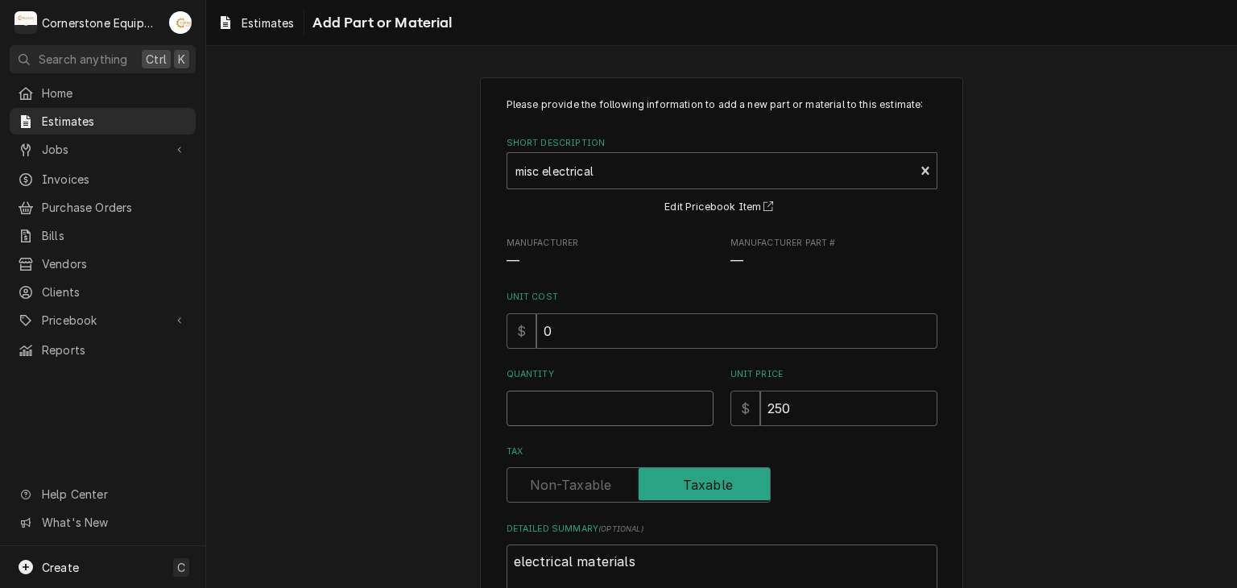
click at [554, 397] on input "Quantity" at bounding box center [610, 408] width 207 height 35
click at [804, 401] on input "250" at bounding box center [849, 408] width 177 height 35
type textarea "x"
type input "25"
type textarea "x"
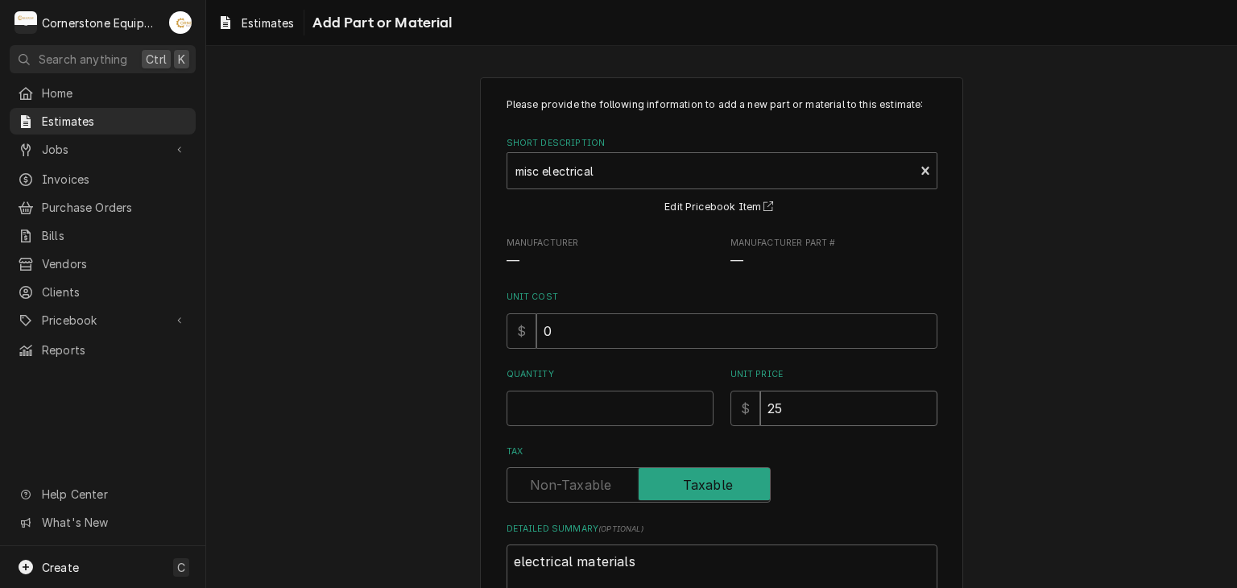
type input "2"
type textarea "x"
type input "1"
type textarea "x"
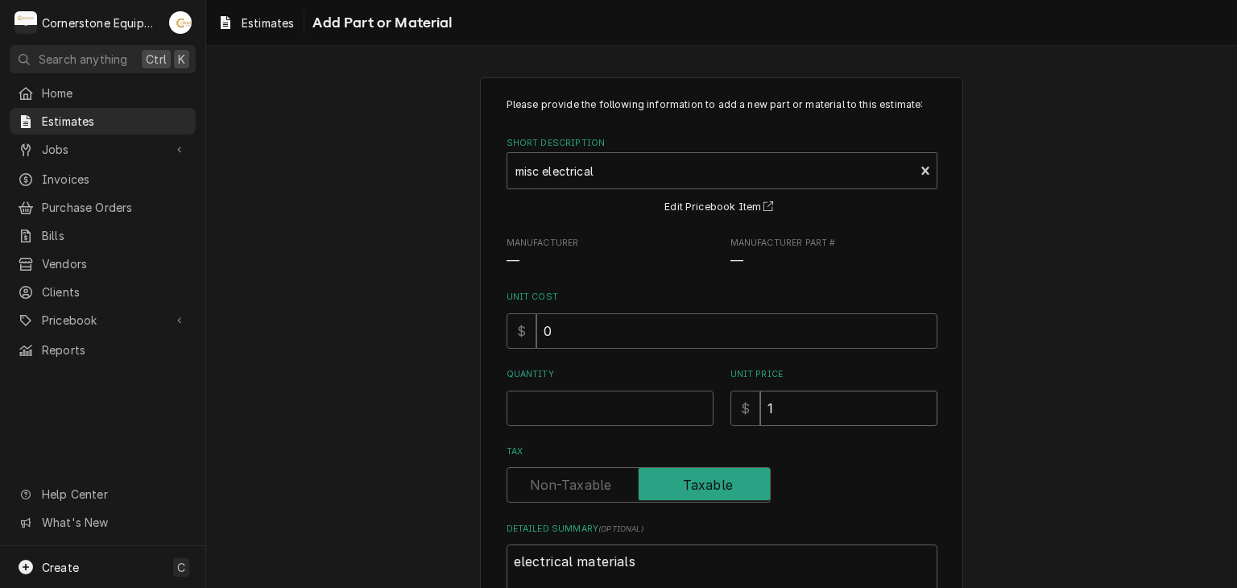
type input "15"
type textarea "x"
type input "150"
type textarea "x"
type input "150"
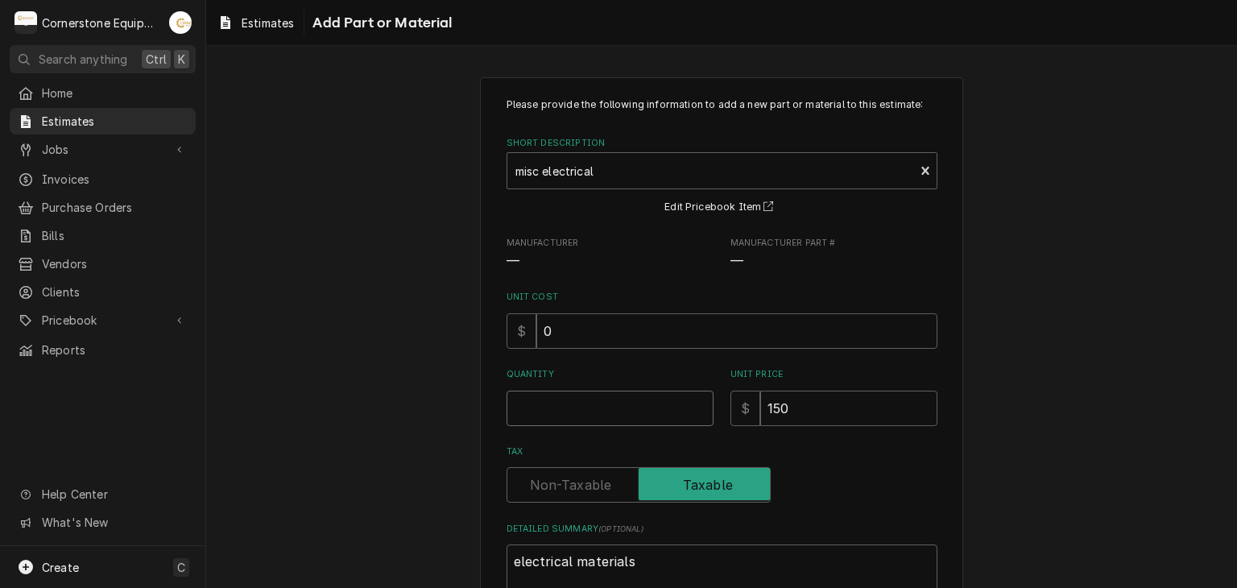
click at [649, 394] on input "Quantity" at bounding box center [610, 408] width 207 height 35
type textarea "x"
type input "1"
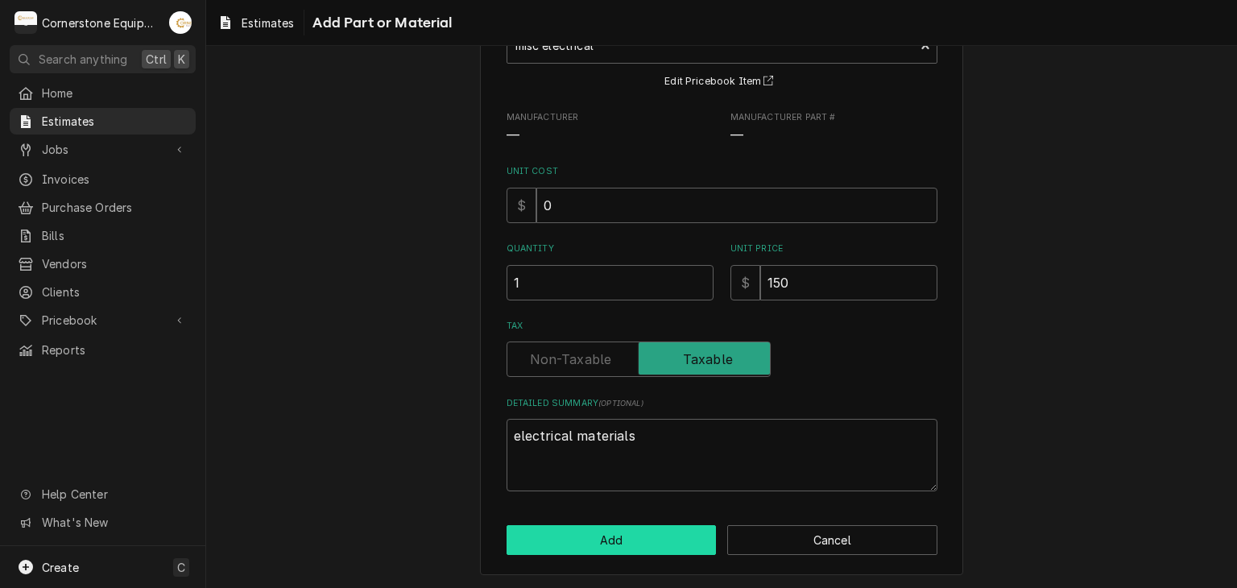
click at [657, 533] on button "Add" at bounding box center [612, 540] width 210 height 30
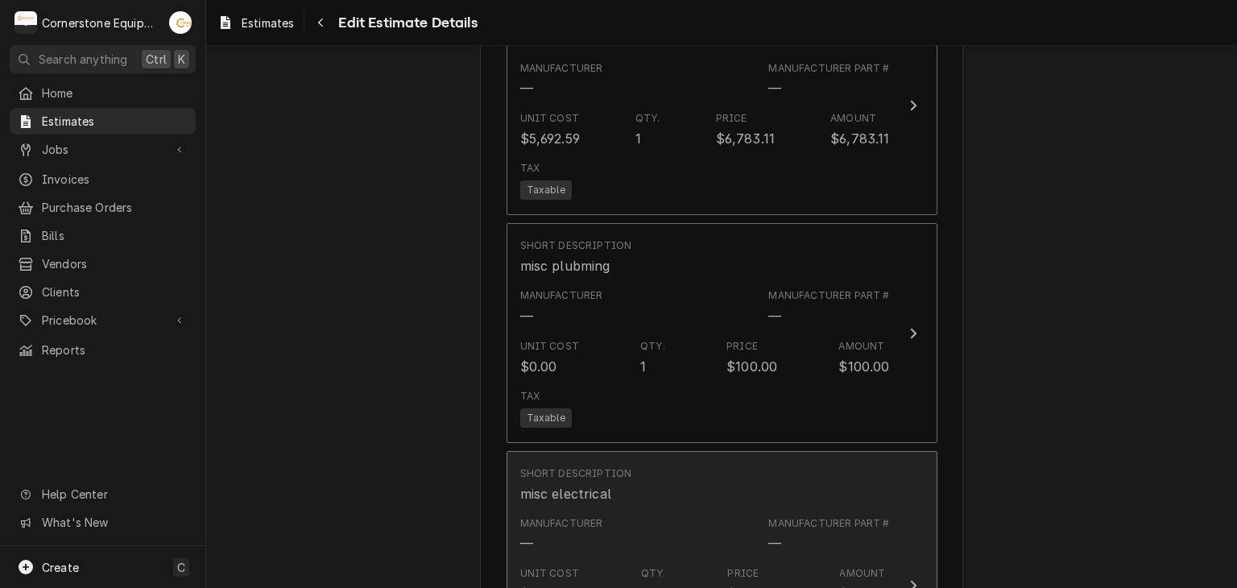
type textarea "x"
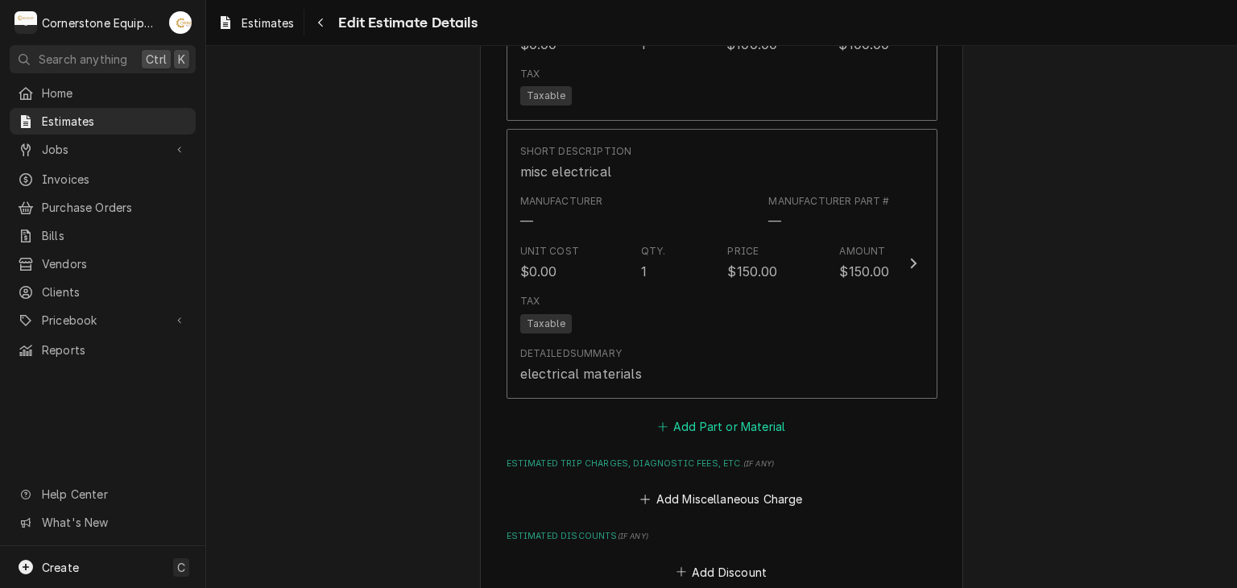
click at [677, 415] on button "Add Part or Material" at bounding box center [721, 426] width 133 height 23
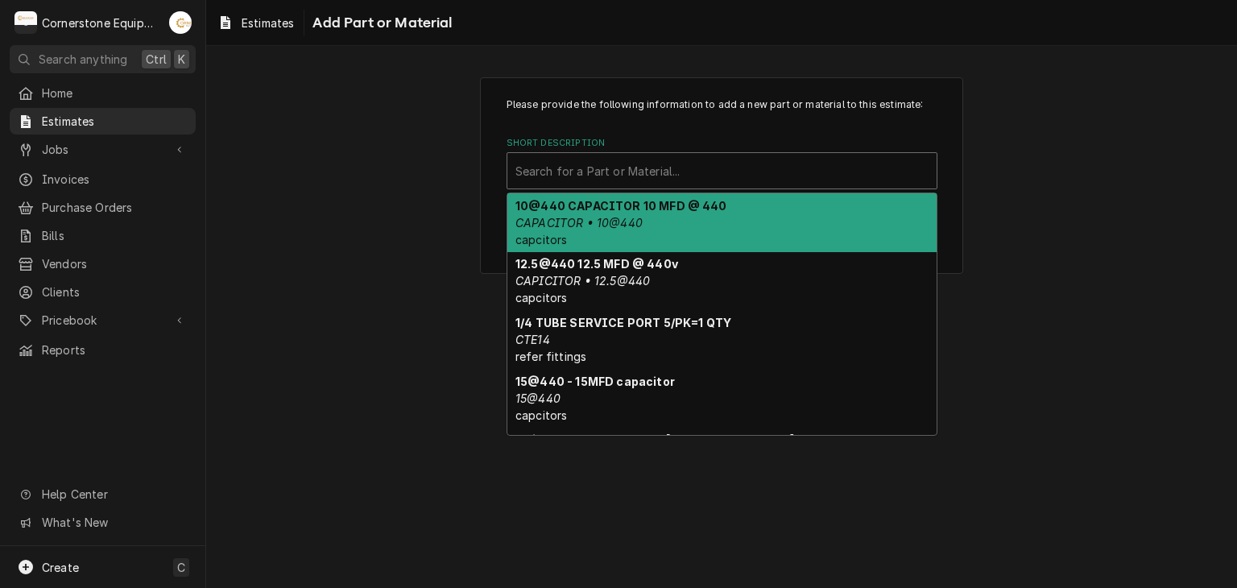
click at [621, 168] on div "Short Description" at bounding box center [722, 170] width 413 height 29
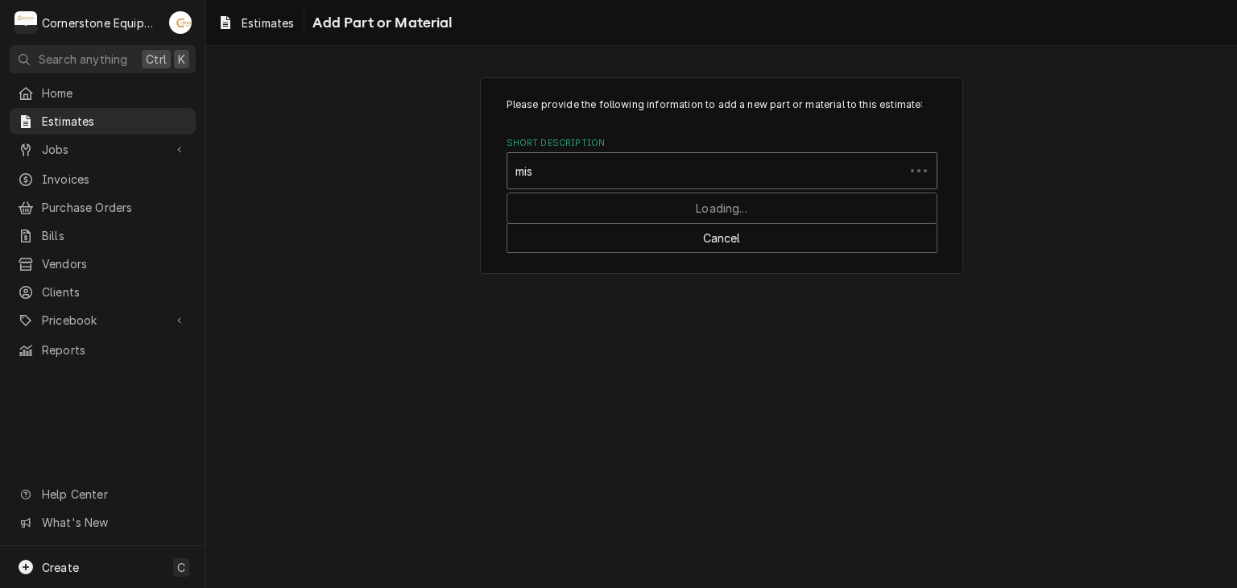
type input "misc"
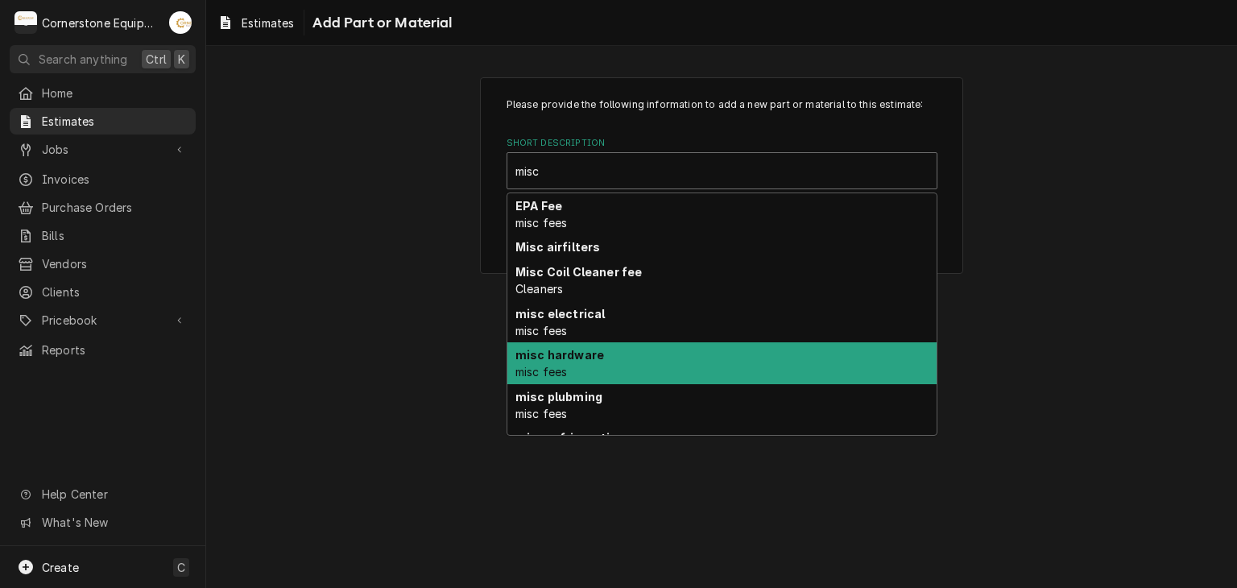
click at [579, 362] on div "misc hardware misc fees" at bounding box center [722, 363] width 429 height 42
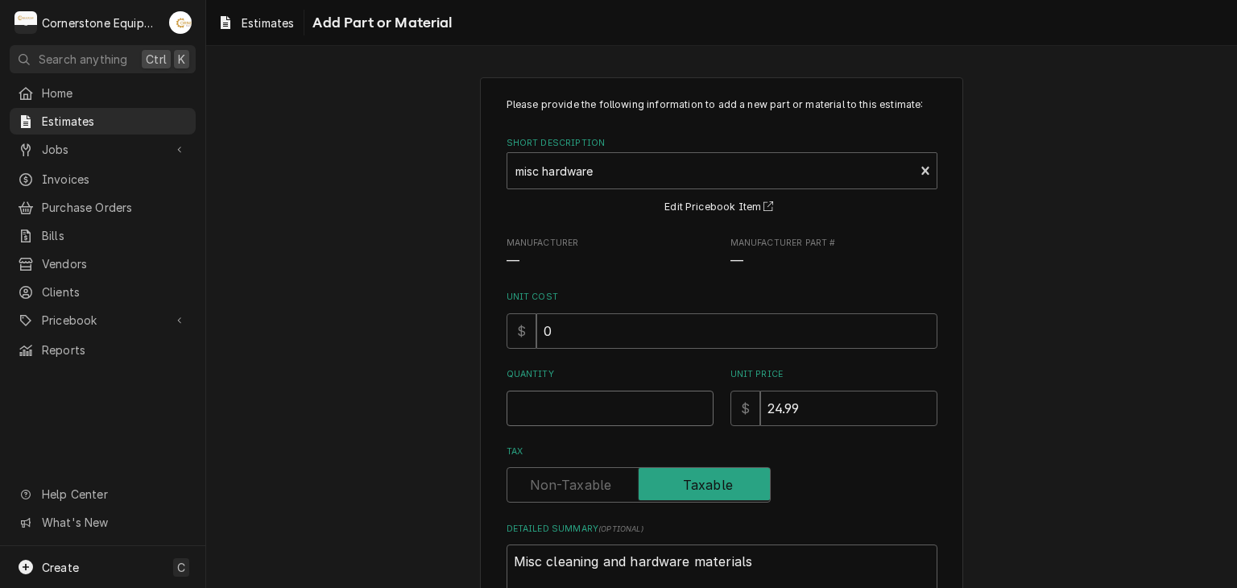
click at [590, 414] on input "Quantity" at bounding box center [610, 408] width 207 height 35
type textarea "x"
type input "1"
type textarea "x"
type input "1"
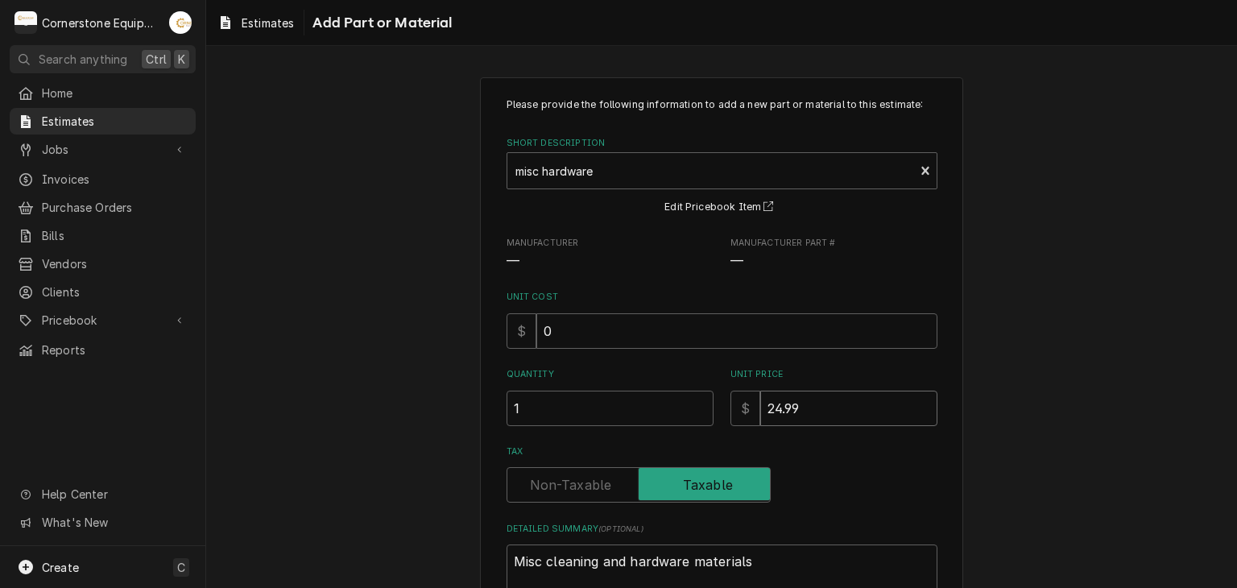
drag, startPoint x: 800, startPoint y: 413, endPoint x: 758, endPoint y: 412, distance: 41.9
click at [761, 412] on input "24.99" at bounding box center [849, 408] width 177 height 35
type textarea "x"
type input "5"
type textarea "x"
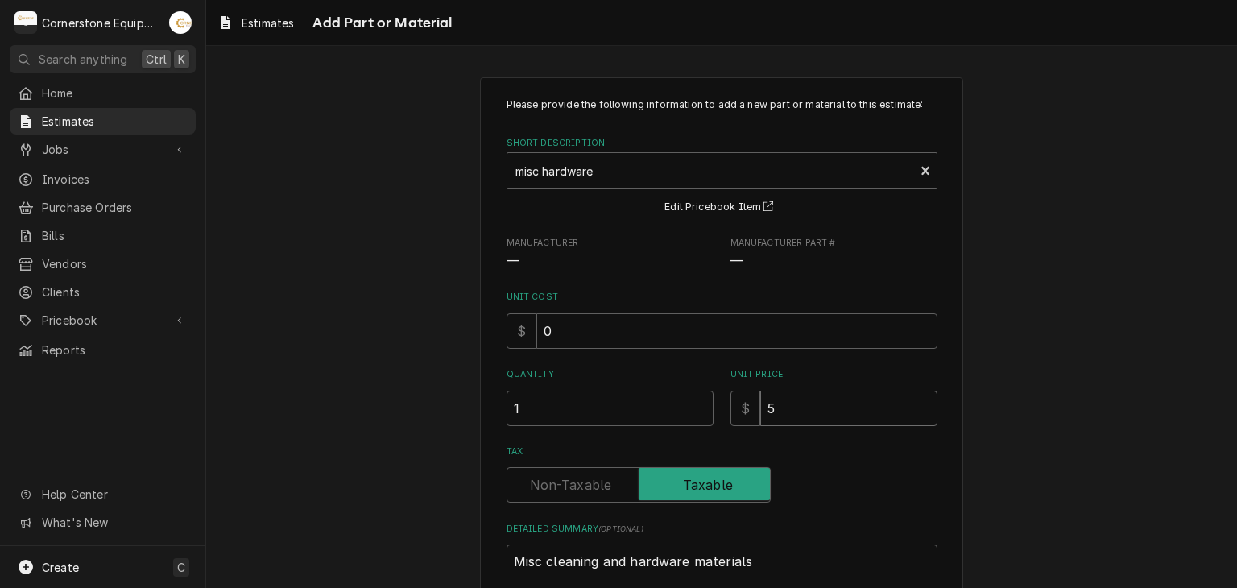
type input "50"
type textarea "x"
type input "50"
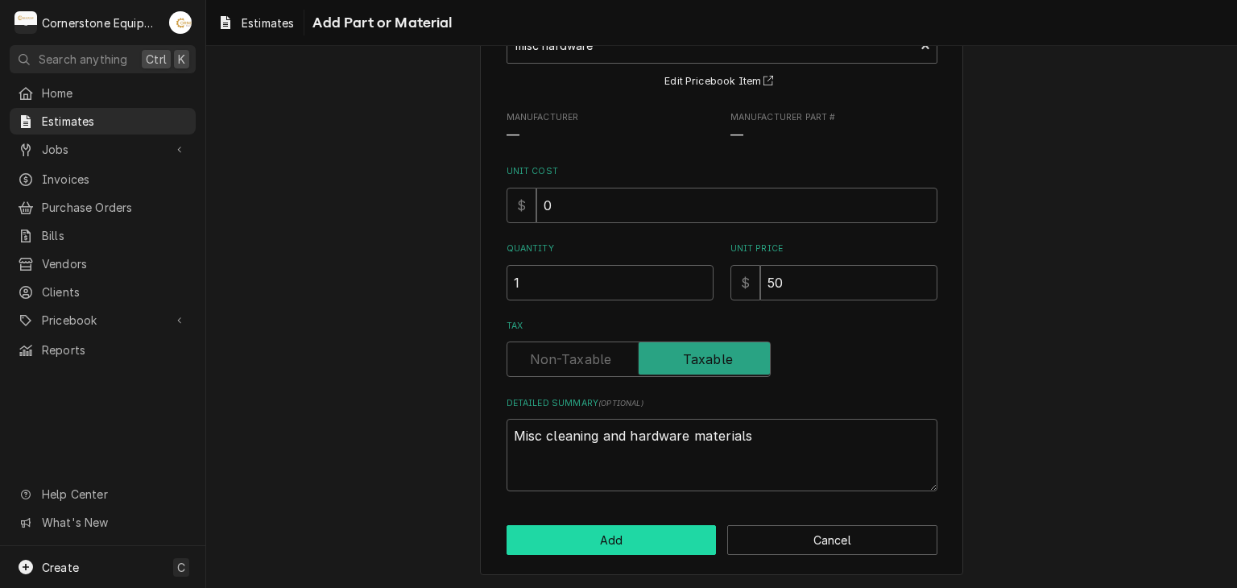
click at [661, 533] on button "Add" at bounding box center [612, 540] width 210 height 30
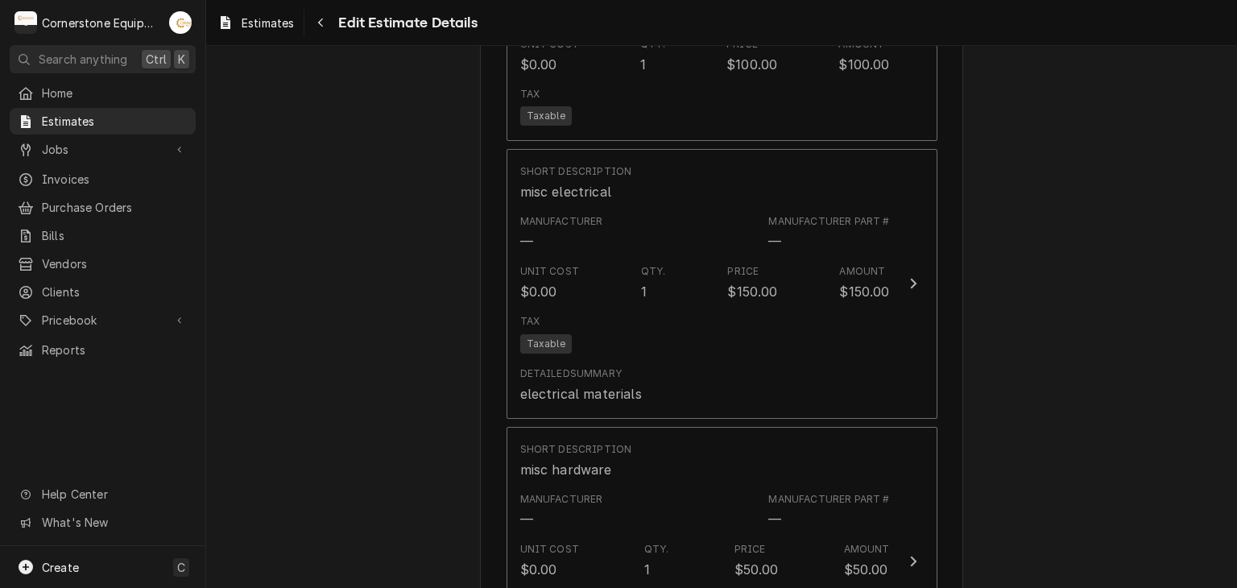
scroll to position [1836, 0]
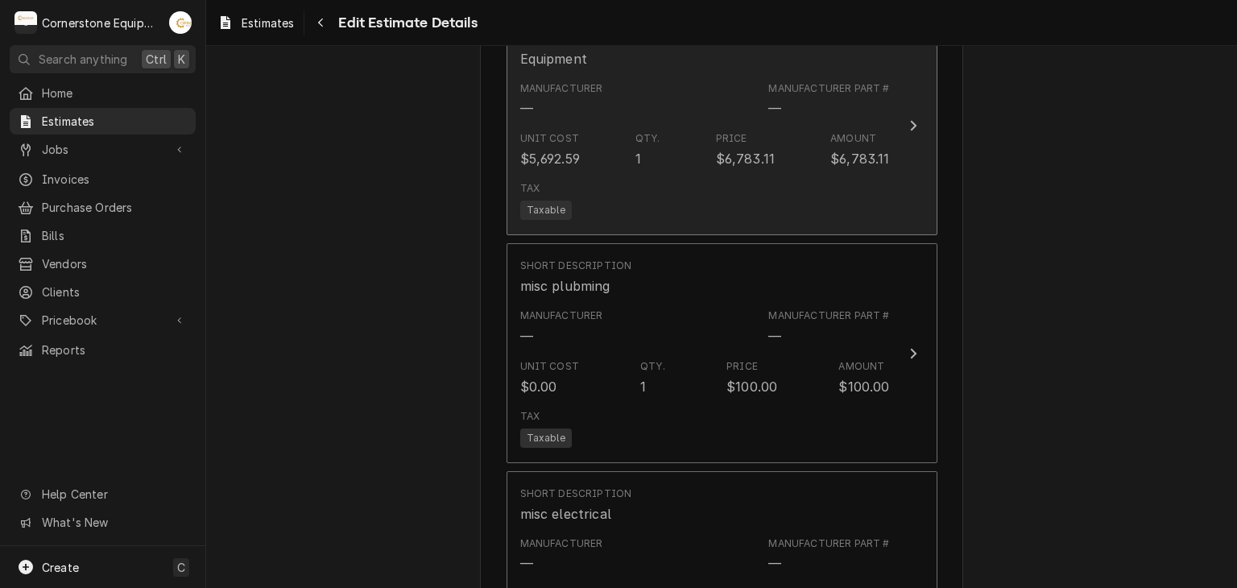
click at [707, 176] on div "Tax Taxable" at bounding box center [705, 201] width 370 height 52
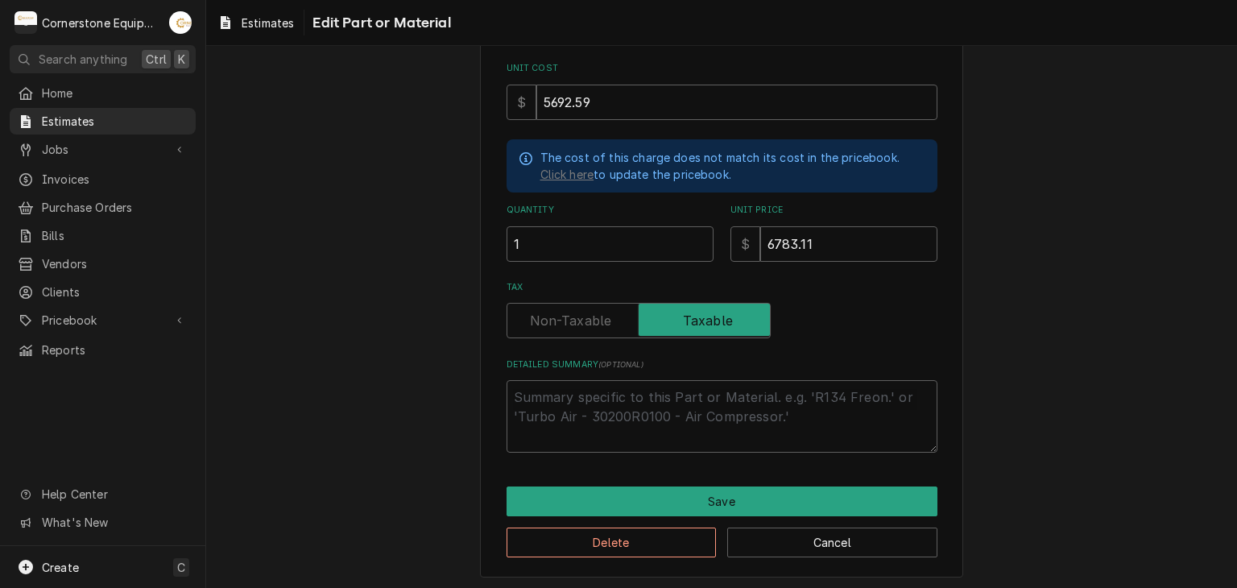
scroll to position [230, 0]
click at [615, 402] on textarea "Detailed Summary ( optional )" at bounding box center [722, 415] width 431 height 73
type textarea "x"
type textarea "I"
type textarea "x"
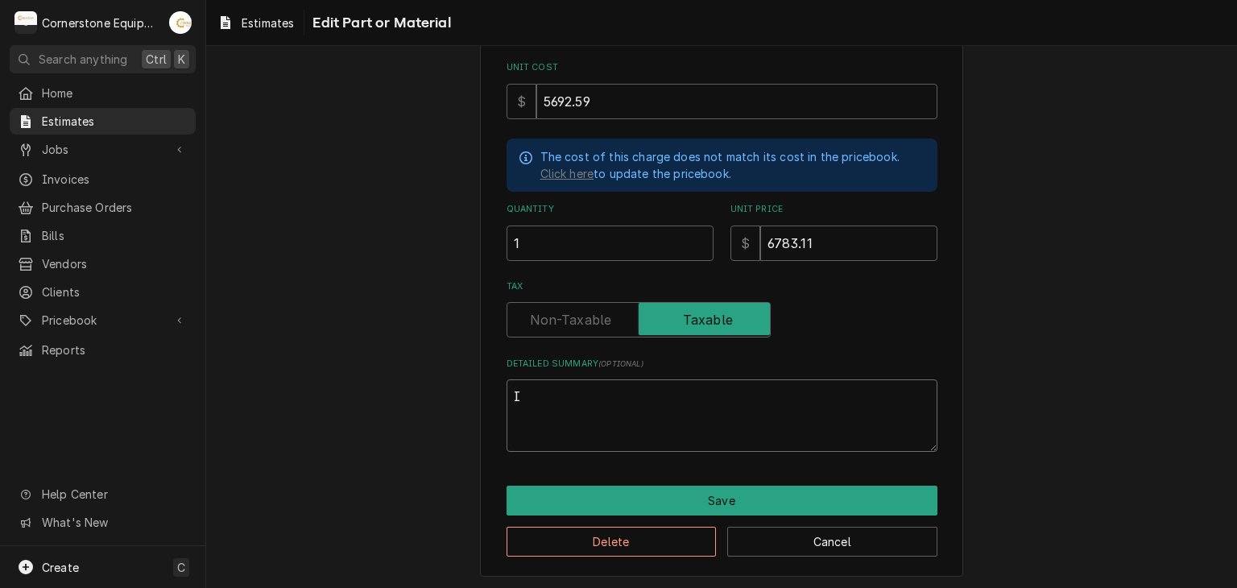
type textarea "Ic"
type textarea "x"
type textarea "Ice"
type textarea "x"
type textarea "Ice"
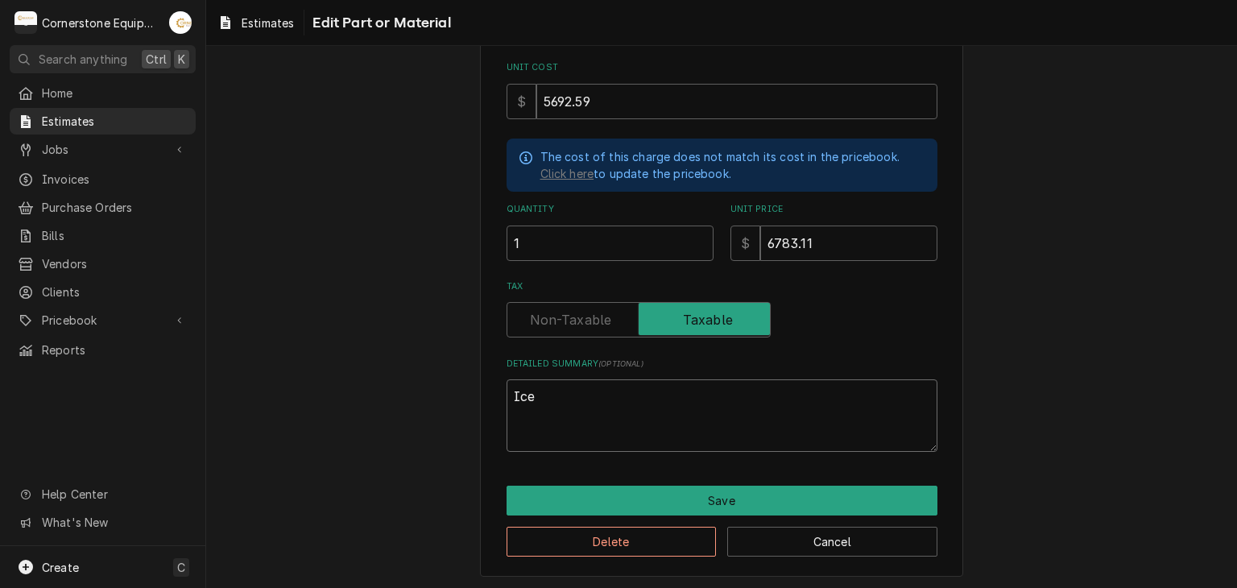
type textarea "x"
type textarea "Ice ="
type textarea "x"
type textarea "Ice"
type textarea "x"
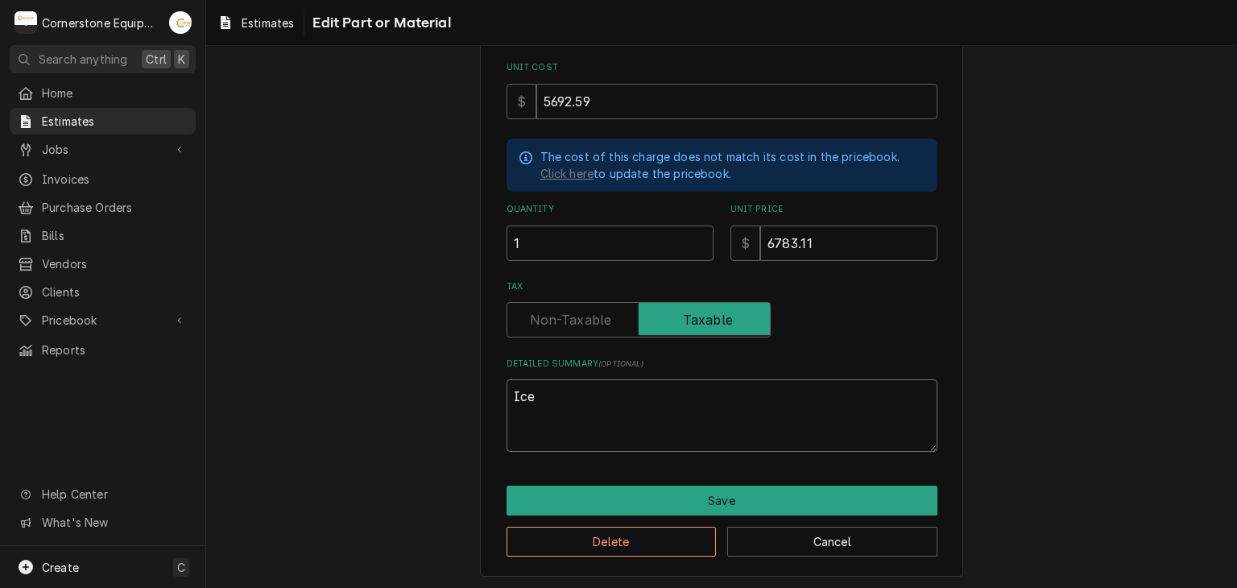
type textarea "Ice"
type textarea "x"
type textarea "IceT"
type textarea "x"
type textarea "Ice"
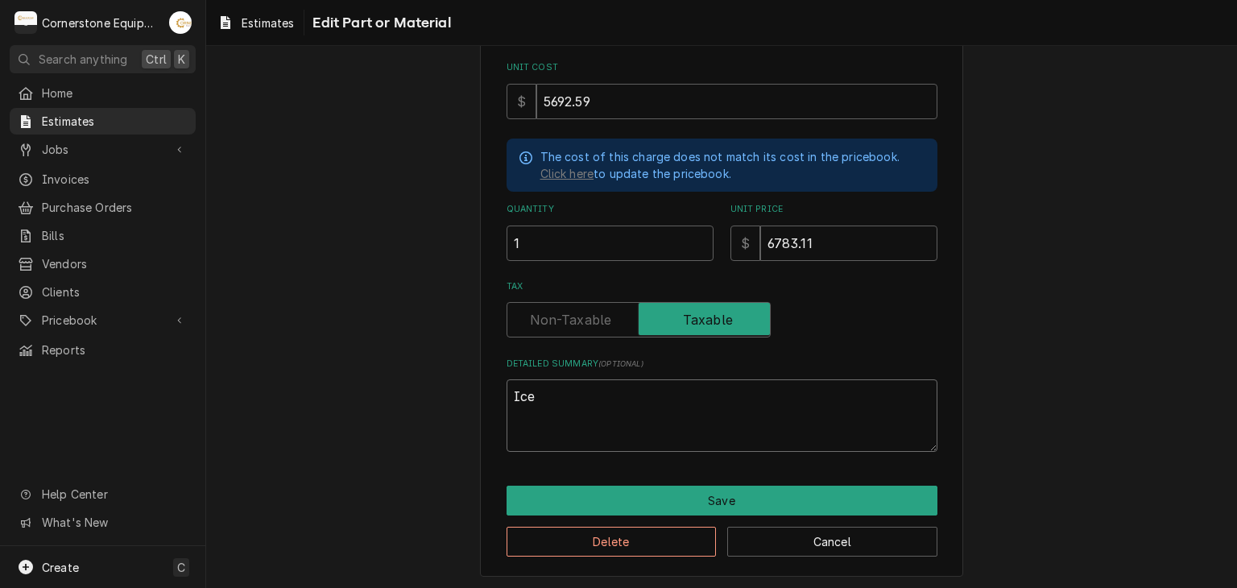
type textarea "x"
type textarea "Icet"
type textarea "x"
type textarea "Icetr"
type textarea "x"
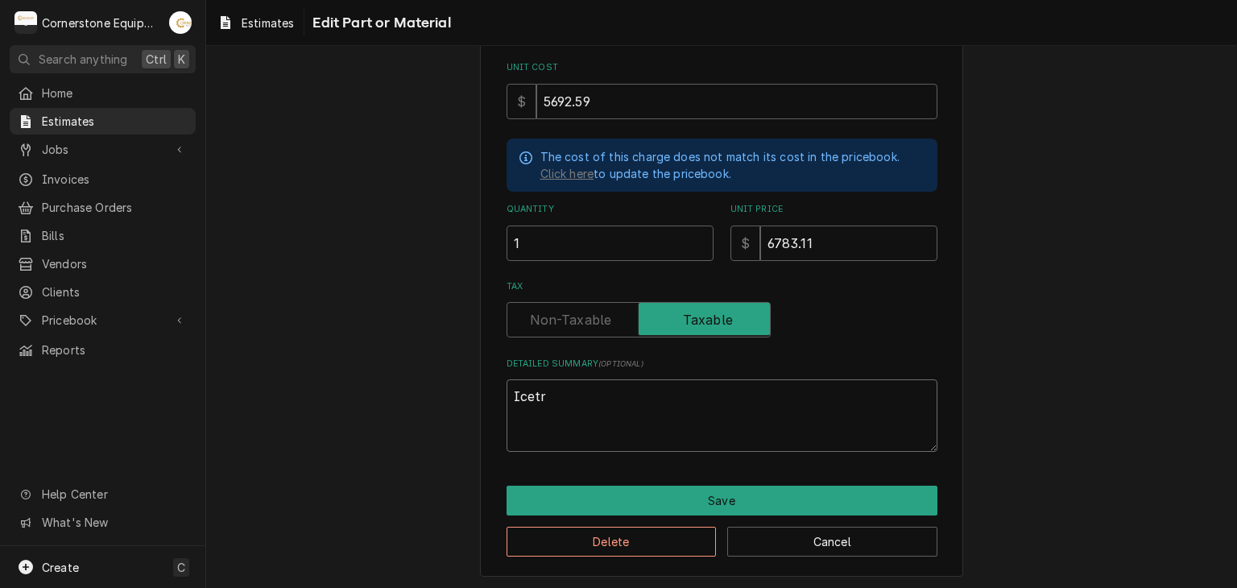
type textarea "Icetro"
type textarea "x"
type textarea "Icetro"
type textarea "x"
type textarea "Icetro I"
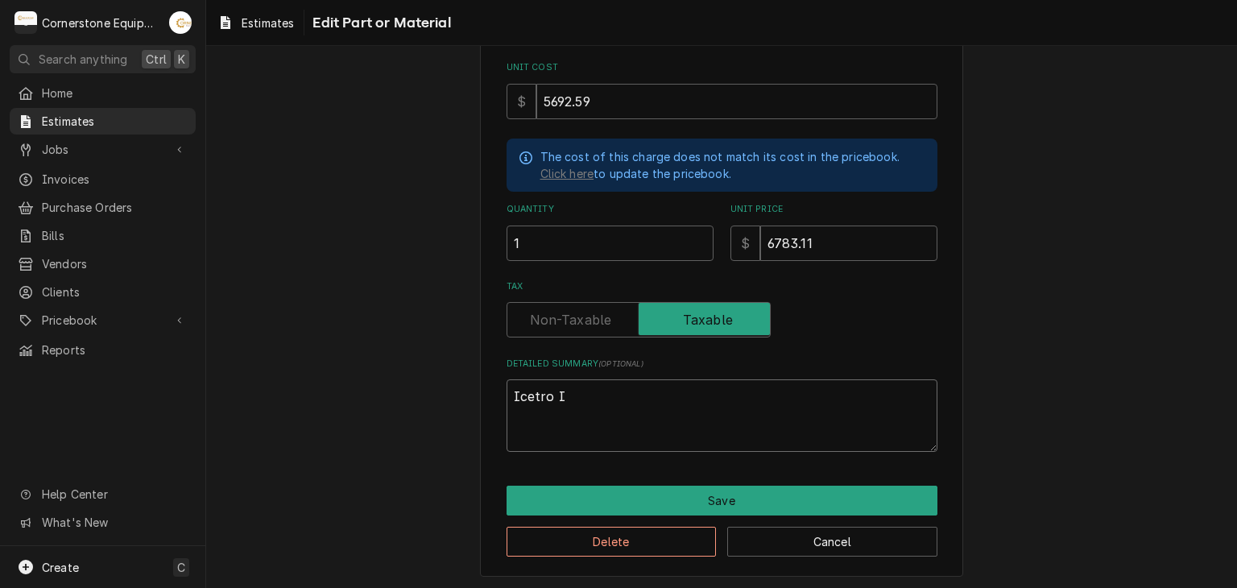
type textarea "x"
type textarea "Icetro Ic"
type textarea "x"
type textarea "Icetro Ice"
type textarea "x"
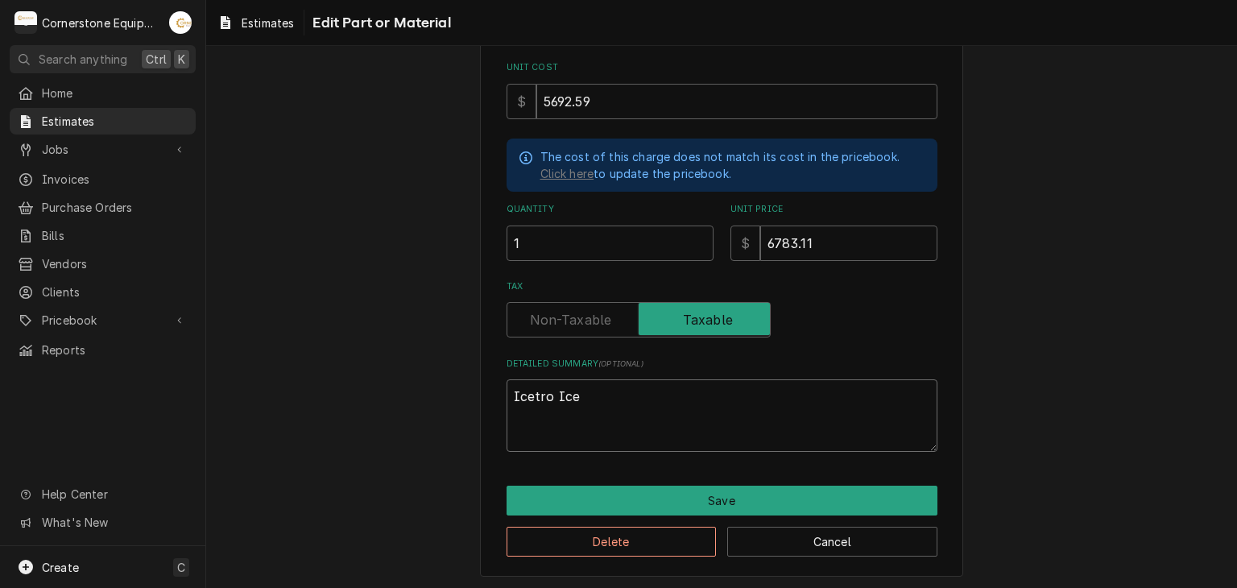
type textarea "Icetro Ice"
type textarea "x"
type textarea "Icetro Ice M"
type textarea "x"
type textarea "Icetro Ice Ma"
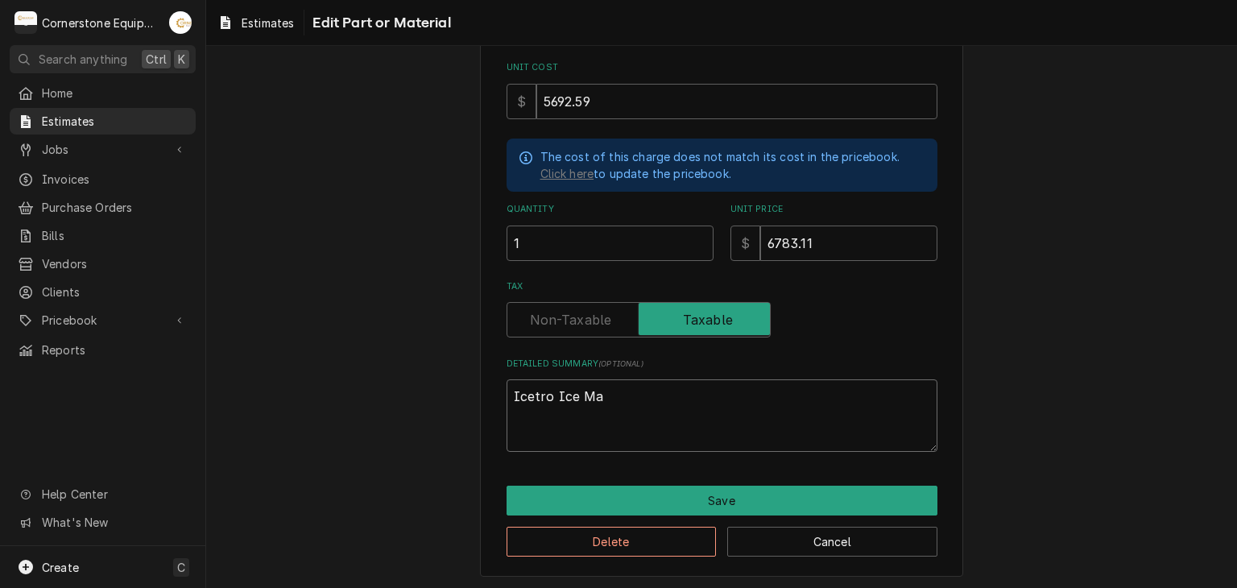
type textarea "x"
type textarea "Icetro Ice Mak"
type textarea "x"
type textarea "Icetro Ice Make"
type textarea "x"
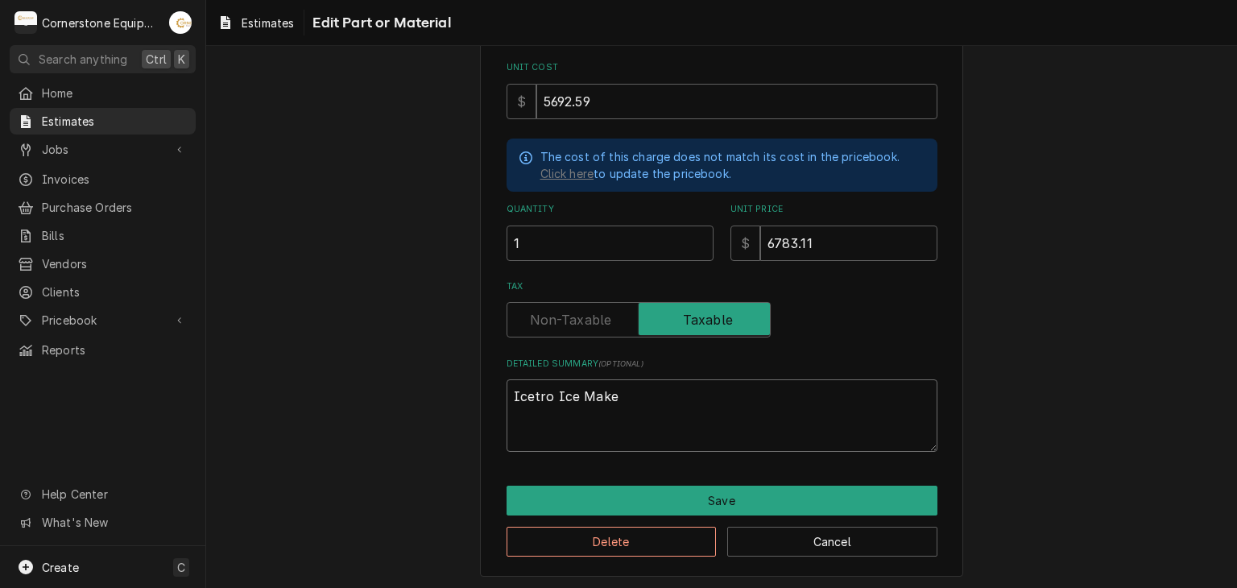
type textarea "Icetro Ice Maker"
type textarea "x"
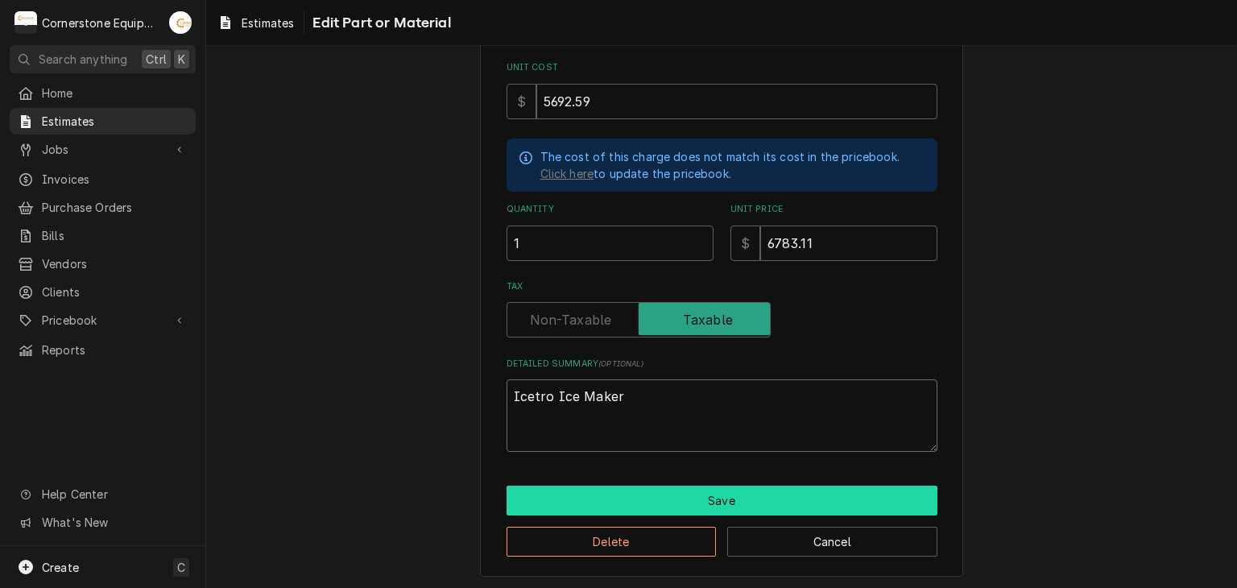
type textarea "Icetro Ice Maker"
click at [632, 494] on button "Save" at bounding box center [722, 501] width 431 height 30
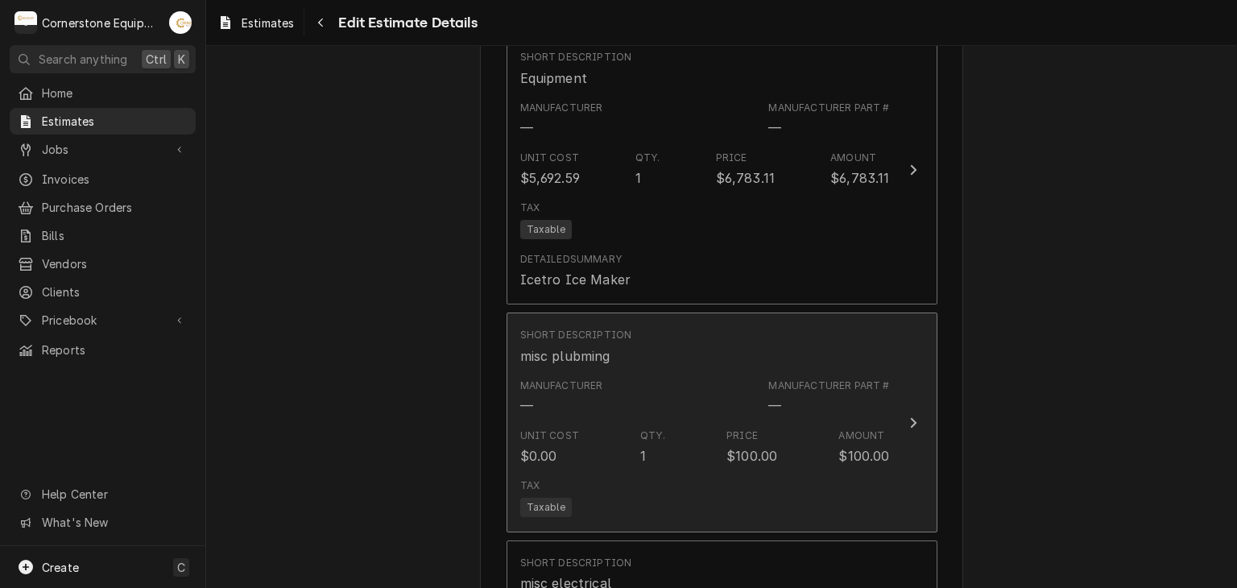
type textarea "x"
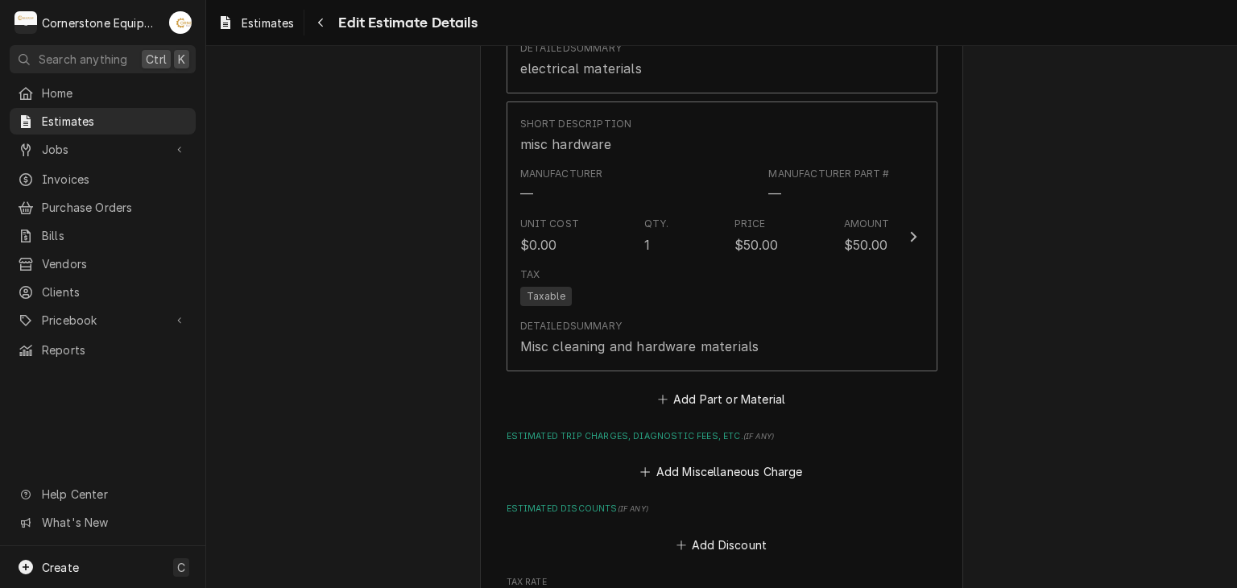
scroll to position [2783, 0]
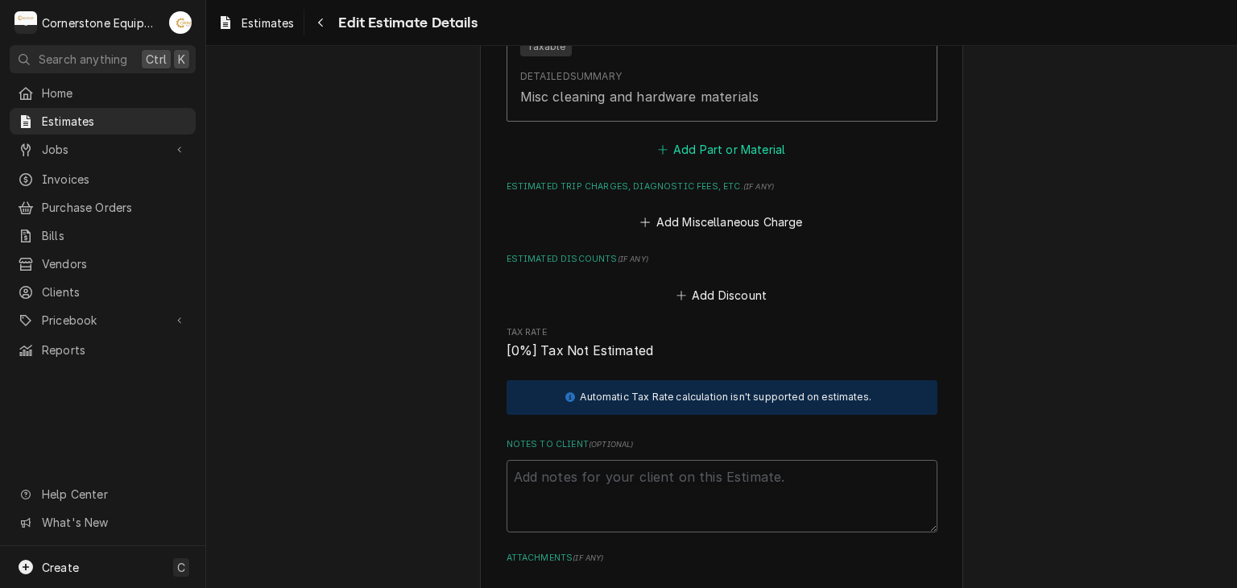
click at [751, 143] on button "Add Part or Material" at bounding box center [721, 149] width 133 height 23
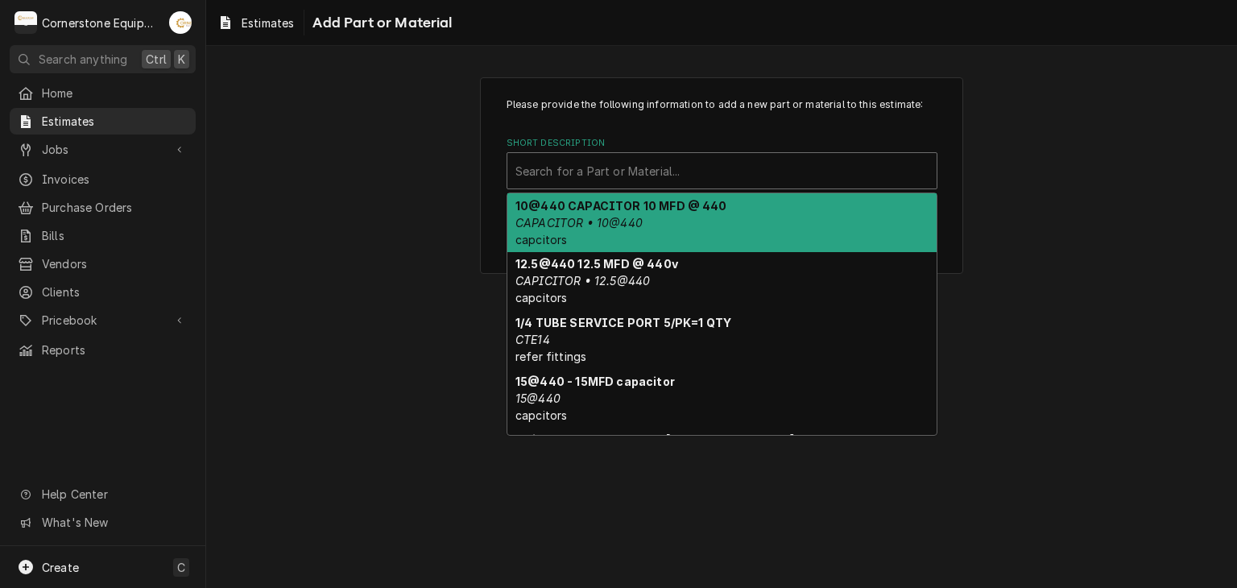
click at [713, 162] on div "Short Description" at bounding box center [722, 170] width 413 height 29
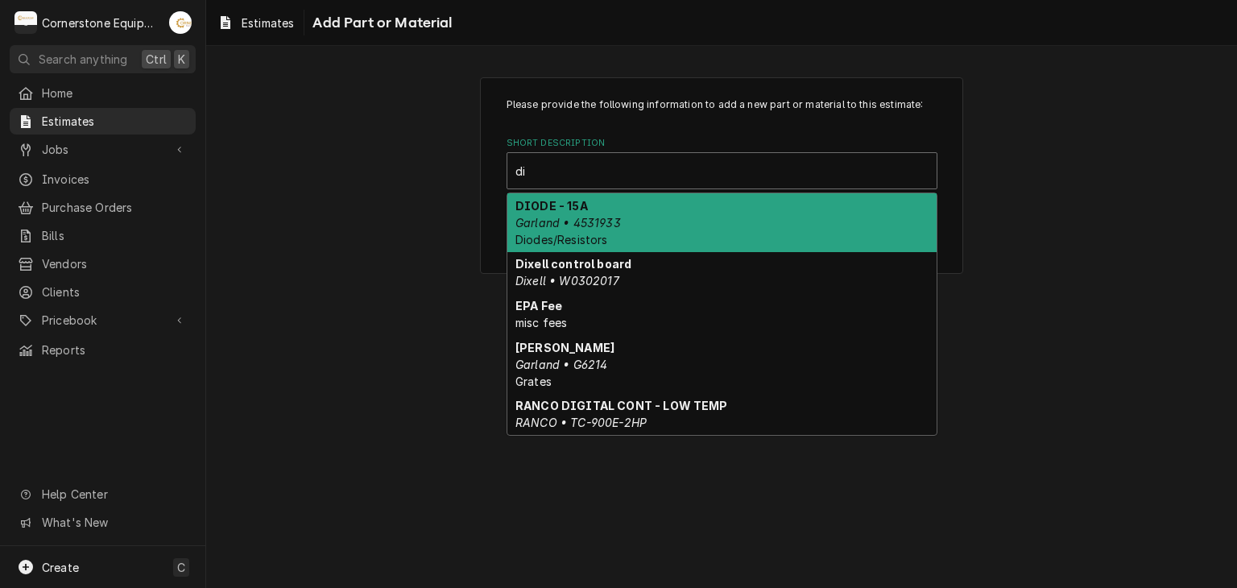
type input "d"
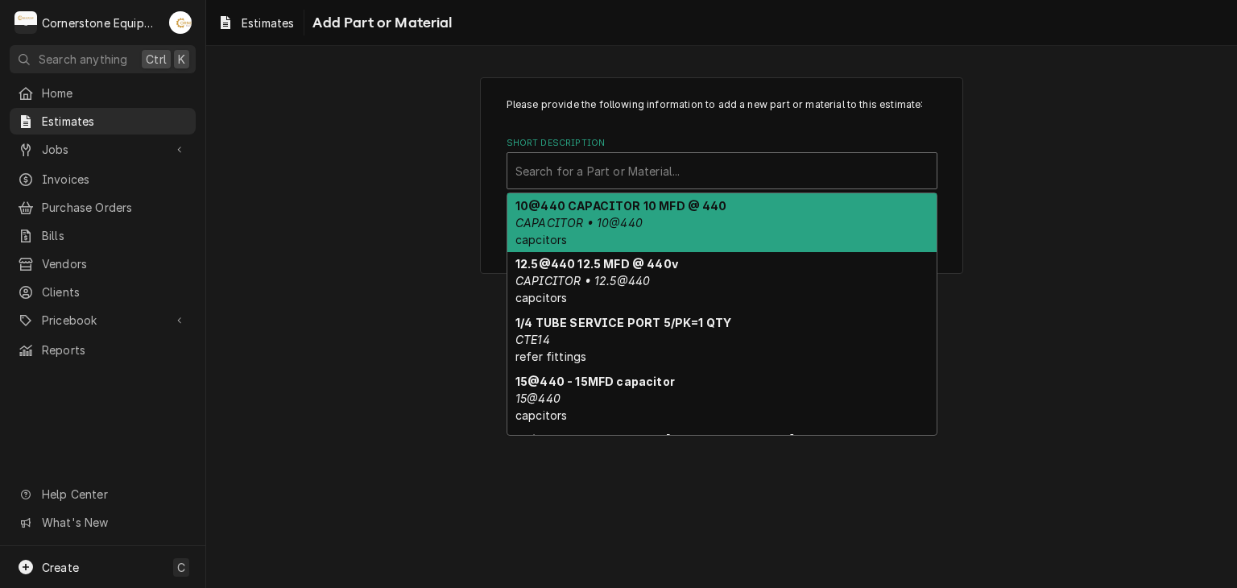
drag, startPoint x: 246, startPoint y: 93, endPoint x: 260, endPoint y: 88, distance: 15.6
click at [253, 89] on div "Please provide the following information to add a new part or material to this …" at bounding box center [721, 175] width 1031 height 225
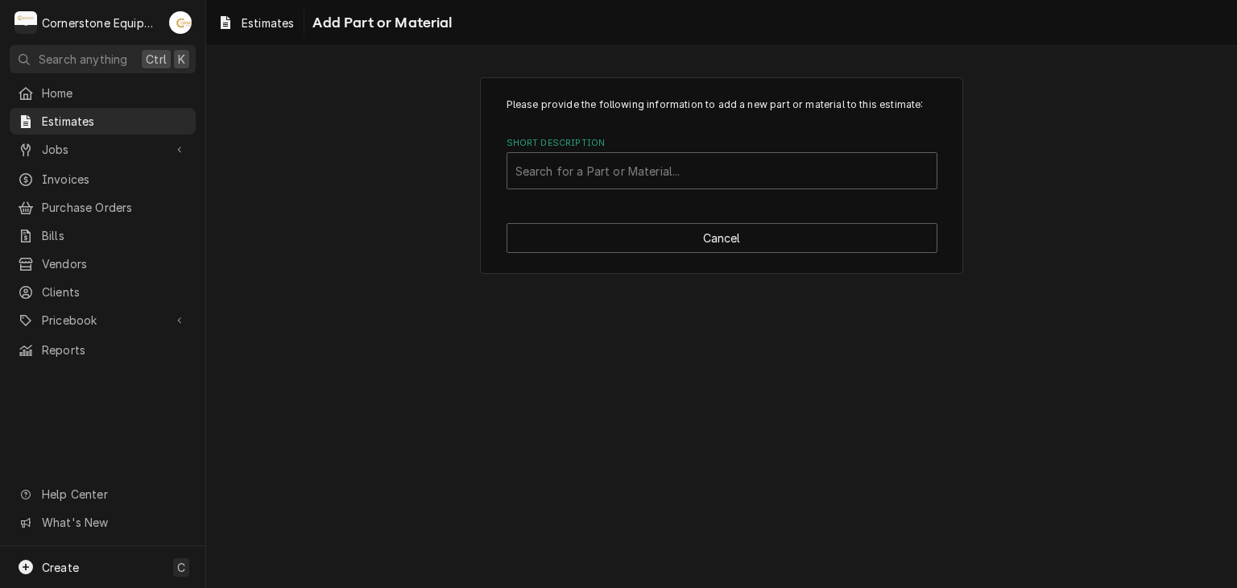
click at [648, 218] on div "Please provide the following information to add a new part or material to this …" at bounding box center [721, 175] width 483 height 197
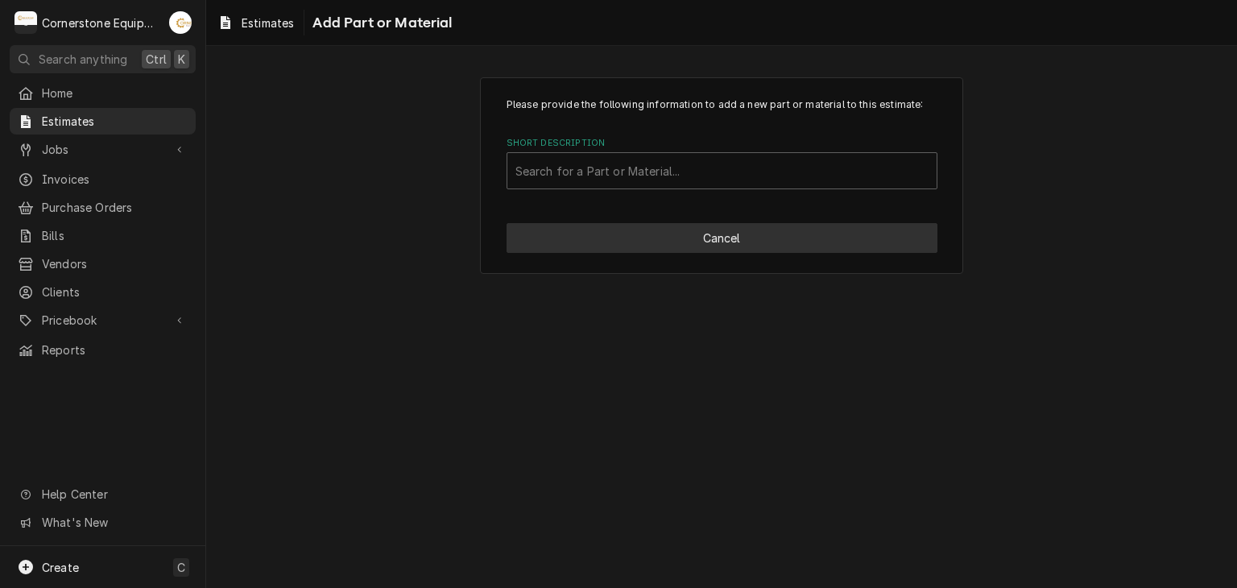
click at [656, 230] on button "Cancel" at bounding box center [722, 238] width 431 height 30
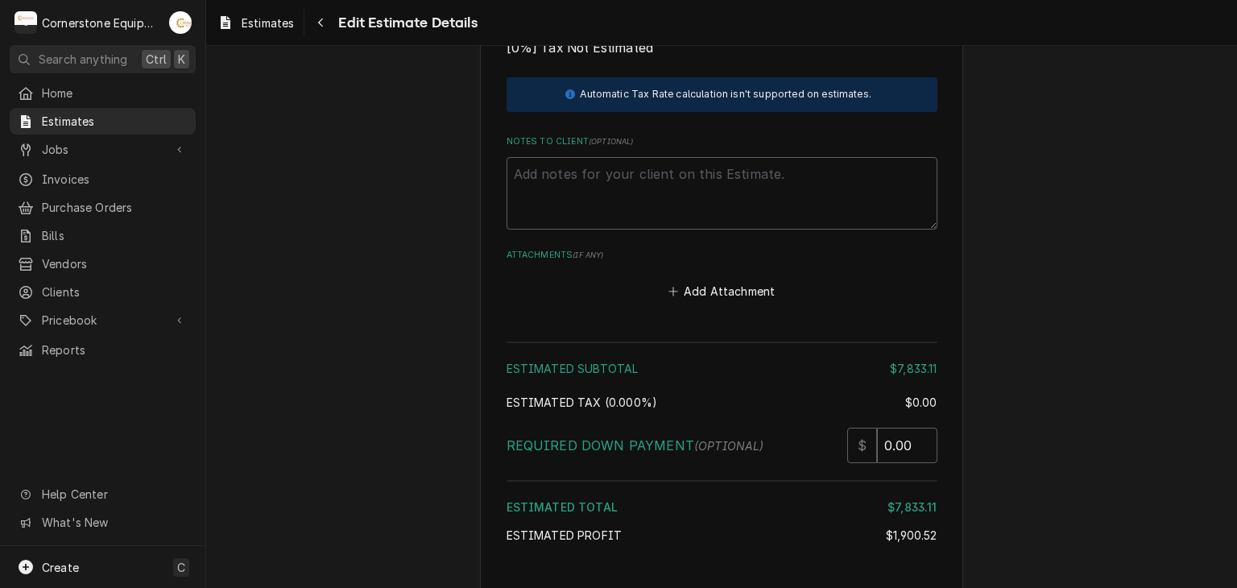
scroll to position [2764, 0]
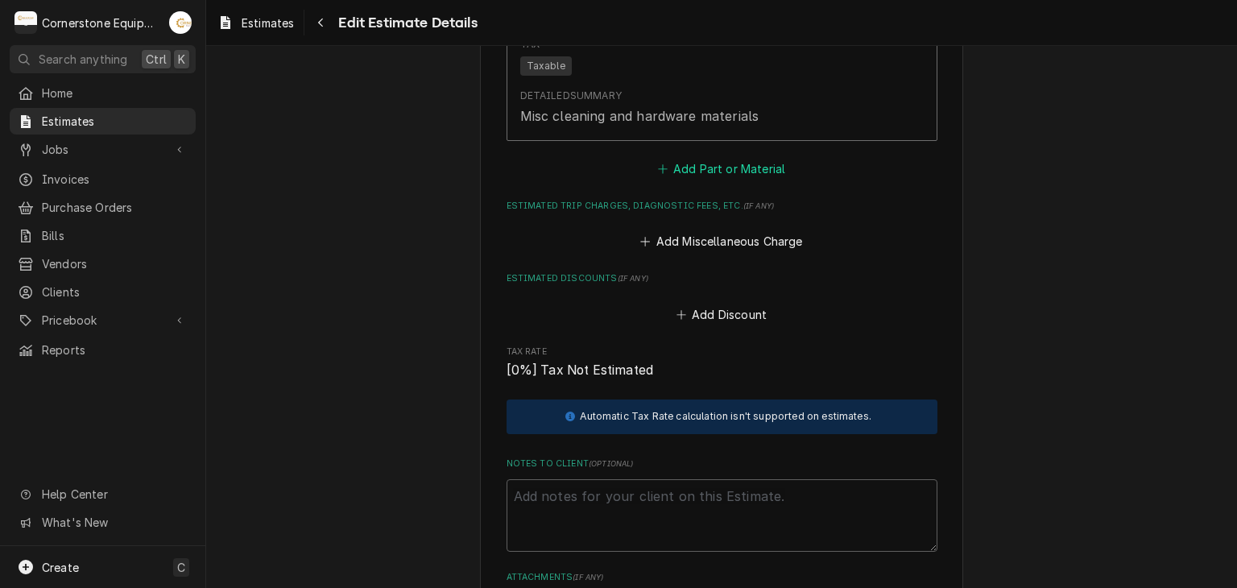
click at [729, 160] on button "Add Part or Material" at bounding box center [721, 168] width 133 height 23
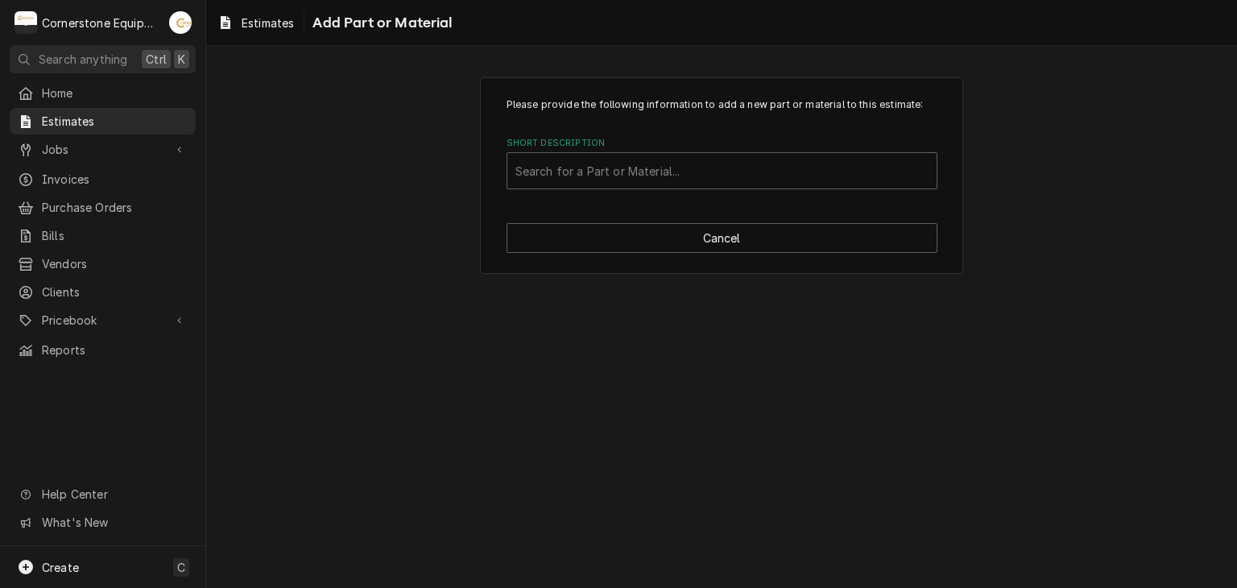
click at [722, 189] on div "Please provide the following information to add a new part or material to this …" at bounding box center [721, 175] width 483 height 197
click at [716, 178] on div "Short Description" at bounding box center [722, 170] width 413 height 29
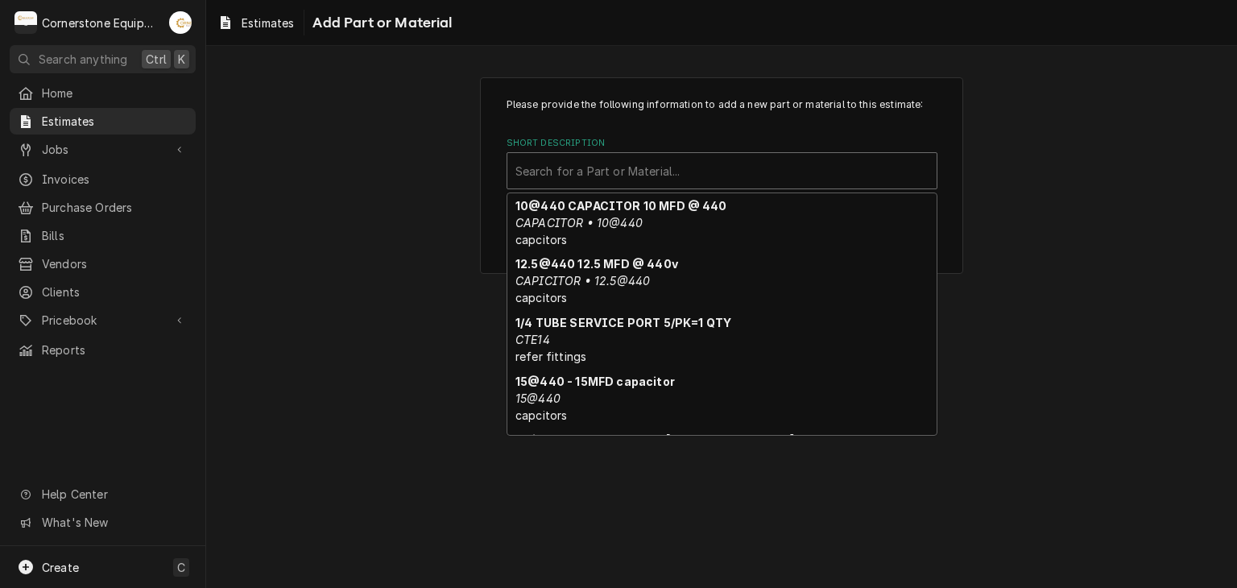
scroll to position [292, 0]
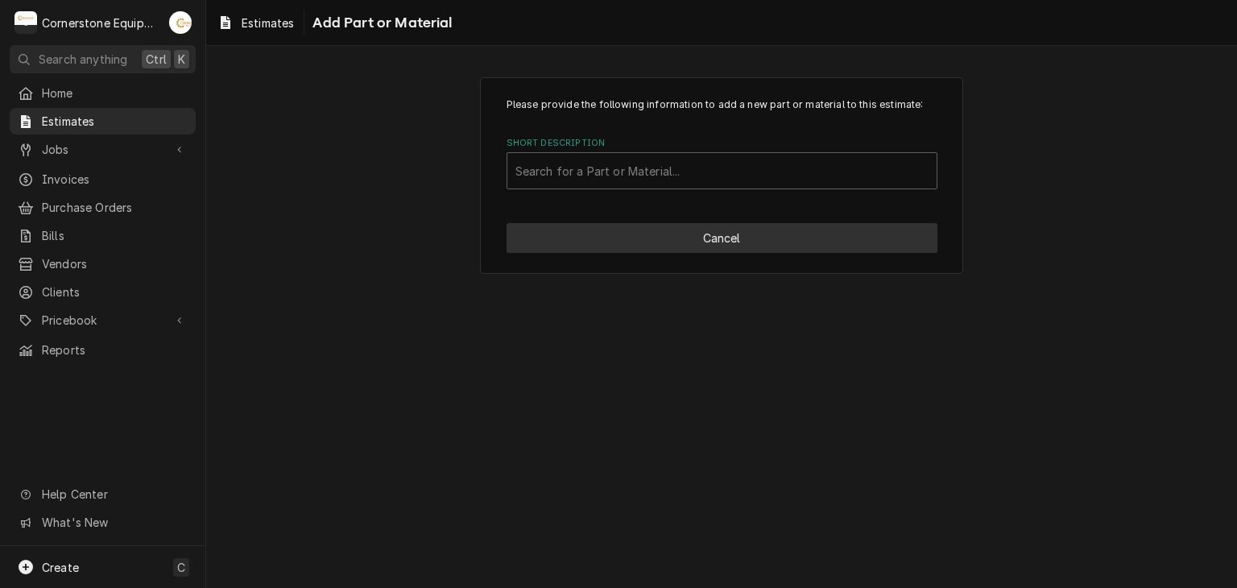
click at [656, 234] on button "Cancel" at bounding box center [722, 238] width 431 height 30
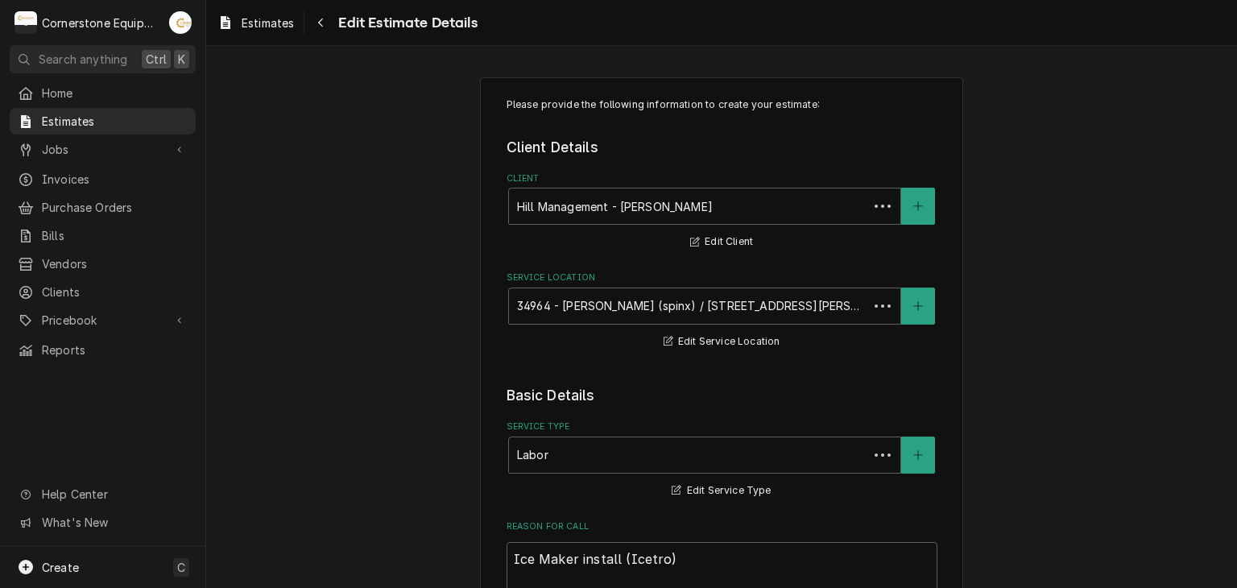
scroll to position [2745, 0]
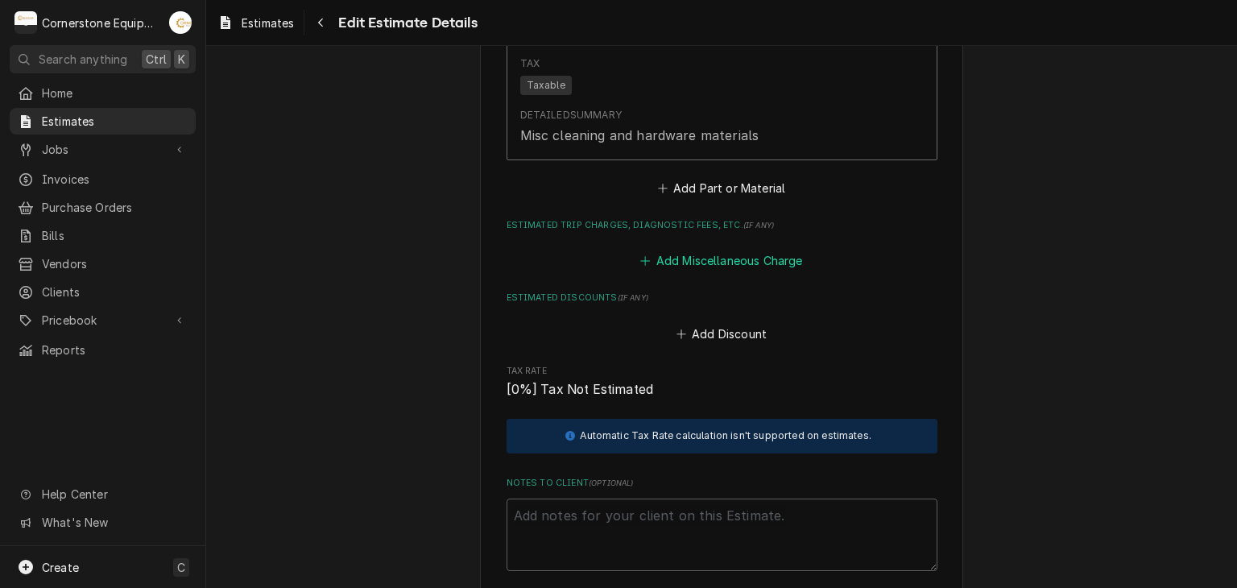
click at [690, 260] on button "Add Miscellaneous Charge" at bounding box center [722, 261] width 168 height 23
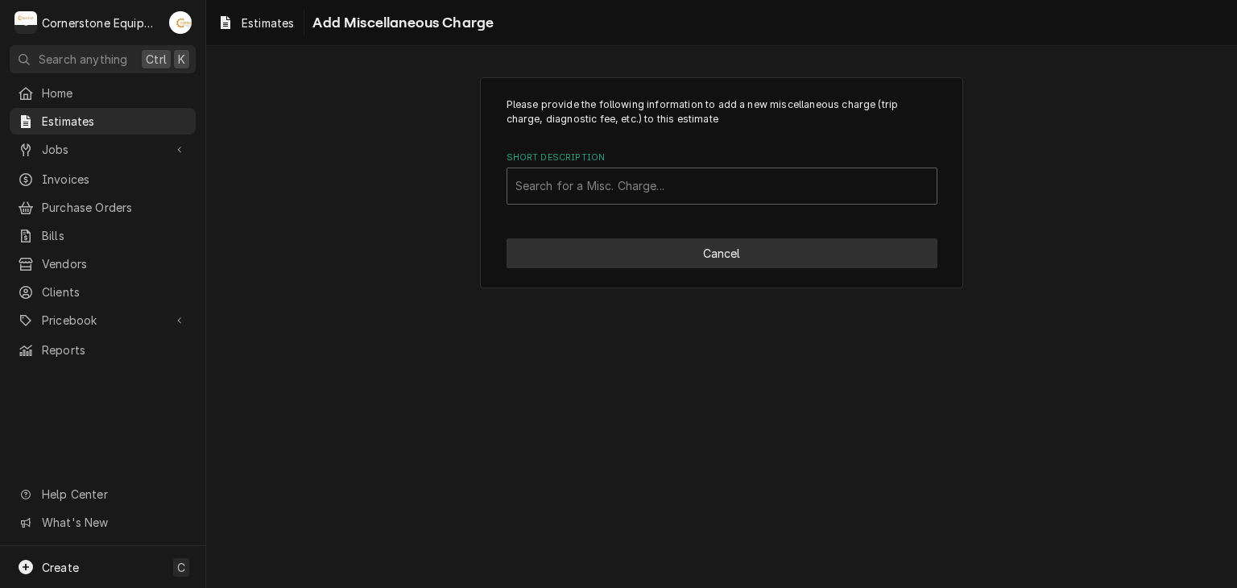
click at [690, 260] on button "Cancel" at bounding box center [722, 253] width 431 height 30
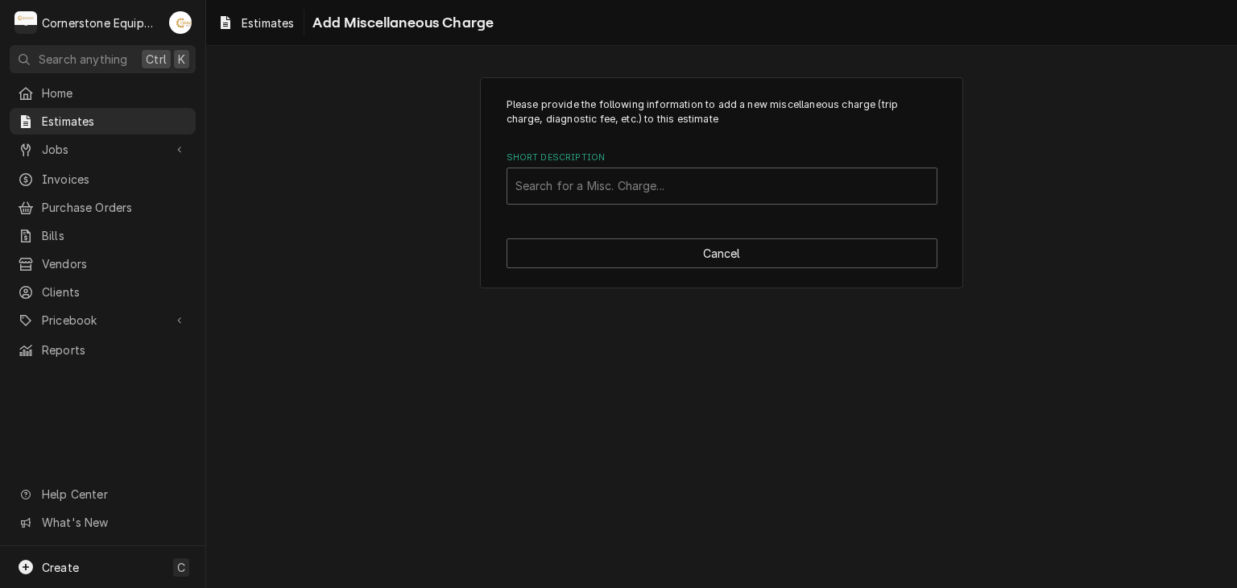
scroll to position [2725, 0]
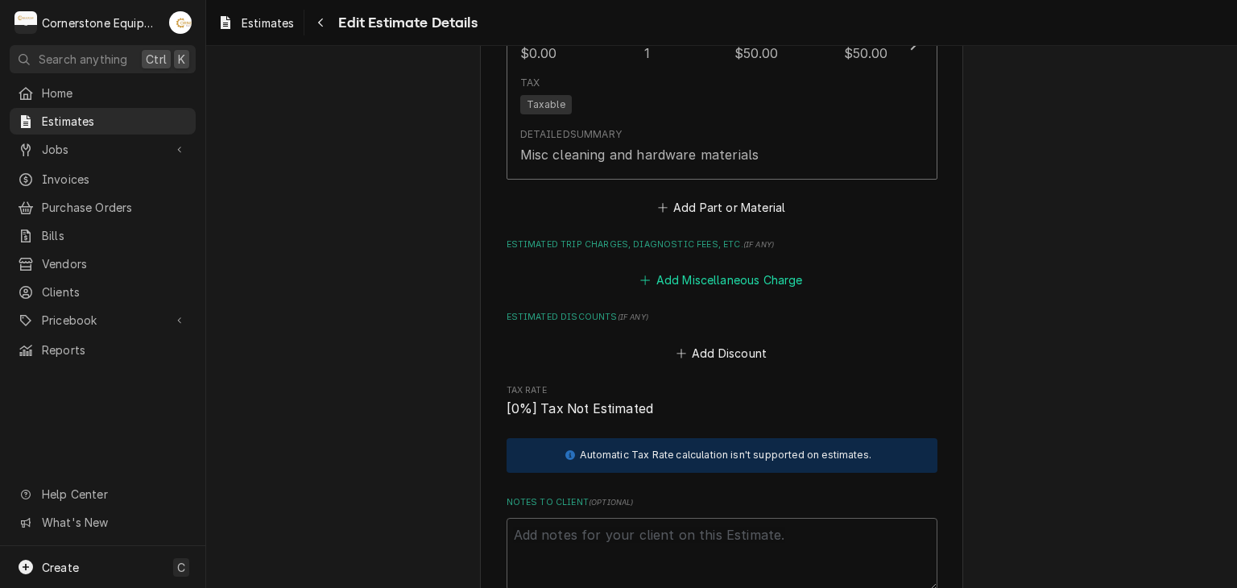
click at [694, 276] on button "Add Miscellaneous Charge" at bounding box center [722, 280] width 168 height 23
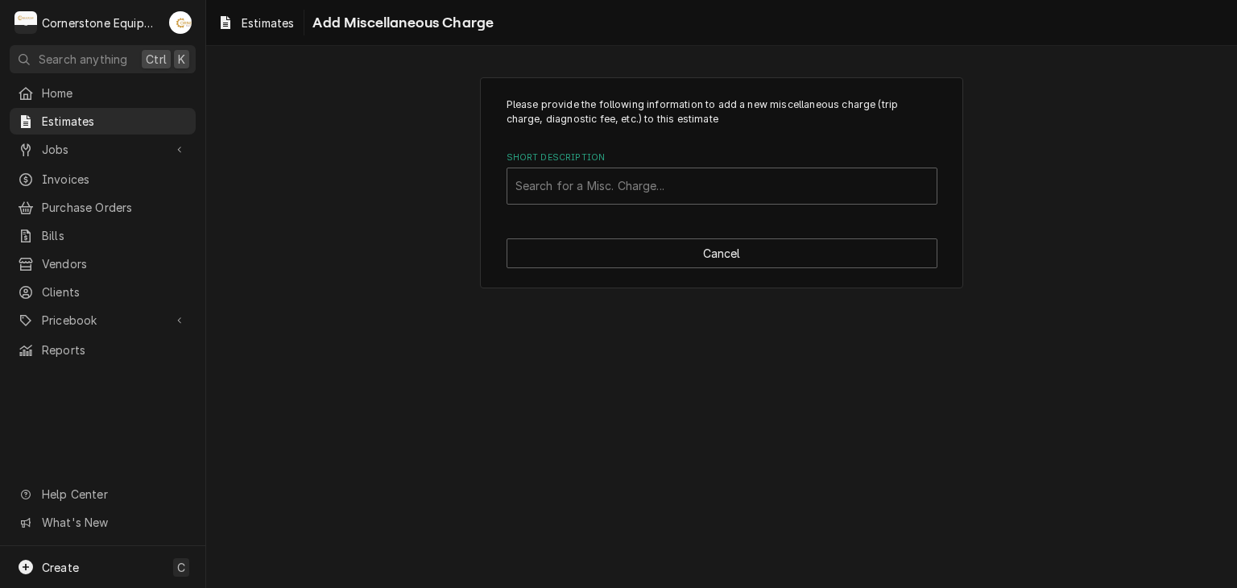
click at [651, 206] on div "Please provide the following information to add a new miscellaneous charge (tri…" at bounding box center [721, 183] width 483 height 212
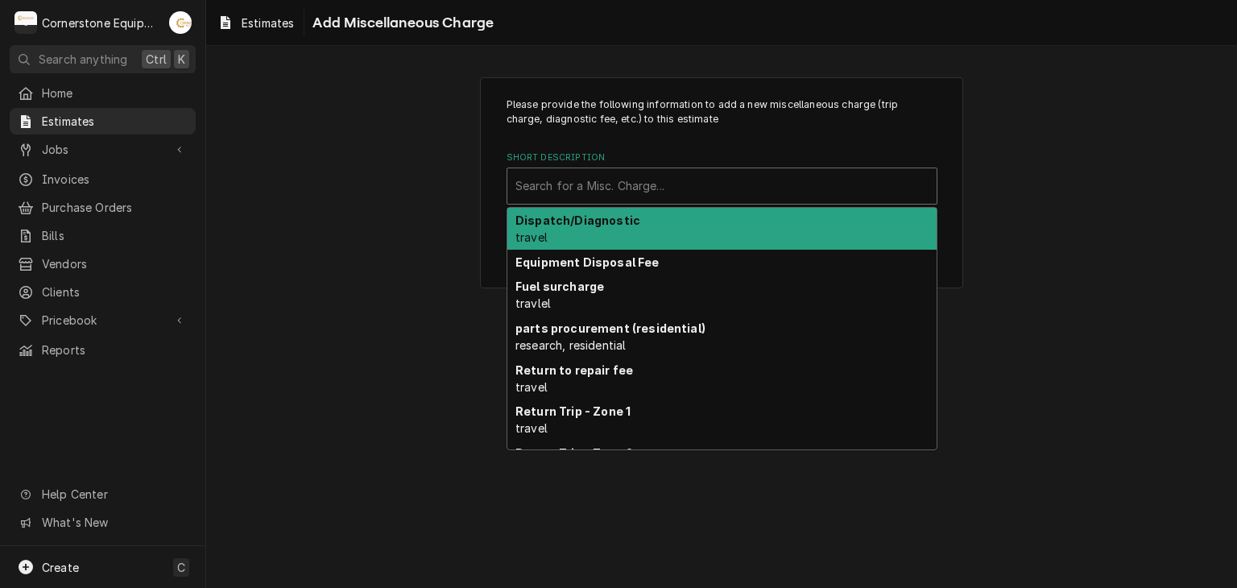
drag, startPoint x: 650, startPoint y: 201, endPoint x: 645, endPoint y: 194, distance: 9.2
click at [645, 196] on div "Search for a Misc. Charge..." at bounding box center [722, 185] width 429 height 35
click at [650, 261] on strong "Equipment Disposal Fee" at bounding box center [588, 262] width 144 height 14
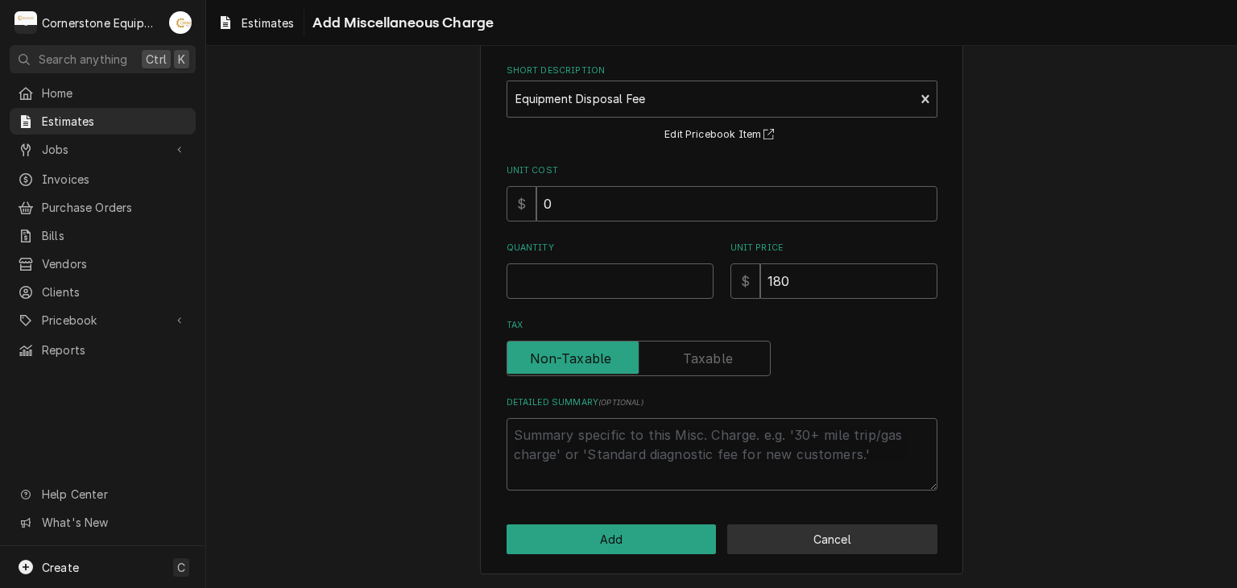
click at [848, 536] on button "Cancel" at bounding box center [832, 539] width 210 height 30
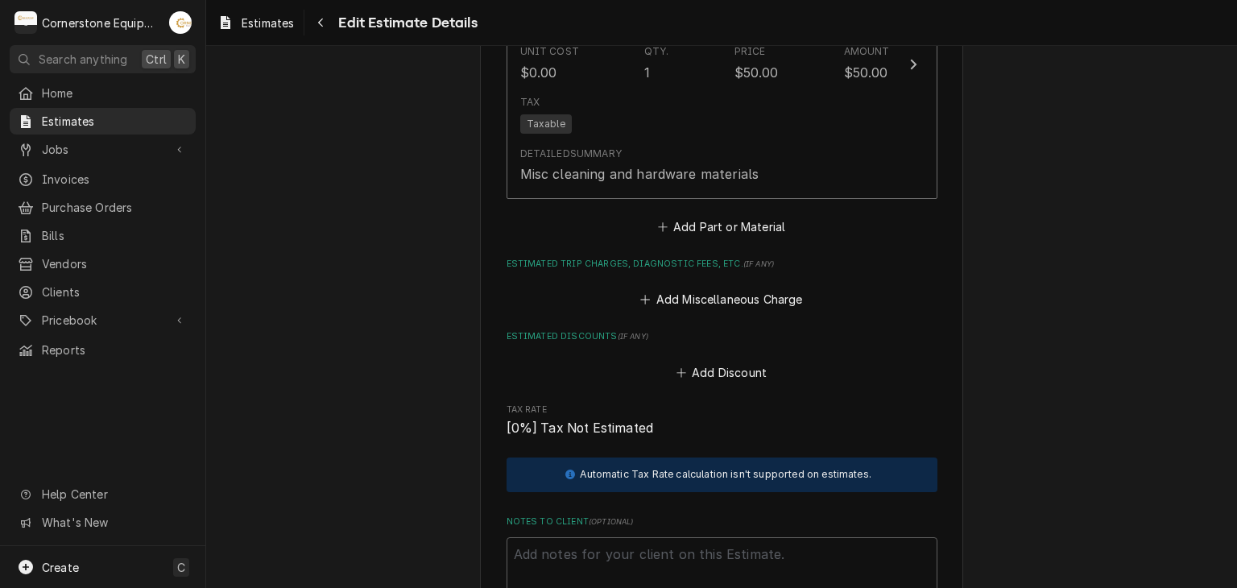
scroll to position [2705, 0]
click at [704, 297] on button "Add Miscellaneous Charge" at bounding box center [722, 300] width 168 height 23
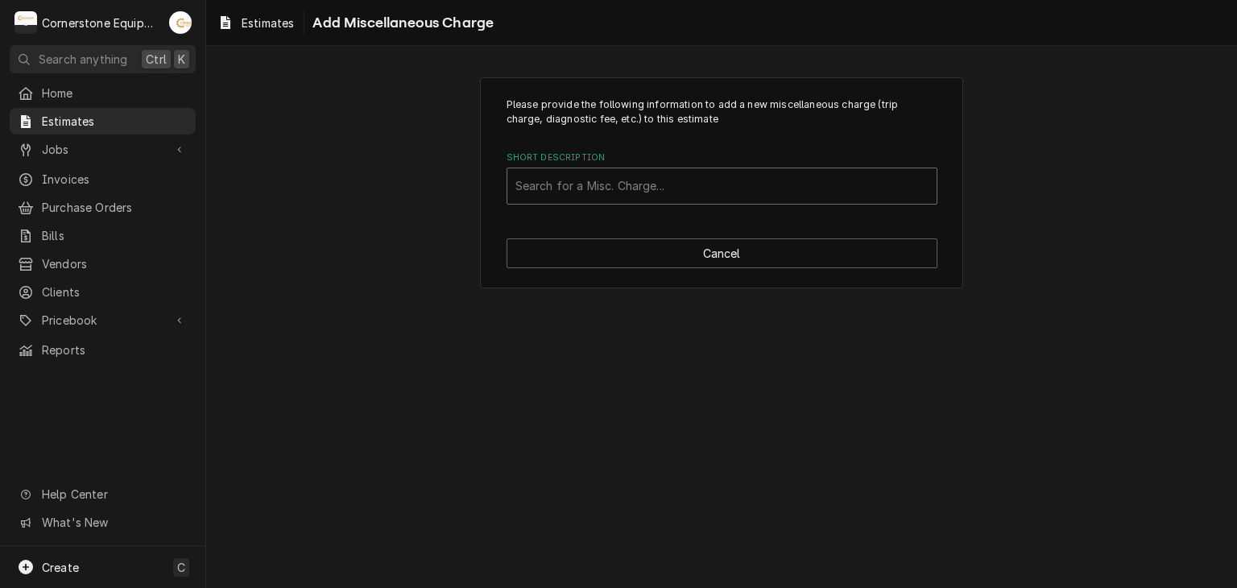
click at [663, 185] on div "Short Description" at bounding box center [722, 186] width 413 height 29
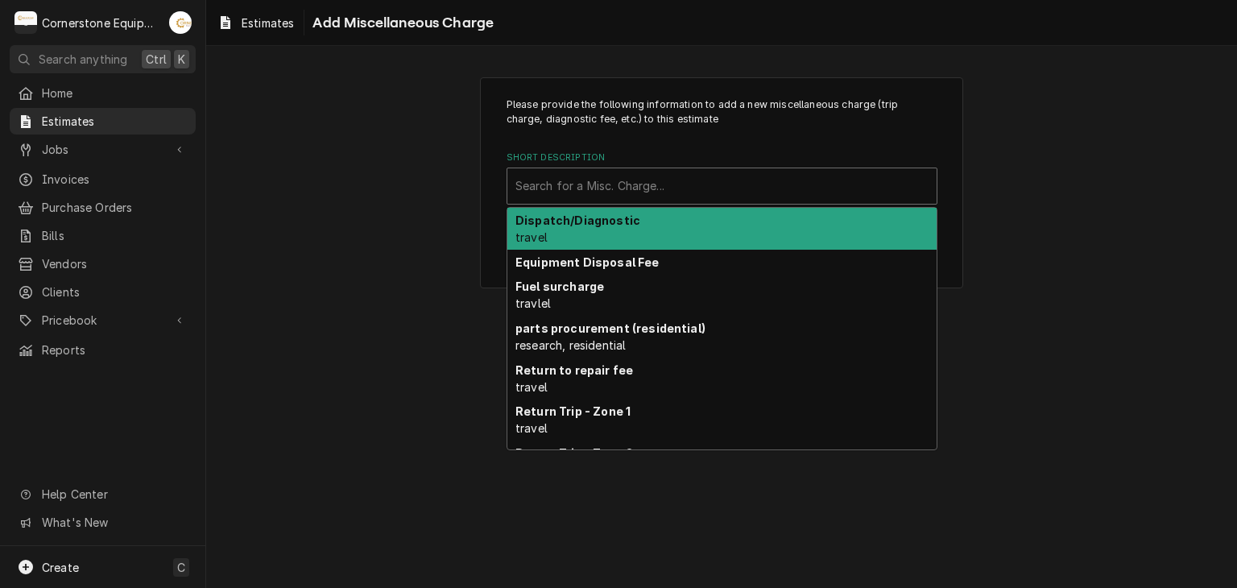
click at [596, 227] on div "Dispatch/Diagnostic travel" at bounding box center [722, 229] width 429 height 42
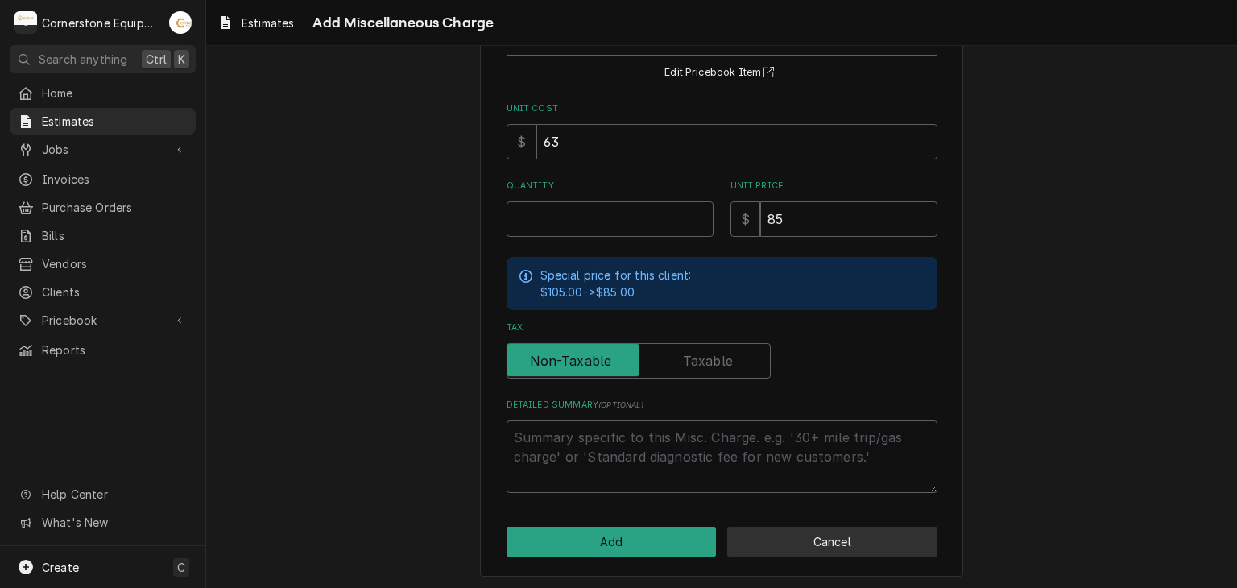
click at [817, 552] on button "Cancel" at bounding box center [832, 542] width 210 height 30
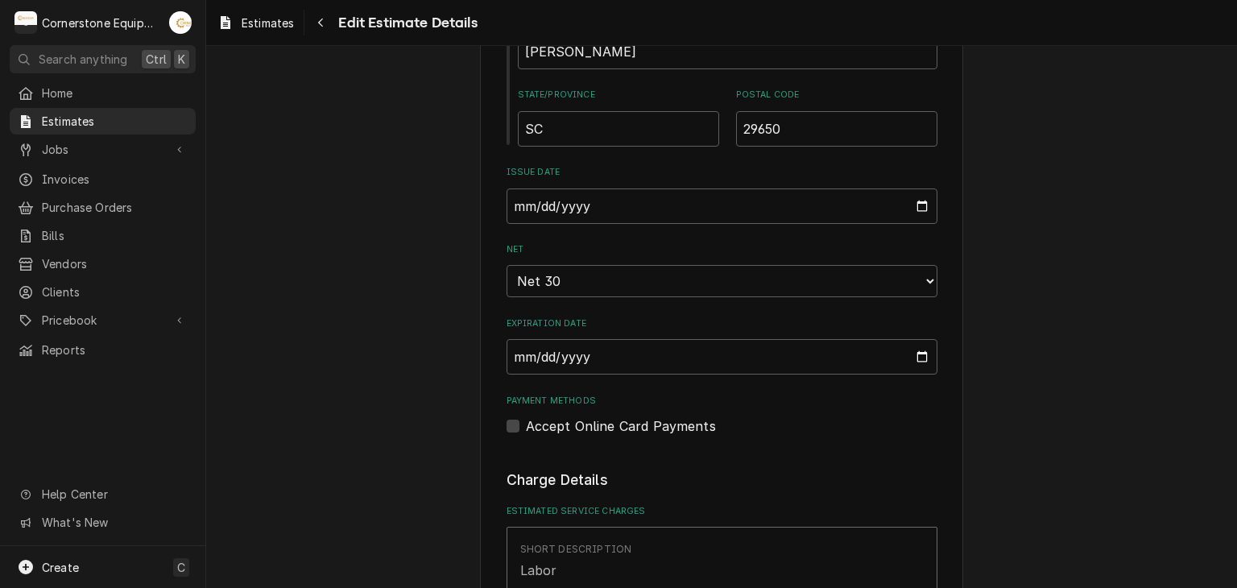
scroll to position [1396, 0]
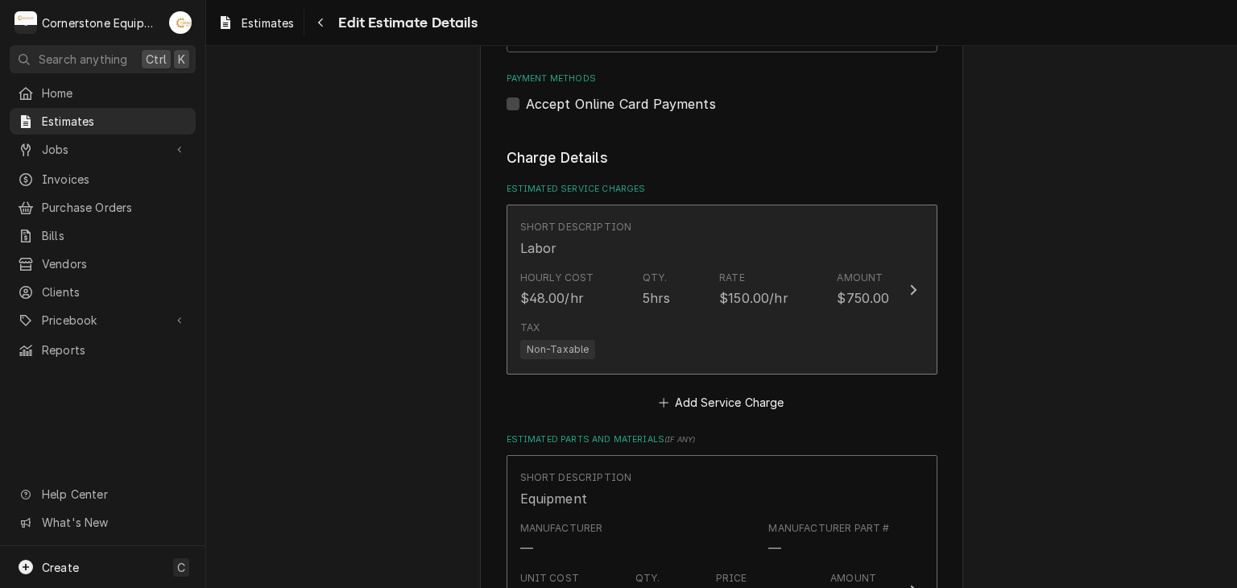
click at [699, 338] on div "Tax Non-Taxable" at bounding box center [705, 340] width 370 height 52
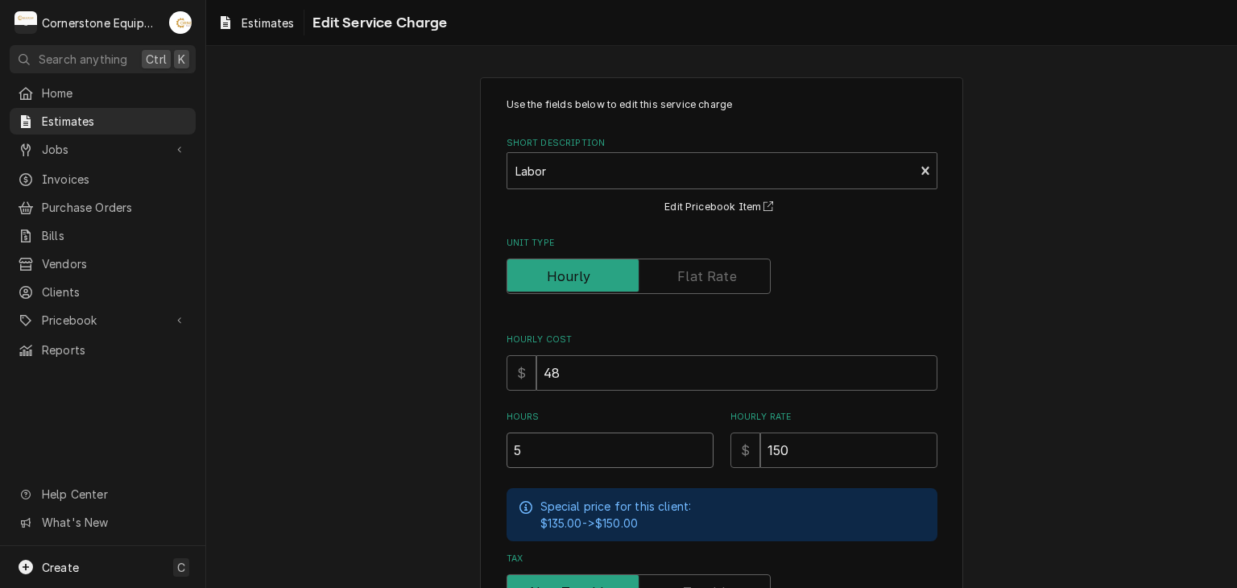
click at [621, 452] on input "5" at bounding box center [610, 450] width 207 height 35
type textarea "x"
type input "2"
type textarea "x"
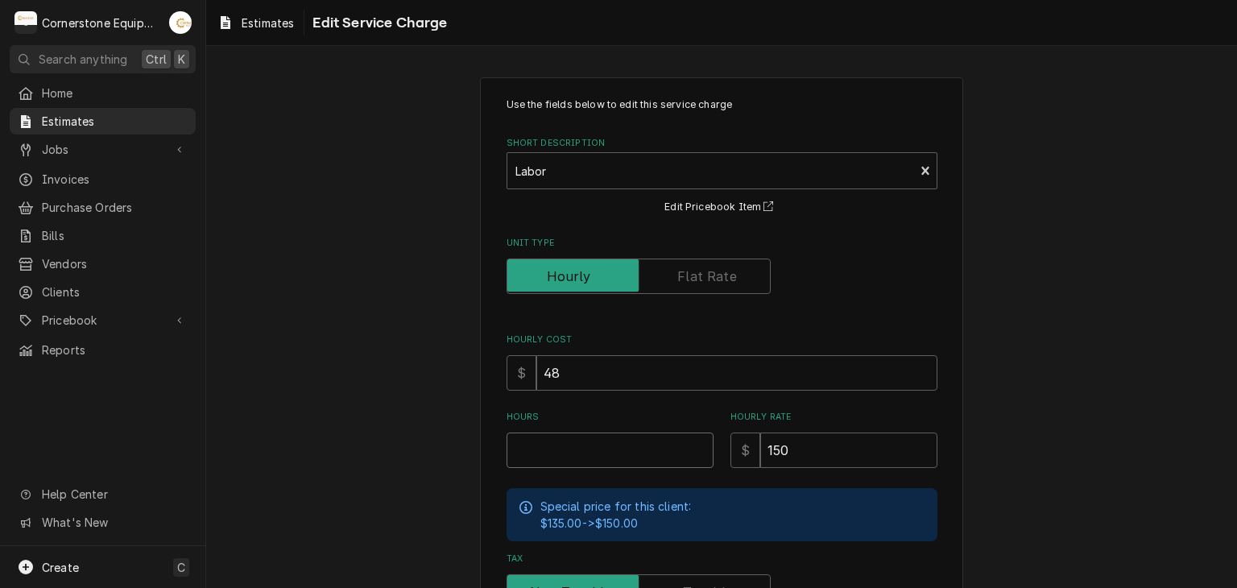
type textarea "x"
type input "7"
type textarea "x"
type input "7"
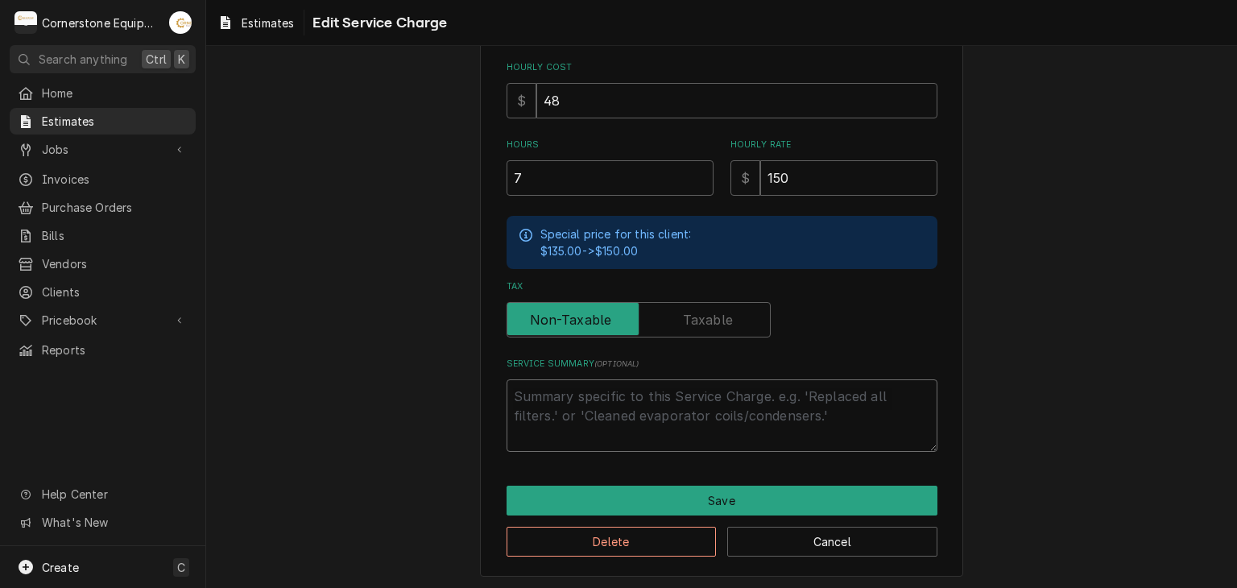
click at [653, 417] on textarea "Service Summary ( optional )" at bounding box center [722, 415] width 431 height 73
type textarea "x"
type textarea "T"
type textarea "x"
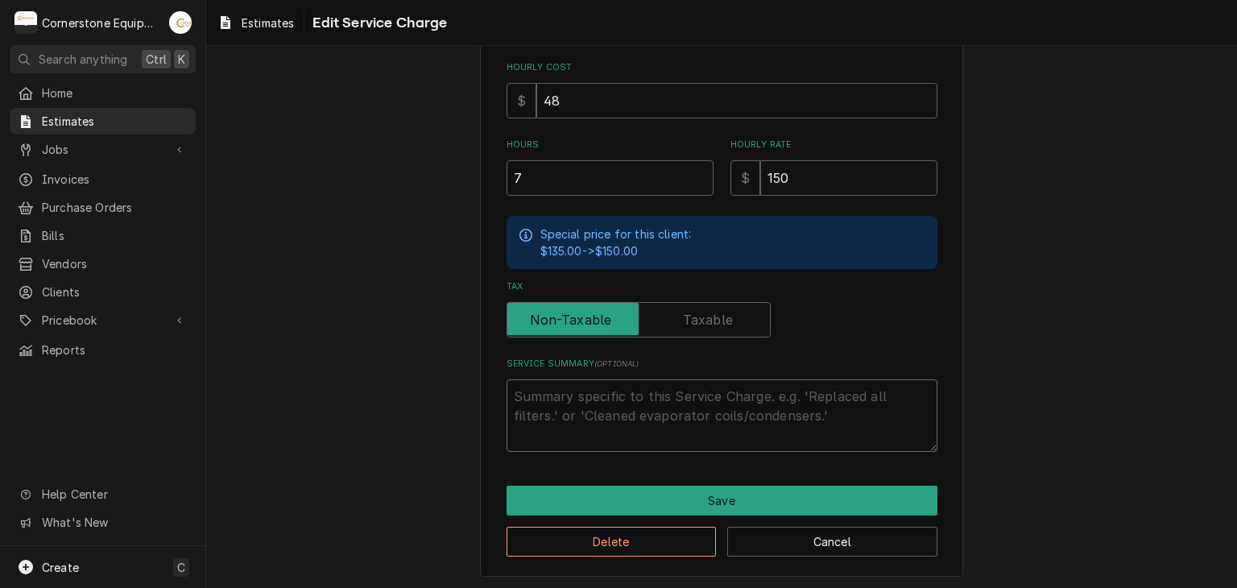
type textarea "L"
type textarea "x"
type textarea "La"
type textarea "x"
type textarea "Lab"
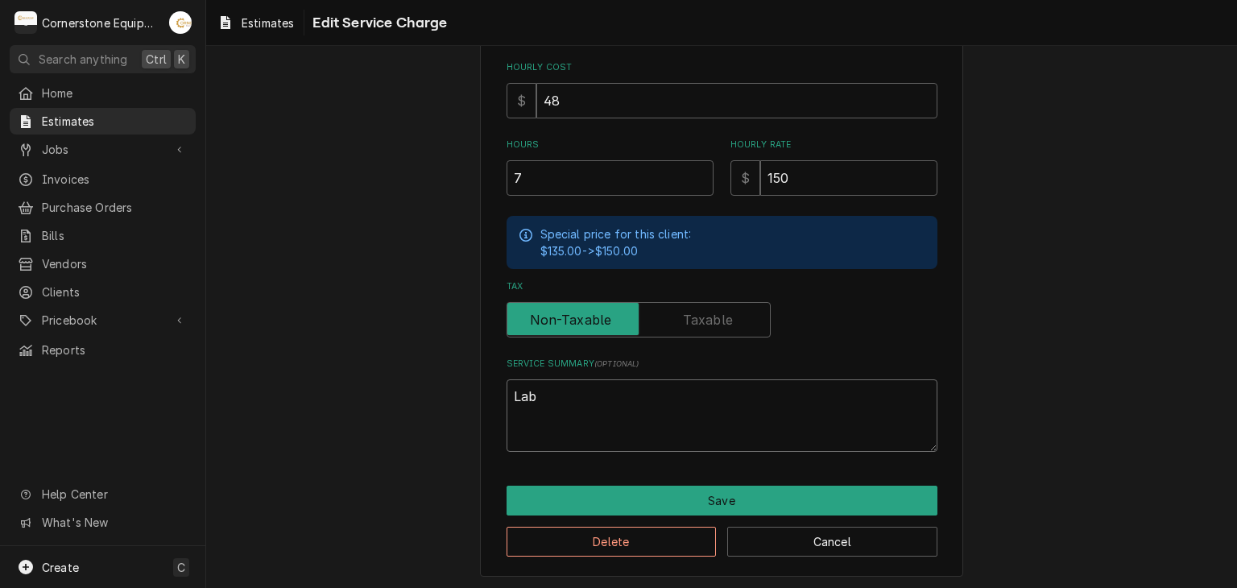
type textarea "x"
type textarea "Labo"
type textarea "x"
type textarea "Lab"
type textarea "x"
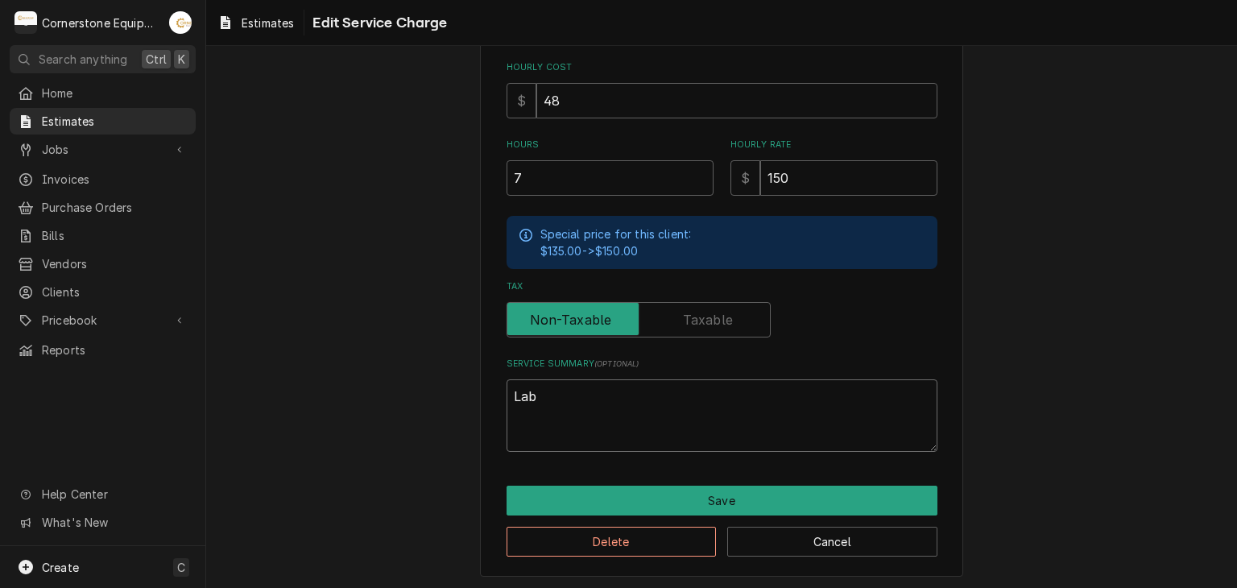
type textarea "Labr"
type textarea "x"
type textarea "Lab"
type textarea "x"
type textarea "Labo"
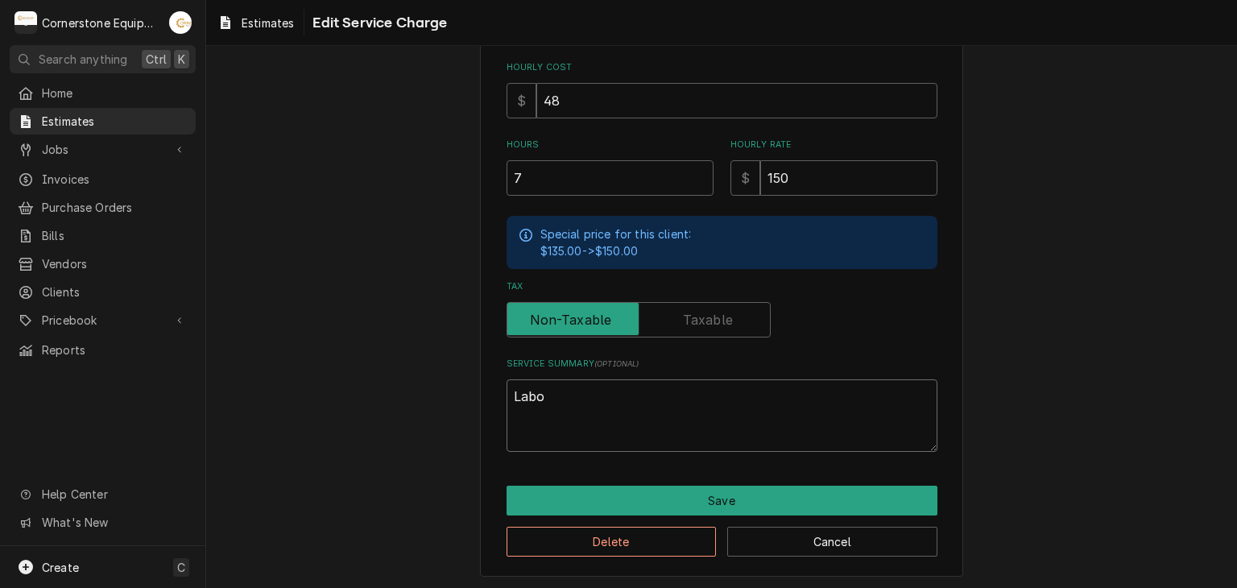
type textarea "x"
type textarea "Labor"
type textarea "x"
type textarea "Labor"
type textarea "x"
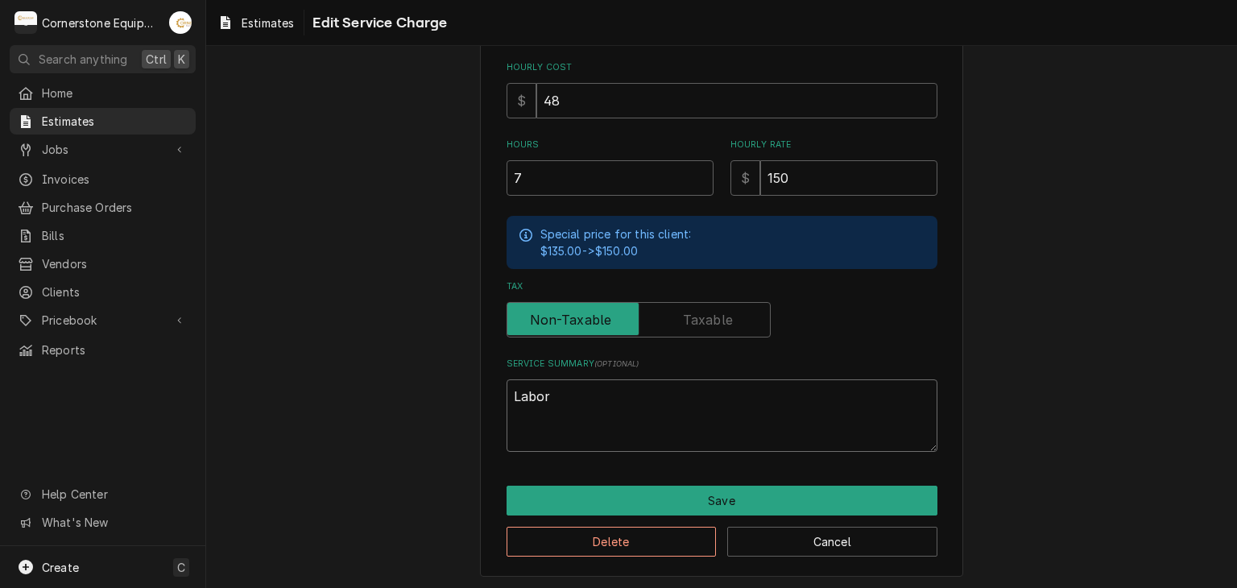
type textarea "Labor c"
type textarea "x"
type textarea "Labor co"
type textarea "x"
type textarea "Labor cos"
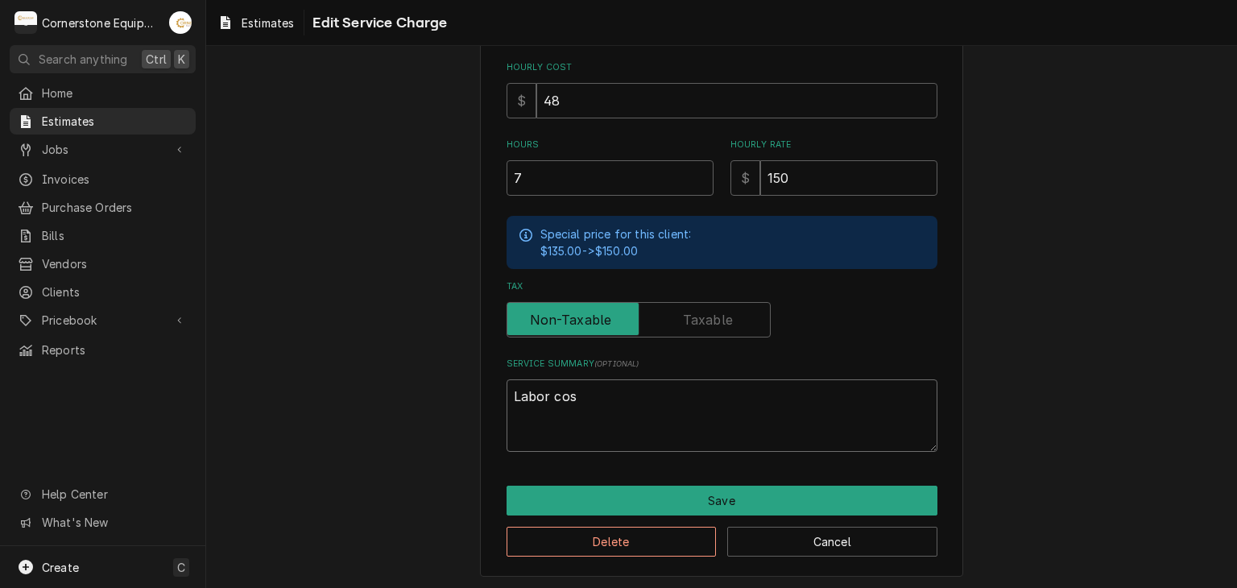
type textarea "x"
type textarea "Labor cost"
type textarea "x"
type textarea "Labor cost"
type textarea "x"
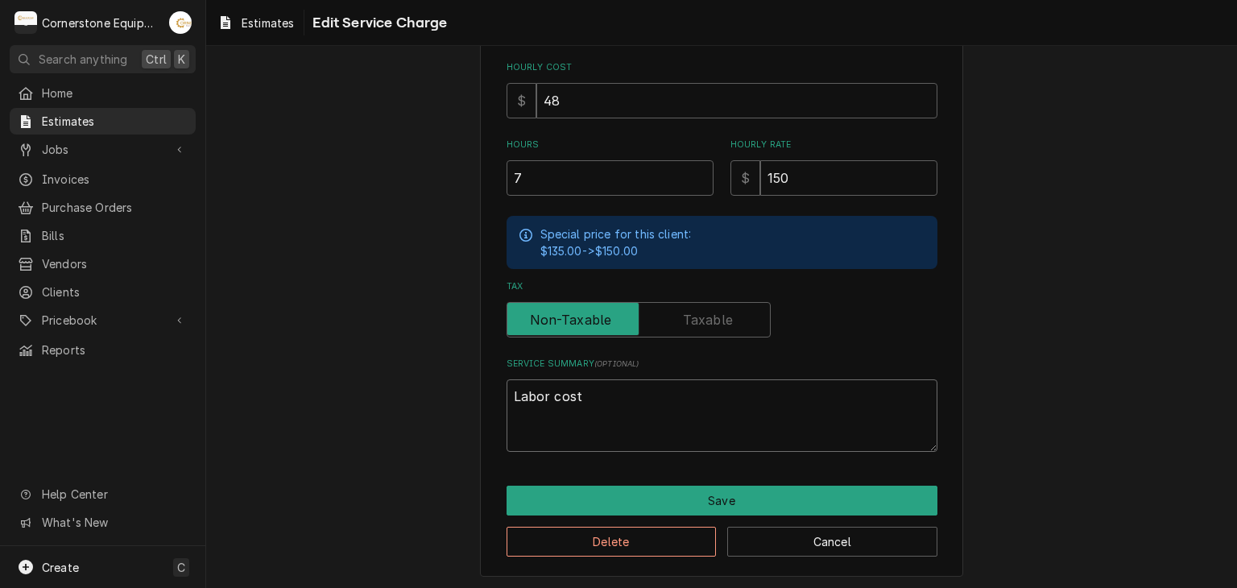
type textarea "Labor cost f"
type textarea "x"
type textarea "Labor cost fo"
type textarea "x"
type textarea "Labor cost for"
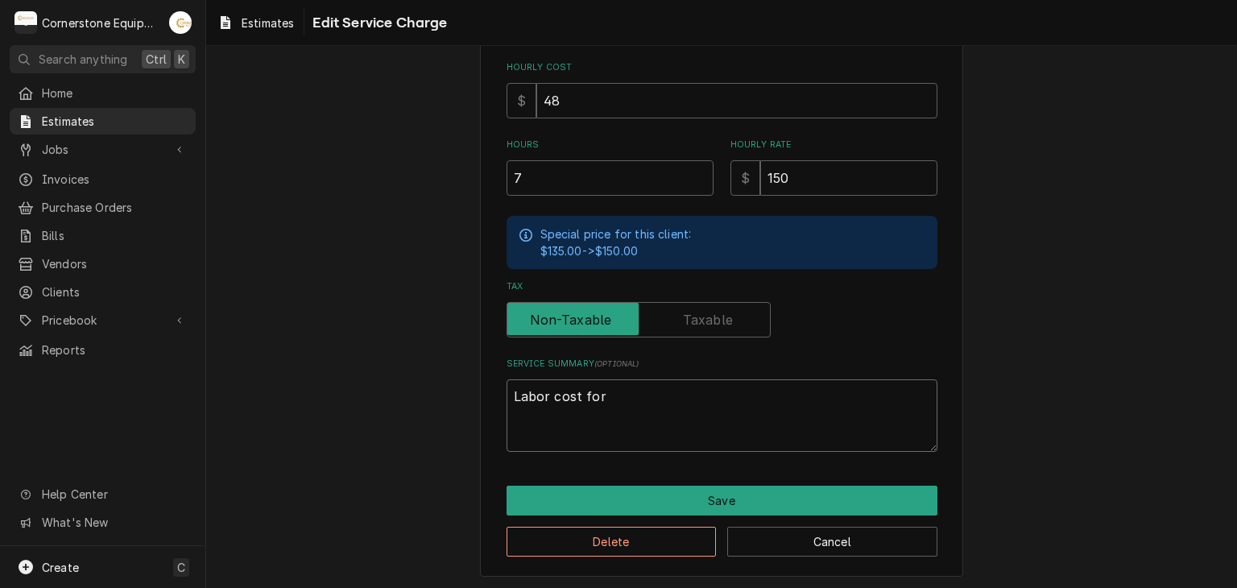
type textarea "x"
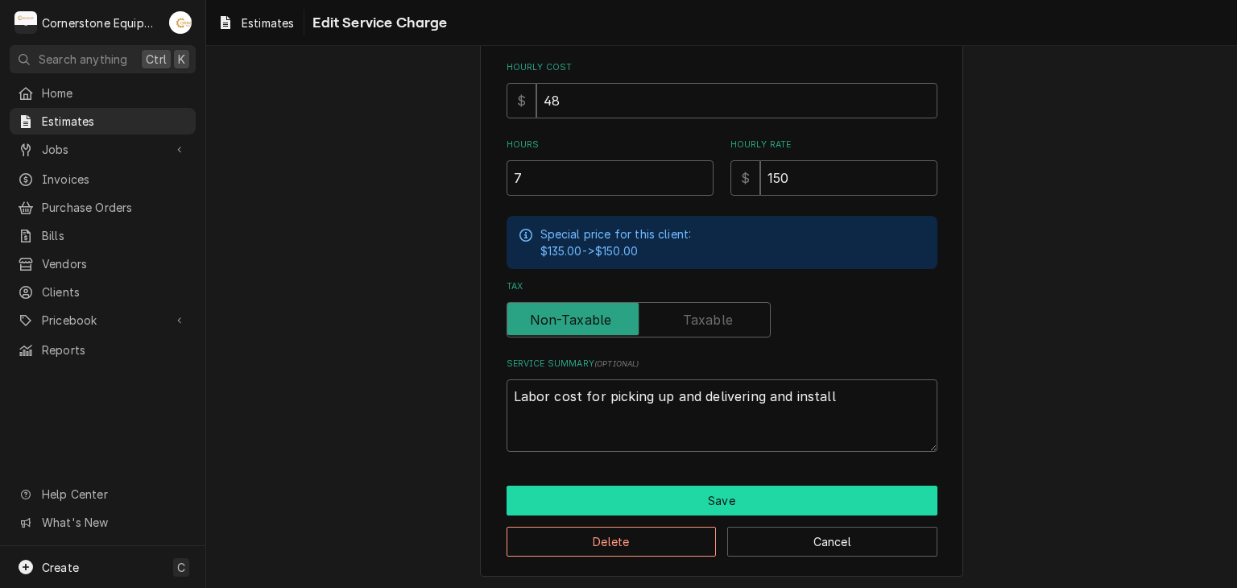
click at [710, 500] on button "Save" at bounding box center [722, 501] width 431 height 30
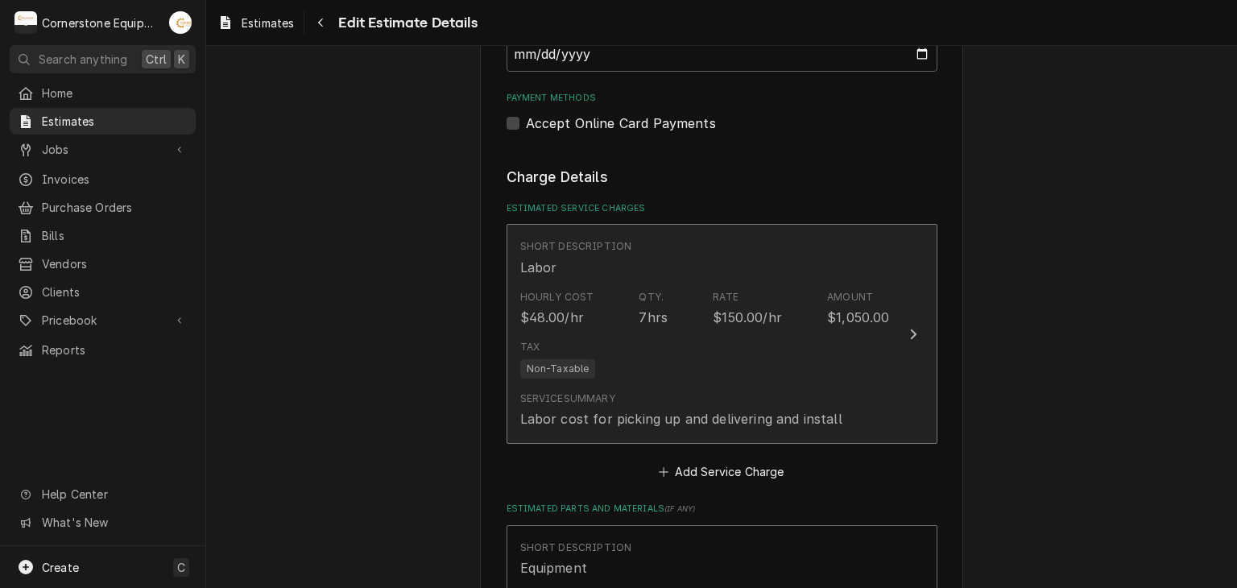
click at [674, 378] on div "Tax Non-Taxable" at bounding box center [705, 360] width 370 height 52
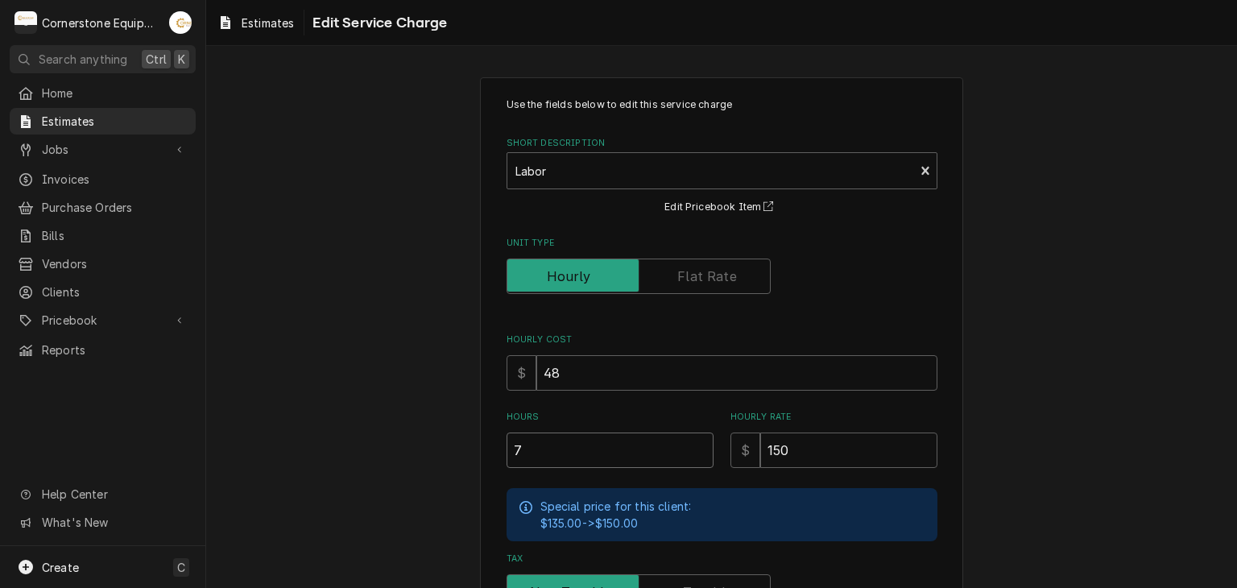
click at [570, 446] on input "7" at bounding box center [610, 450] width 207 height 35
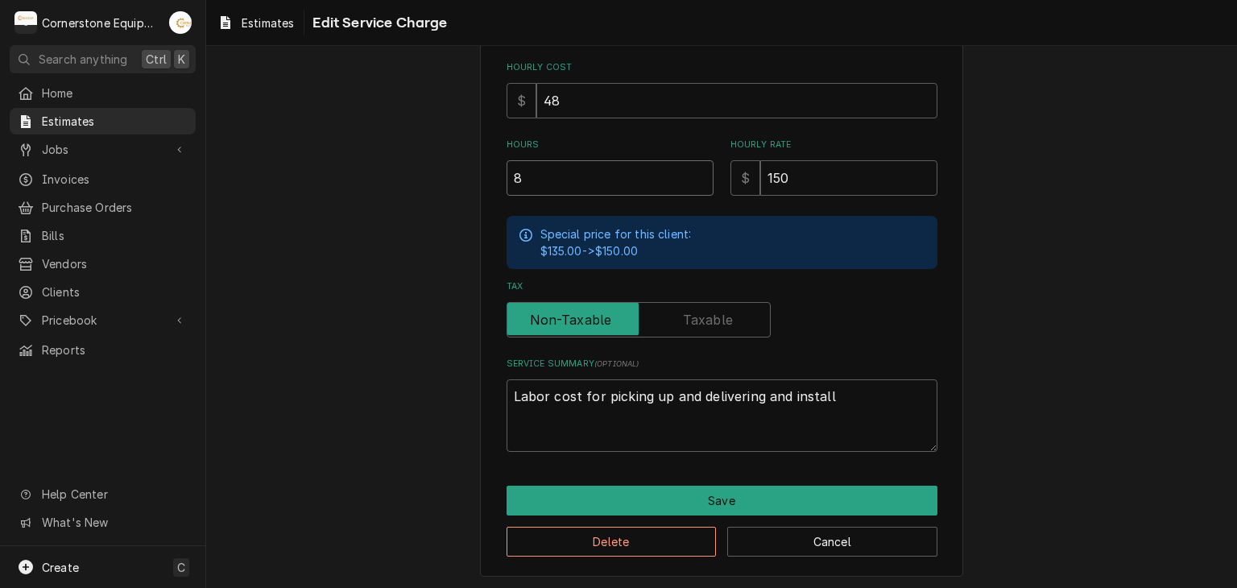
click at [570, 177] on input "8" at bounding box center [610, 177] width 207 height 35
click at [652, 520] on div "Delete Cancel" at bounding box center [722, 536] width 431 height 41
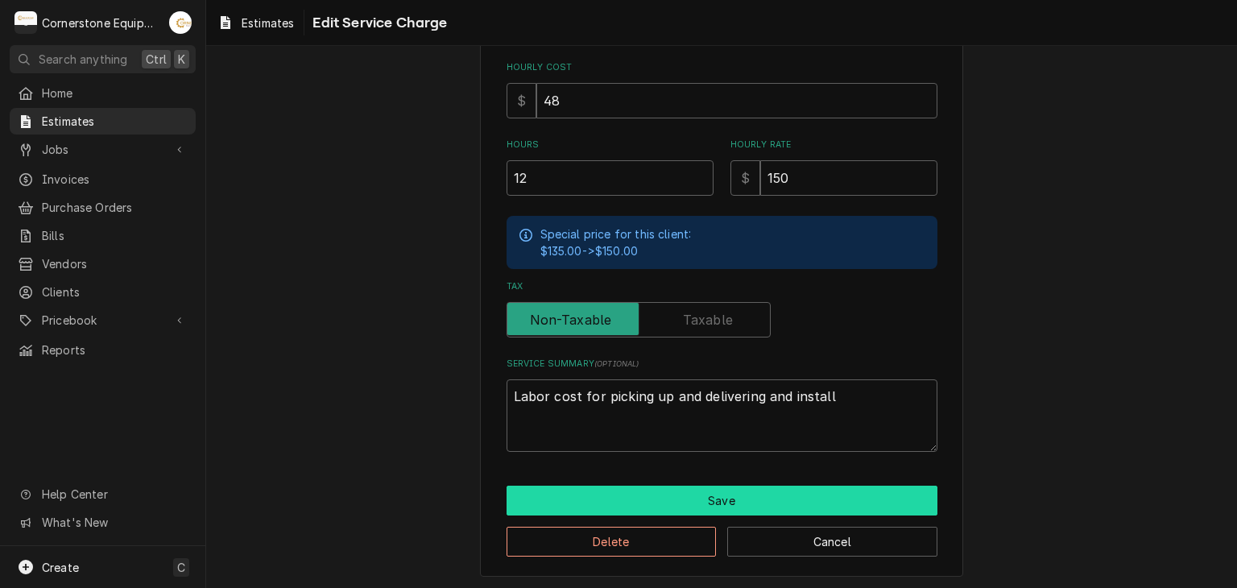
click at [664, 495] on button "Save" at bounding box center [722, 501] width 431 height 30
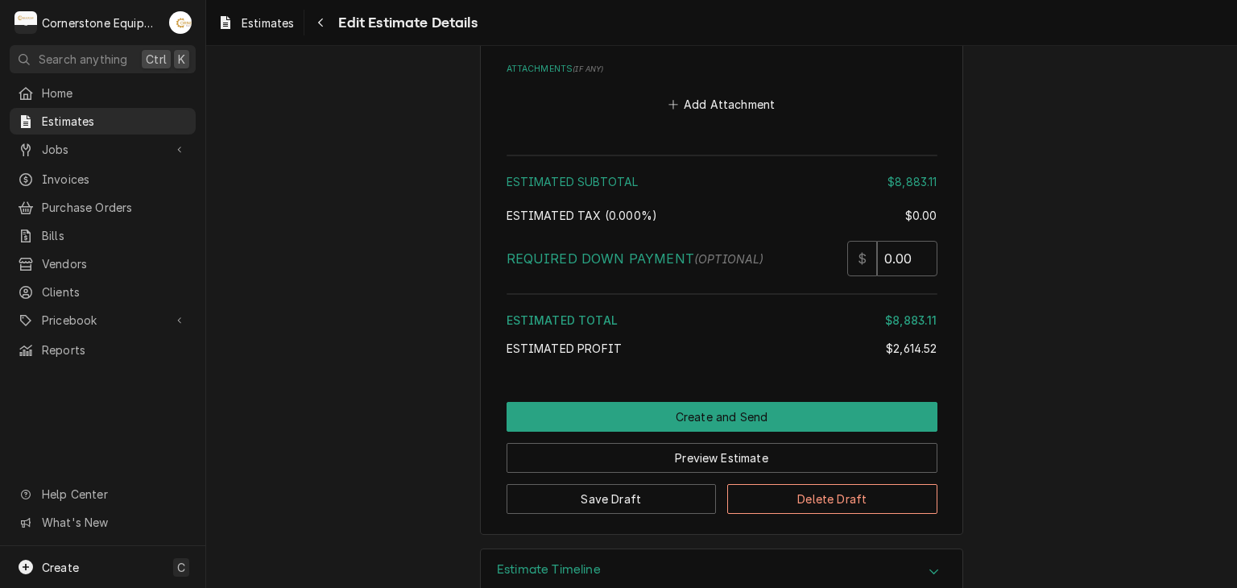
scroll to position [3354, 0]
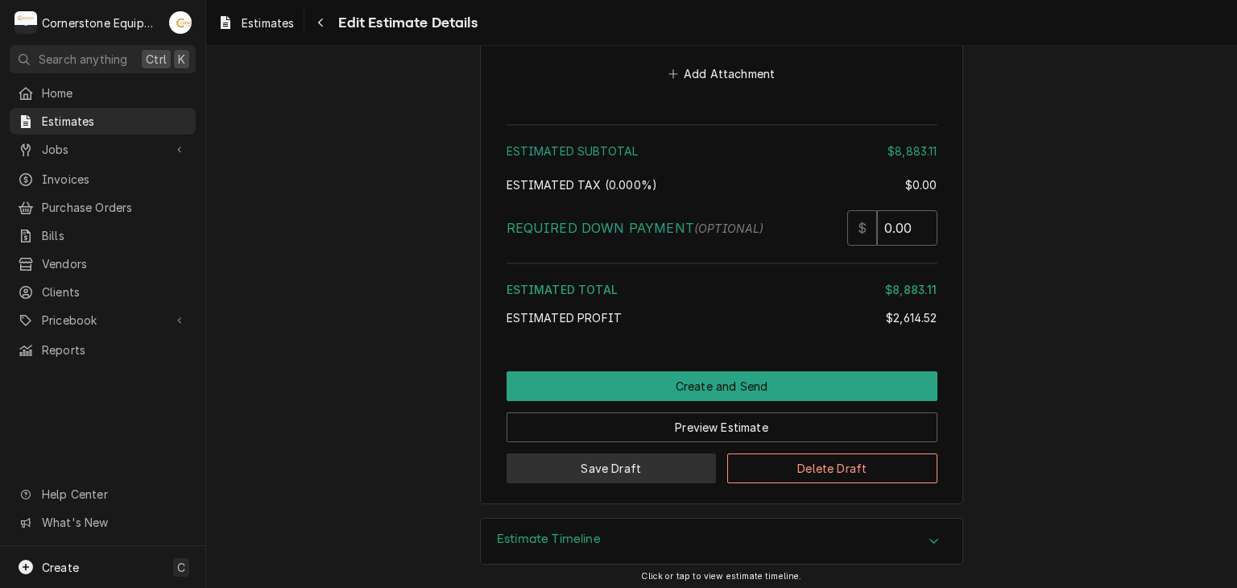
click at [674, 475] on button "Save Draft" at bounding box center [612, 469] width 210 height 30
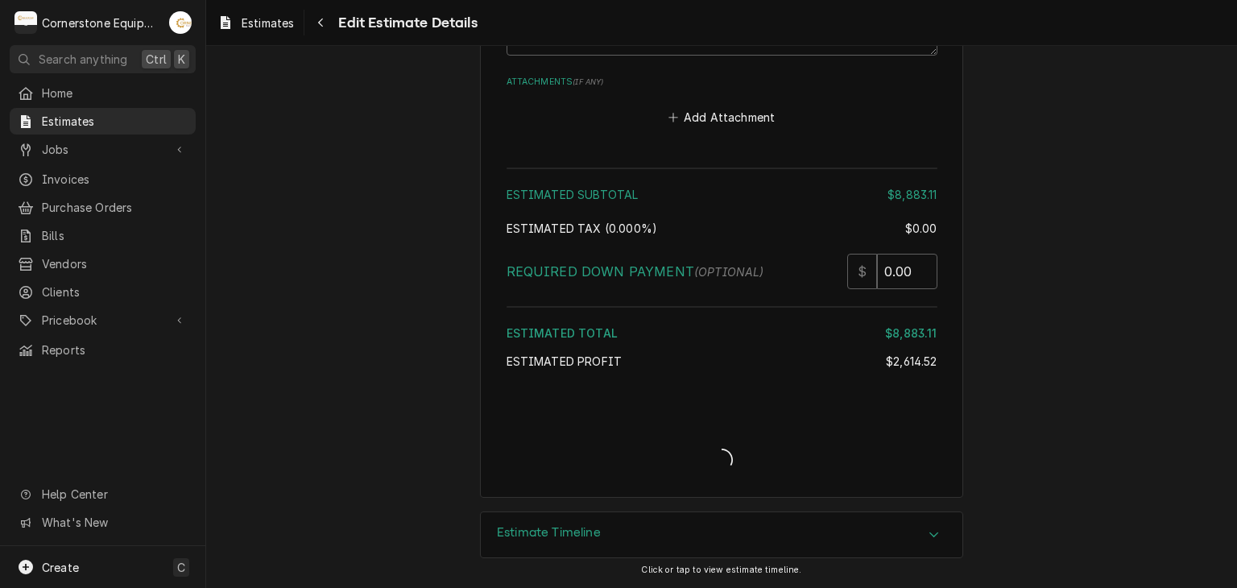
scroll to position [3305, 0]
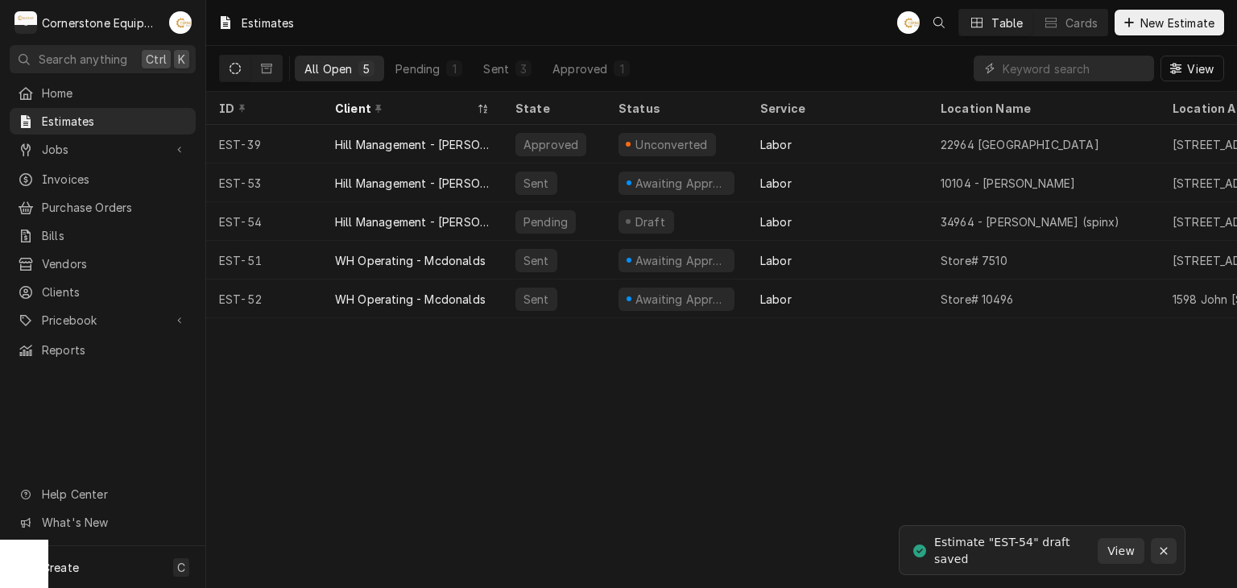
click at [1163, 547] on icon "Notifications alt+T" at bounding box center [1164, 550] width 11 height 11
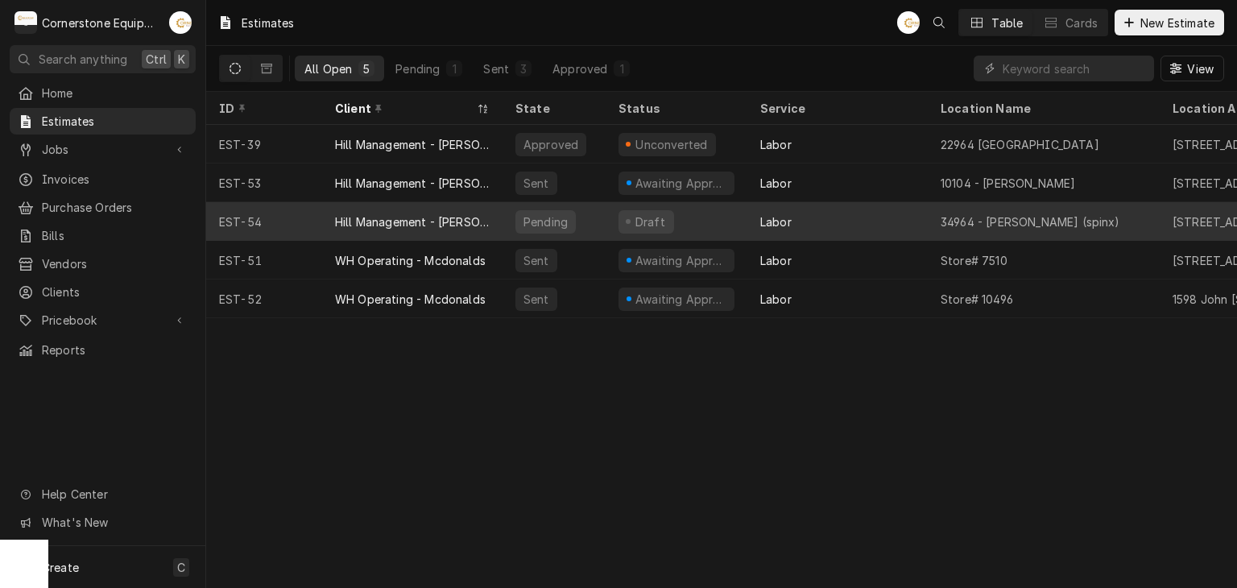
click at [645, 224] on div "Draft" at bounding box center [650, 221] width 35 height 17
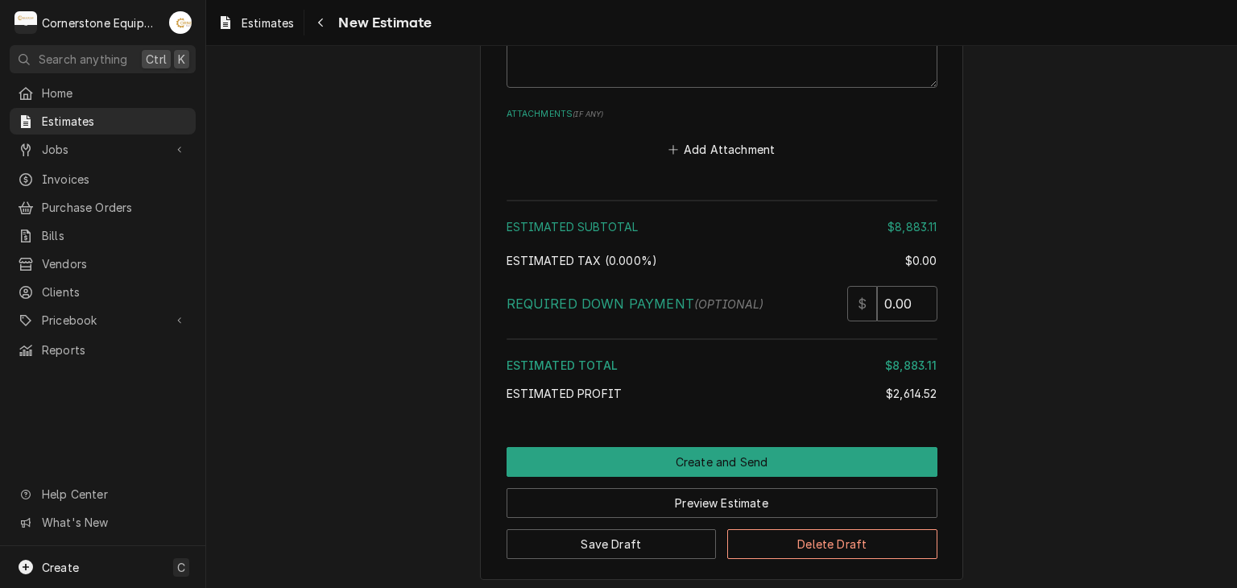
scroll to position [3354, 0]
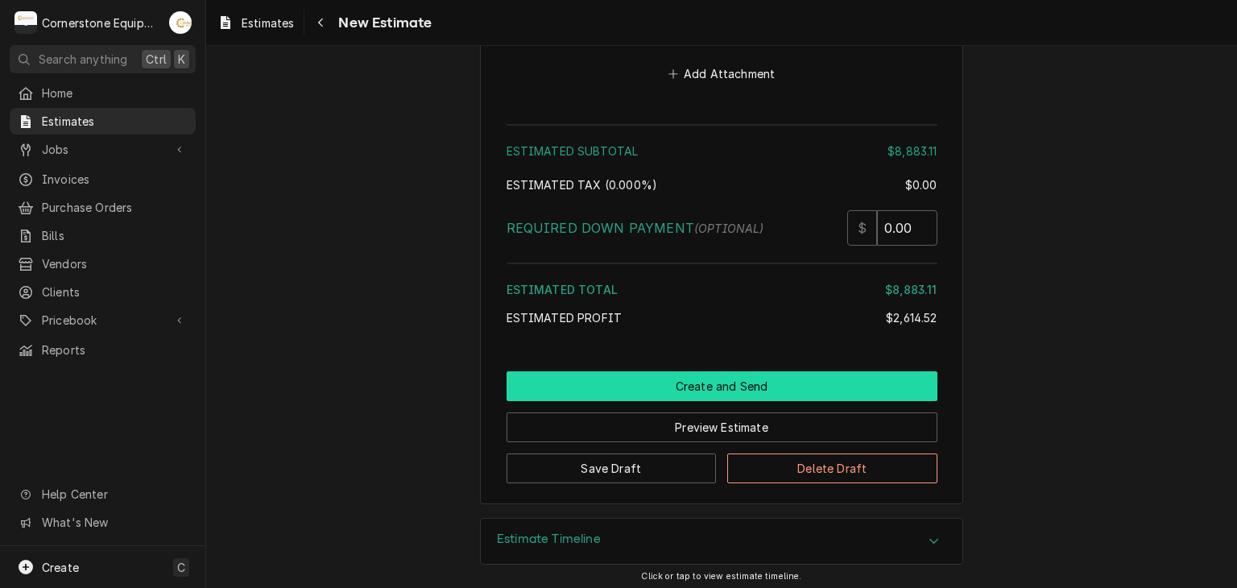
click at [767, 379] on button "Create and Send" at bounding box center [722, 386] width 431 height 30
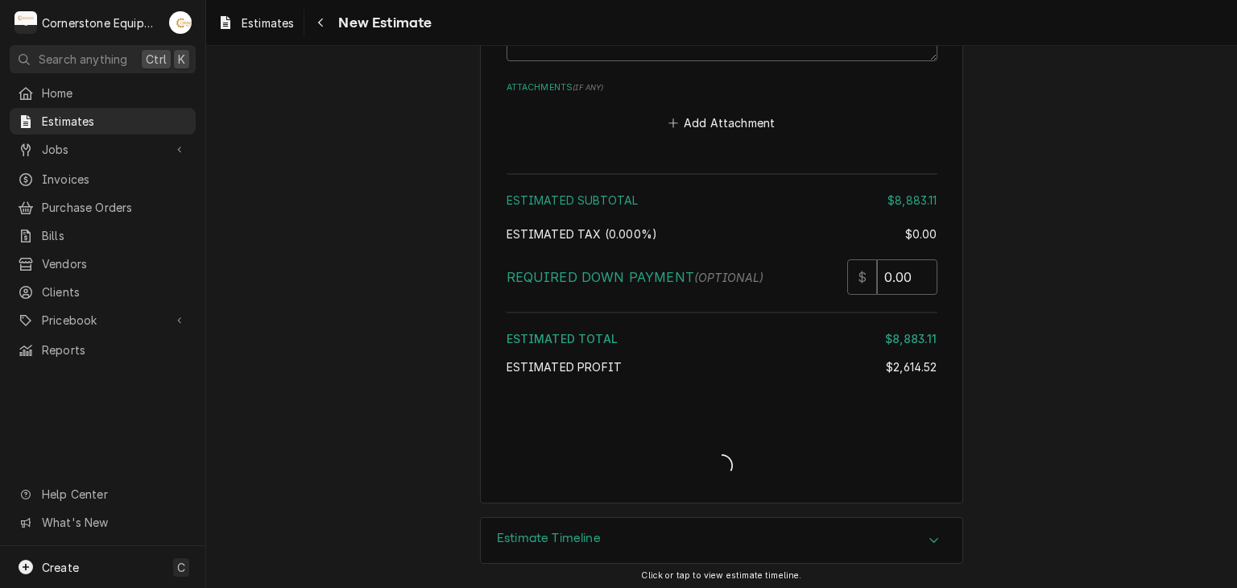
type textarea "x"
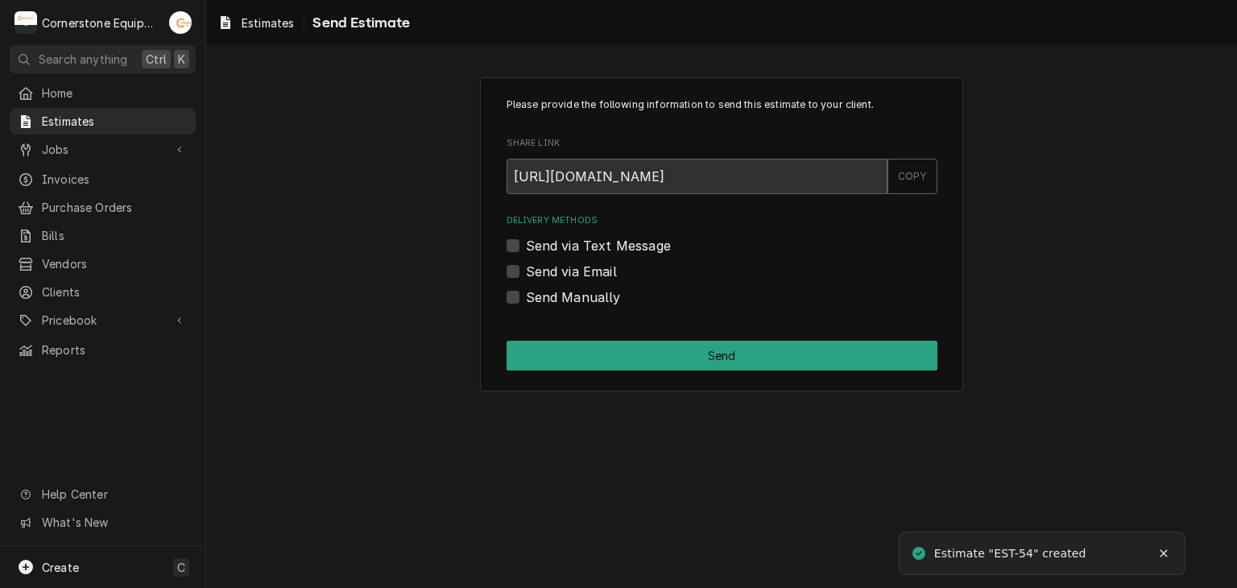
click at [602, 266] on label "Send via Email" at bounding box center [571, 271] width 91 height 19
click at [602, 266] on input "Send via Email" at bounding box center [741, 279] width 431 height 35
checkbox input "true"
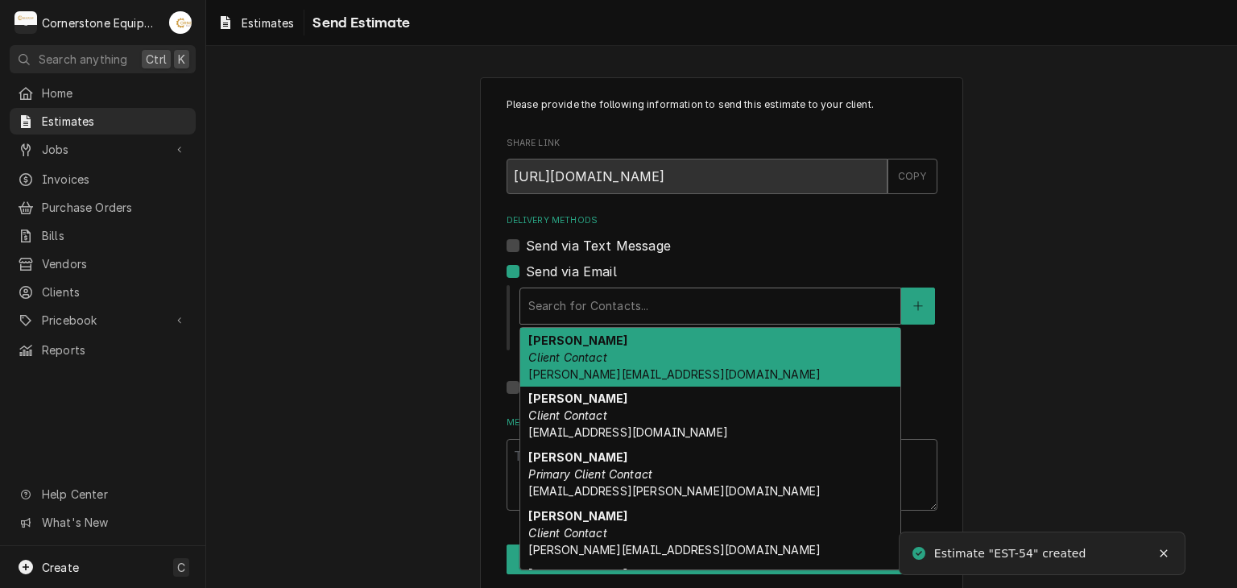
click at [604, 296] on div "Delivery Methods" at bounding box center [710, 306] width 364 height 29
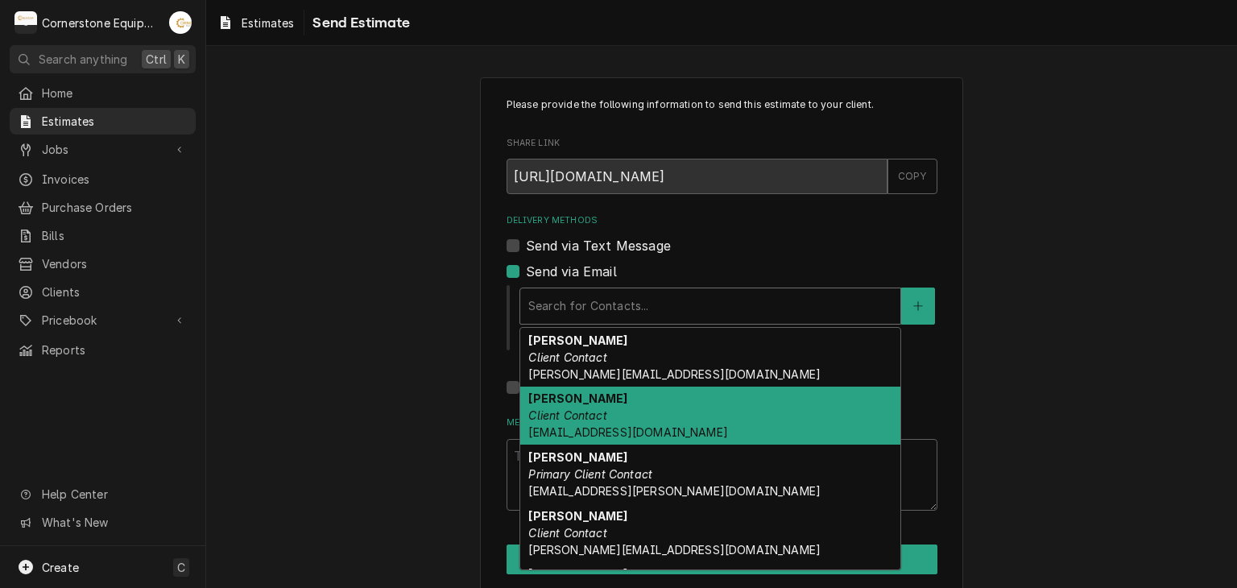
click at [631, 404] on div "[PERSON_NAME] Client Contact [EMAIL_ADDRESS][DOMAIN_NAME]" at bounding box center [710, 416] width 380 height 59
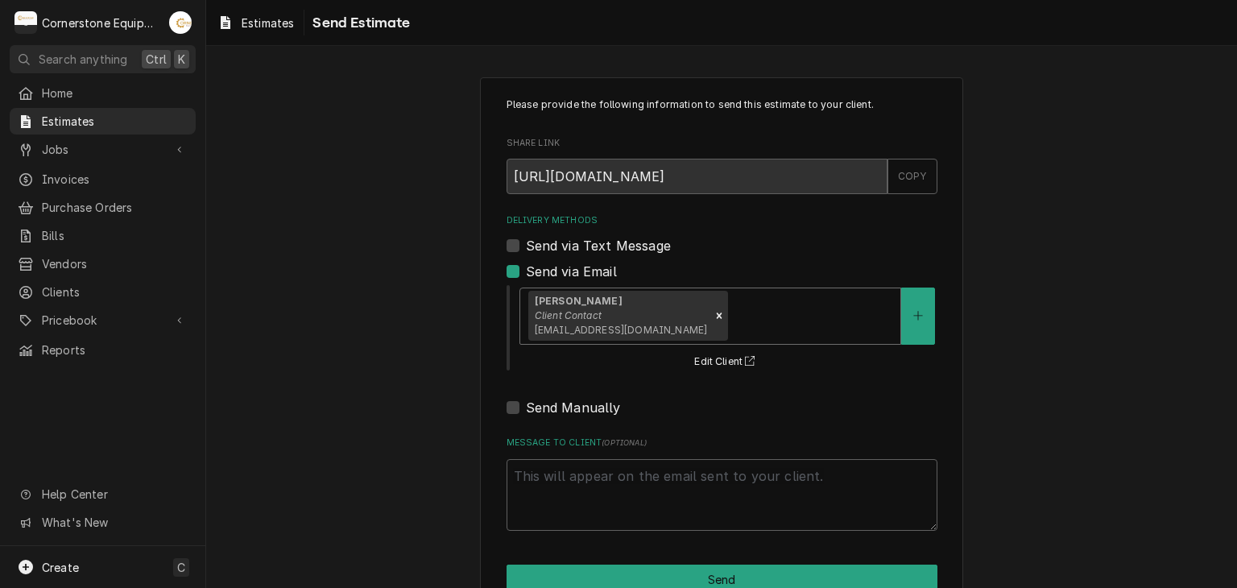
click at [761, 338] on div "[PERSON_NAME] Client Contact [EMAIL_ADDRESS][DOMAIN_NAME]" at bounding box center [710, 316] width 380 height 56
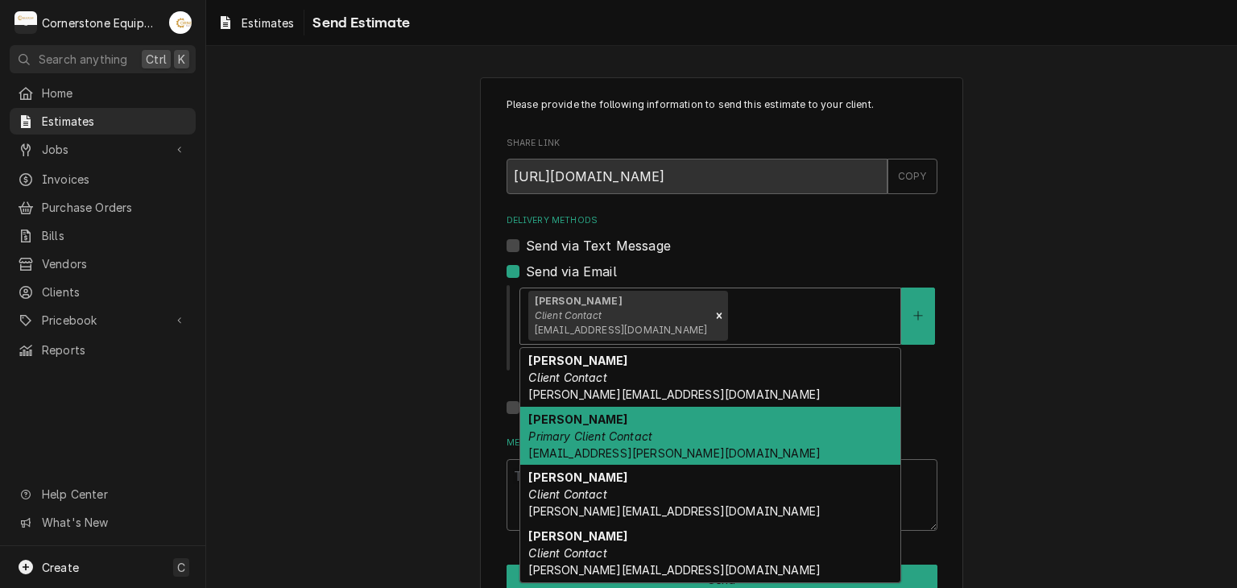
click at [678, 446] on span "[EMAIL_ADDRESS][PERSON_NAME][DOMAIN_NAME]" at bounding box center [674, 453] width 292 height 14
type textarea "x"
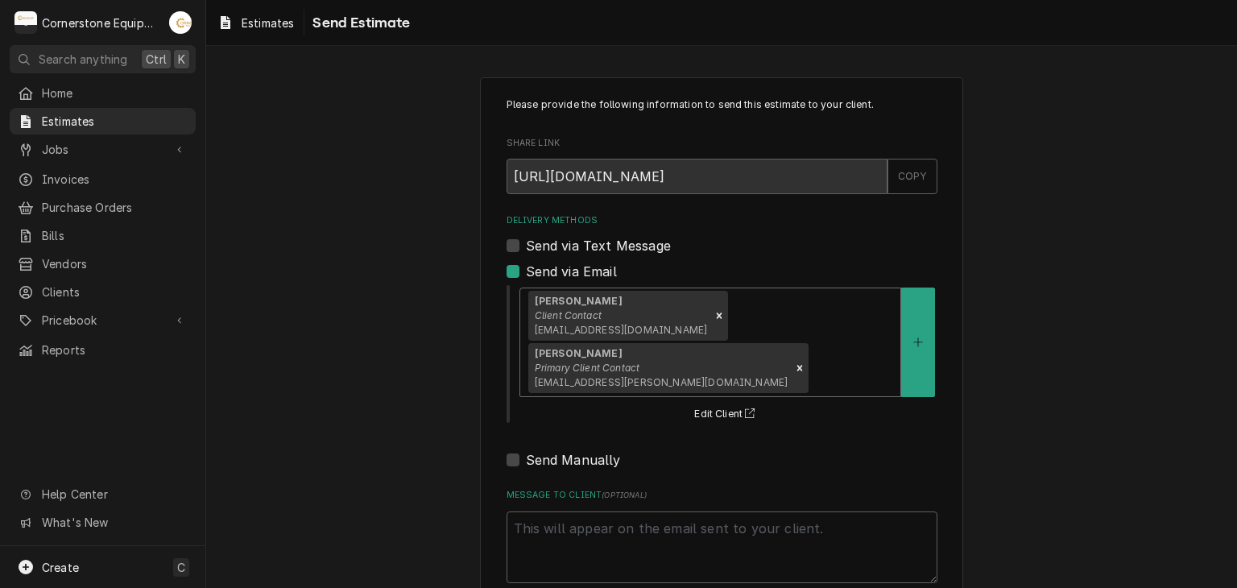
click at [612, 249] on label "Send via Text Message" at bounding box center [598, 245] width 145 height 19
click at [612, 249] on input "Send via Text Message" at bounding box center [741, 253] width 431 height 35
checkbox input "true"
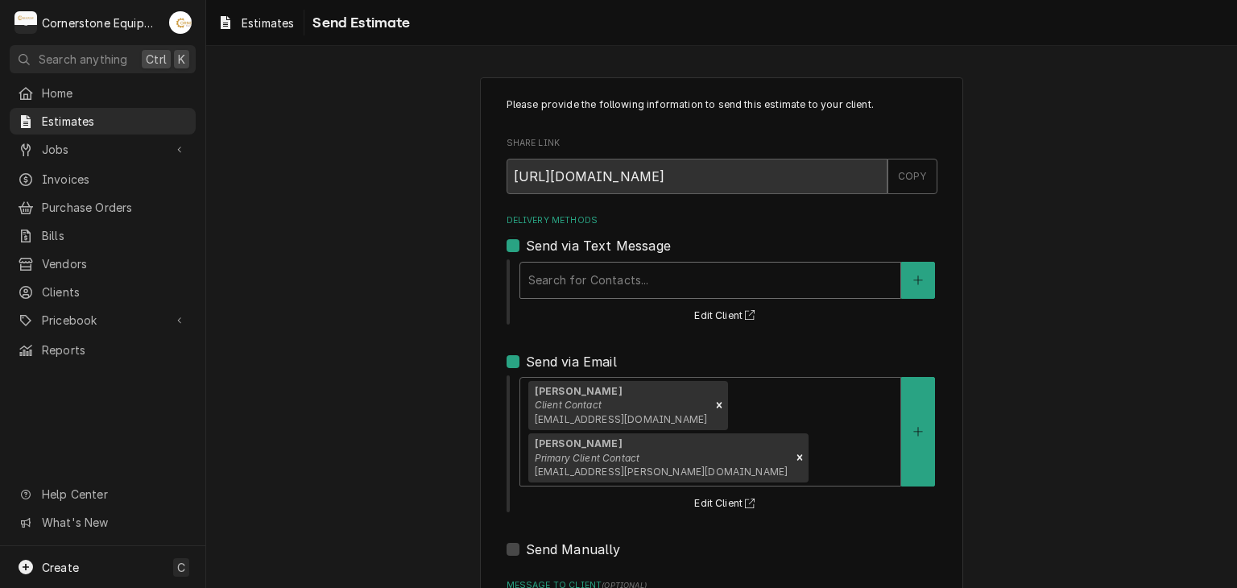
drag, startPoint x: 641, startPoint y: 325, endPoint x: 638, endPoint y: 292, distance: 33.2
click at [641, 323] on div "Delivery Methods Send via Text Message Search for Contacts... Edit Client Send …" at bounding box center [722, 386] width 431 height 345
click at [636, 281] on div "Delivery Methods" at bounding box center [710, 280] width 364 height 29
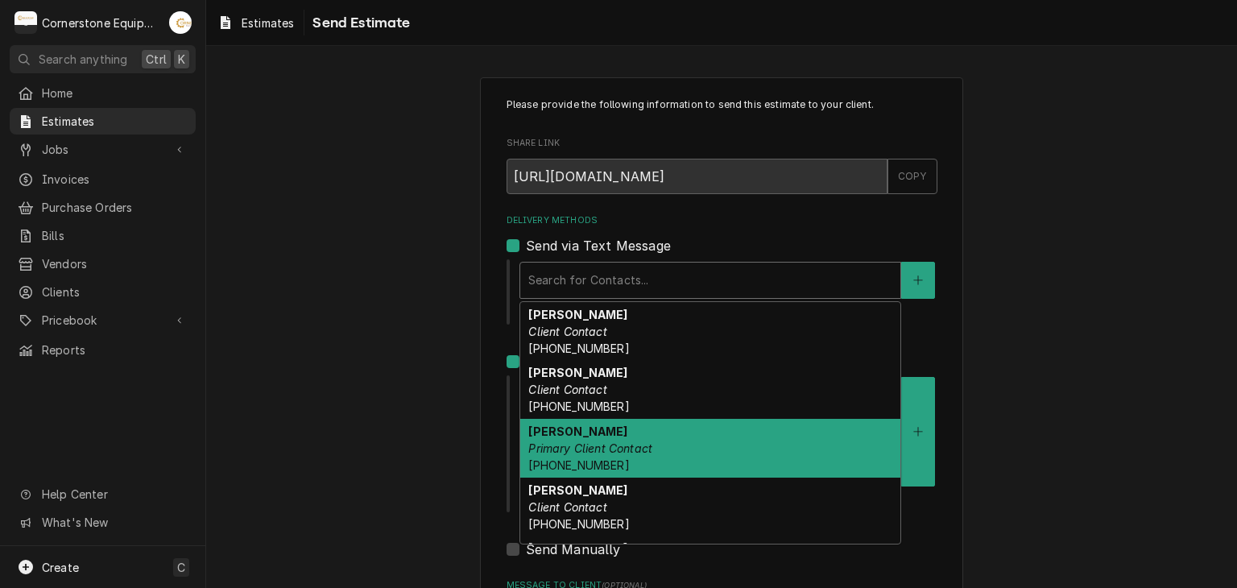
click at [633, 436] on div "[PERSON_NAME] Primary Client Contact [PHONE_NUMBER]" at bounding box center [710, 448] width 380 height 59
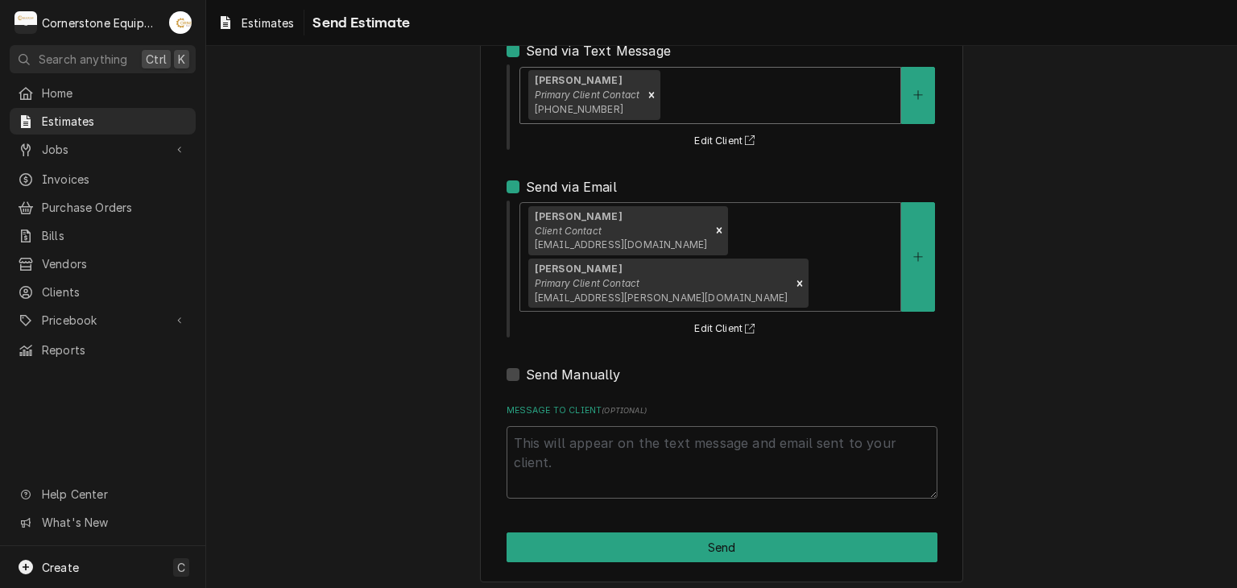
scroll to position [202, 0]
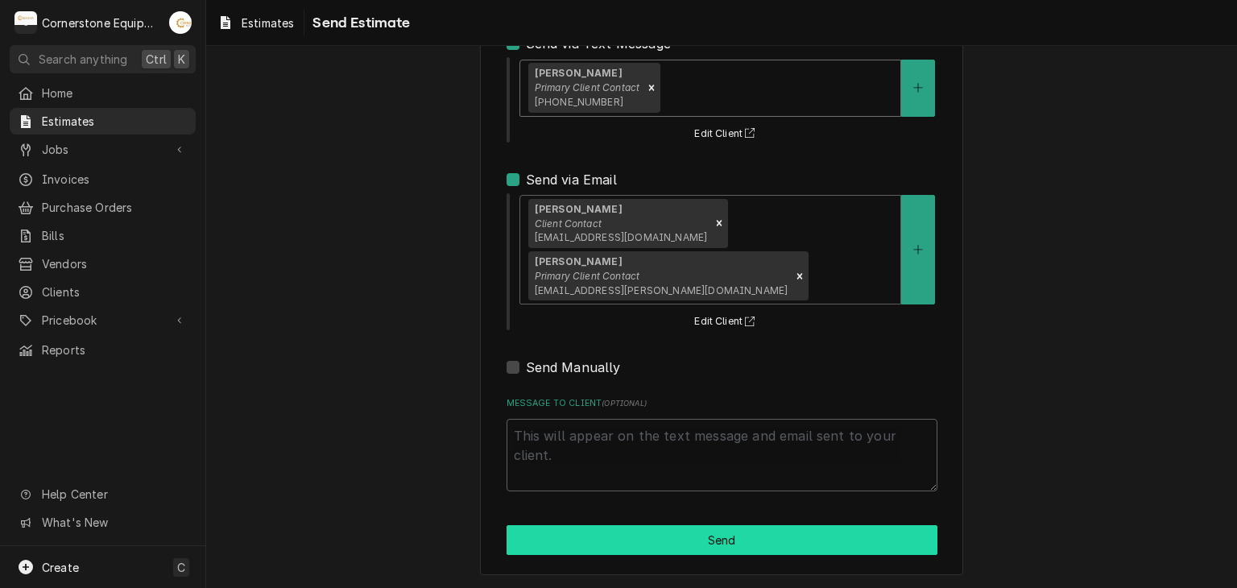
click at [682, 542] on button "Send" at bounding box center [722, 540] width 431 height 30
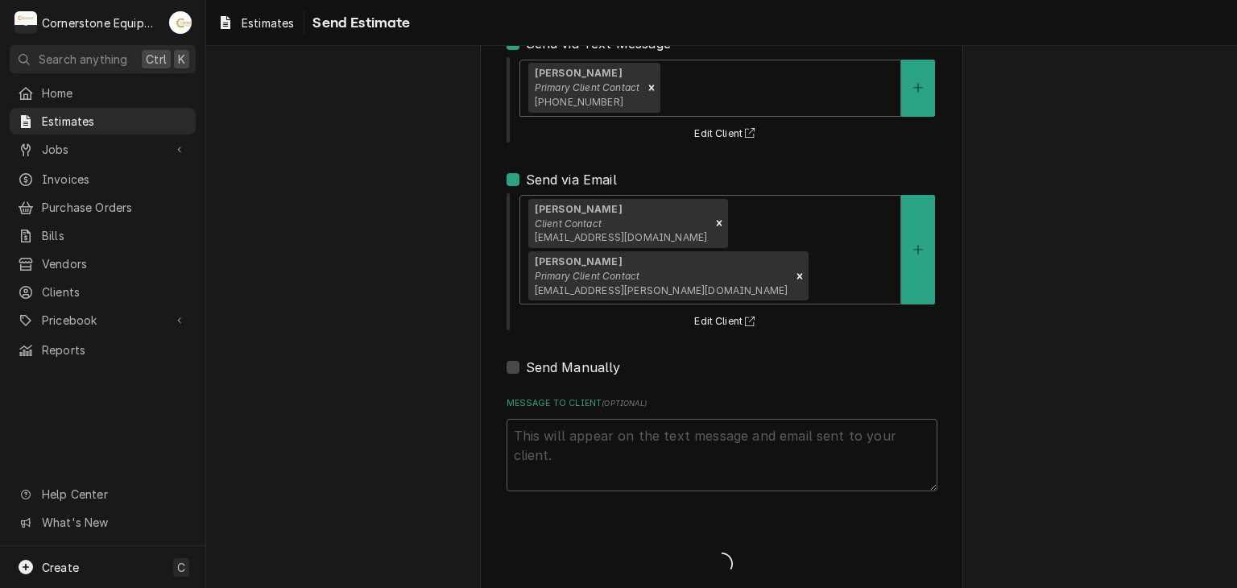
type textarea "x"
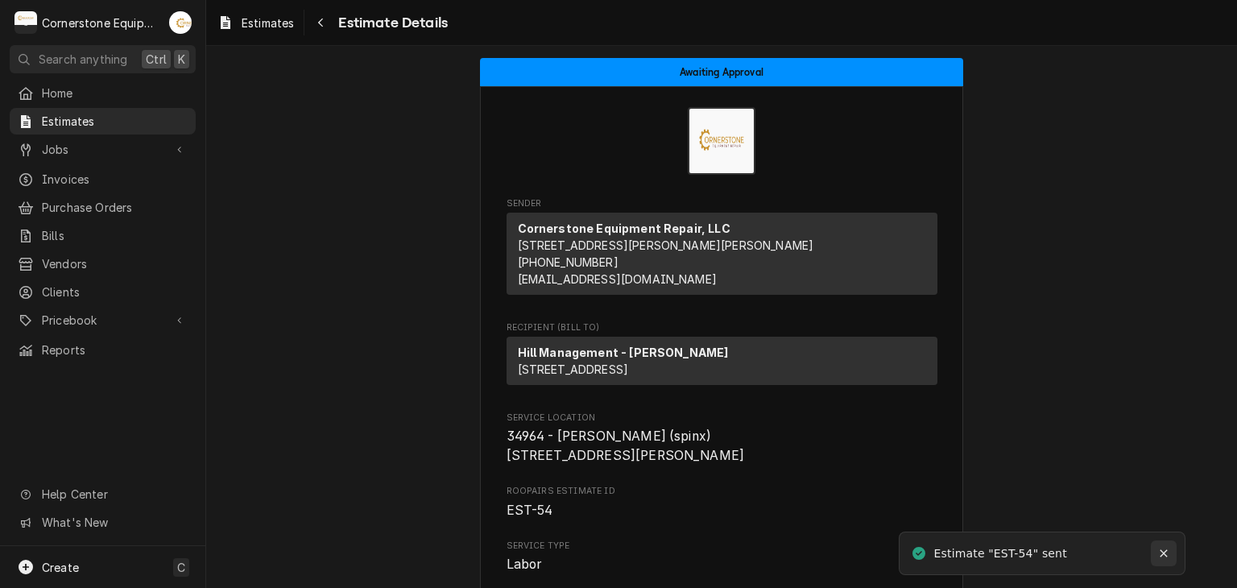
click at [1156, 551] on div "Notifications alt+T" at bounding box center [1164, 553] width 16 height 16
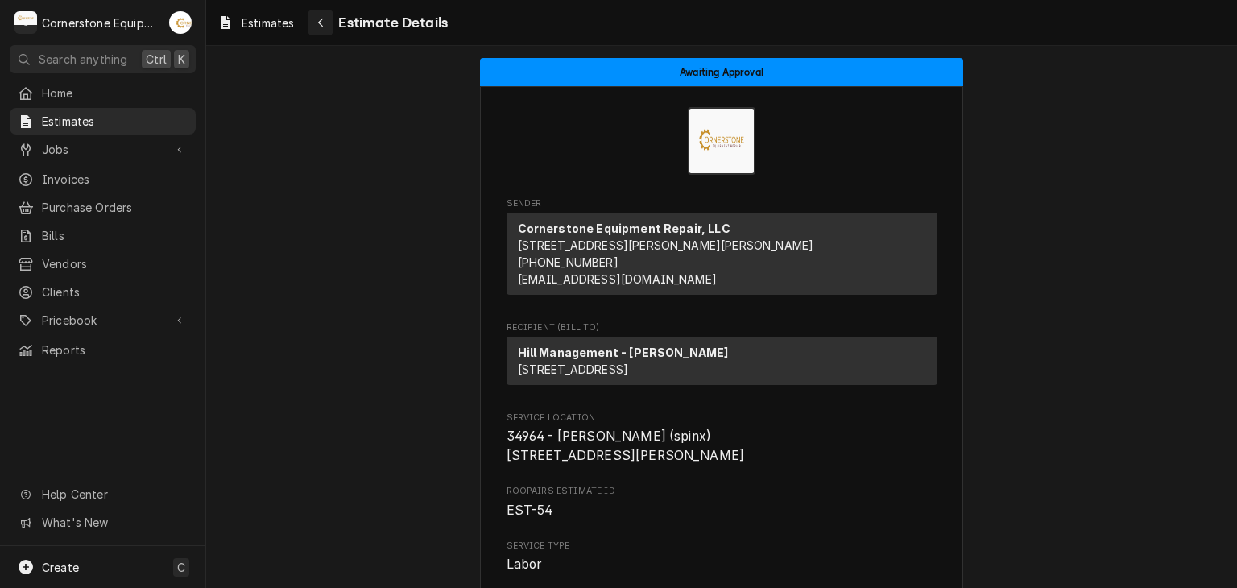
click at [330, 32] on button "Navigate back" at bounding box center [321, 23] width 26 height 26
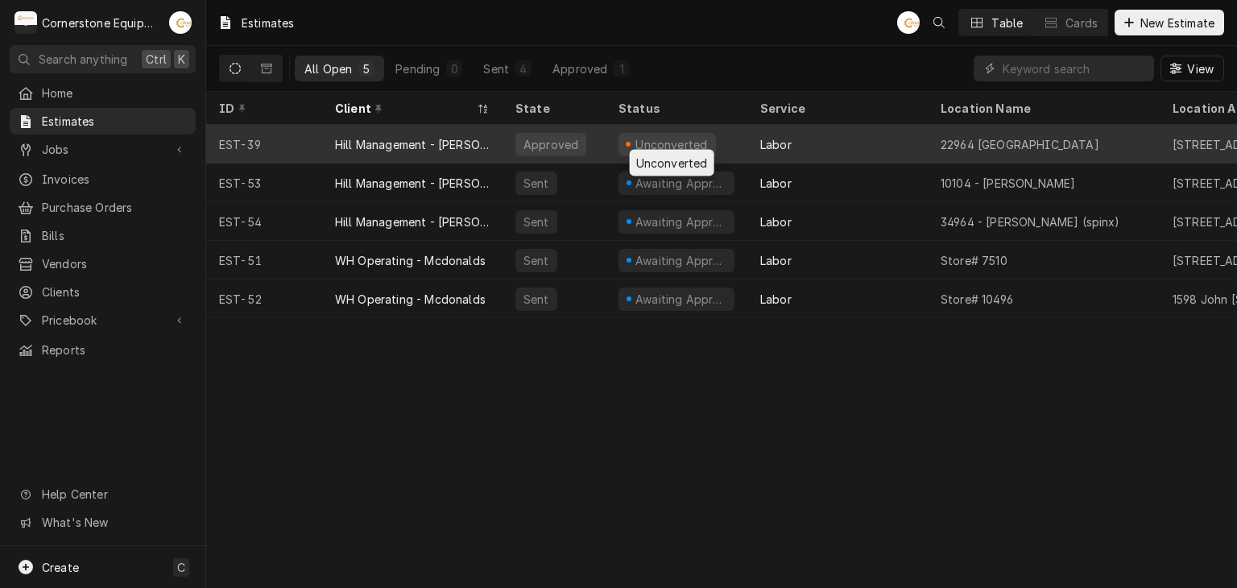
click at [693, 147] on div "Unconverted" at bounding box center [672, 144] width 76 height 17
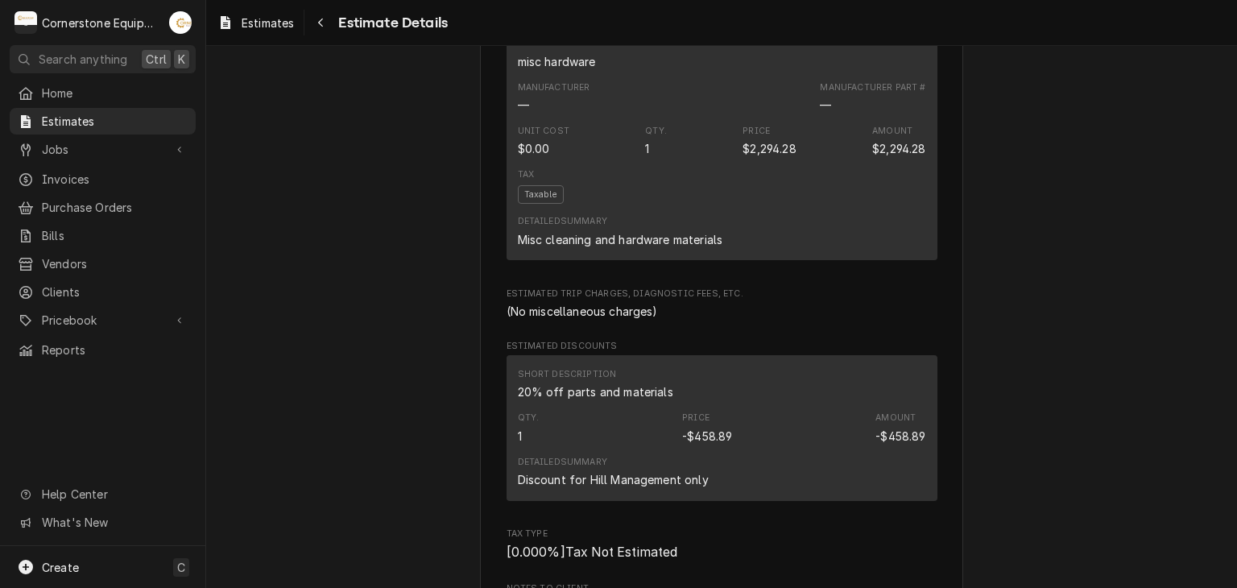
scroll to position [967, 0]
